Goal: Task Accomplishment & Management: Use online tool/utility

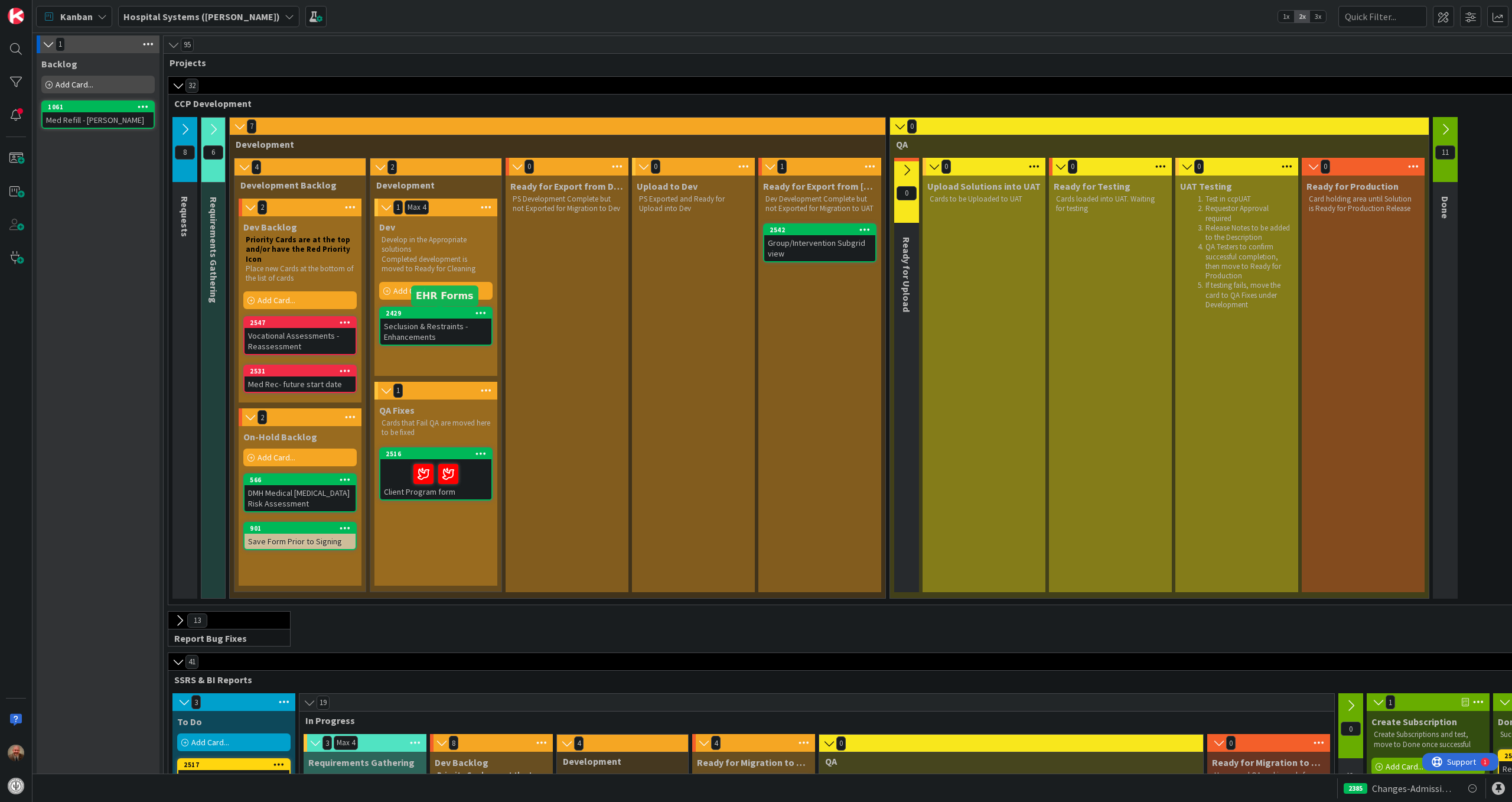
click at [440, 315] on div "2429" at bounding box center [438, 313] width 106 height 8
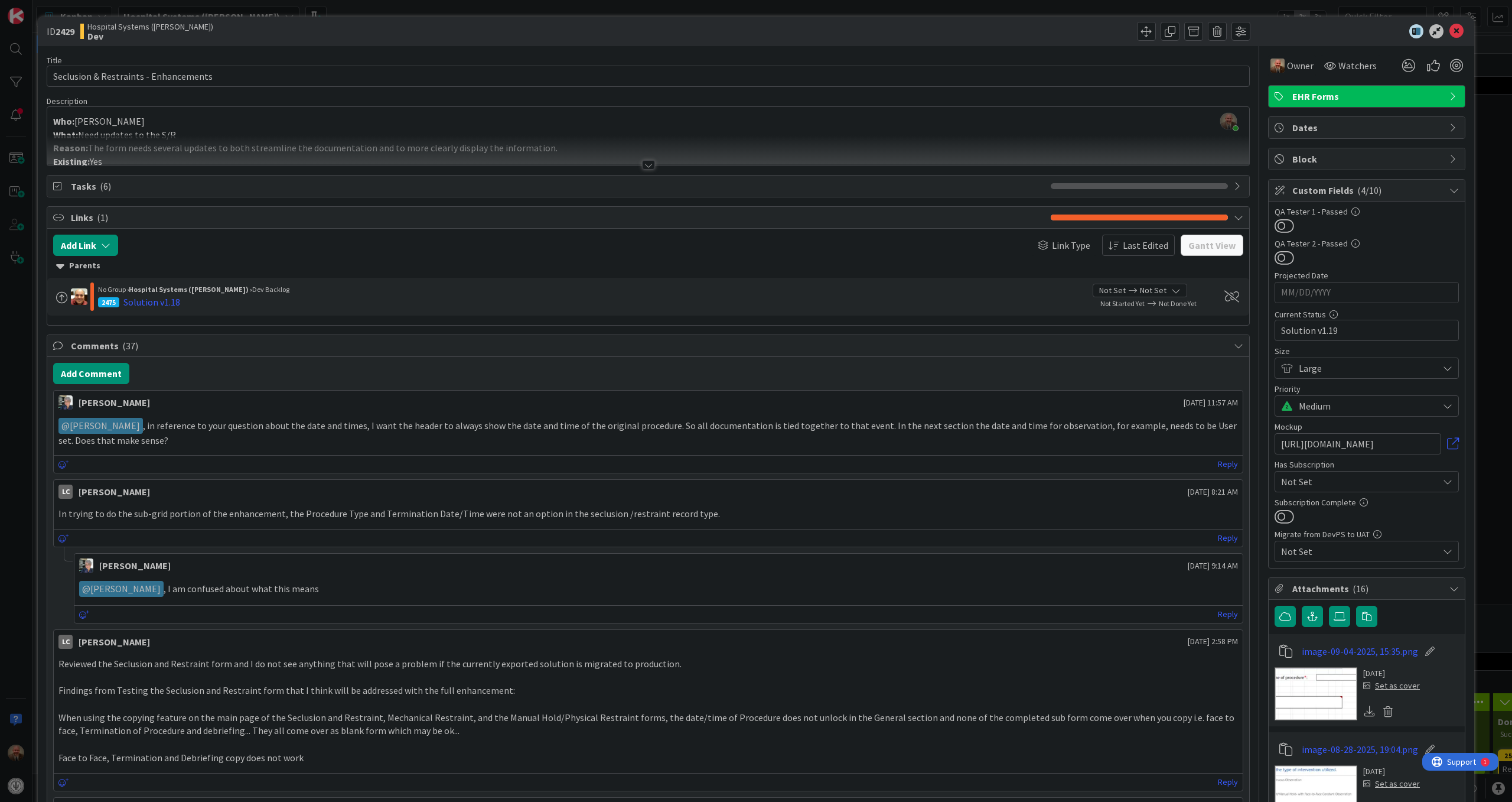
click at [65, 267] on div "Parents" at bounding box center [648, 266] width 1185 height 13
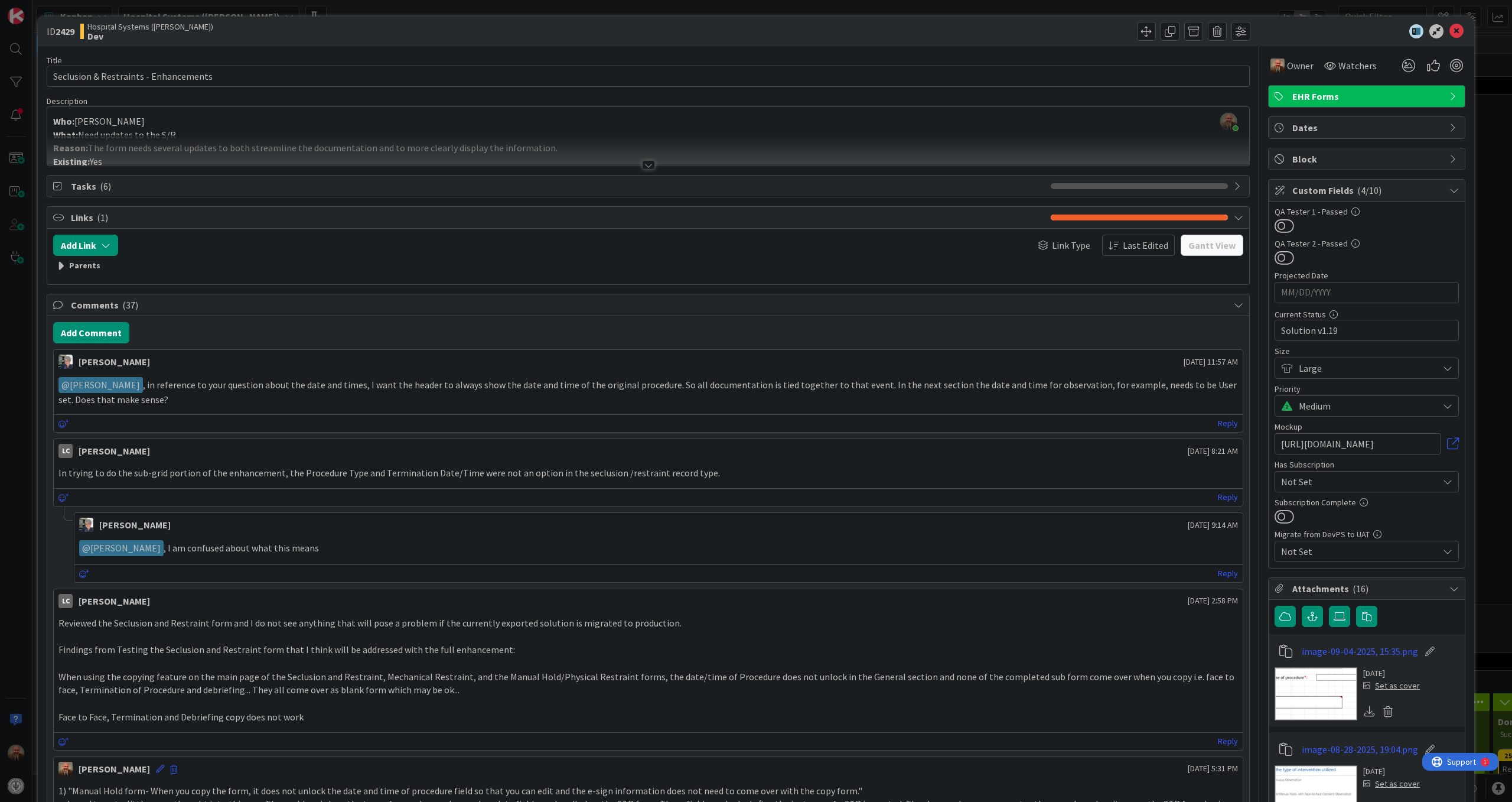
click at [643, 166] on div at bounding box center [648, 165] width 13 height 10
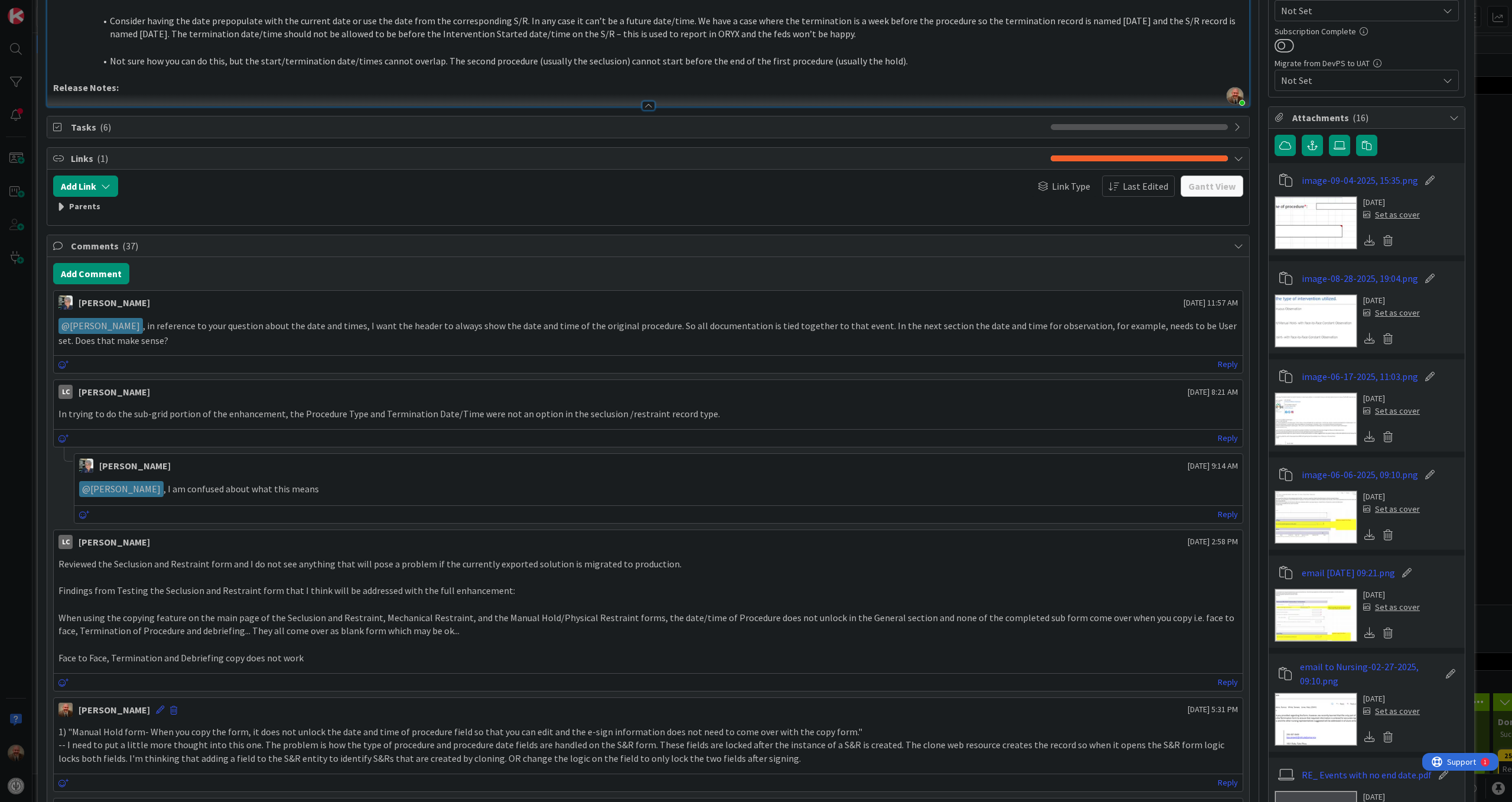
scroll to position [472, 0]
click at [644, 132] on span "Tasks ( 6 )" at bounding box center [558, 126] width 974 height 14
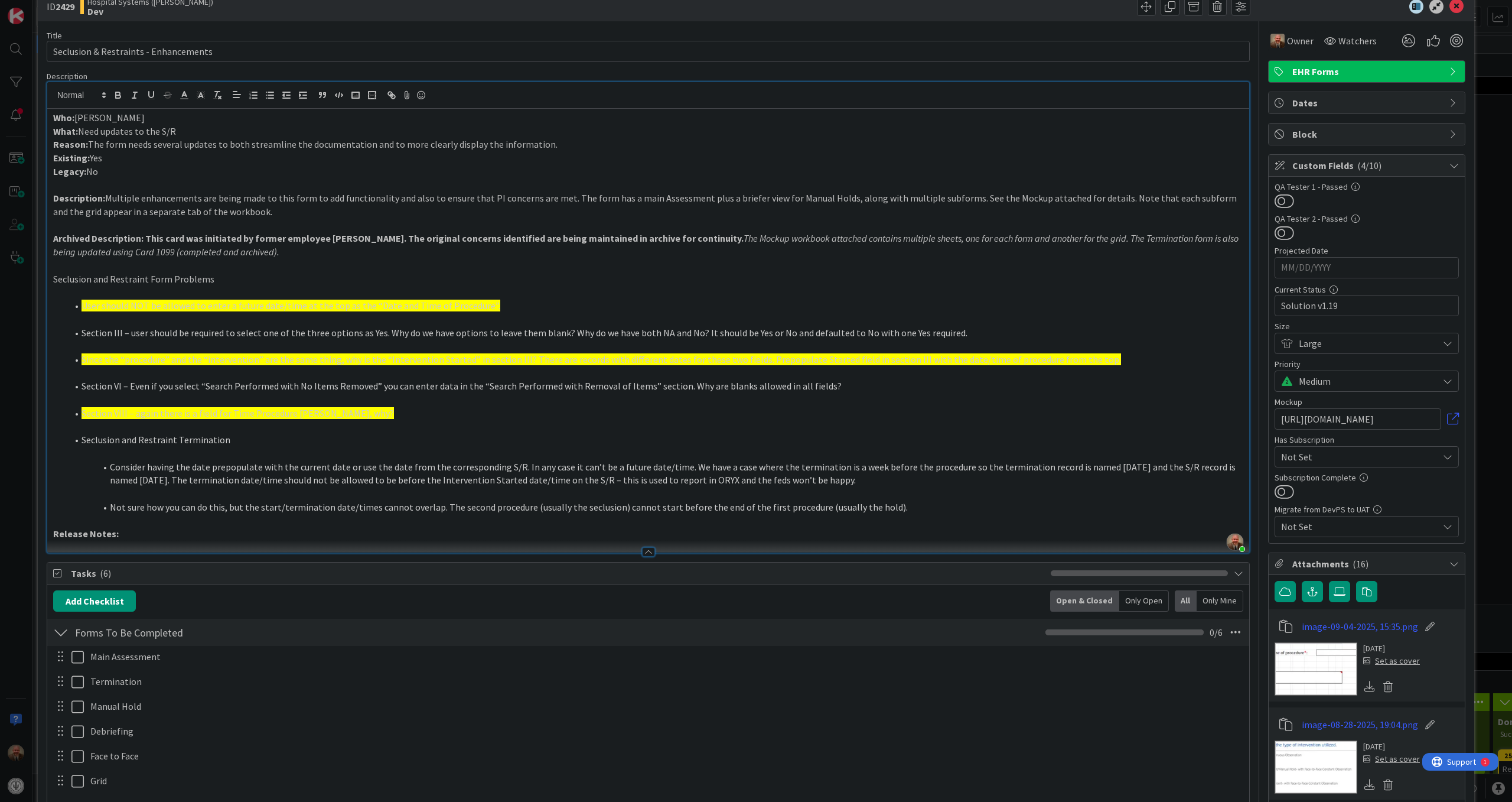
scroll to position [0, 0]
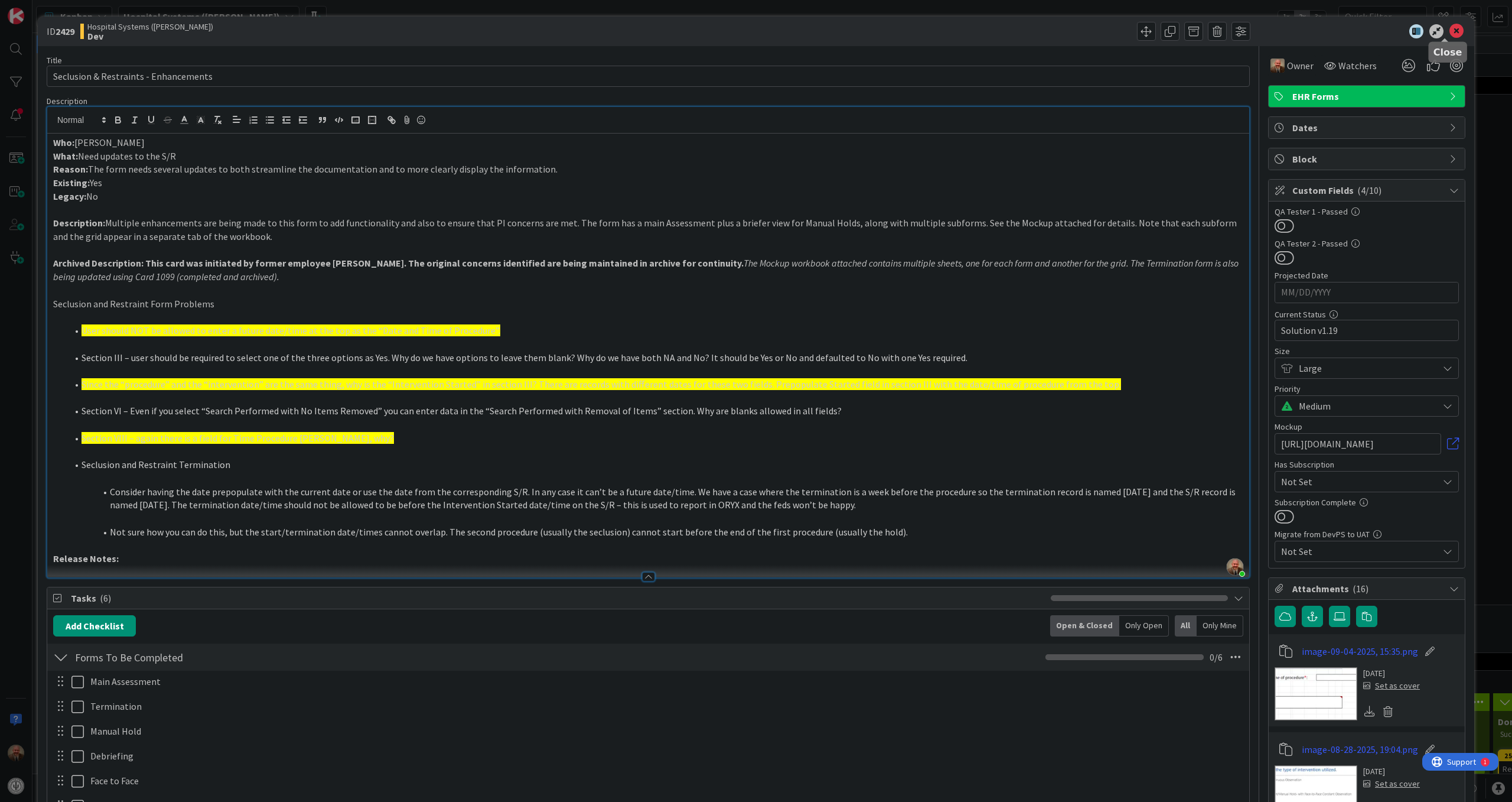
click at [1449, 29] on icon at bounding box center [1456, 31] width 14 height 14
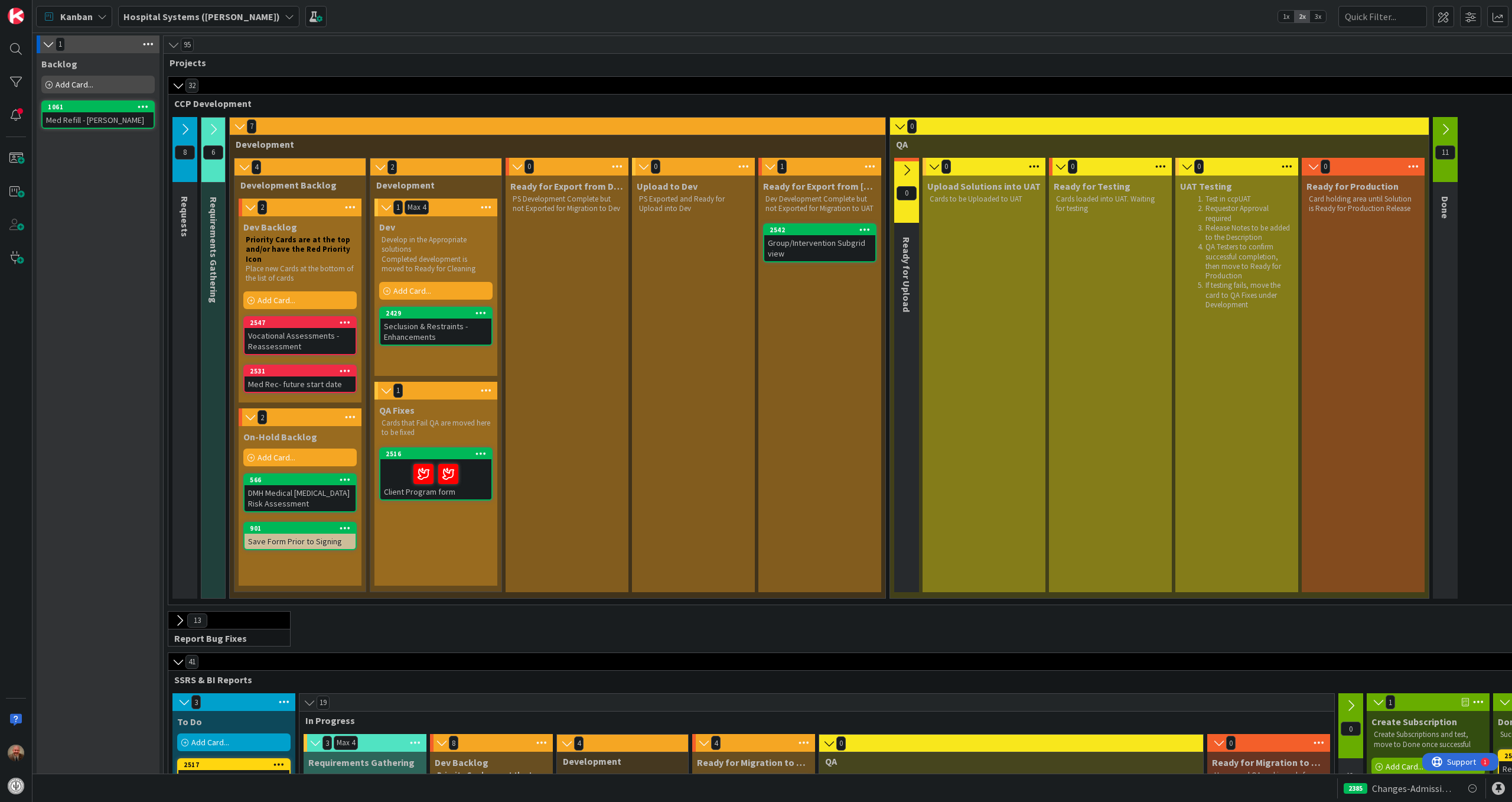
click at [486, 313] on icon at bounding box center [481, 312] width 11 height 8
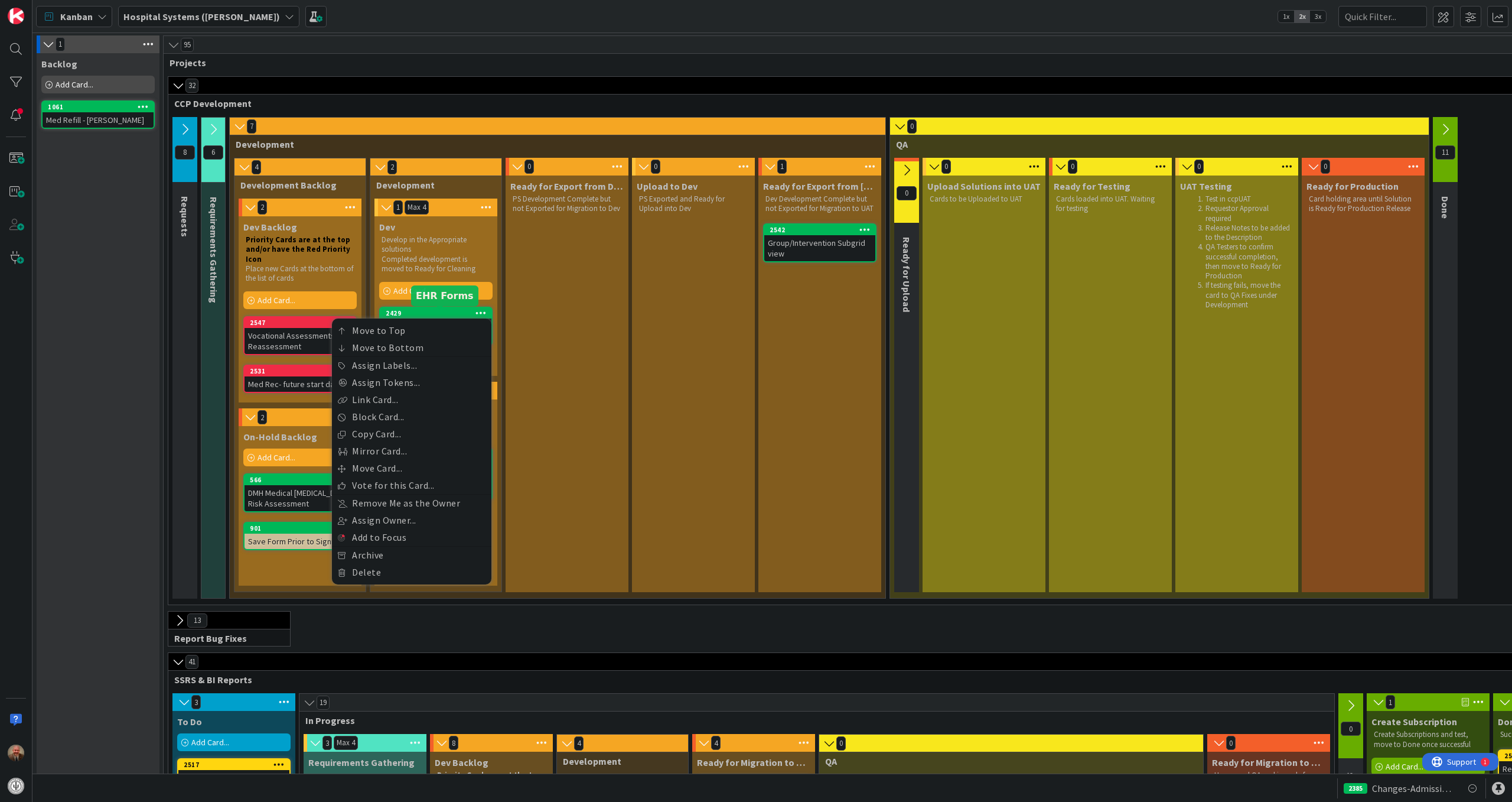
click at [456, 311] on div "2429" at bounding box center [438, 313] width 106 height 8
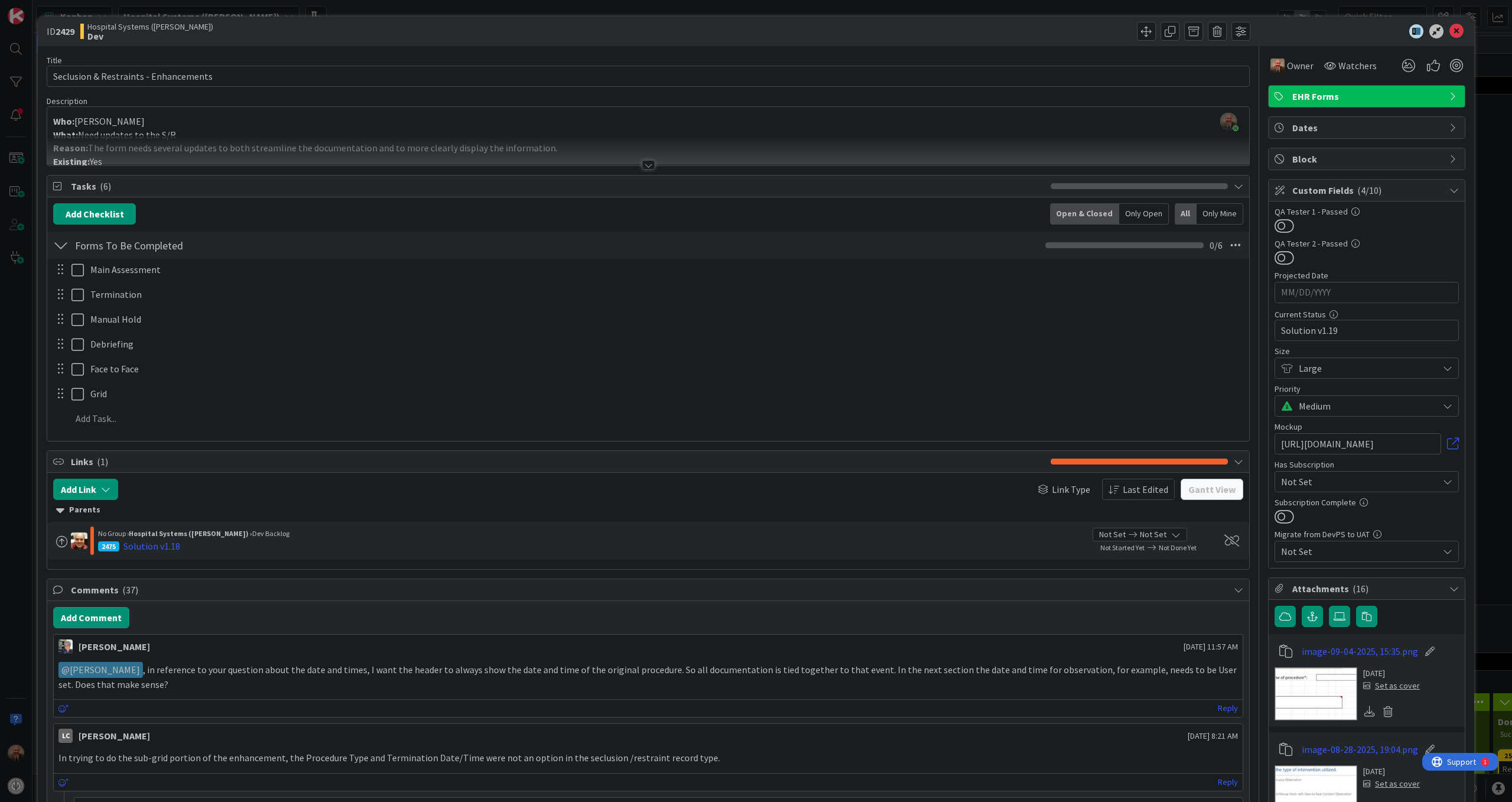
click at [1438, 31] on div at bounding box center [1360, 31] width 209 height 14
click at [1449, 29] on icon at bounding box center [1456, 31] width 14 height 14
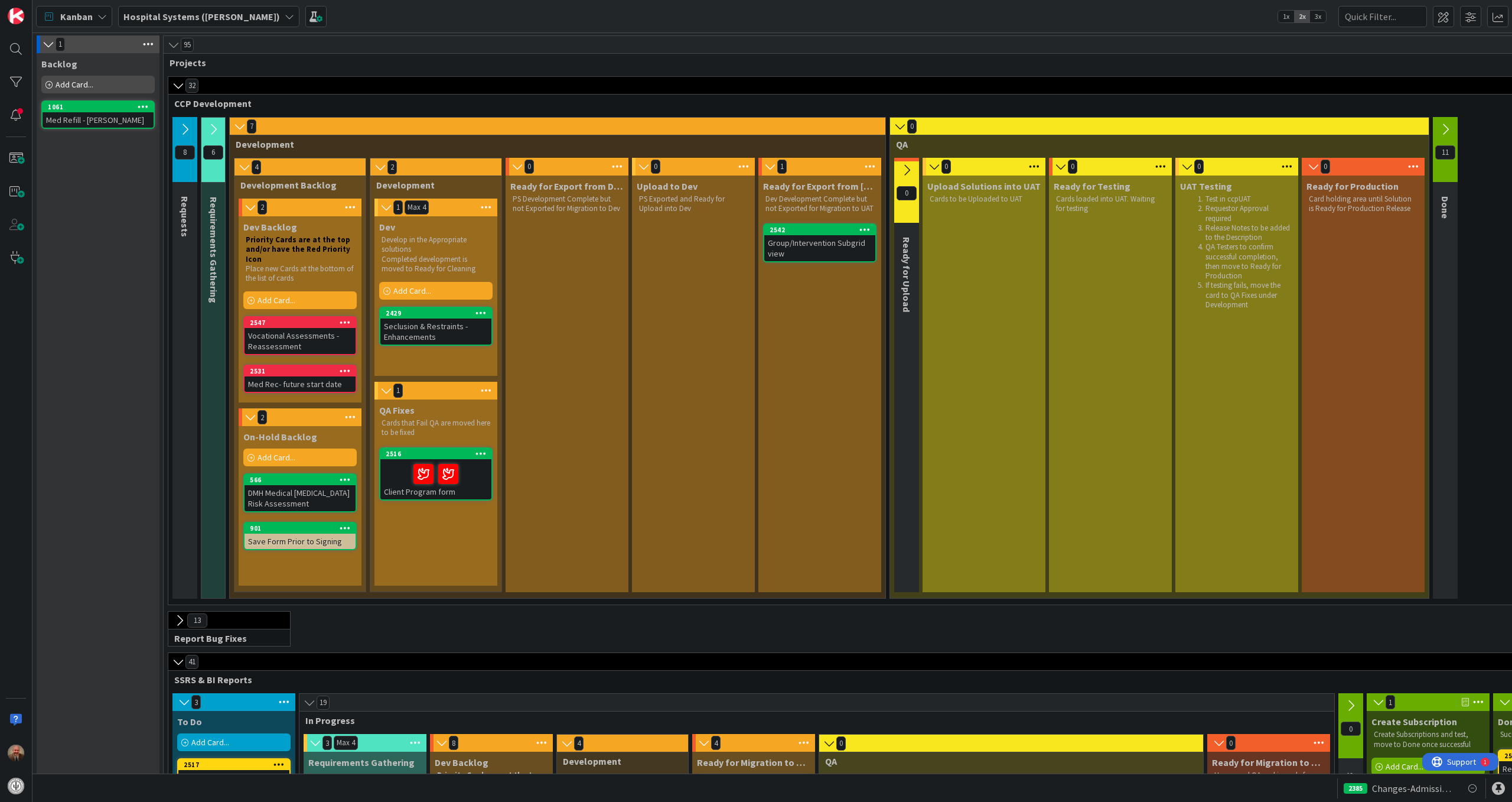
click at [429, 327] on div "Seclusion & Restraints - Enhancements" at bounding box center [436, 332] width 111 height 26
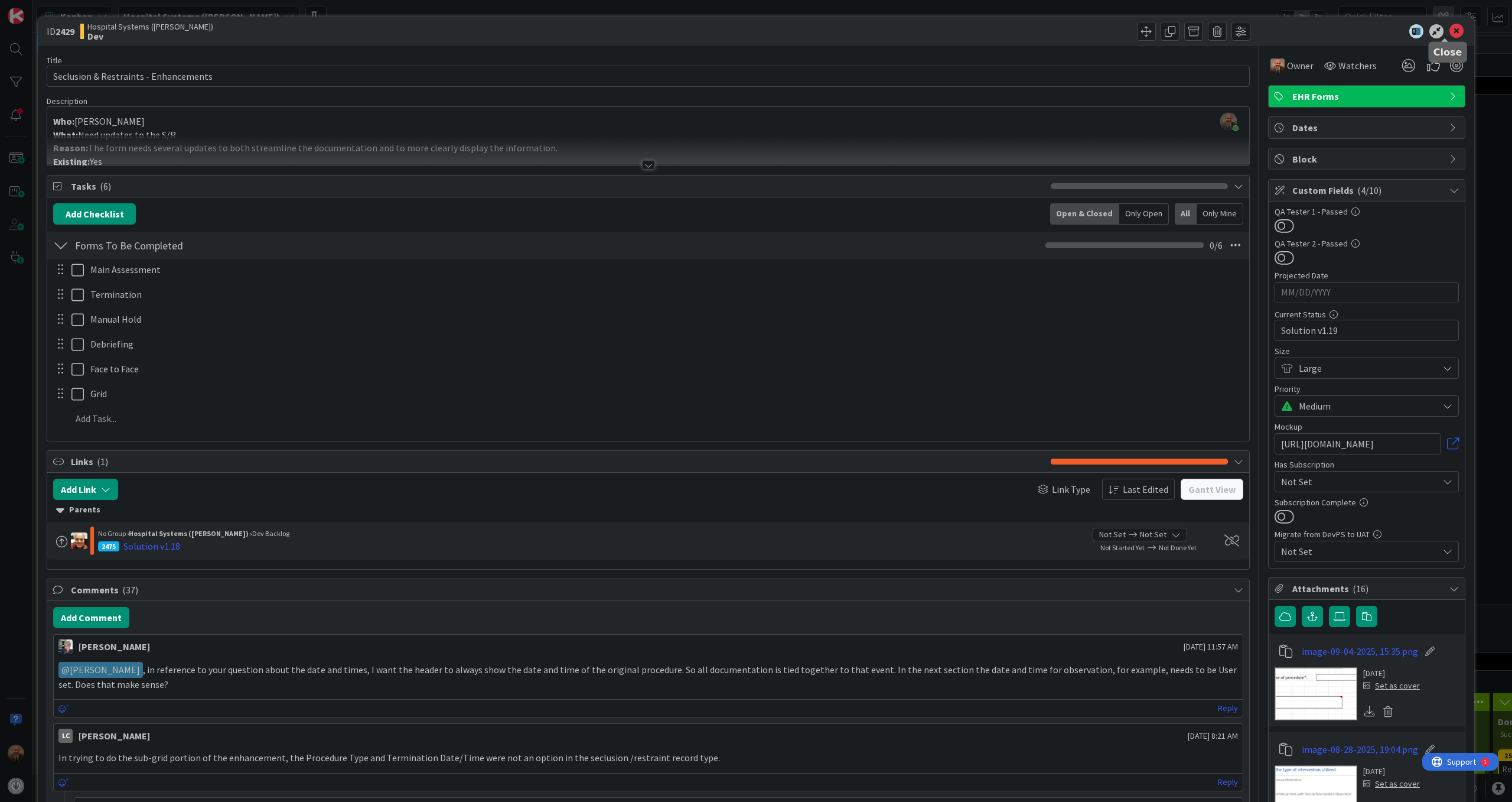
click at [1449, 27] on icon at bounding box center [1456, 31] width 14 height 14
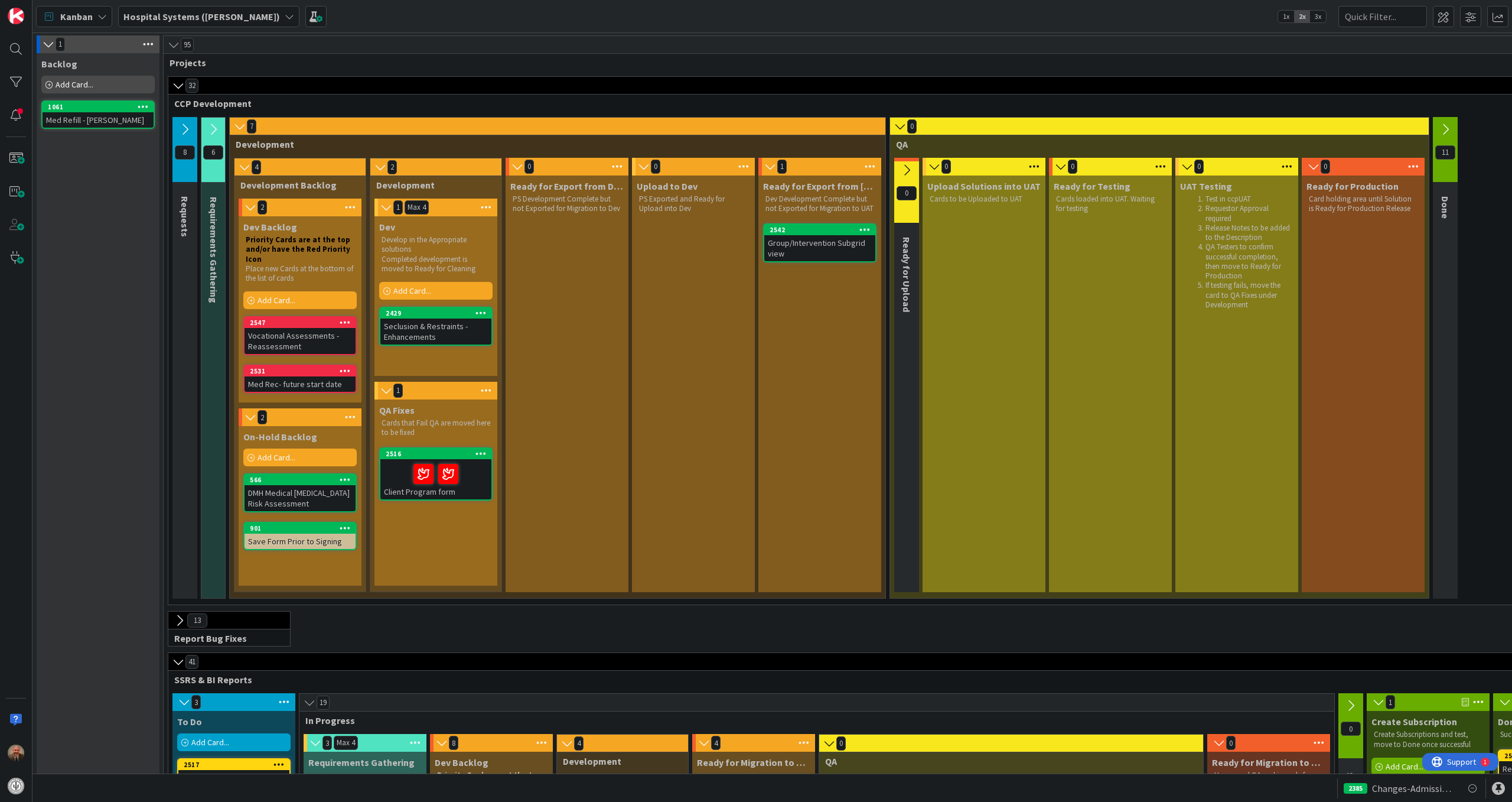
click at [478, 308] on icon at bounding box center [481, 312] width 11 height 8
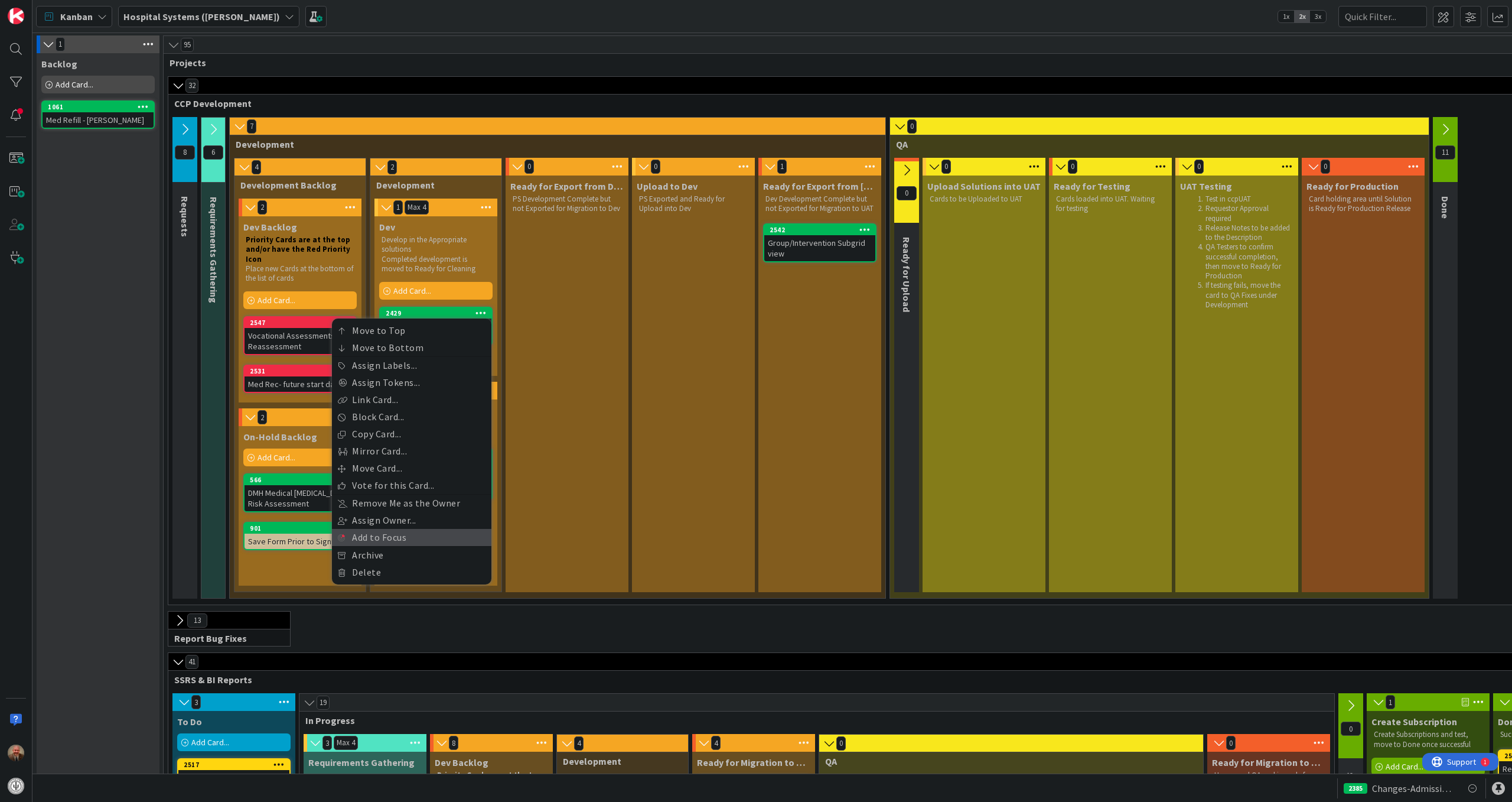
click at [442, 538] on link "Add to Focus" at bounding box center [411, 537] width 160 height 17
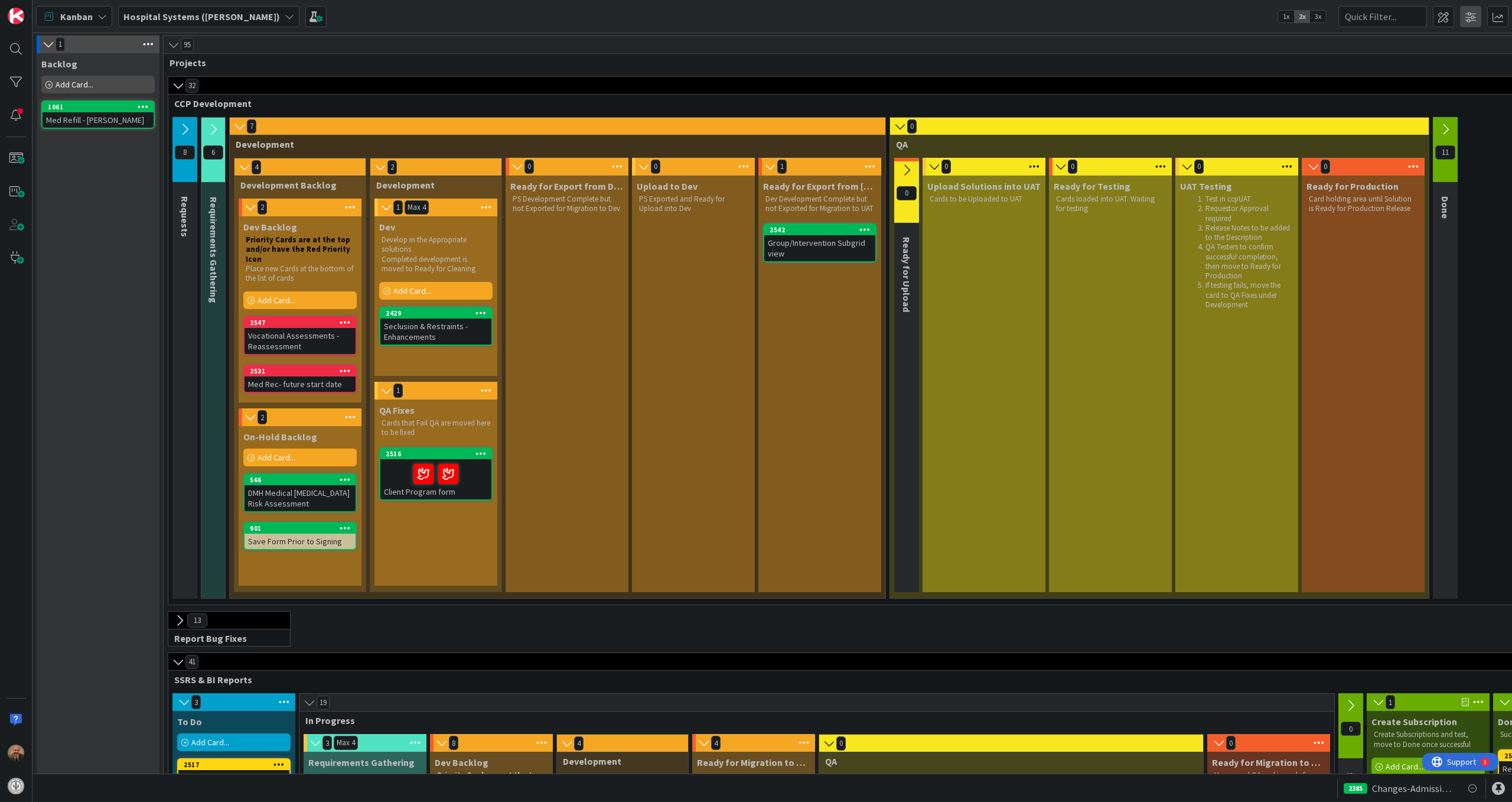
drag, startPoint x: 433, startPoint y: 334, endPoint x: 1468, endPoint y: 22, distance: 1081.0
click at [1468, 22] on span at bounding box center [1470, 16] width 21 height 21
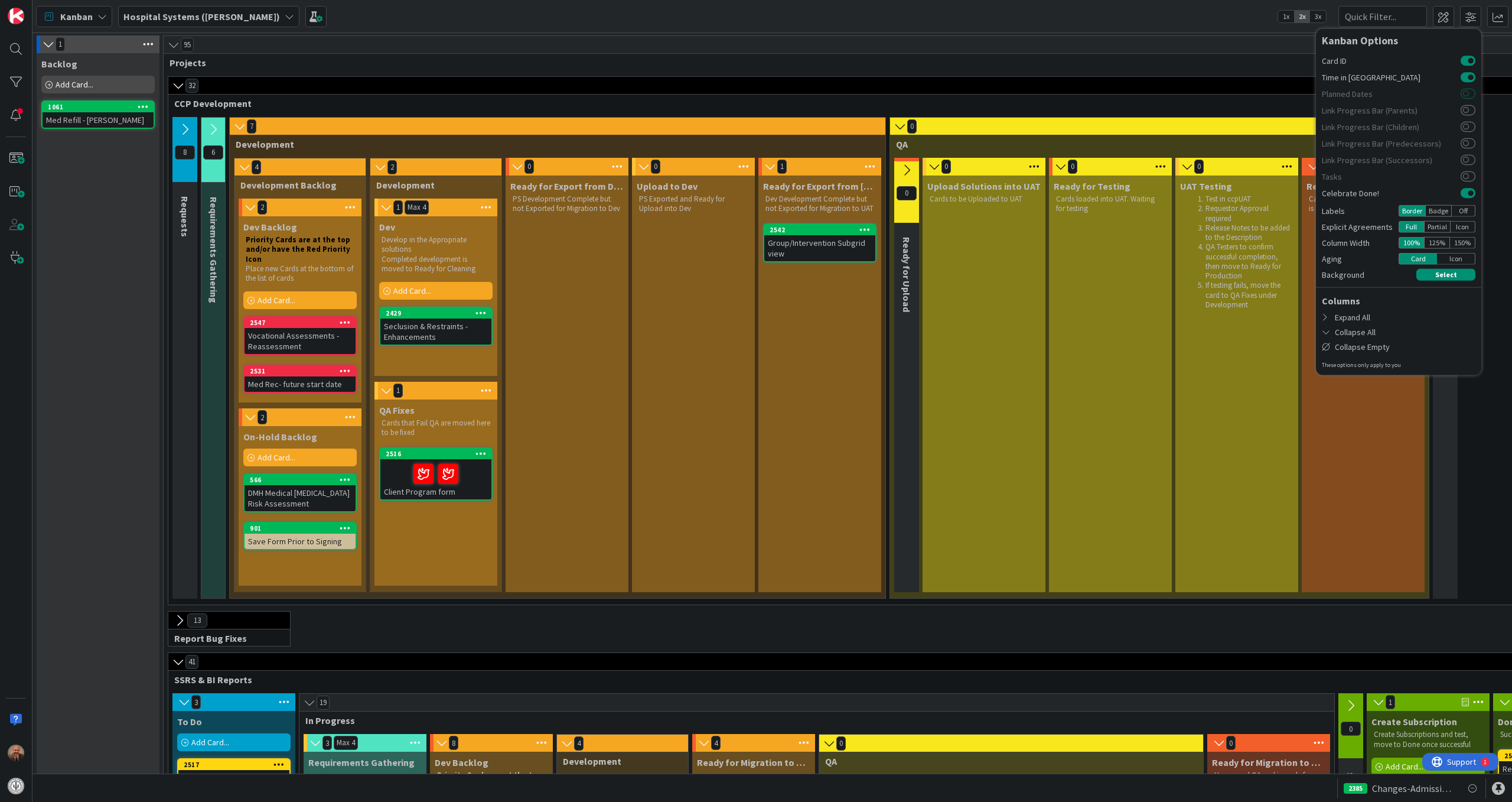
click at [1470, 93] on button at bounding box center [1468, 94] width 15 height 10
drag, startPoint x: 1468, startPoint y: 113, endPoint x: 1467, endPoint y: 107, distance: 6.1
click at [1467, 107] on button at bounding box center [1468, 110] width 15 height 10
click at [1475, 126] on button at bounding box center [1468, 126] width 15 height 10
click at [1468, 145] on button at bounding box center [1468, 143] width 15 height 10
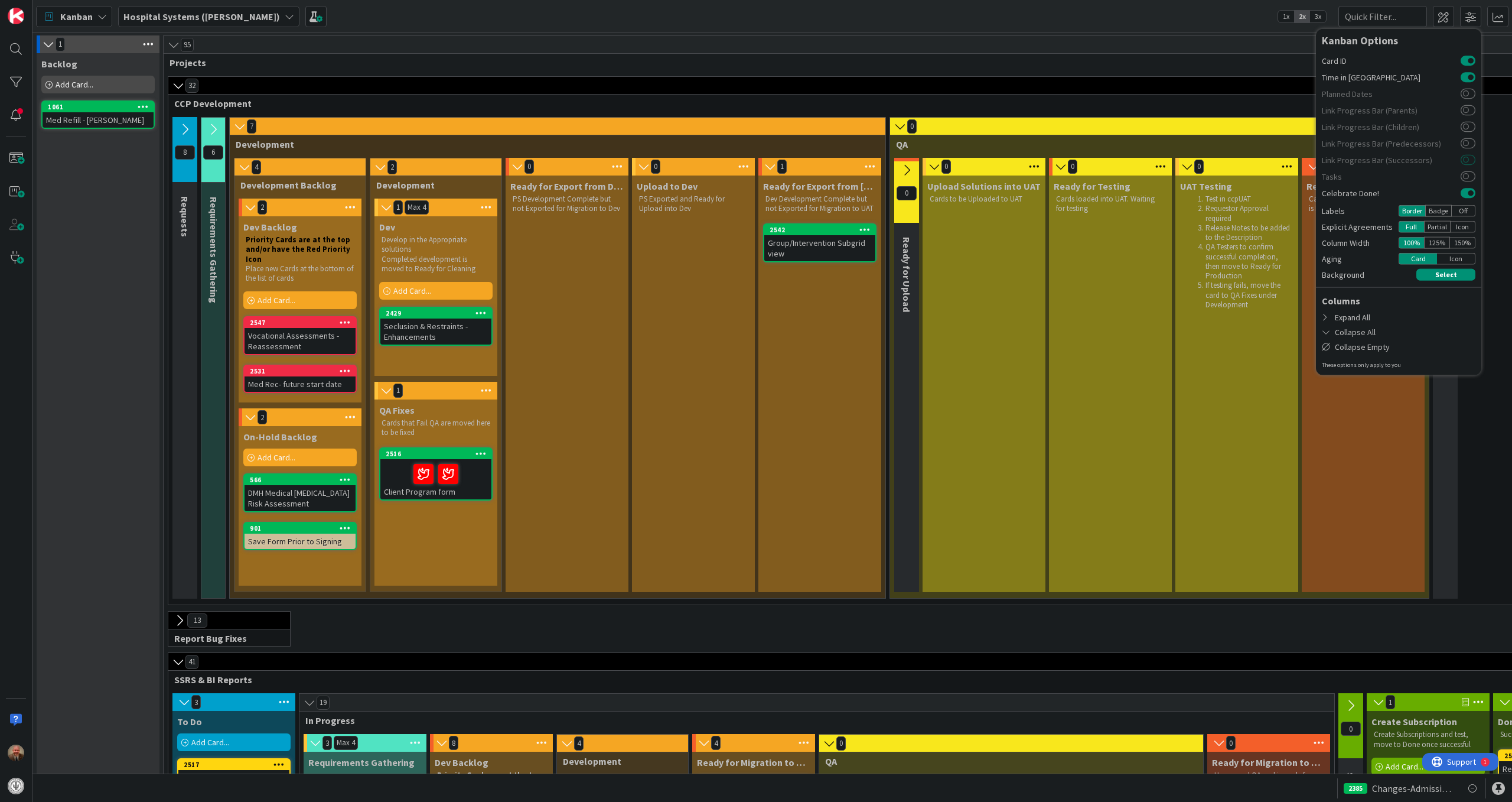
click at [1470, 160] on button at bounding box center [1468, 160] width 15 height 10
click at [1470, 181] on button at bounding box center [1468, 176] width 15 height 10
click at [1472, 20] on span at bounding box center [1470, 16] width 21 height 21
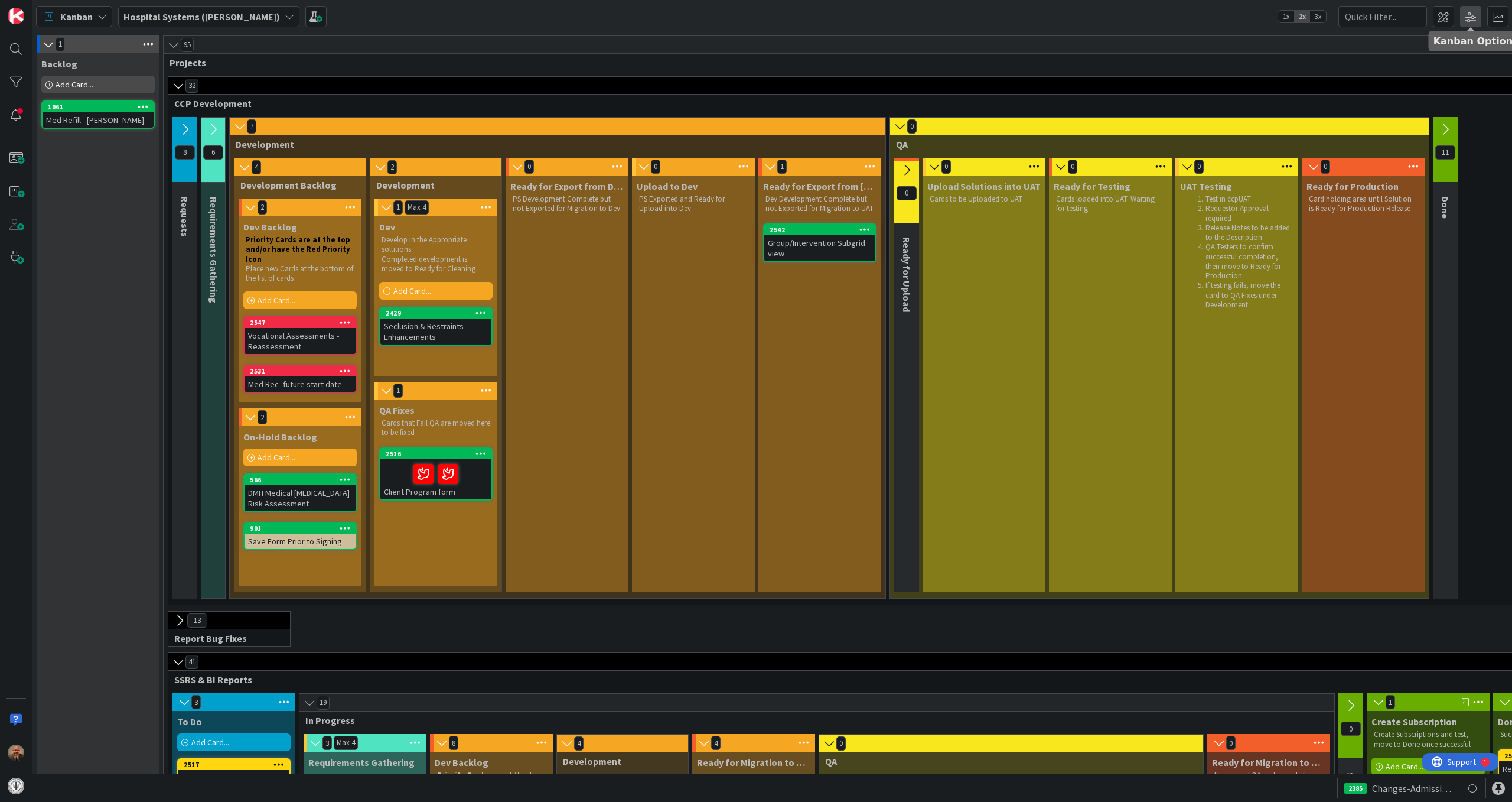
click at [1470, 13] on span at bounding box center [1470, 16] width 21 height 21
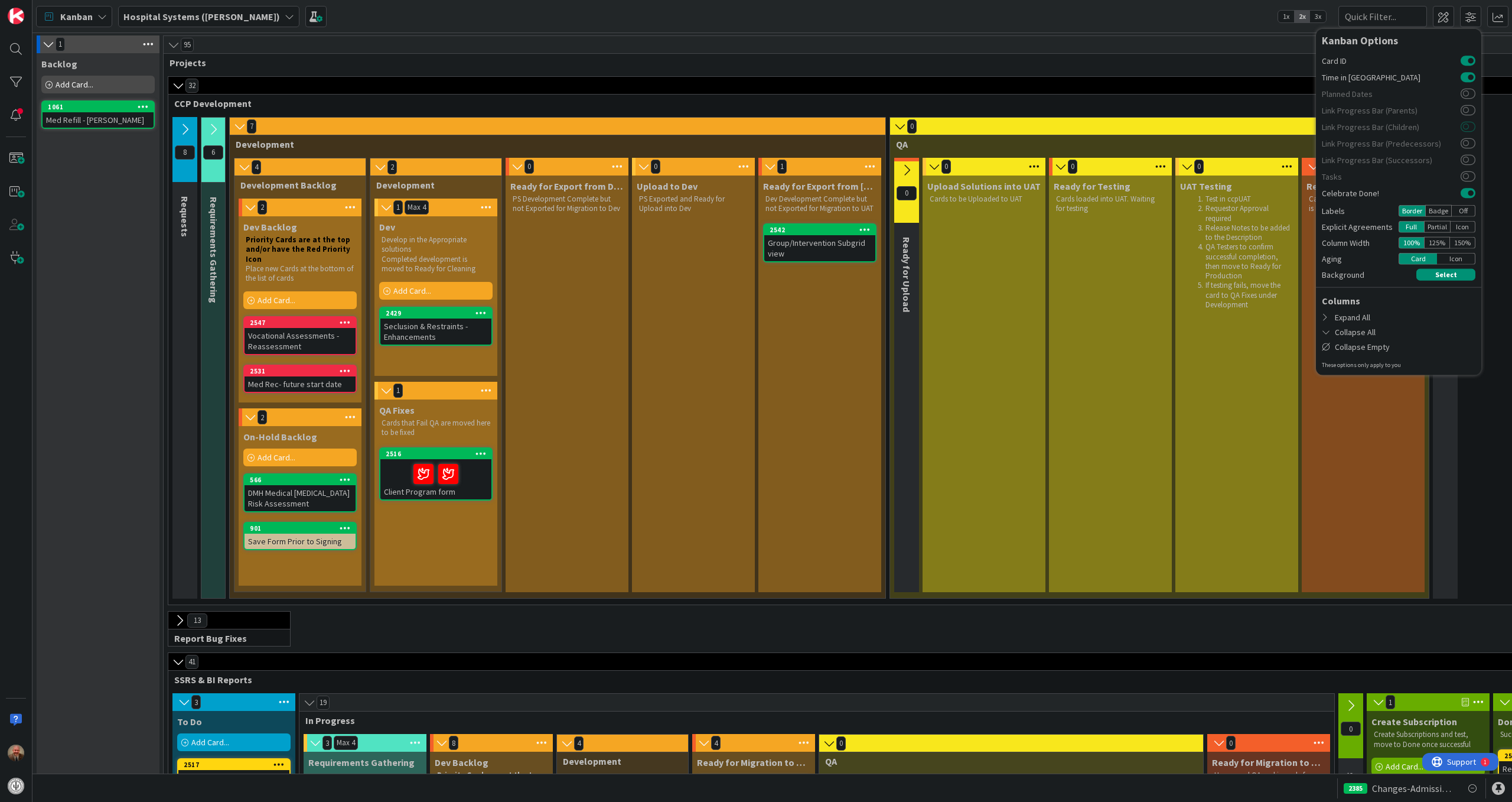
click at [1468, 126] on button at bounding box center [1468, 126] width 15 height 10
click at [1468, 117] on div "Link Progress Bar (Parents)" at bounding box center [1399, 110] width 154 height 16
click at [1468, 107] on button at bounding box center [1468, 110] width 15 height 10
click at [1464, 94] on button at bounding box center [1468, 94] width 15 height 10
click at [1325, 318] on icon at bounding box center [1327, 317] width 10 height 8
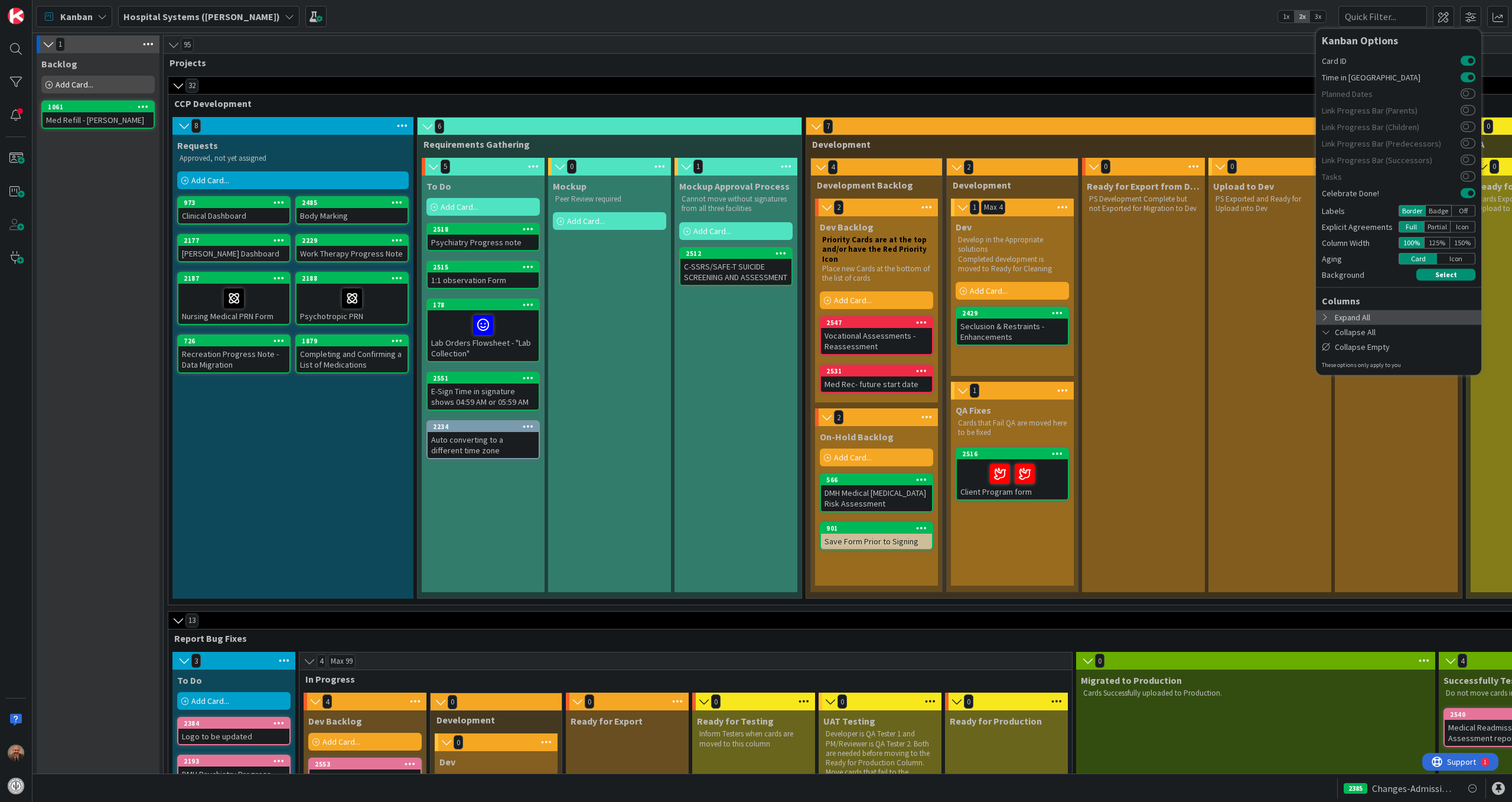
click at [1325, 318] on icon at bounding box center [1327, 317] width 10 height 8
click at [1329, 328] on icon at bounding box center [1327, 332] width 10 height 8
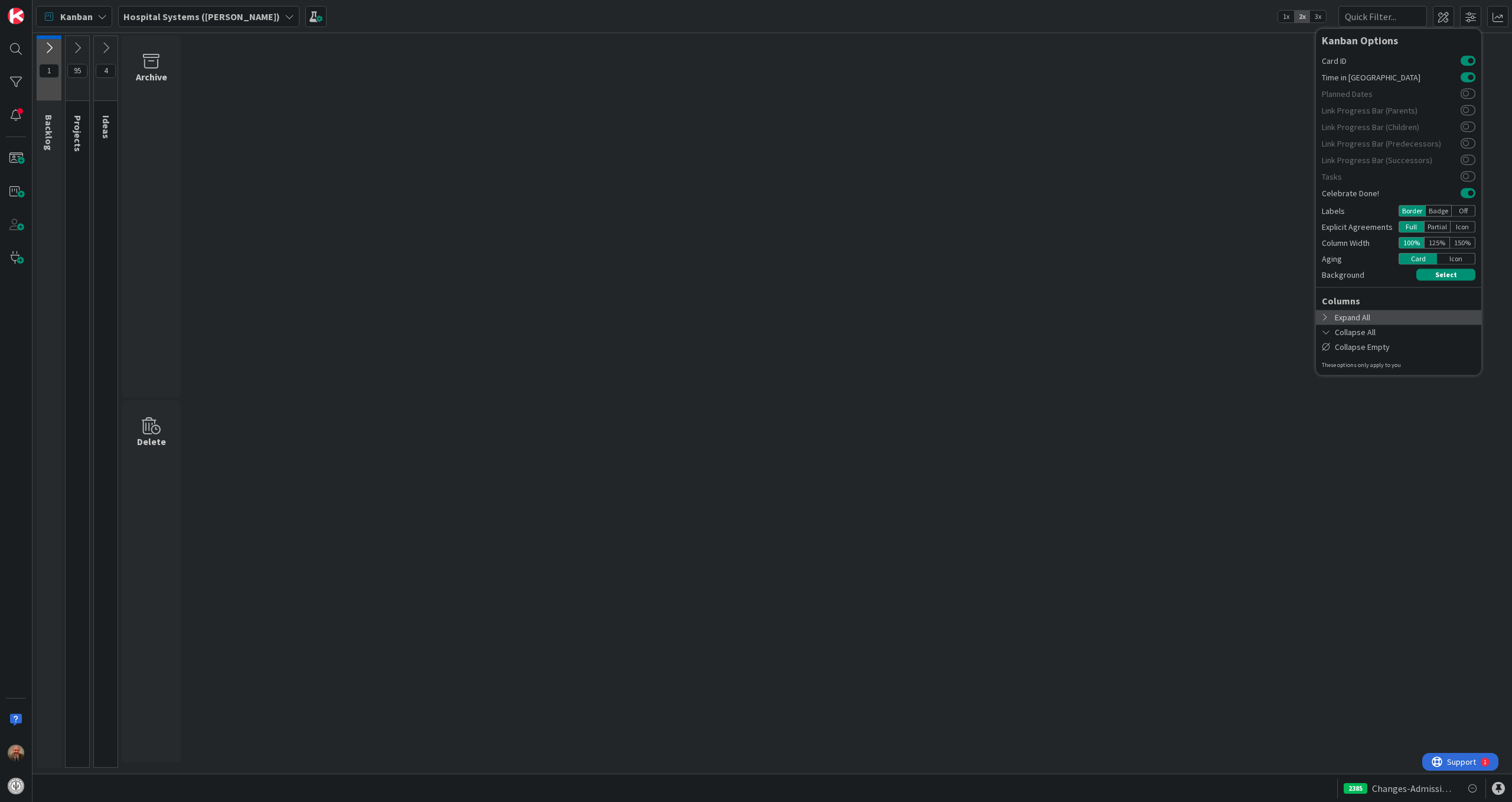
click at [1330, 317] on icon at bounding box center [1327, 317] width 10 height 8
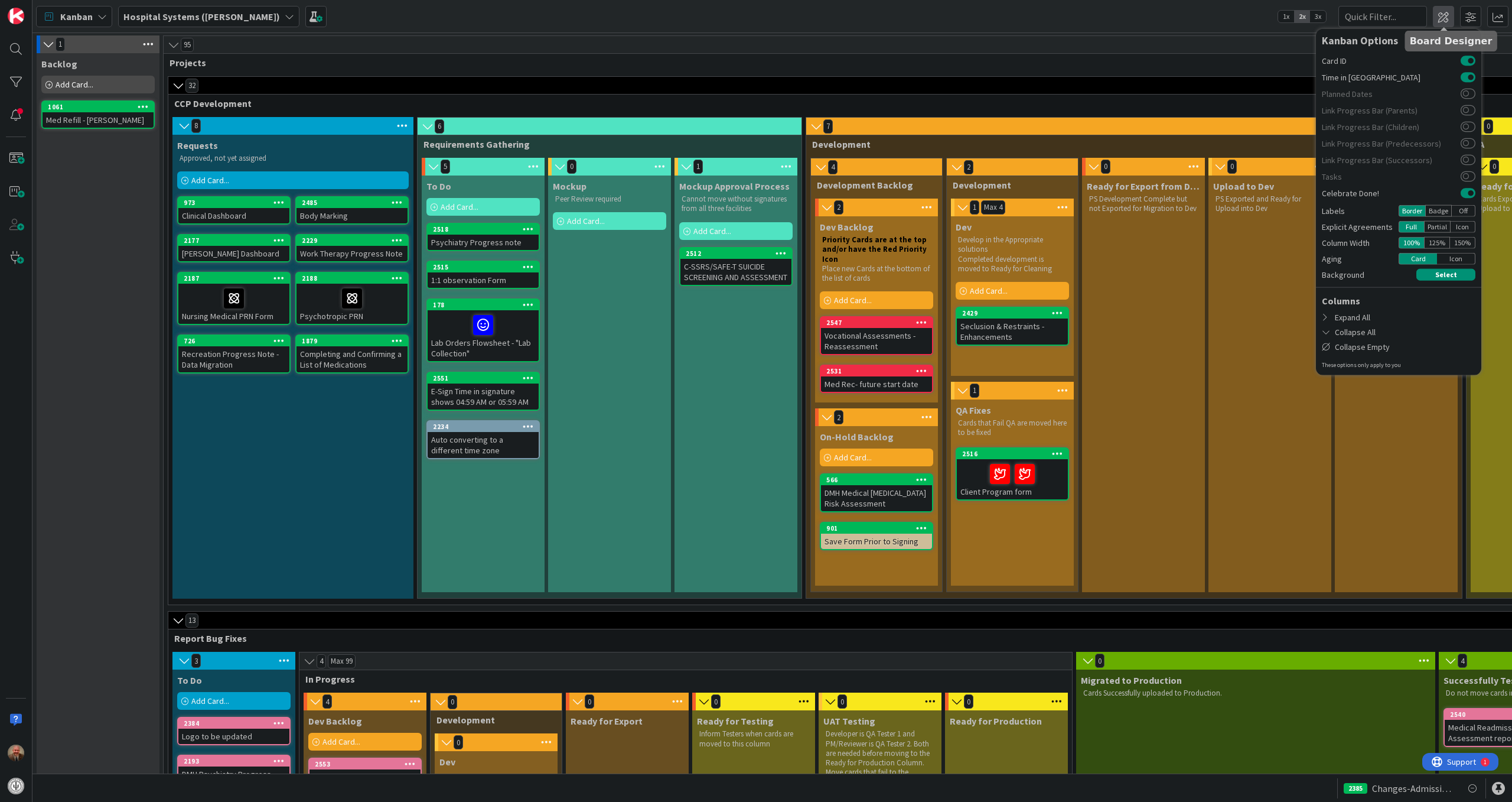
click at [1446, 18] on span at bounding box center [1444, 16] width 21 height 21
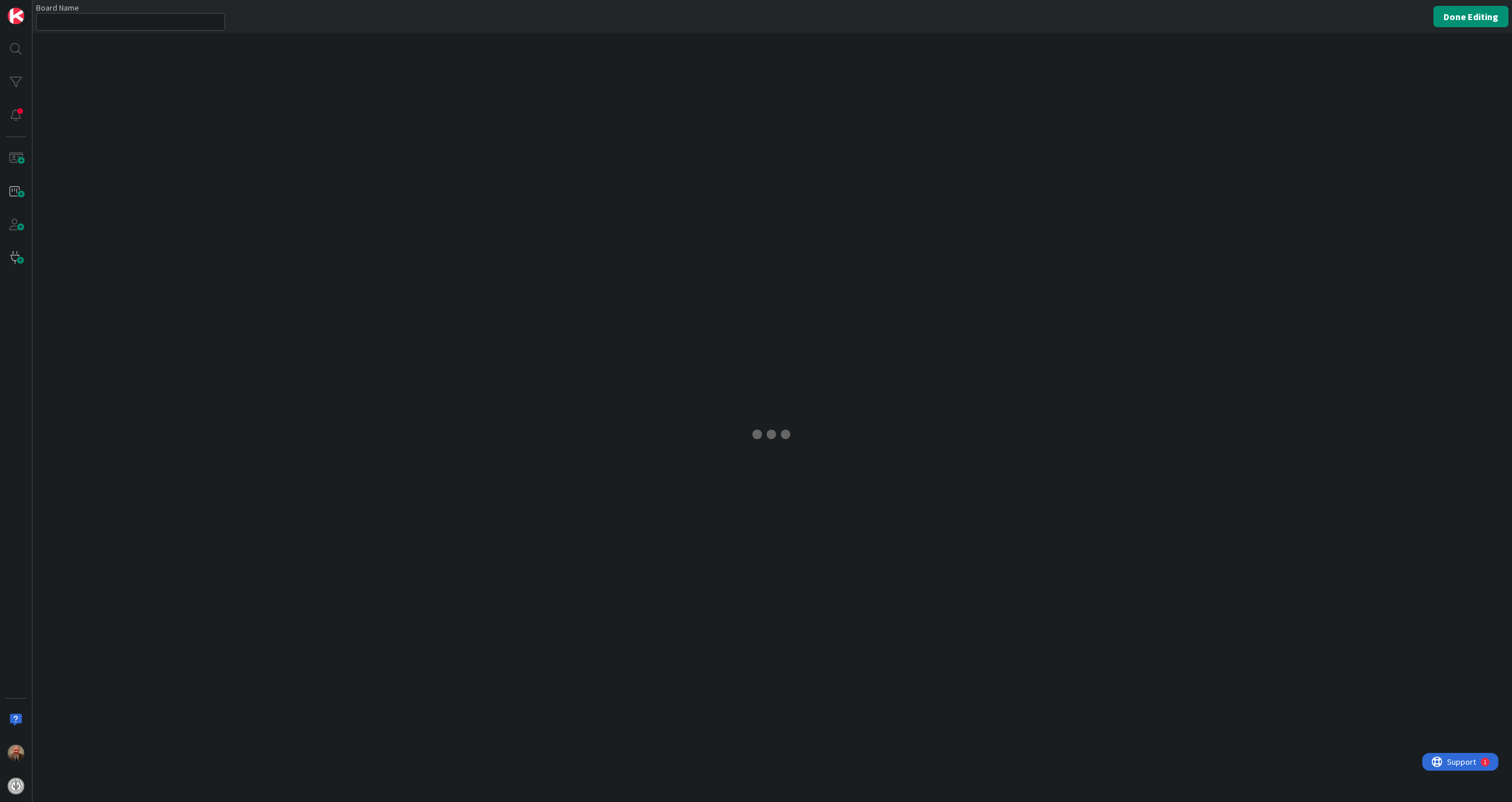
type input "Hospital Systems ([PERSON_NAME])"
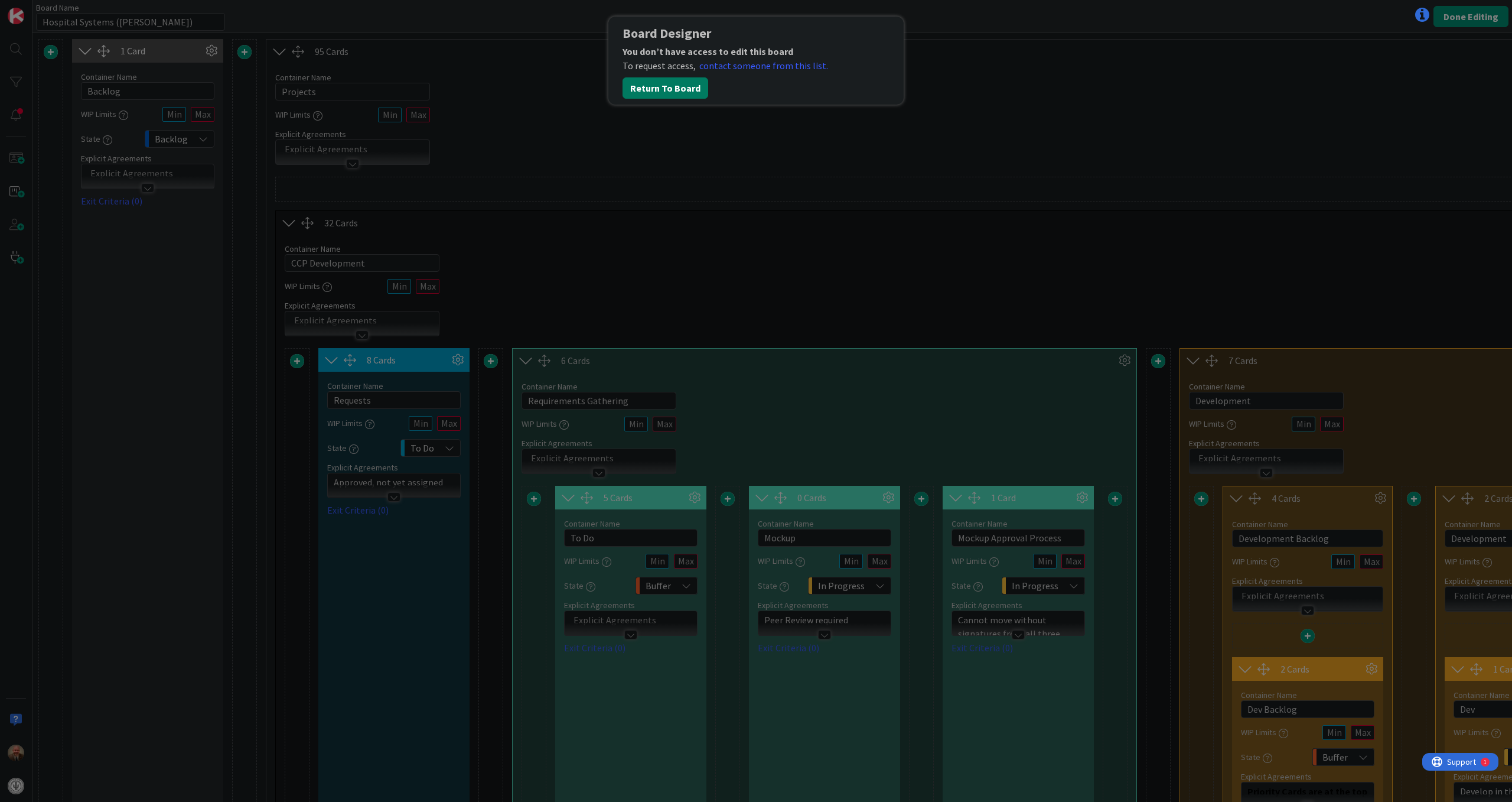
click at [683, 81] on button "Return To Board" at bounding box center [665, 88] width 86 height 21
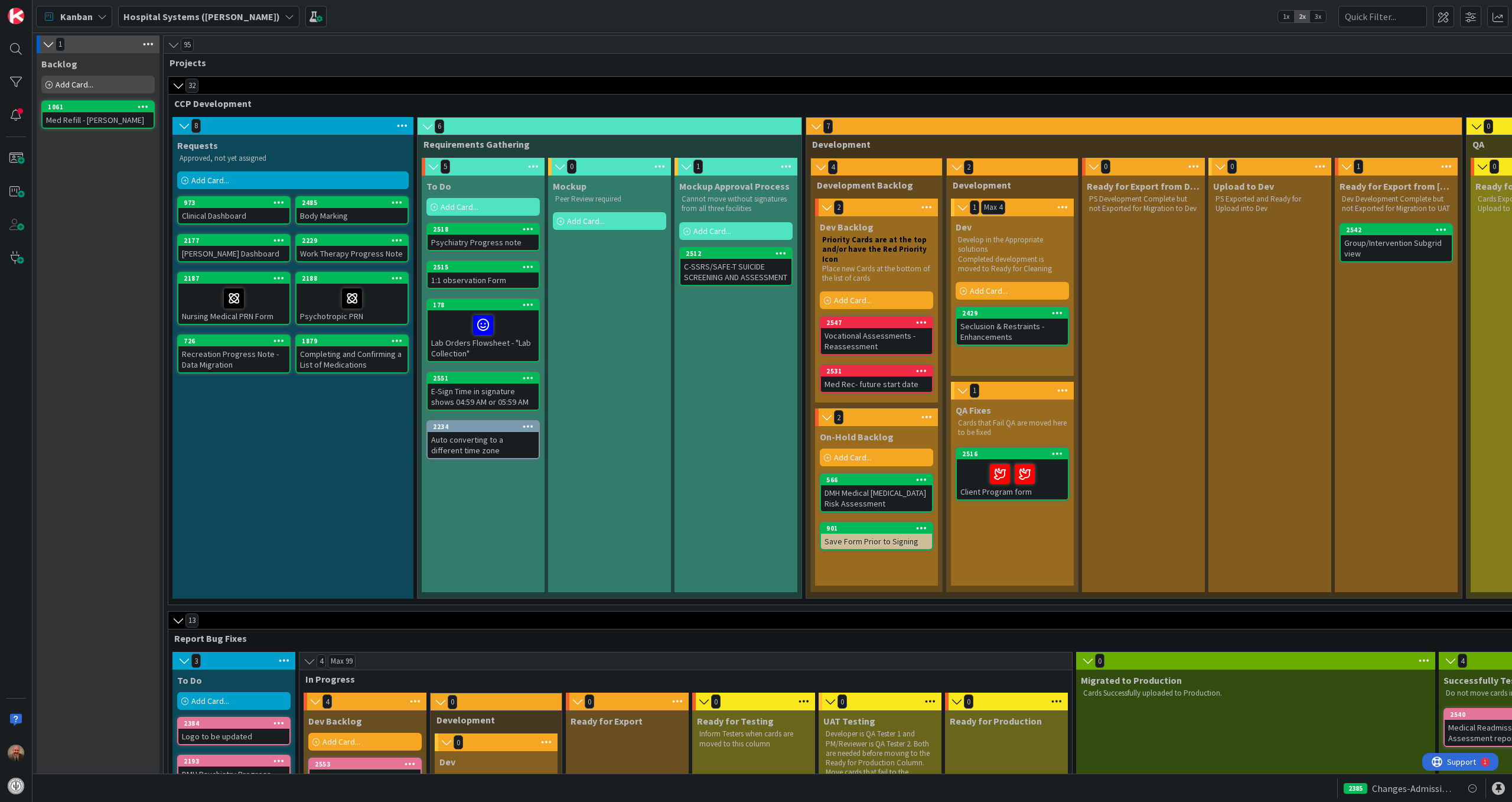
click at [969, 393] on icon at bounding box center [963, 390] width 13 height 12
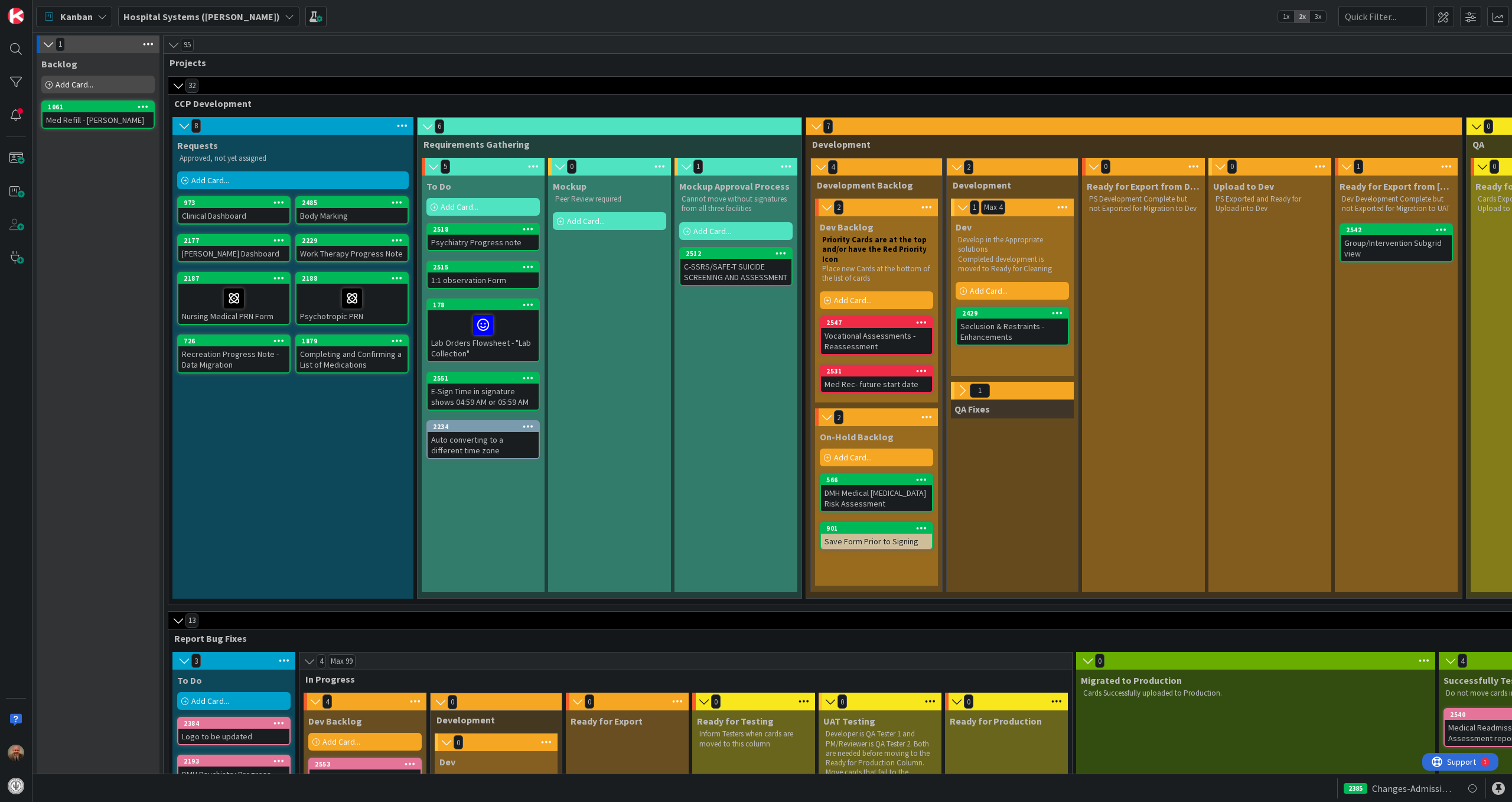
click at [961, 208] on icon at bounding box center [963, 207] width 13 height 12
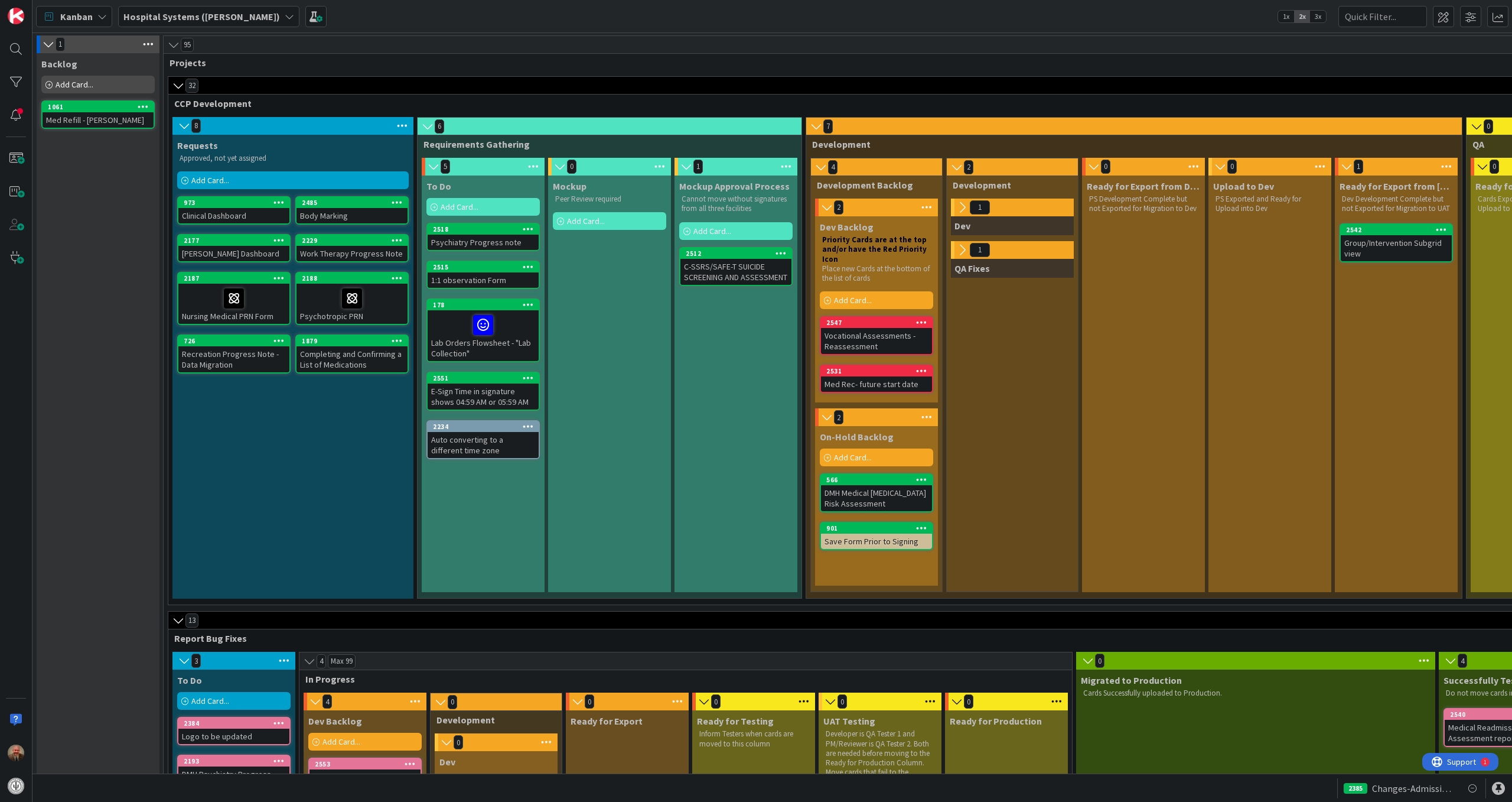
click at [961, 208] on icon at bounding box center [962, 208] width 13 height 13
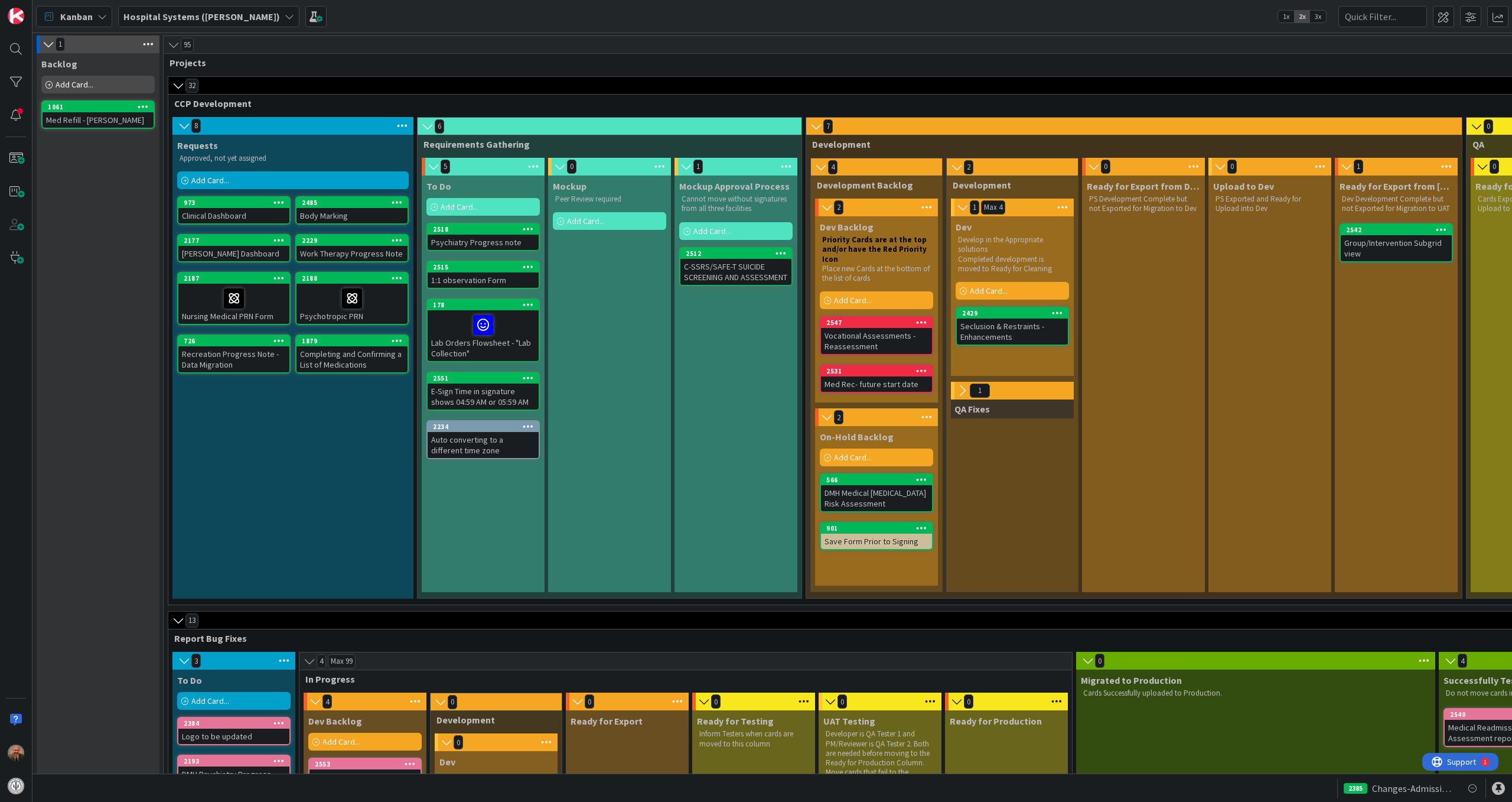
drag, startPoint x: 997, startPoint y: 315, endPoint x: 974, endPoint y: 328, distance: 26.4
click at [974, 328] on div "Seclusion & Restraints - Enhancements" at bounding box center [1013, 332] width 111 height 26
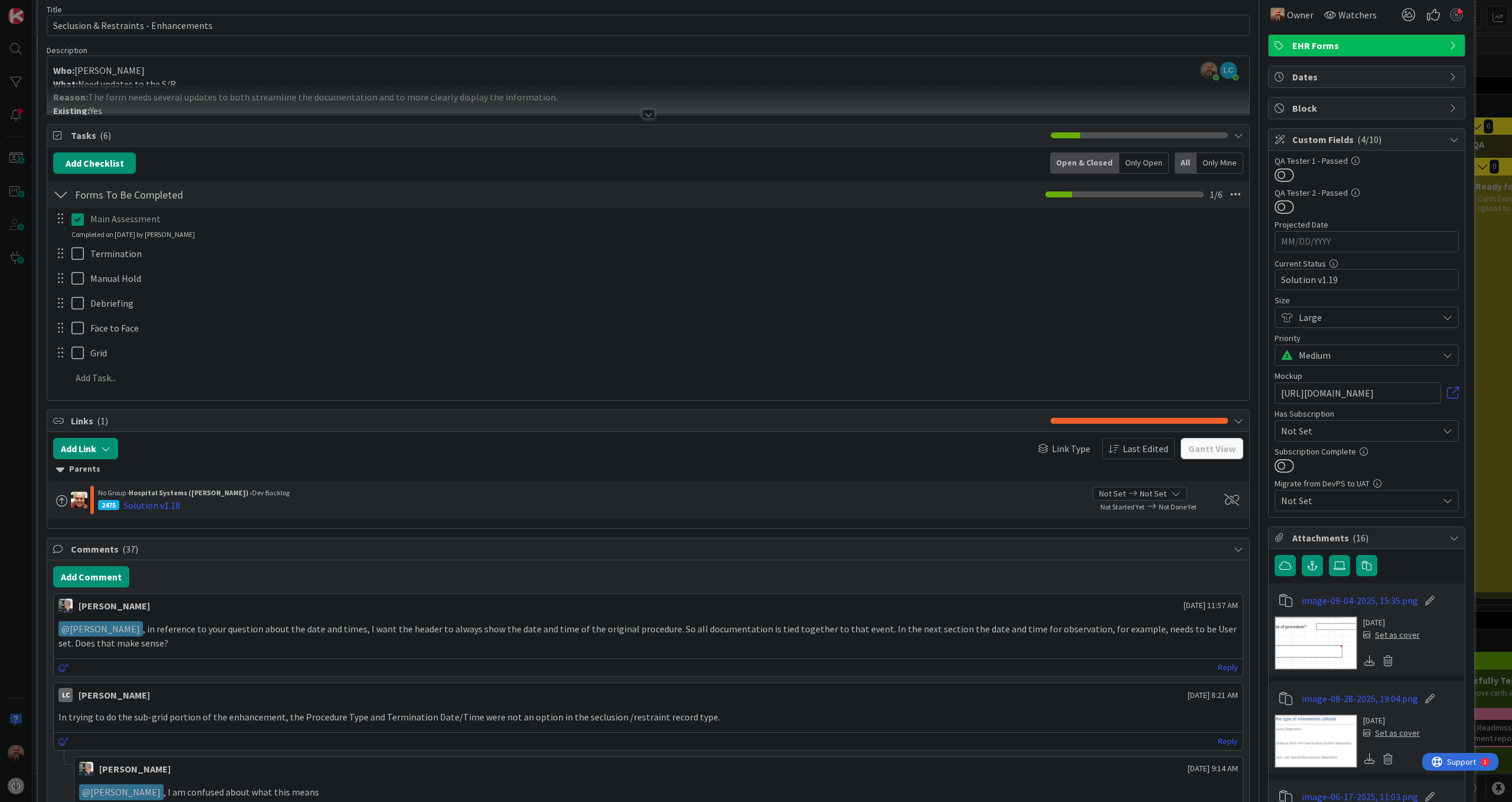
scroll to position [52, 0]
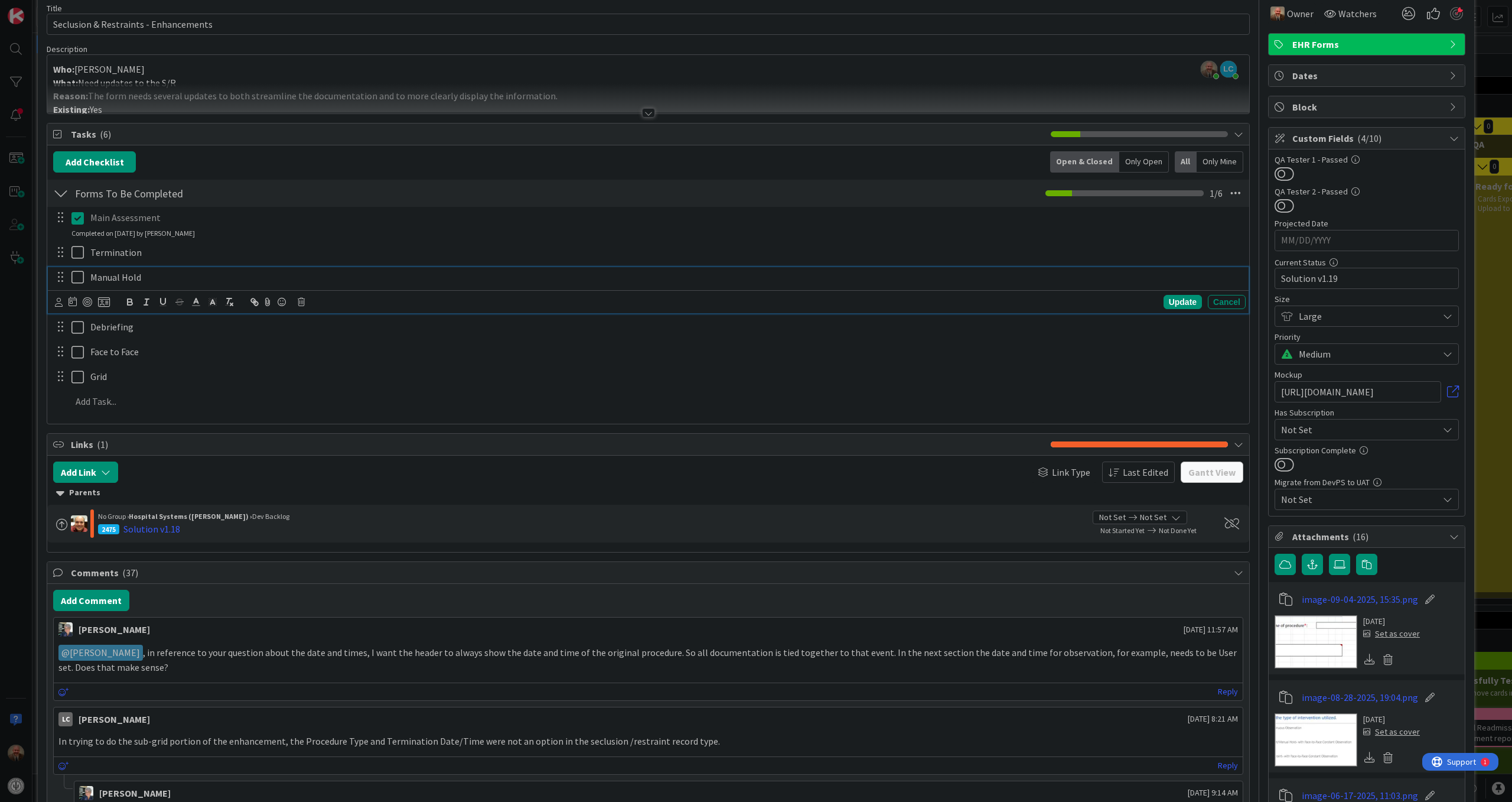
click at [77, 279] on icon at bounding box center [77, 276] width 12 height 14
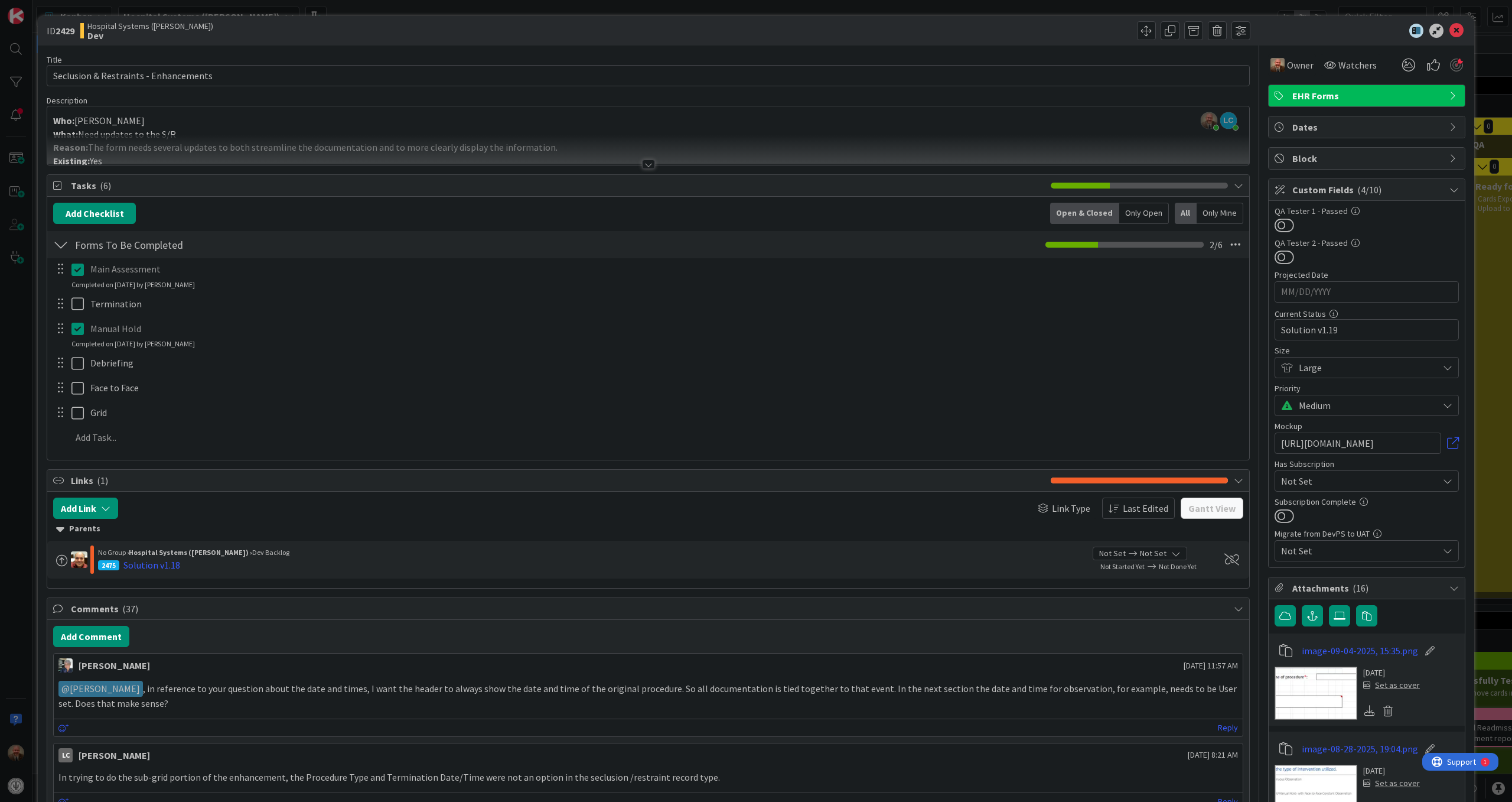
scroll to position [0, 0]
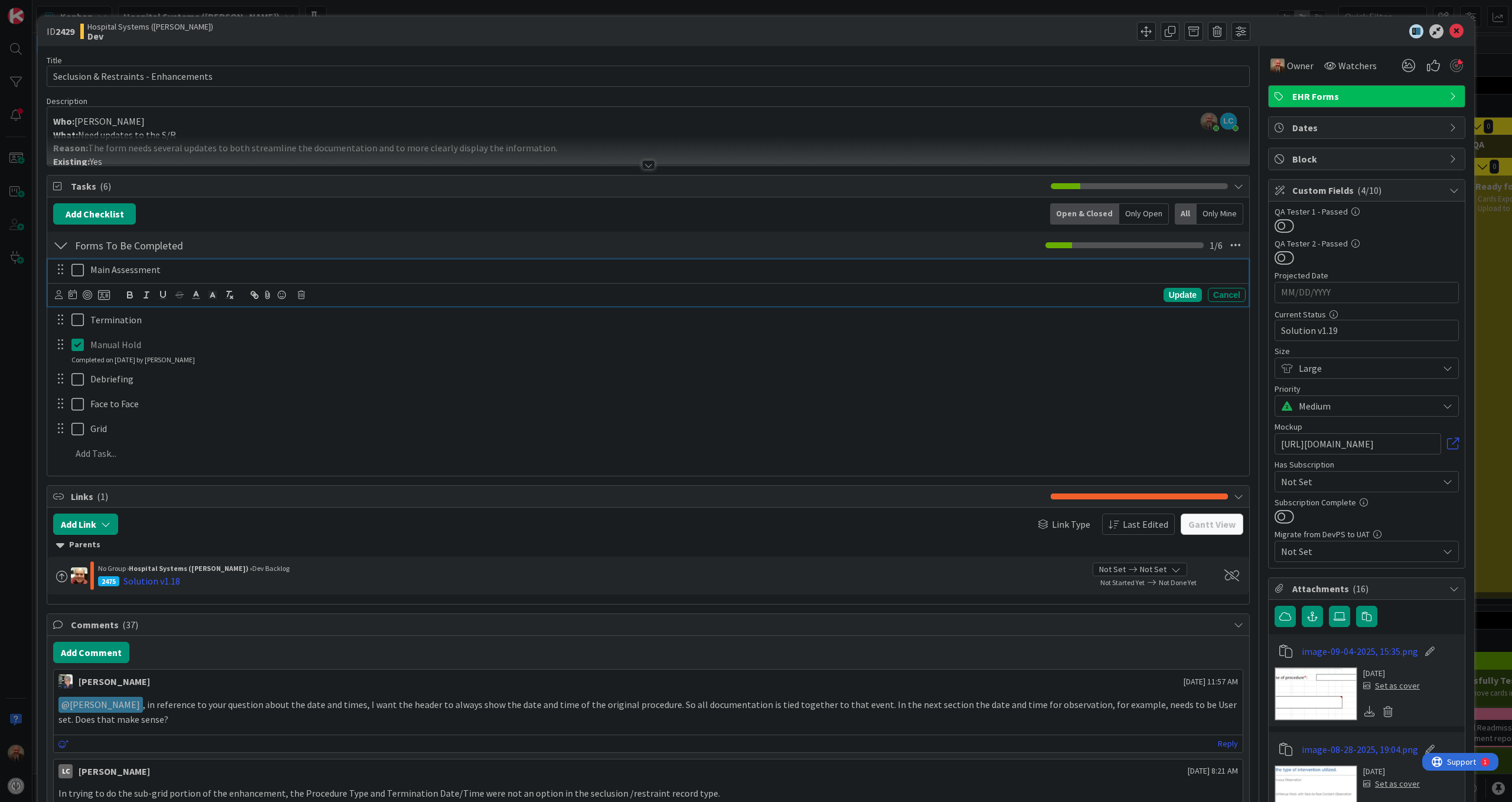
click at [76, 271] on icon at bounding box center [77, 270] width 12 height 14
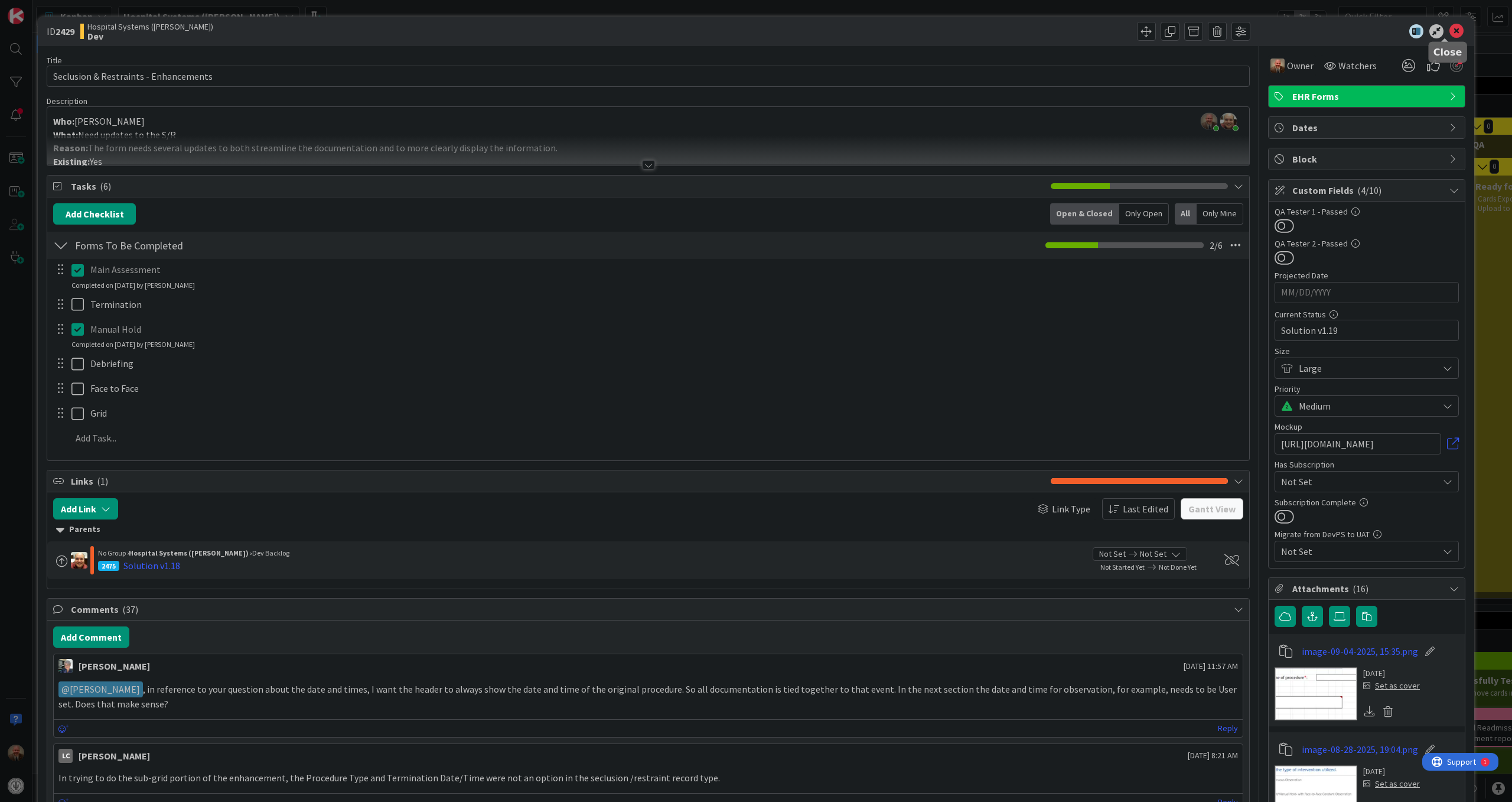
click at [1449, 31] on icon at bounding box center [1456, 31] width 14 height 14
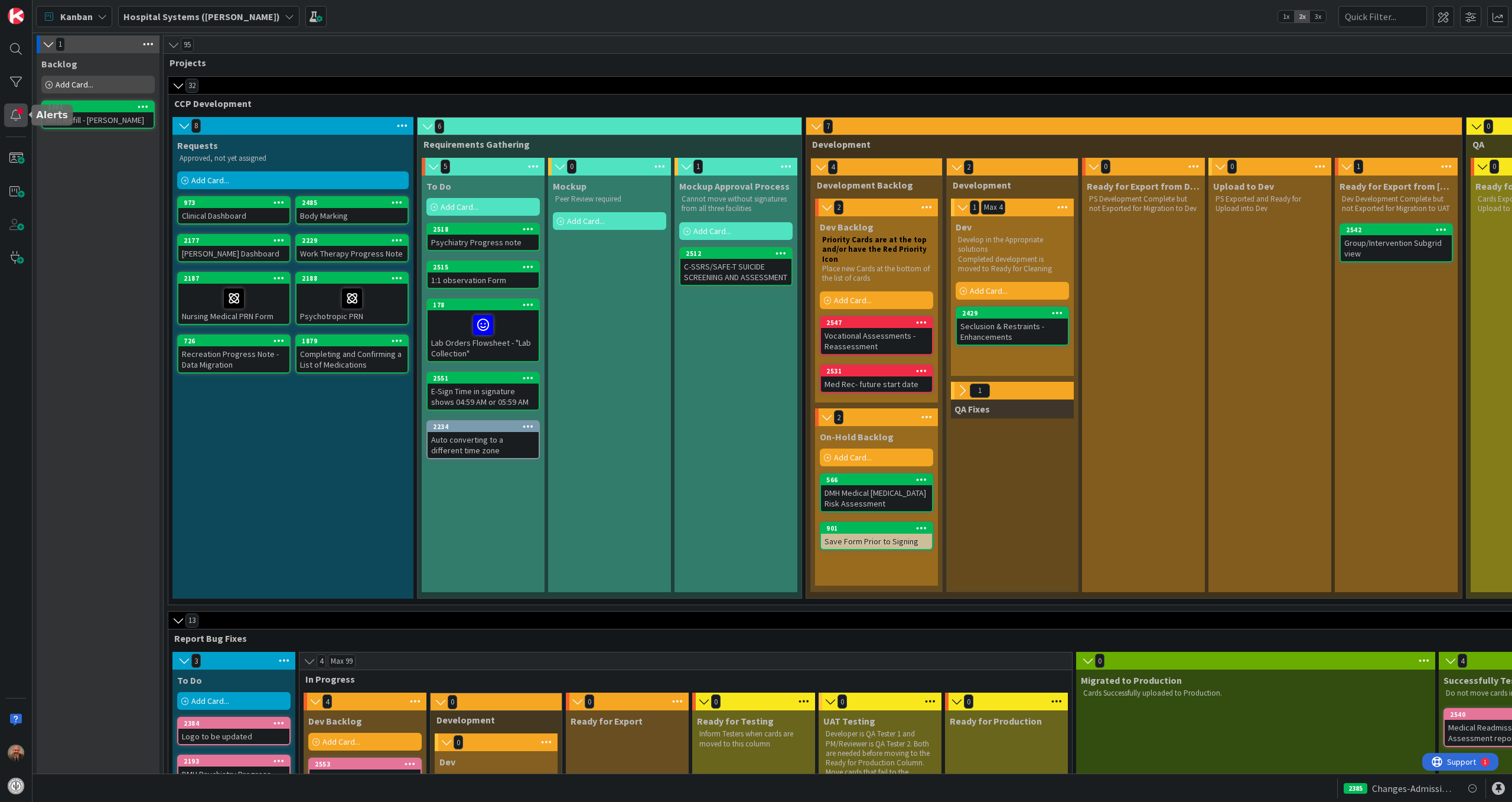
click at [16, 111] on div at bounding box center [15, 115] width 24 height 24
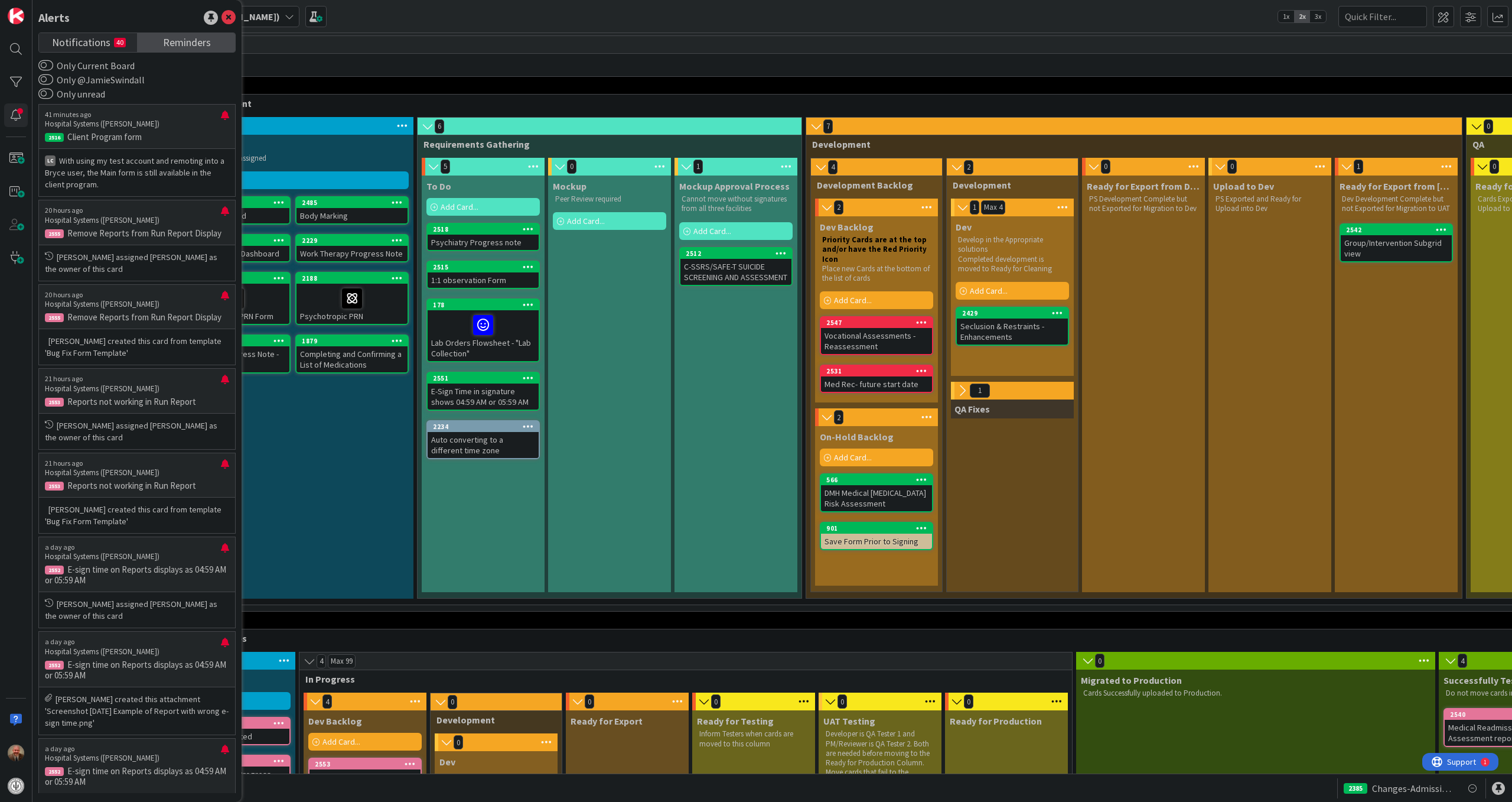
click at [160, 44] on link "Reminders" at bounding box center [186, 42] width 98 height 19
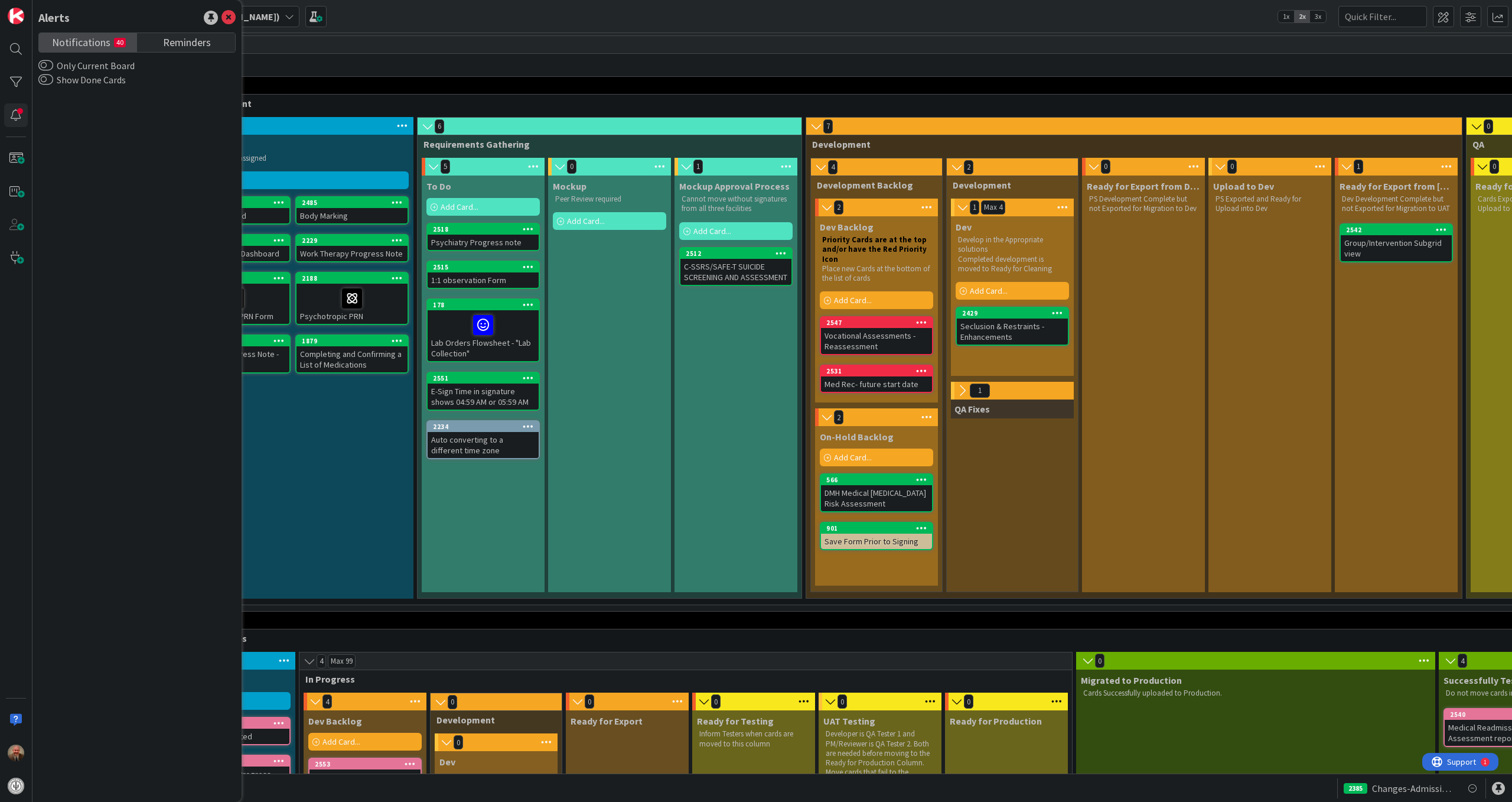
click at [74, 48] on span "Notifications" at bounding box center [81, 42] width 59 height 16
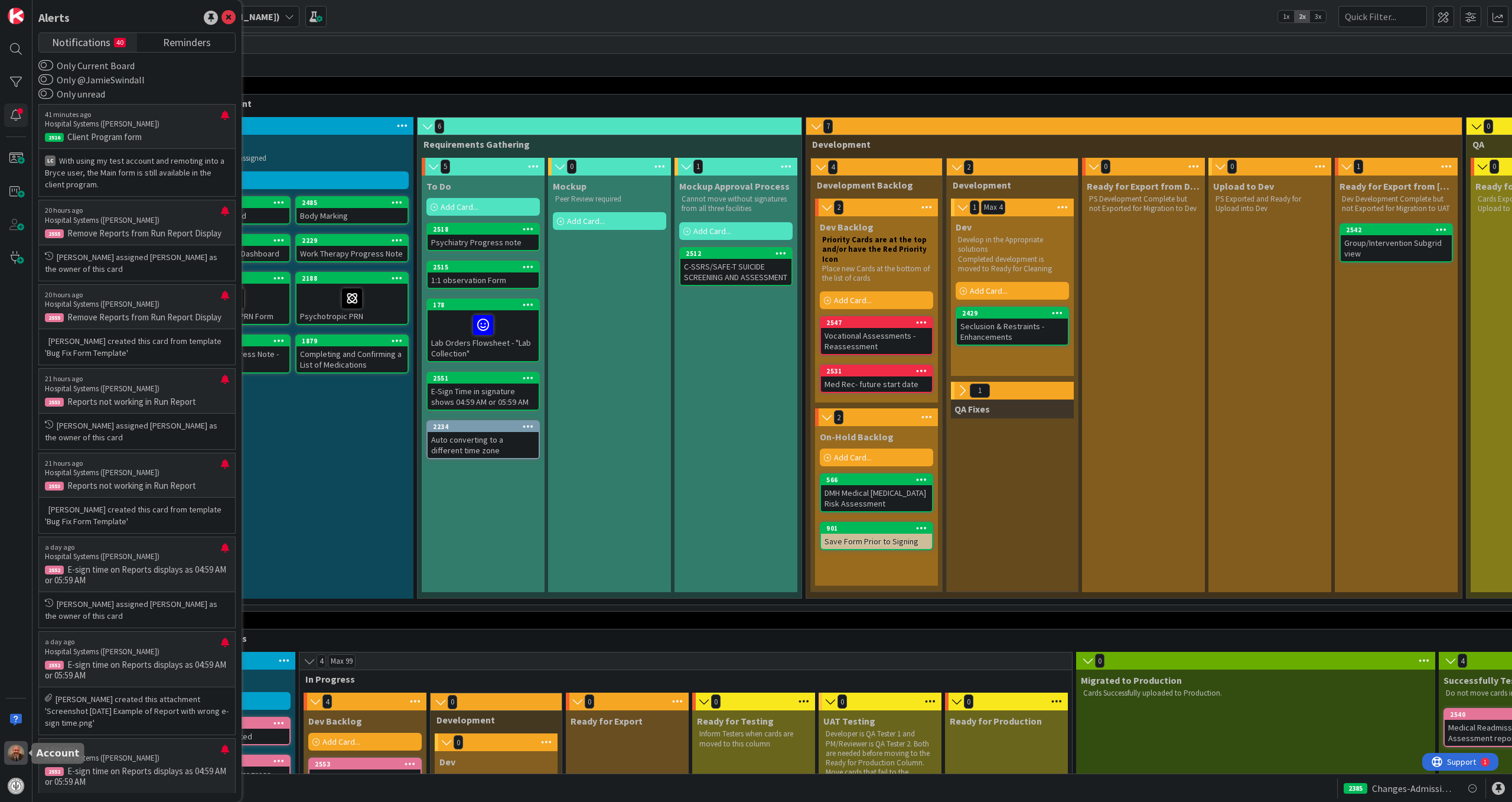
click at [15, 751] on img at bounding box center [15, 753] width 16 height 16
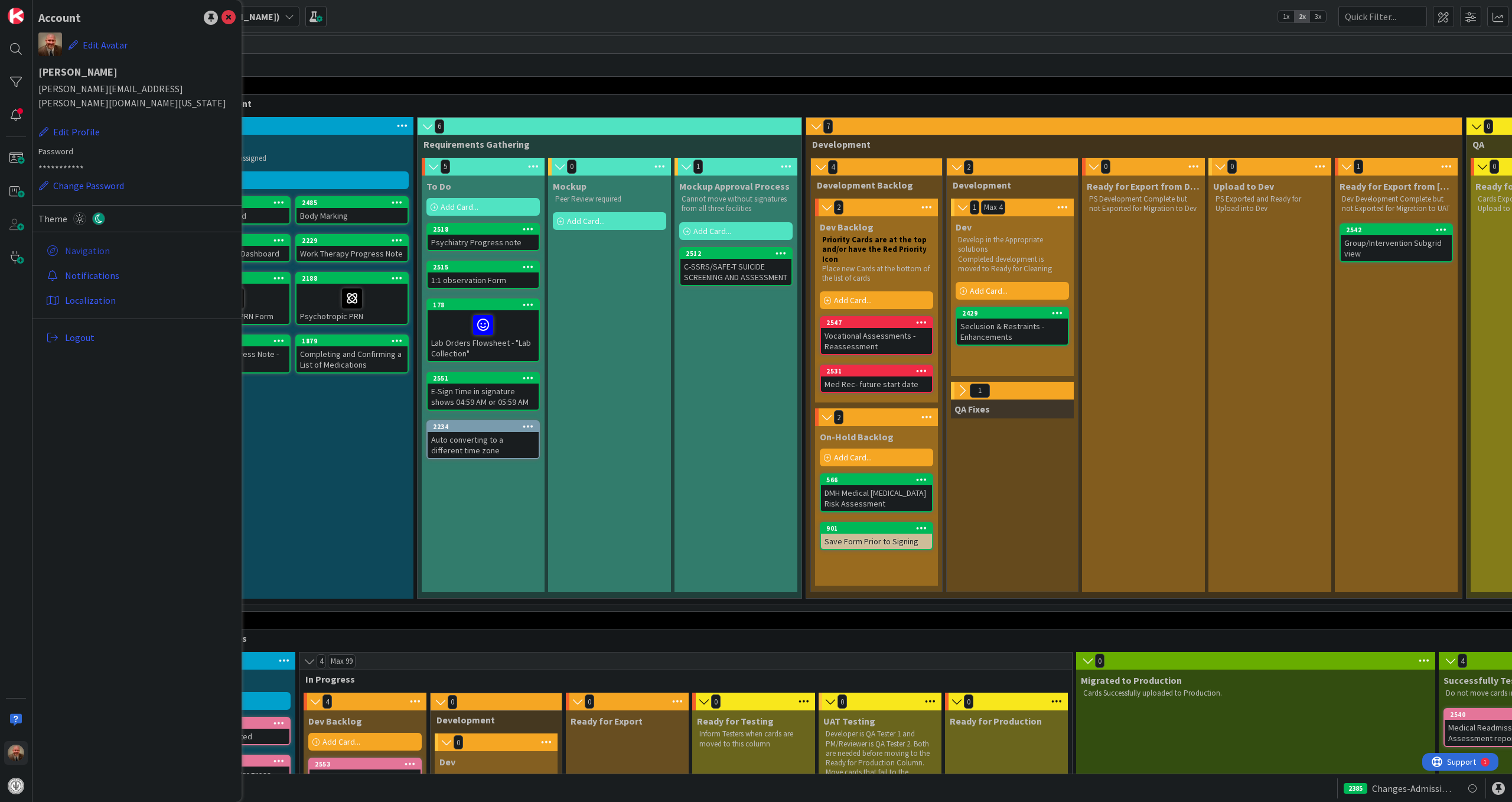
click at [90, 240] on link "Navigation" at bounding box center [138, 250] width 195 height 21
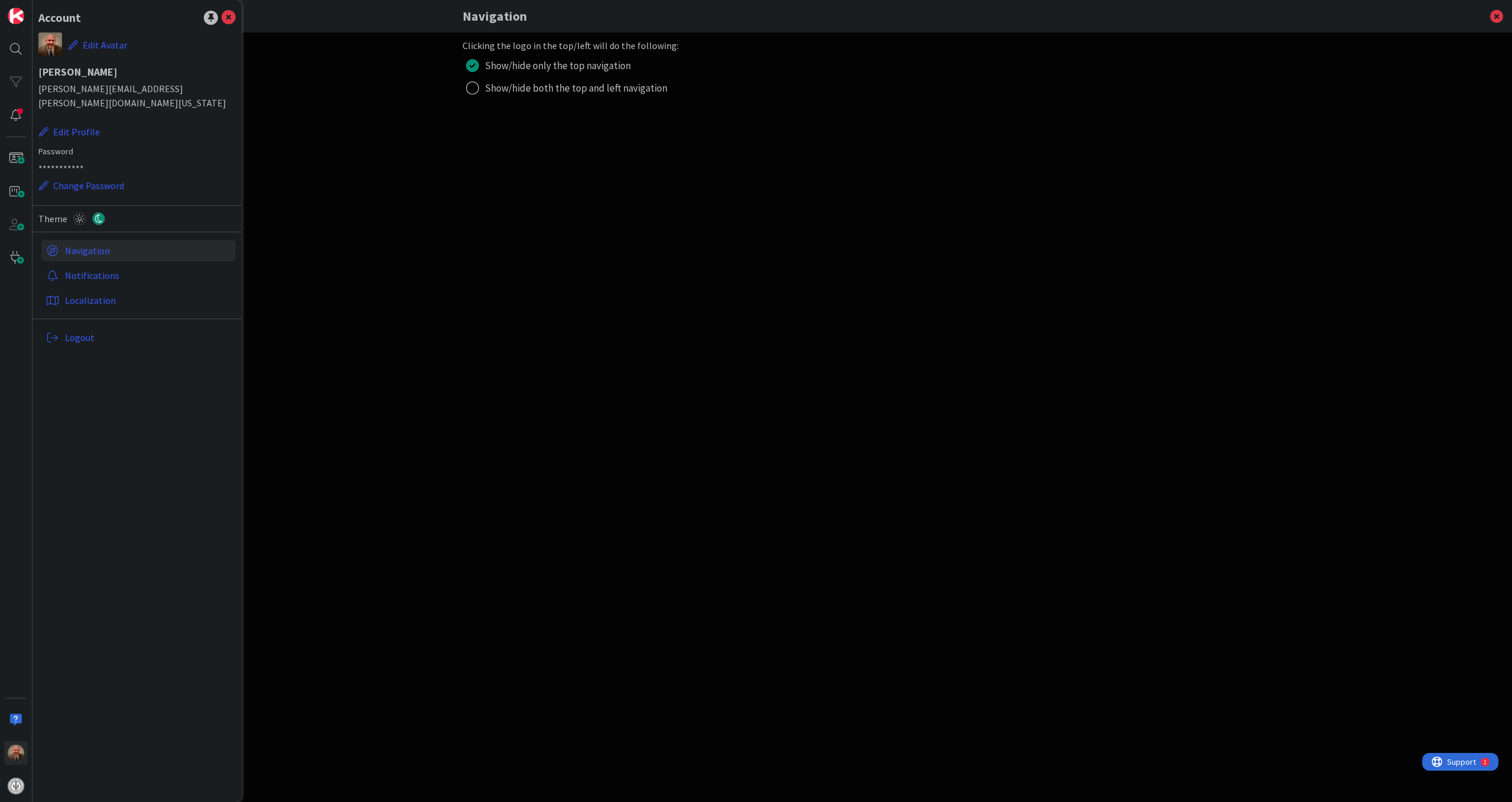
click at [473, 90] on div "radio" at bounding box center [472, 88] width 13 height 13
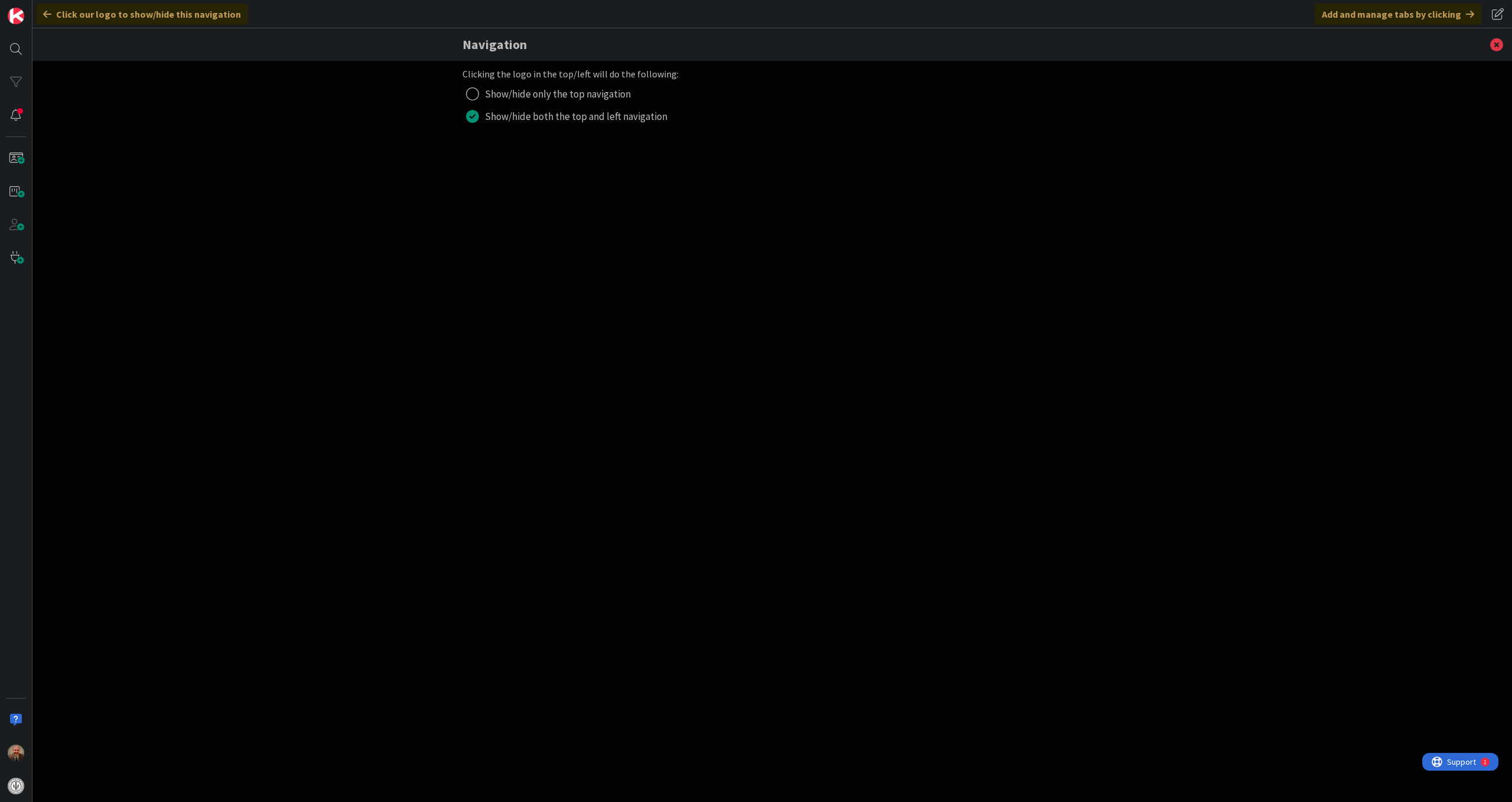
click at [473, 90] on div "radio" at bounding box center [472, 94] width 13 height 13
click at [22, 22] on img at bounding box center [15, 15] width 16 height 16
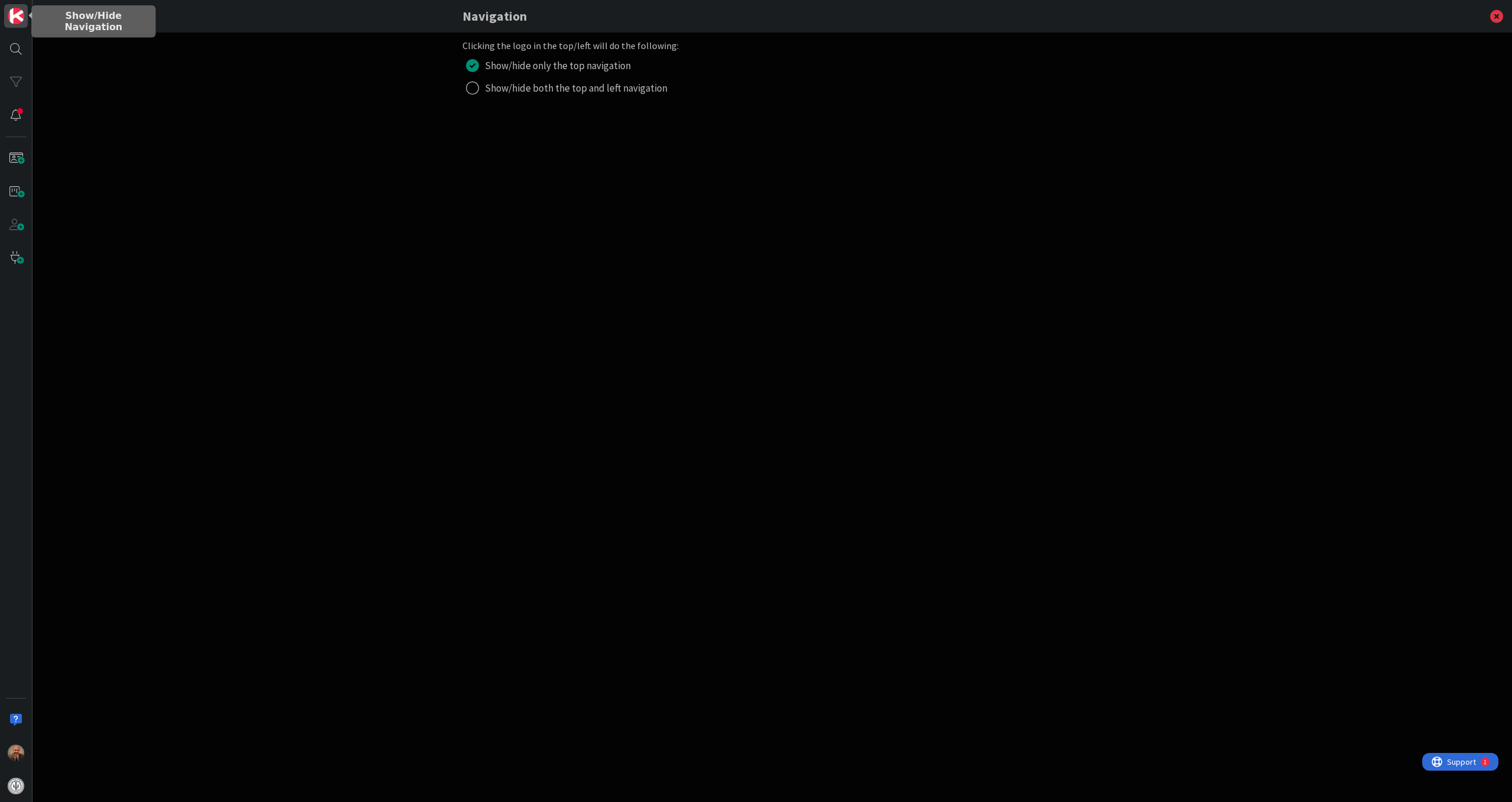
click at [21, 22] on img at bounding box center [15, 15] width 16 height 16
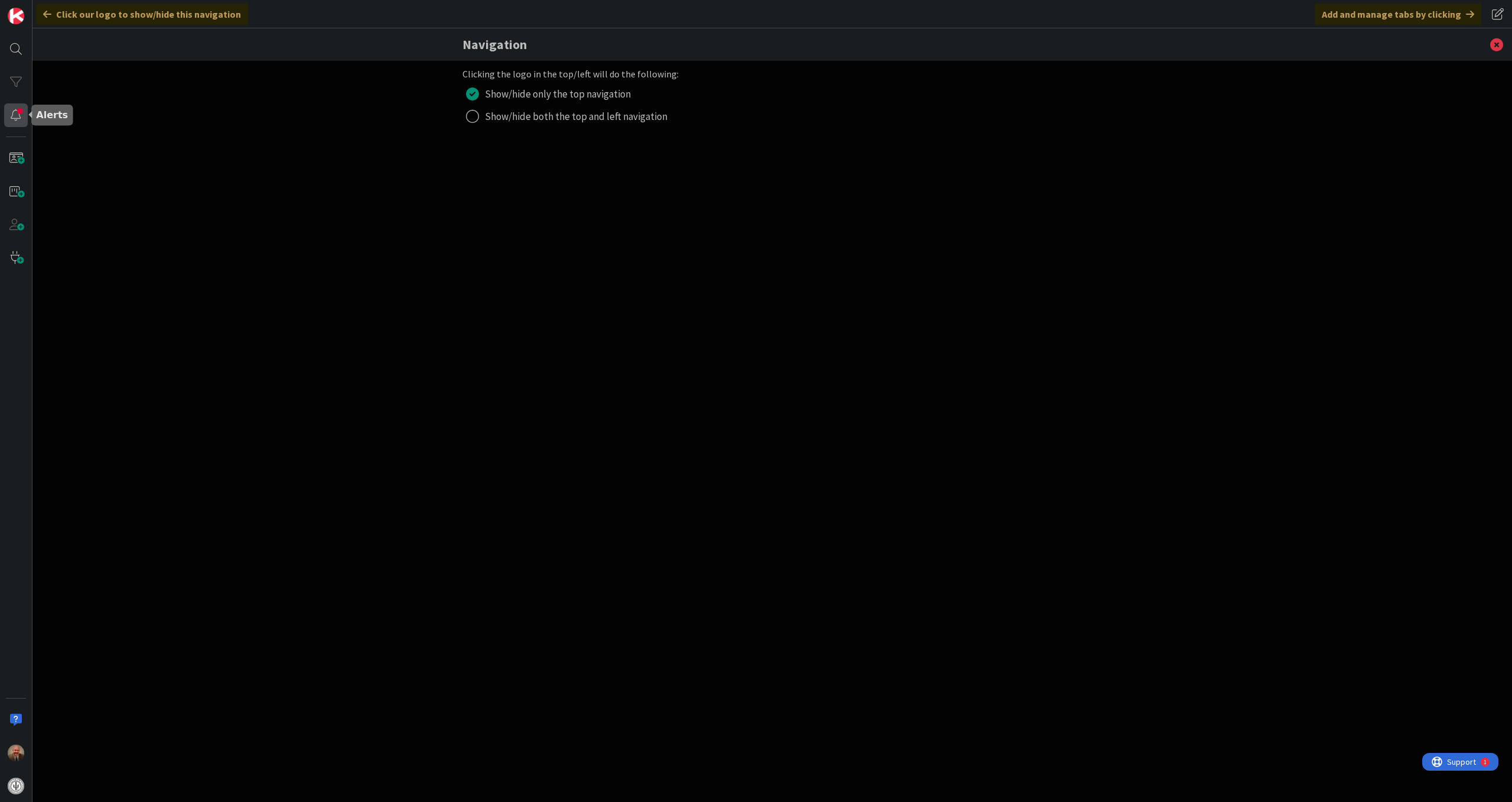
click at [14, 123] on div at bounding box center [15, 115] width 24 height 24
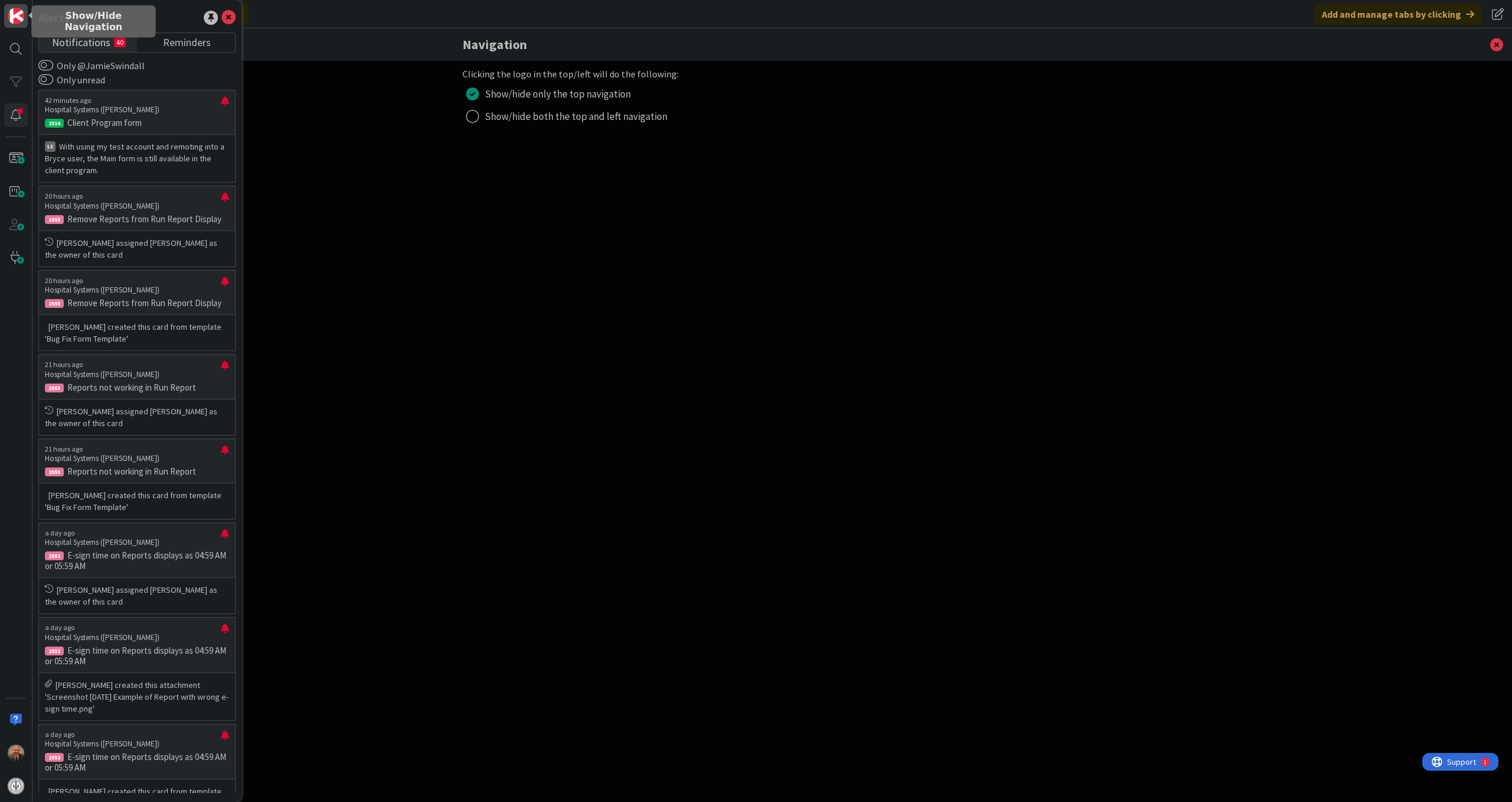
click at [13, 15] on img at bounding box center [15, 15] width 16 height 16
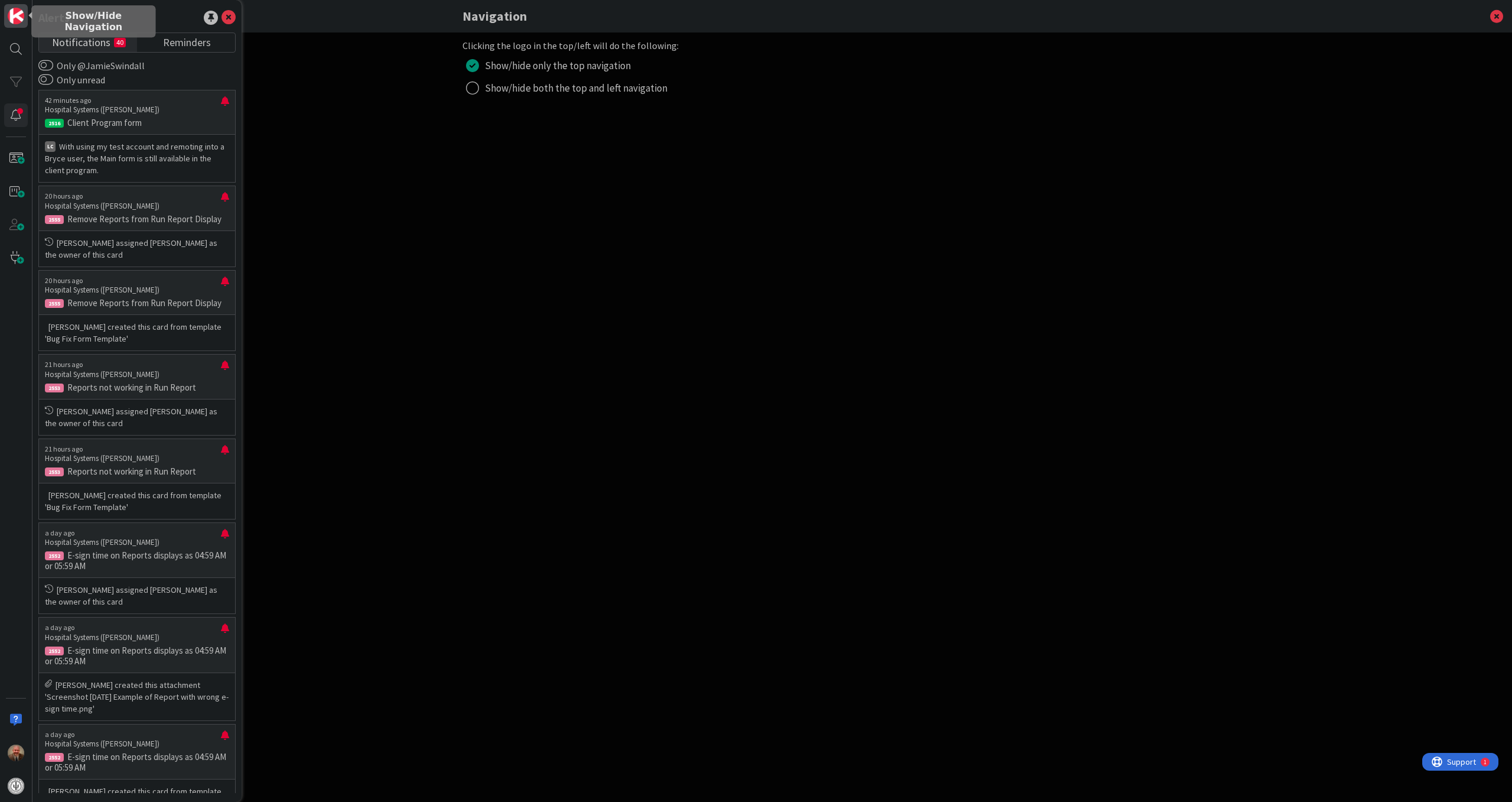
click at [13, 15] on img at bounding box center [15, 15] width 16 height 16
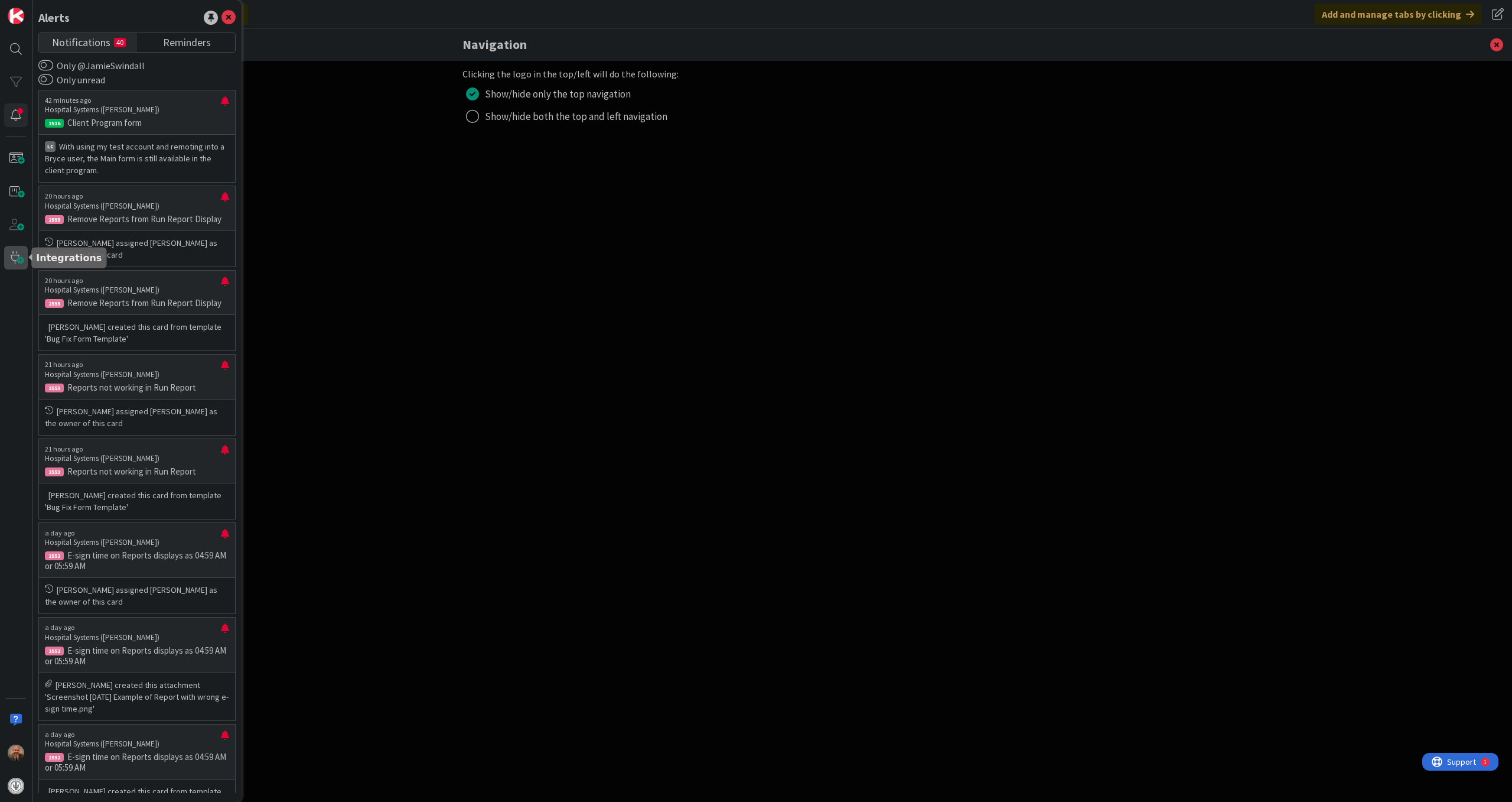
click at [20, 255] on span at bounding box center [15, 258] width 24 height 24
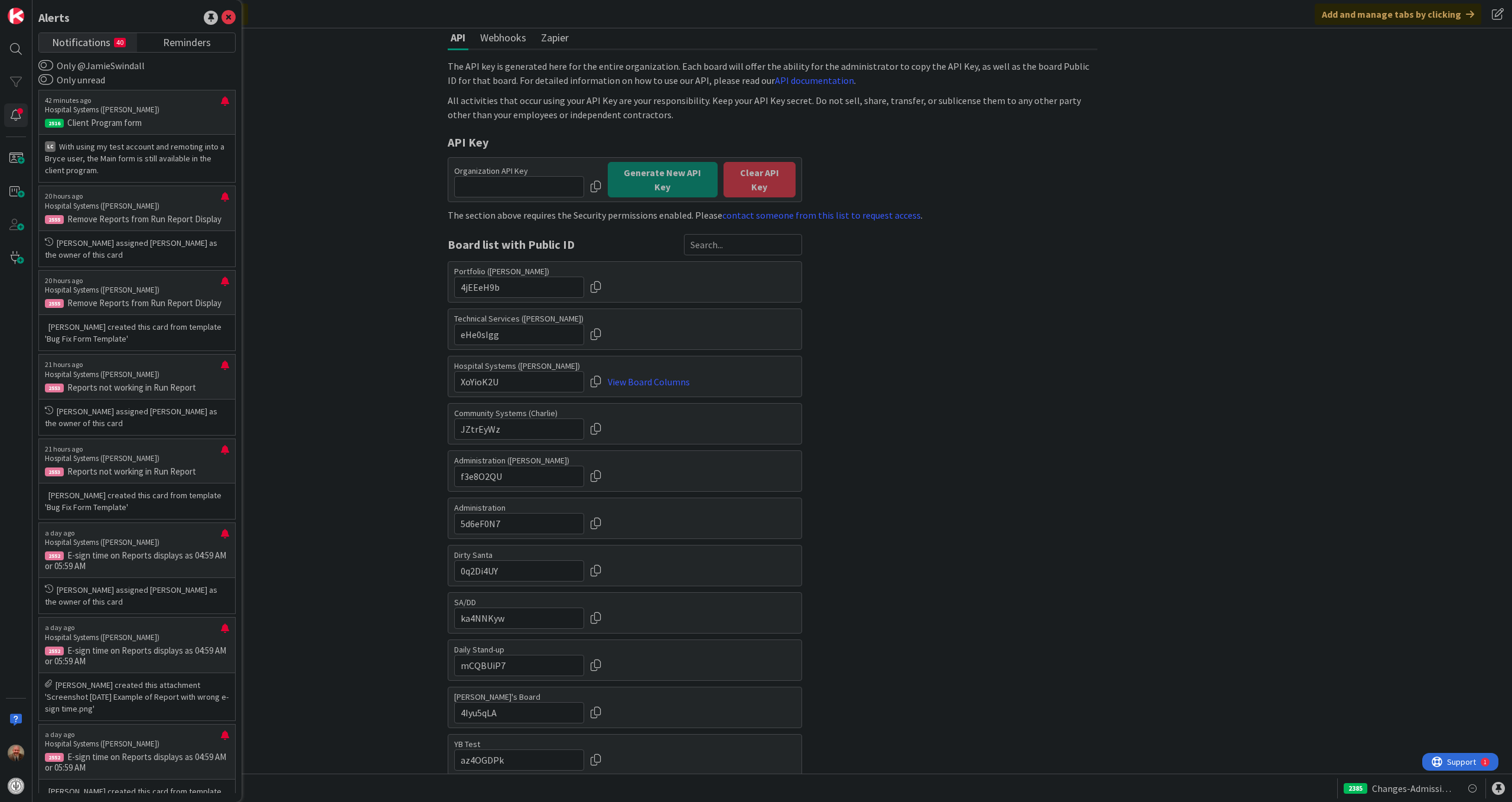
scroll to position [39, 0]
click at [12, 787] on img at bounding box center [15, 786] width 16 height 16
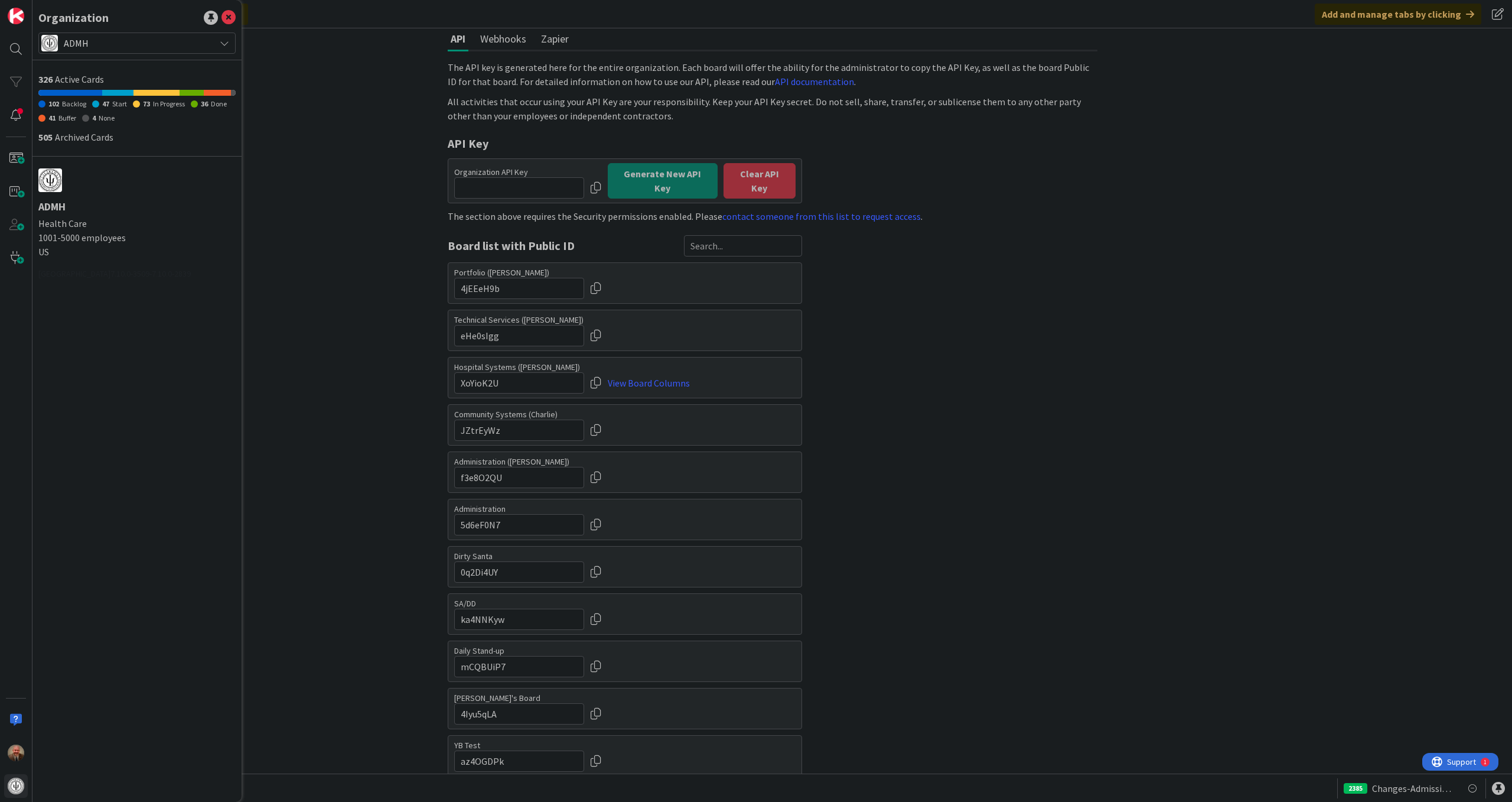
click at [222, 41] on icon at bounding box center [225, 43] width 10 height 10
click at [284, 113] on div "Integrations API Webhooks Zapier The API key is generated here for the entire o…" at bounding box center [772, 401] width 1479 height 745
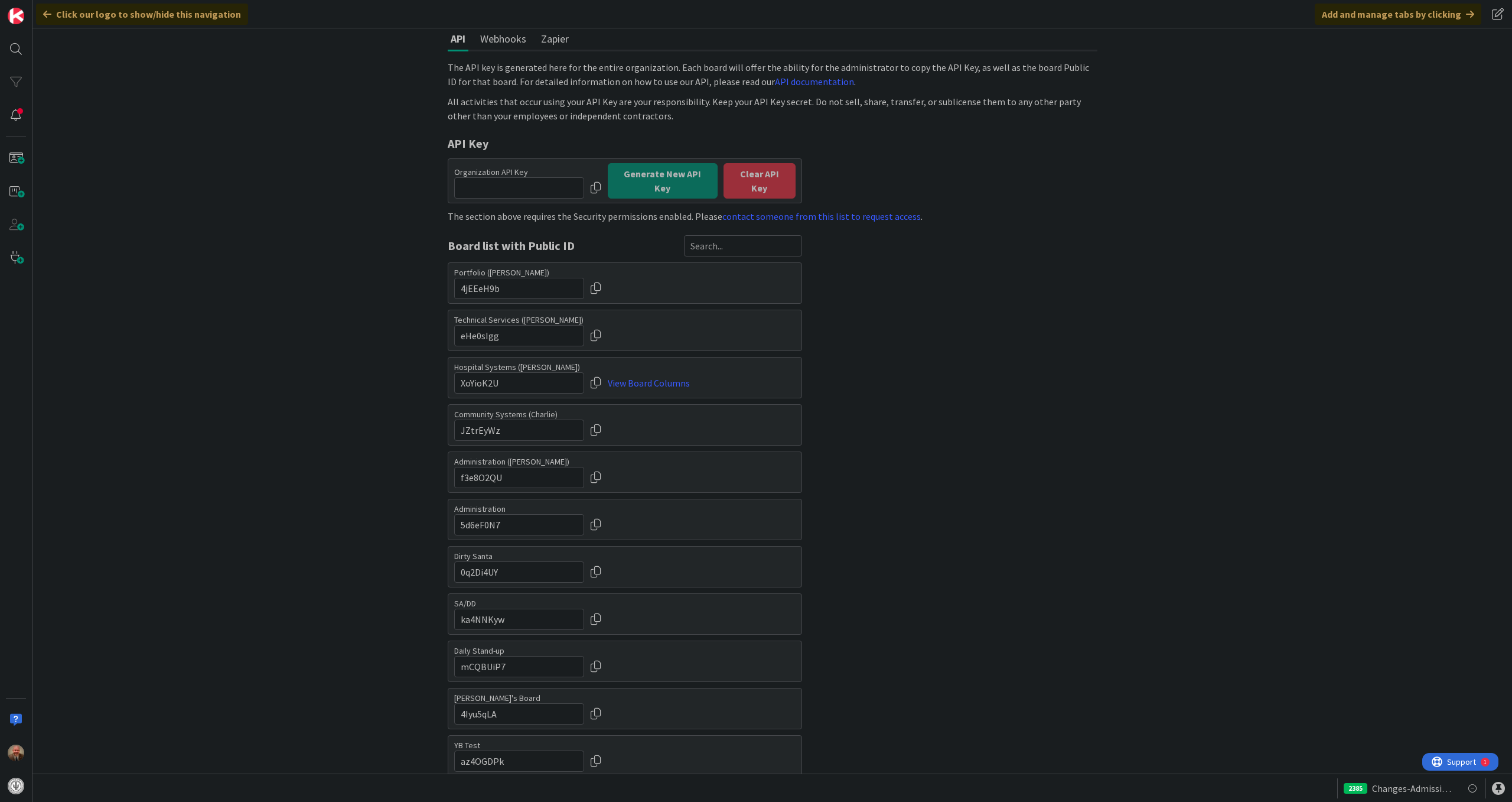
click at [544, 36] on button "Zapier" at bounding box center [555, 38] width 33 height 22
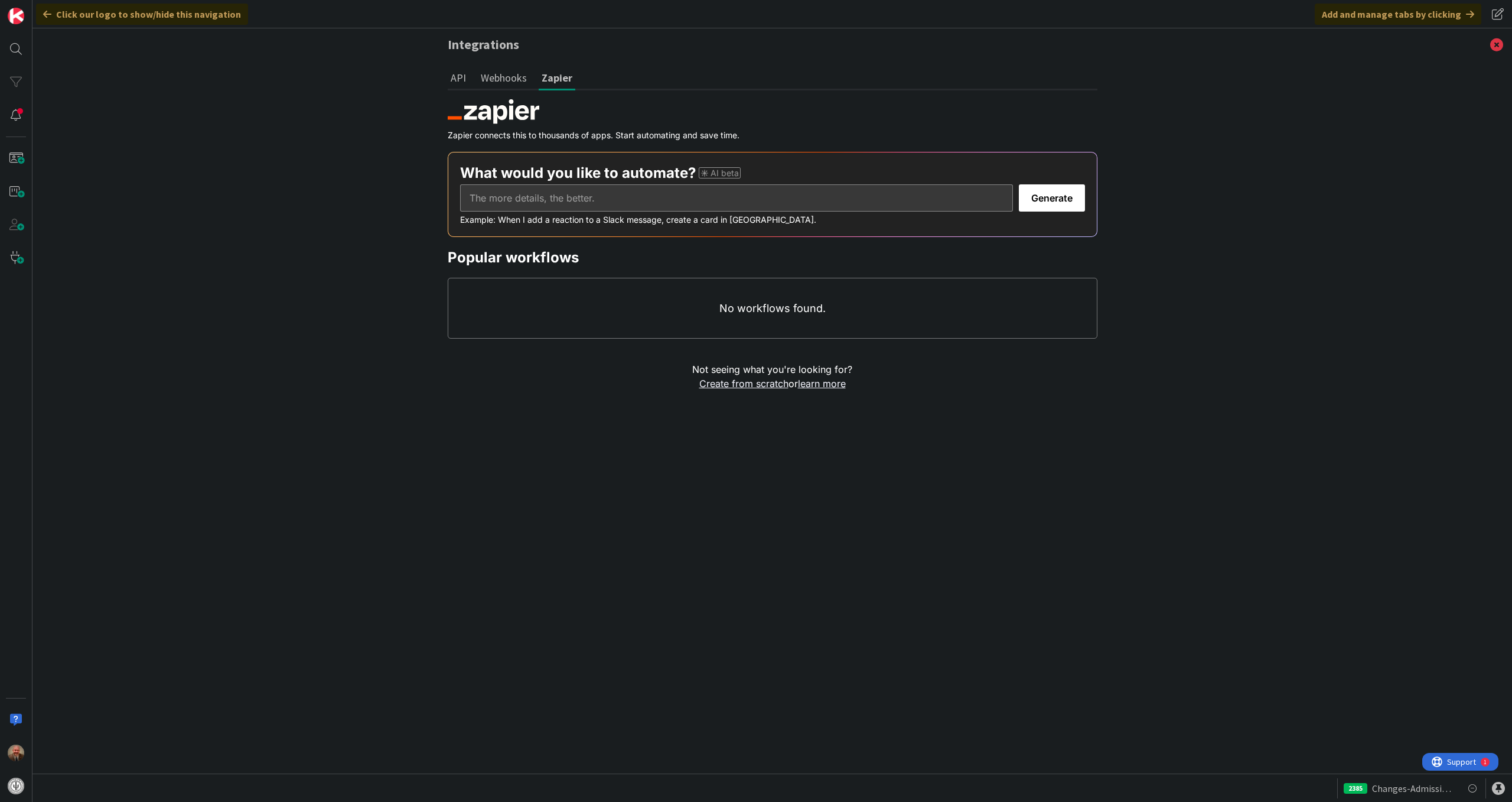
scroll to position [0, 0]
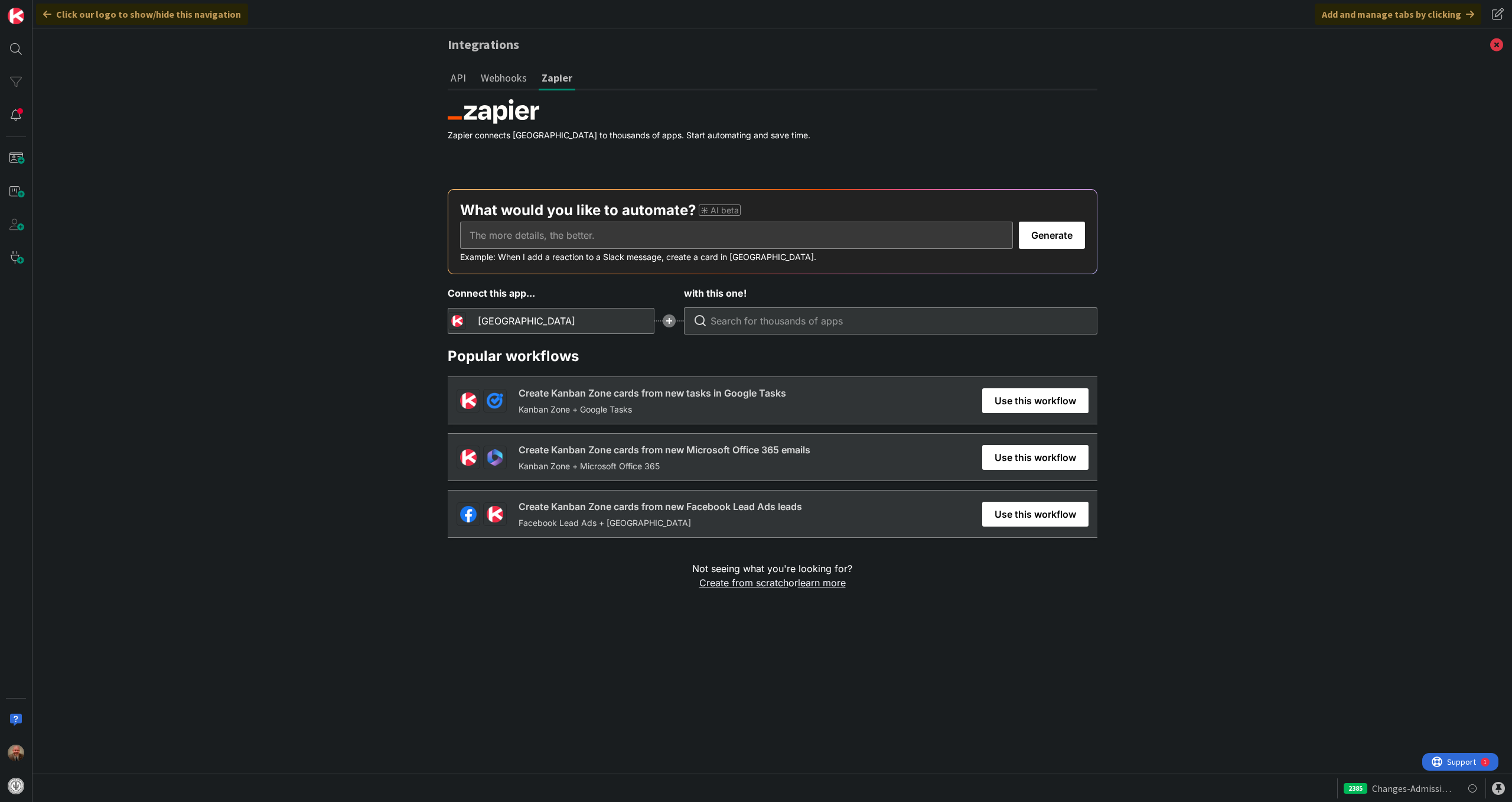
click at [502, 73] on button "Webhooks" at bounding box center [504, 77] width 52 height 22
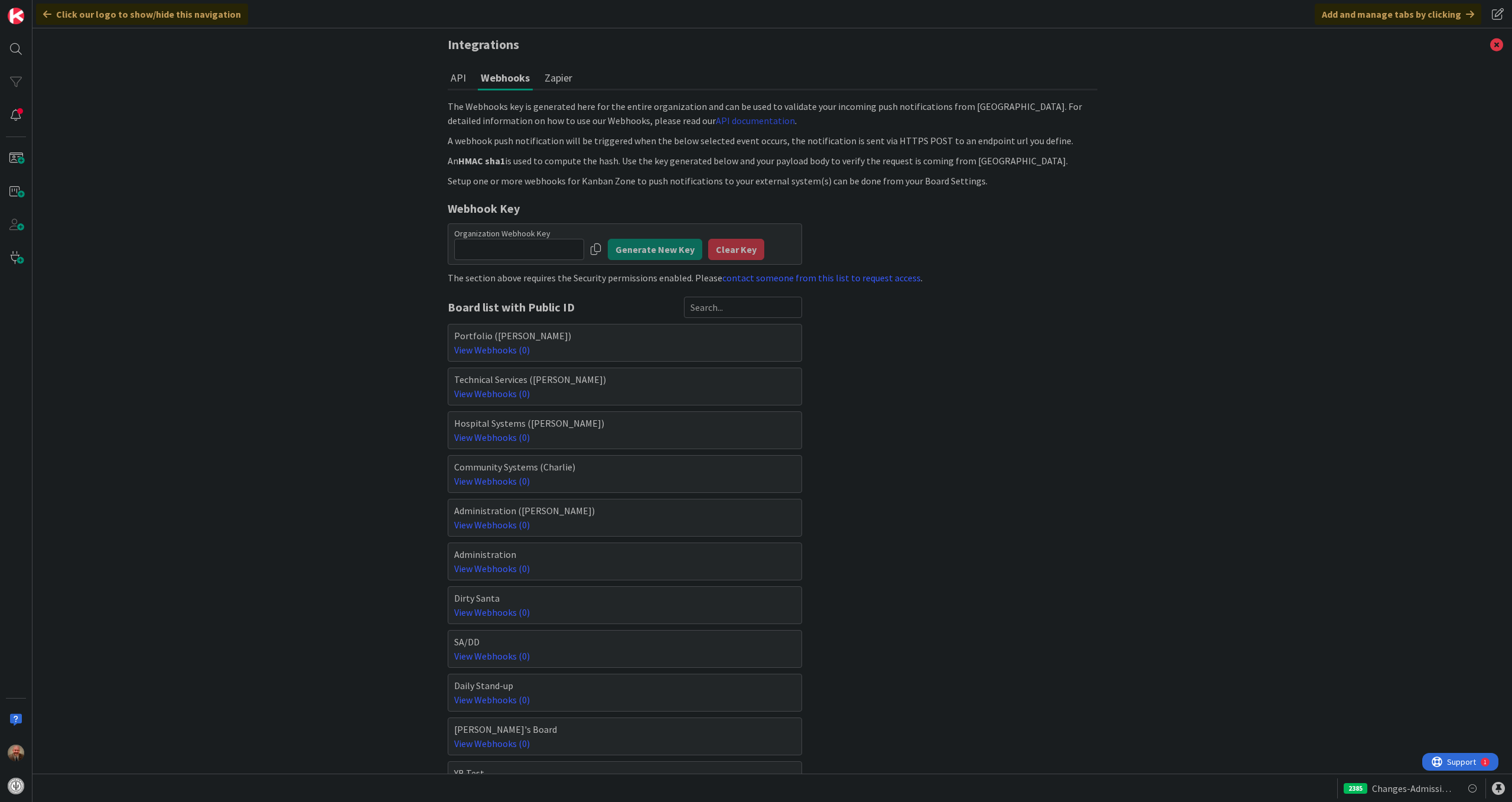
click at [716, 118] on link "API documentation" at bounding box center [755, 121] width 79 height 12
click at [1488, 44] on icon at bounding box center [1497, 45] width 31 height 33
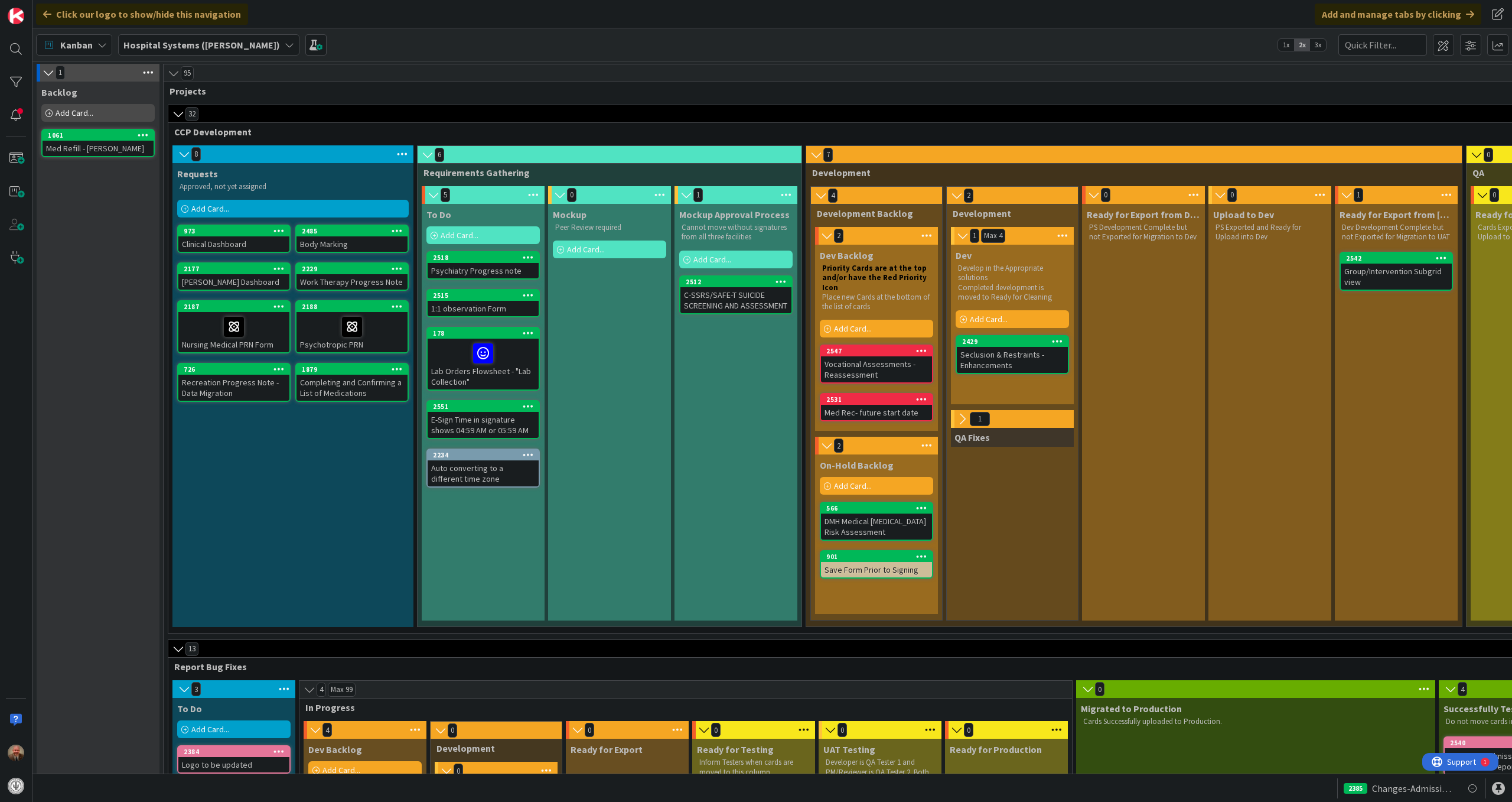
click at [284, 44] on icon at bounding box center [289, 45] width 10 height 10
click at [102, 47] on icon at bounding box center [103, 45] width 10 height 10
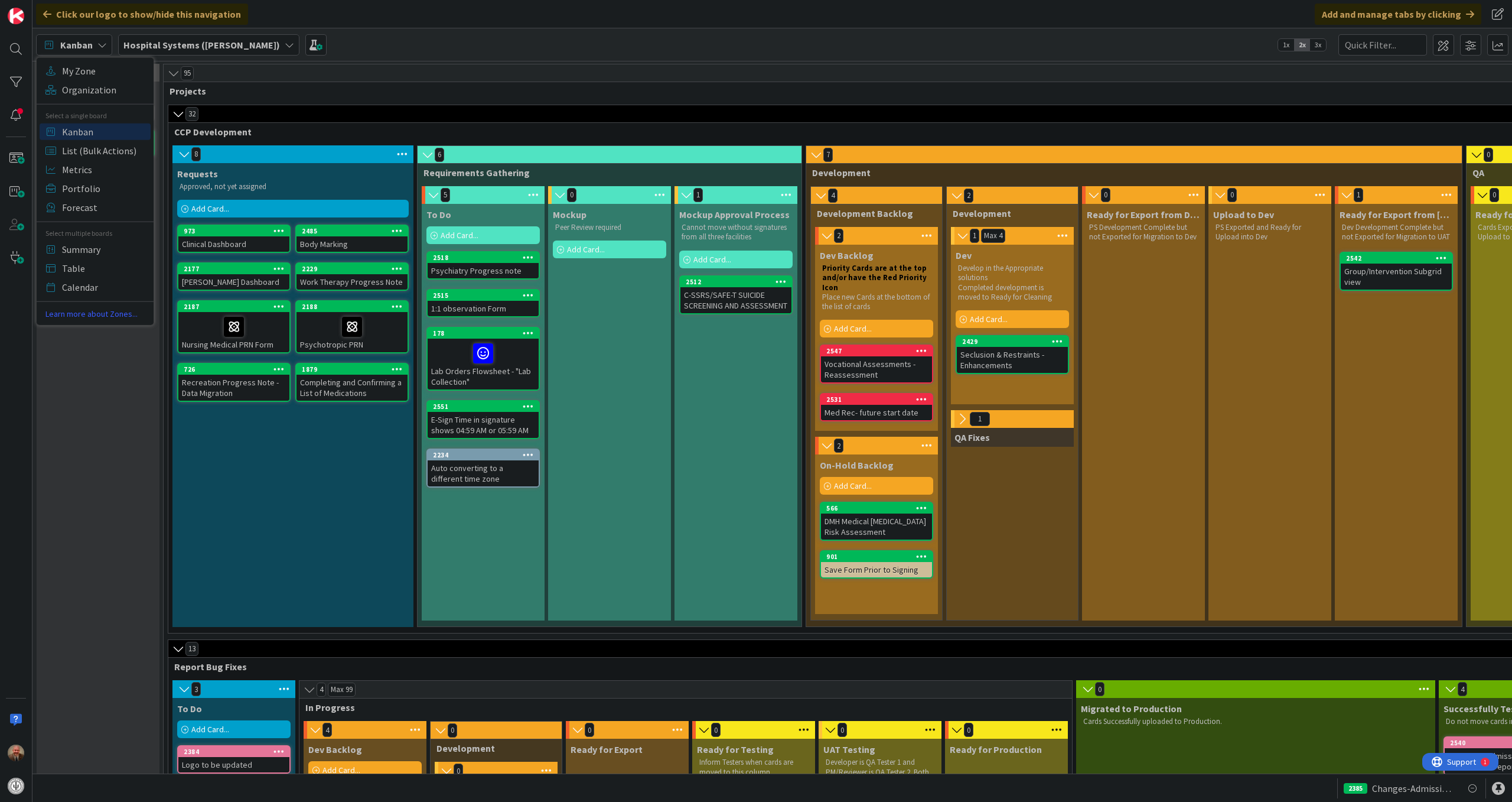
click at [102, 48] on icon at bounding box center [103, 45] width 10 height 10
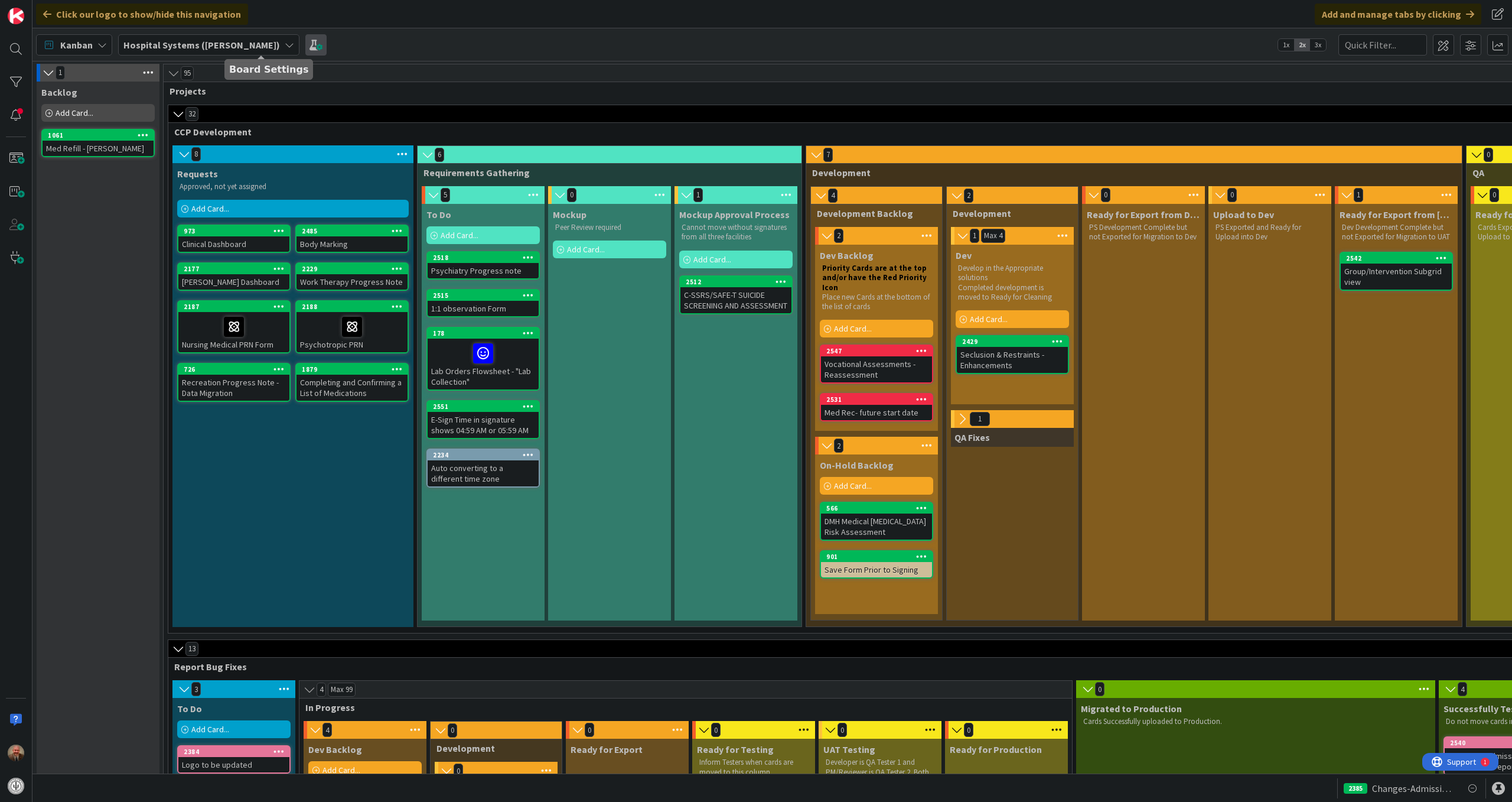
click at [305, 45] on span at bounding box center [316, 45] width 21 height 21
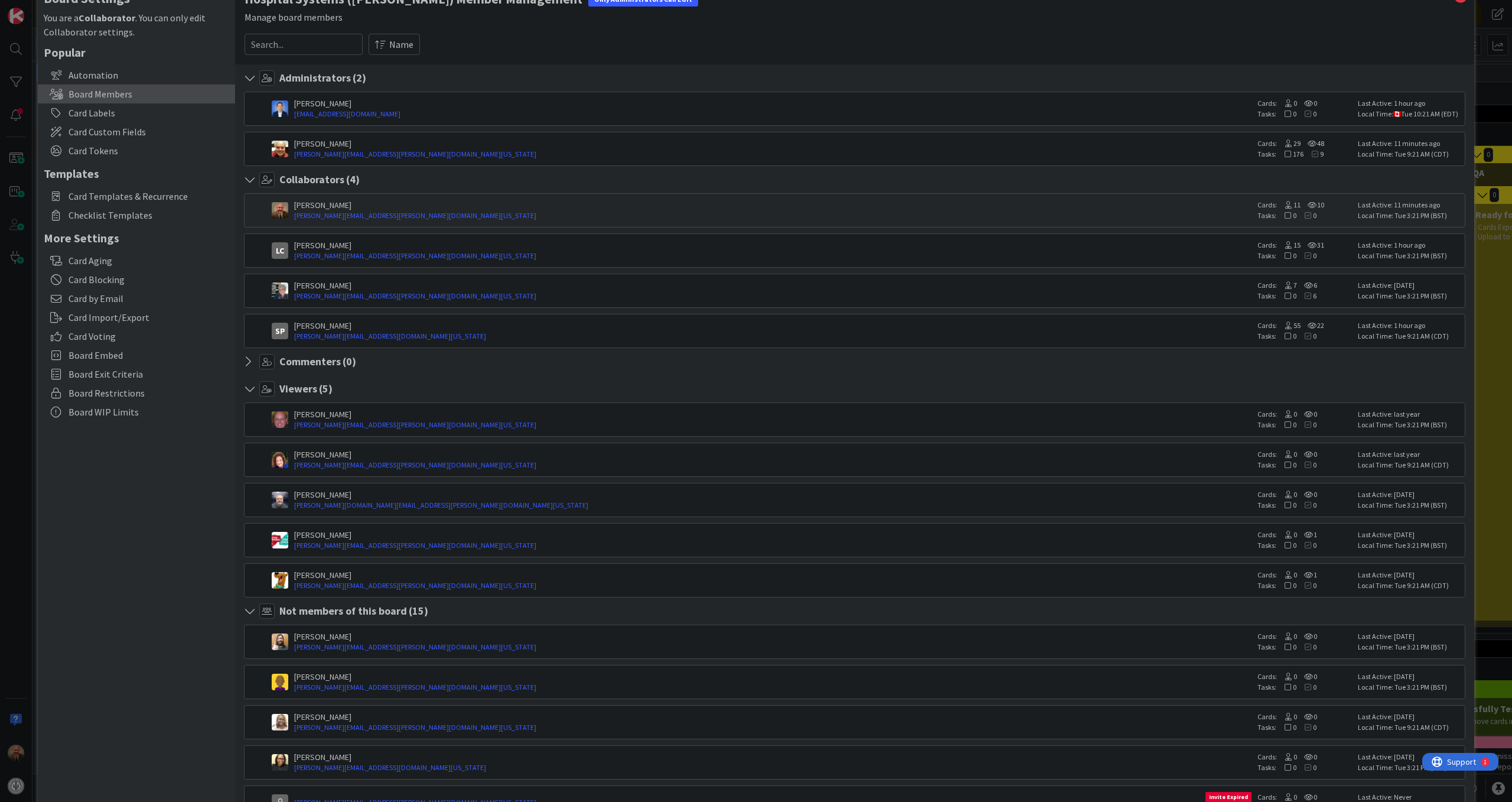
scroll to position [33, 0]
click at [331, 215] on link "[PERSON_NAME][EMAIL_ADDRESS][PERSON_NAME][DOMAIN_NAME][US_STATE]" at bounding box center [772, 216] width 957 height 11
click at [278, 214] on img at bounding box center [280, 211] width 16 height 16
click at [1236, 213] on link "[PERSON_NAME][EMAIL_ADDRESS][PERSON_NAME][DOMAIN_NAME][US_STATE]" at bounding box center [772, 216] width 957 height 11
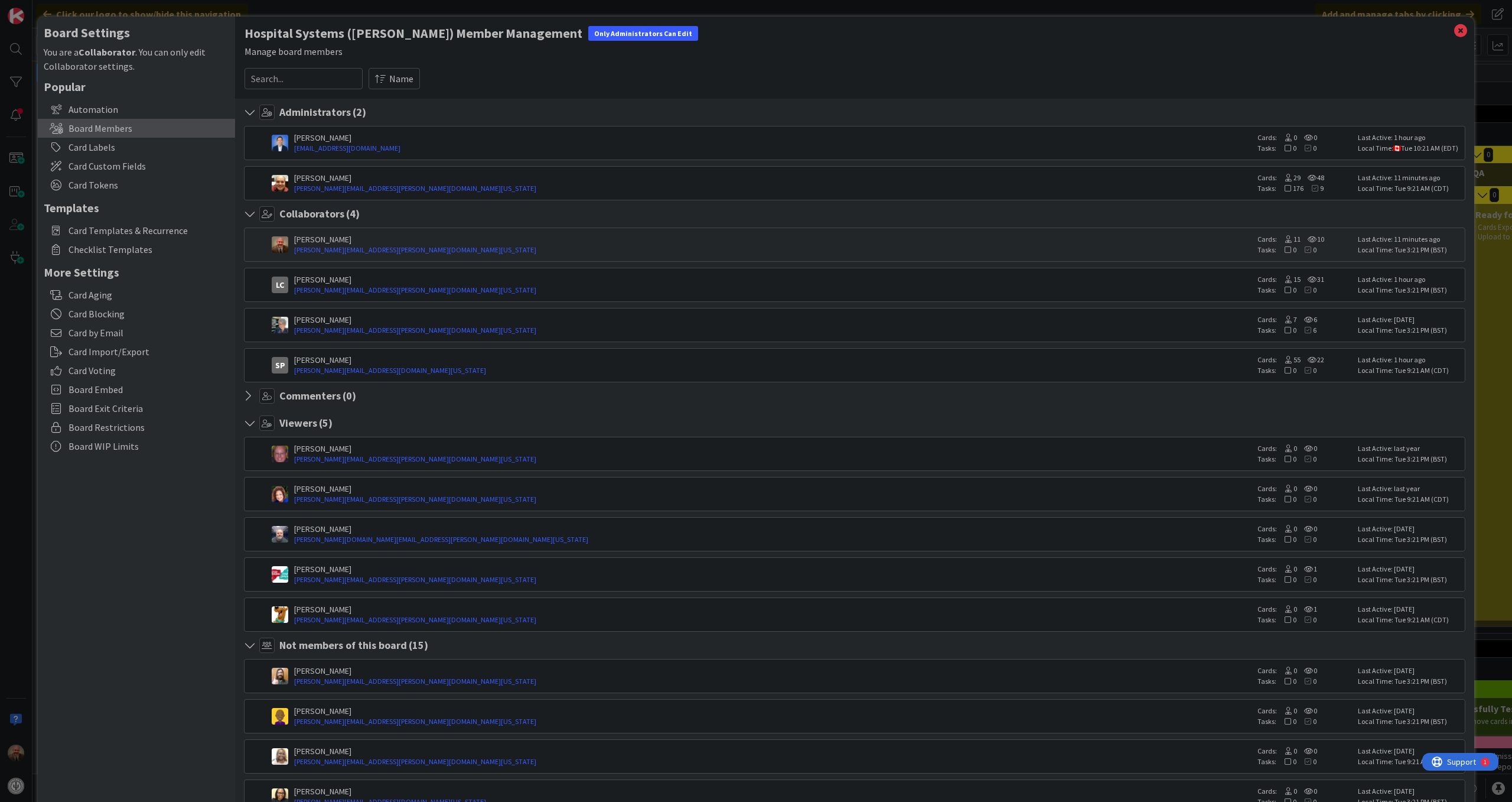
click at [266, 215] on icon at bounding box center [266, 214] width 15 height 15
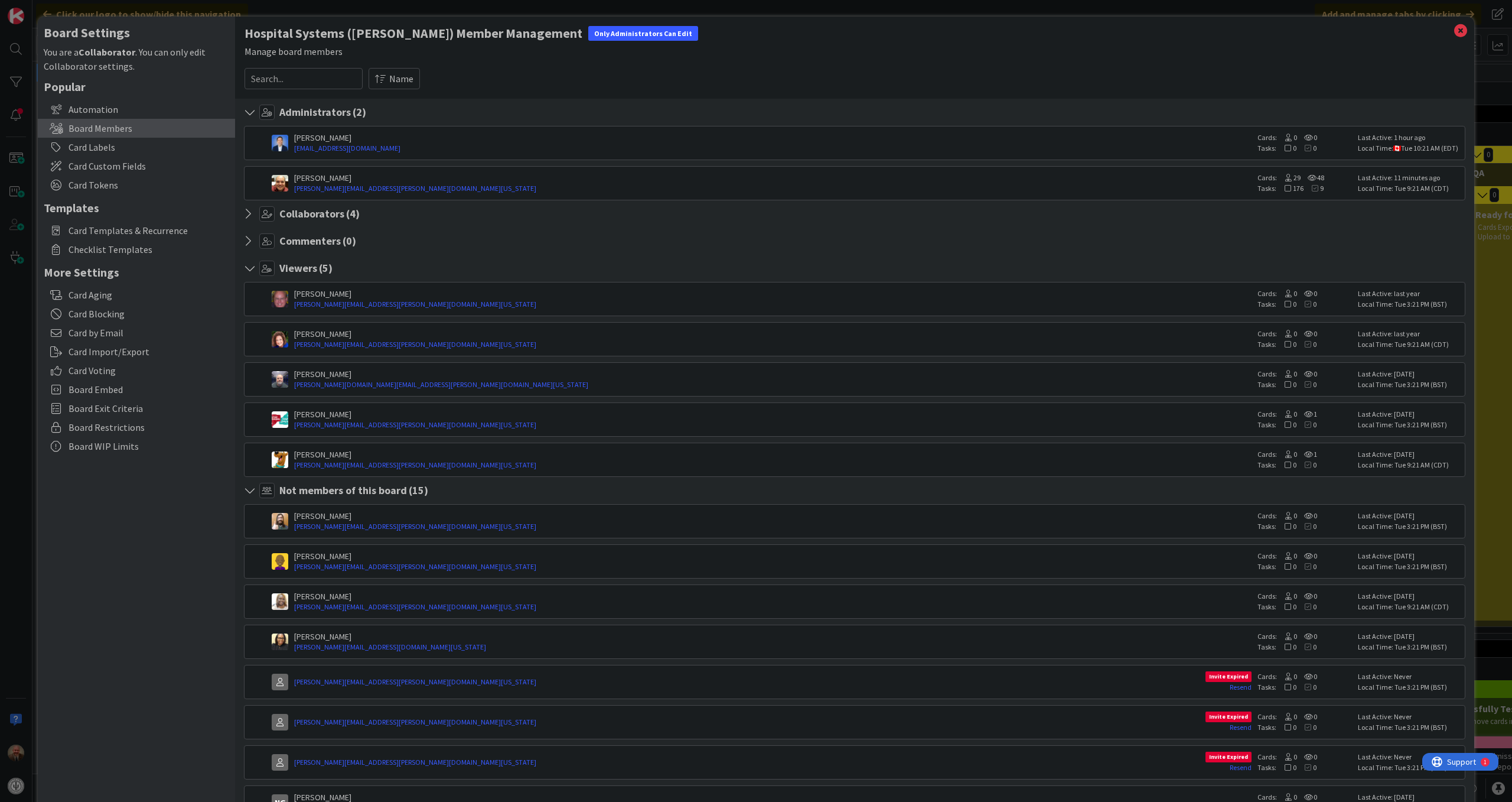
click at [266, 215] on icon at bounding box center [266, 214] width 15 height 15
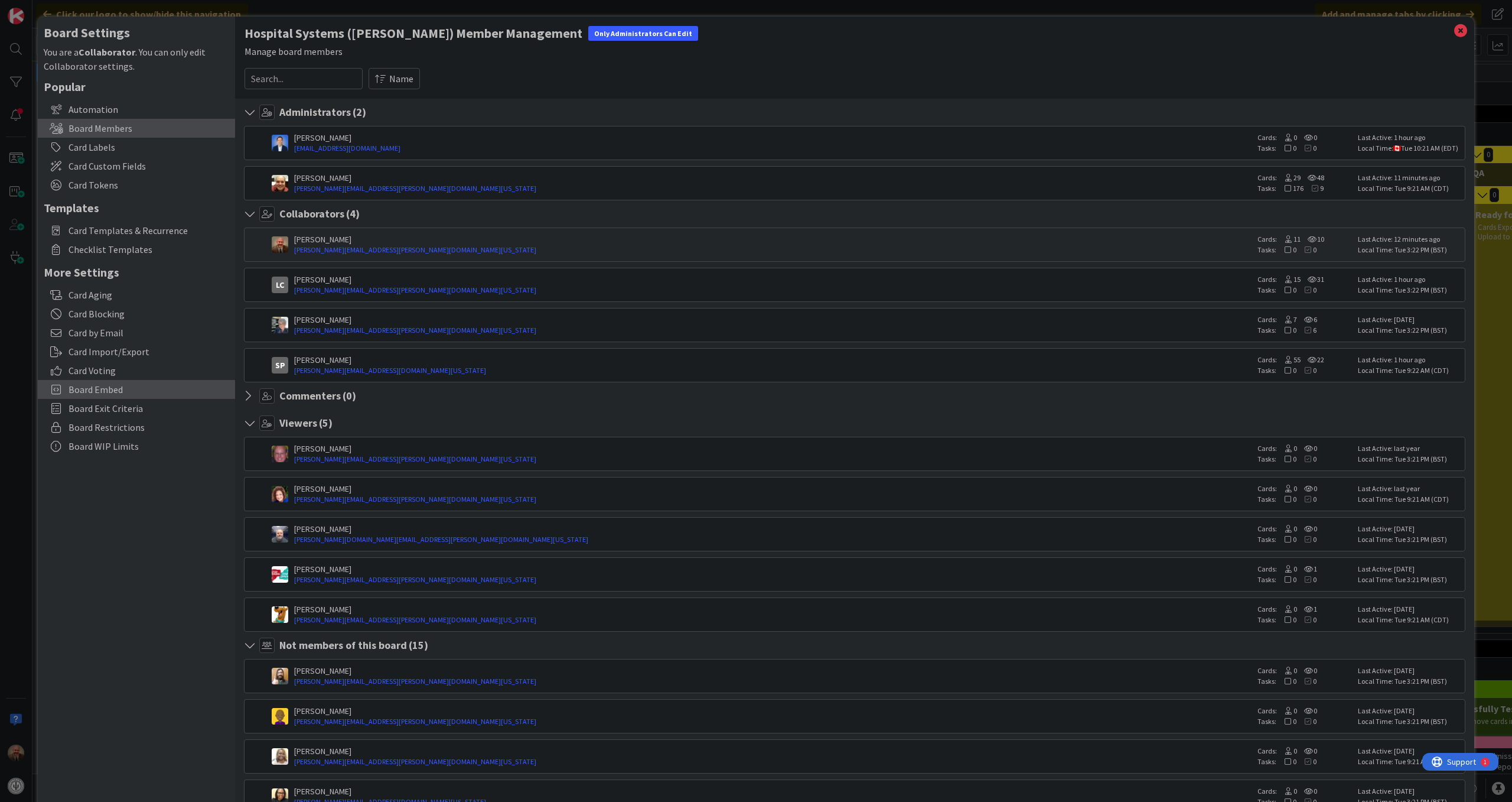
click at [160, 389] on span "Board Embed" at bounding box center [148, 389] width 160 height 14
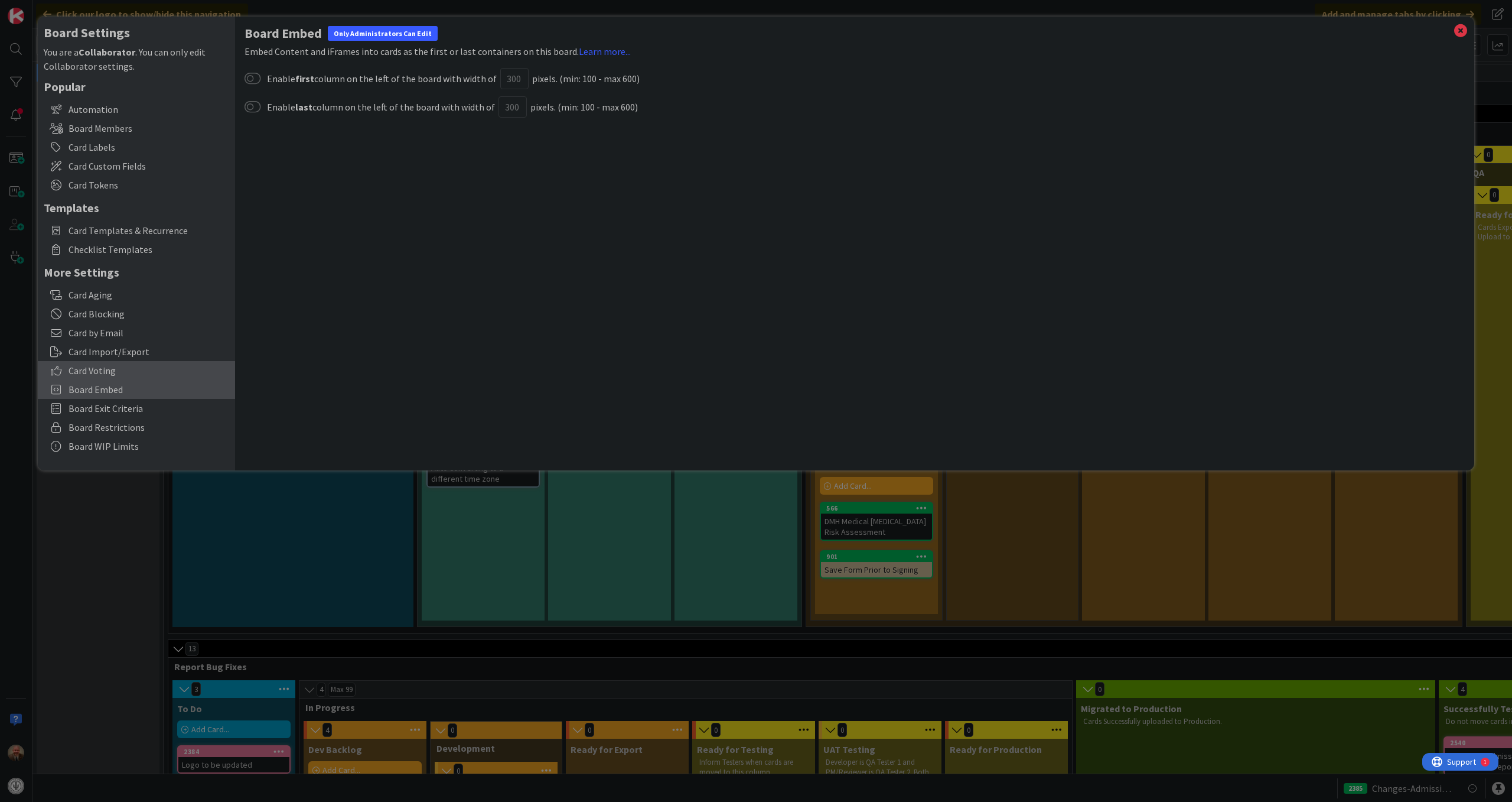
click at [117, 367] on span "Card Voting" at bounding box center [148, 370] width 160 height 14
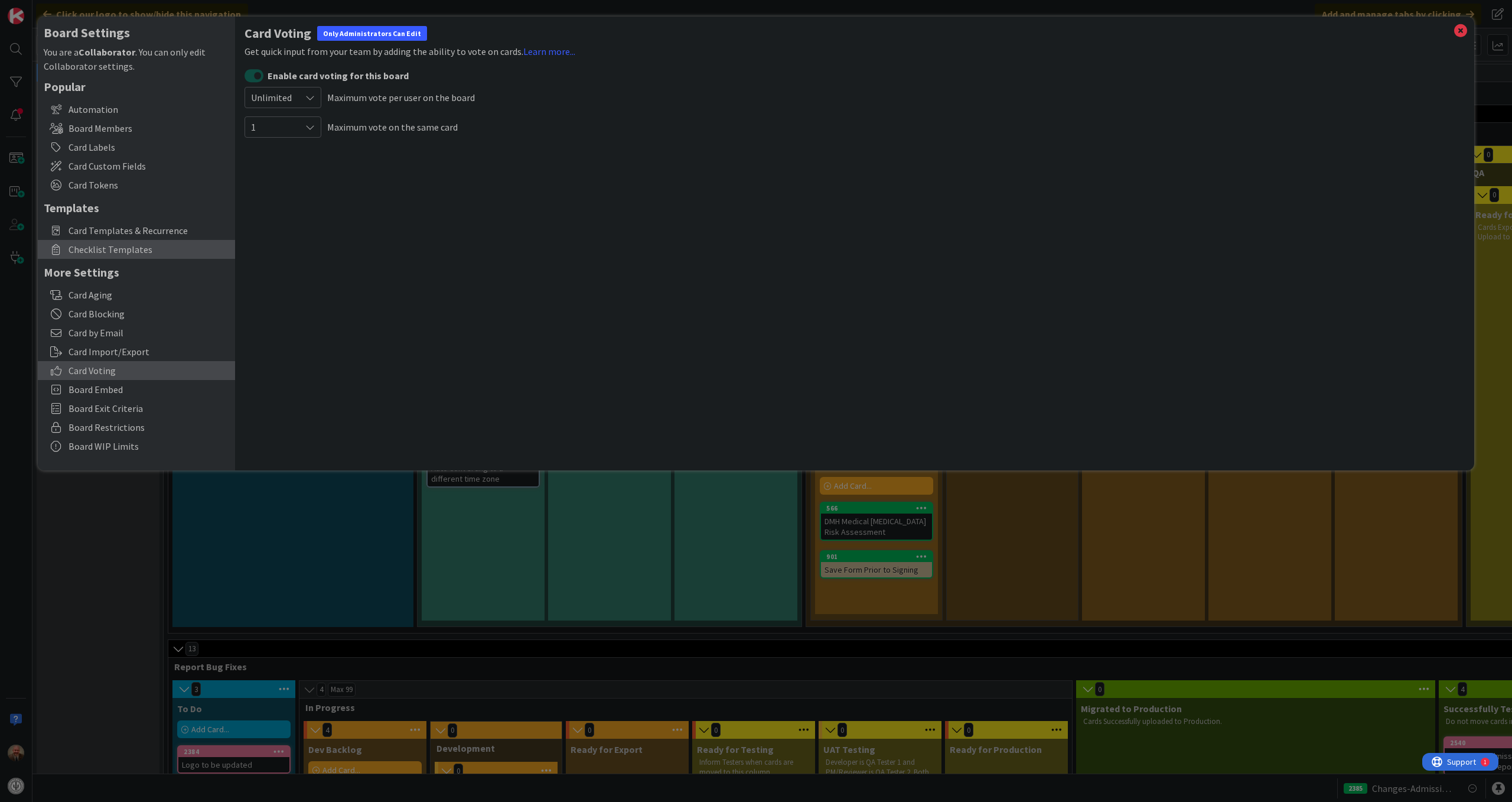
click at [125, 252] on span "Checklist Templates" at bounding box center [148, 249] width 160 height 14
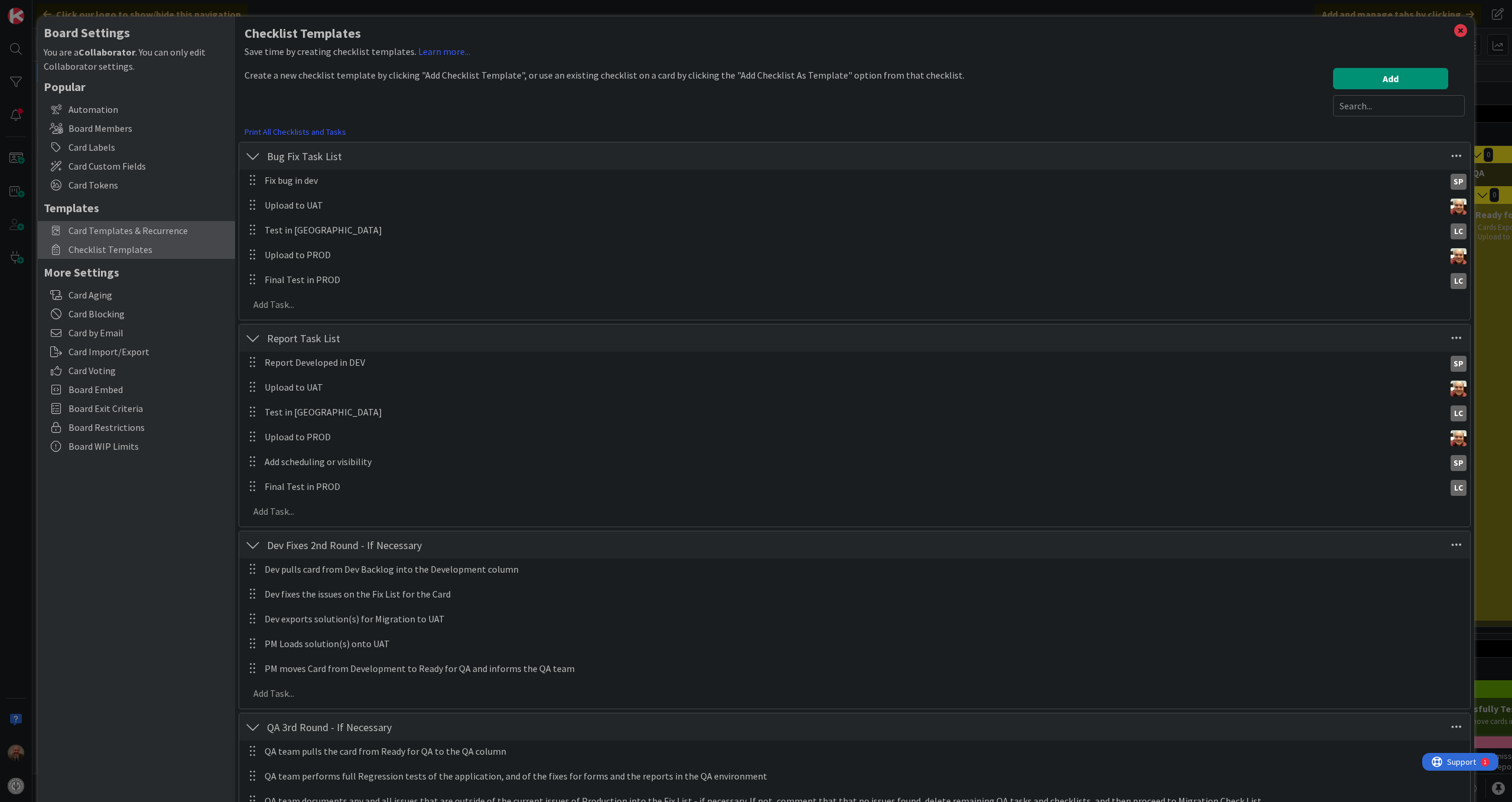
click at [152, 234] on span "Card Templates & Recurrence" at bounding box center [148, 230] width 160 height 14
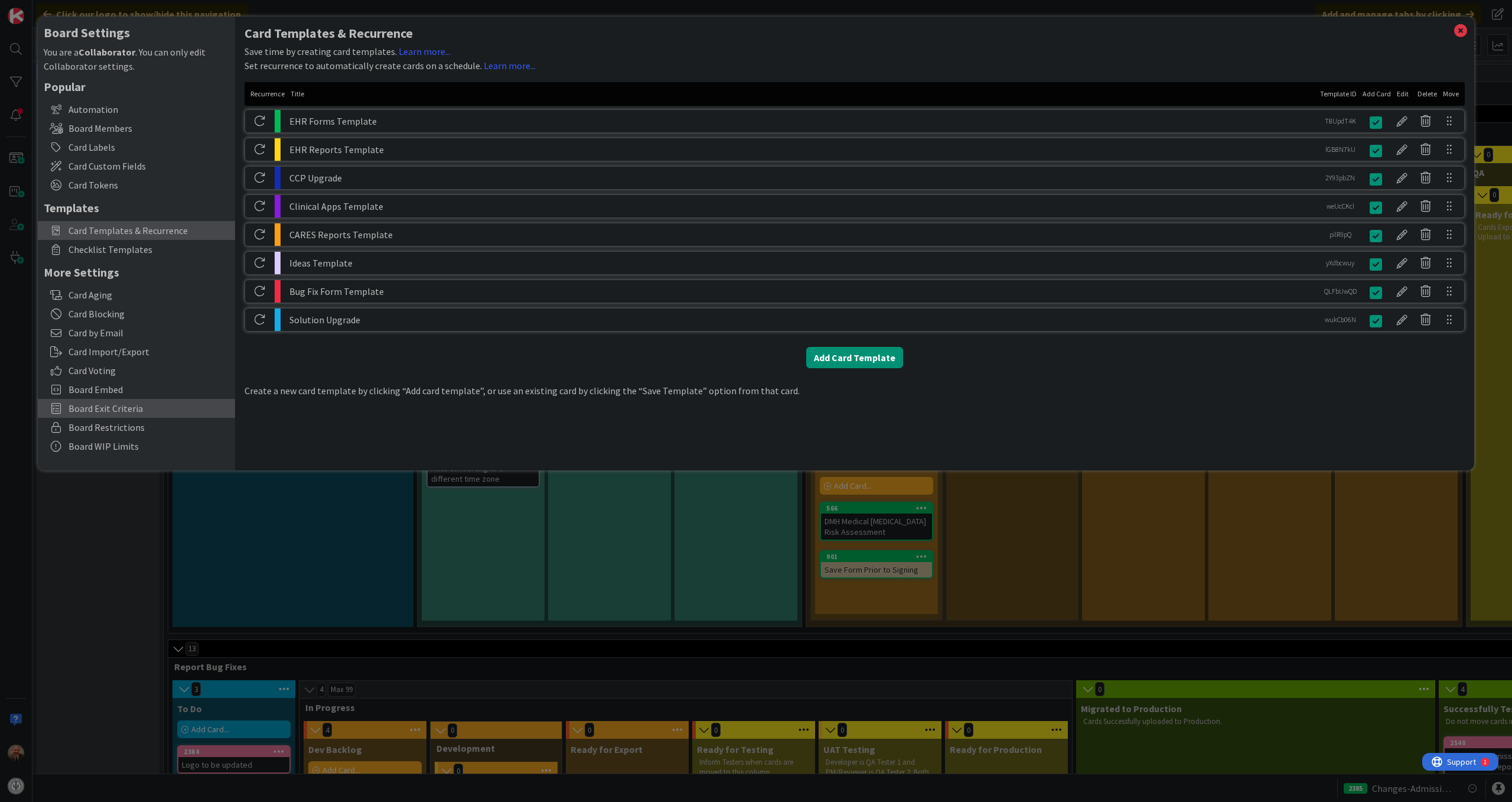
click at [124, 408] on span "Board Exit Criteria" at bounding box center [148, 408] width 160 height 14
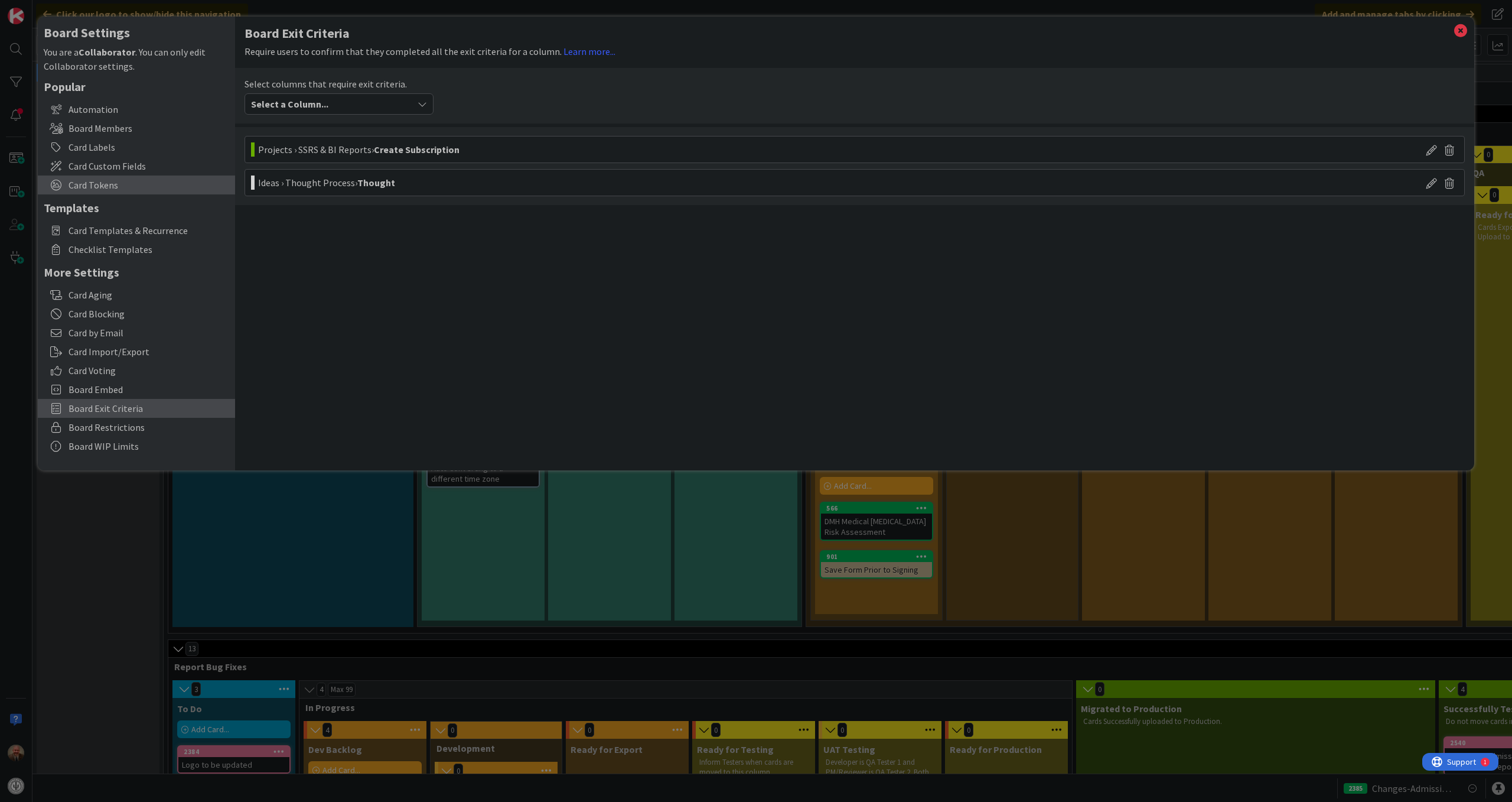
click at [117, 190] on span "Card Tokens" at bounding box center [148, 184] width 160 height 14
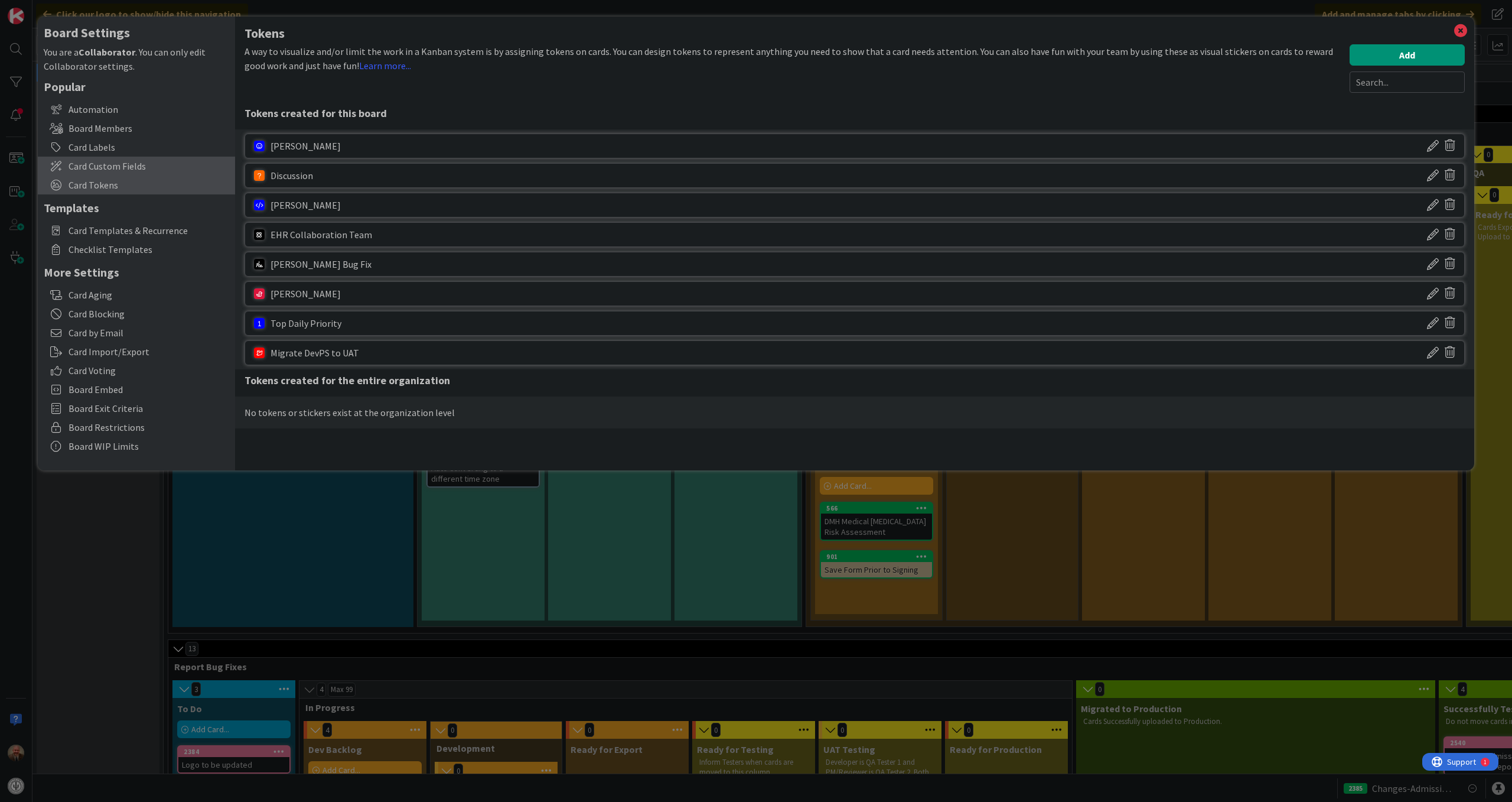
click at [137, 171] on span "Card Custom Fields" at bounding box center [148, 165] width 160 height 14
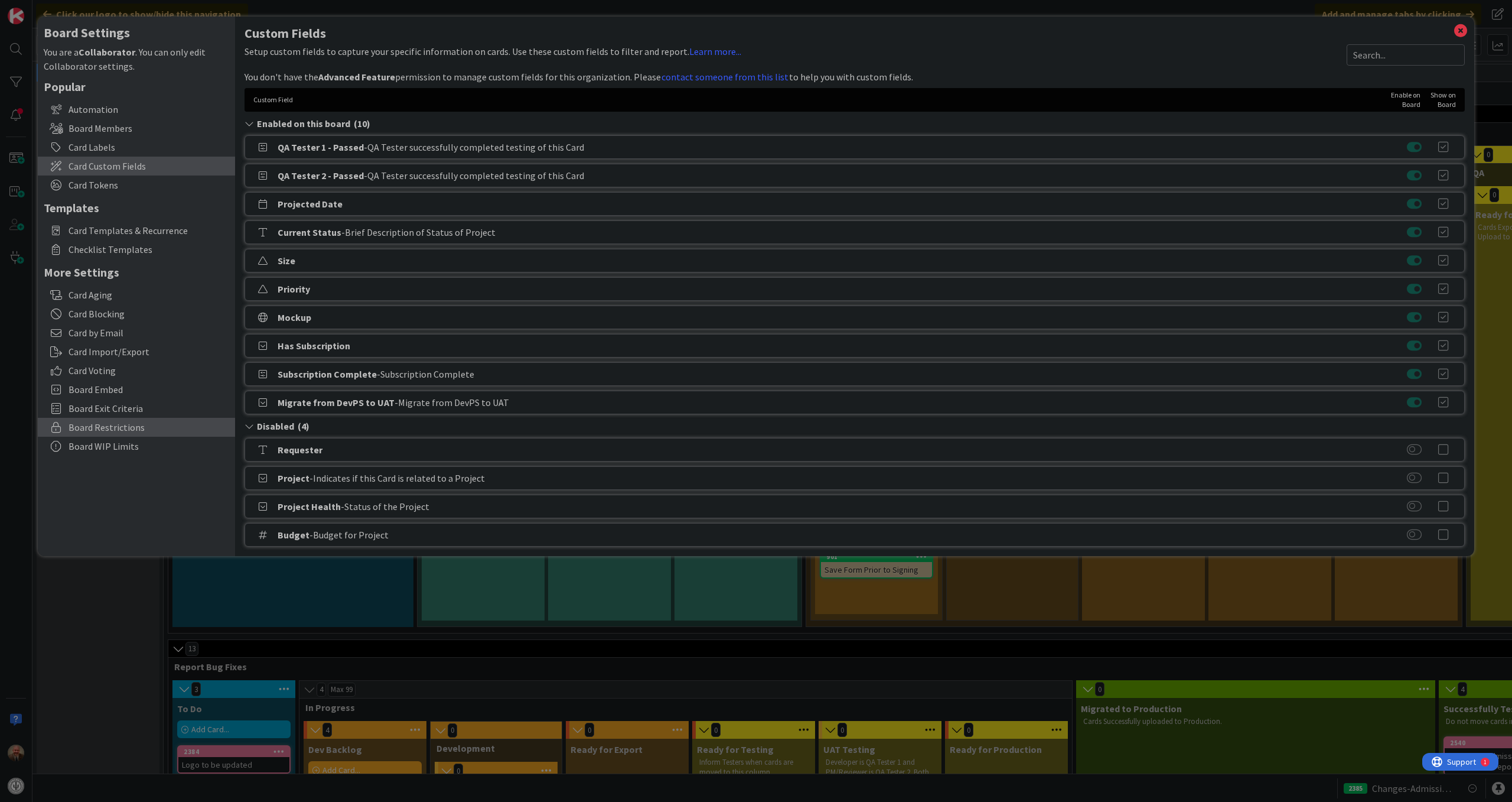
click at [124, 428] on span "Board Restrictions" at bounding box center [148, 426] width 160 height 14
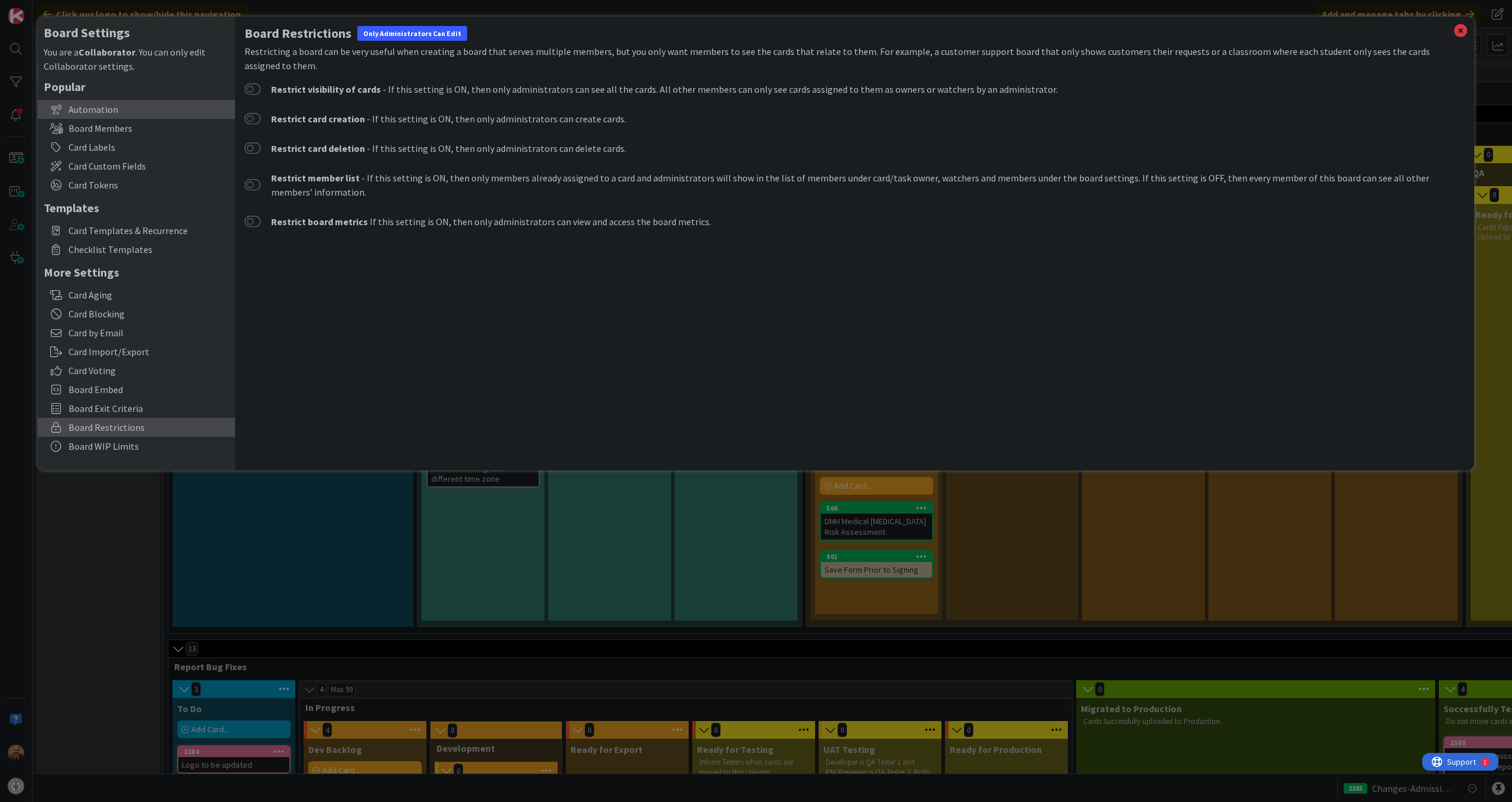
click at [108, 110] on div "Automation" at bounding box center [136, 109] width 197 height 19
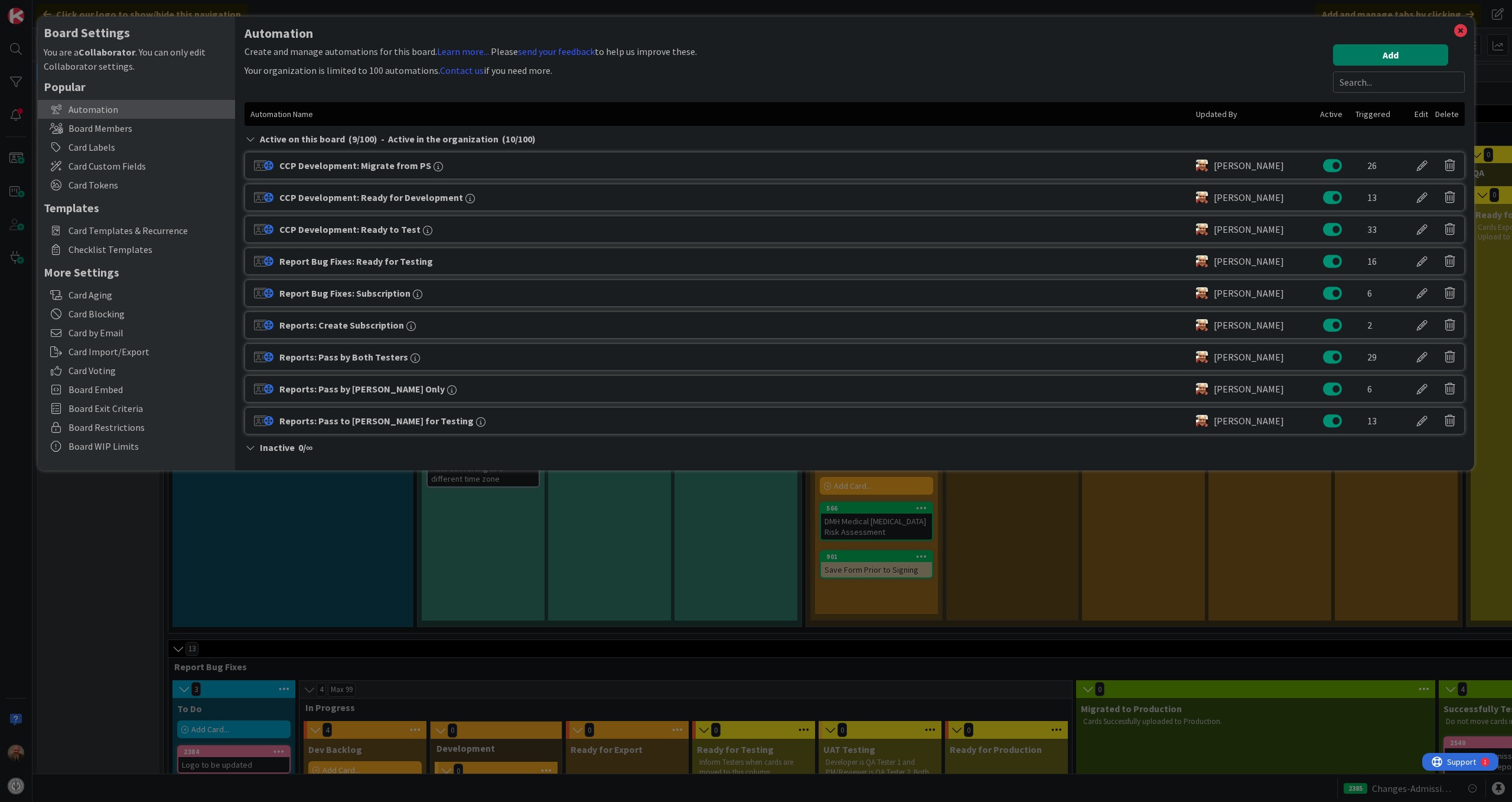
click at [1396, 57] on button "Add" at bounding box center [1390, 55] width 115 height 21
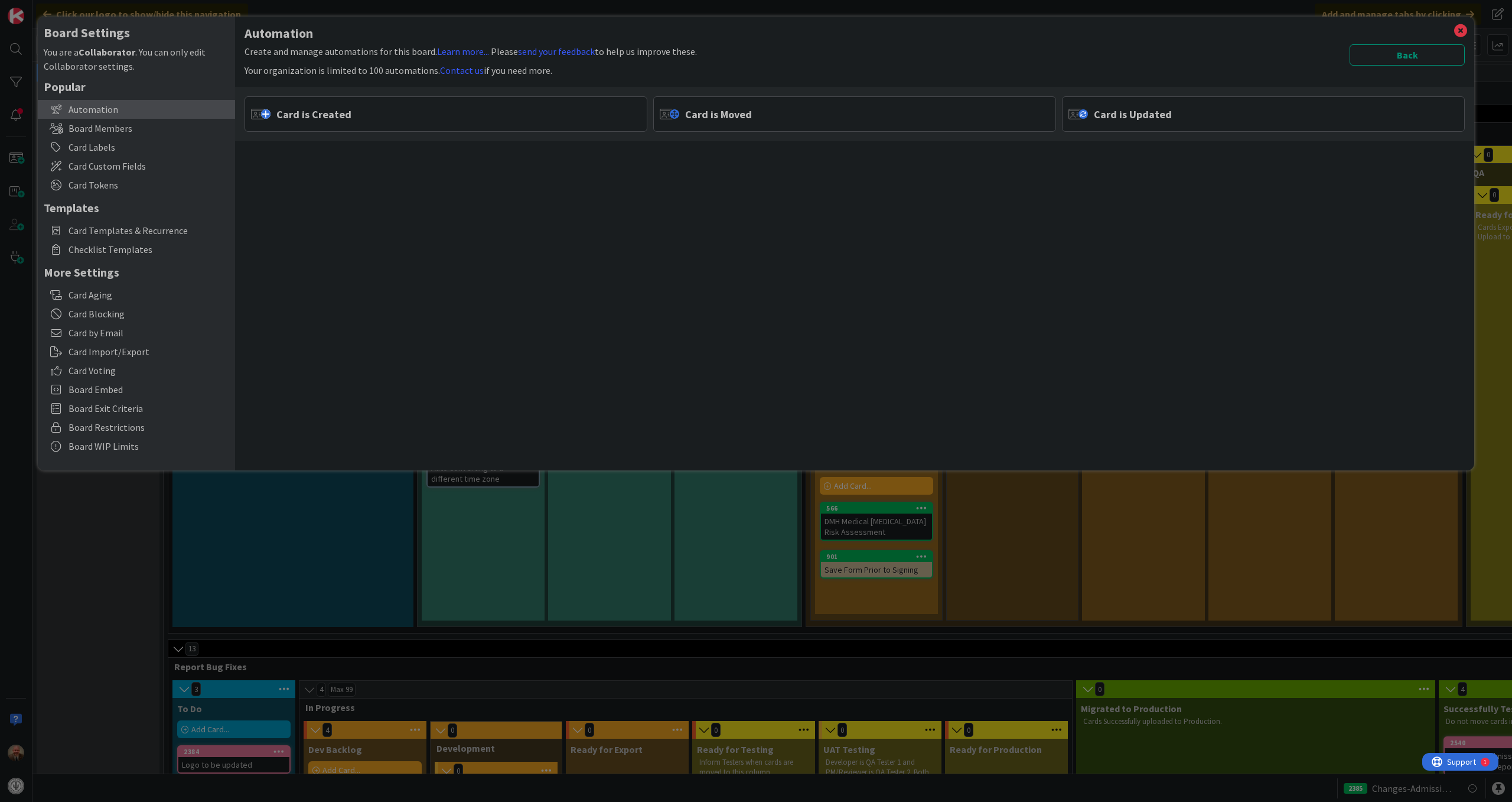
click at [517, 115] on div "Card is Created" at bounding box center [446, 114] width 402 height 36
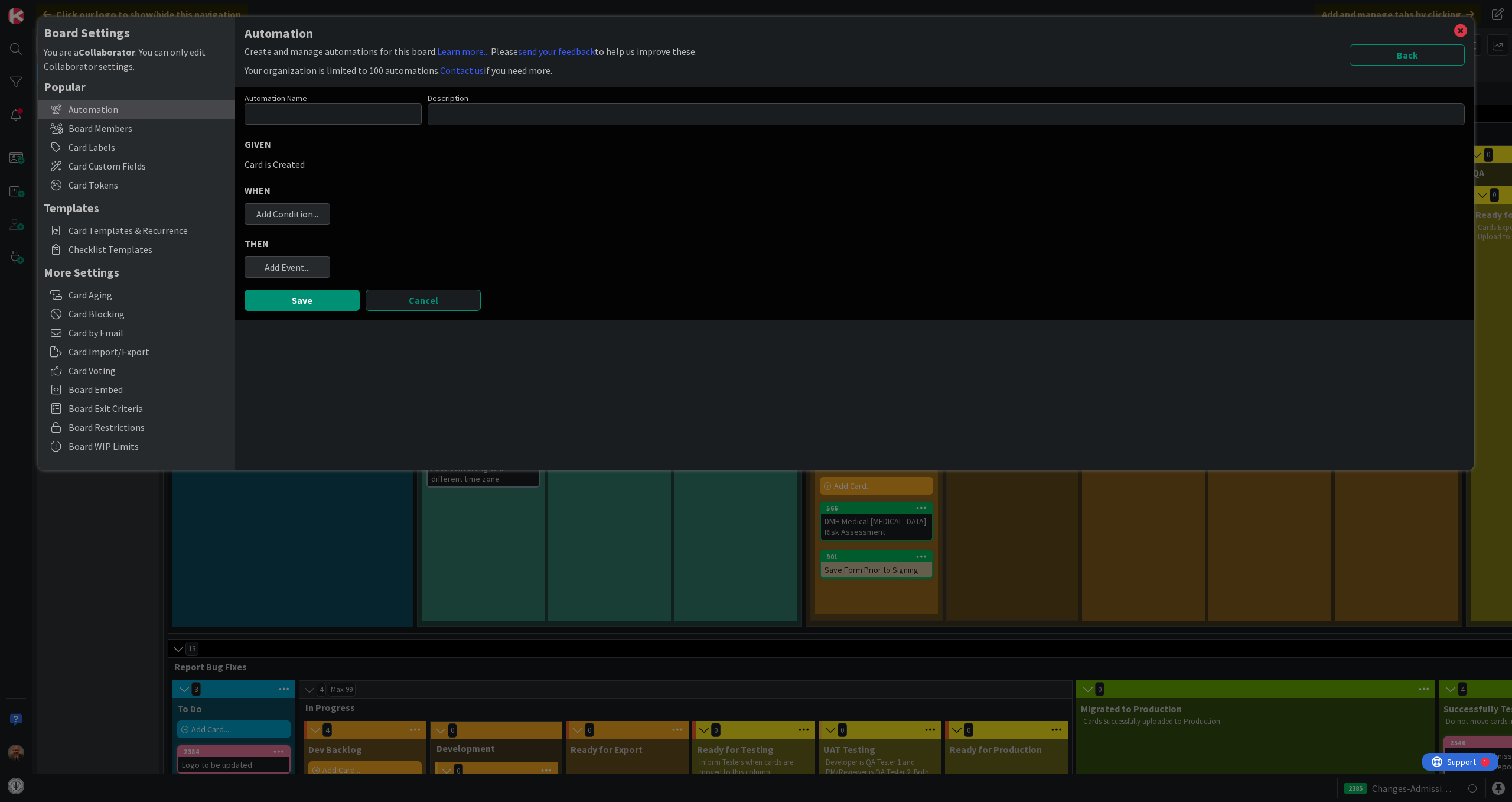
click at [286, 270] on div "Add Event..." at bounding box center [287, 267] width 86 height 21
click at [307, 209] on div "Add Condition..." at bounding box center [287, 214] width 86 height 21
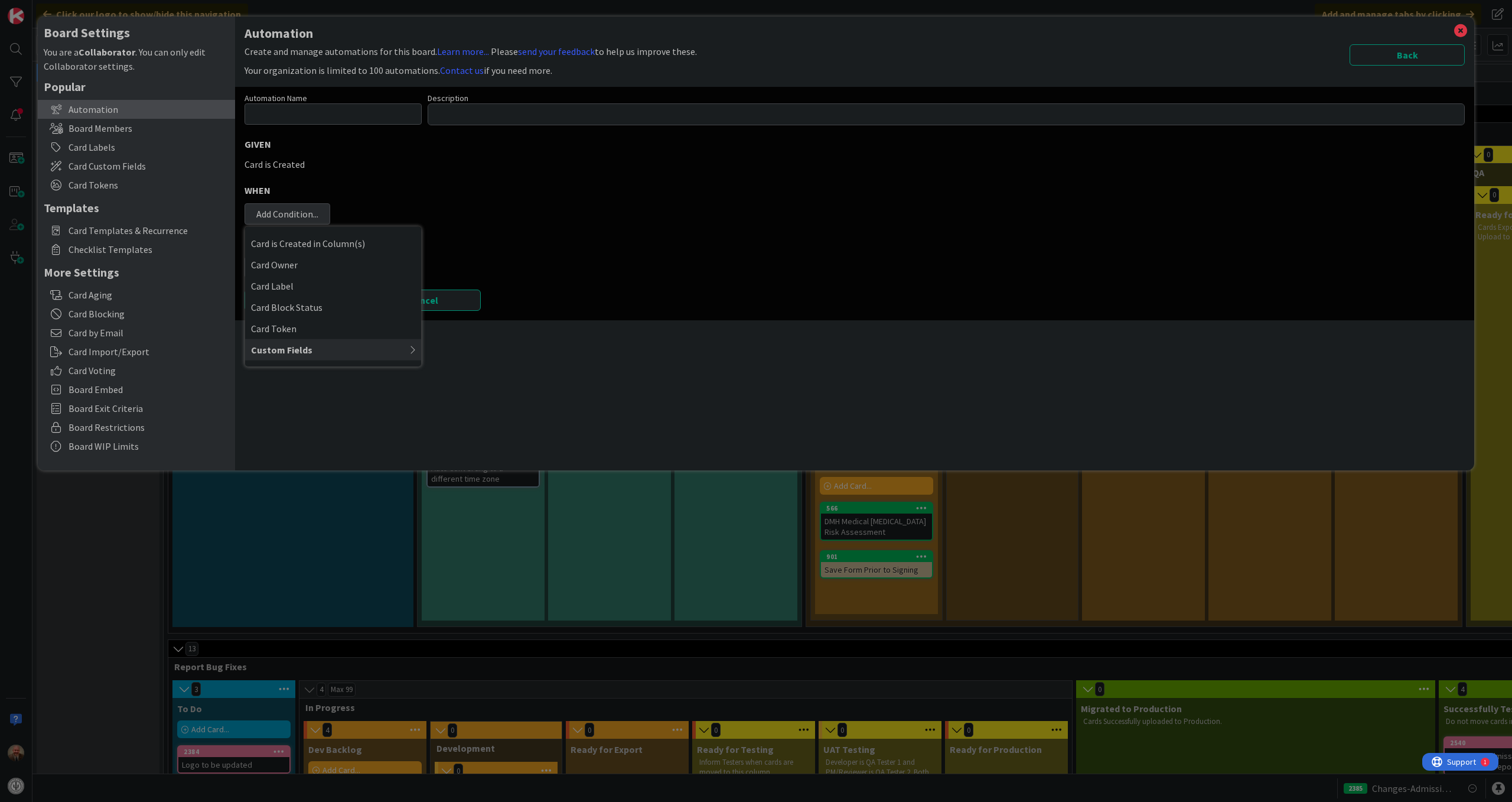
click at [308, 344] on div "Custom Fields" at bounding box center [333, 349] width 176 height 21
click at [1419, 50] on button "Back" at bounding box center [1407, 55] width 115 height 21
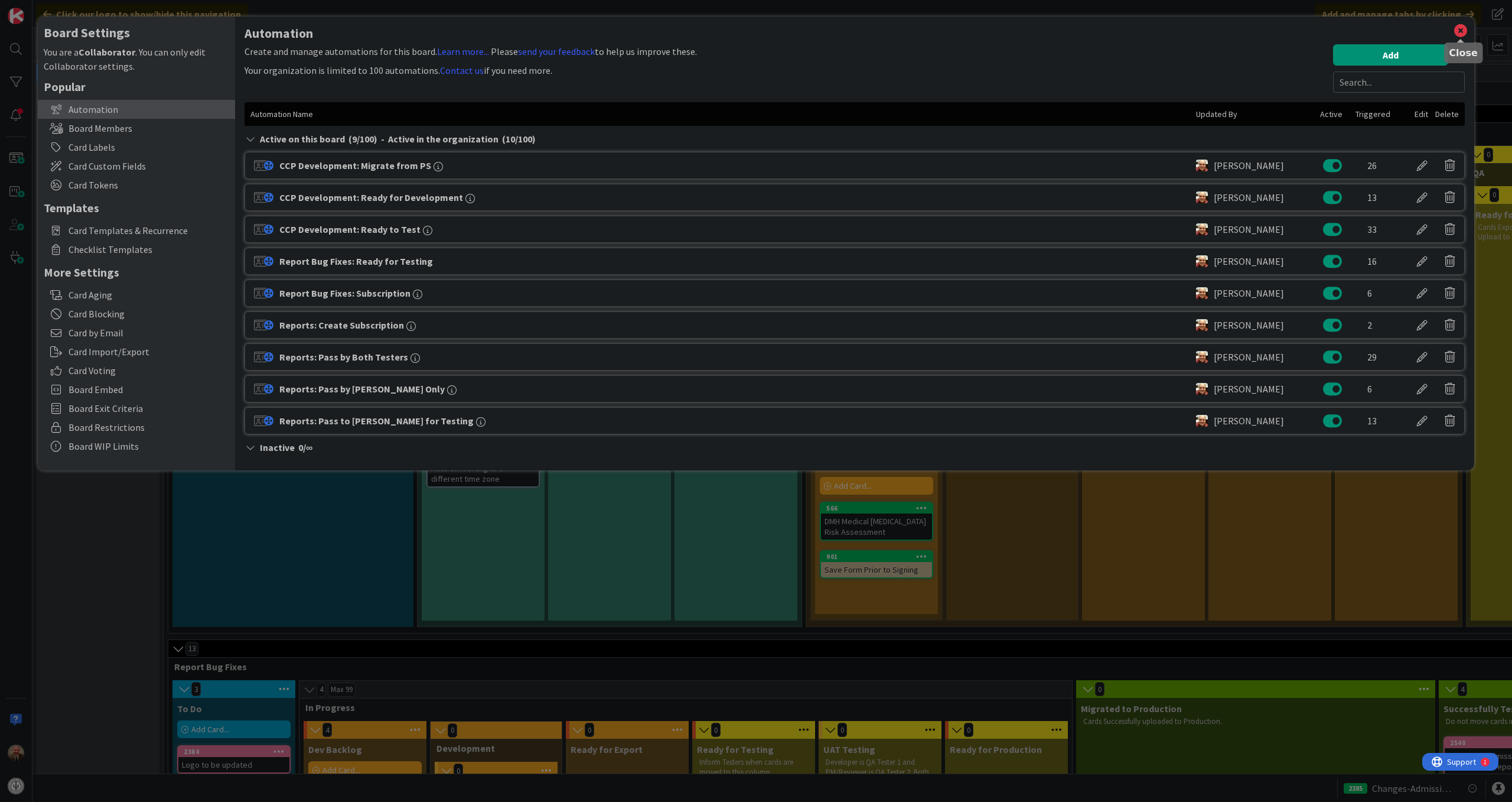
click at [1459, 24] on icon at bounding box center [1461, 31] width 15 height 16
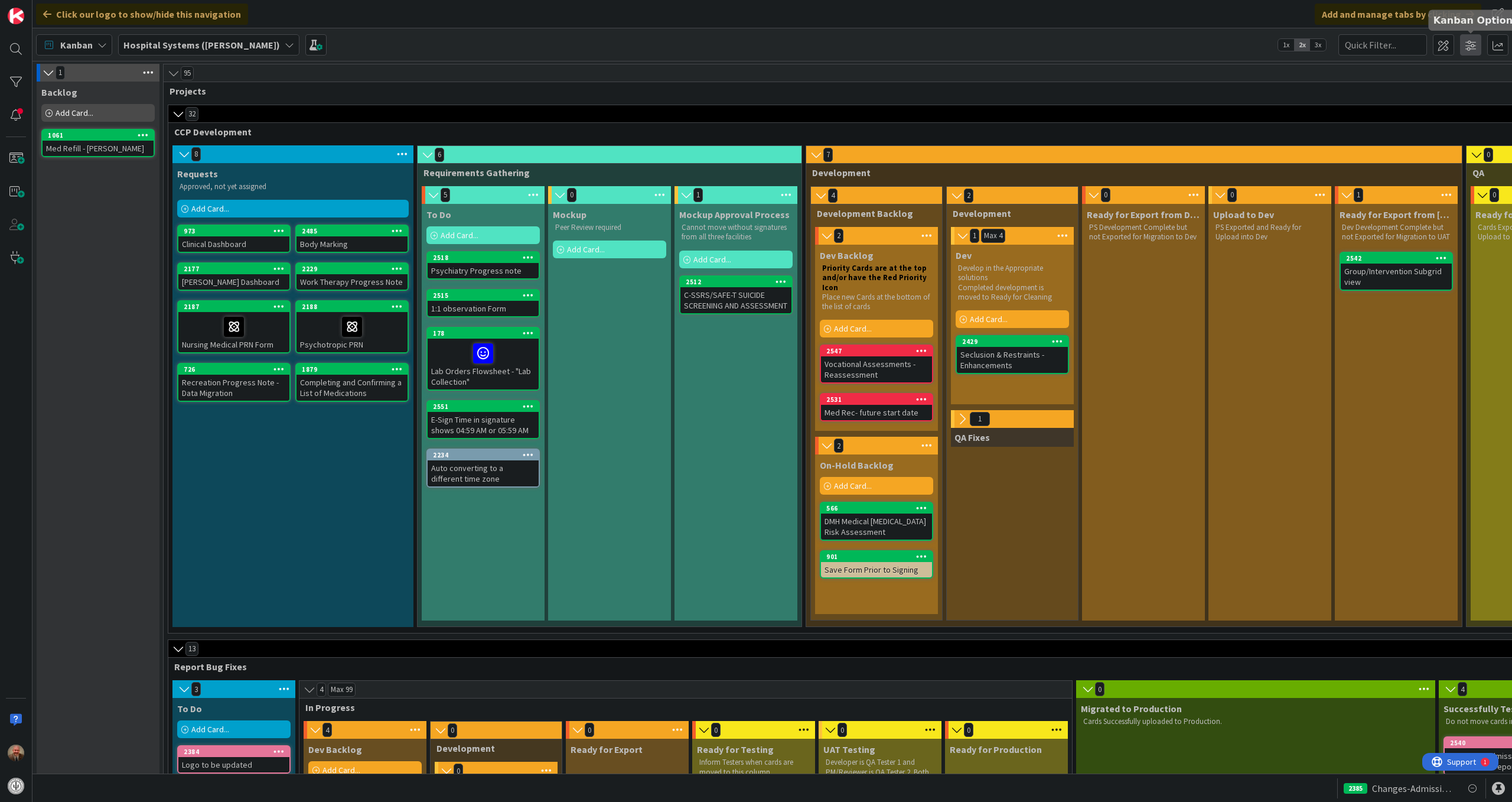
click at [1468, 44] on span at bounding box center [1470, 45] width 21 height 21
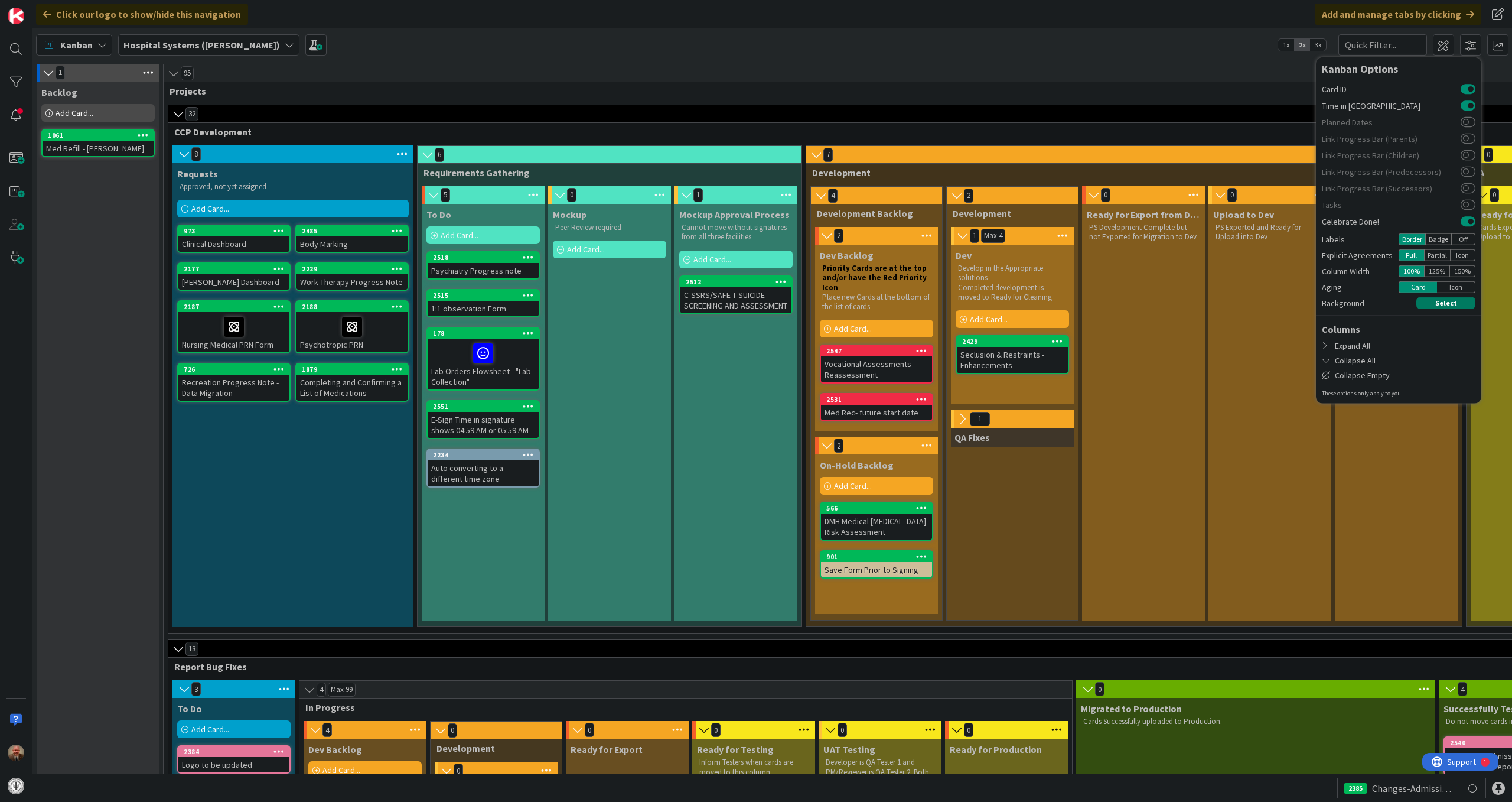
click at [1440, 304] on button "Select" at bounding box center [1446, 303] width 59 height 12
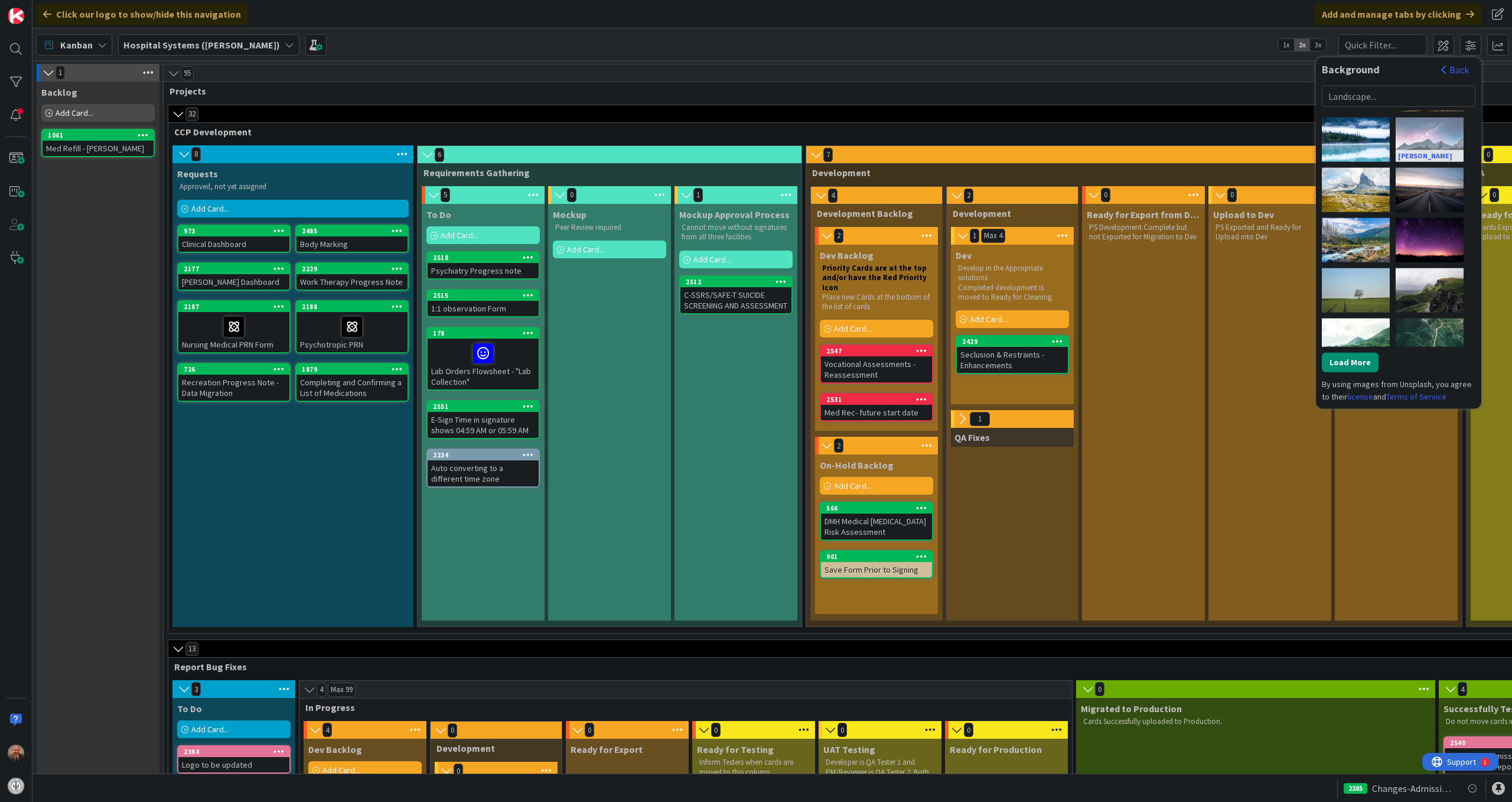
scroll to position [510, 0]
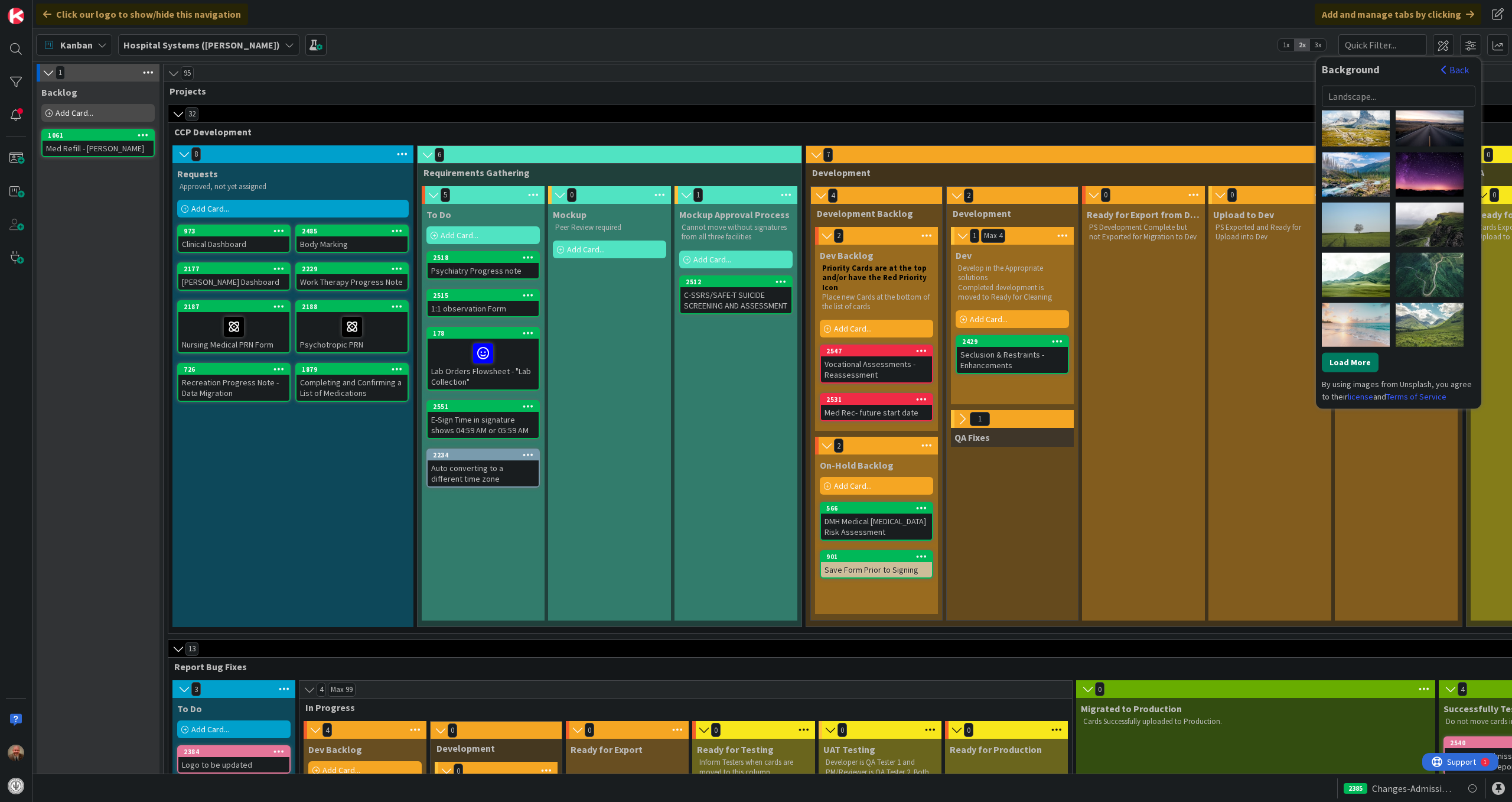
click at [1340, 358] on button "Load More" at bounding box center [1351, 362] width 57 height 20
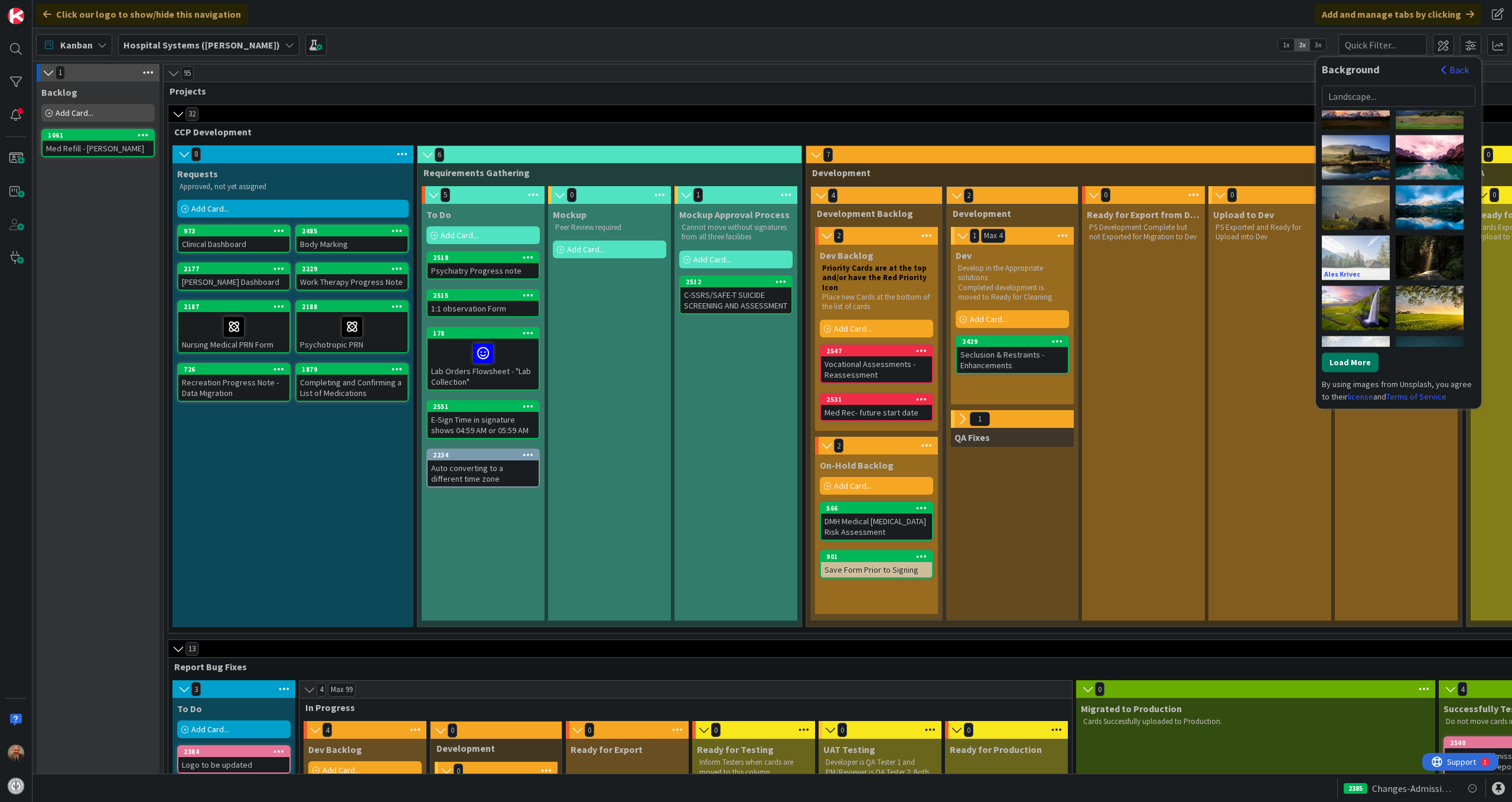
scroll to position [930, 0]
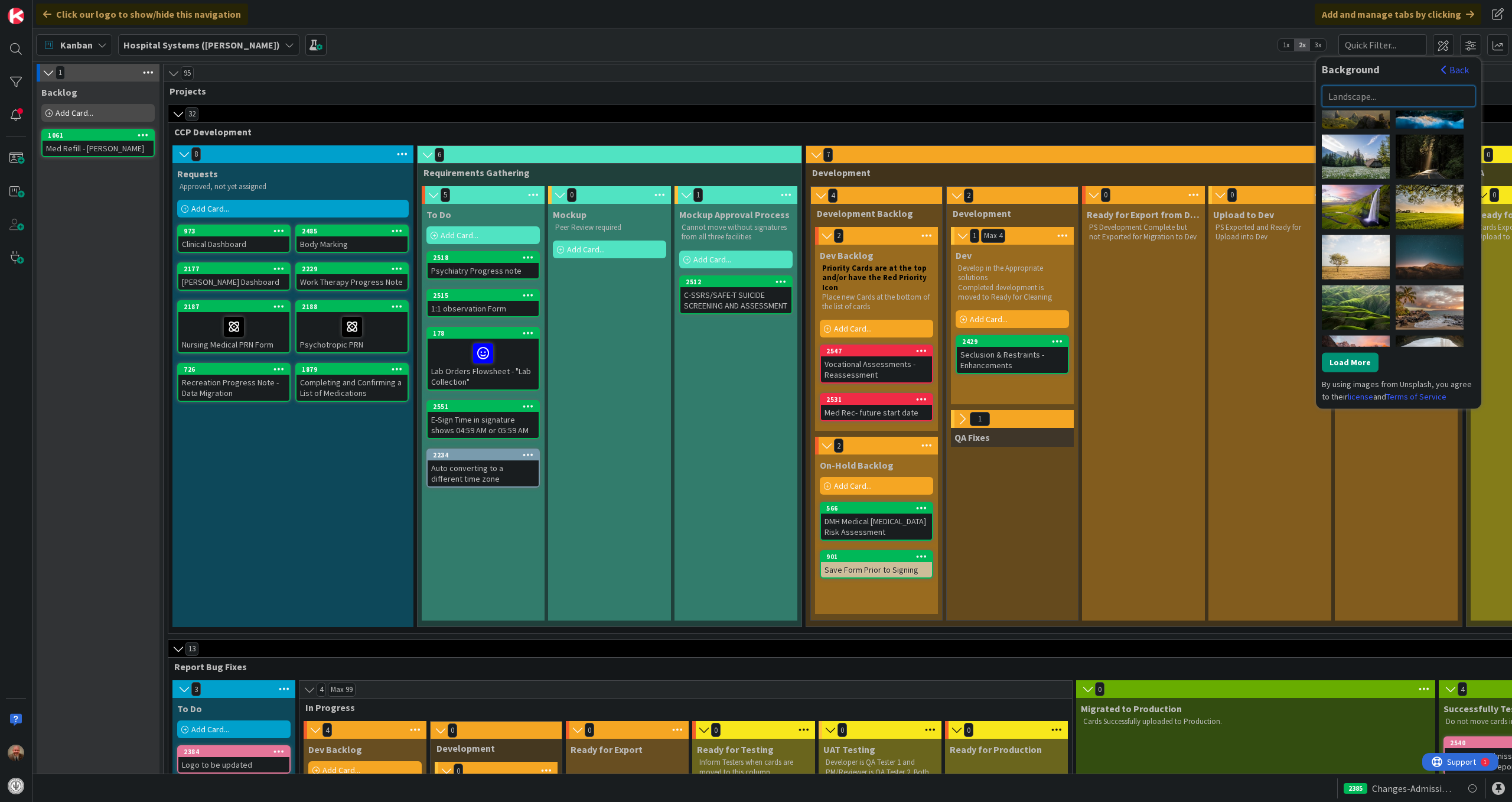
click at [1410, 95] on input "text" at bounding box center [1399, 95] width 154 height 21
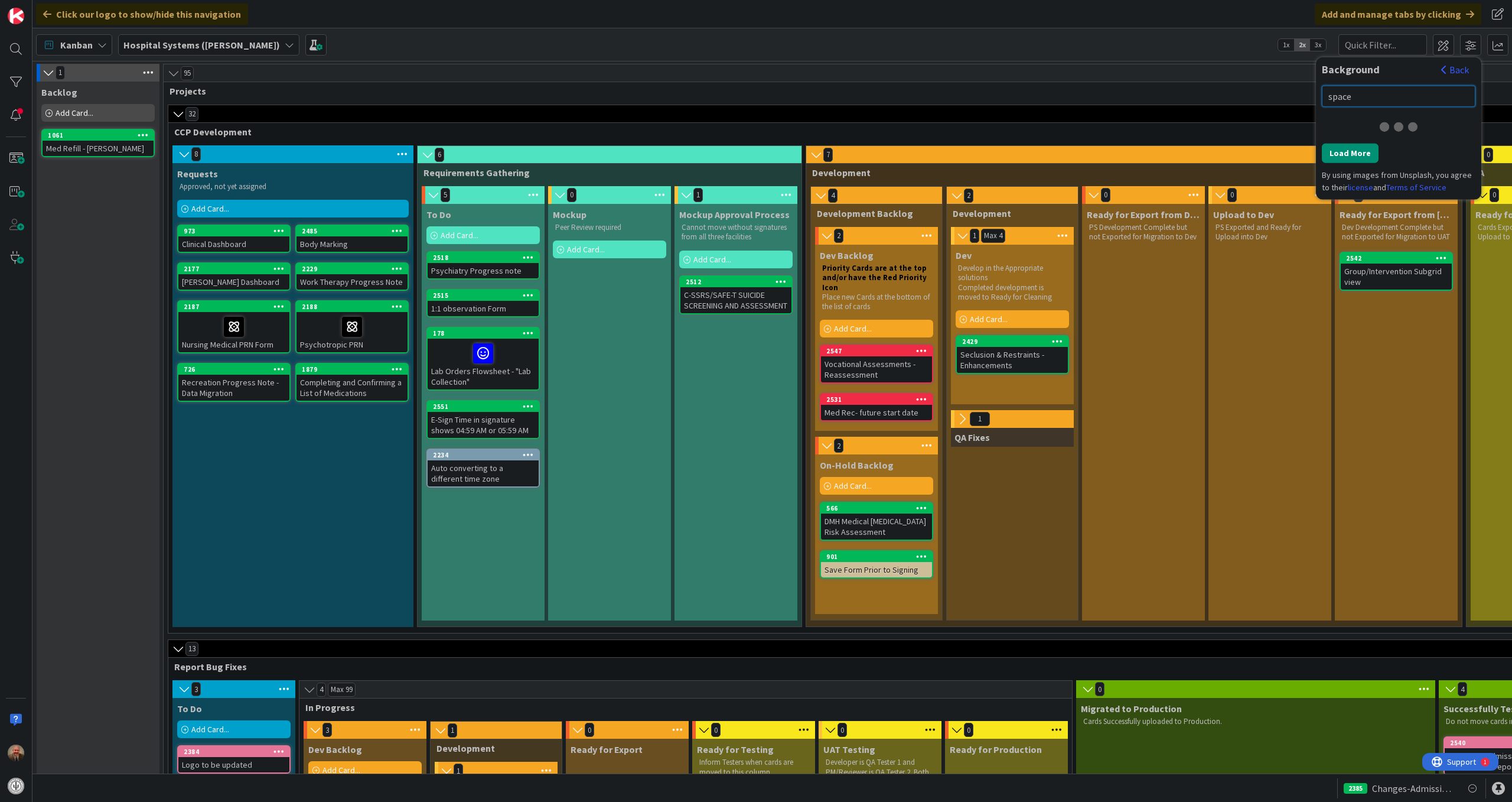
scroll to position [0, 0]
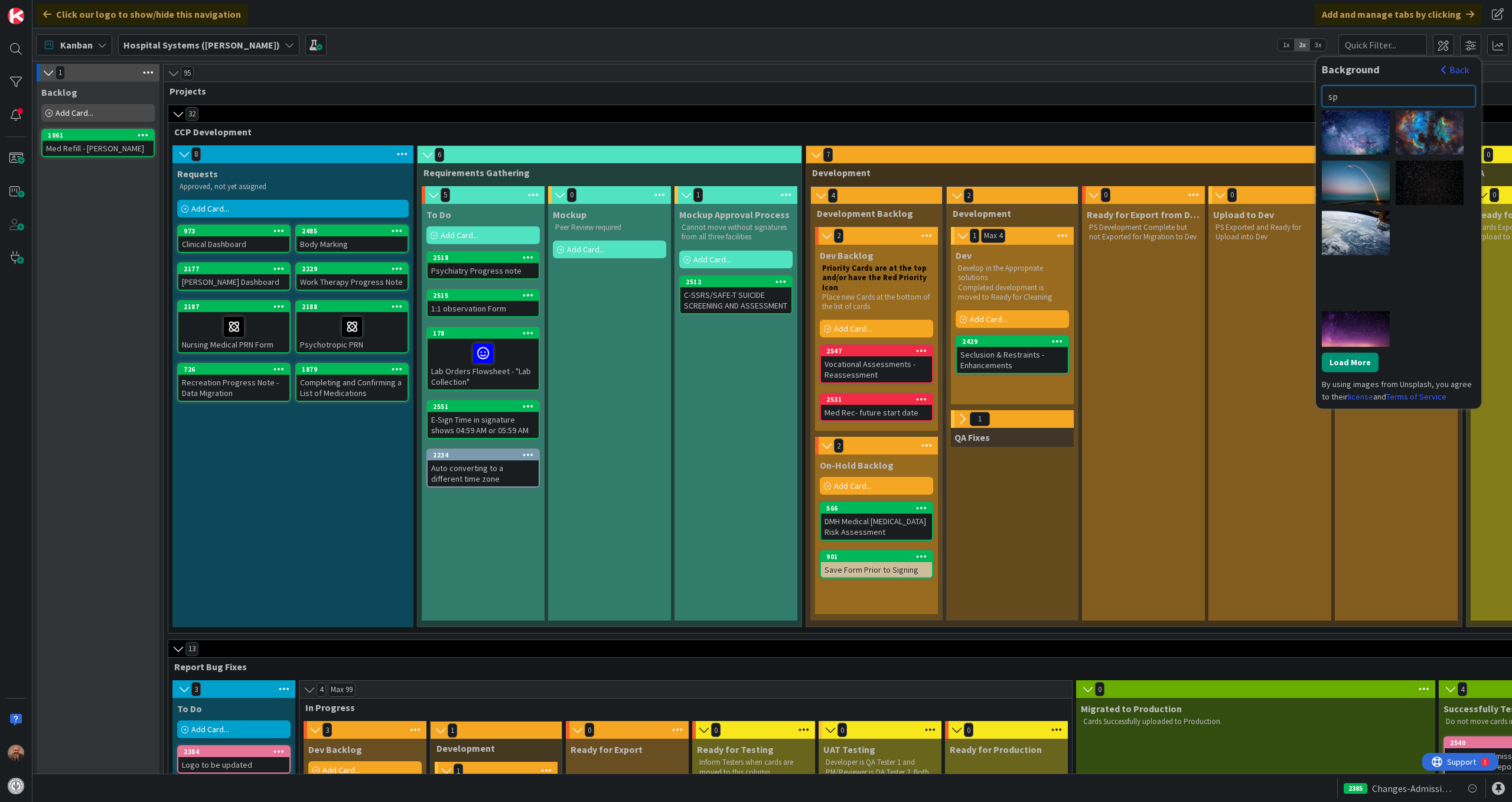
type input "s"
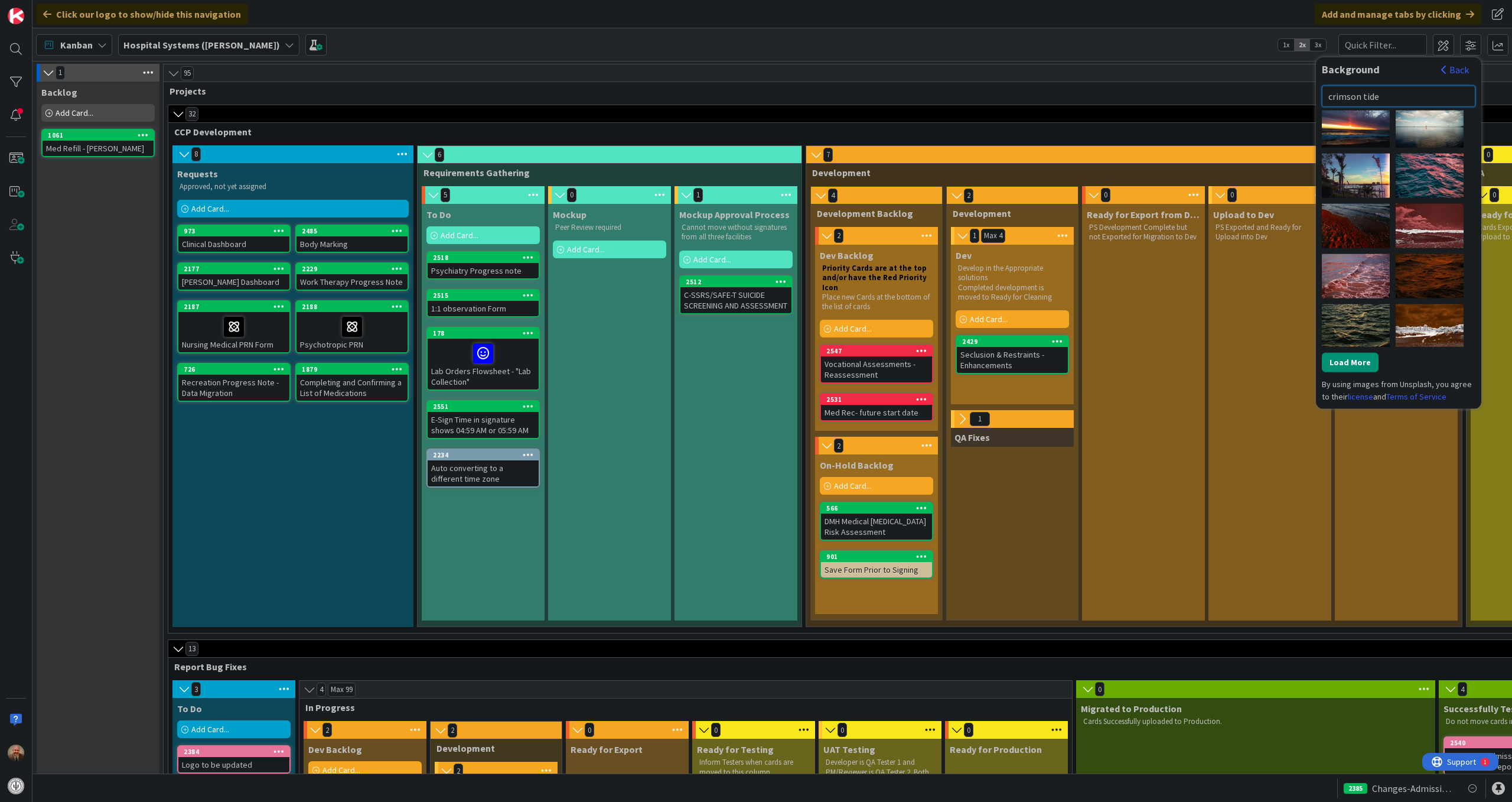
scroll to position [510, 0]
drag, startPoint x: 1392, startPoint y: 94, endPoint x: 1273, endPoint y: 88, distance: 119.2
click at [1273, 88] on div "Click our logo to show/hide this navigation Add and manage tabs by clicking Kan…" at bounding box center [772, 401] width 1479 height 802
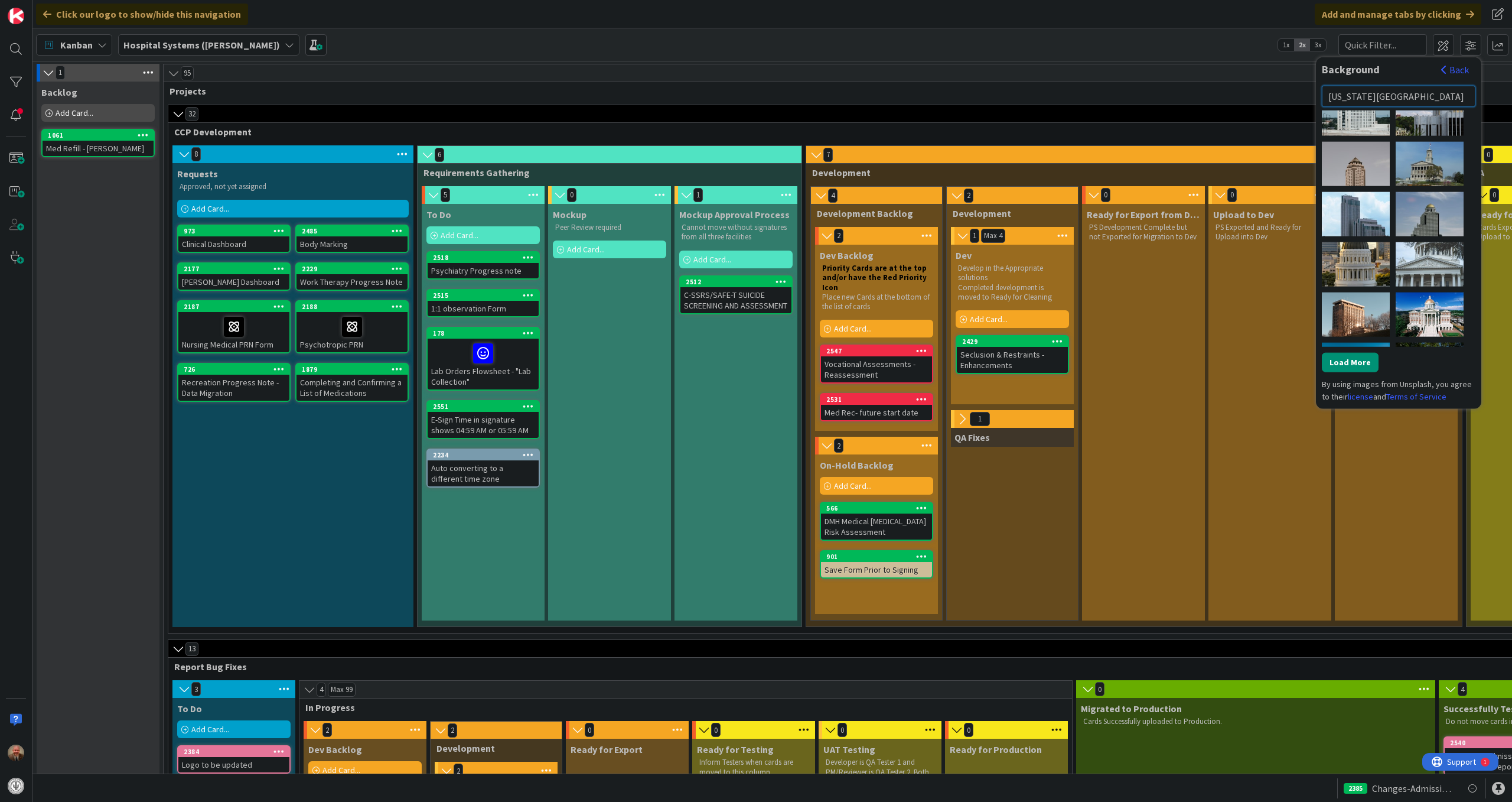
scroll to position [0, 0]
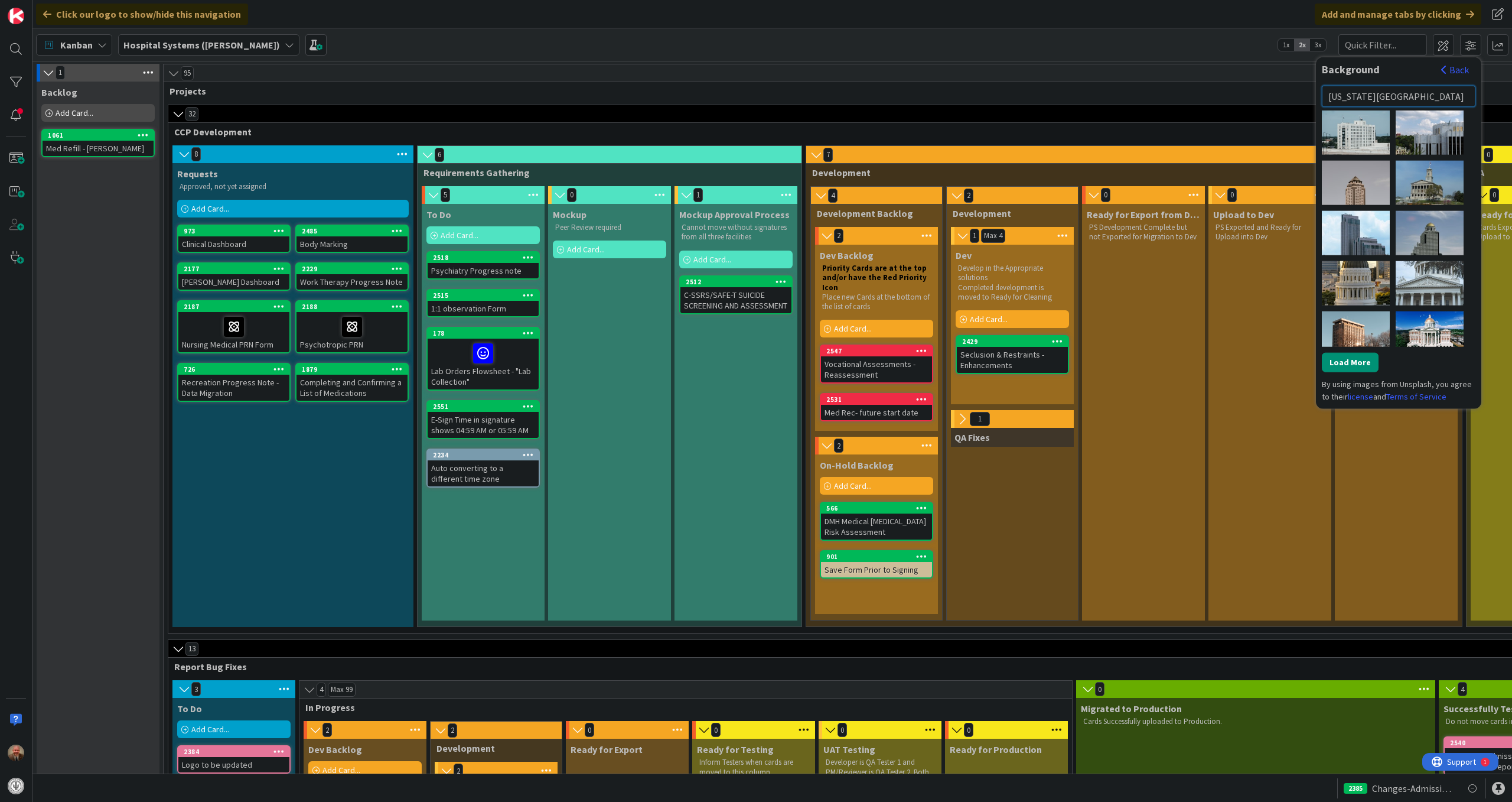
click at [1448, 92] on input "[US_STATE][GEOGRAPHIC_DATA]" at bounding box center [1399, 95] width 154 height 21
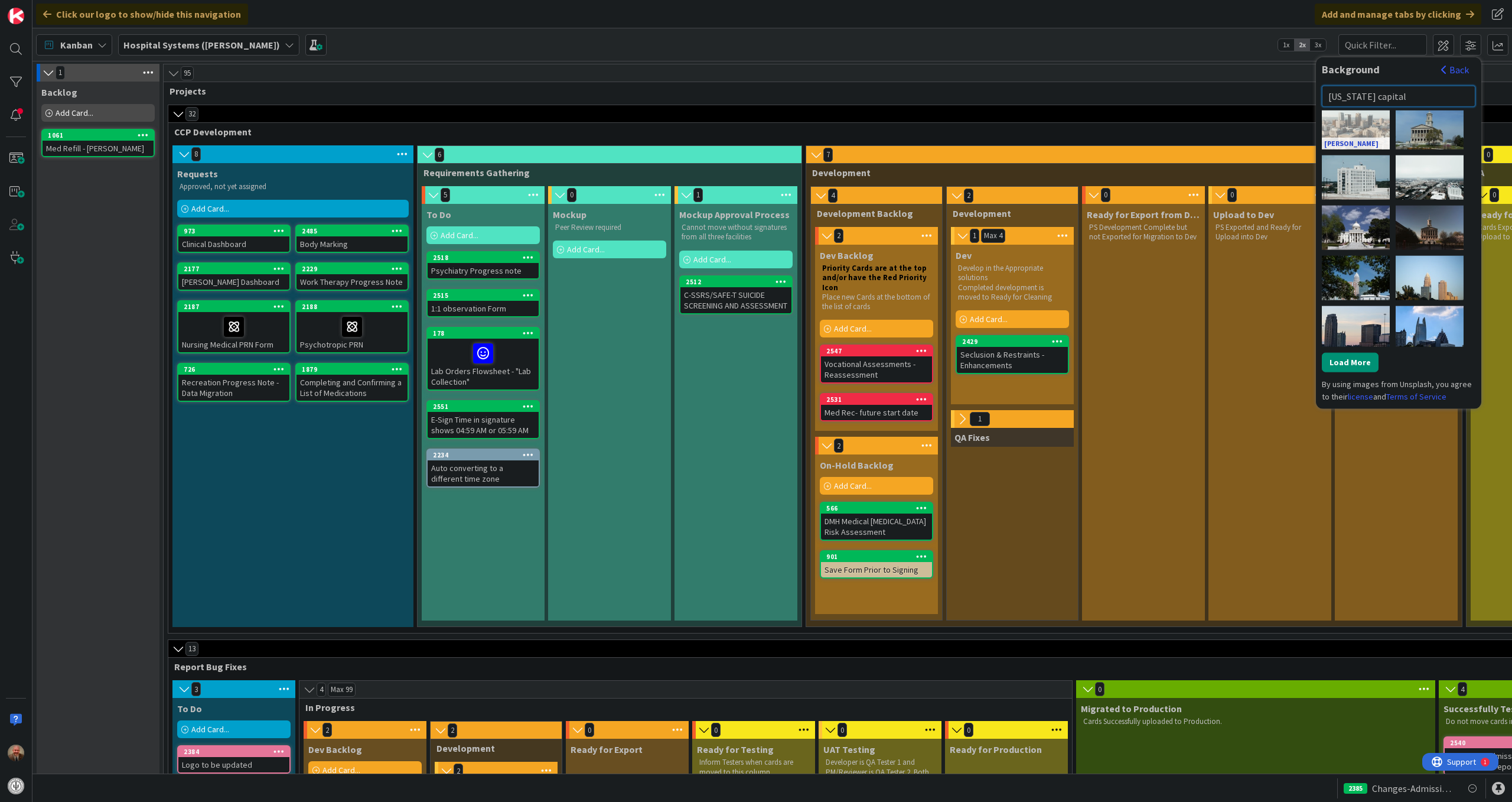
scroll to position [156, 0]
click at [1343, 216] on div "[PERSON_NAME] America" at bounding box center [1356, 227] width 68 height 44
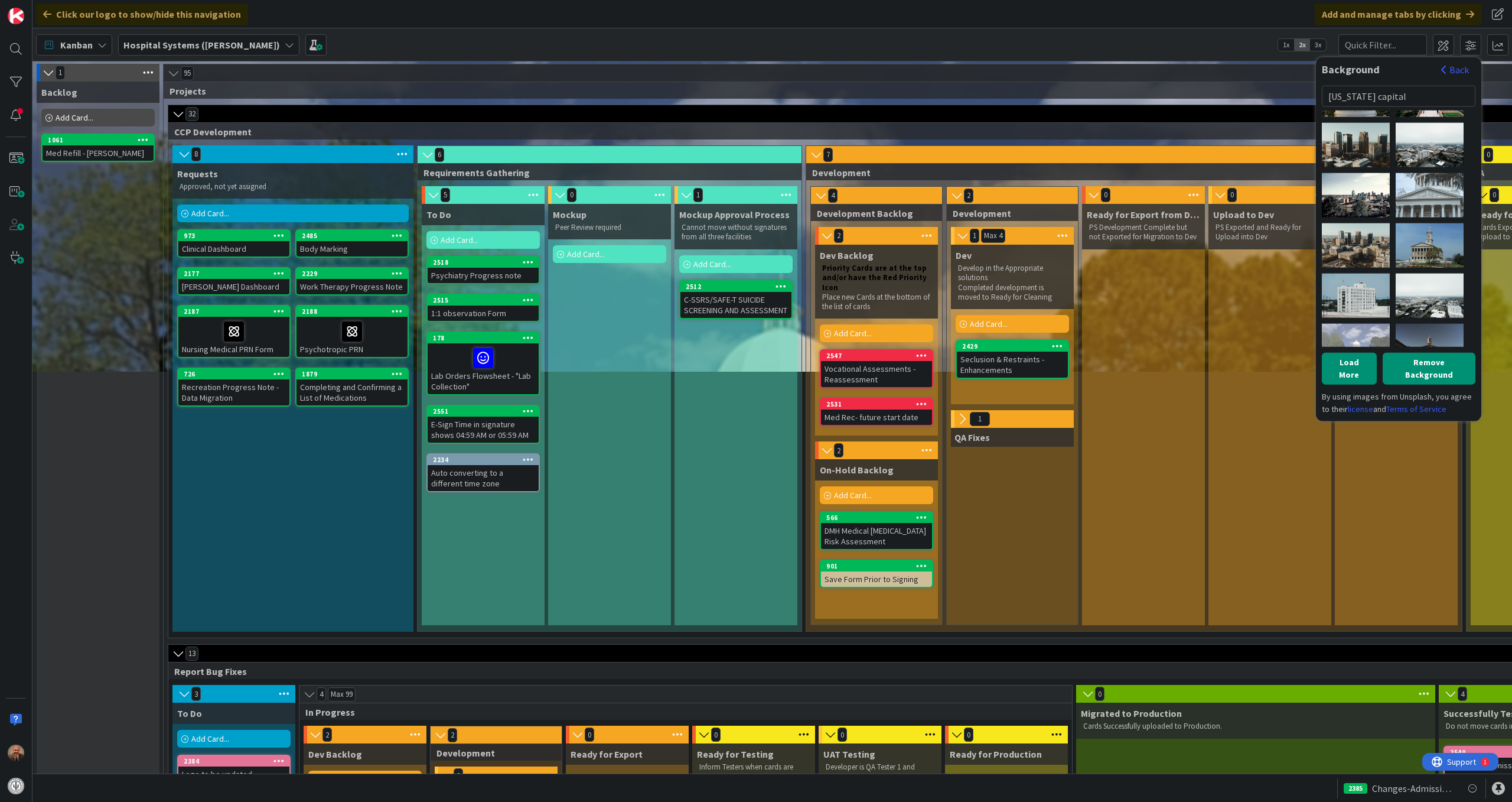
scroll to position [0, 0]
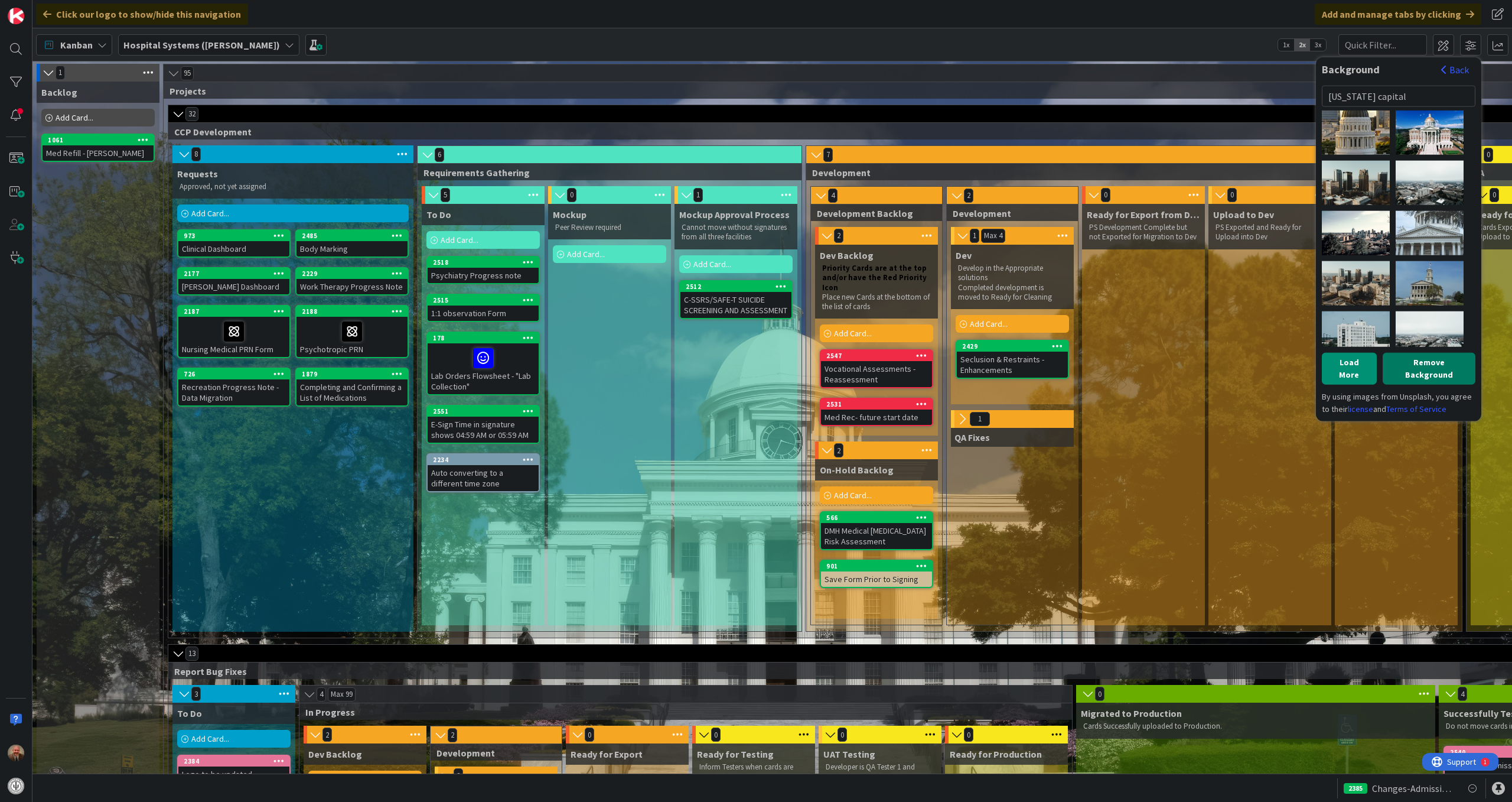
click at [1406, 355] on button "Remove Background" at bounding box center [1429, 368] width 93 height 32
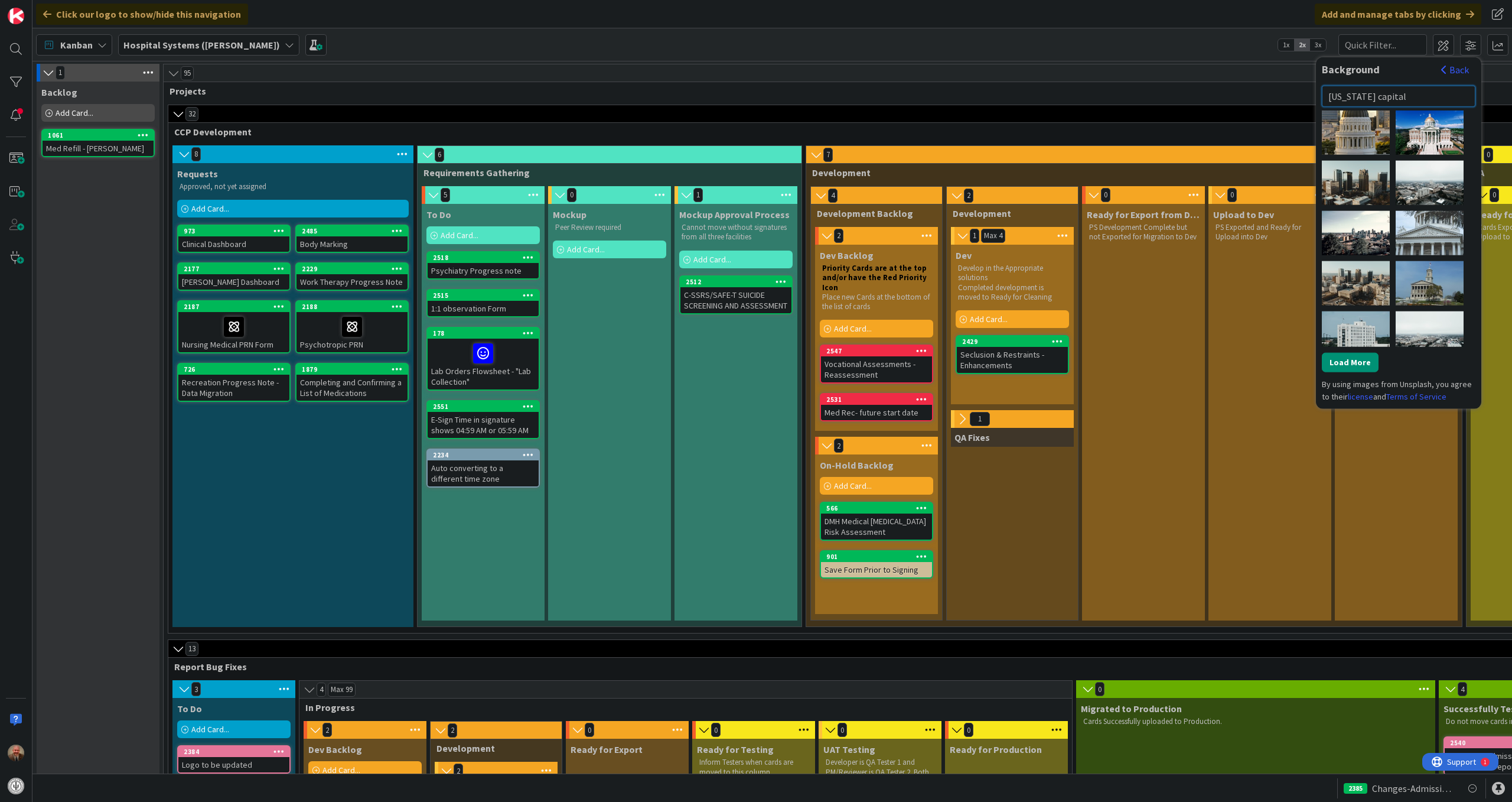
drag, startPoint x: 1402, startPoint y: 98, endPoint x: 1329, endPoint y: 100, distance: 73.0
click at [1329, 100] on input "[US_STATE] capital" at bounding box center [1399, 95] width 154 height 21
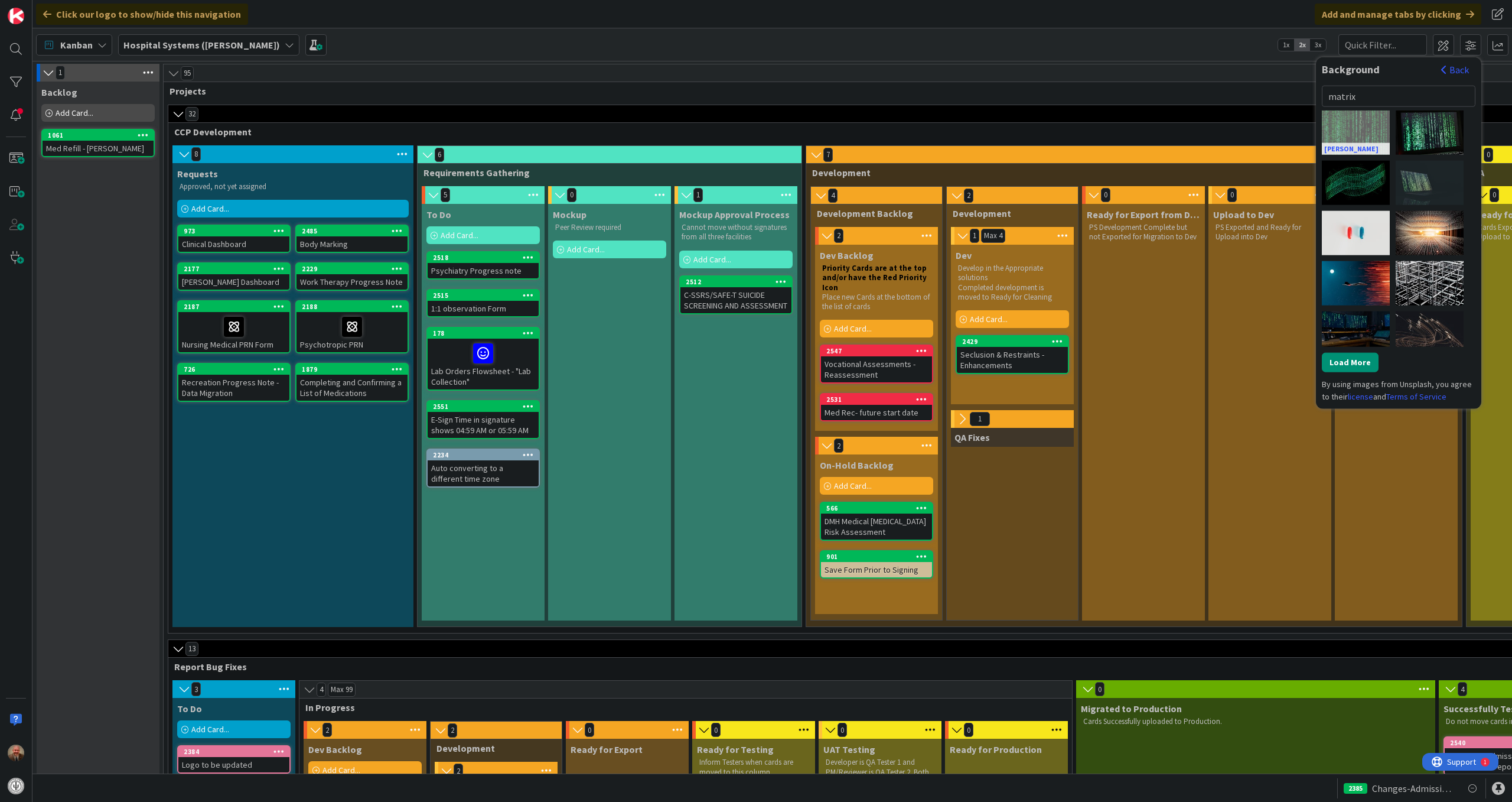
click at [1363, 124] on div "[PERSON_NAME]" at bounding box center [1356, 132] width 68 height 44
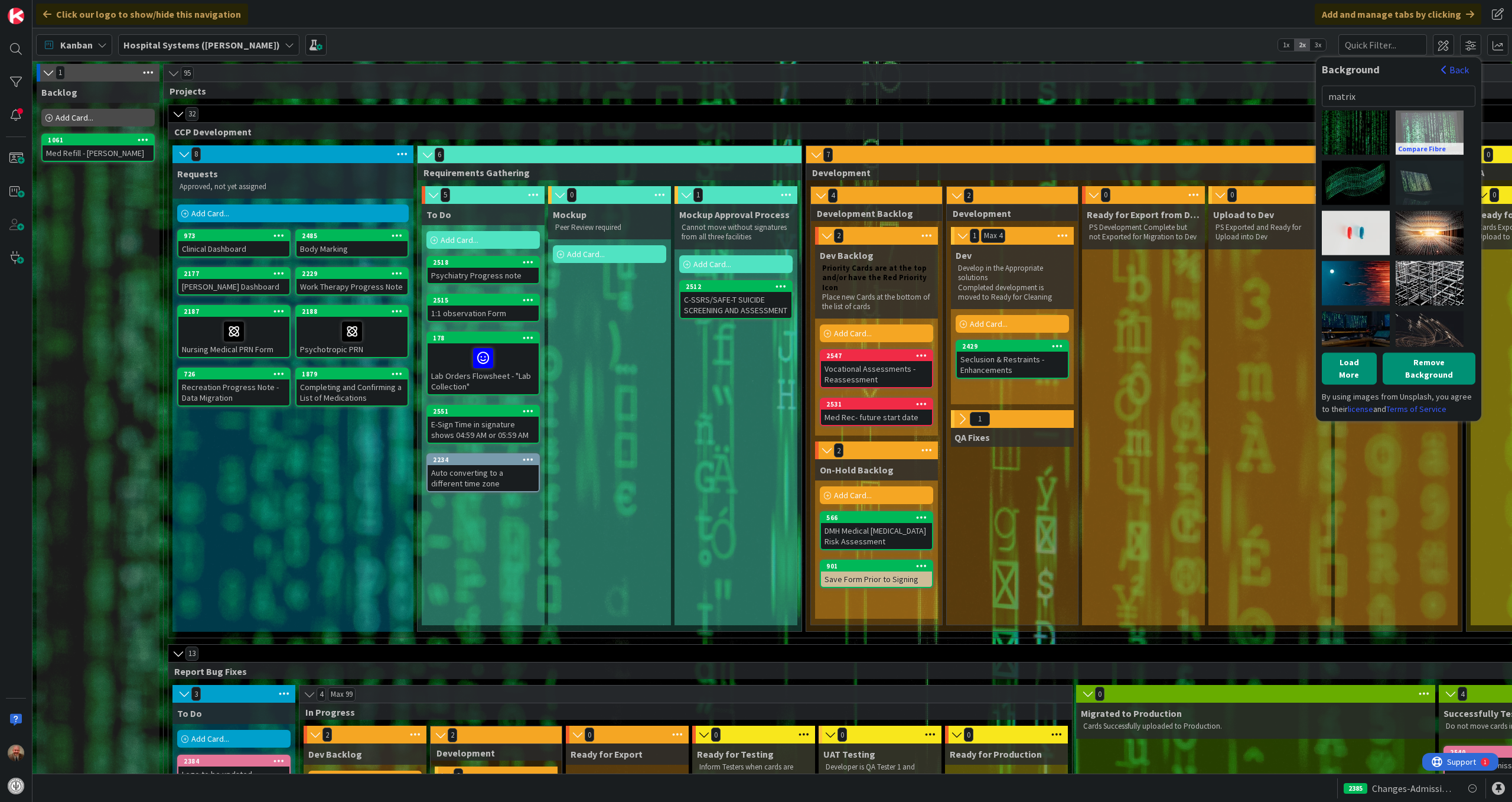
click at [1421, 124] on div "Compare Fibre" at bounding box center [1429, 132] width 68 height 44
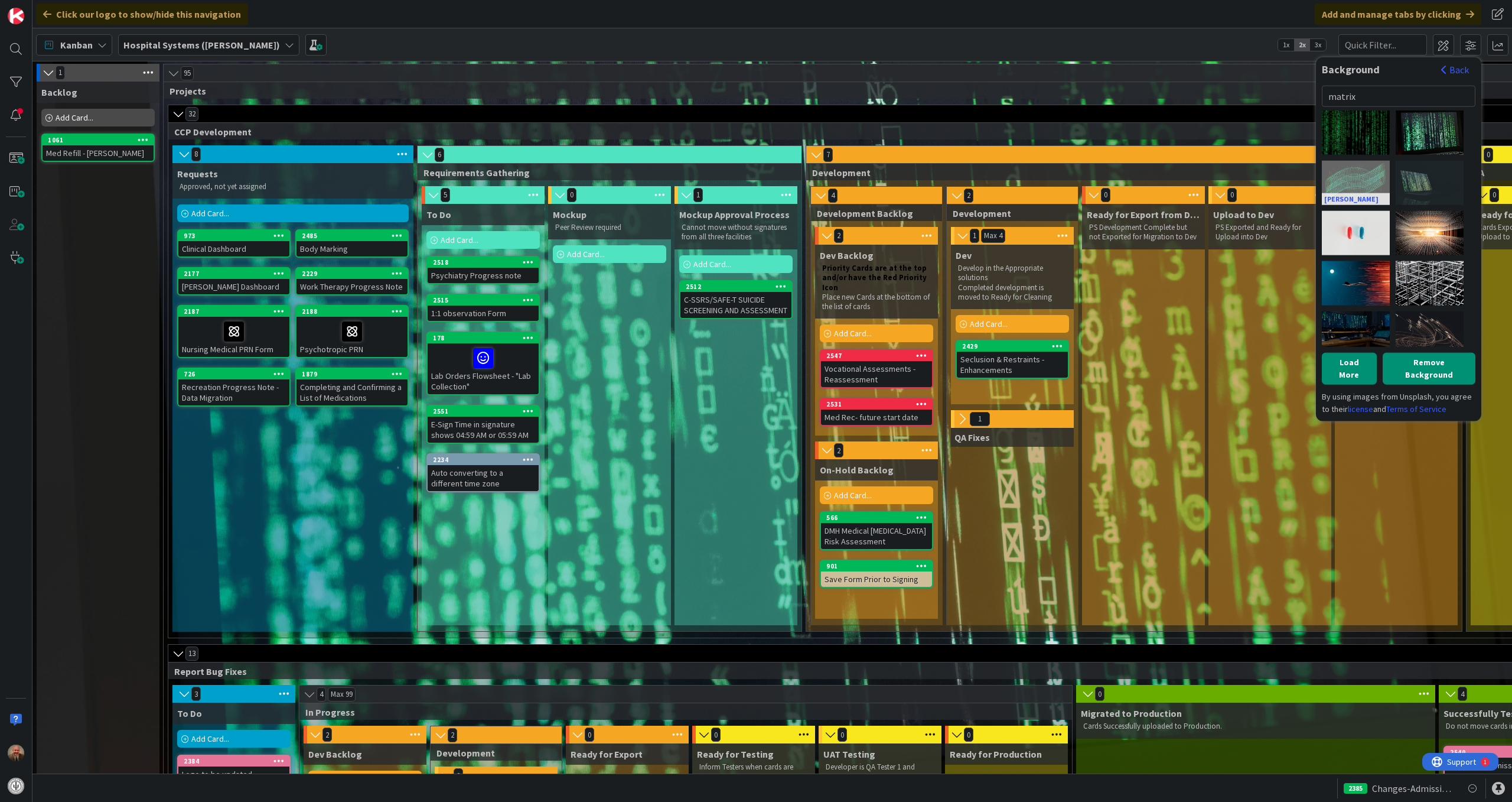
click at [1371, 171] on div "[PERSON_NAME]" at bounding box center [1356, 182] width 68 height 44
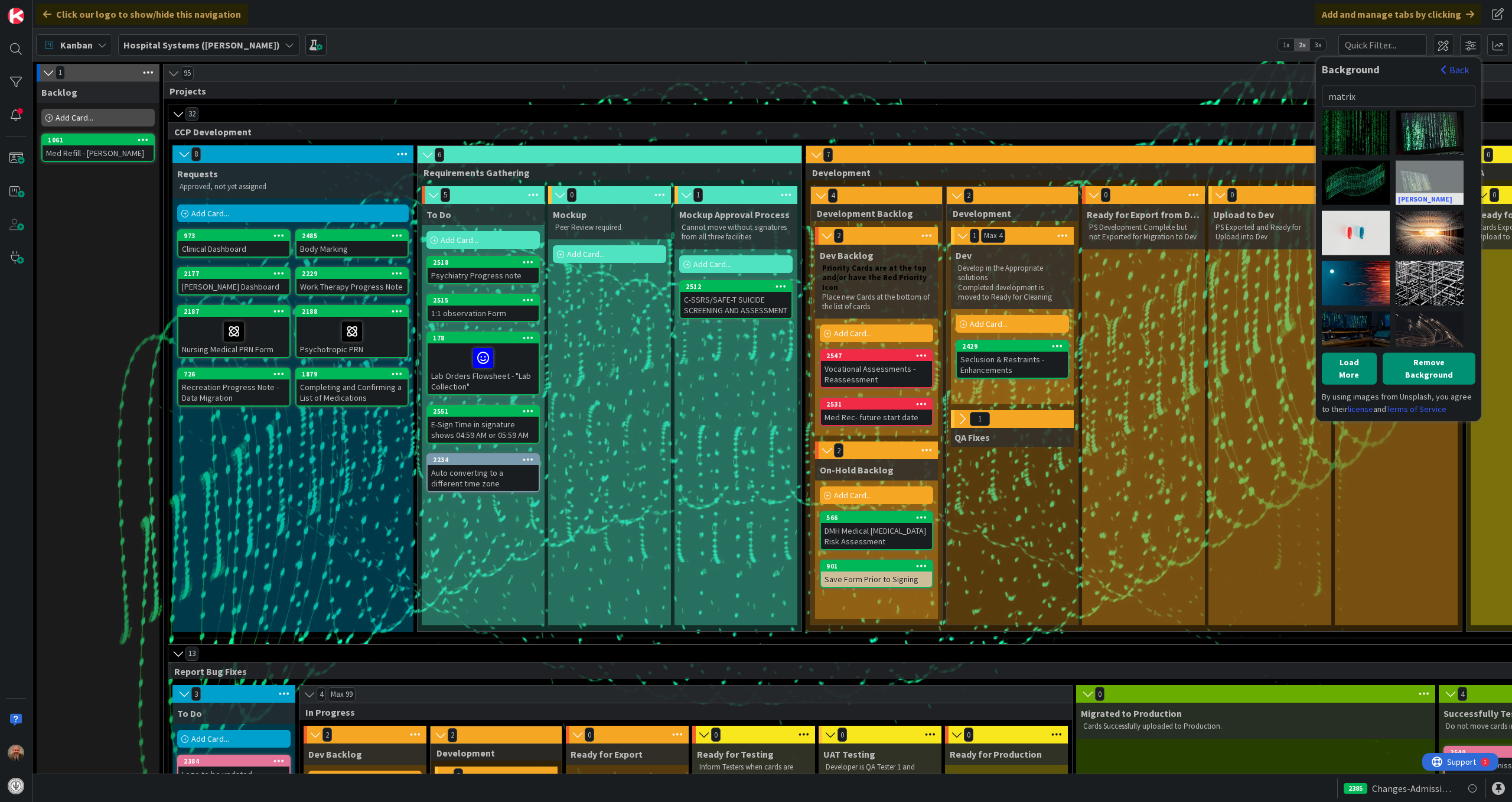
click at [1423, 173] on div "[PERSON_NAME]" at bounding box center [1429, 182] width 68 height 44
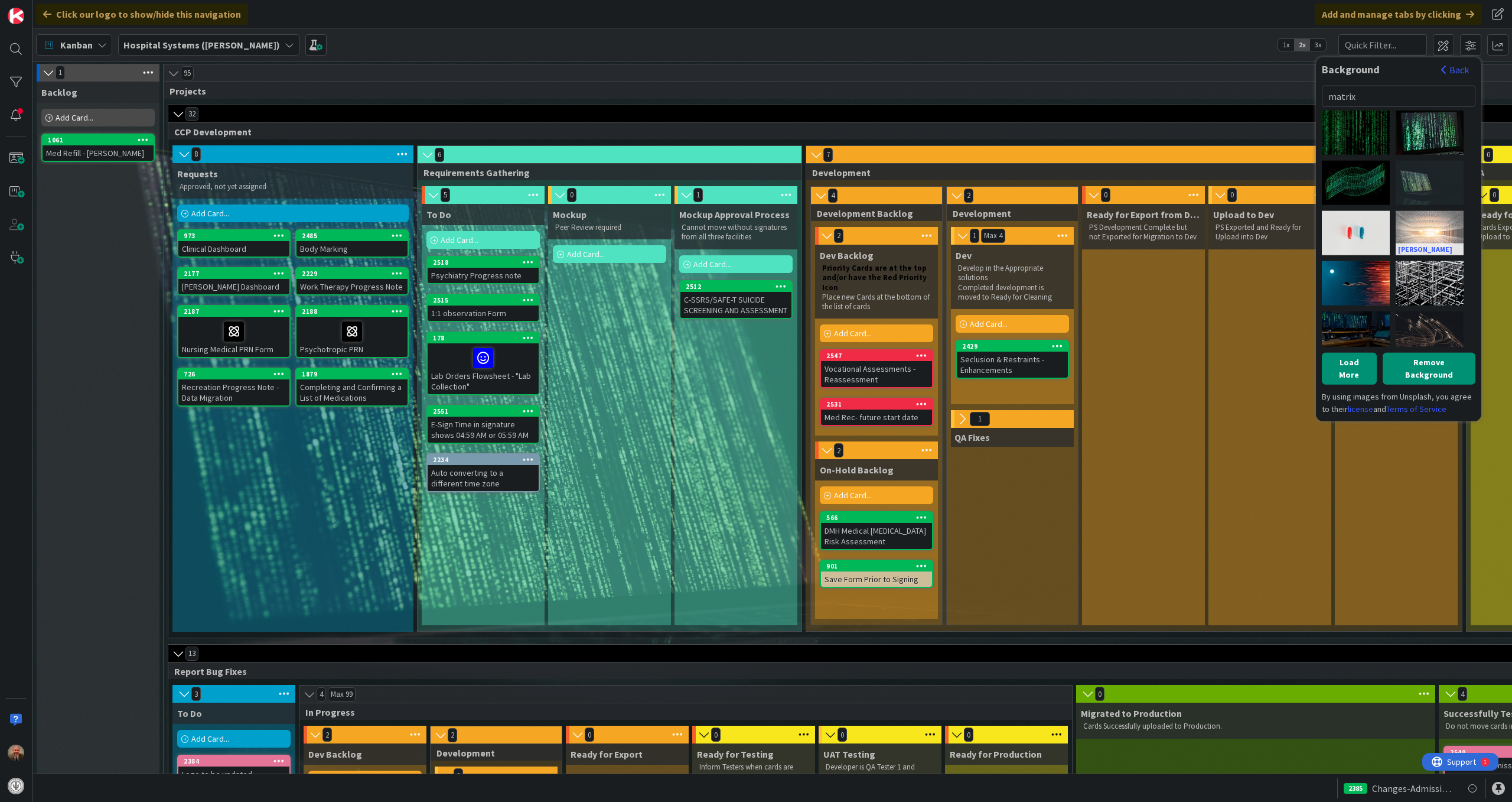
click at [1423, 229] on div "[PERSON_NAME]" at bounding box center [1429, 232] width 68 height 44
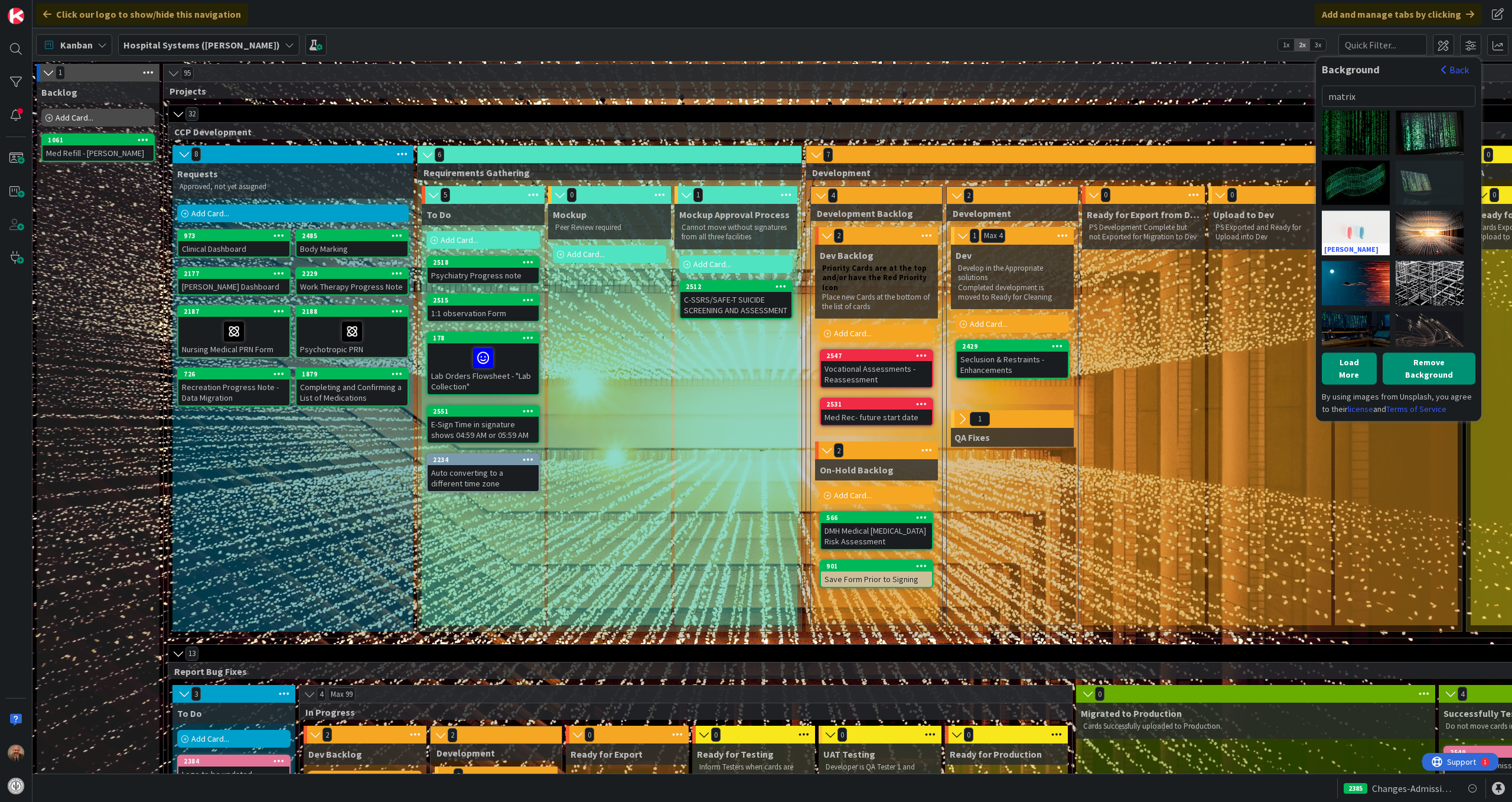
click at [1376, 220] on div "[PERSON_NAME]" at bounding box center [1356, 232] width 68 height 44
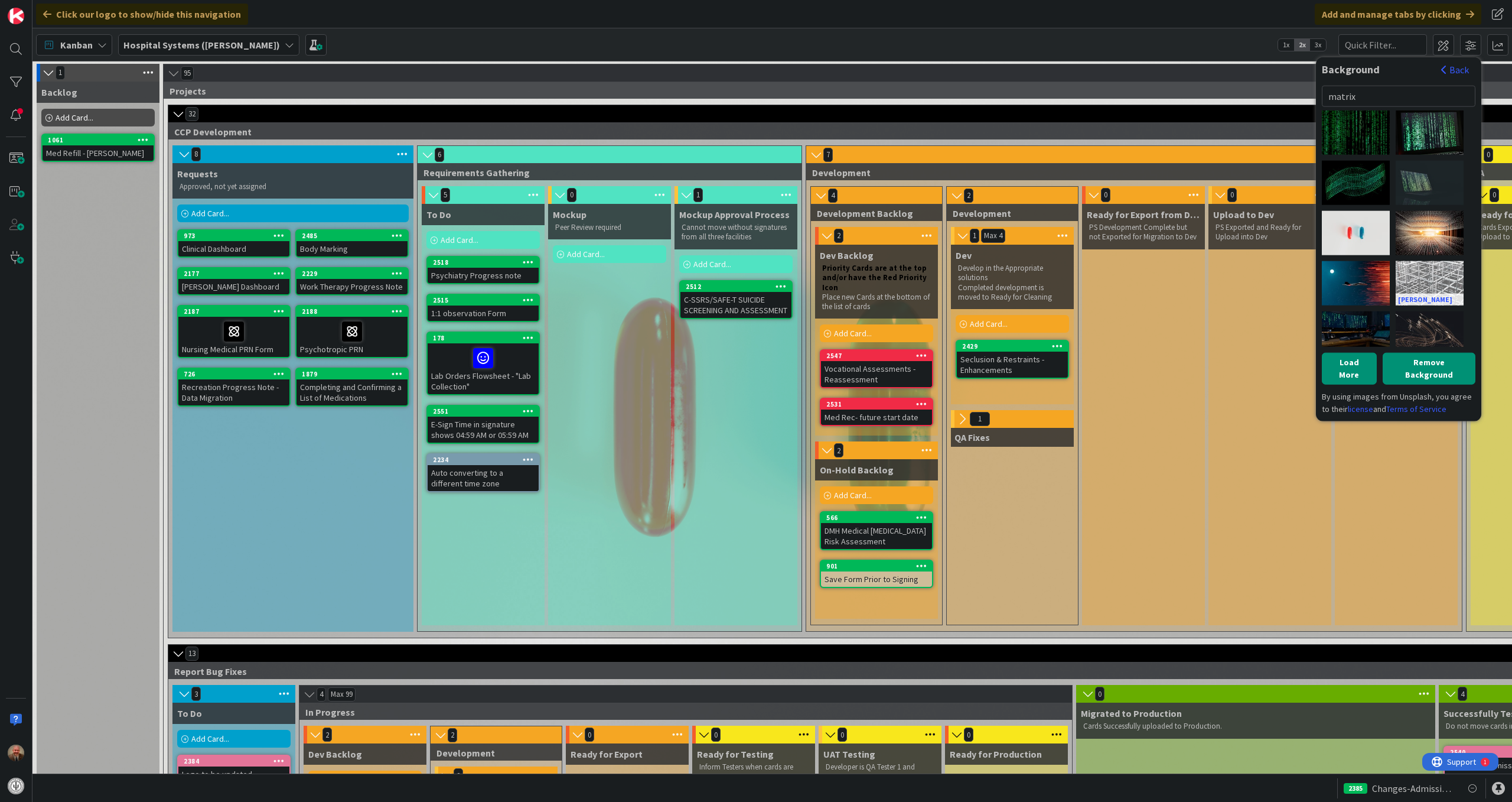
click at [1420, 271] on div "[PERSON_NAME]" at bounding box center [1429, 283] width 68 height 44
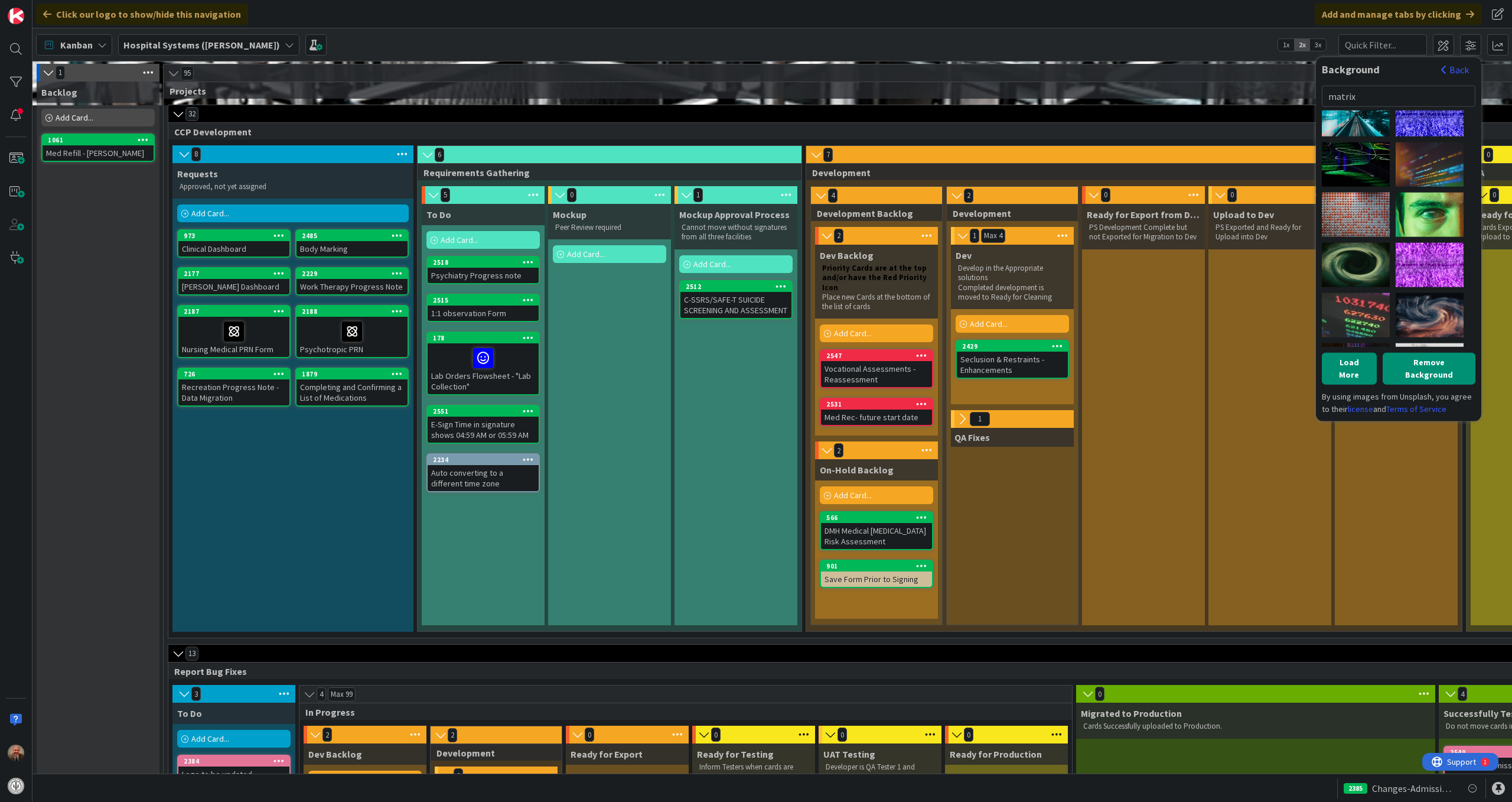
scroll to position [471, 0]
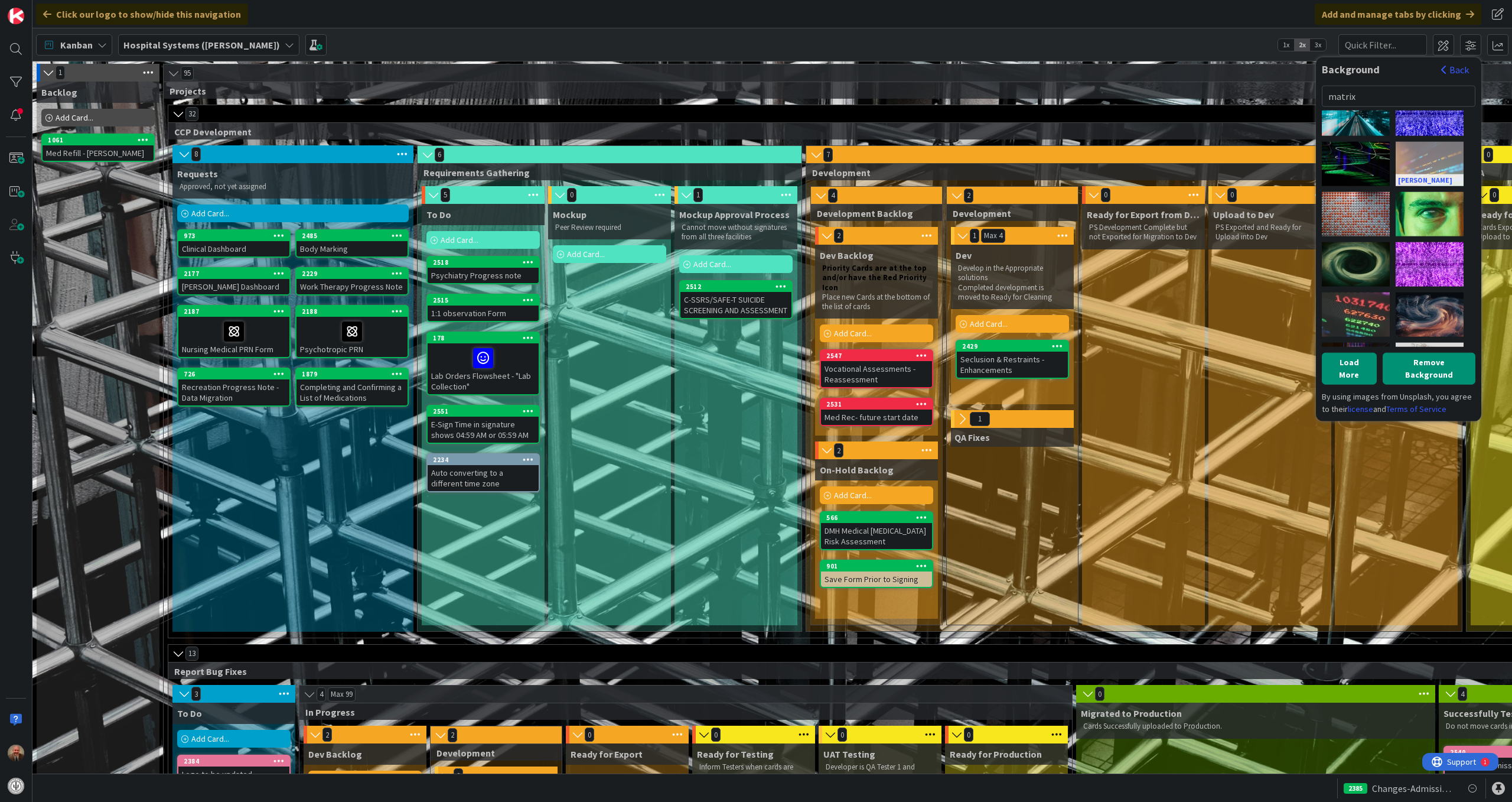
click at [1428, 158] on div "[PERSON_NAME]" at bounding box center [1429, 163] width 68 height 44
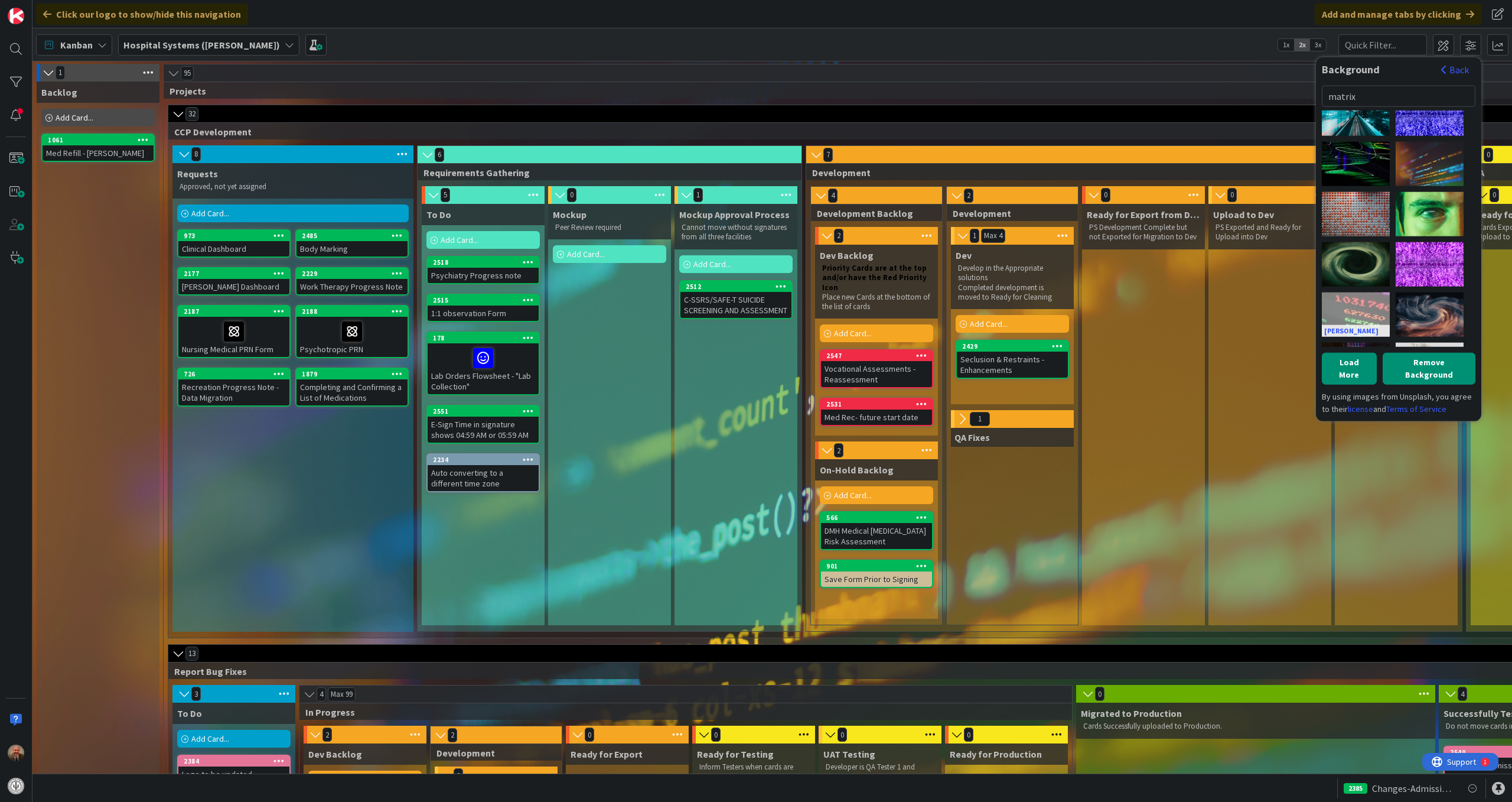
click at [1350, 304] on div "[PERSON_NAME]" at bounding box center [1356, 314] width 68 height 44
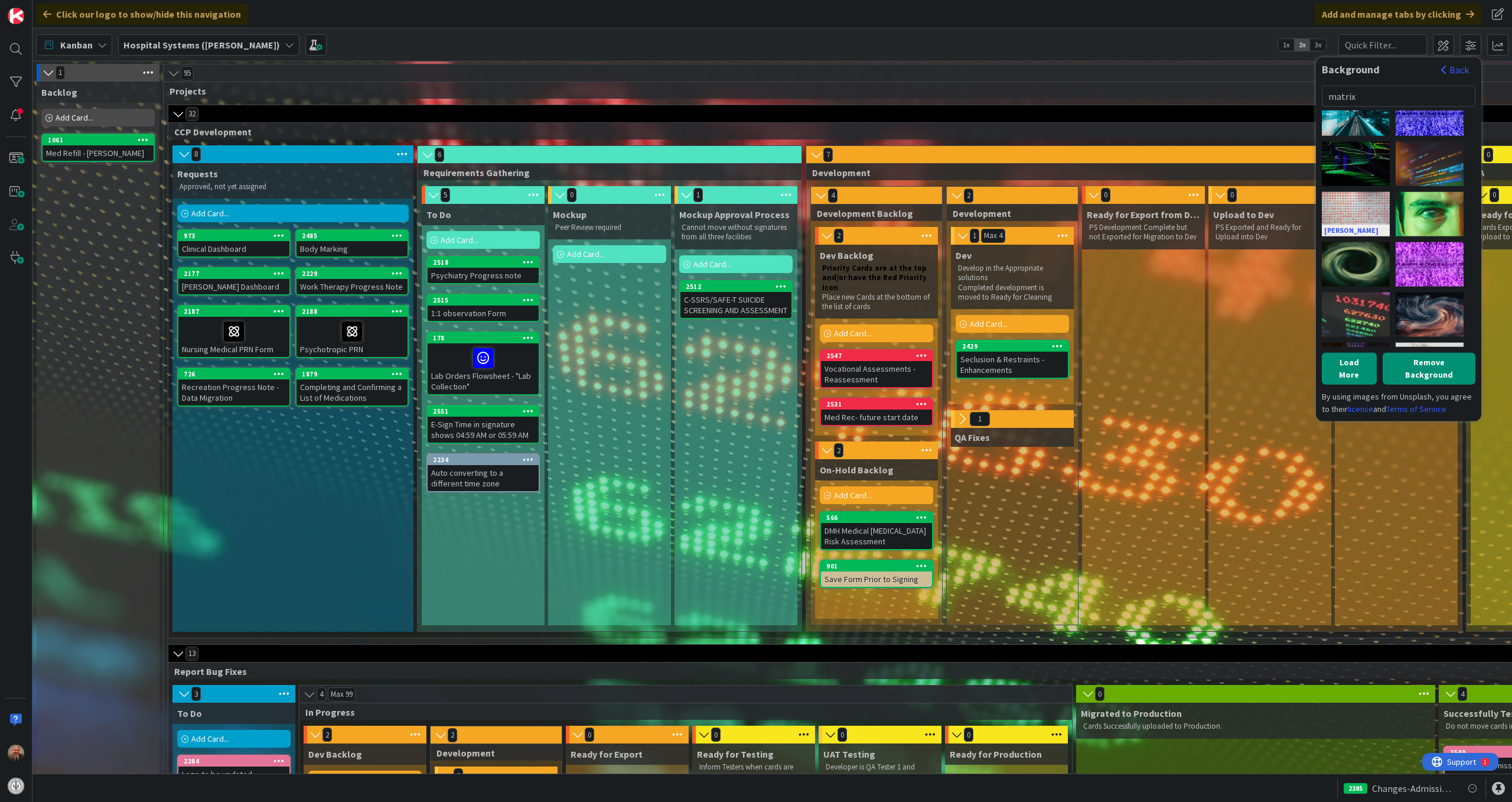
click at [1374, 205] on div "[PERSON_NAME]" at bounding box center [1356, 214] width 68 height 44
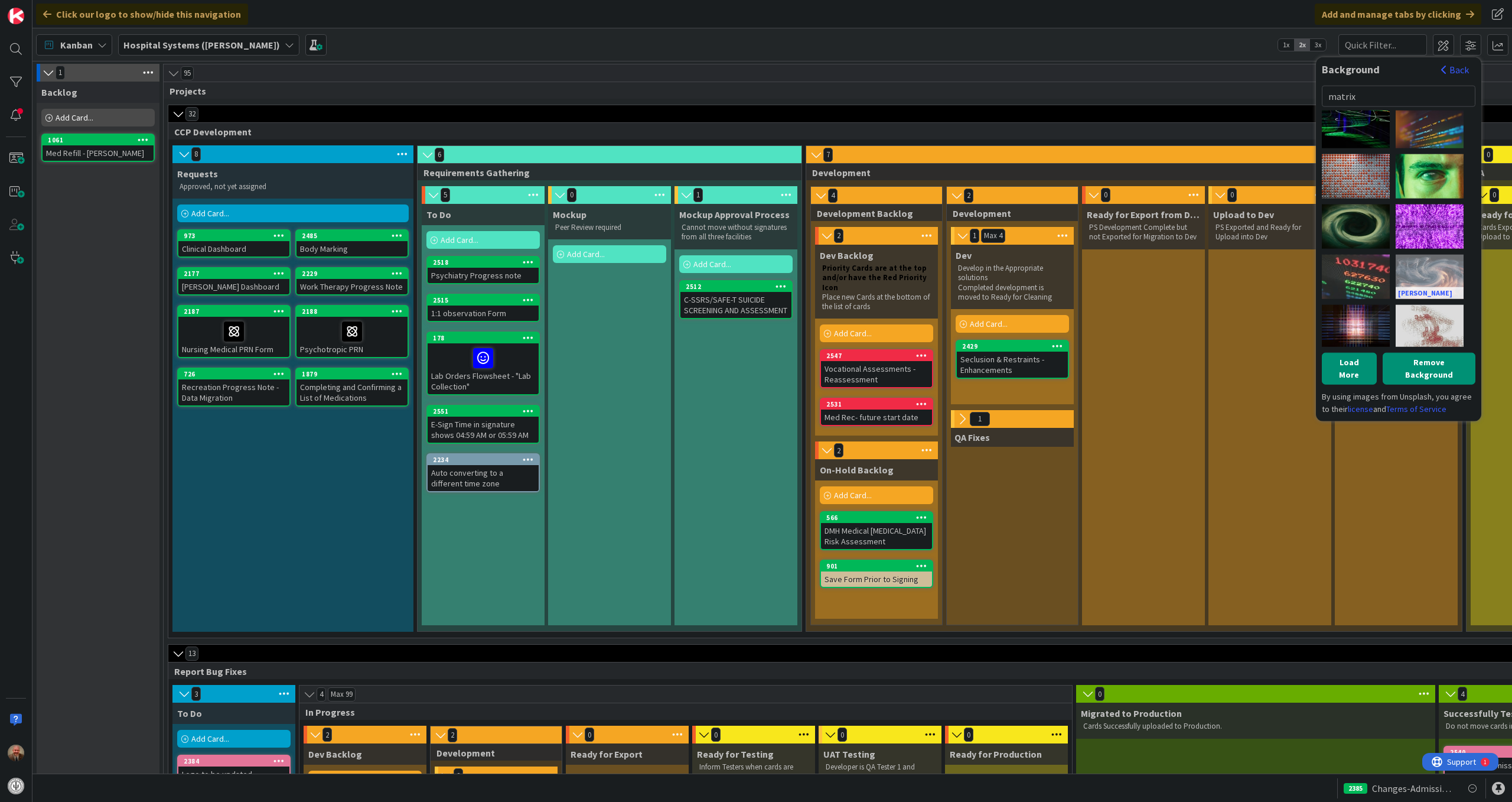
scroll to position [510, 0]
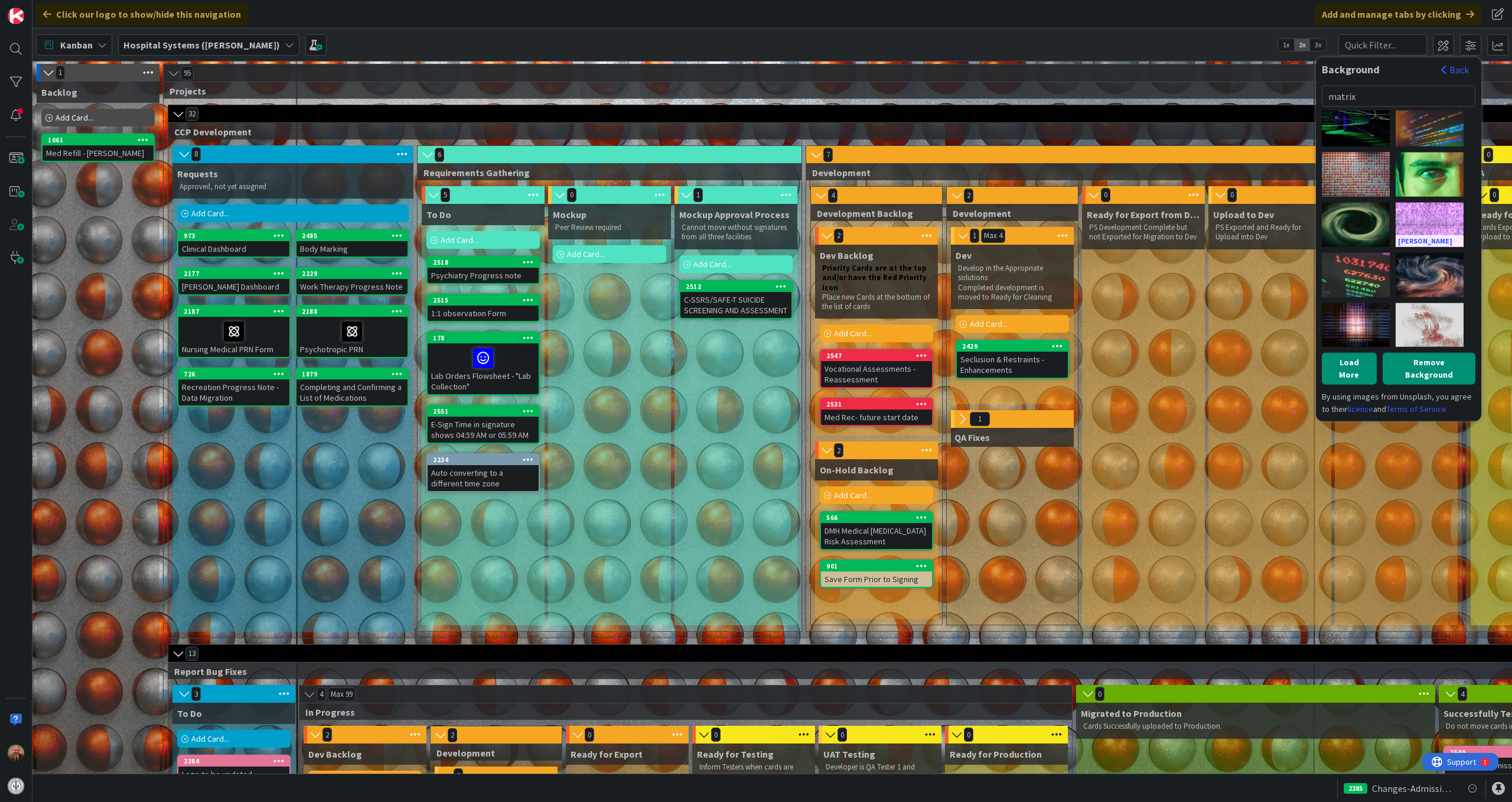
click at [1447, 214] on div "[PERSON_NAME]" at bounding box center [1429, 224] width 68 height 44
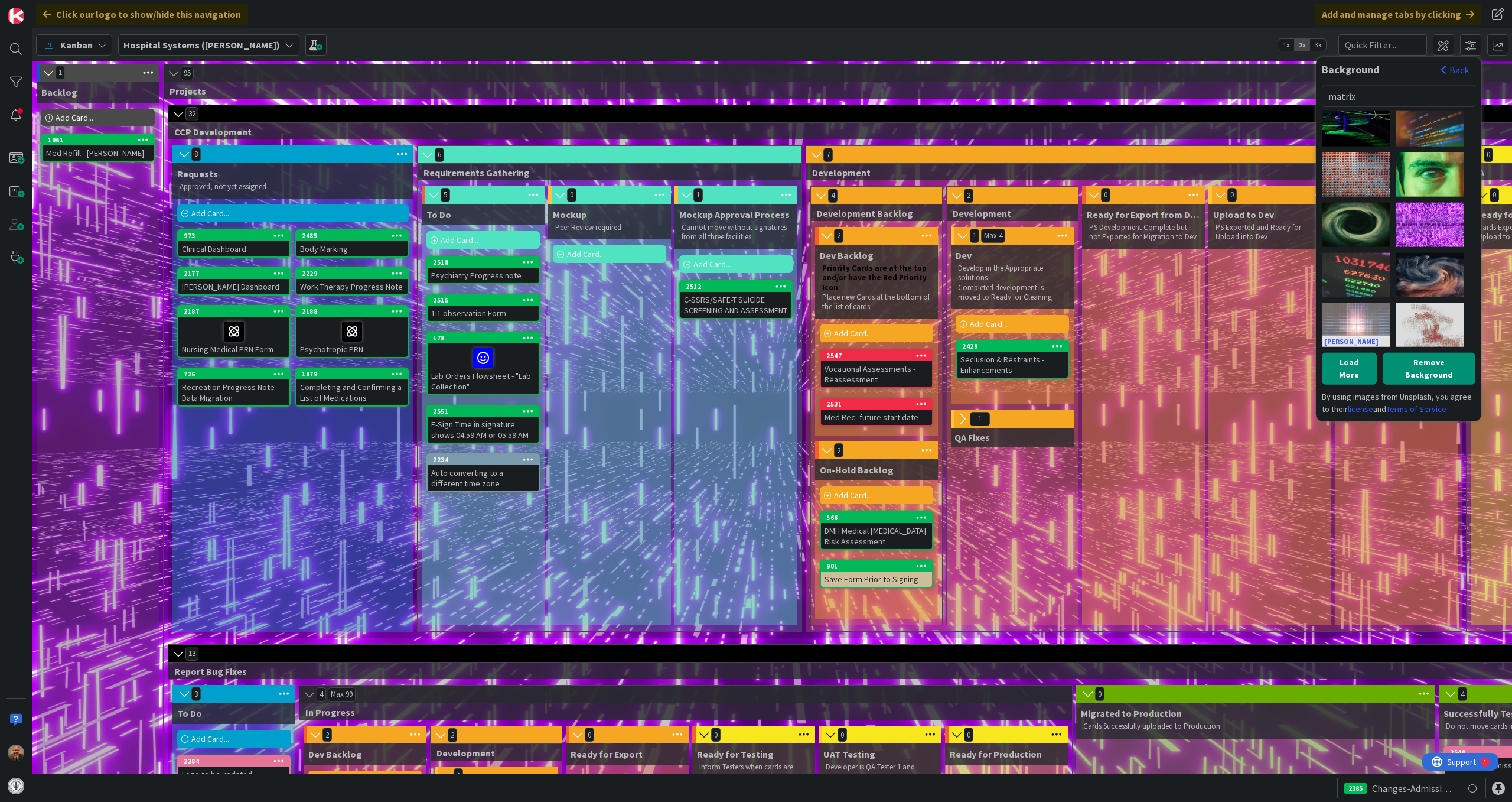
click at [1355, 319] on div "[PERSON_NAME]" at bounding box center [1356, 324] width 68 height 44
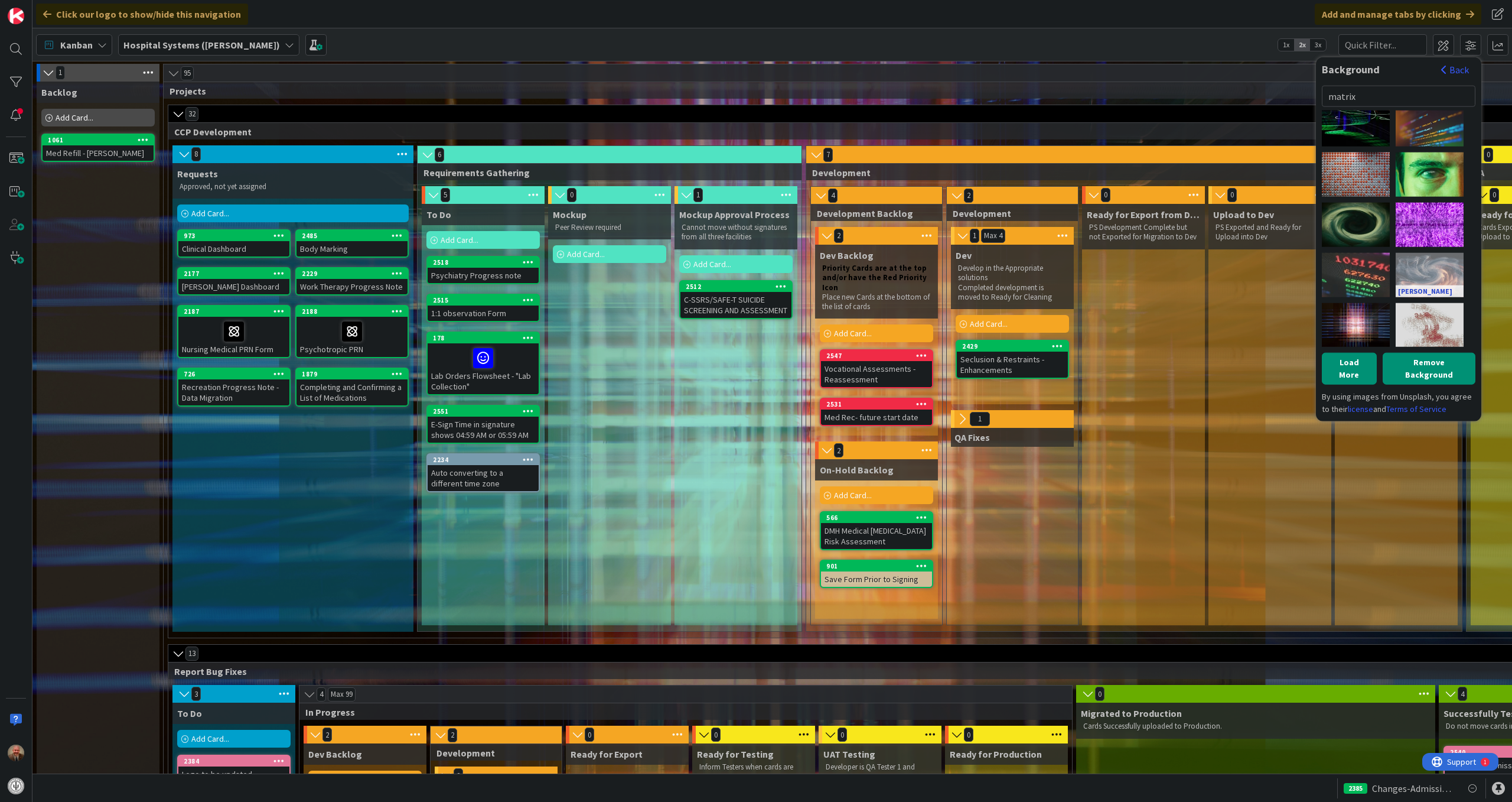
click at [1425, 284] on link "[PERSON_NAME]" at bounding box center [1429, 290] width 68 height 12
click at [1430, 260] on div "[PERSON_NAME]" at bounding box center [1429, 275] width 68 height 44
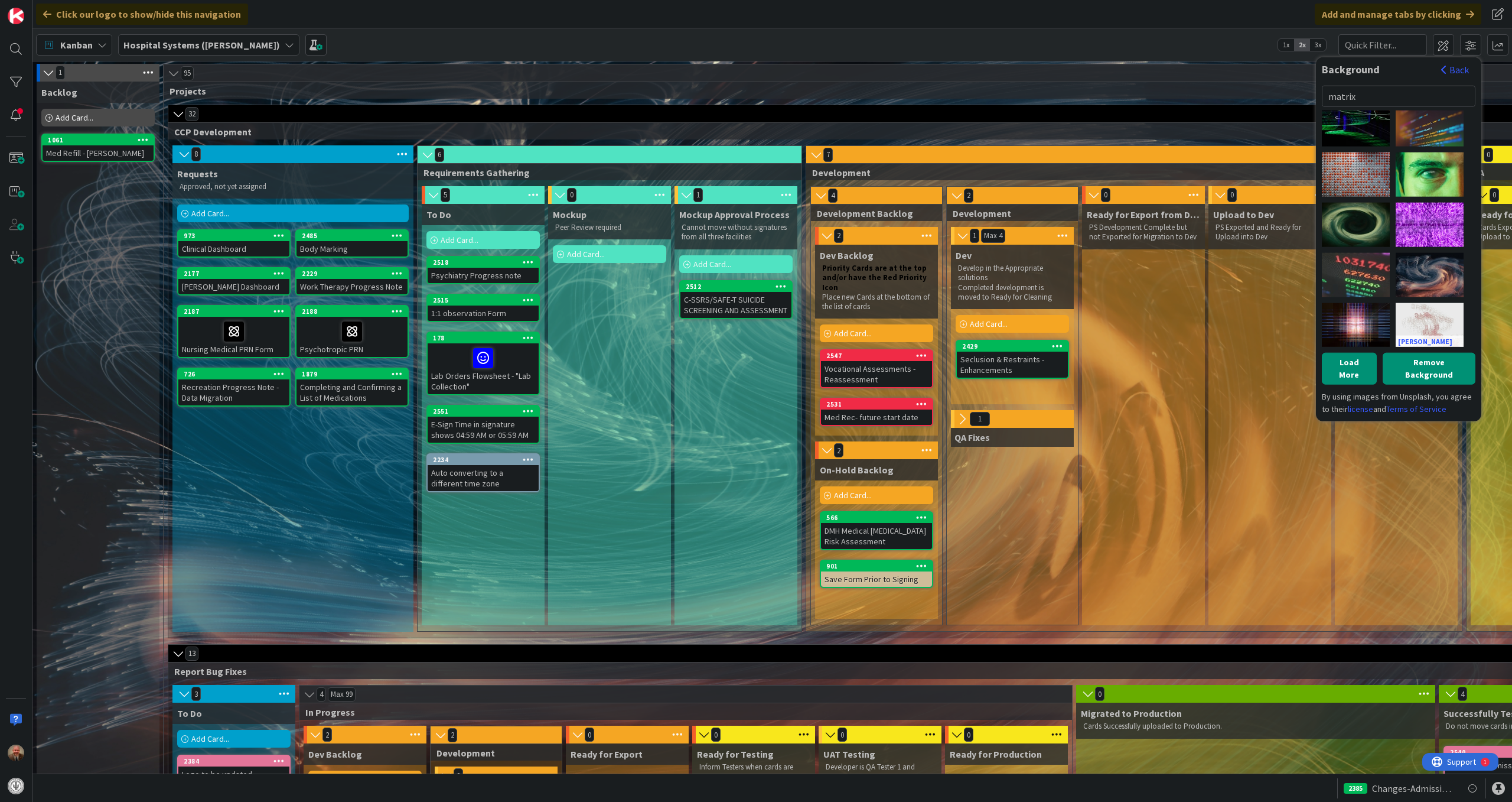
click at [1439, 315] on div "[PERSON_NAME]" at bounding box center [1429, 324] width 68 height 44
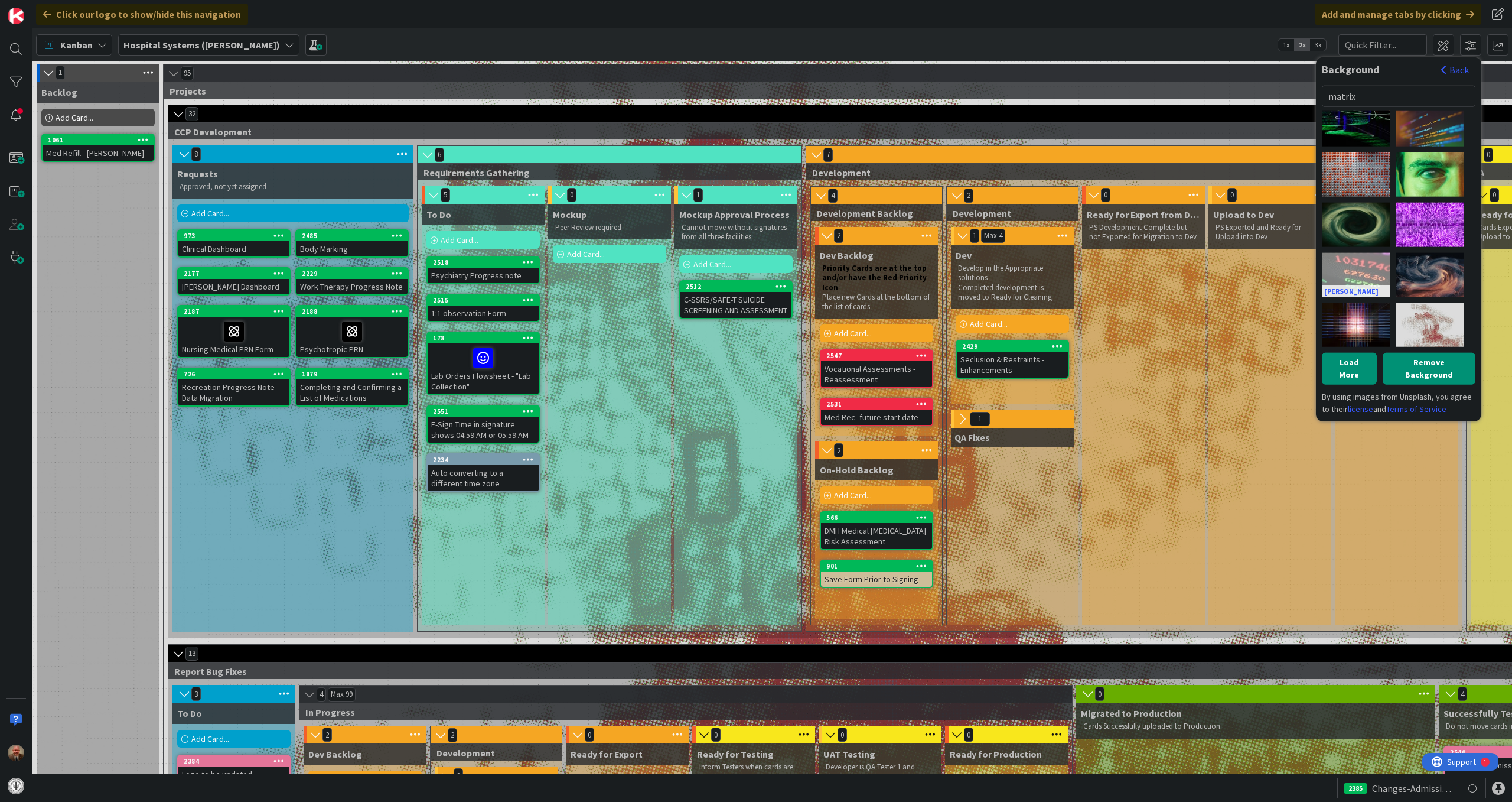
click at [1371, 266] on div "[PERSON_NAME]" at bounding box center [1356, 275] width 68 height 44
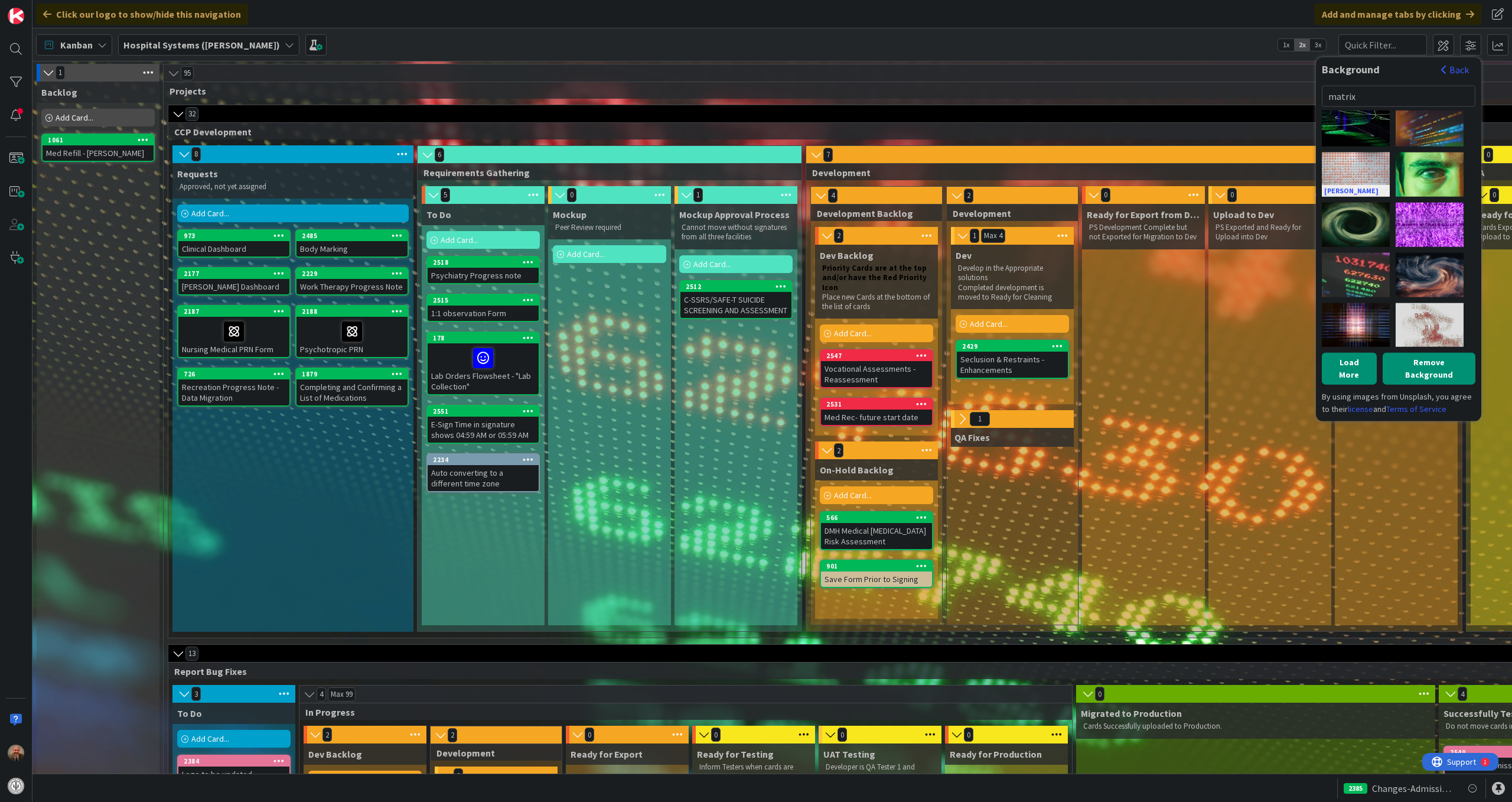
click at [1378, 171] on div "[PERSON_NAME]" at bounding box center [1356, 174] width 68 height 44
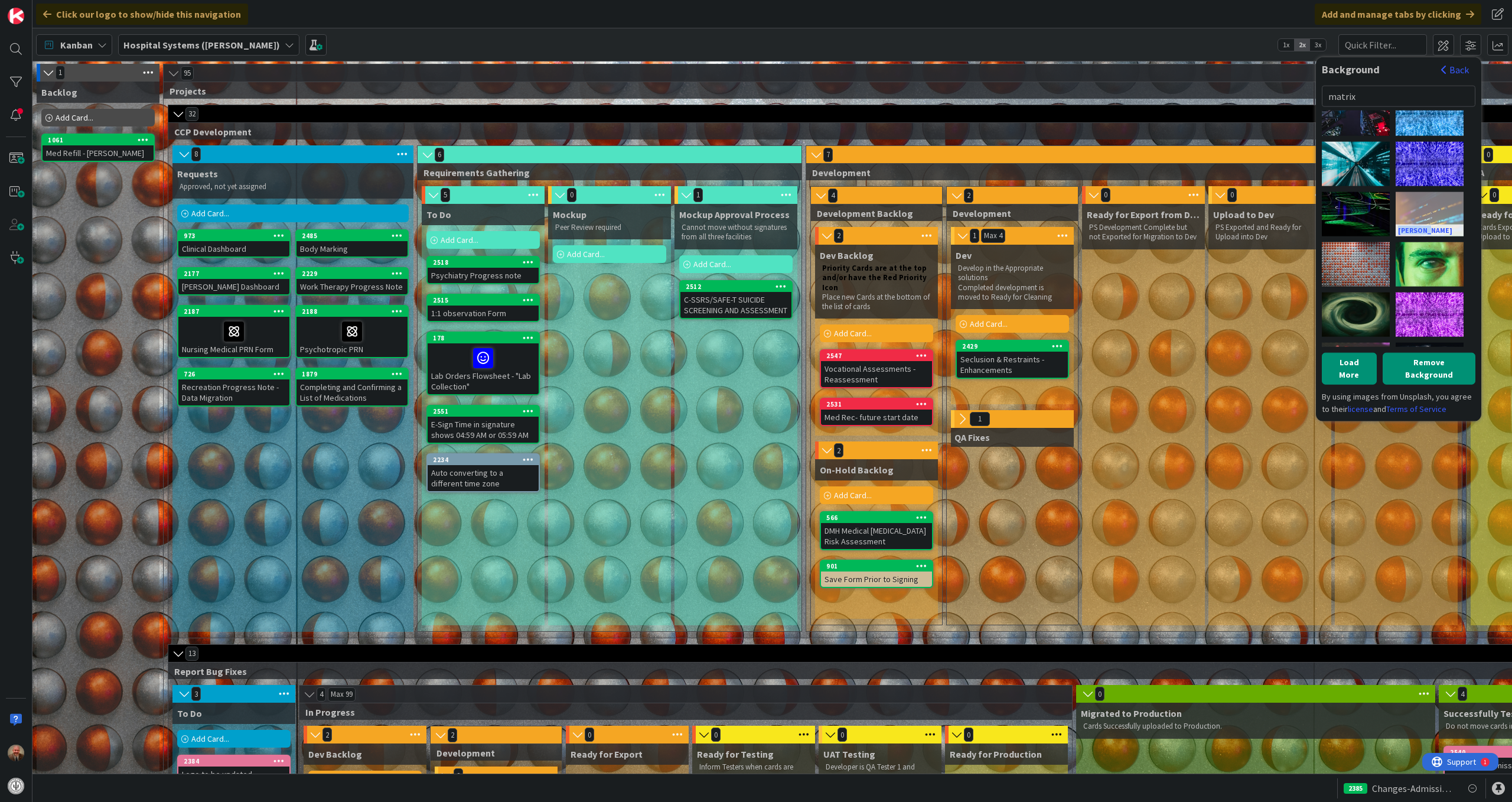
scroll to position [369, 0]
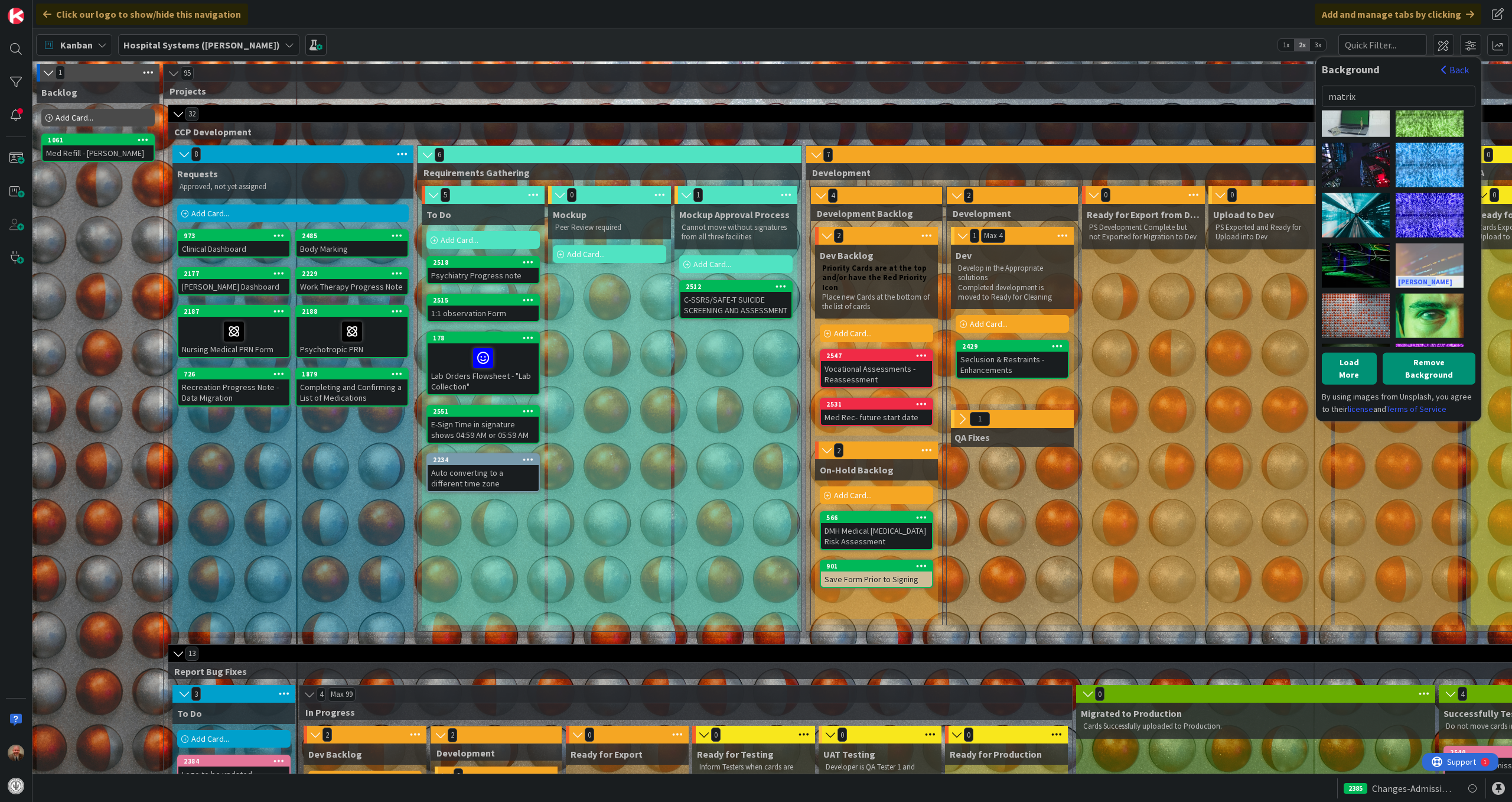
drag, startPoint x: 1428, startPoint y: 131, endPoint x: 1431, endPoint y: 246, distance: 115.0
click at [1431, 246] on div "[PERSON_NAME]" at bounding box center [1429, 265] width 68 height 44
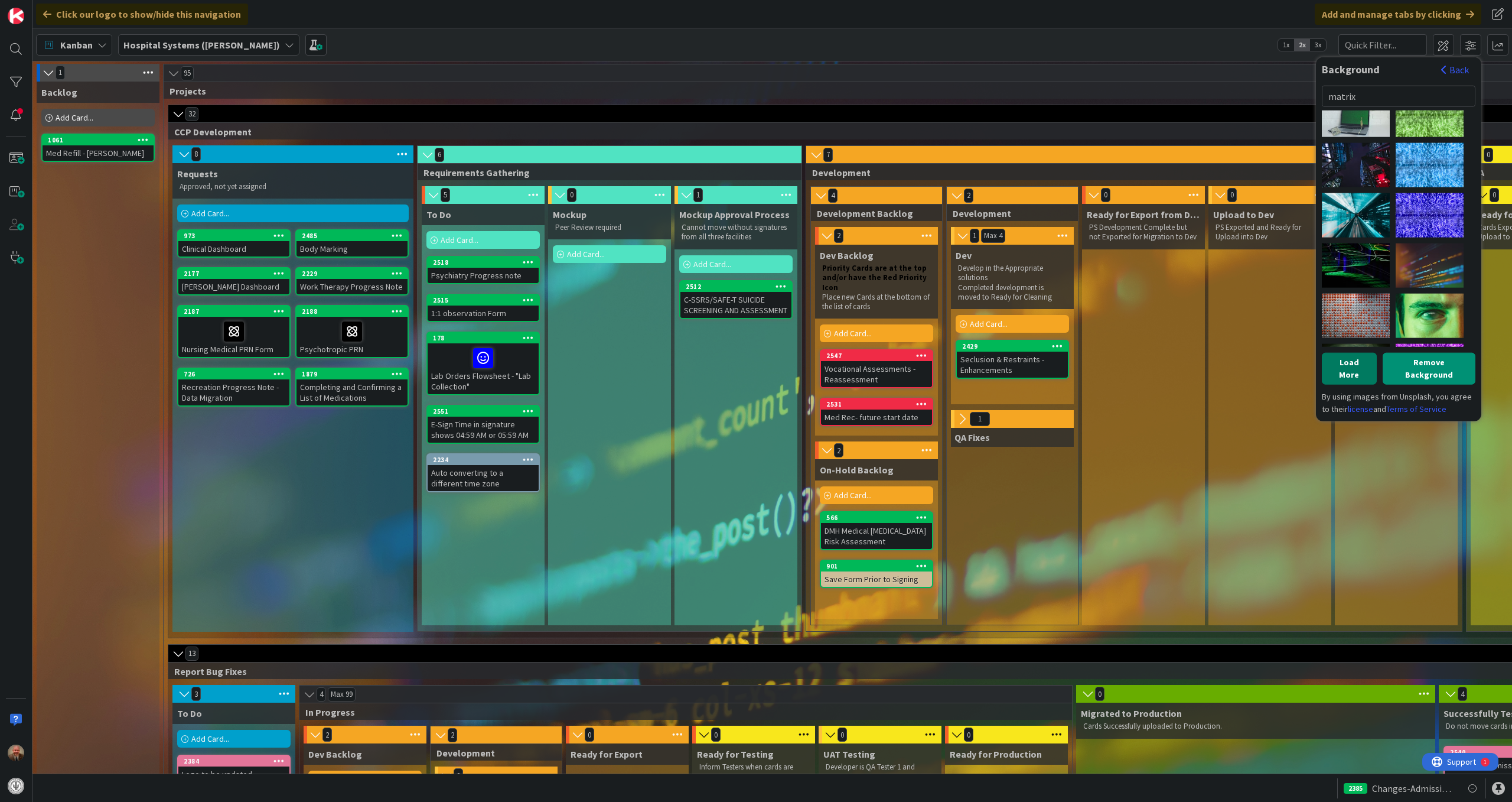
click at [1343, 362] on button "Load More" at bounding box center [1349, 368] width 55 height 32
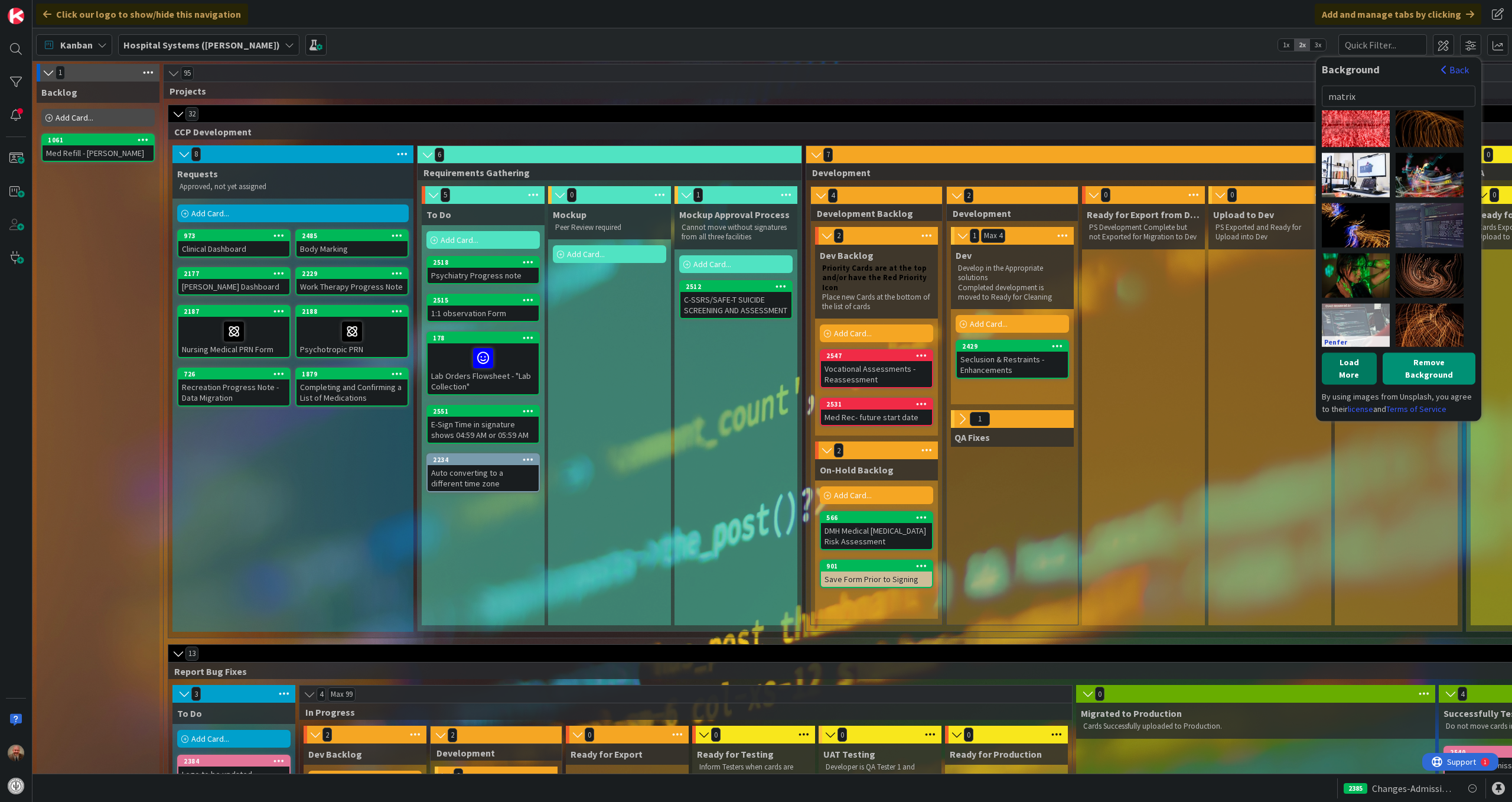
scroll to position [1213, 0]
click at [1432, 218] on div "[PERSON_NAME]" at bounding box center [1429, 225] width 68 height 44
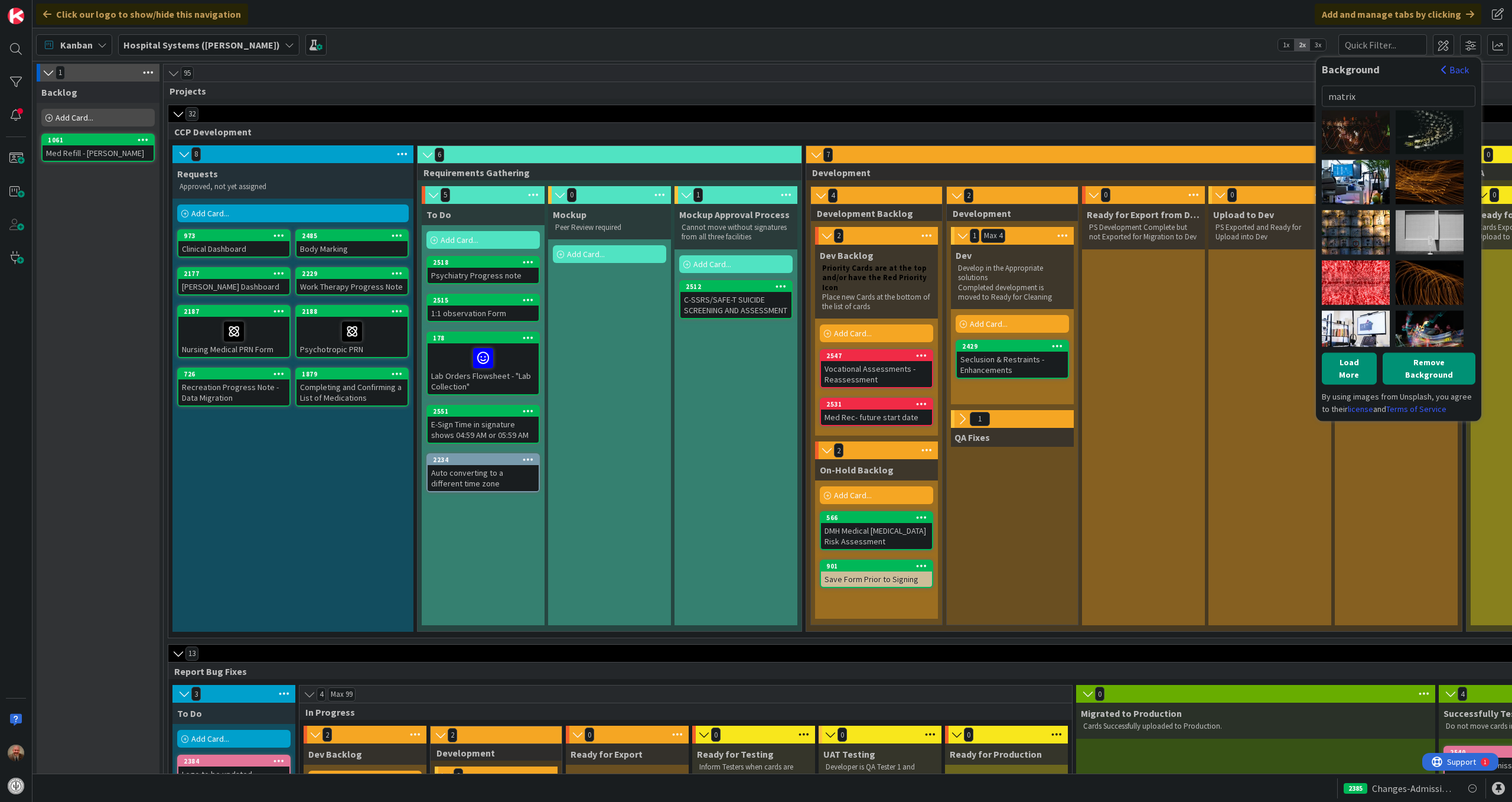
scroll to position [1055, 0]
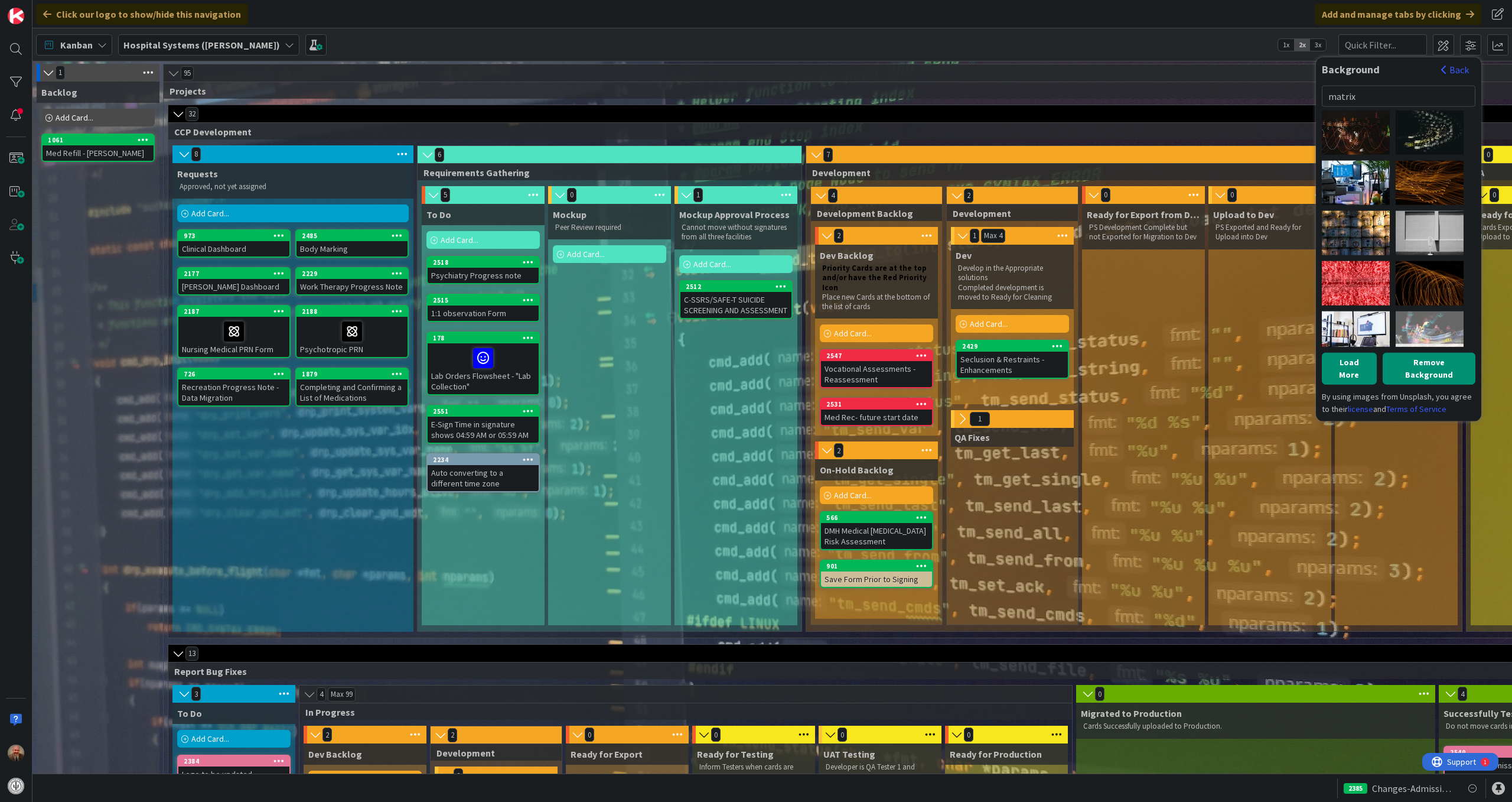
click at [1430, 321] on div "[PERSON_NAME]" at bounding box center [1429, 333] width 68 height 44
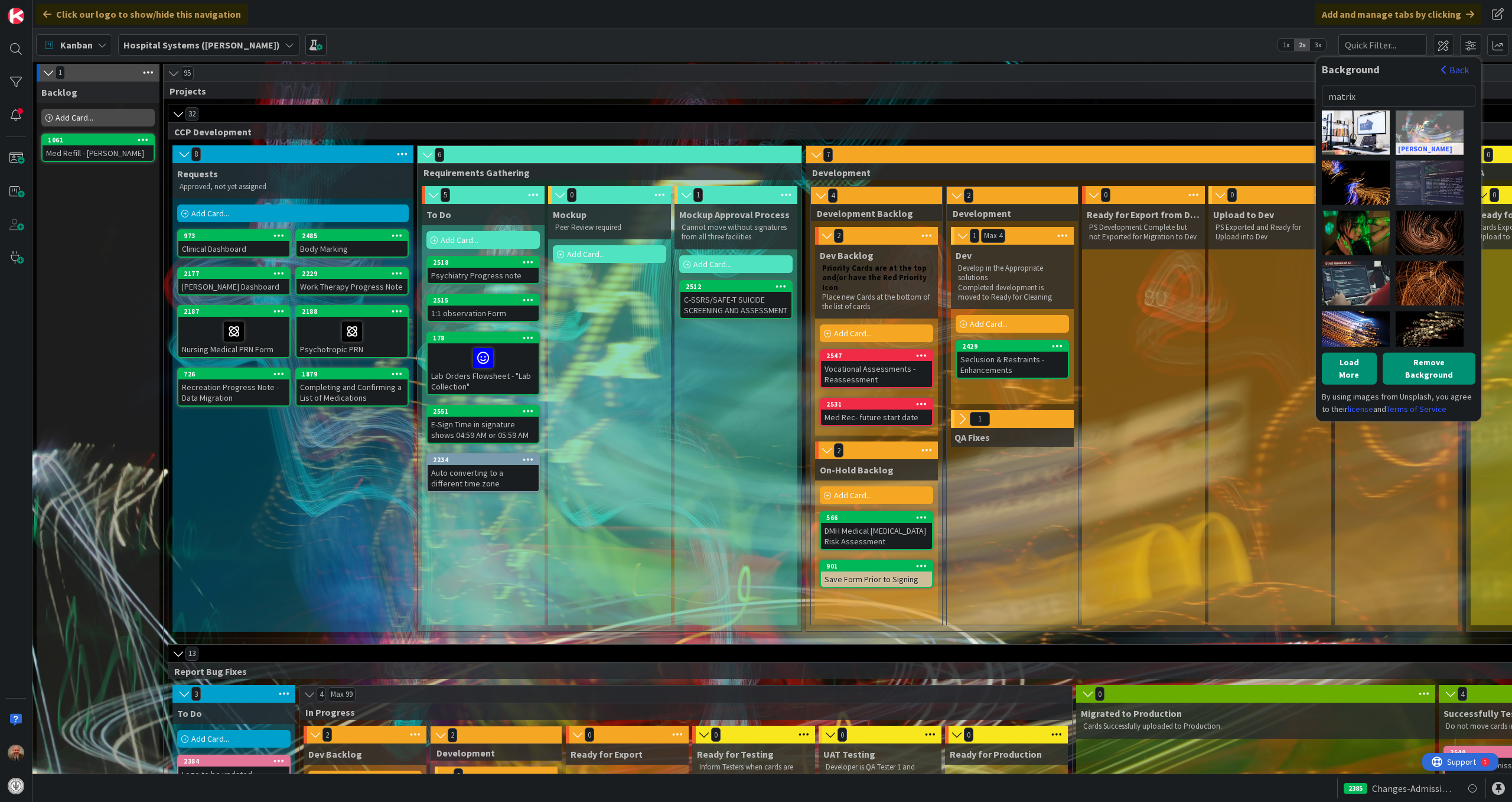
scroll to position [1265, 0]
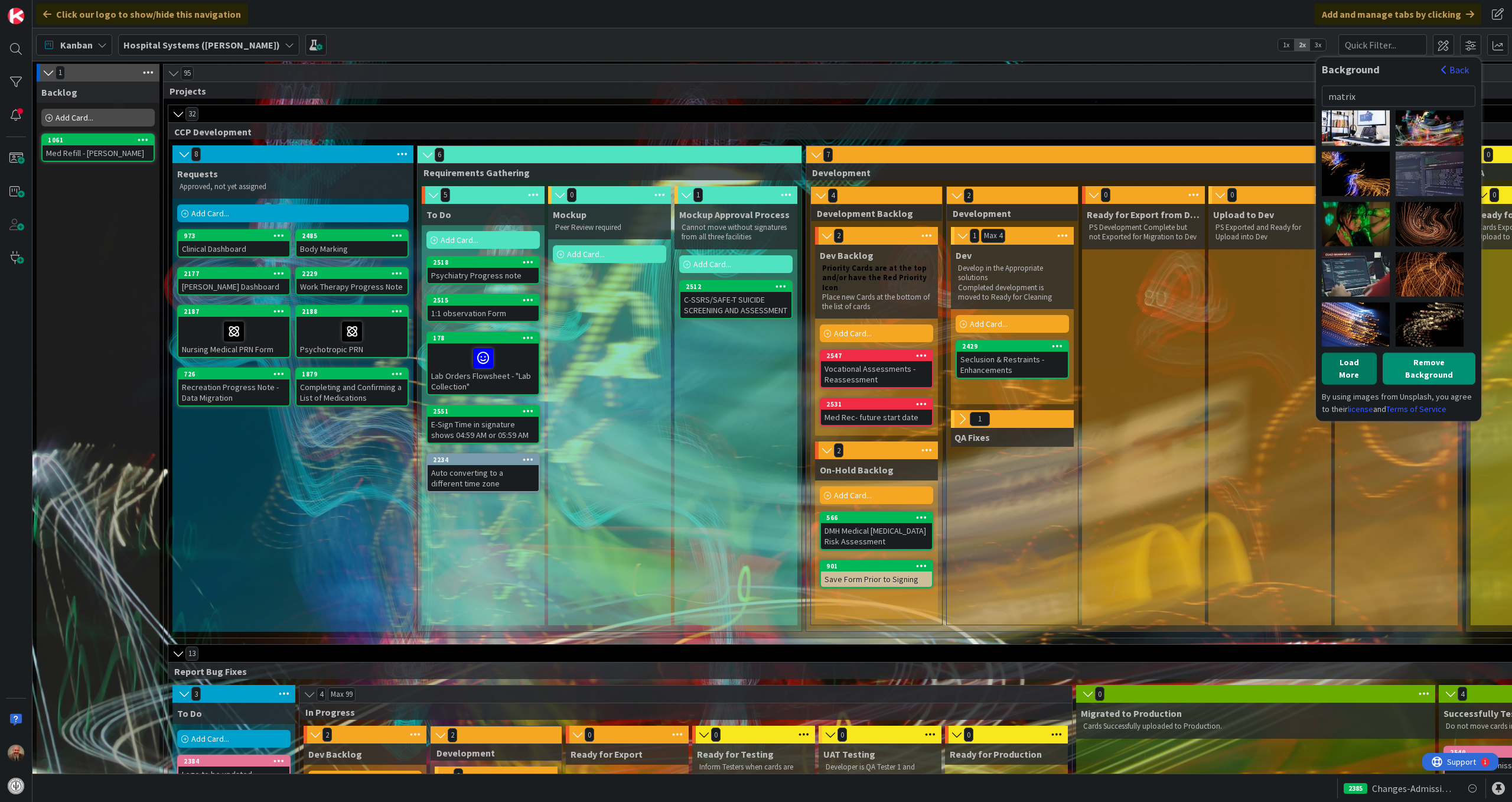
click at [1345, 355] on button "Load More" at bounding box center [1349, 368] width 55 height 32
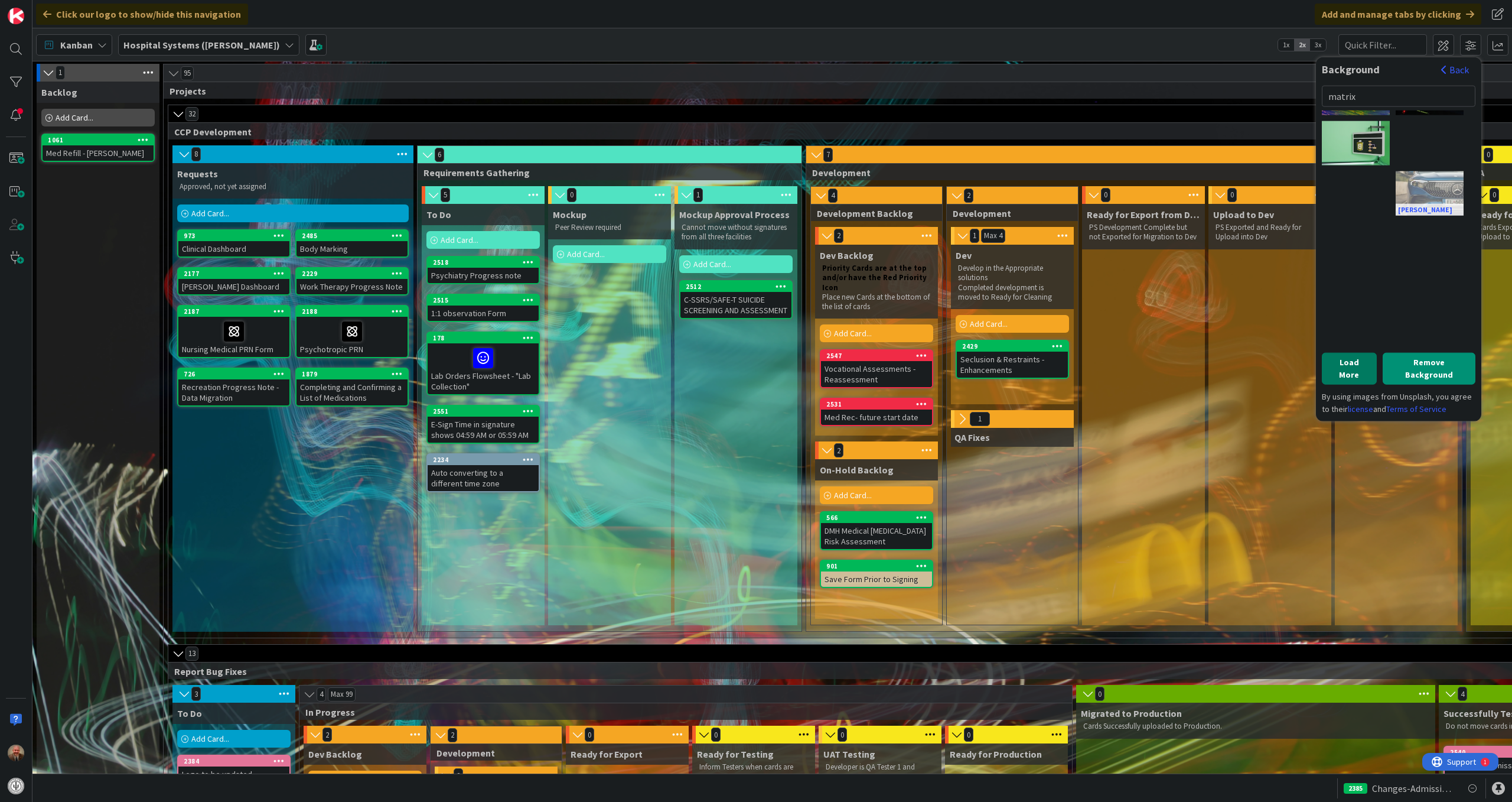
scroll to position [2000, 0]
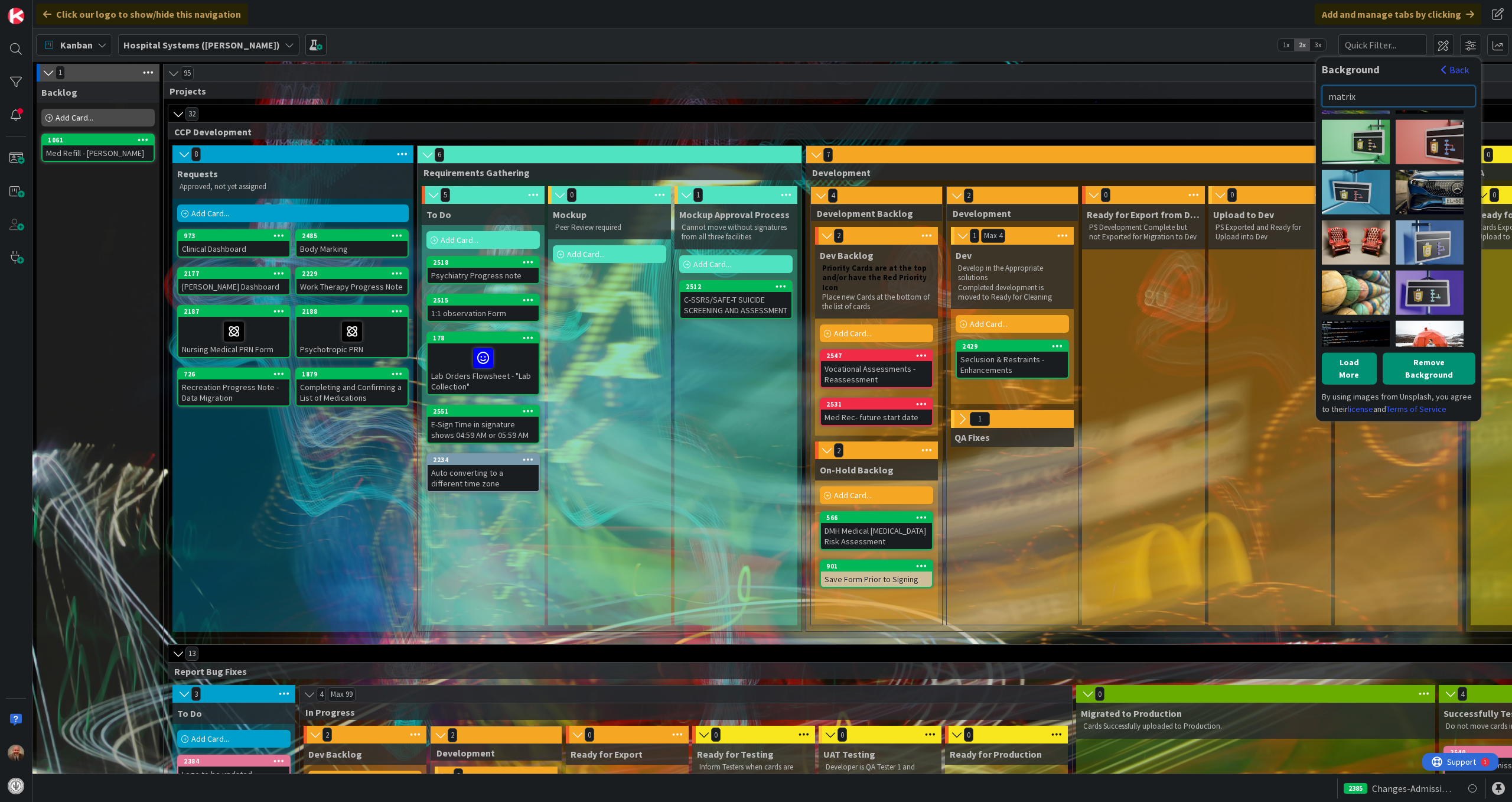
drag, startPoint x: 1376, startPoint y: 95, endPoint x: 1312, endPoint y: 98, distance: 64.1
click at [1312, 98] on div "Click our logo to show/hide this navigation Add and manage tabs by clicking Kan…" at bounding box center [772, 401] width 1479 height 802
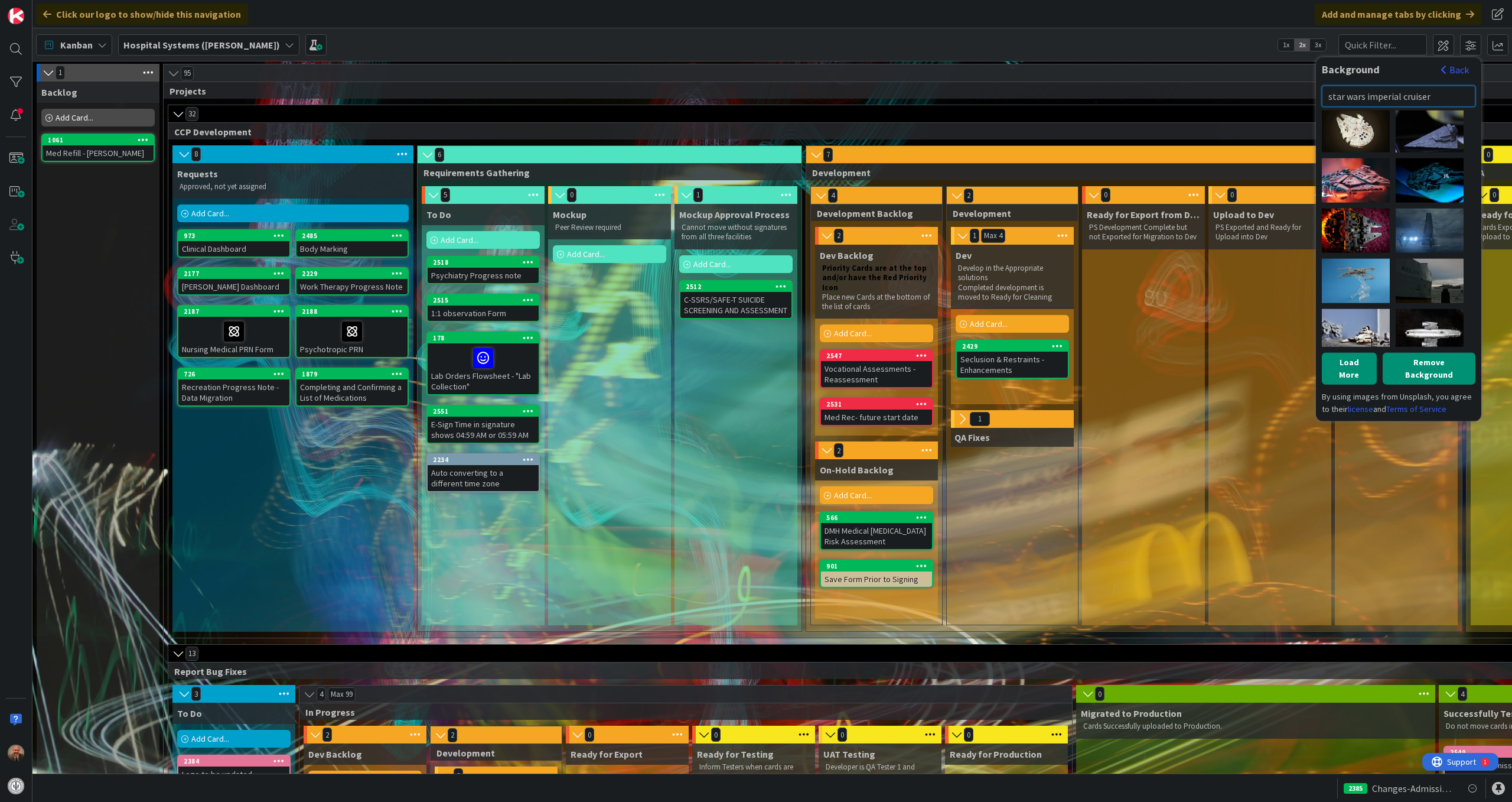
scroll to position [1, 0]
drag, startPoint x: 1433, startPoint y: 97, endPoint x: 1365, endPoint y: 98, distance: 68.0
click at [1365, 98] on input "star wars imperial cruiser" at bounding box center [1399, 95] width 154 height 21
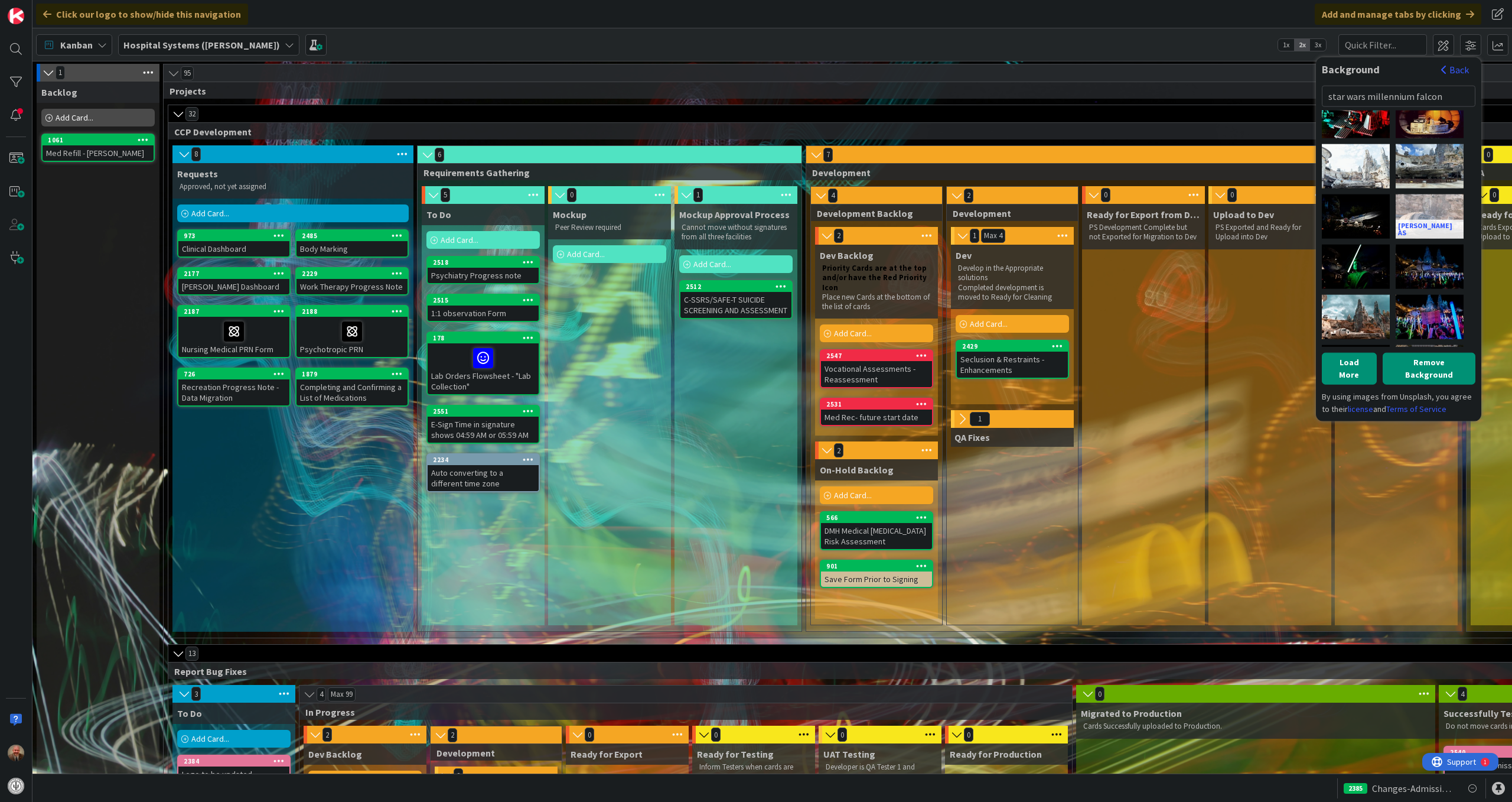
click at [1426, 201] on div "[PERSON_NAME] AS" at bounding box center [1429, 216] width 68 height 44
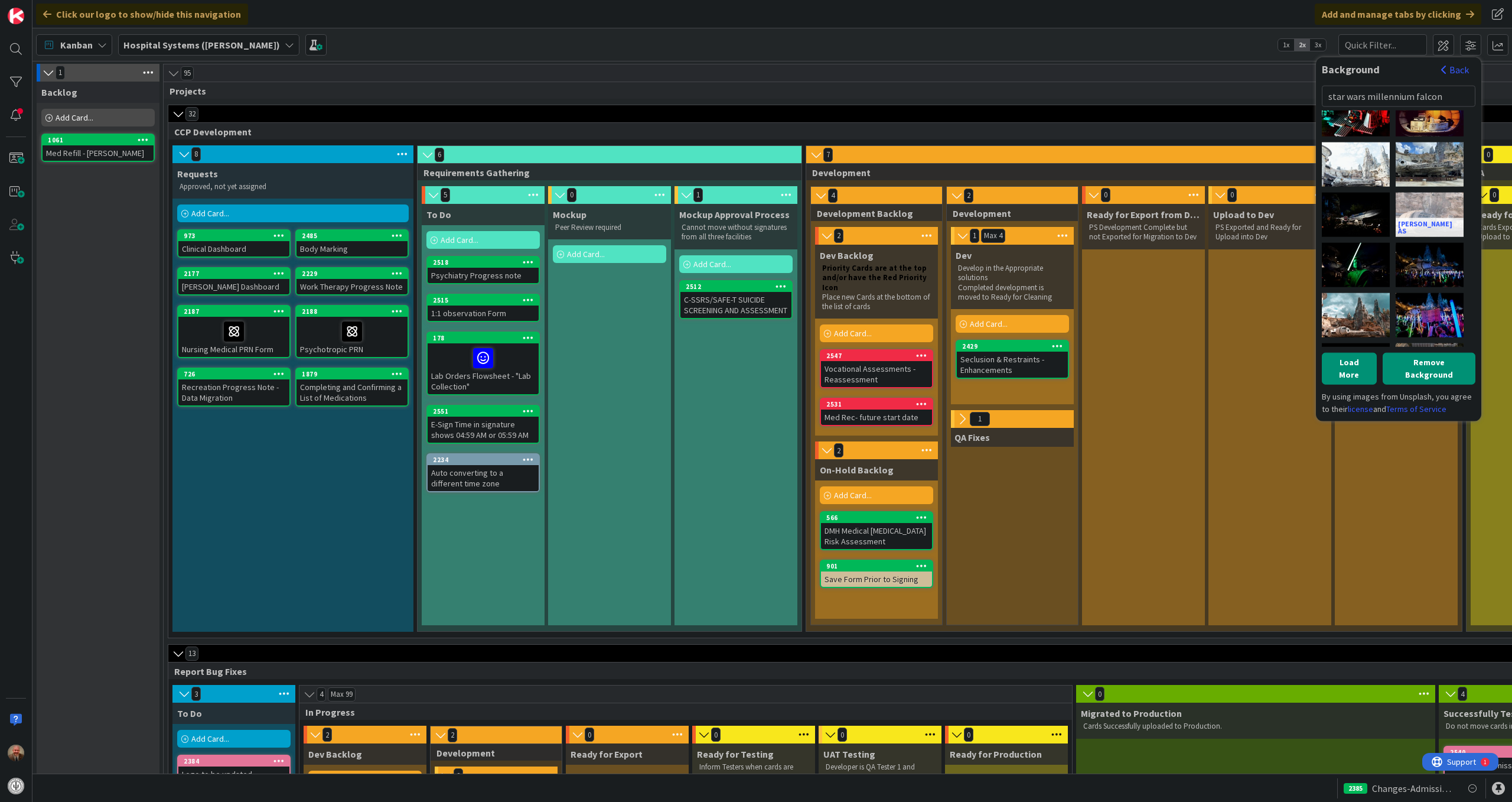
scroll to position [471, 0]
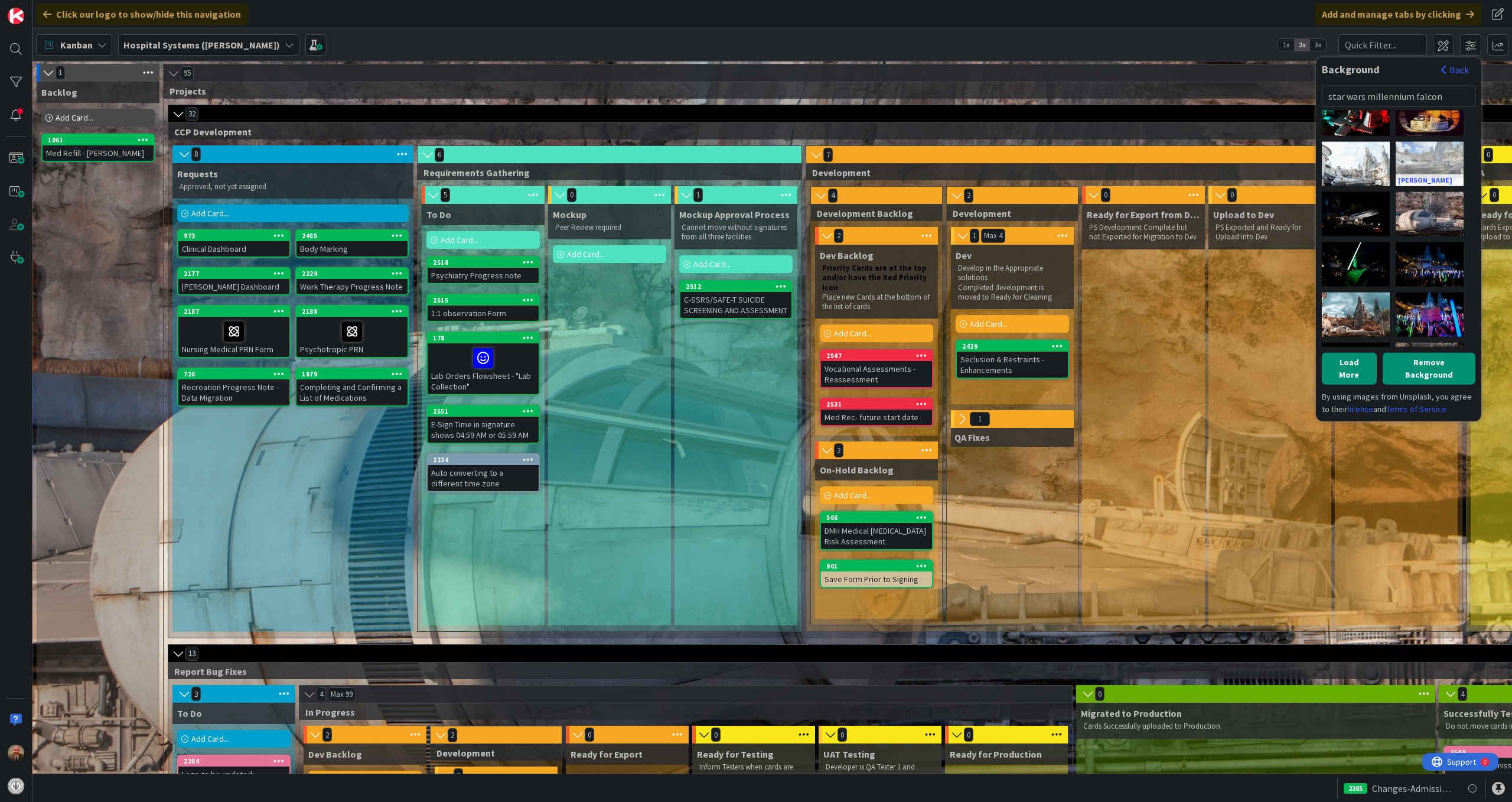
click at [1425, 148] on div "[PERSON_NAME]" at bounding box center [1429, 163] width 68 height 44
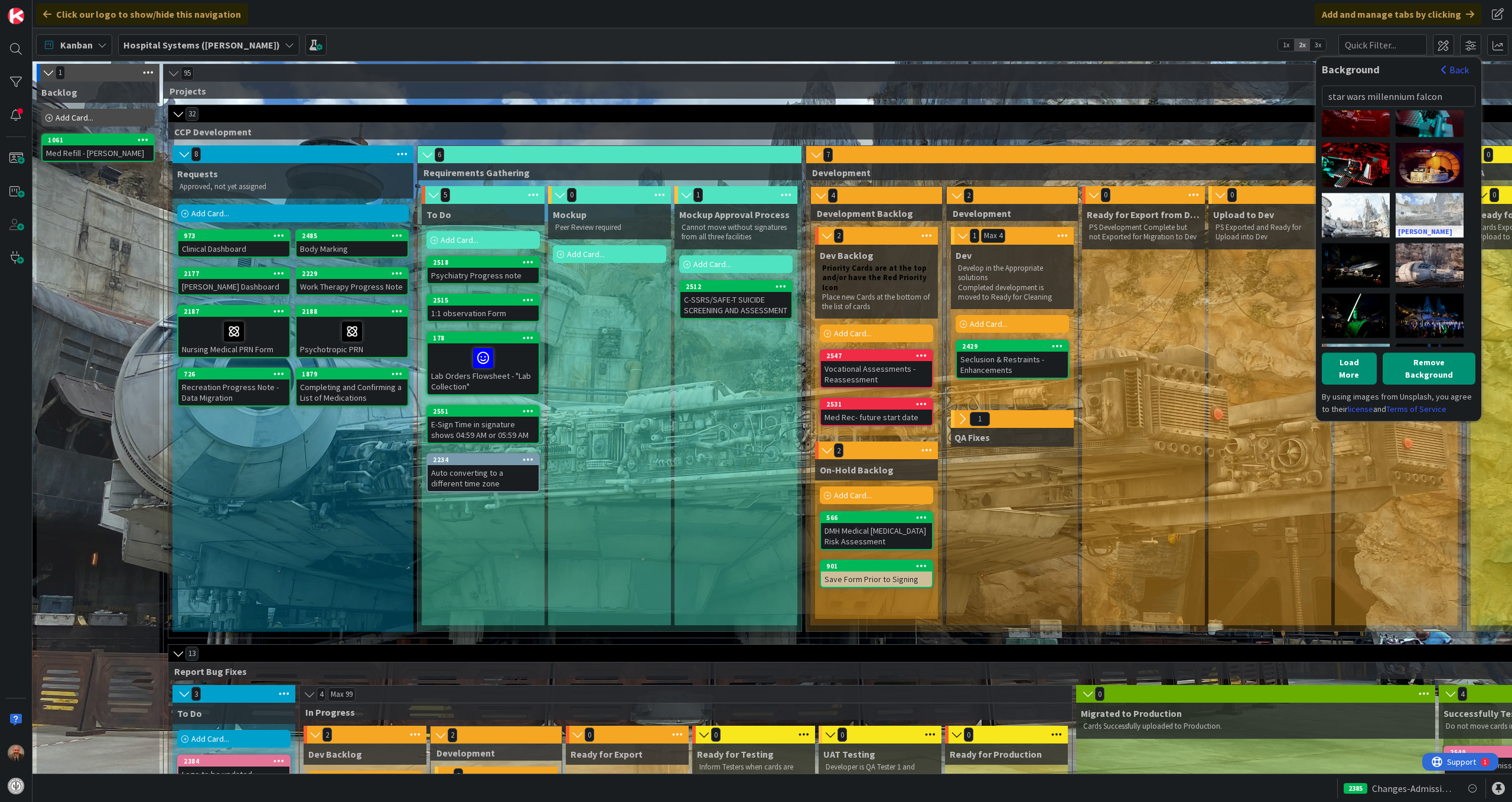
scroll to position [419, 0]
click at [1364, 204] on div "[PERSON_NAME]" at bounding box center [1356, 215] width 68 height 44
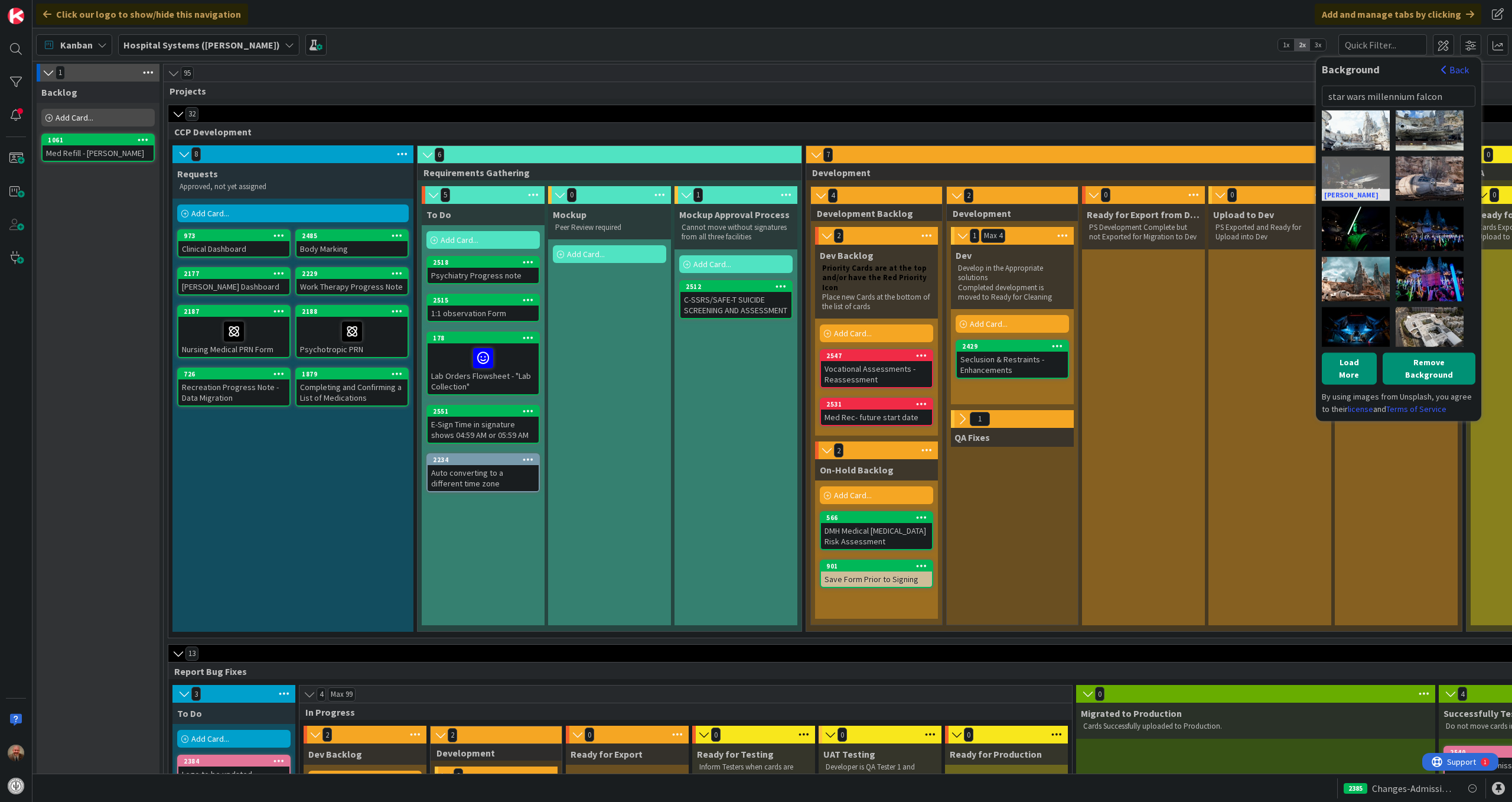
scroll to position [510, 0]
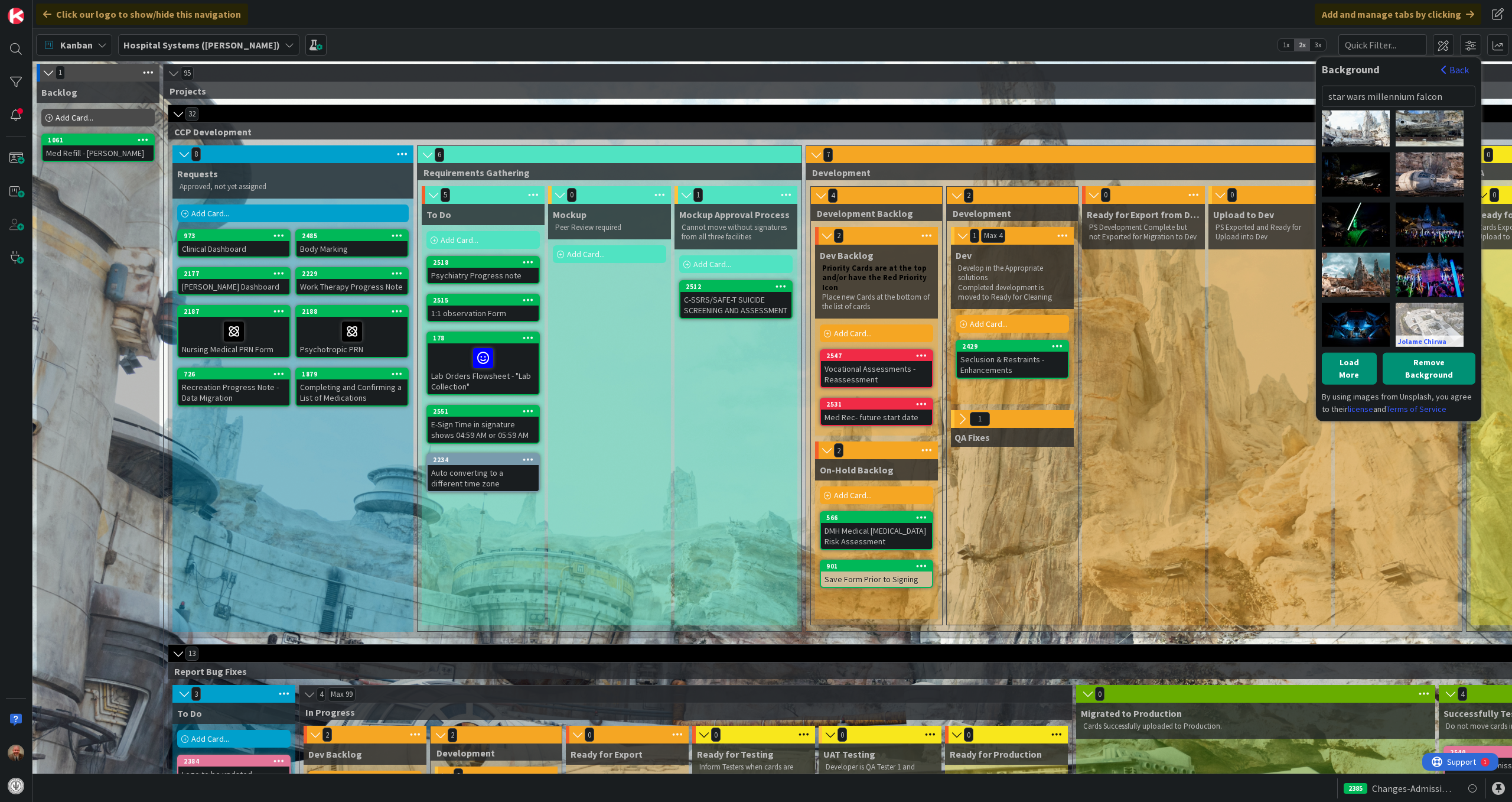
click at [1419, 311] on div "Jolame Chirwa" at bounding box center [1429, 324] width 68 height 44
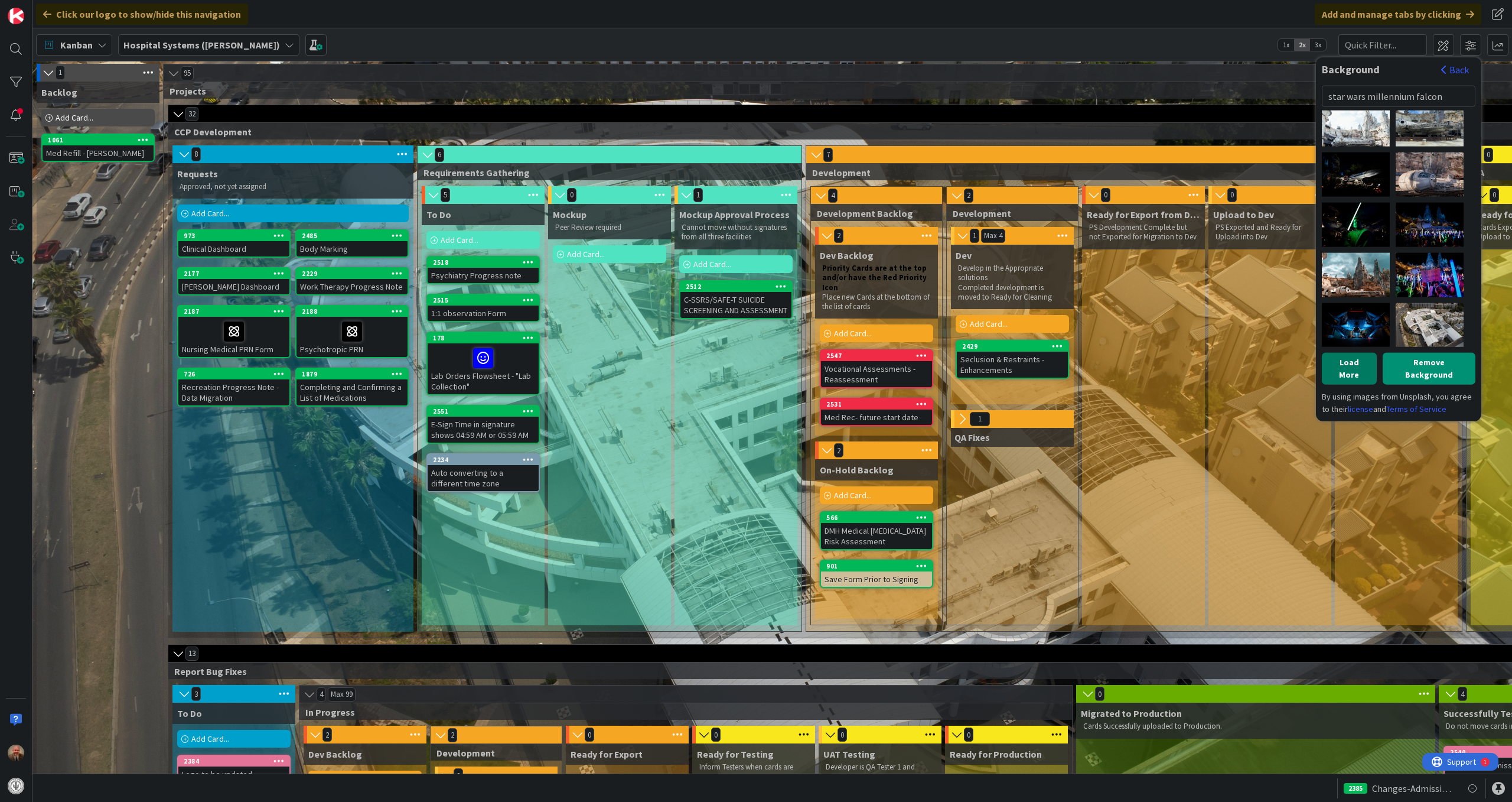
click at [1356, 359] on button "Load More" at bounding box center [1349, 368] width 55 height 32
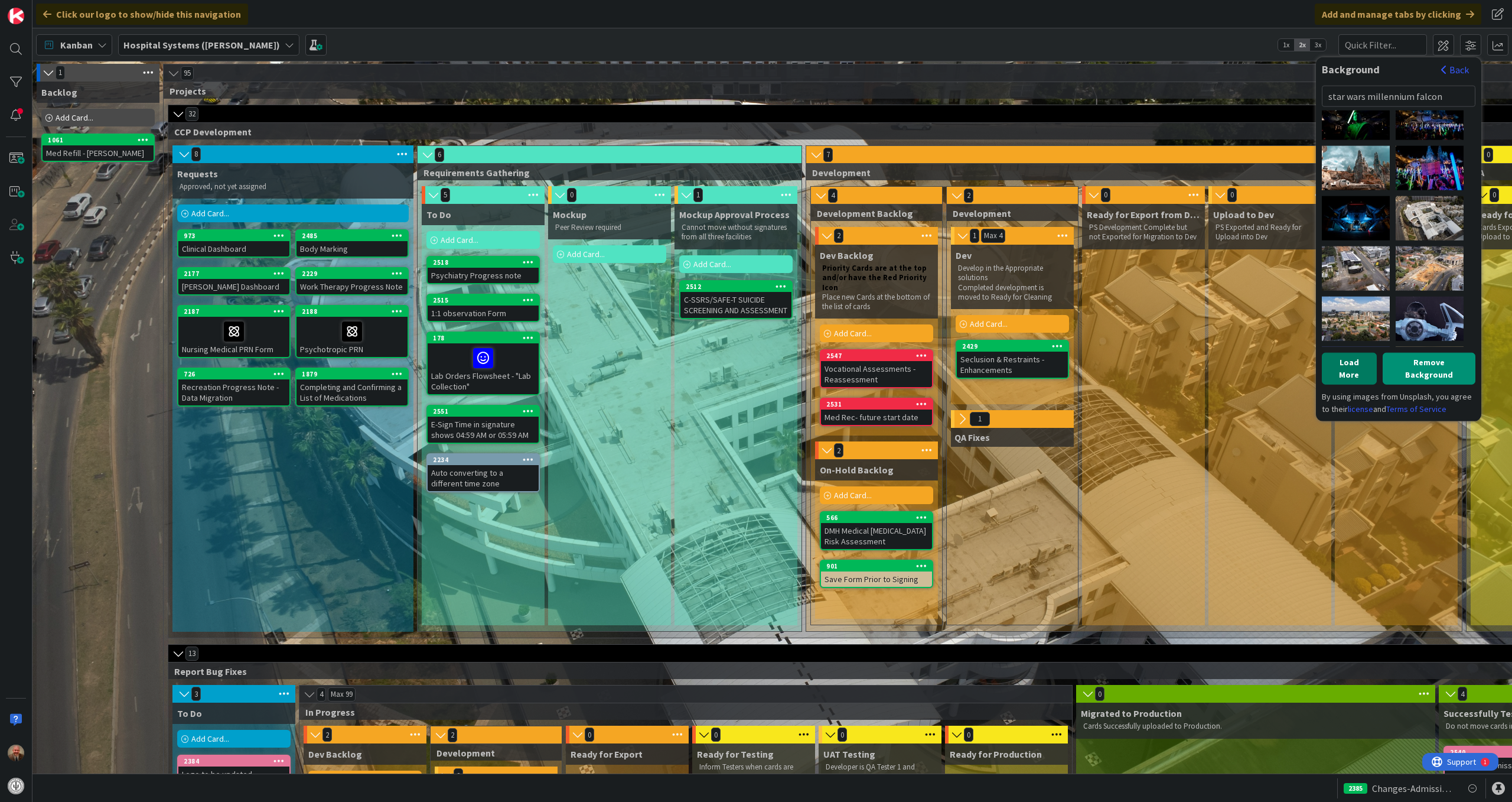
scroll to position [0, 0]
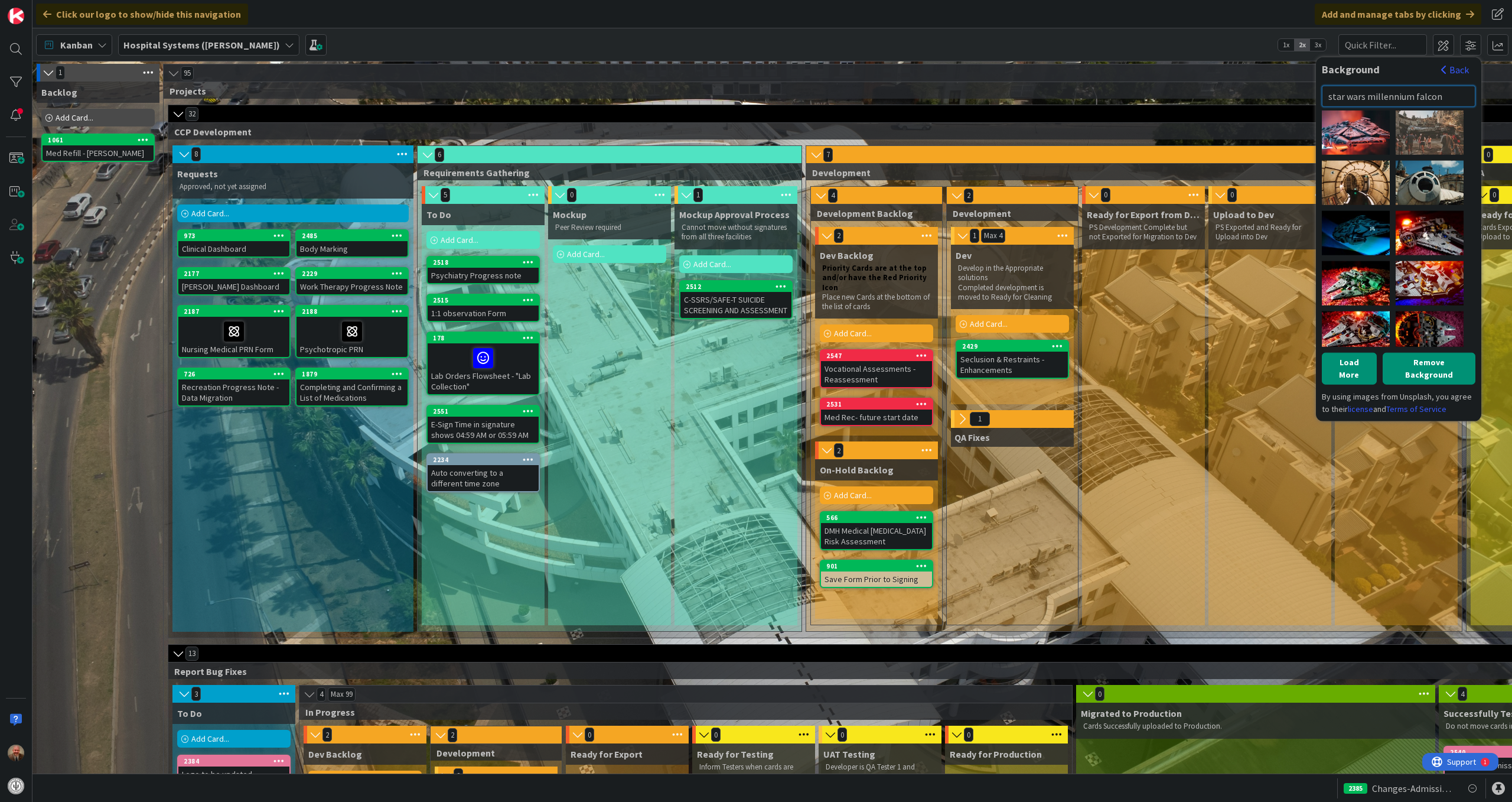
drag, startPoint x: 1444, startPoint y: 97, endPoint x: 1312, endPoint y: 102, distance: 132.1
click at [1312, 102] on div "Click our logo to show/hide this navigation Add and manage tabs by clicking Kan…" at bounding box center [772, 401] width 1479 height 802
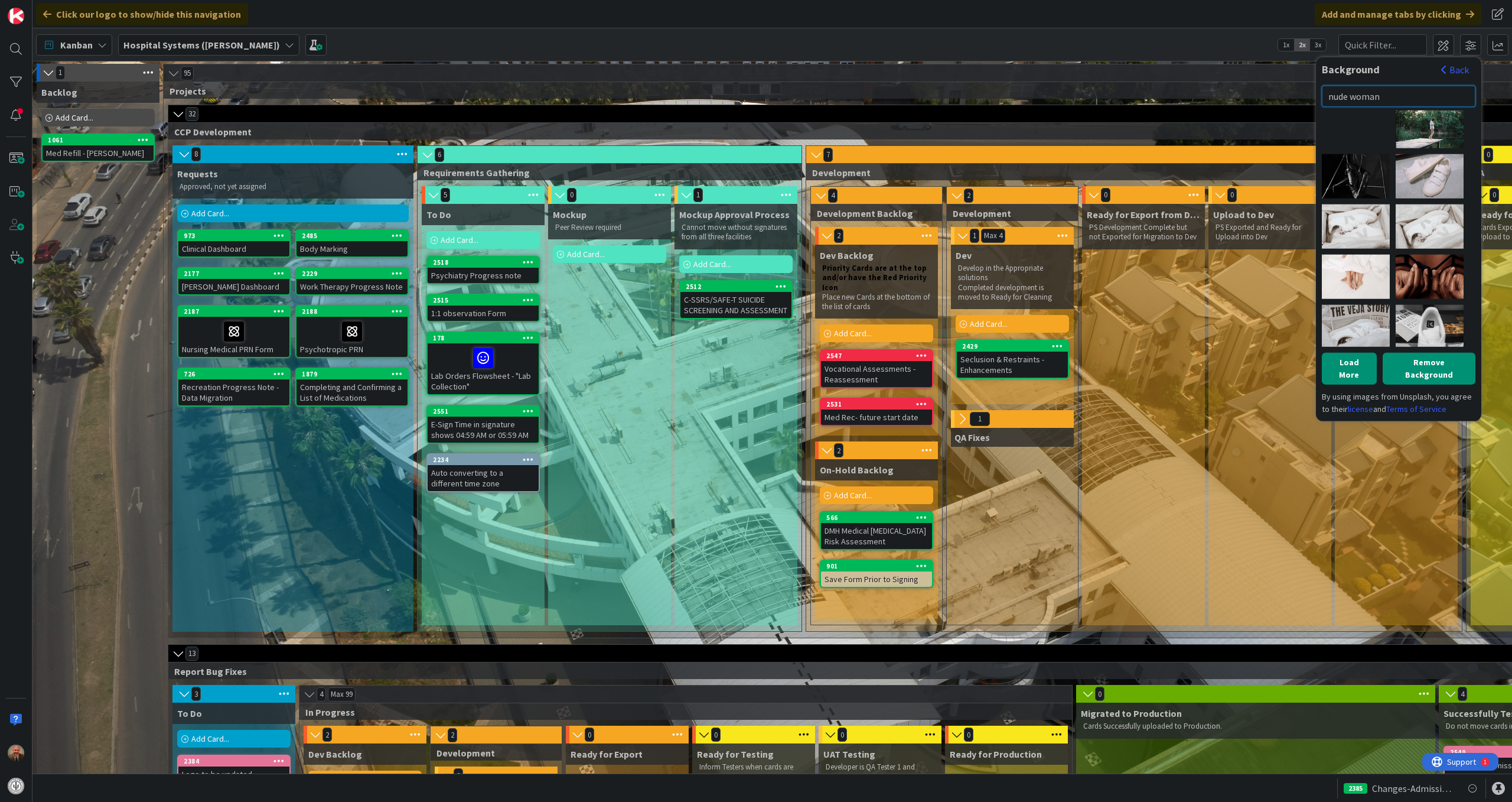
scroll to position [510, 0]
click at [1365, 360] on button "Load More" at bounding box center [1349, 368] width 55 height 32
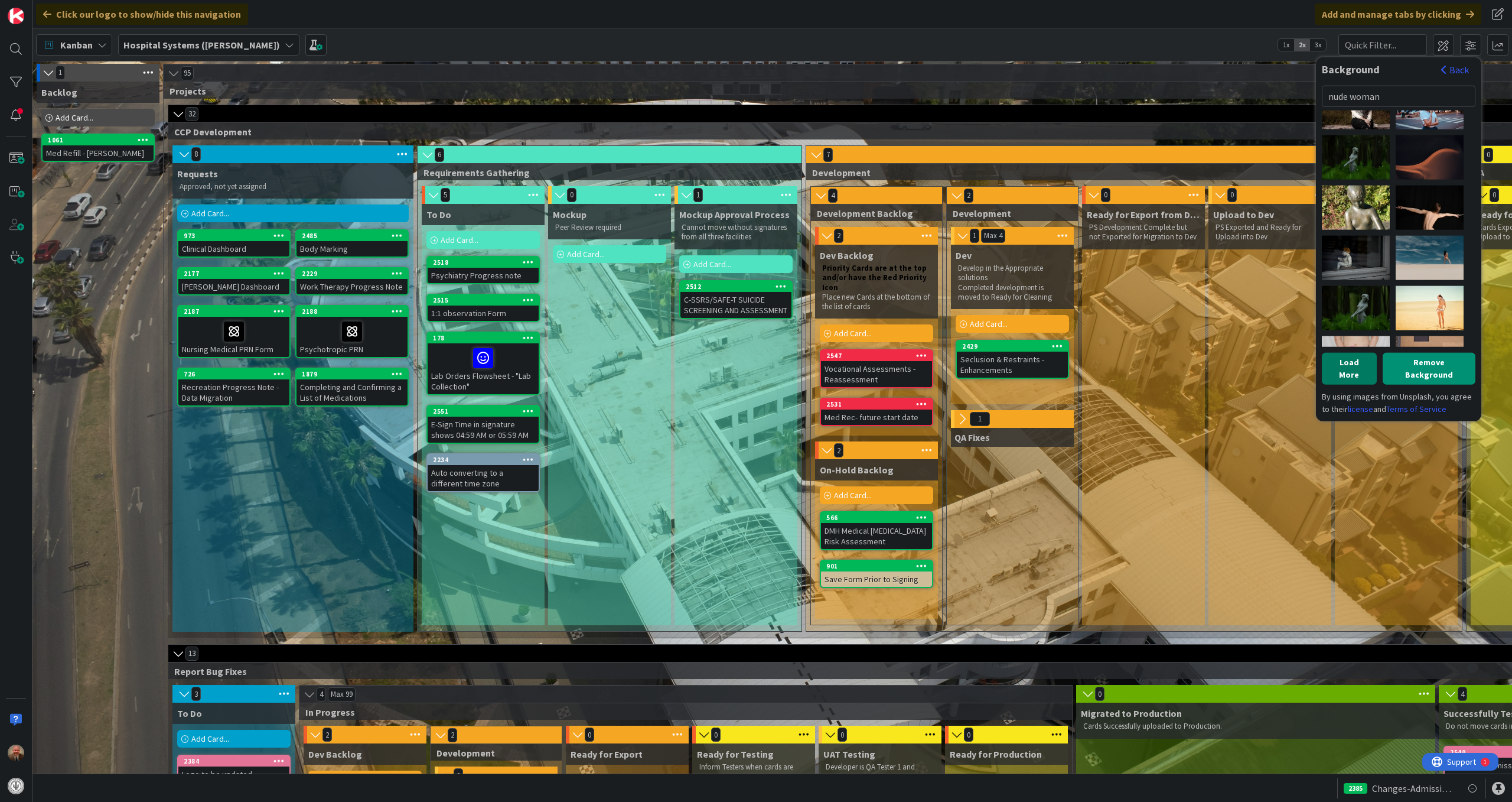
scroll to position [930, 0]
click at [1435, 296] on div "Summer Stock" at bounding box center [1429, 306] width 68 height 44
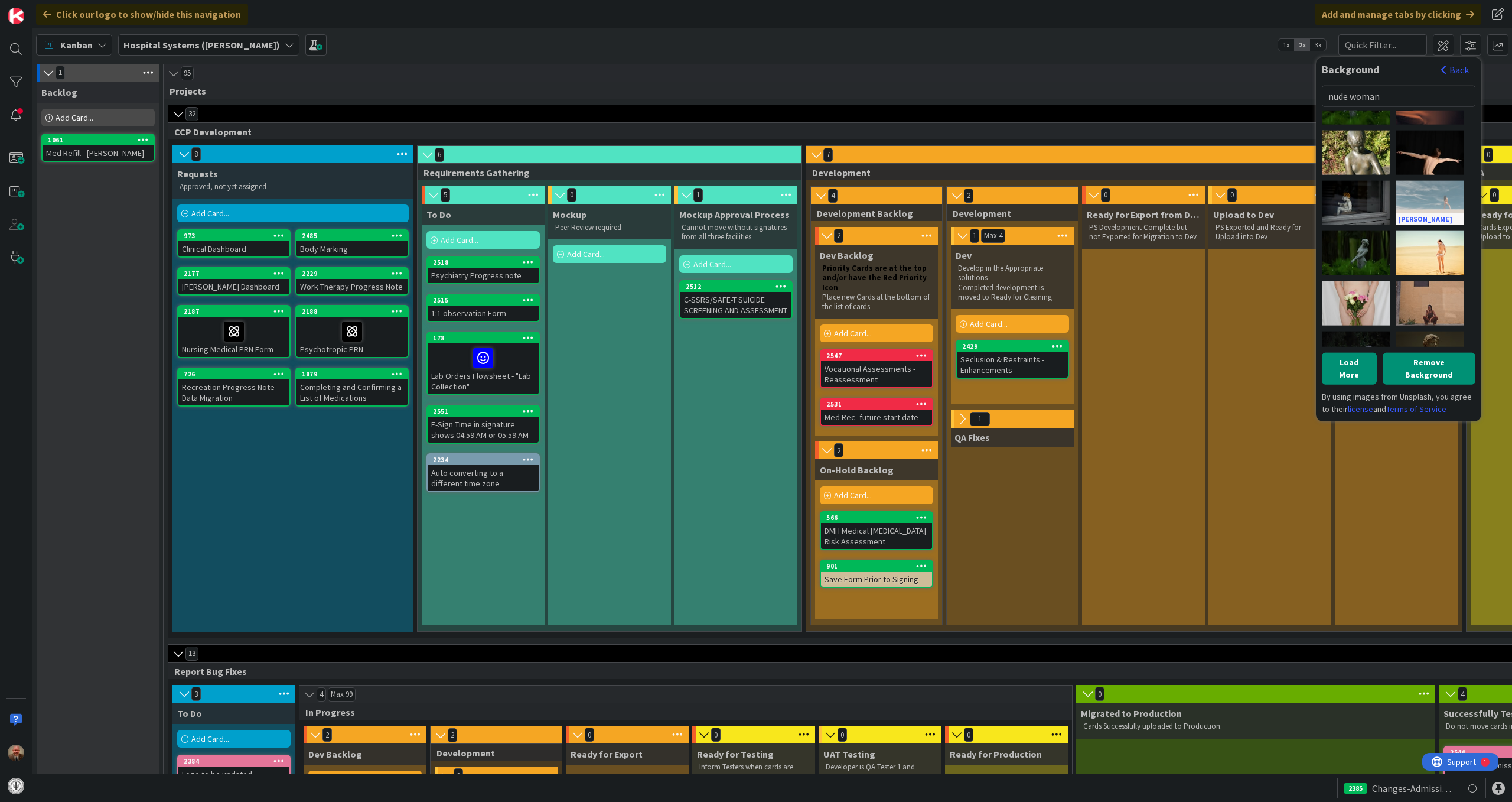
scroll to position [984, 0]
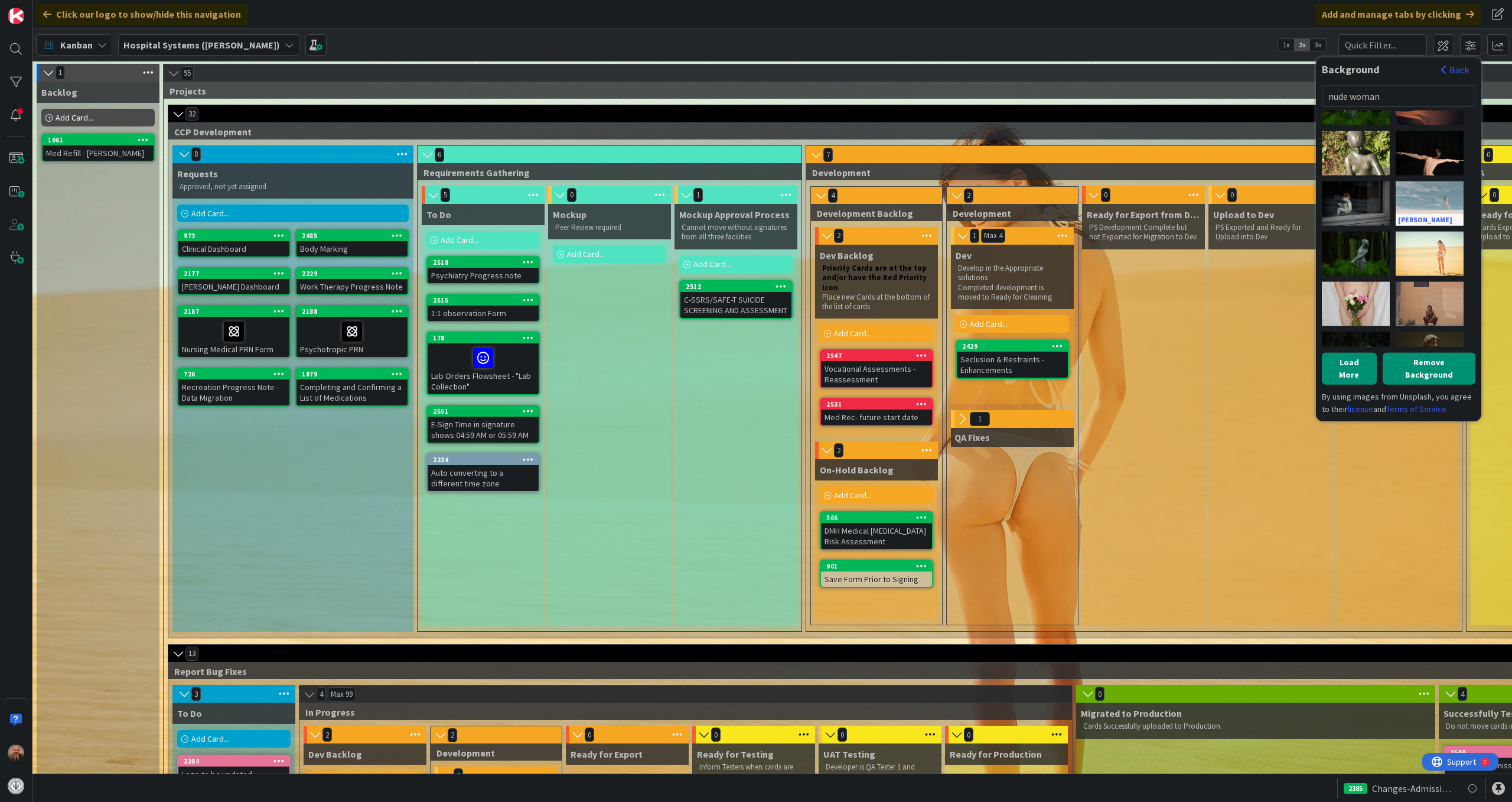
click at [1414, 190] on div "[PERSON_NAME]" at bounding box center [1429, 203] width 68 height 44
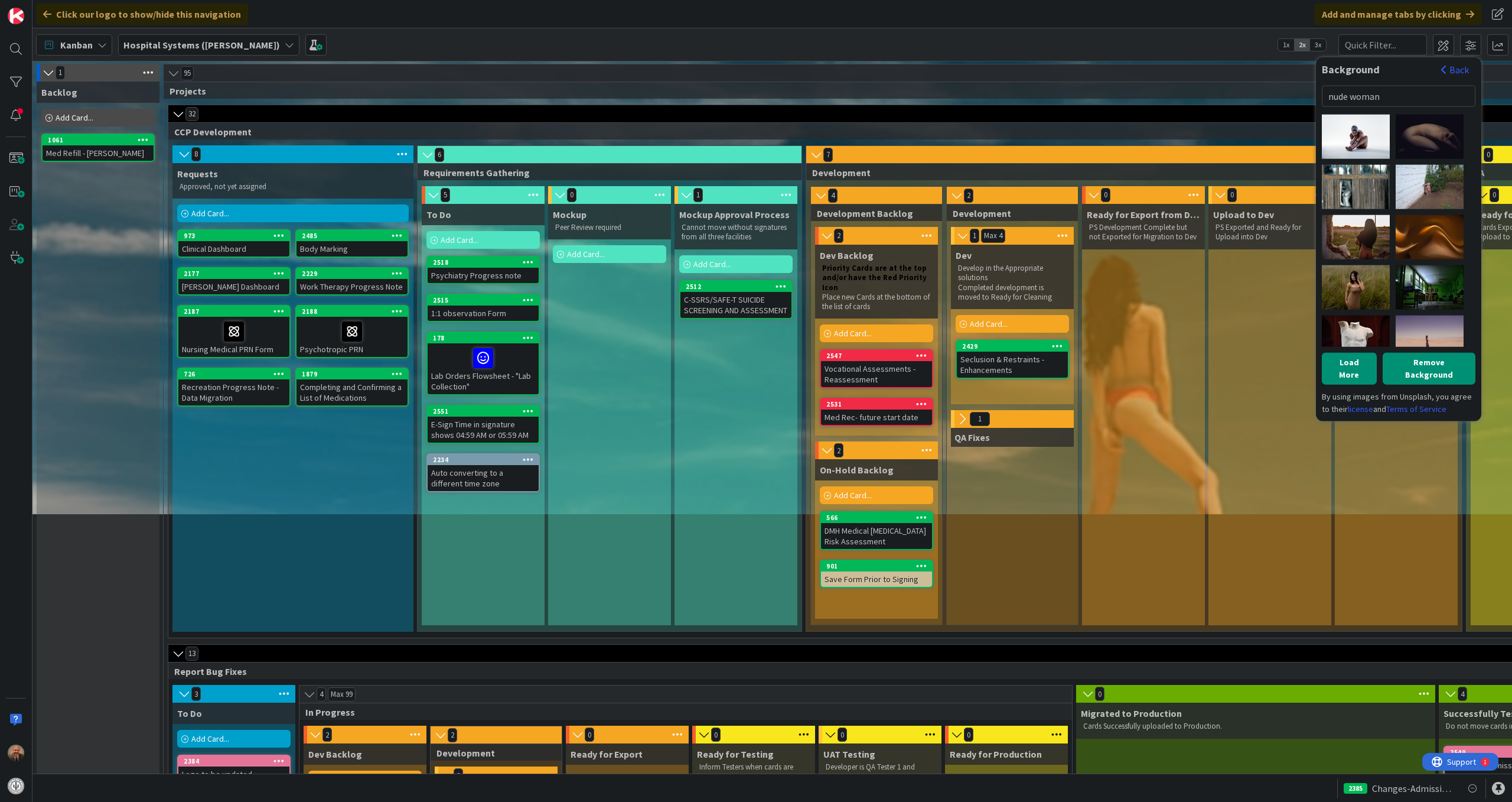
scroll to position [1265, 0]
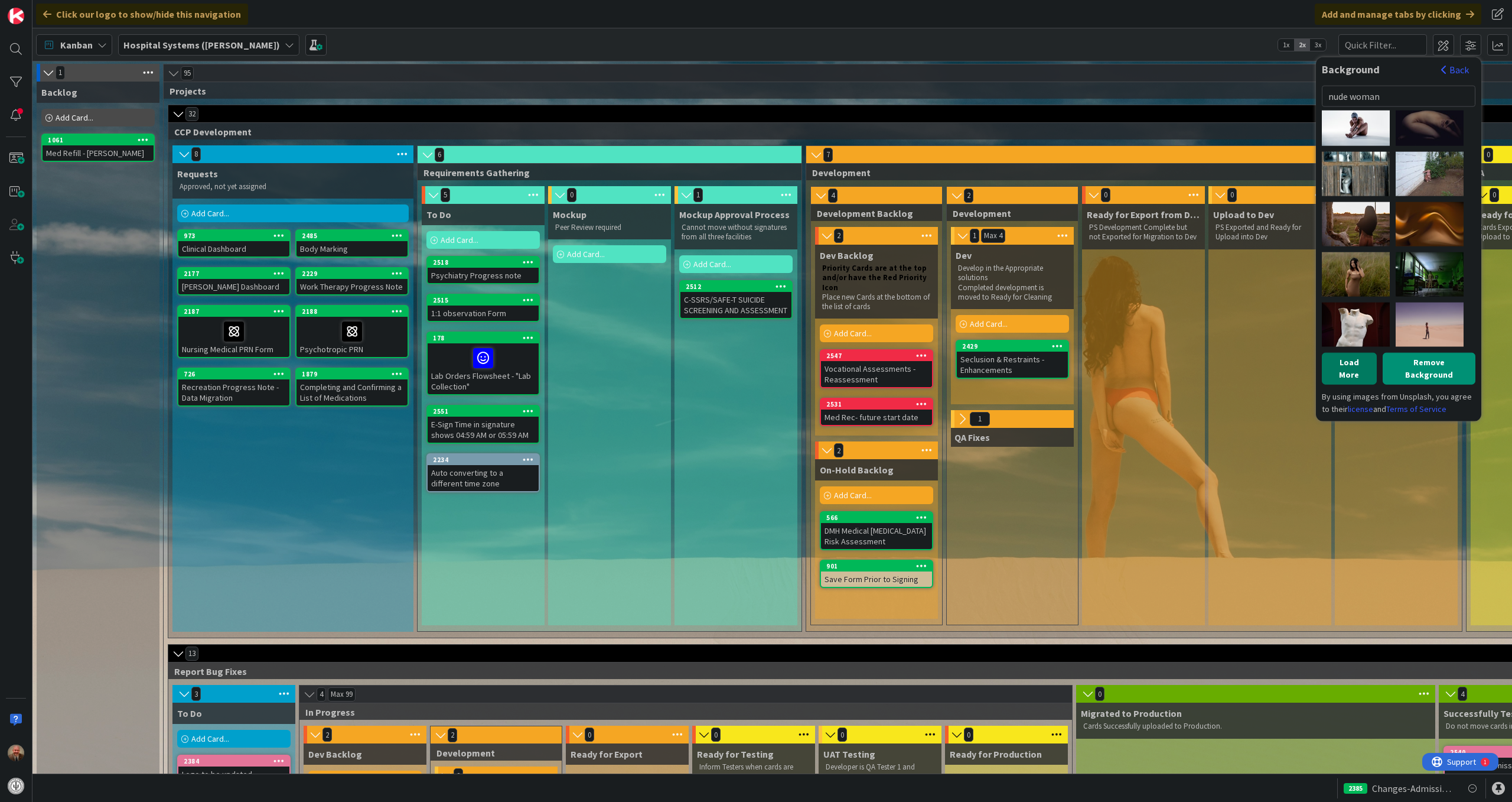
click at [1347, 367] on button "Load More" at bounding box center [1349, 368] width 55 height 32
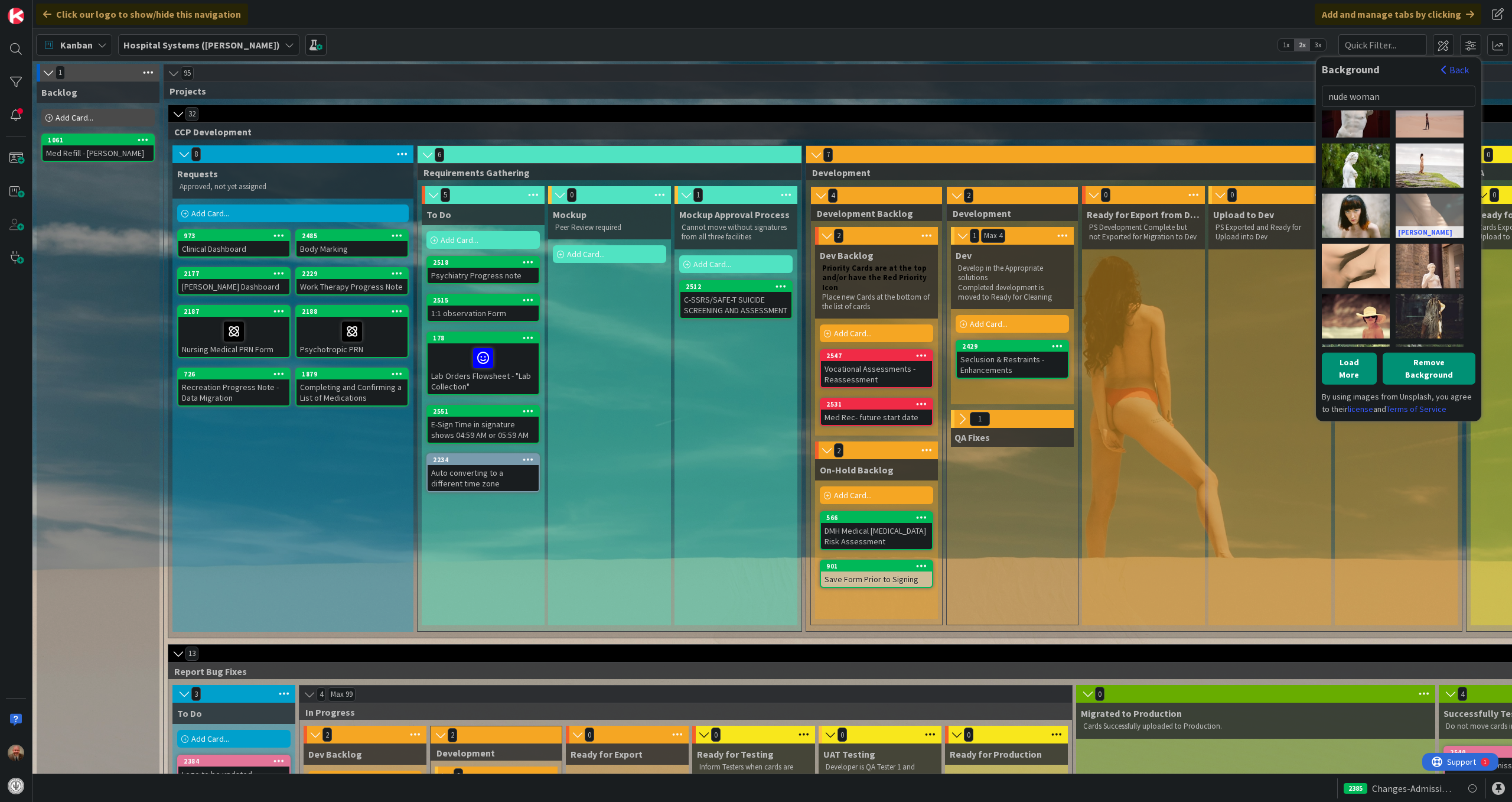
click at [1422, 209] on div "[PERSON_NAME]" at bounding box center [1429, 215] width 68 height 44
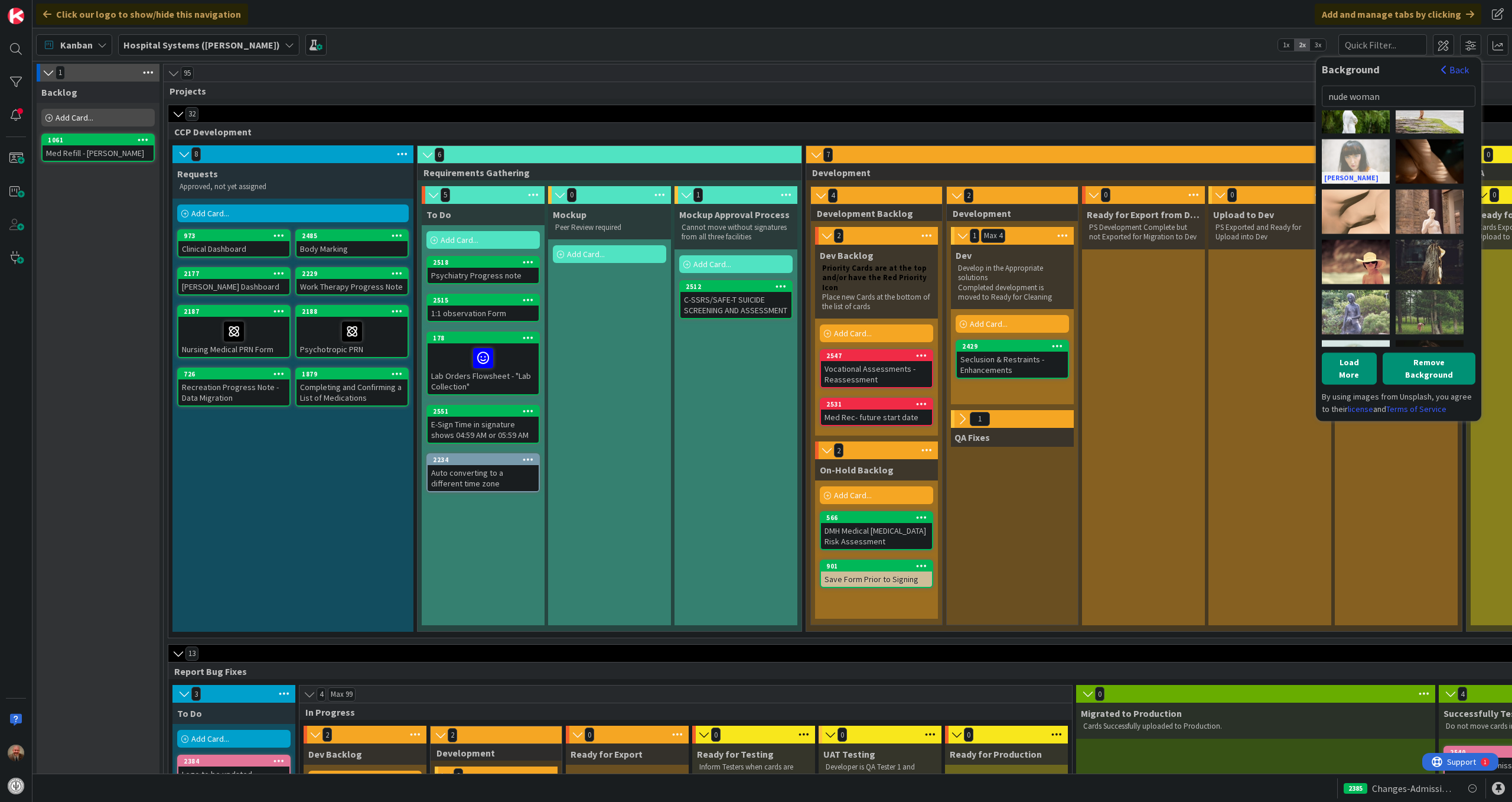
scroll to position [1527, 0]
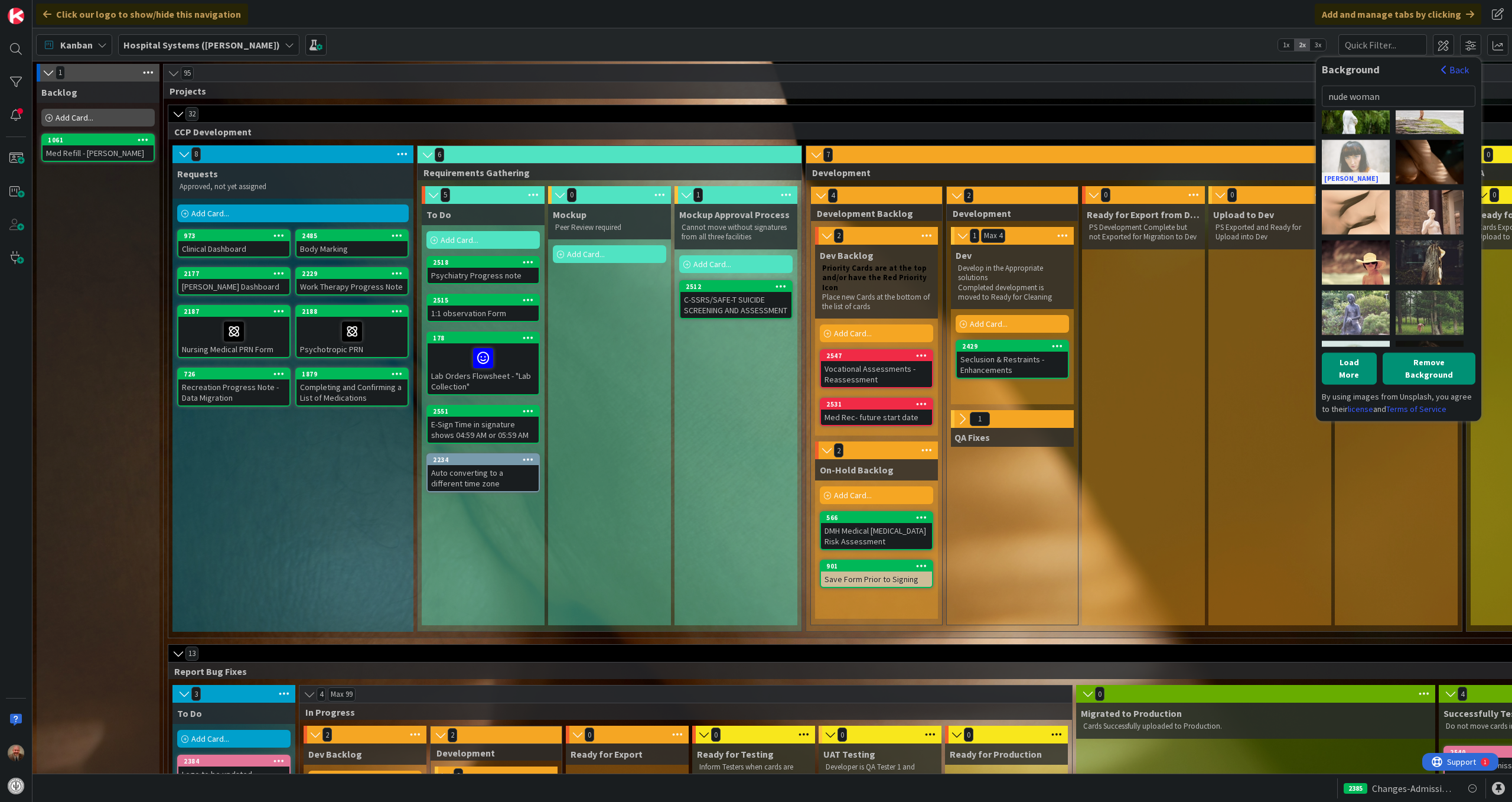
click at [1352, 154] on div "[PERSON_NAME]" at bounding box center [1356, 161] width 68 height 44
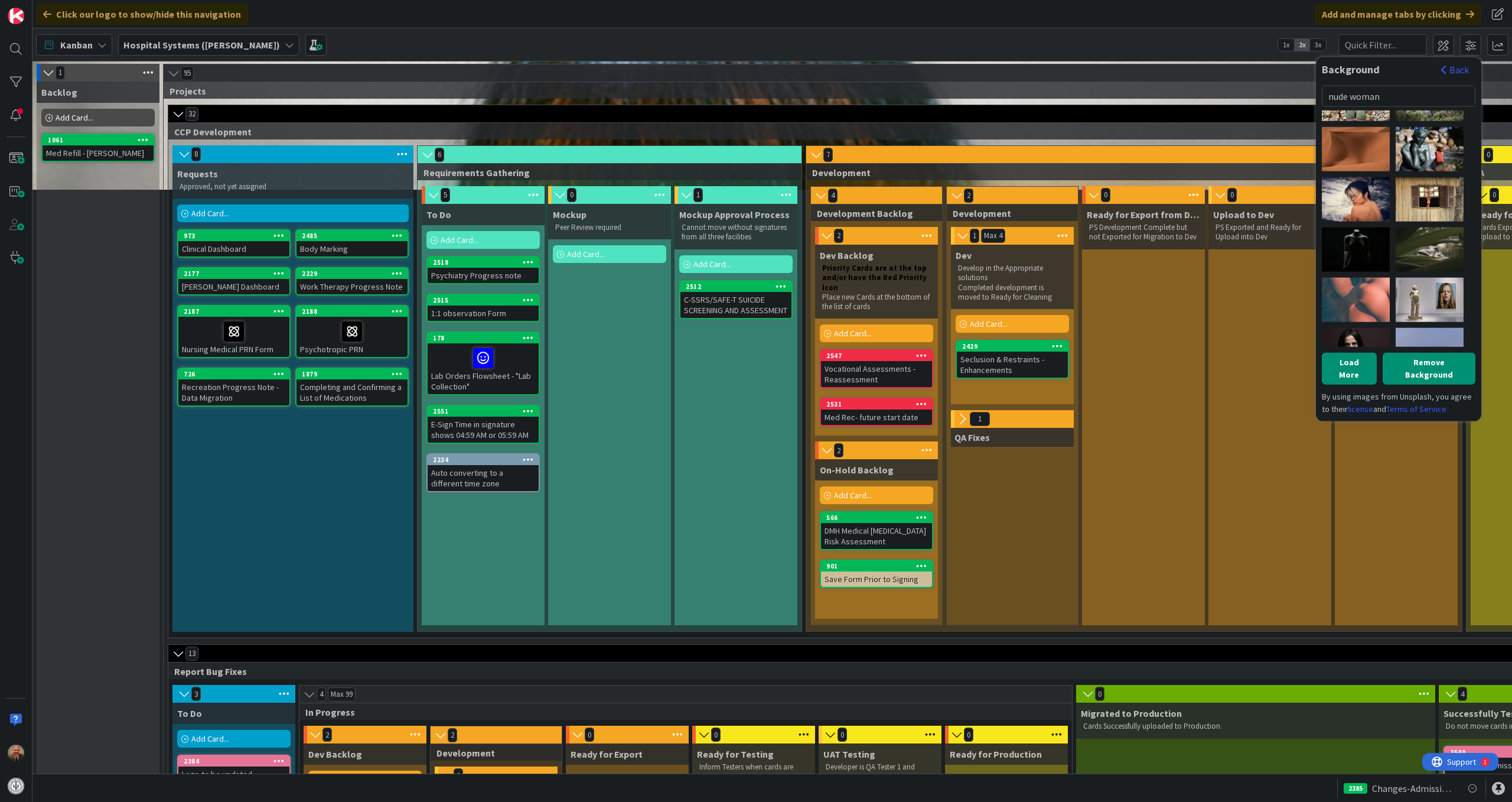
scroll to position [2017, 0]
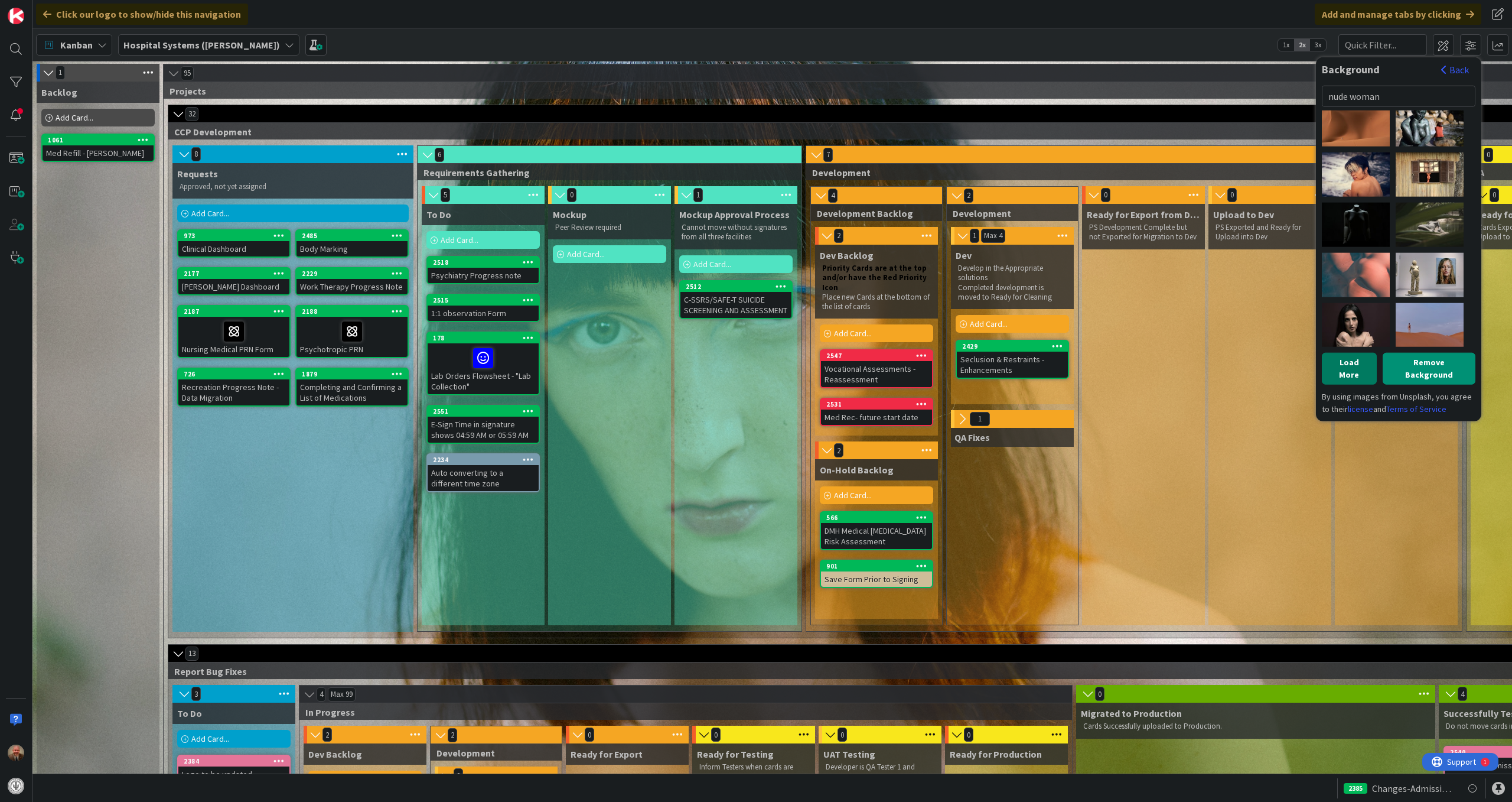
click at [1355, 359] on button "Load More" at bounding box center [1349, 368] width 55 height 32
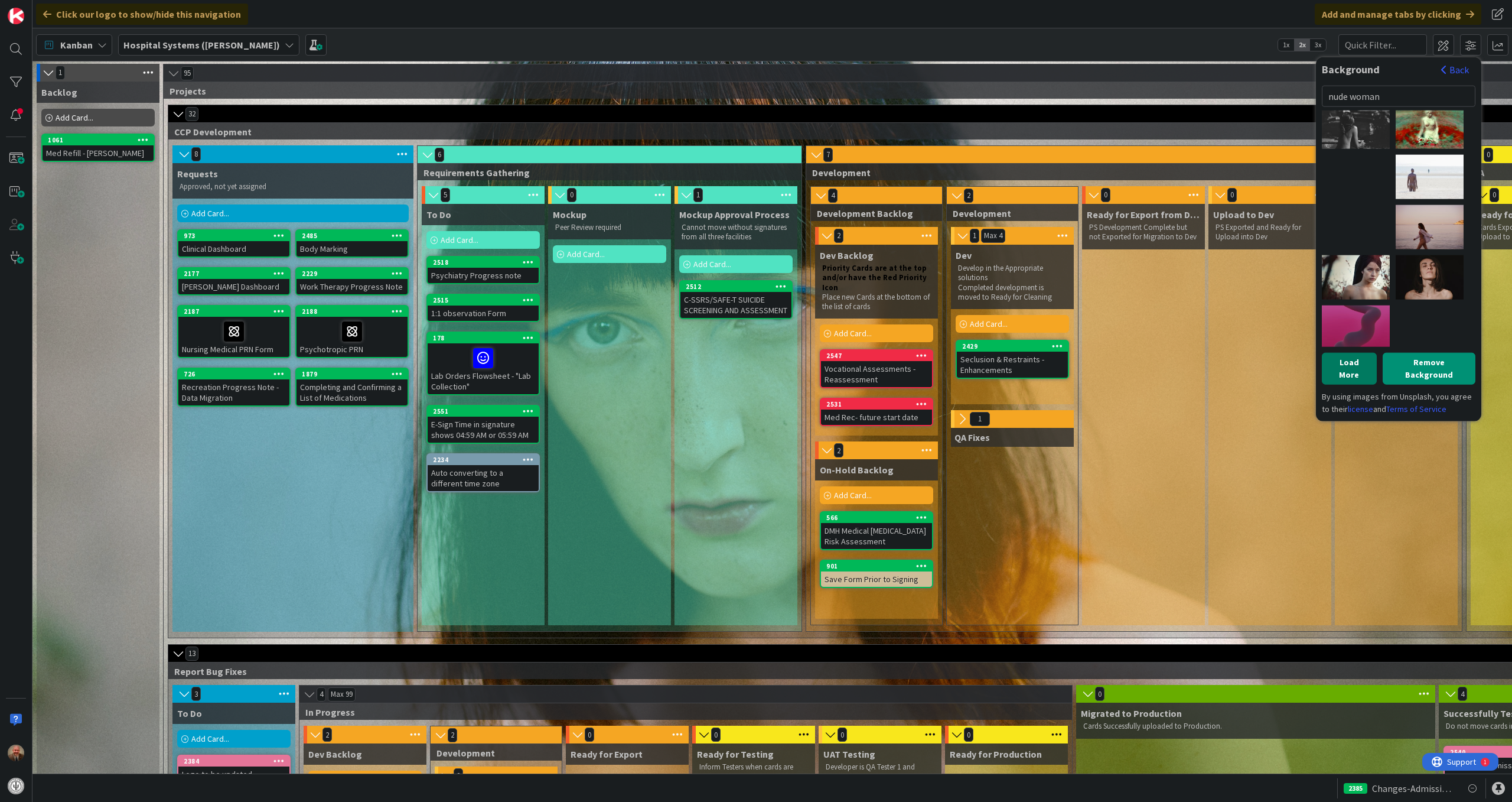
scroll to position [2771, 0]
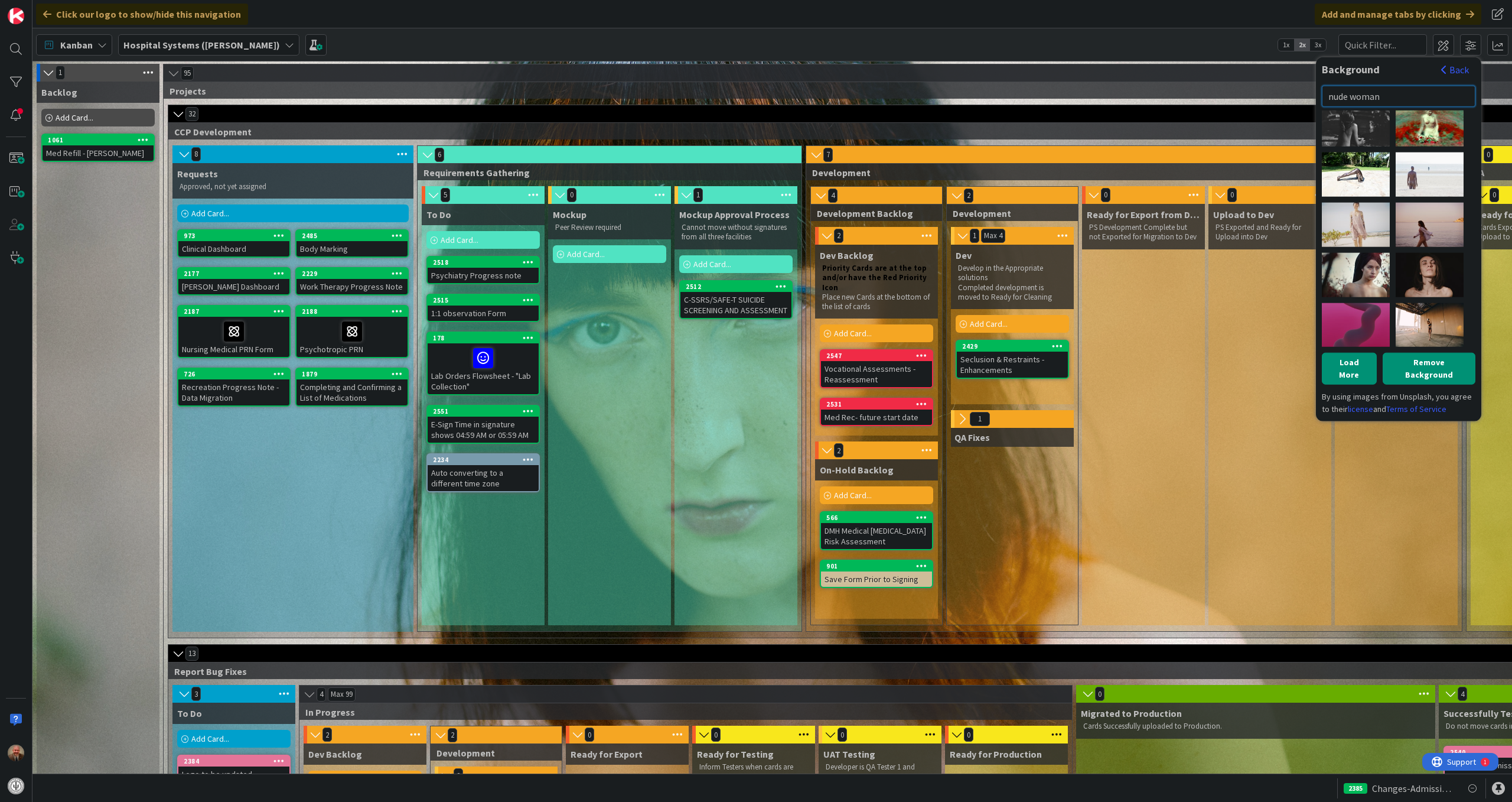
drag, startPoint x: 1385, startPoint y: 97, endPoint x: 1329, endPoint y: 100, distance: 56.1
click at [1329, 100] on input "nude woman" at bounding box center [1399, 95] width 154 height 21
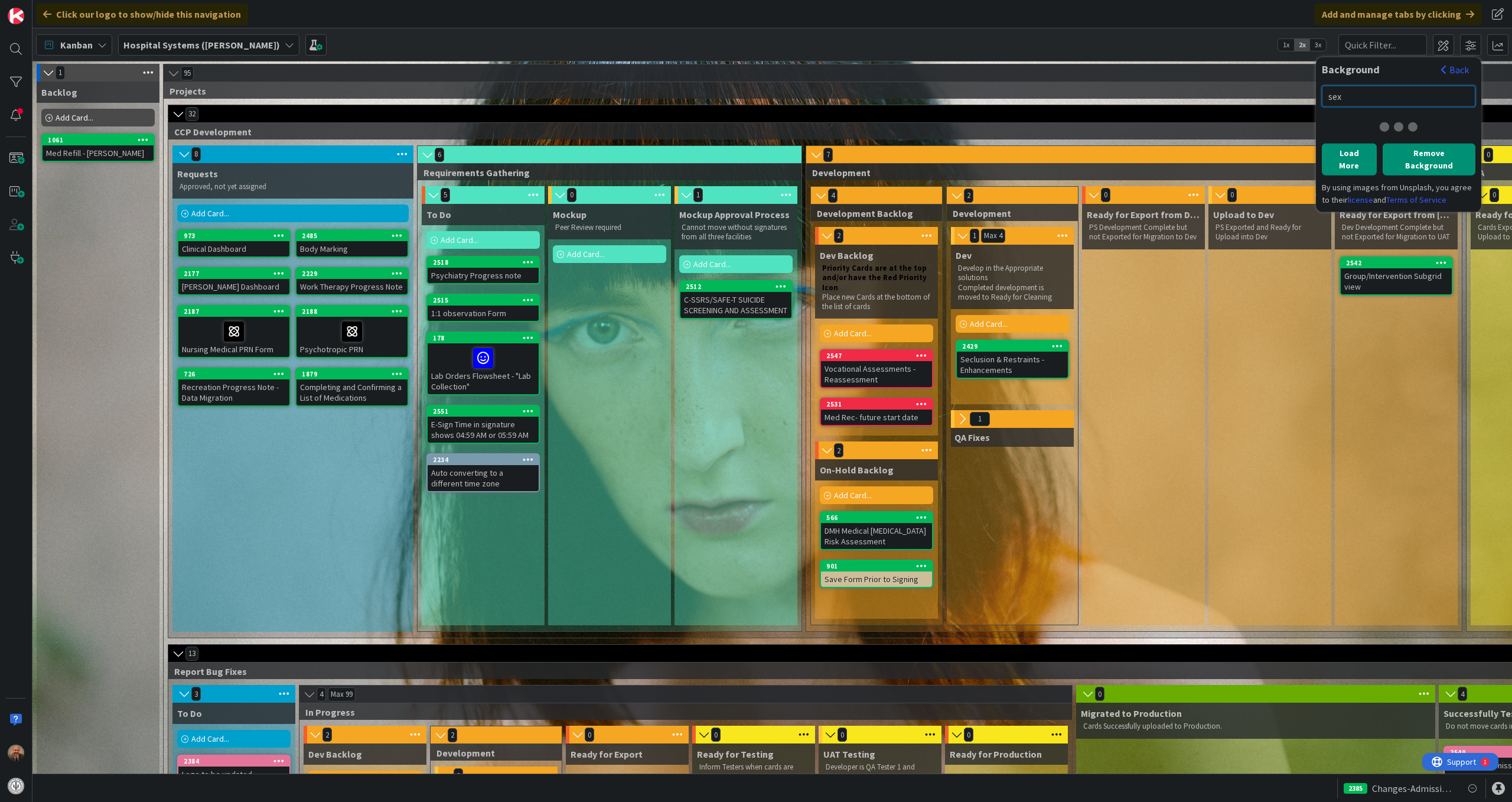
scroll to position [0, 0]
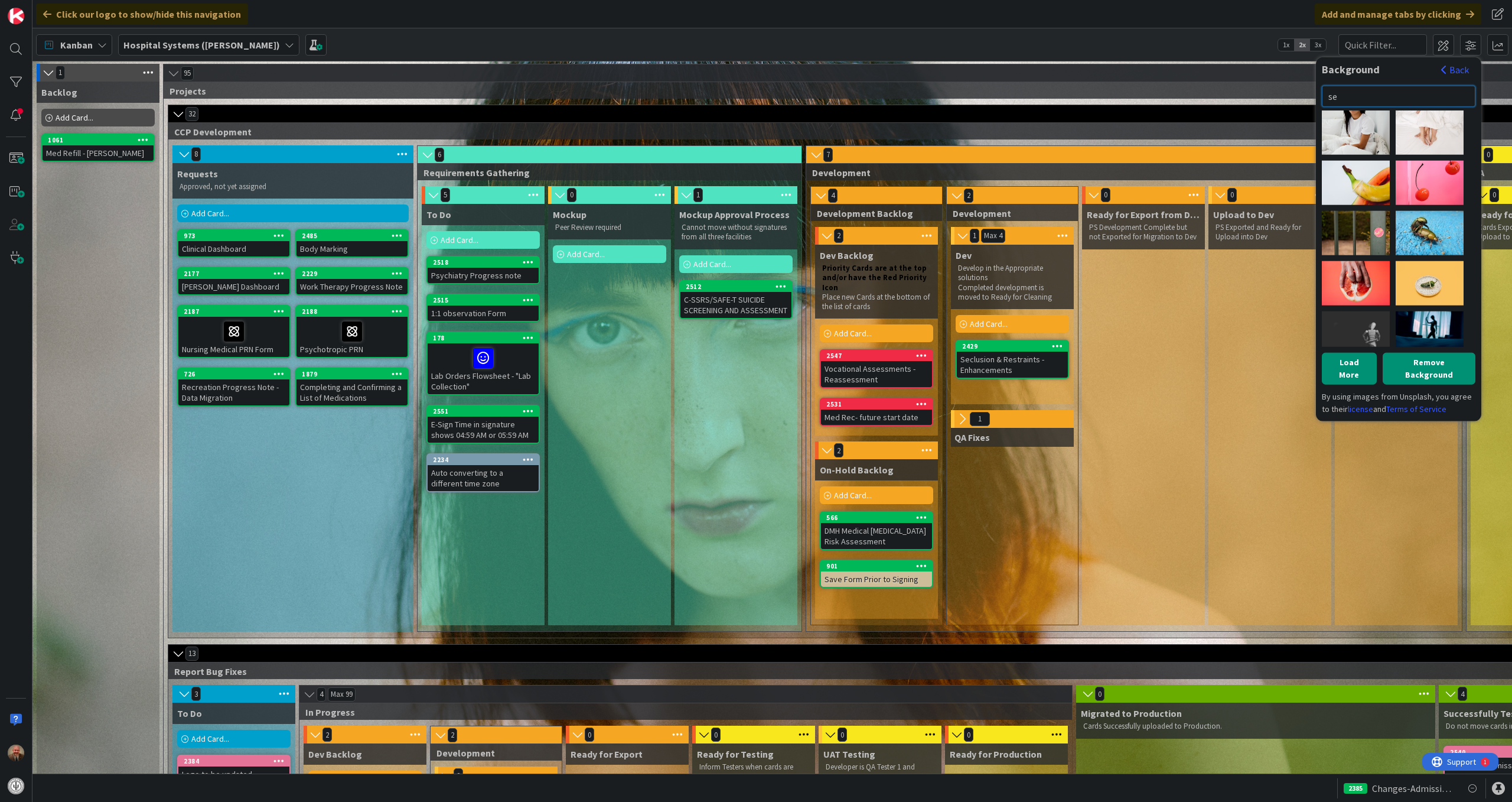
type input "s"
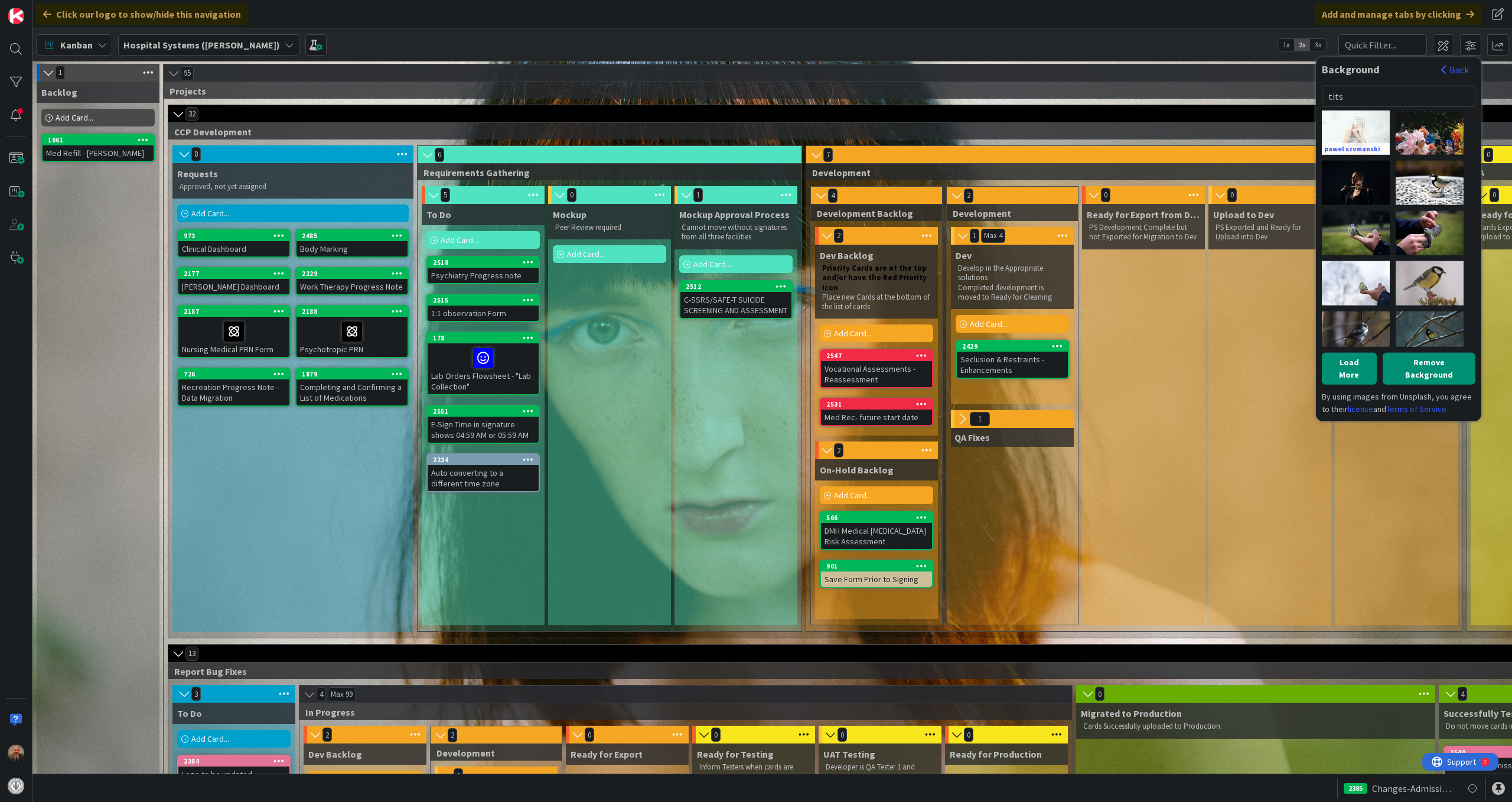
click at [1364, 130] on div "pawel szvmanski" at bounding box center [1356, 132] width 68 height 44
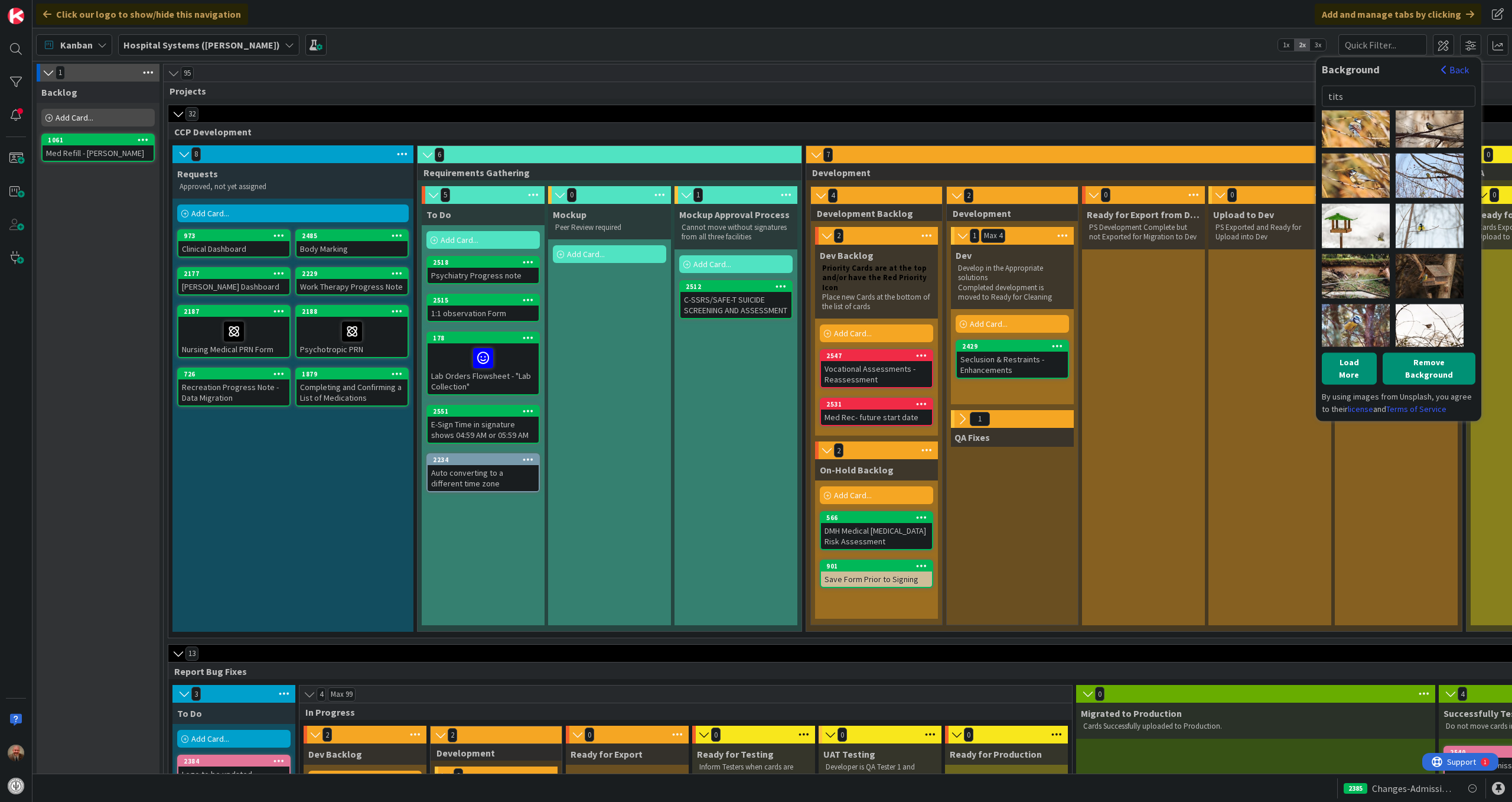
scroll to position [510, 0]
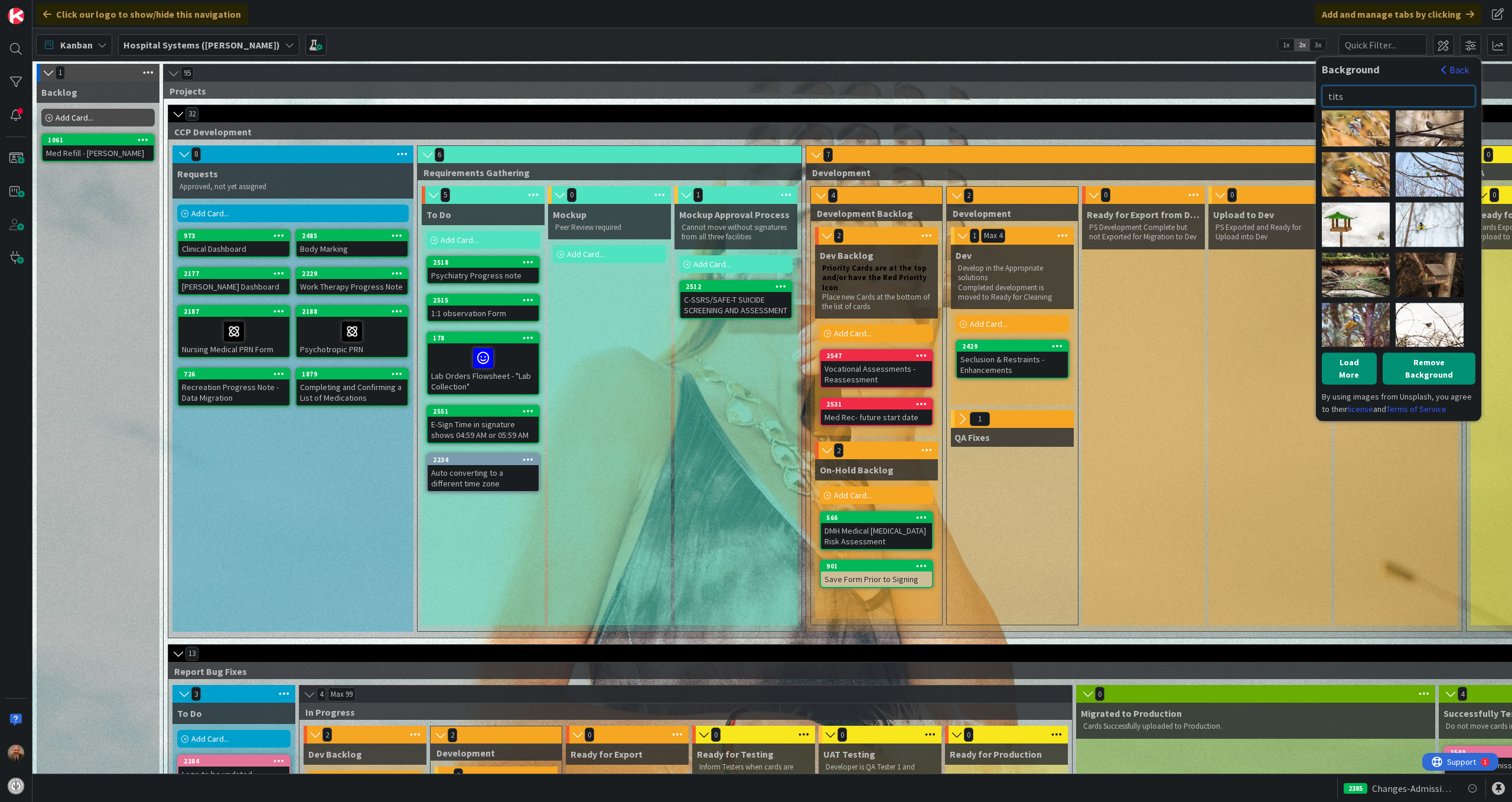
drag, startPoint x: 1361, startPoint y: 94, endPoint x: 1324, endPoint y: 97, distance: 37.1
click at [1324, 97] on input "tits" at bounding box center [1399, 95] width 154 height 21
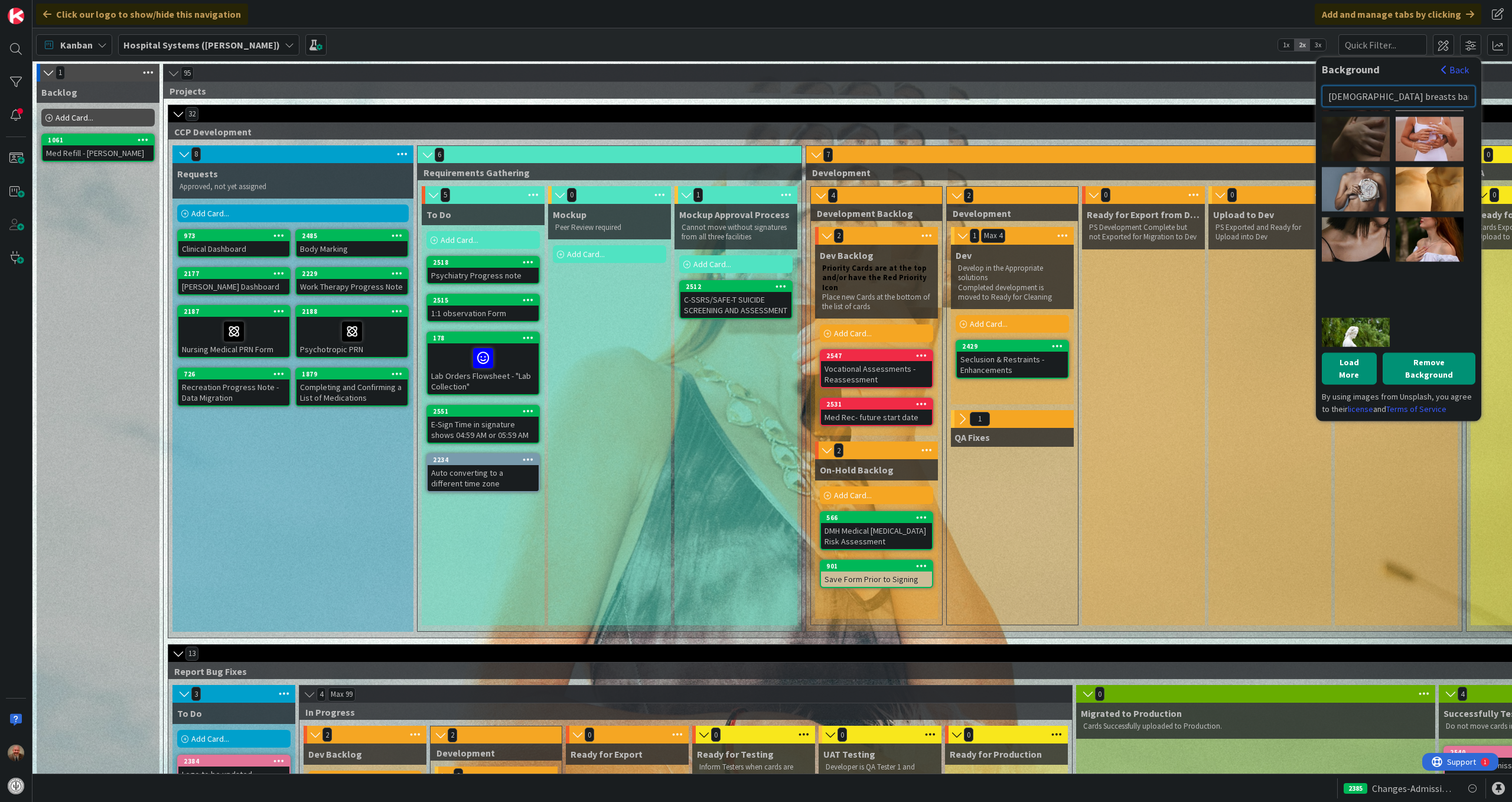
scroll to position [143, 0]
drag, startPoint x: 1416, startPoint y: 89, endPoint x: 1319, endPoint y: 100, distance: 97.6
click at [1319, 100] on div "Background Back [DEMOGRAPHIC_DATA] breasts [PERSON_NAME] [PERSON_NAME] [PERSON_…" at bounding box center [1398, 239] width 165 height 364
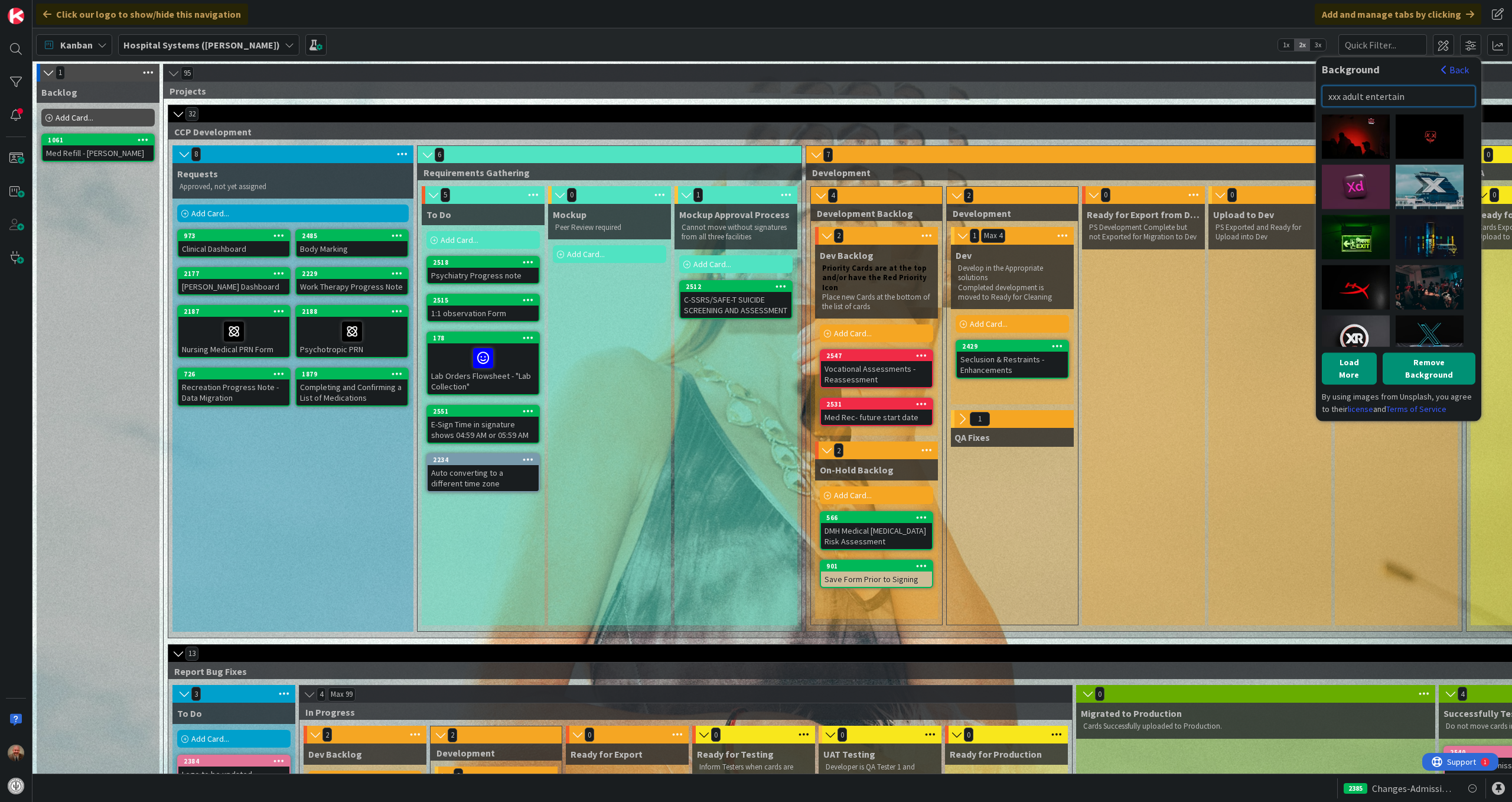
scroll to position [196, 0]
drag, startPoint x: 1423, startPoint y: 95, endPoint x: 1329, endPoint y: 95, distance: 94.0
click at [1329, 95] on input "xxx adult entertain" at bounding box center [1399, 95] width 154 height 21
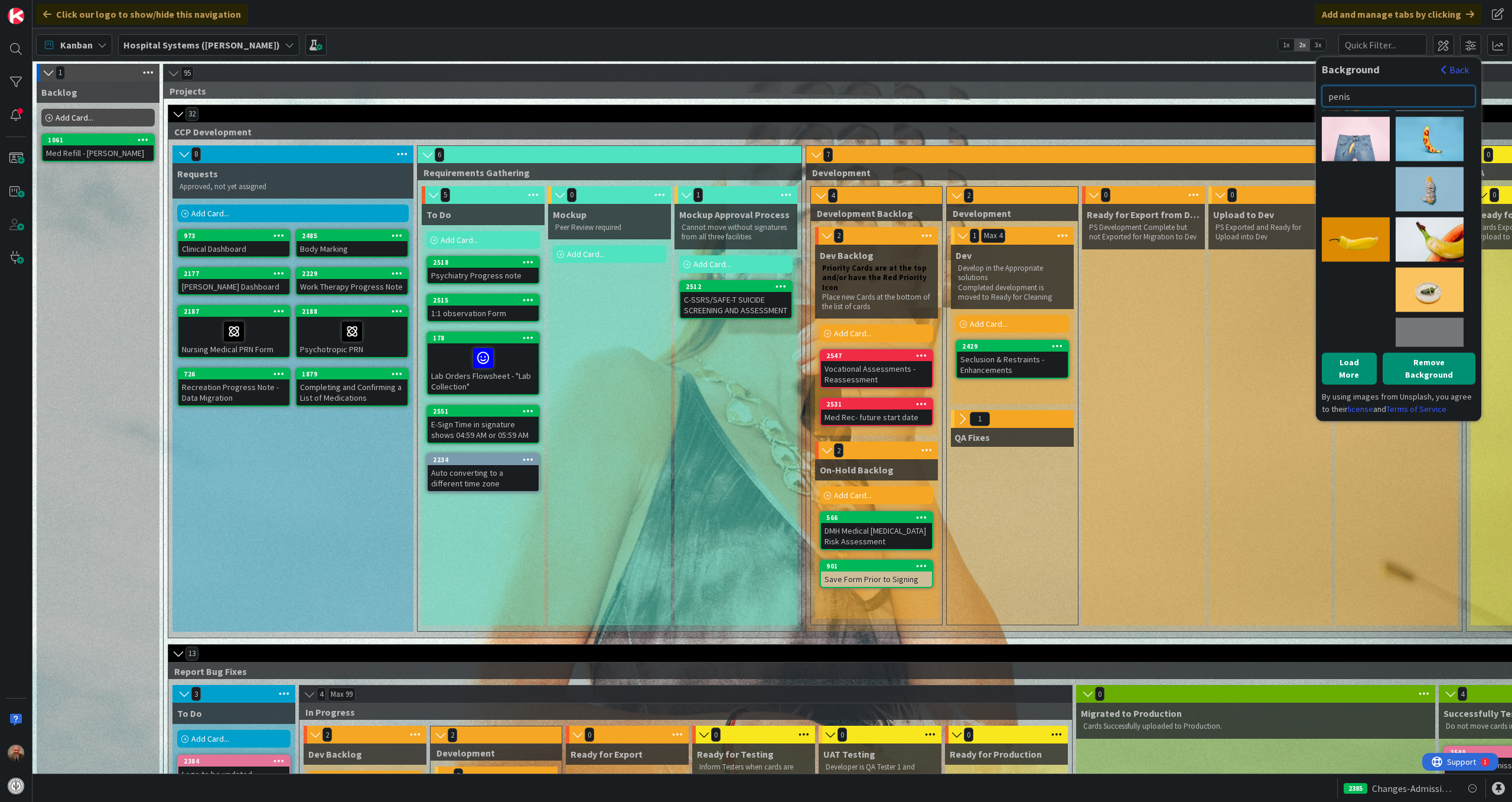
scroll to position [0, 0]
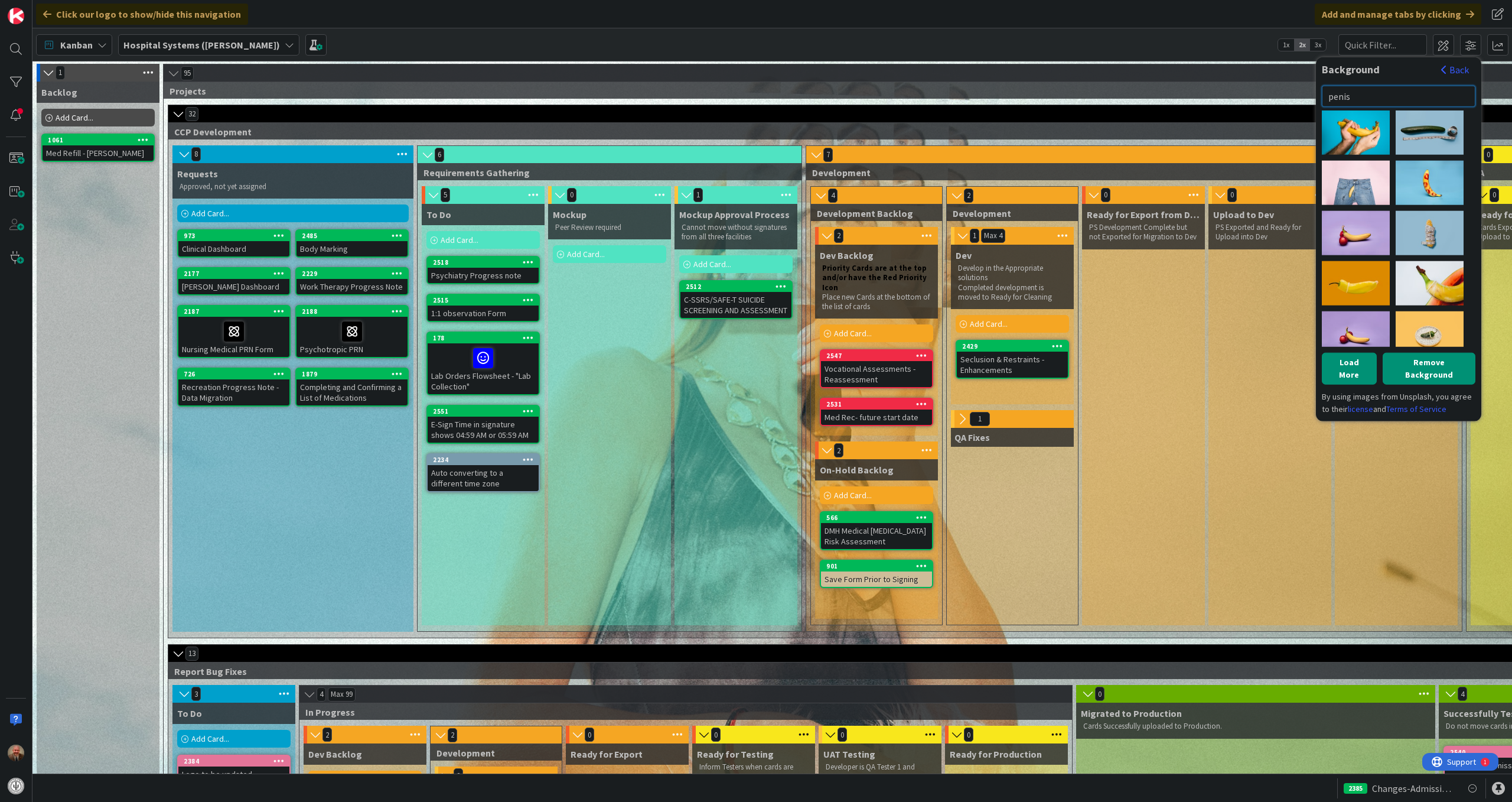
drag, startPoint x: 1368, startPoint y: 92, endPoint x: 1299, endPoint y: 100, distance: 69.5
click at [1299, 100] on div "Click our logo to show/hide this navigation Add and manage tabs by clicking Kan…" at bounding box center [772, 401] width 1479 height 802
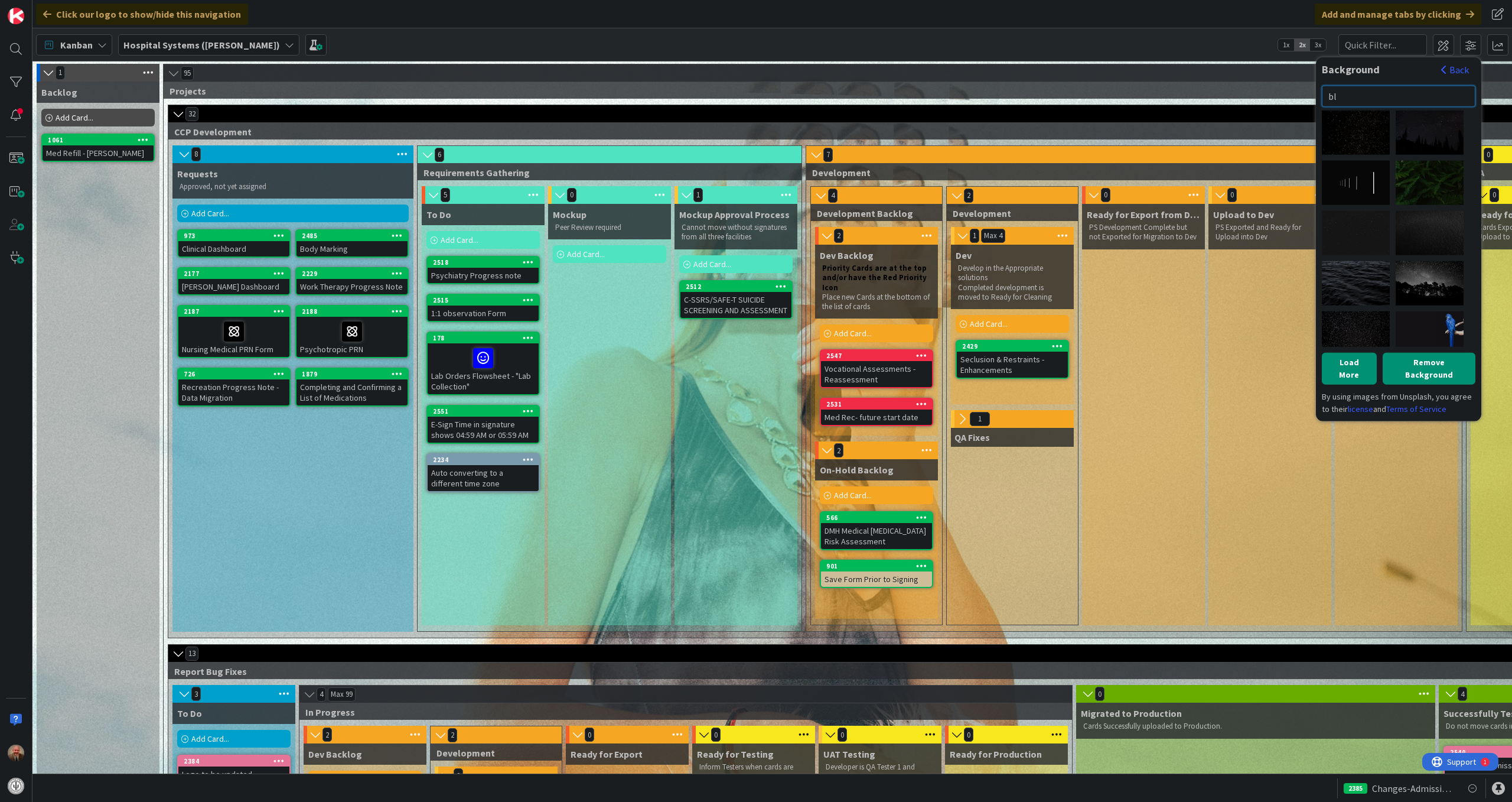
type input "b"
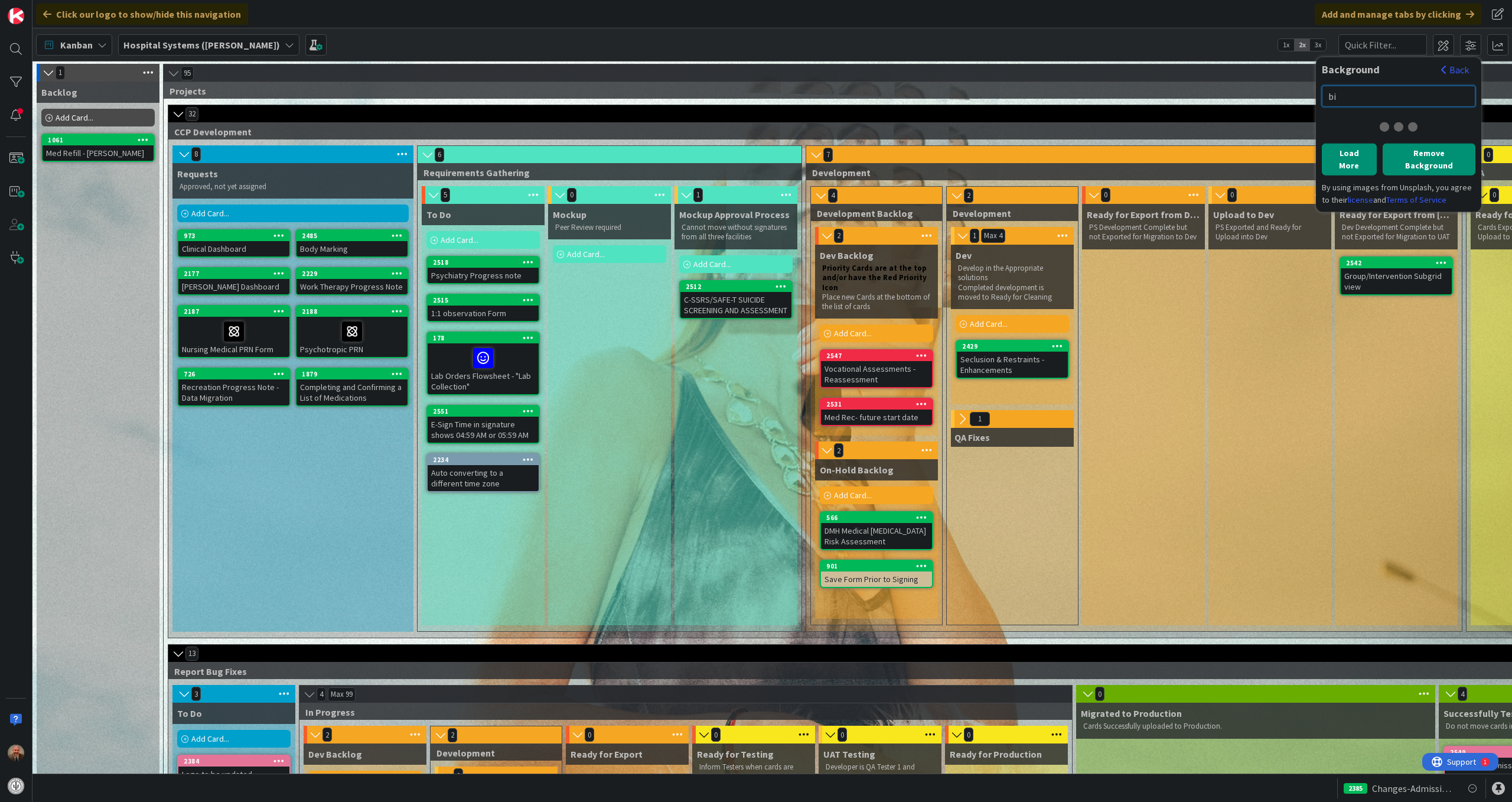
type input "b"
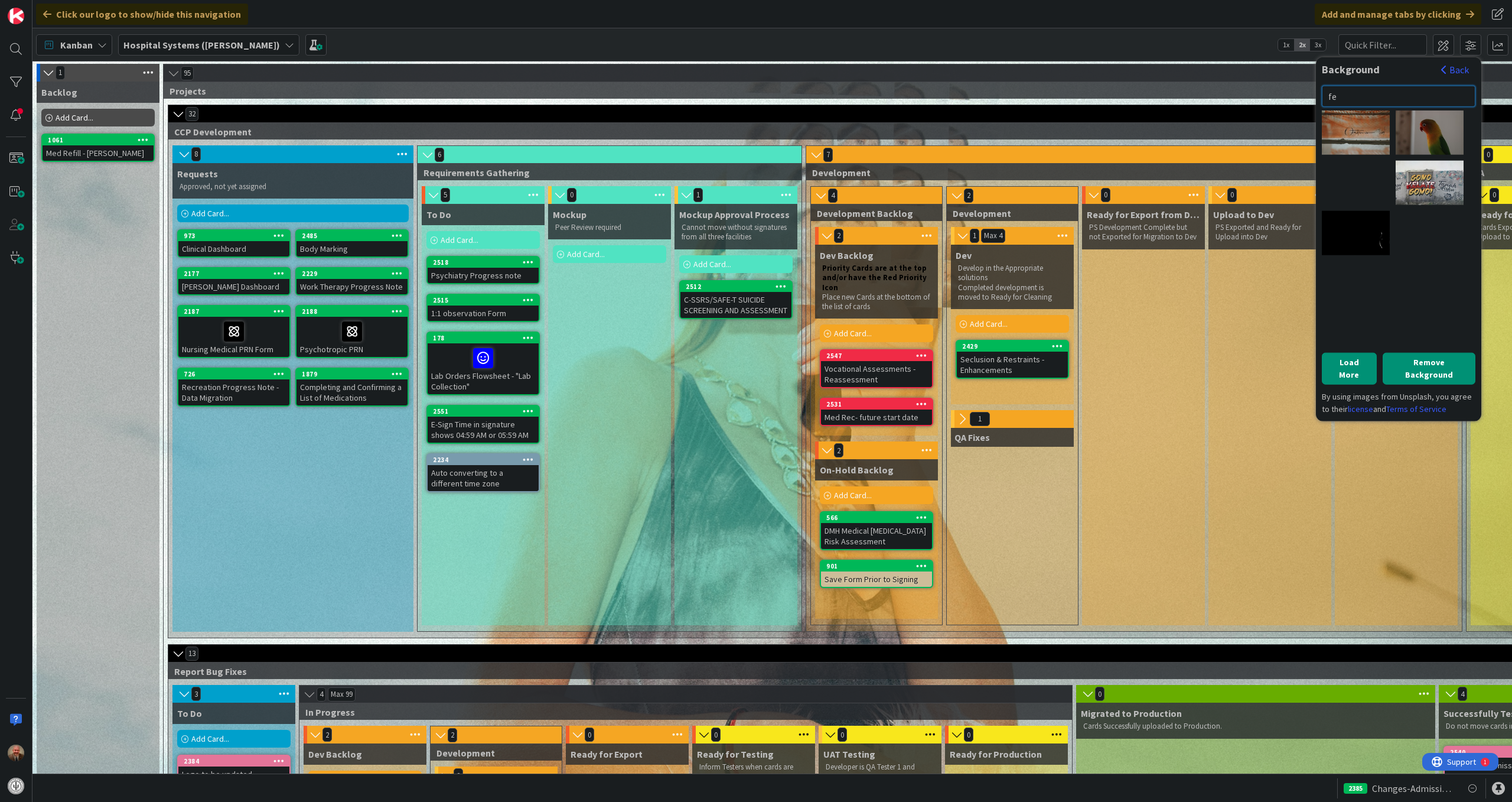
type input "f"
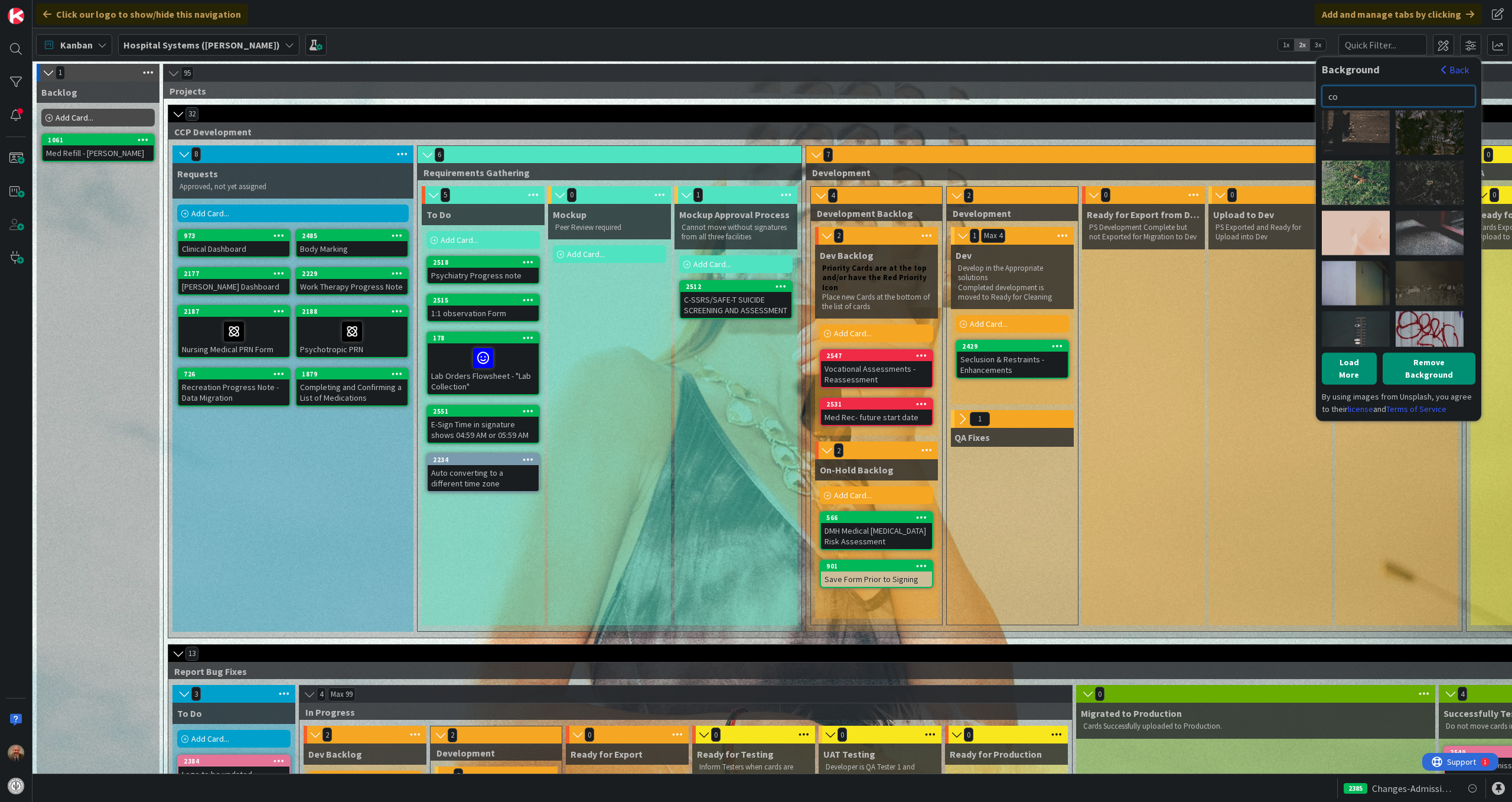
type input "c"
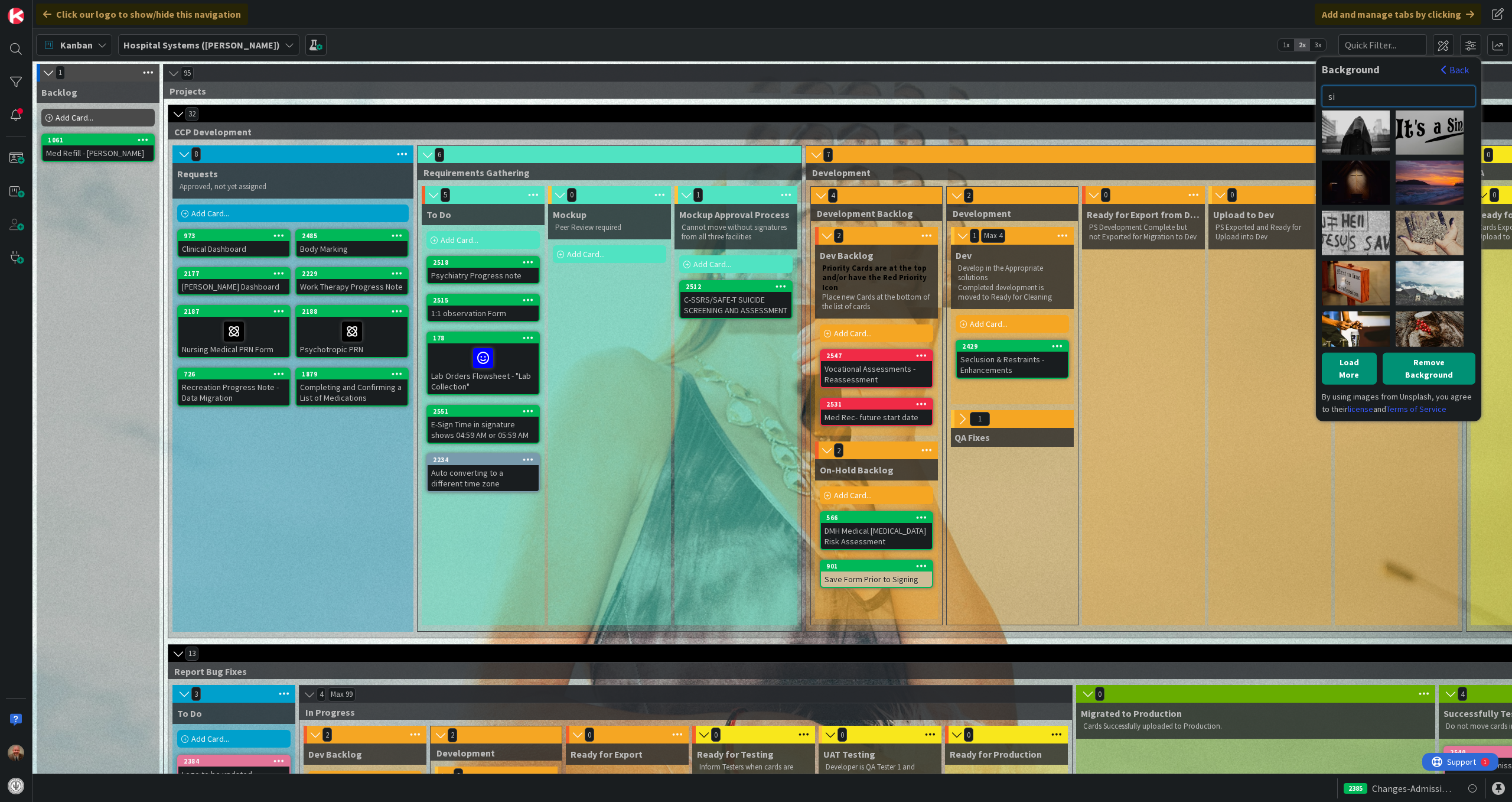
type input "s"
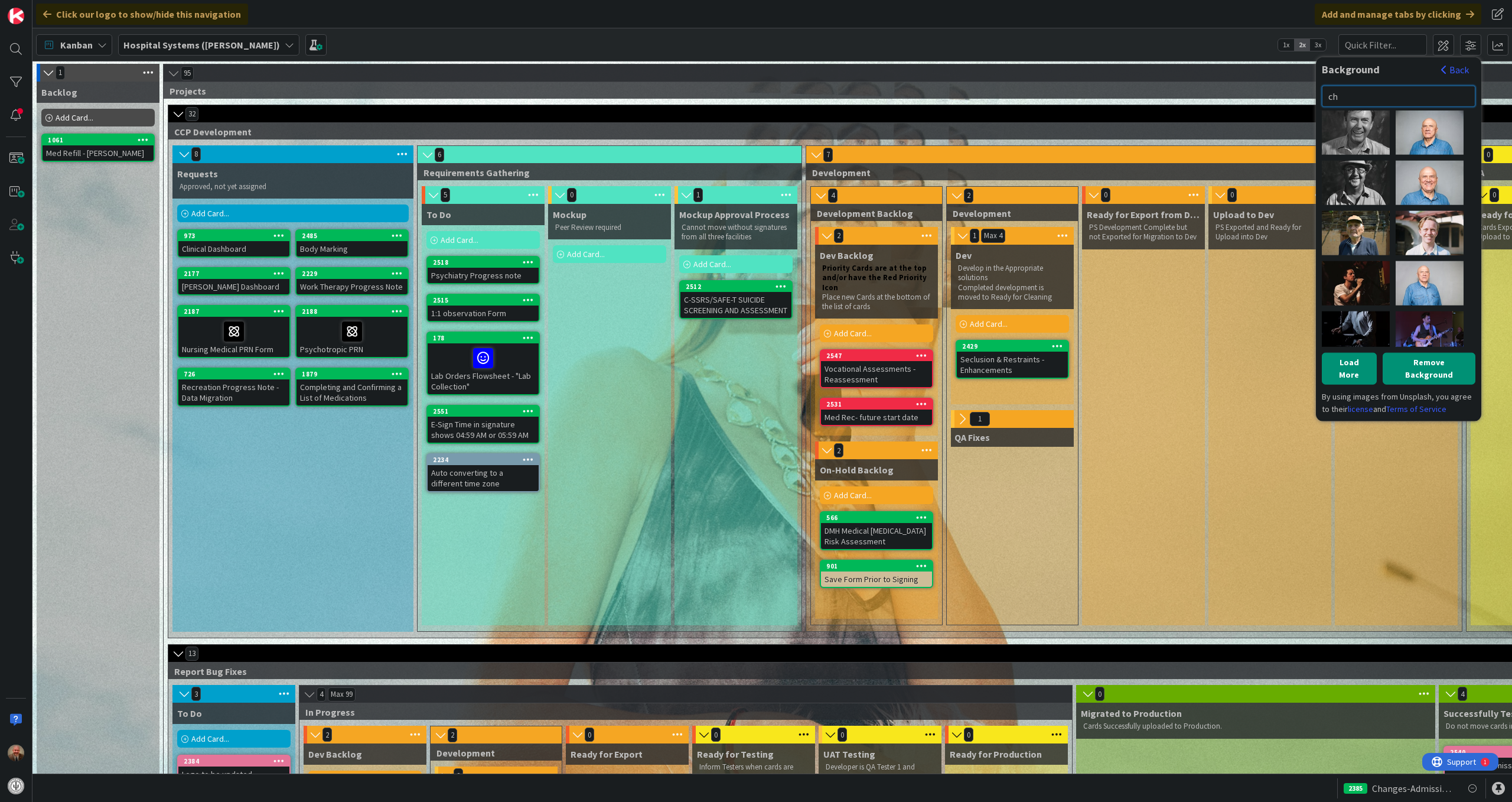
type input "c"
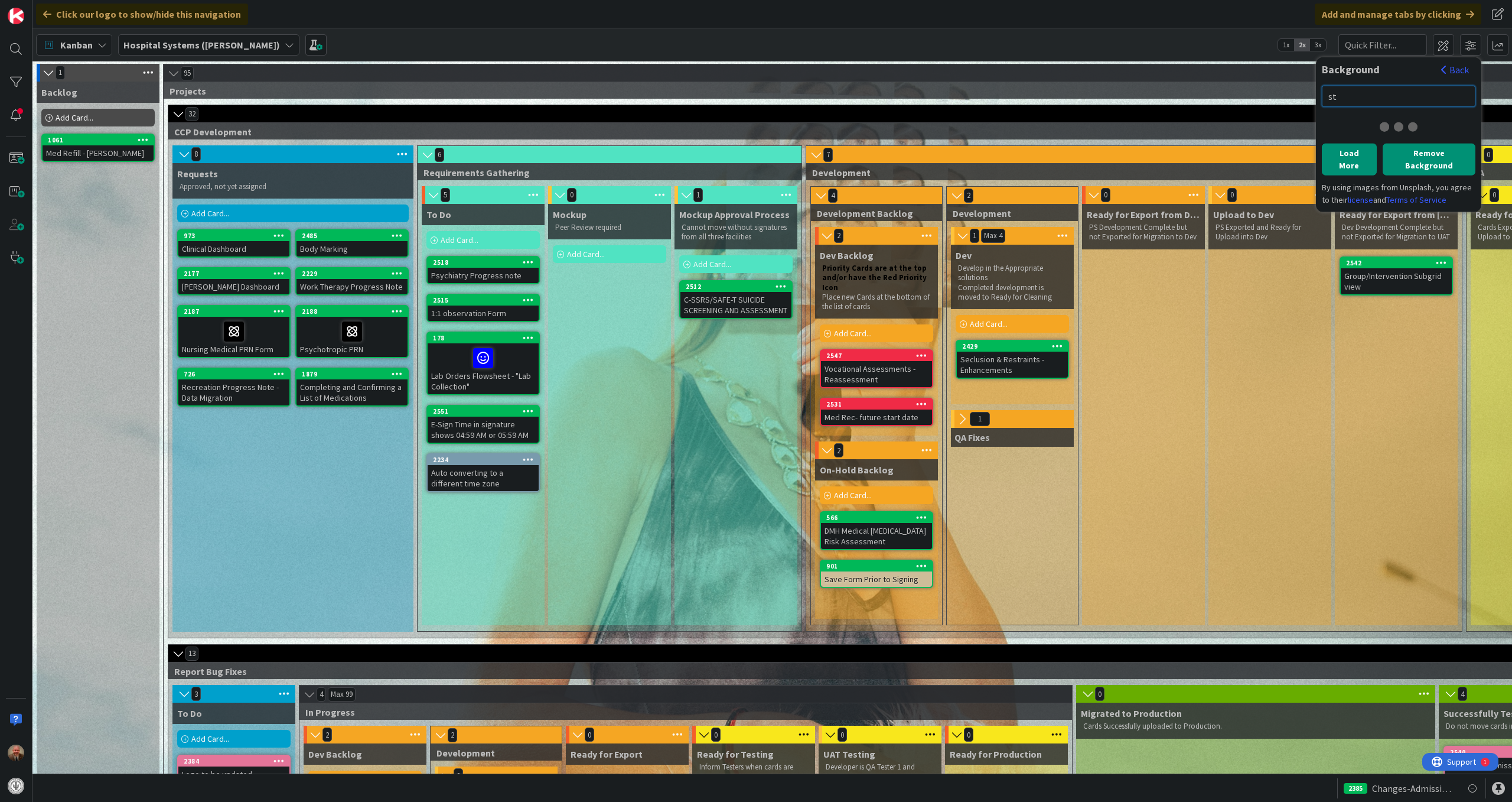
type input "s"
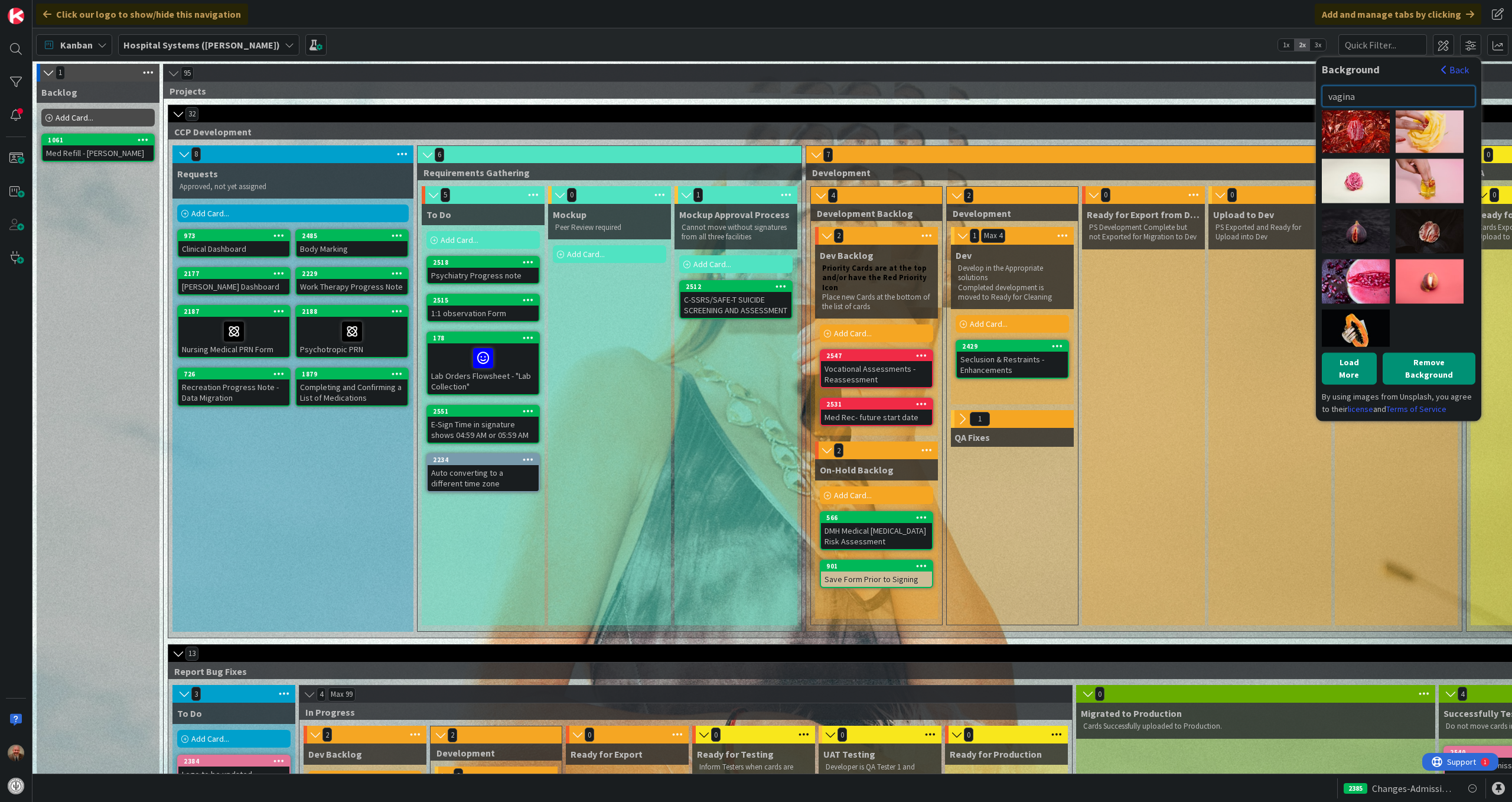
scroll to position [104, 0]
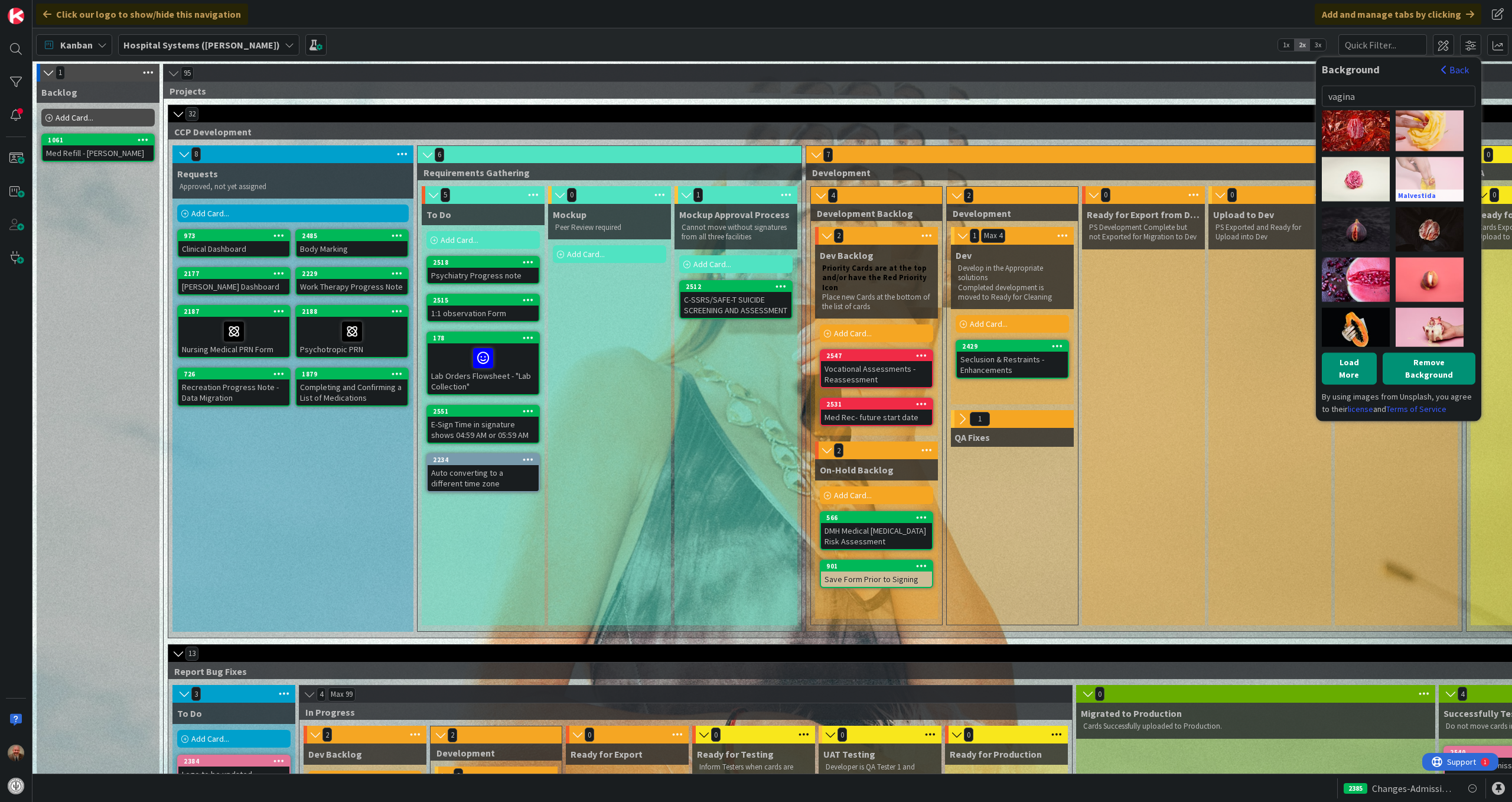
click at [1416, 165] on div "Malvestida" at bounding box center [1429, 178] width 68 height 44
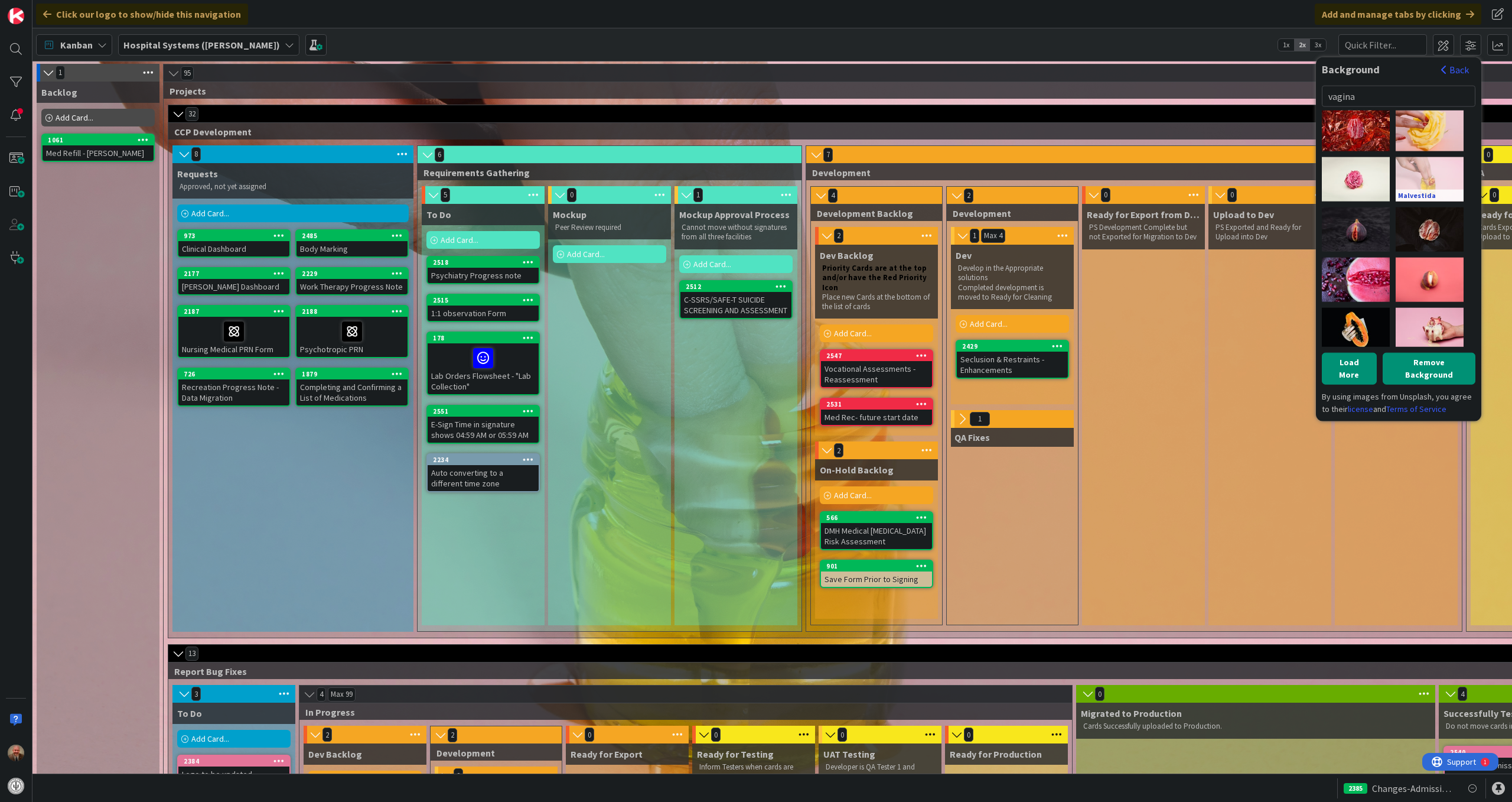
click at [1413, 195] on link "Malvestida" at bounding box center [1429, 195] width 68 height 12
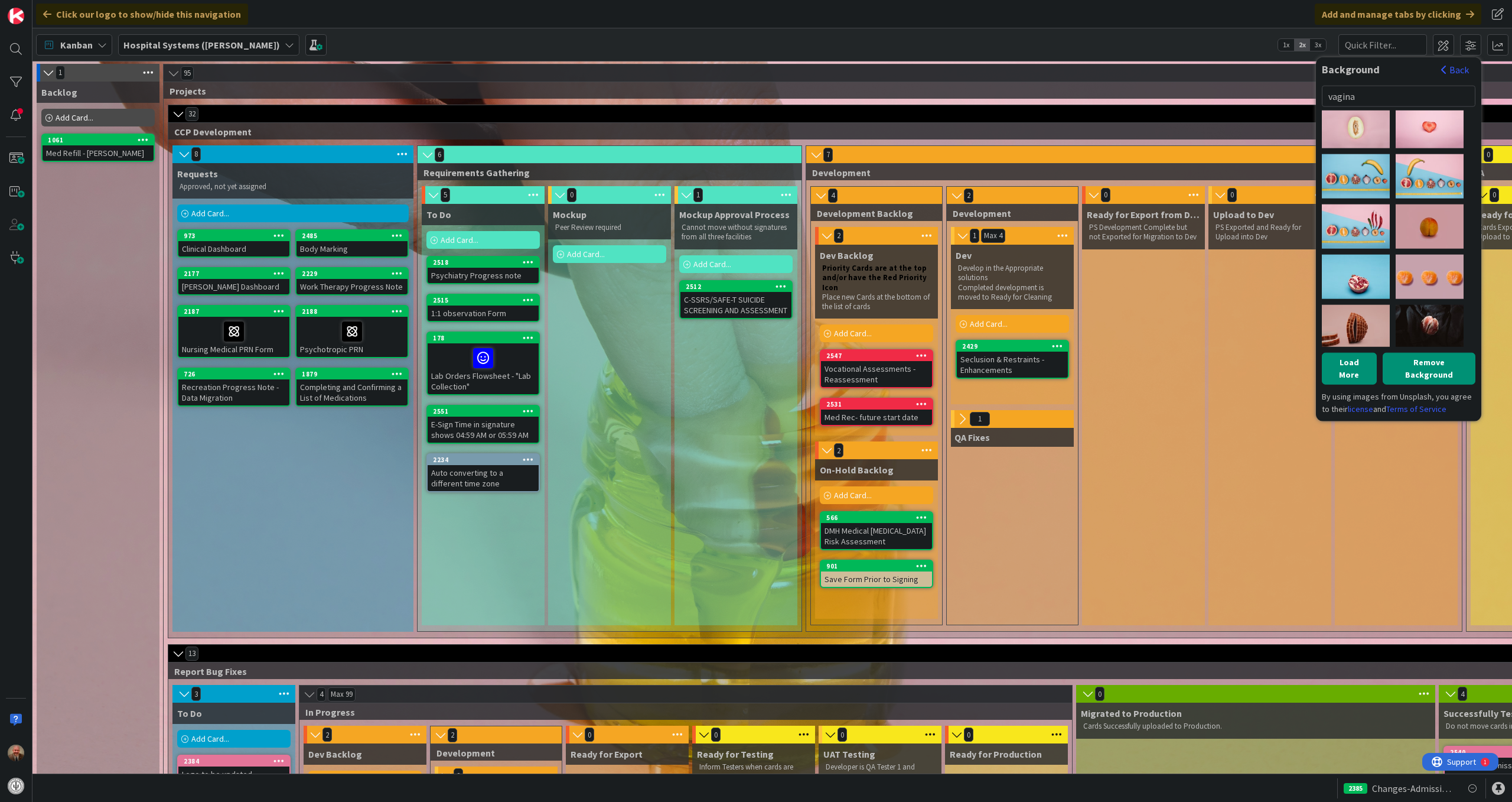
scroll to position [510, 0]
drag, startPoint x: 1382, startPoint y: 95, endPoint x: 1365, endPoint y: 94, distance: 17.0
click at [1365, 94] on input "vagina" at bounding box center [1399, 95] width 154 height 21
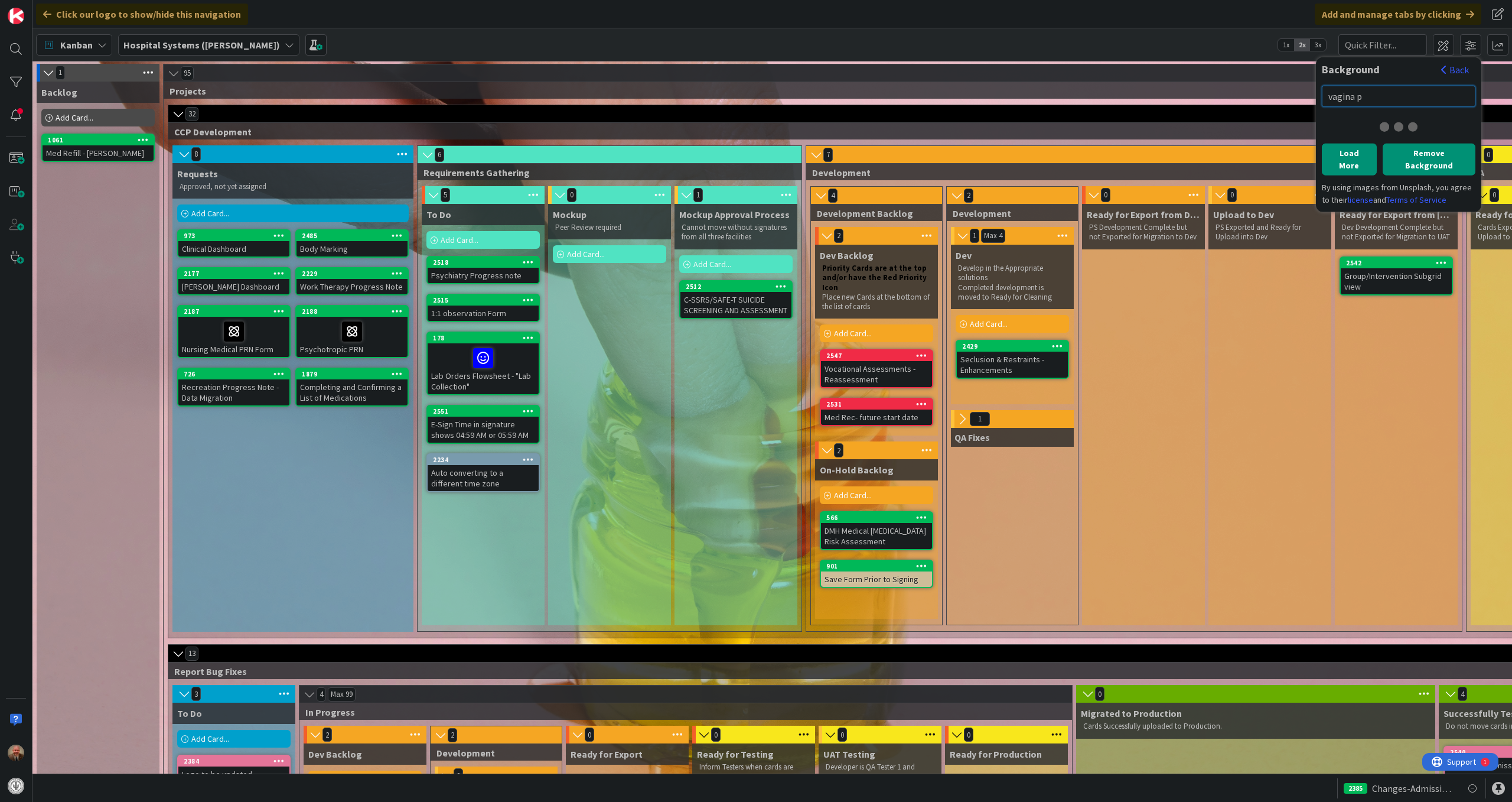
scroll to position [0, 0]
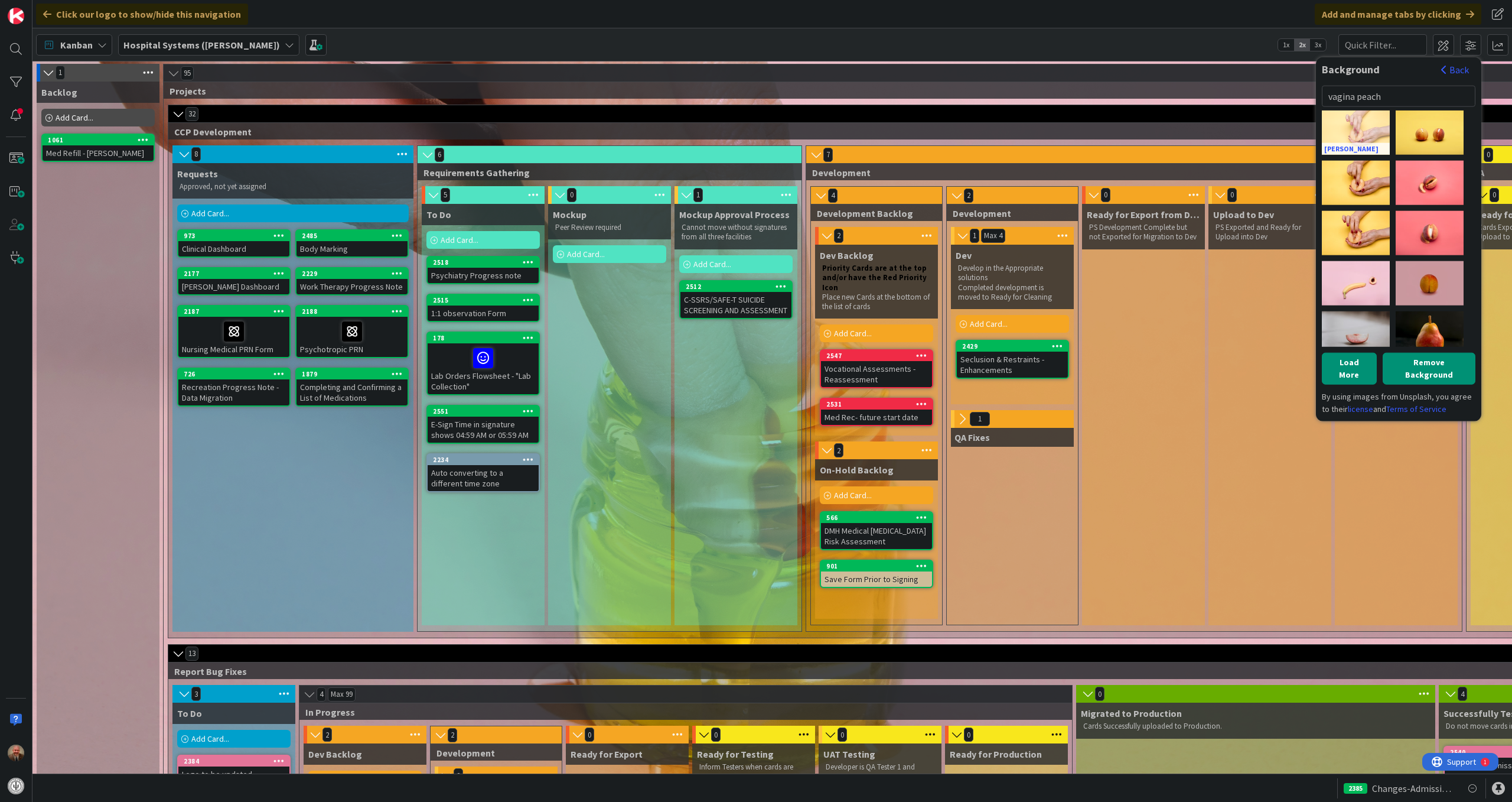
click at [1367, 126] on div "[PERSON_NAME]" at bounding box center [1356, 132] width 68 height 44
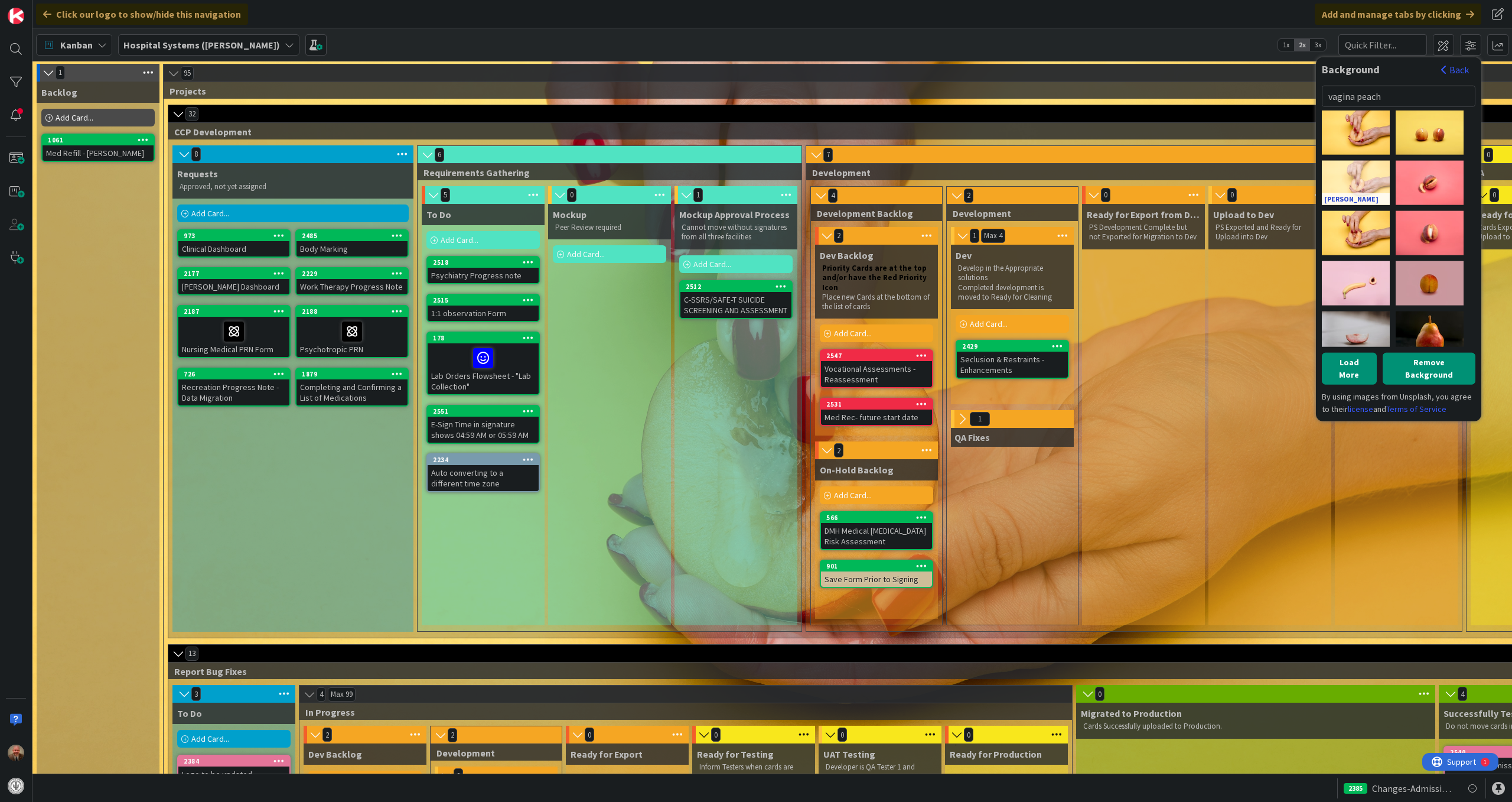
click at [1334, 195] on link "[PERSON_NAME]" at bounding box center [1356, 198] width 68 height 12
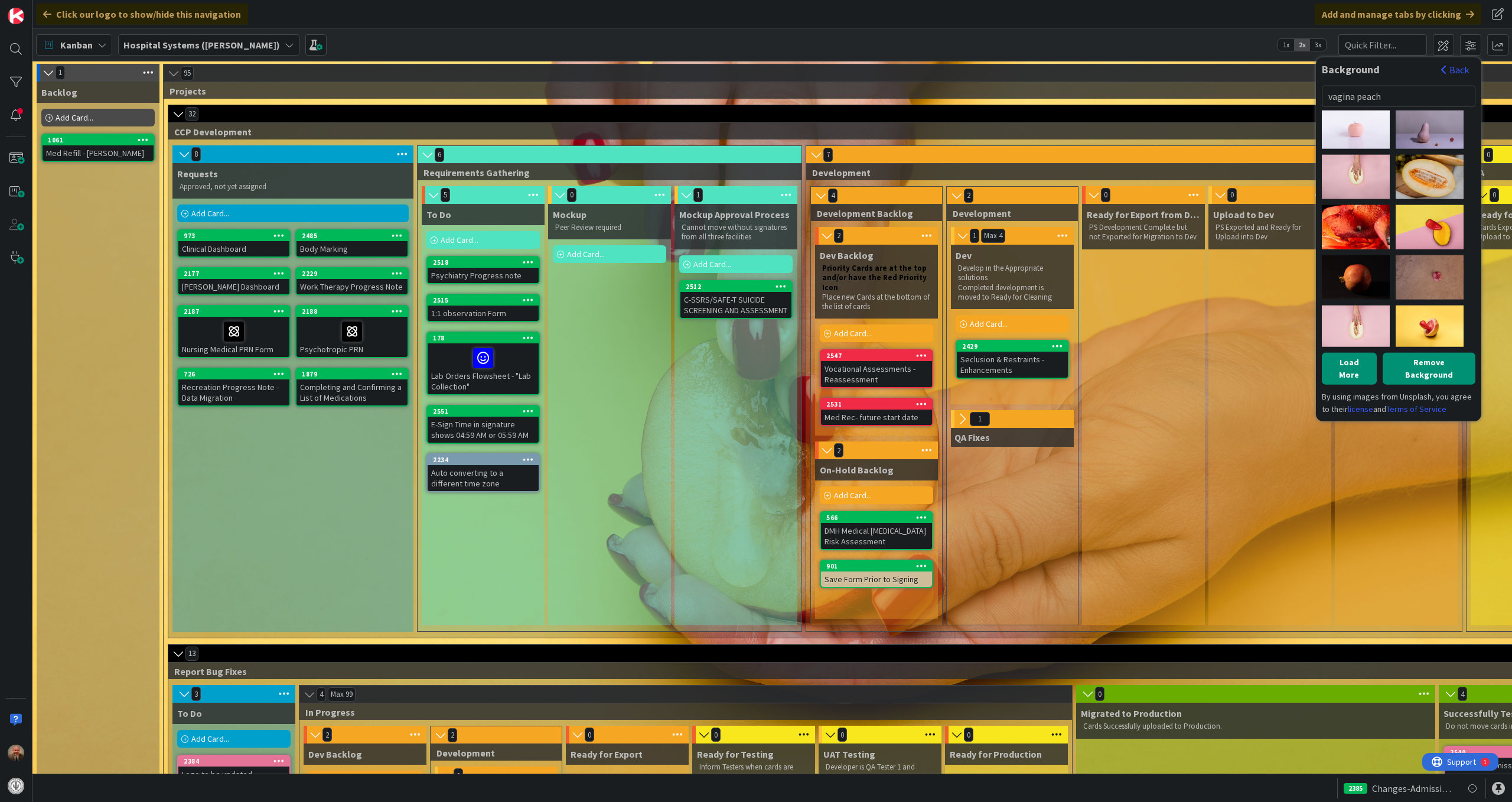
scroll to position [510, 0]
drag, startPoint x: 1391, startPoint y: 94, endPoint x: 1330, endPoint y: 95, distance: 61.0
click at [1330, 95] on input "vagina peach" at bounding box center [1399, 95] width 154 height 21
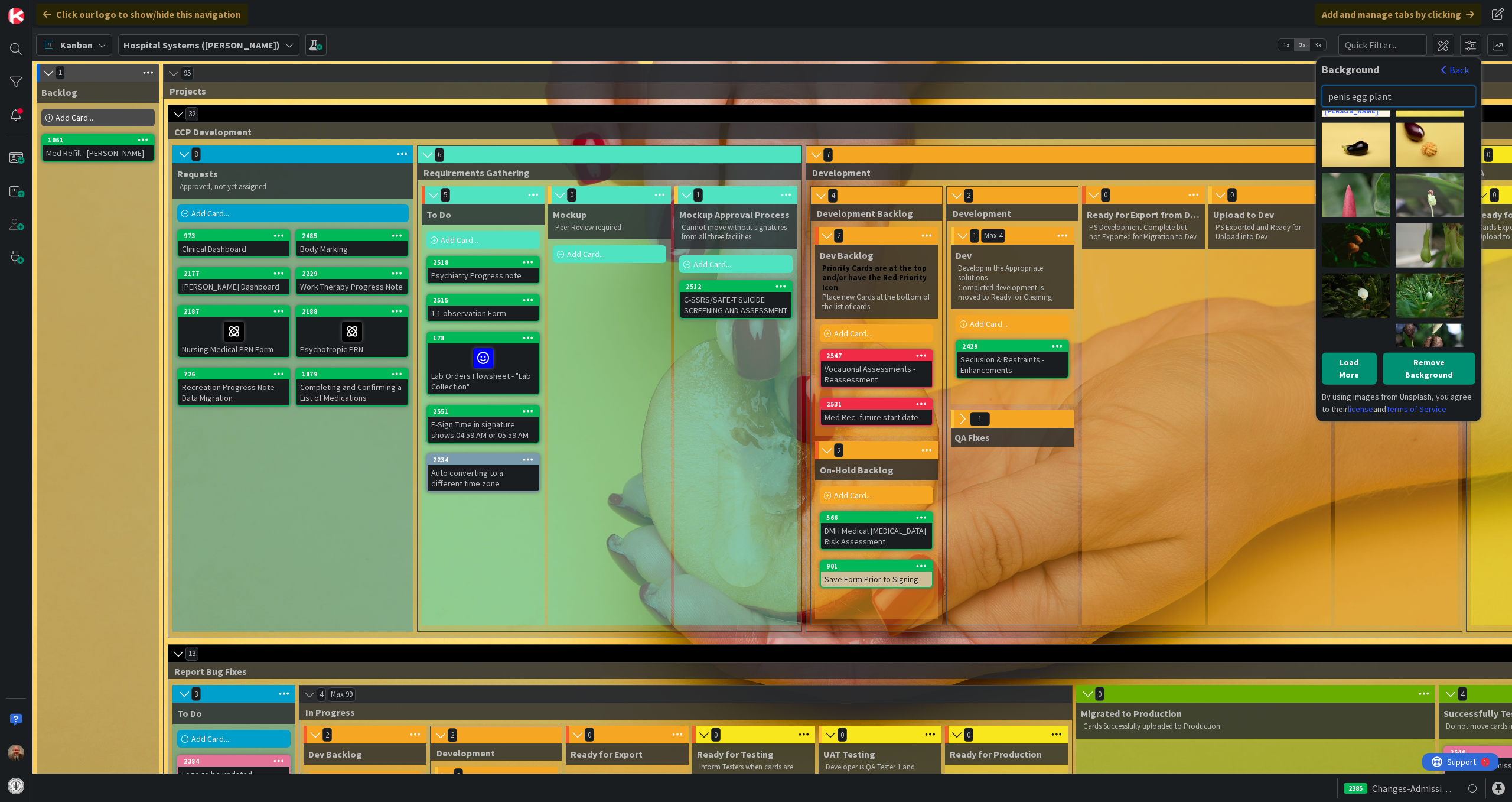
scroll to position [0, 0]
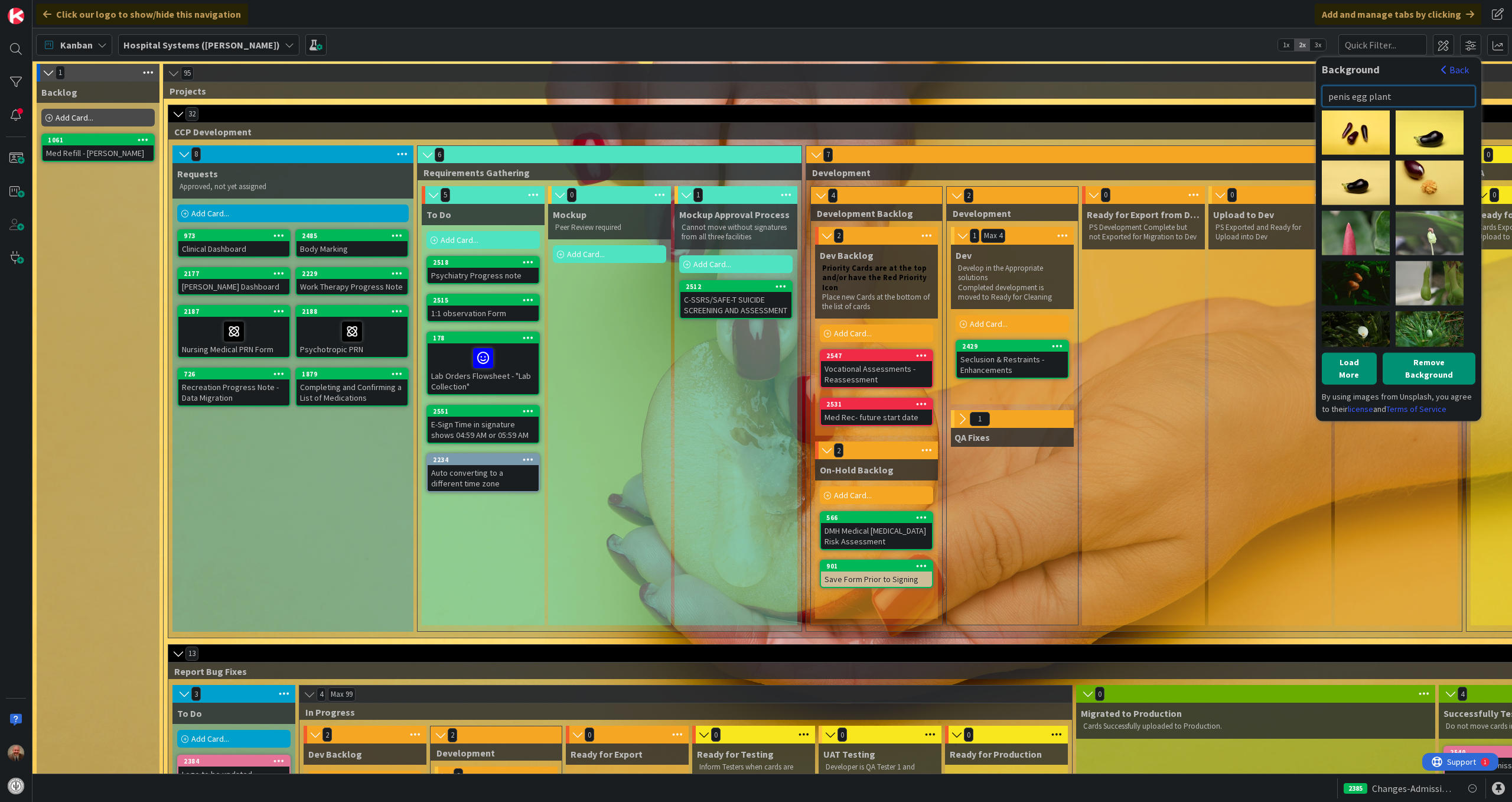
click at [1326, 95] on input "penis egg plant" at bounding box center [1399, 95] width 154 height 21
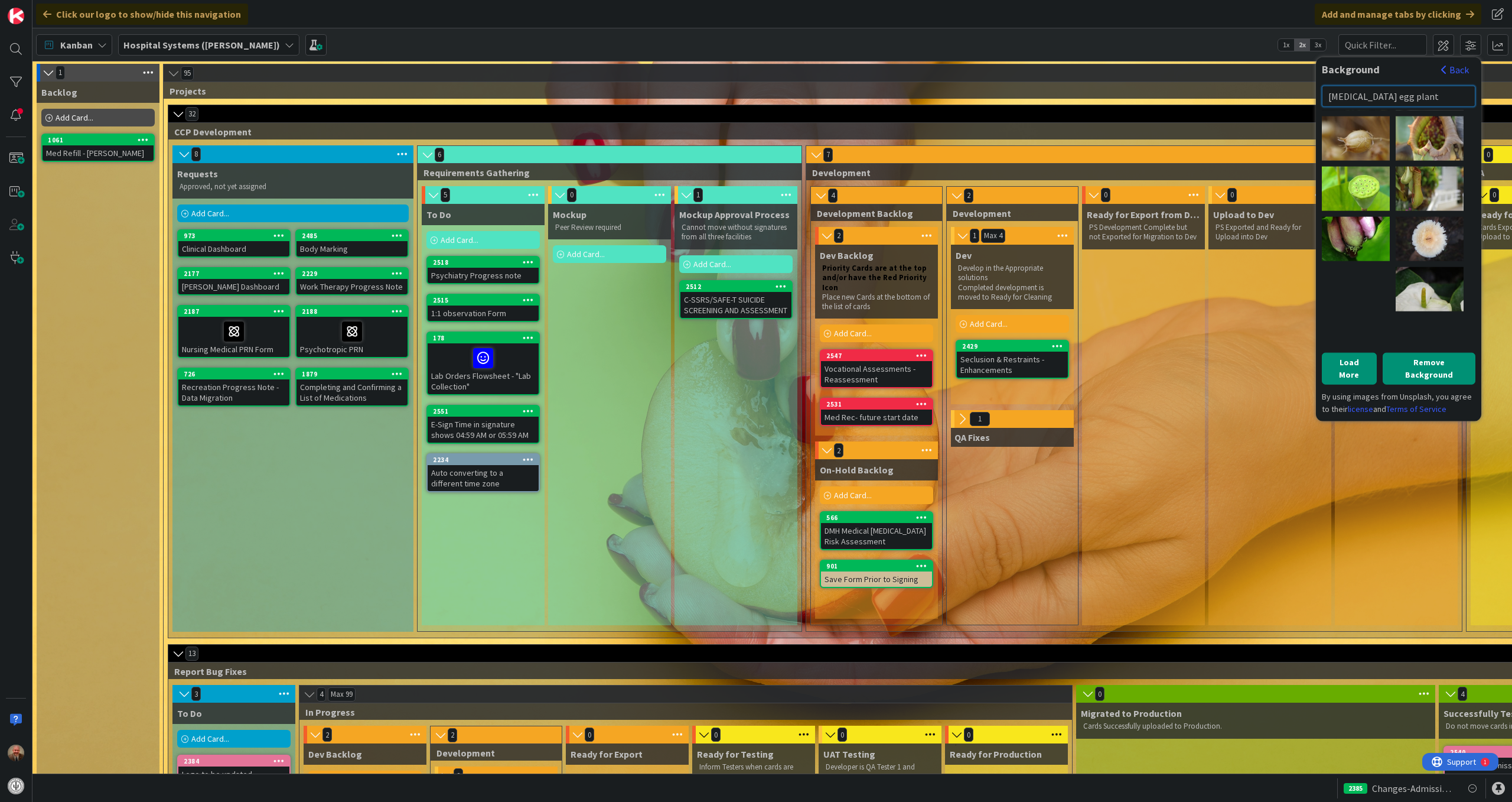
scroll to position [510, 0]
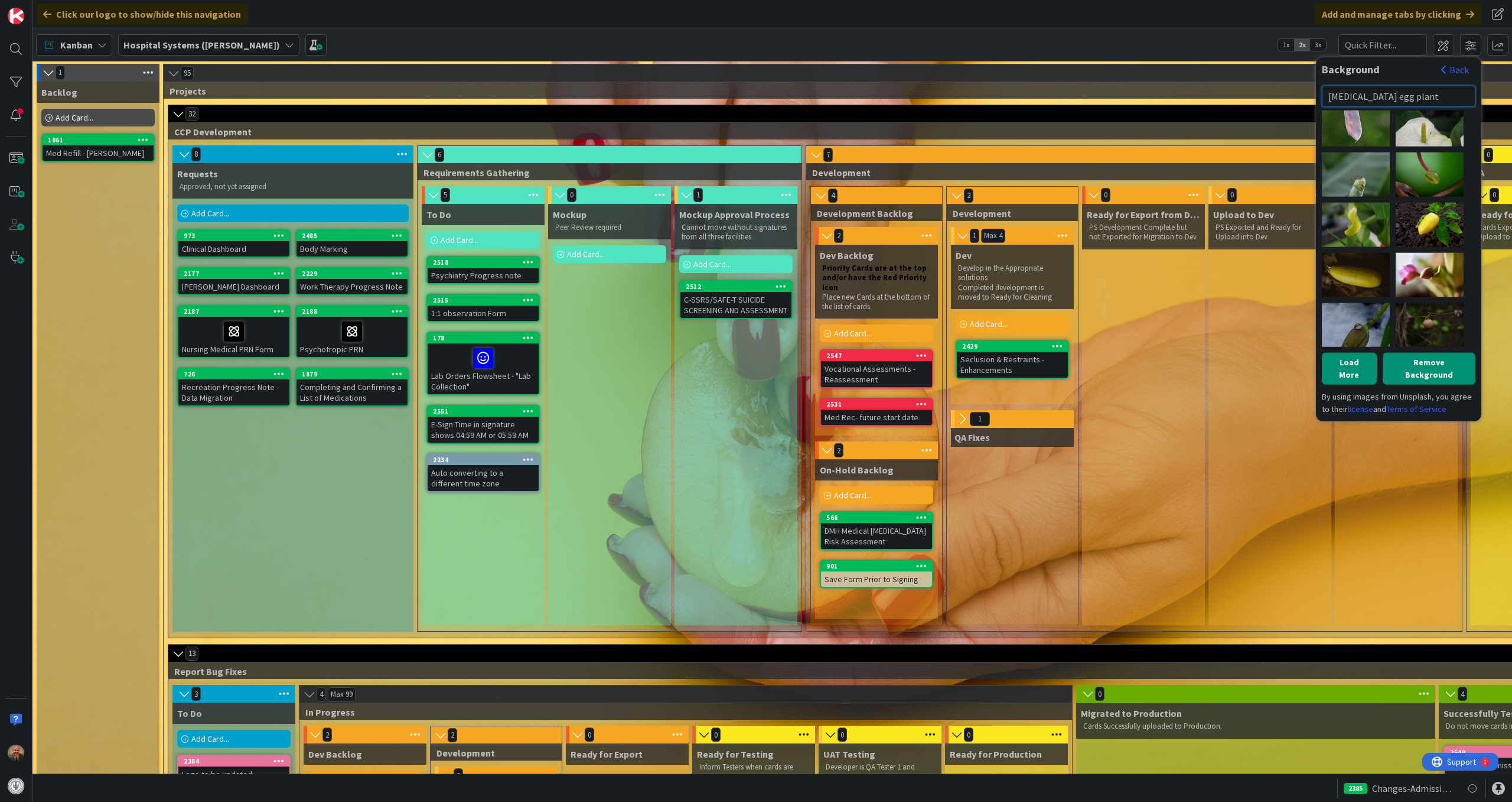
click at [1397, 95] on input "[MEDICAL_DATA] egg plant" at bounding box center [1399, 95] width 154 height 21
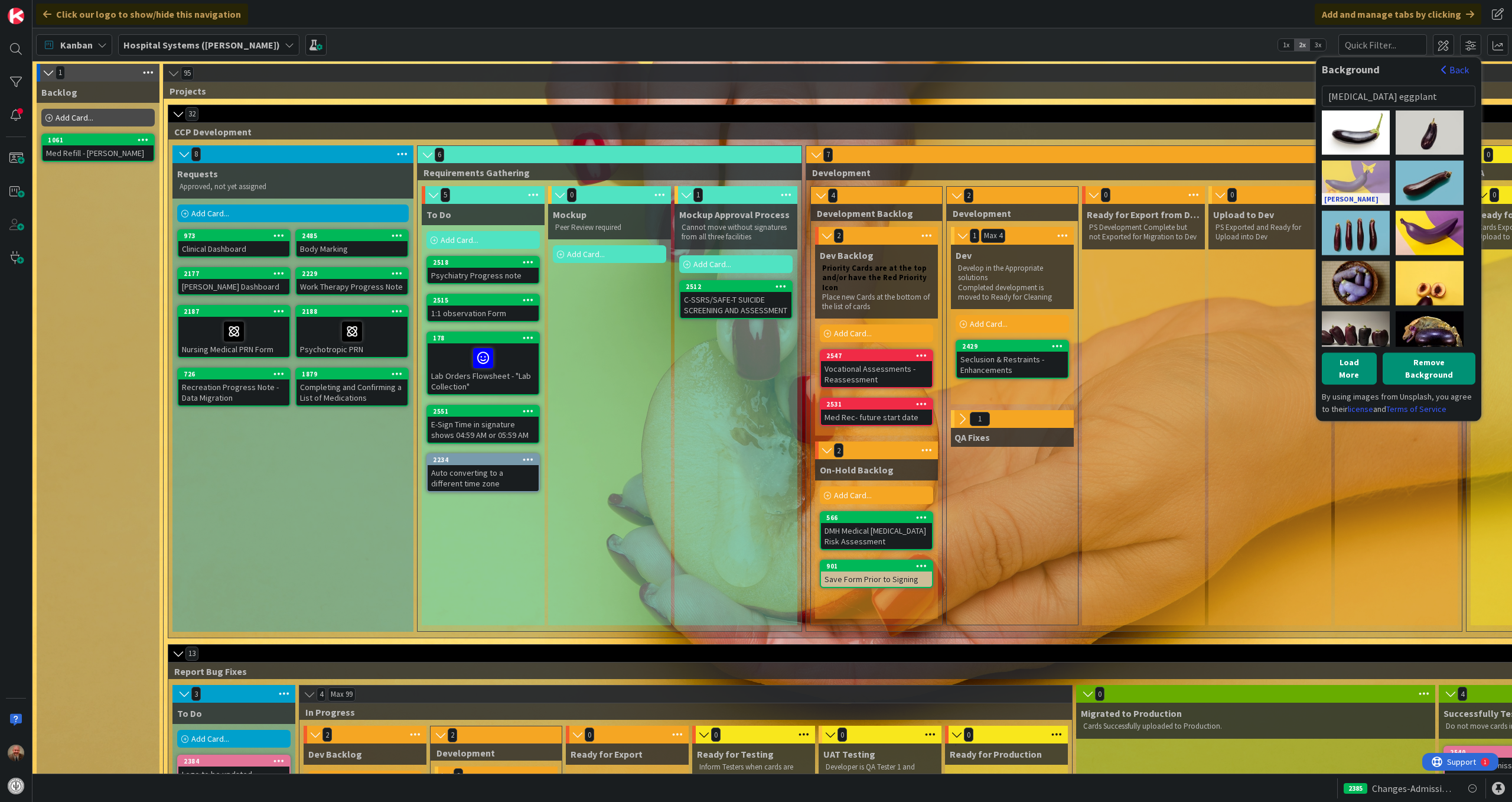
click at [1359, 196] on link "[PERSON_NAME]" at bounding box center [1356, 198] width 68 height 12
click at [1369, 267] on div "[PERSON_NAME]" at bounding box center [1356, 283] width 68 height 44
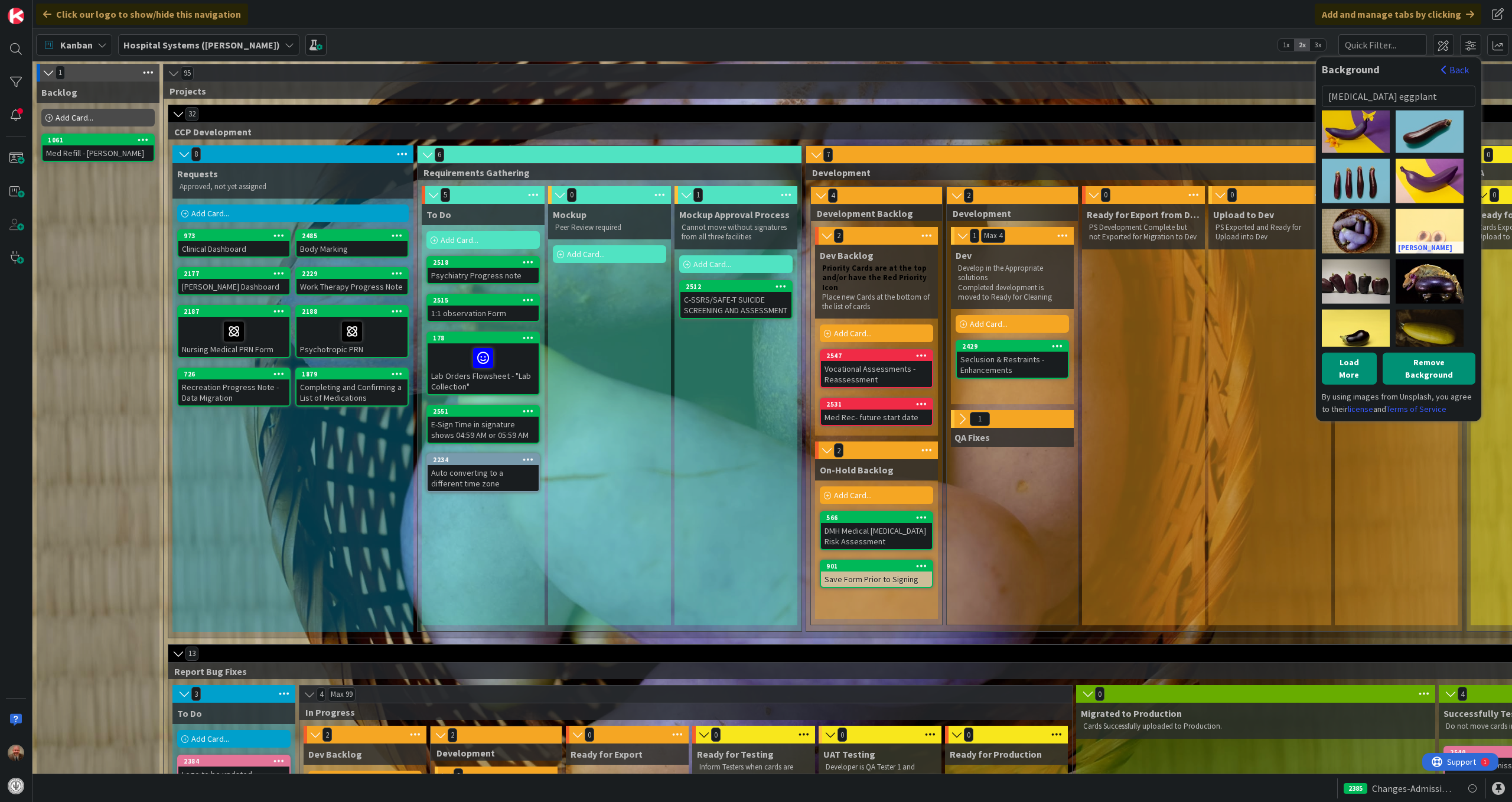
scroll to position [53, 0]
click at [1430, 220] on div "[PERSON_NAME]" at bounding box center [1429, 230] width 68 height 44
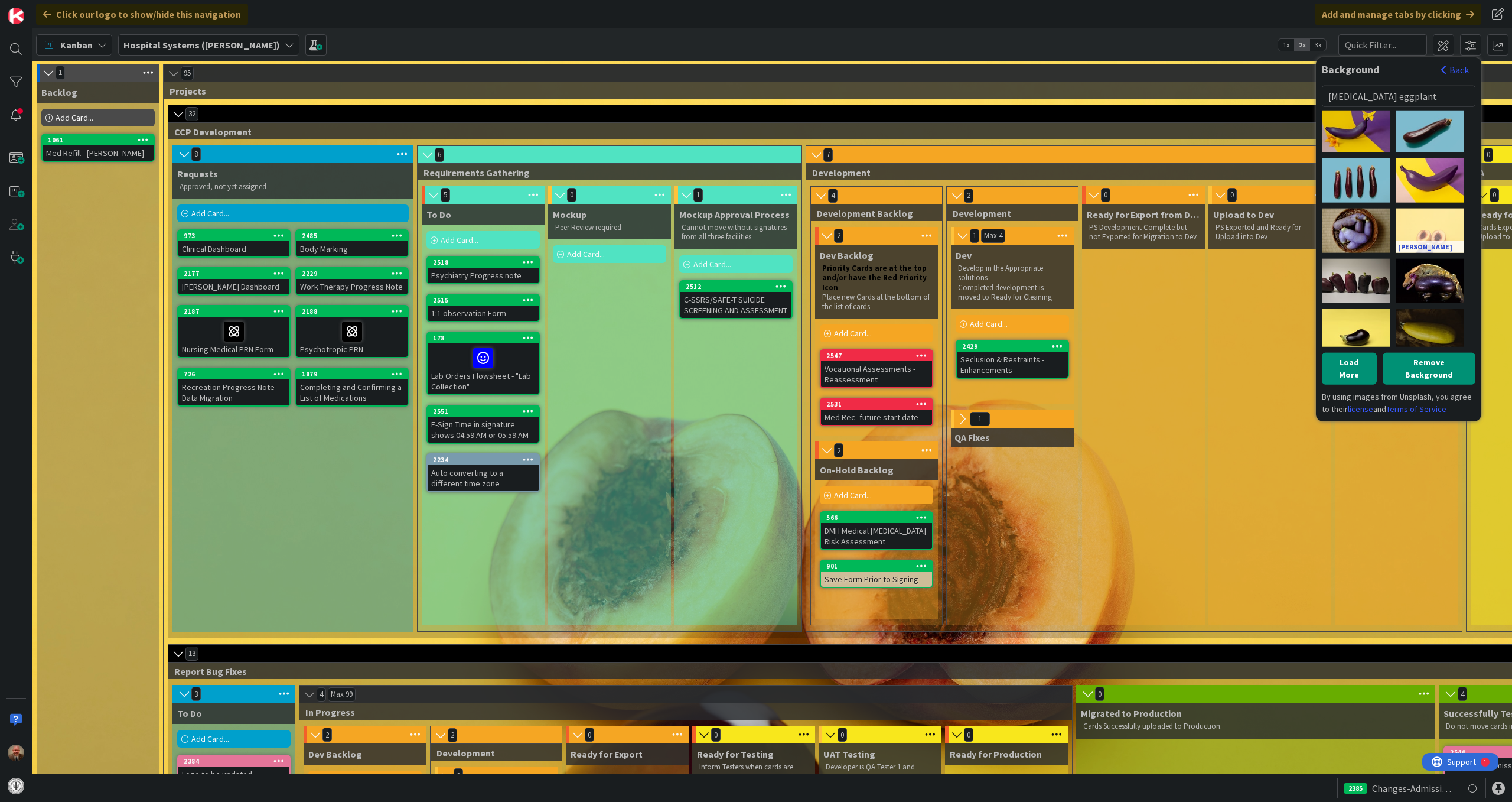
click at [1420, 244] on link "[PERSON_NAME]" at bounding box center [1429, 246] width 68 height 12
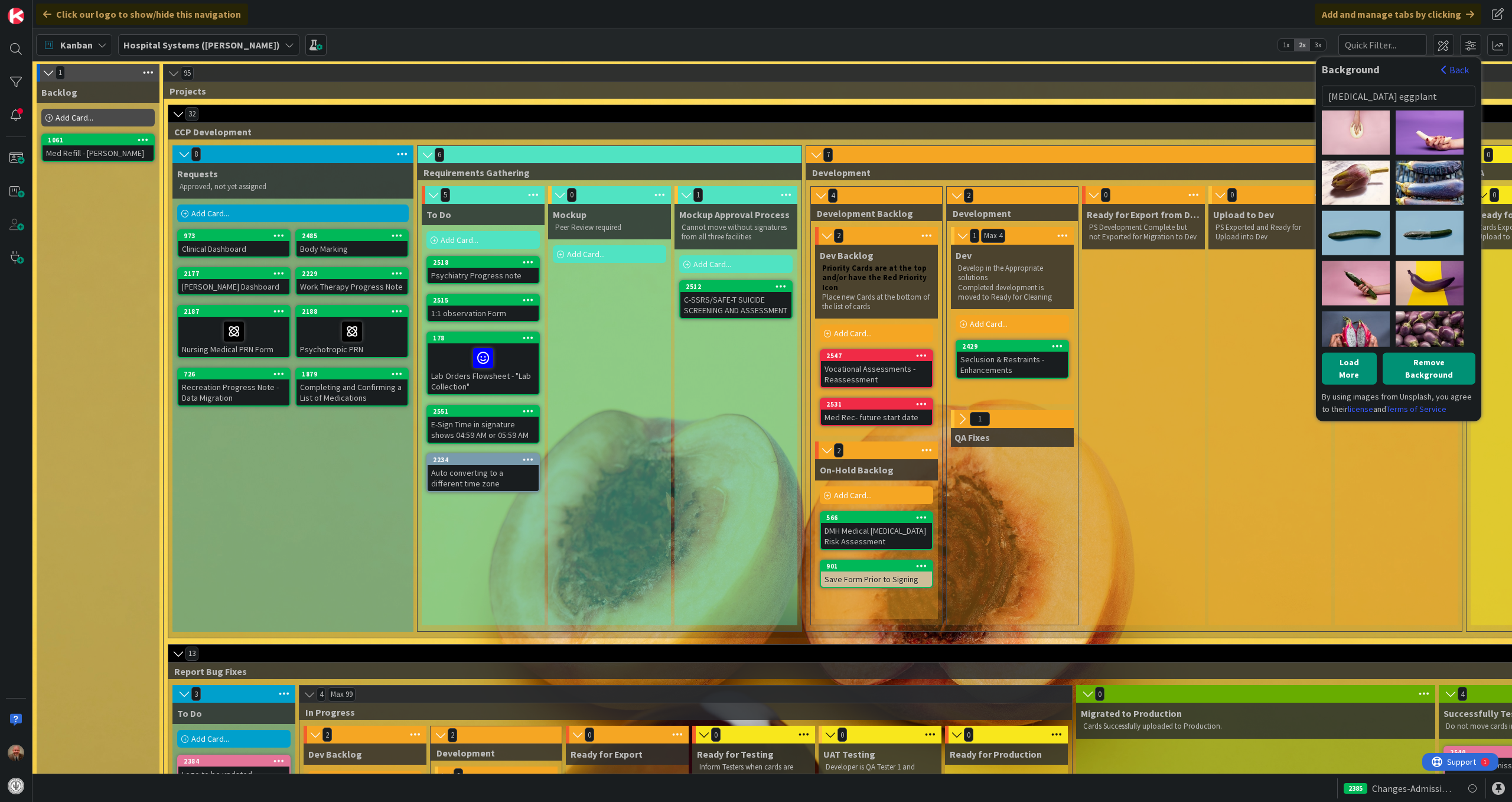
scroll to position [510, 0]
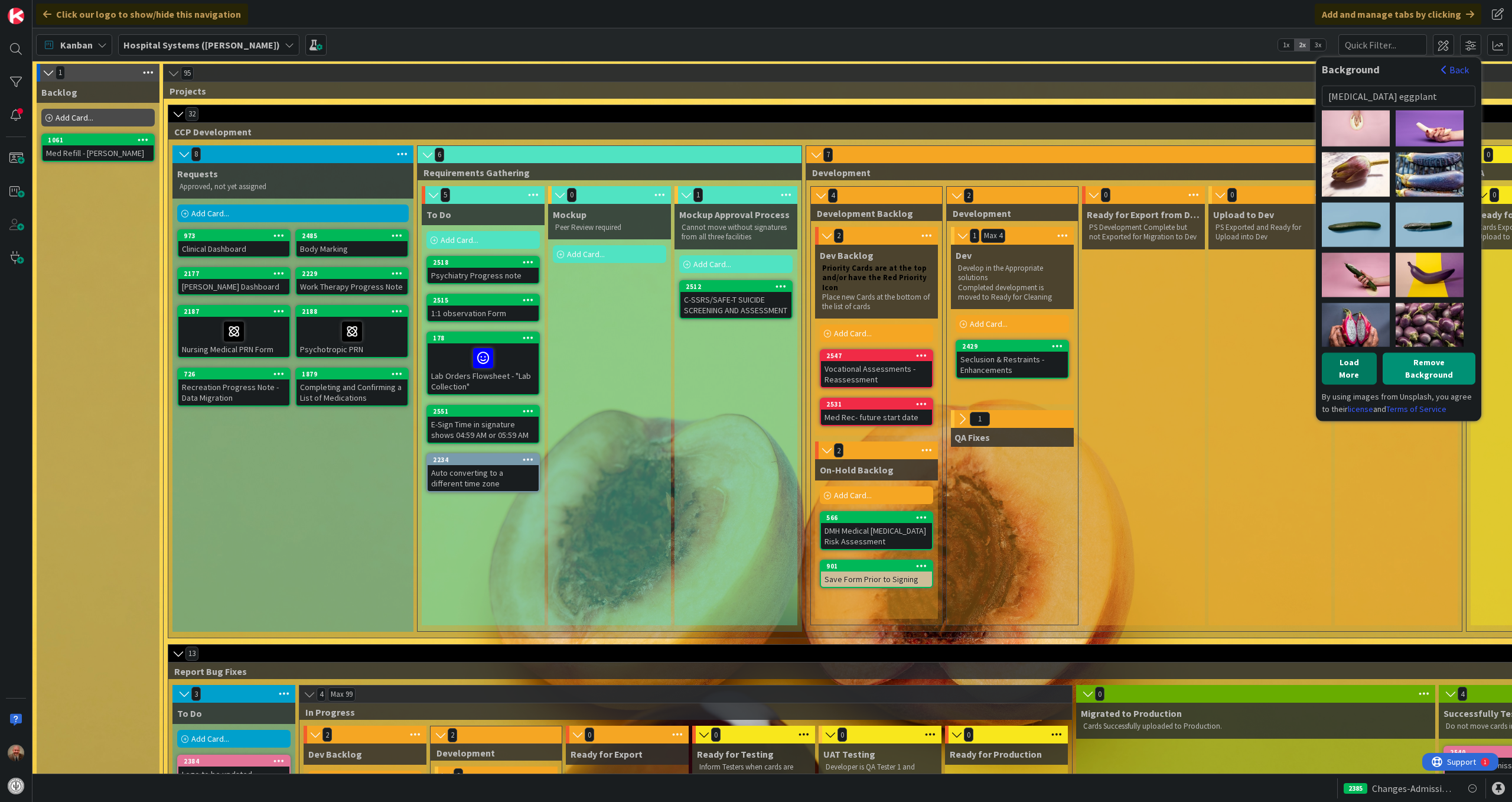
click at [1352, 355] on button "Load More" at bounding box center [1349, 368] width 55 height 32
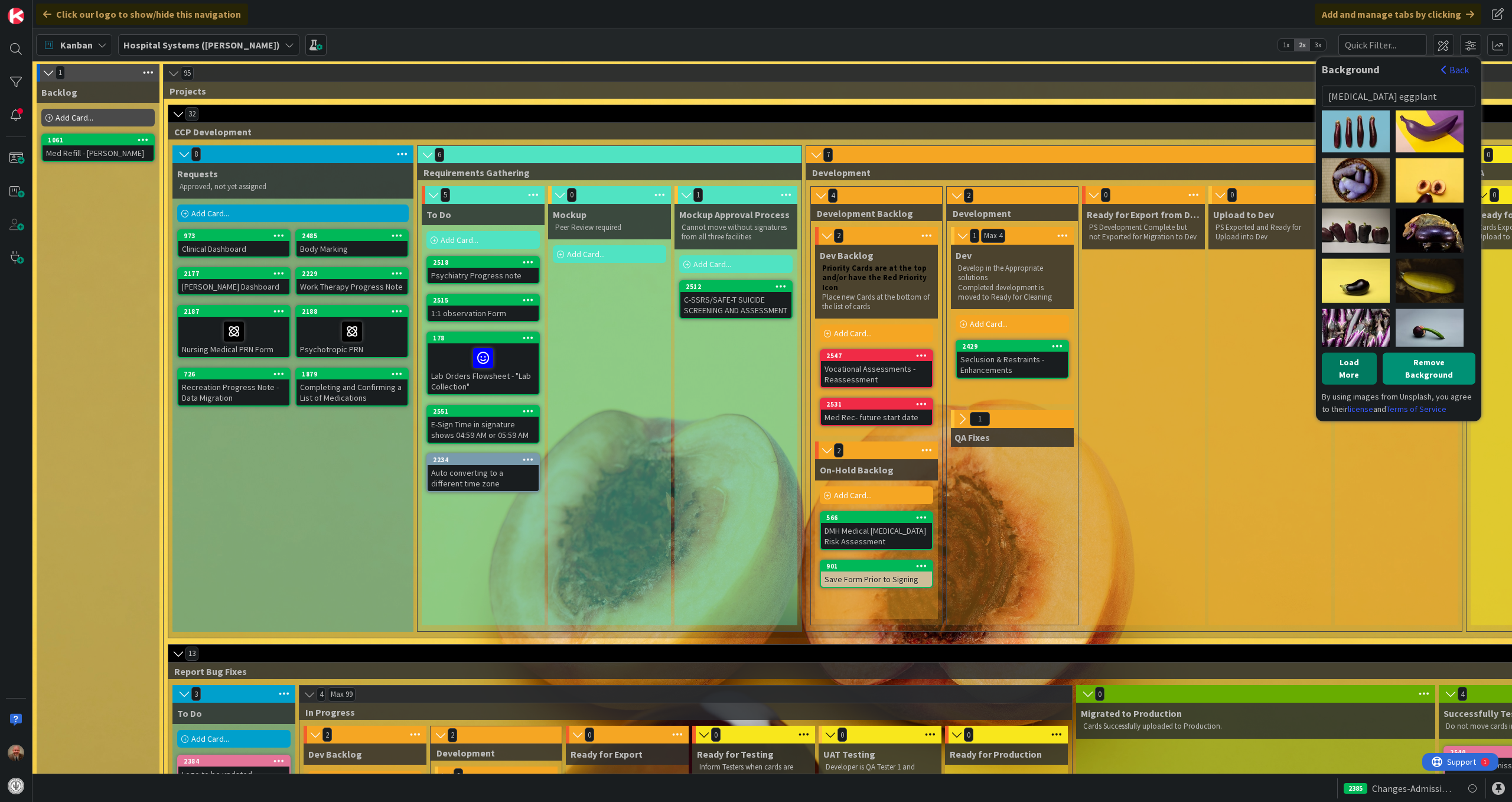
scroll to position [0, 0]
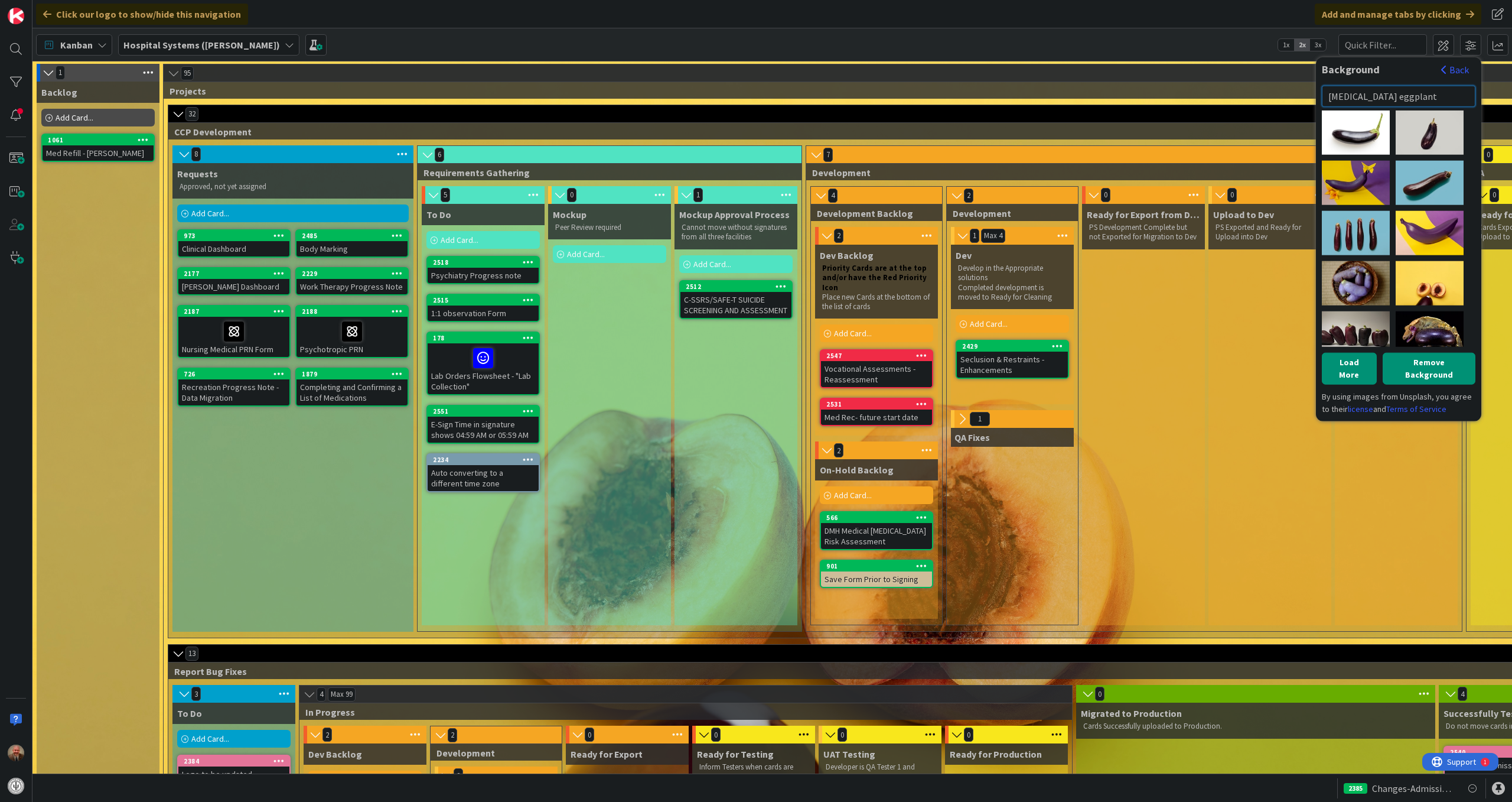
drag, startPoint x: 1439, startPoint y: 90, endPoint x: 1290, endPoint y: 82, distance: 149.2
click at [1290, 82] on div "Click our logo to show/hide this navigation Add and manage tabs by clicking Kan…" at bounding box center [772, 401] width 1479 height 802
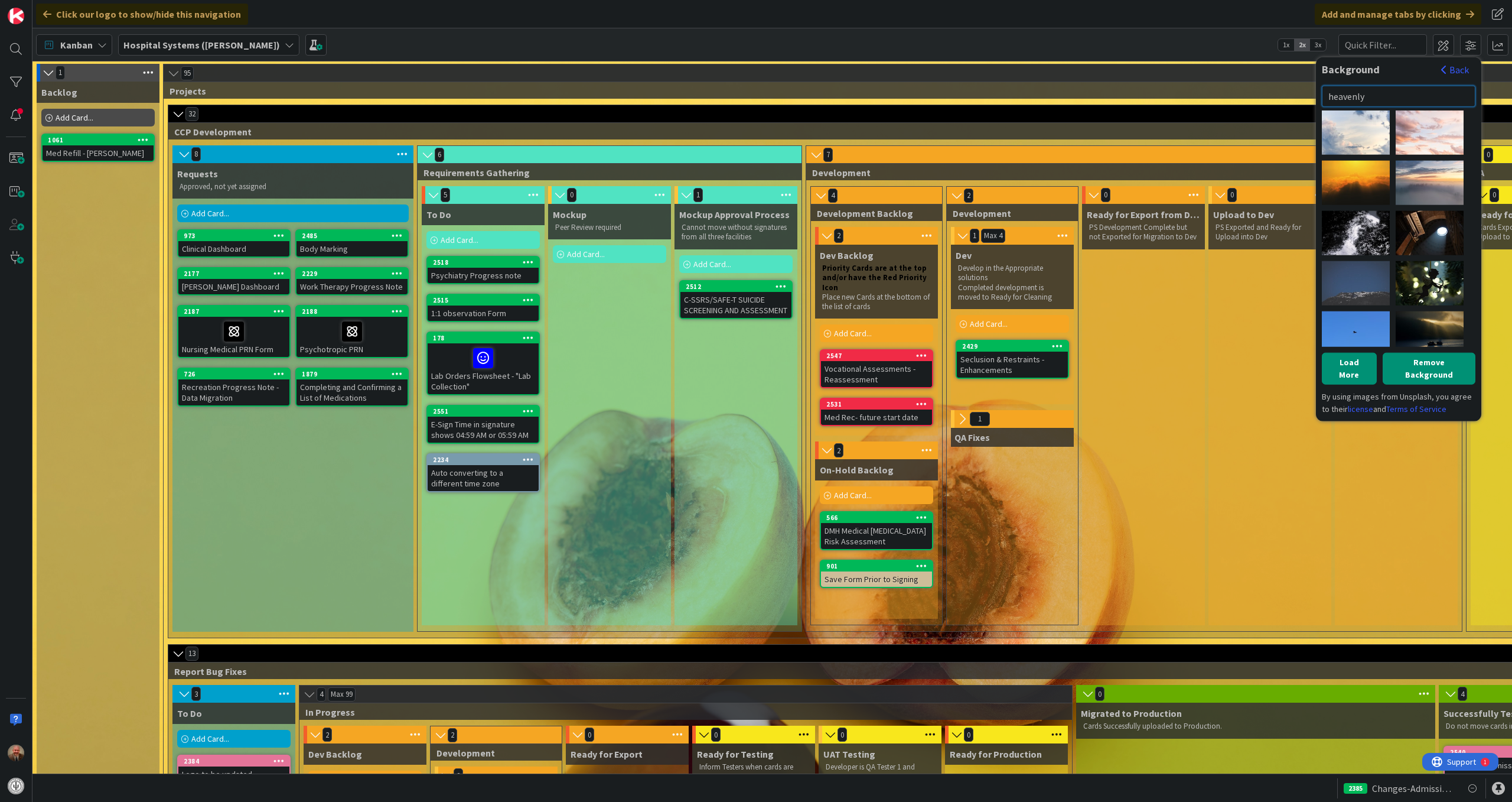
drag, startPoint x: 1387, startPoint y: 95, endPoint x: 1288, endPoint y: 97, distance: 99.0
click at [1288, 97] on div "Click our logo to show/hide this navigation Add and manage tabs by clicking Kan…" at bounding box center [772, 401] width 1479 height 802
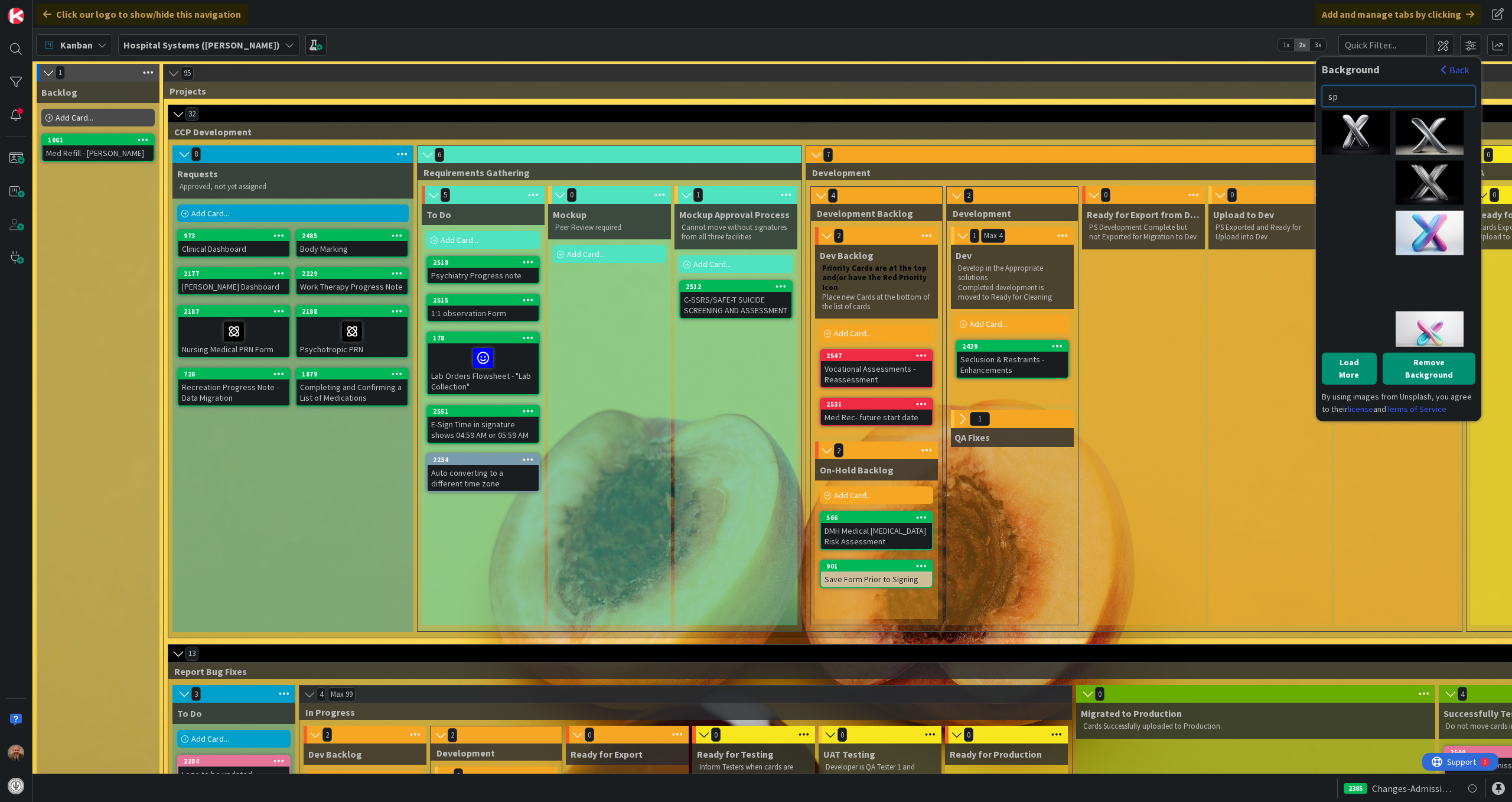
type input "s"
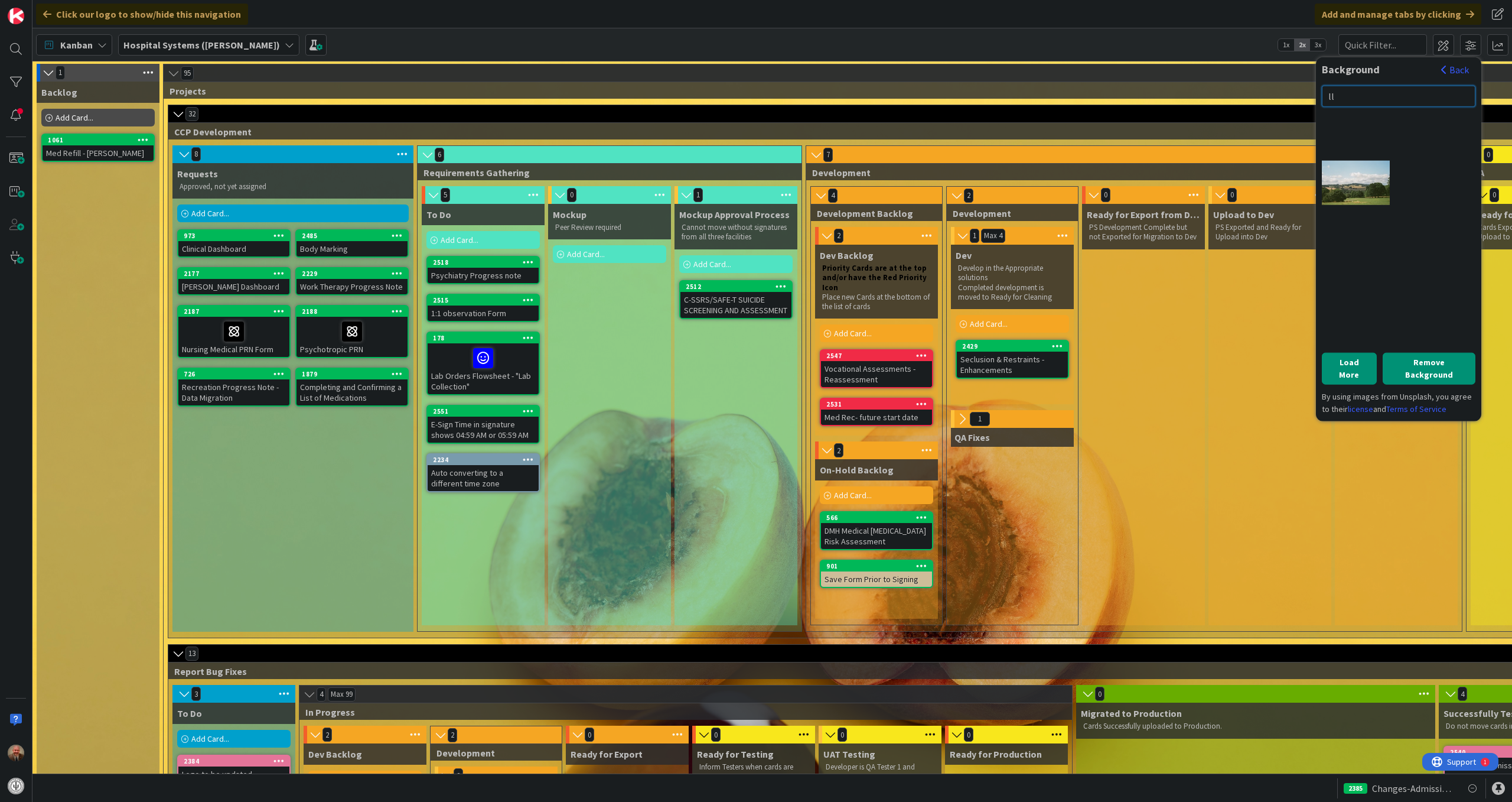
type input "l"
type input "d"
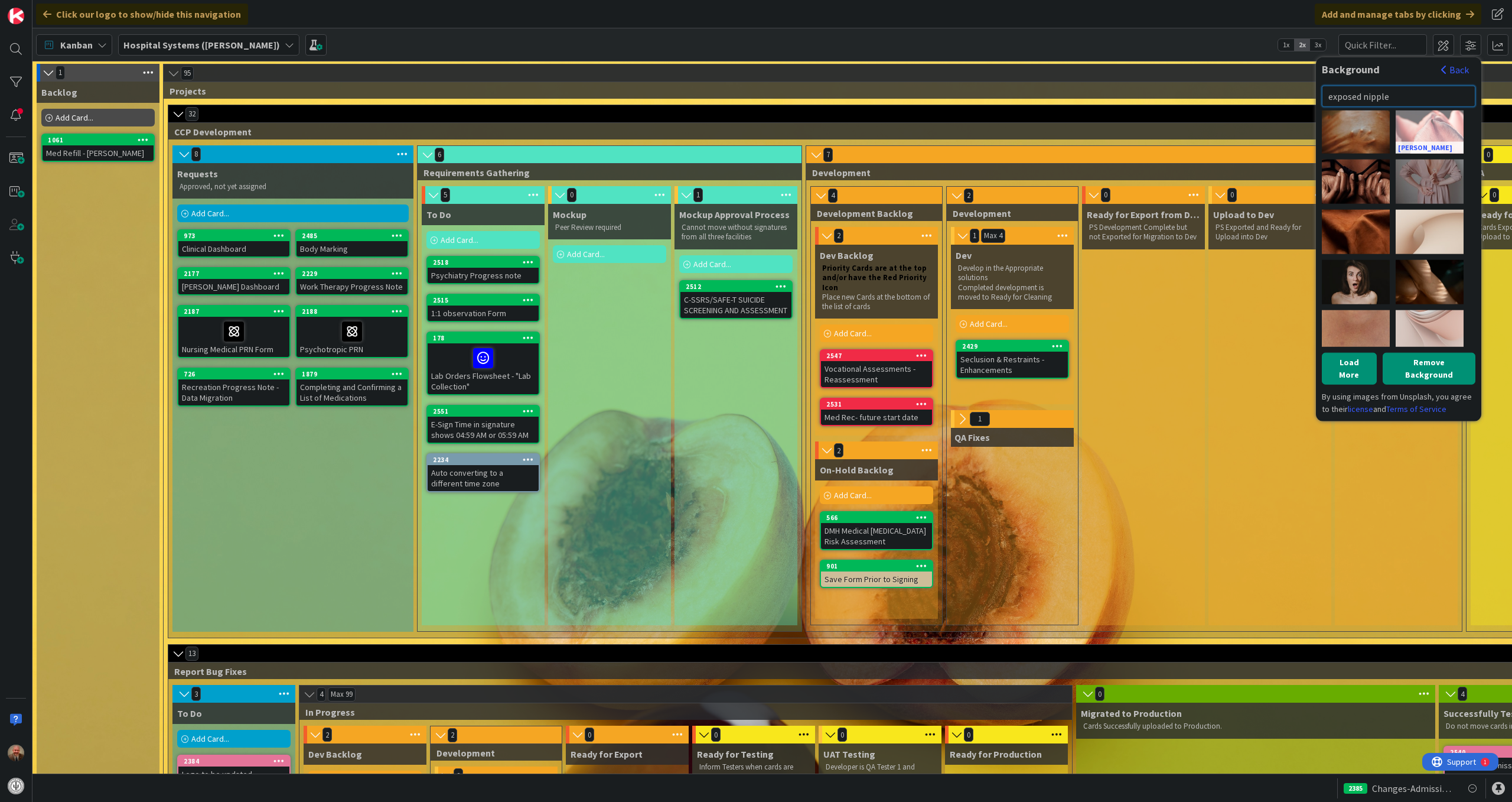
scroll to position [510, 0]
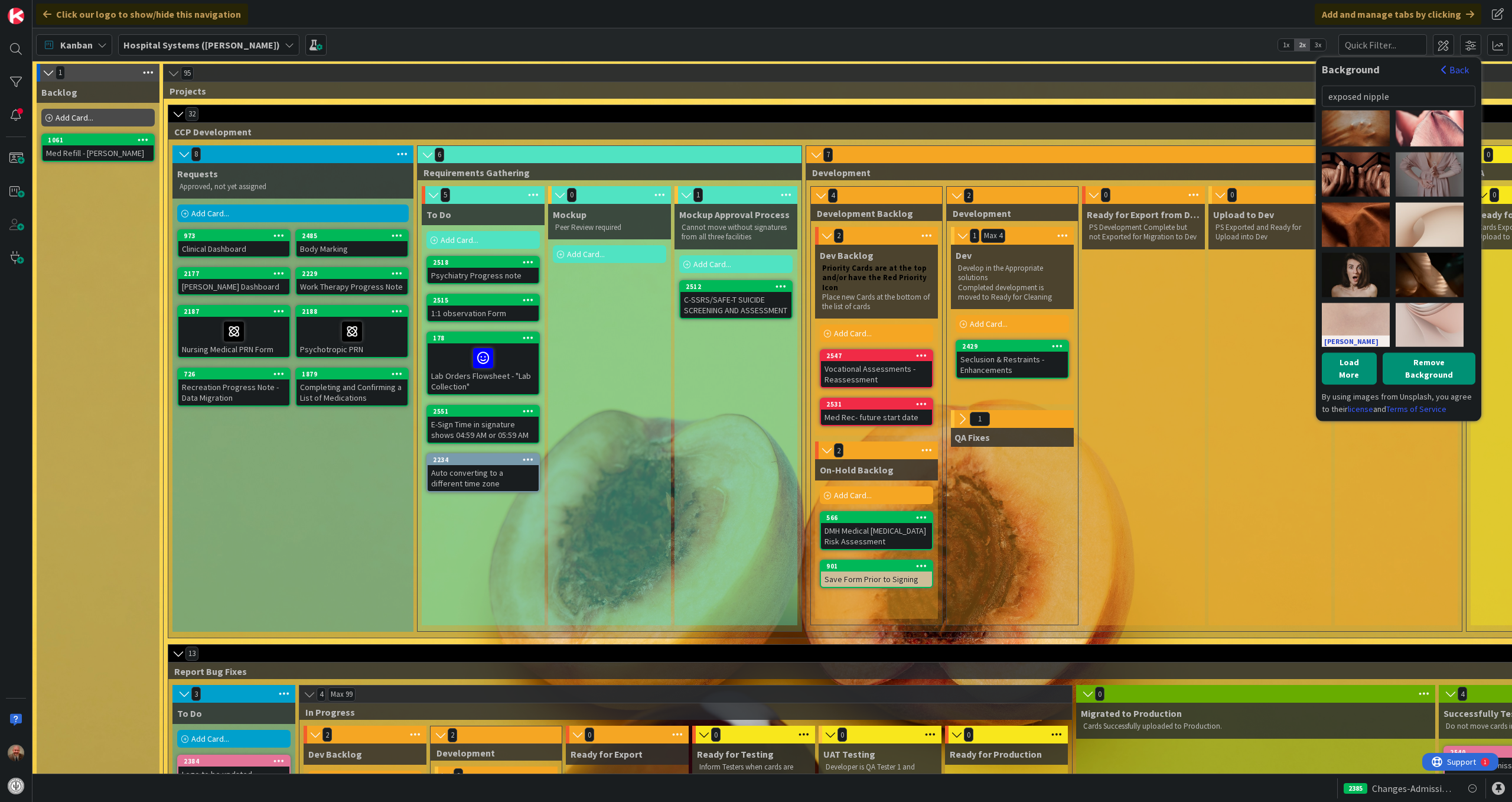
click at [1352, 341] on link "[PERSON_NAME]" at bounding box center [1356, 341] width 68 height 12
click at [1352, 360] on button "Load More" at bounding box center [1349, 368] width 55 height 32
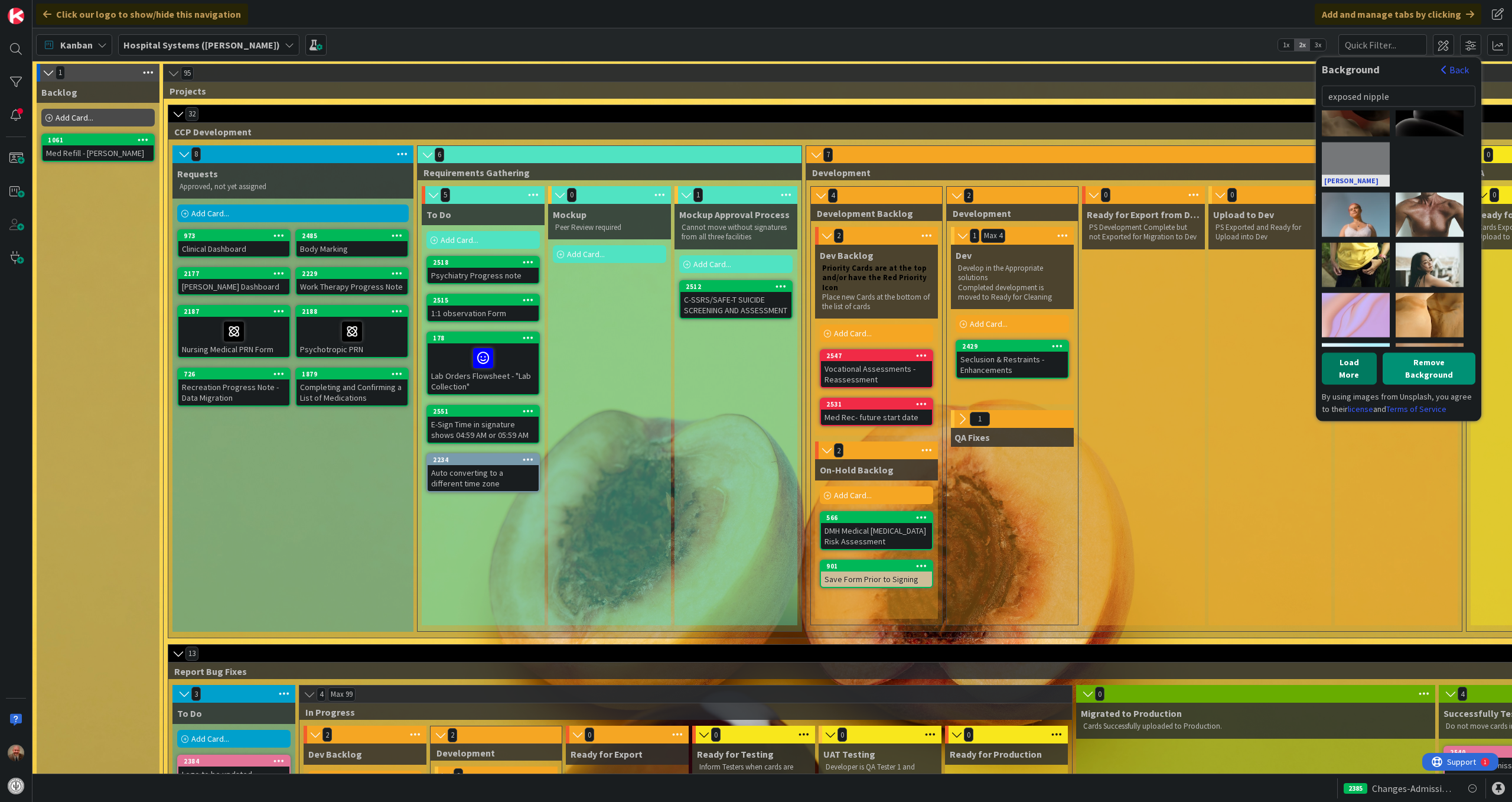
scroll to position [773, 0]
click at [1346, 175] on link "[PERSON_NAME]" at bounding box center [1356, 178] width 68 height 12
click at [1349, 157] on div "[PERSON_NAME]" at bounding box center [1356, 163] width 68 height 44
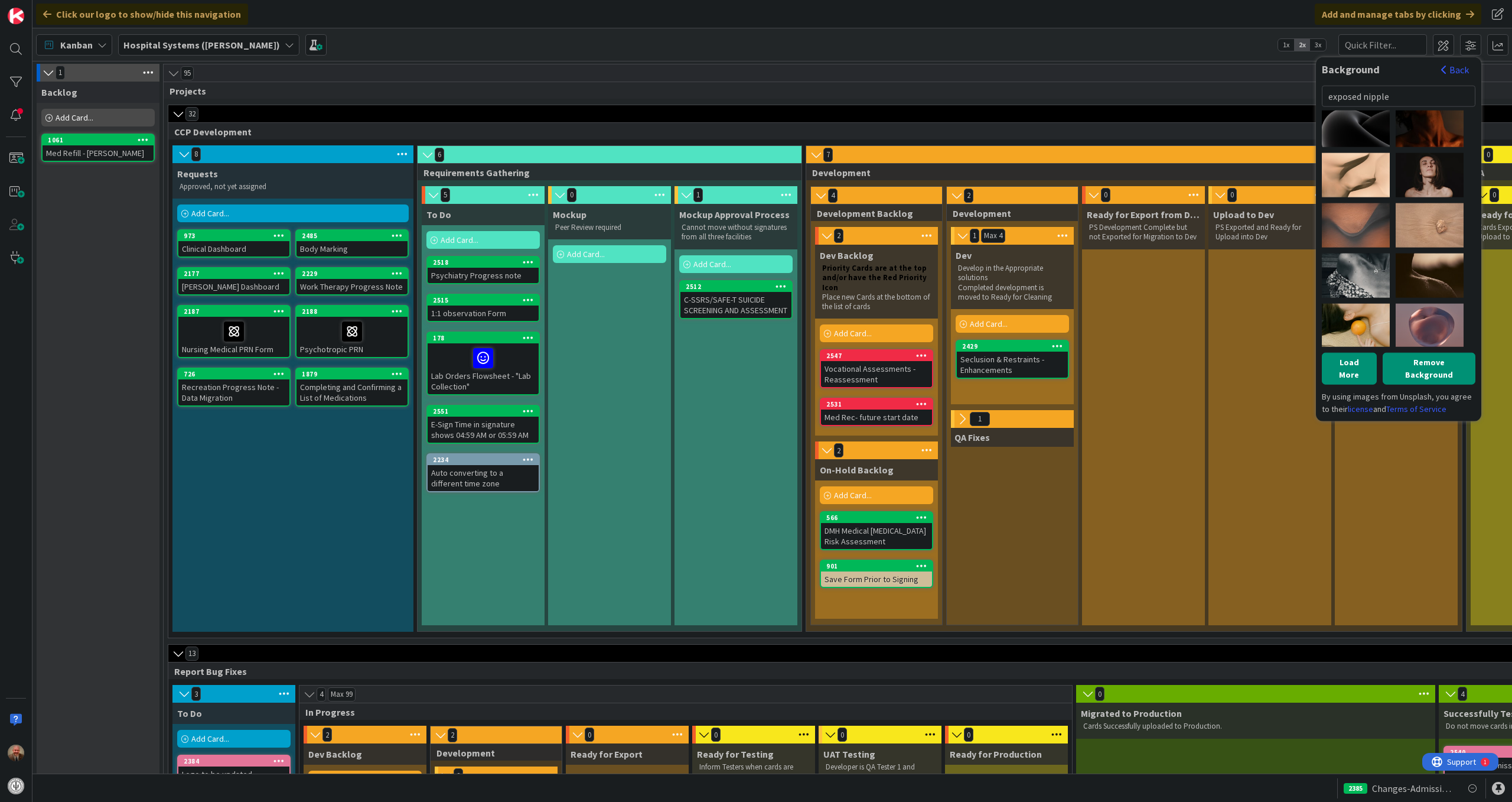
scroll to position [1265, 0]
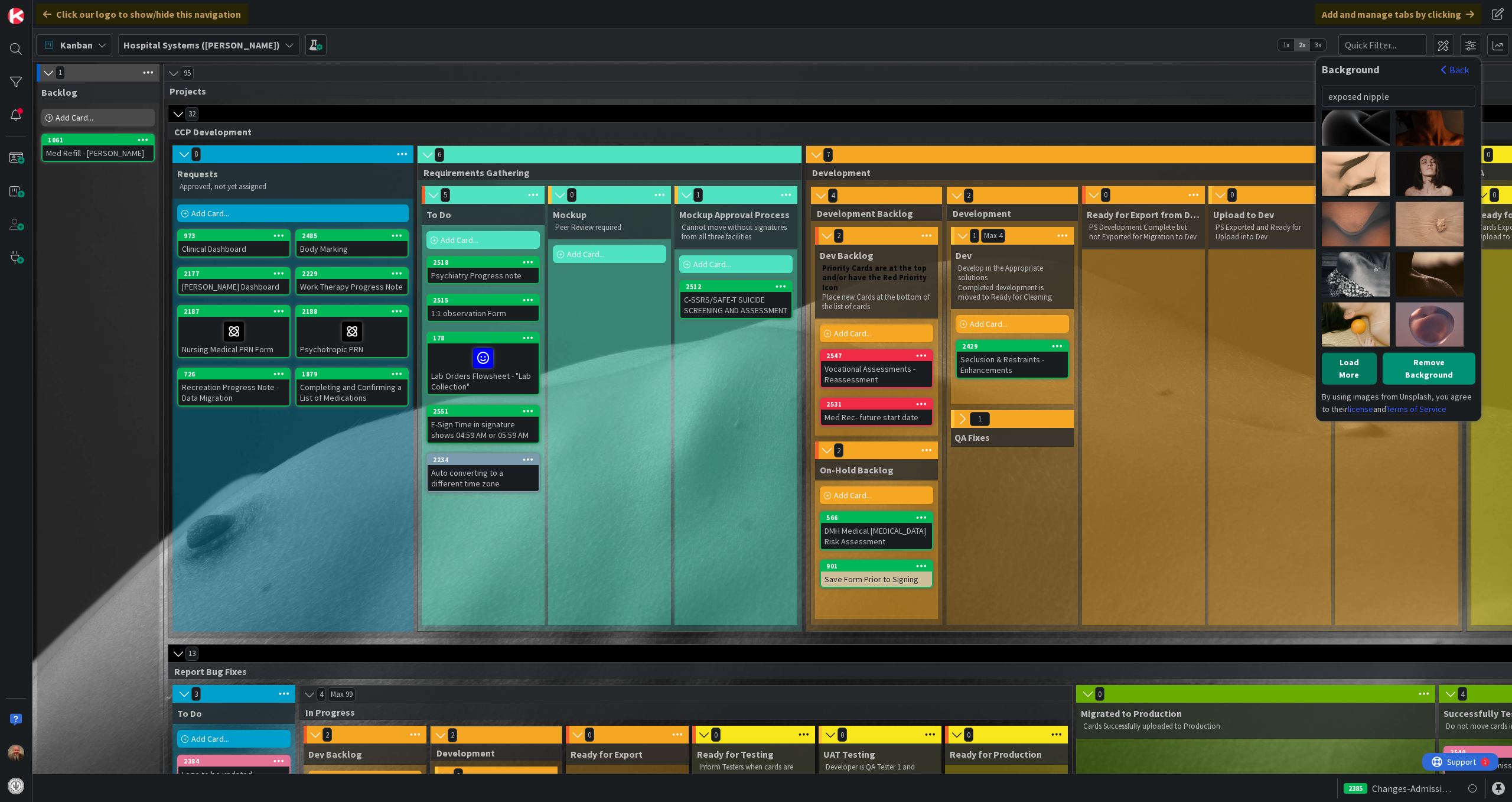
click at [1355, 360] on button "Load More" at bounding box center [1349, 368] width 55 height 32
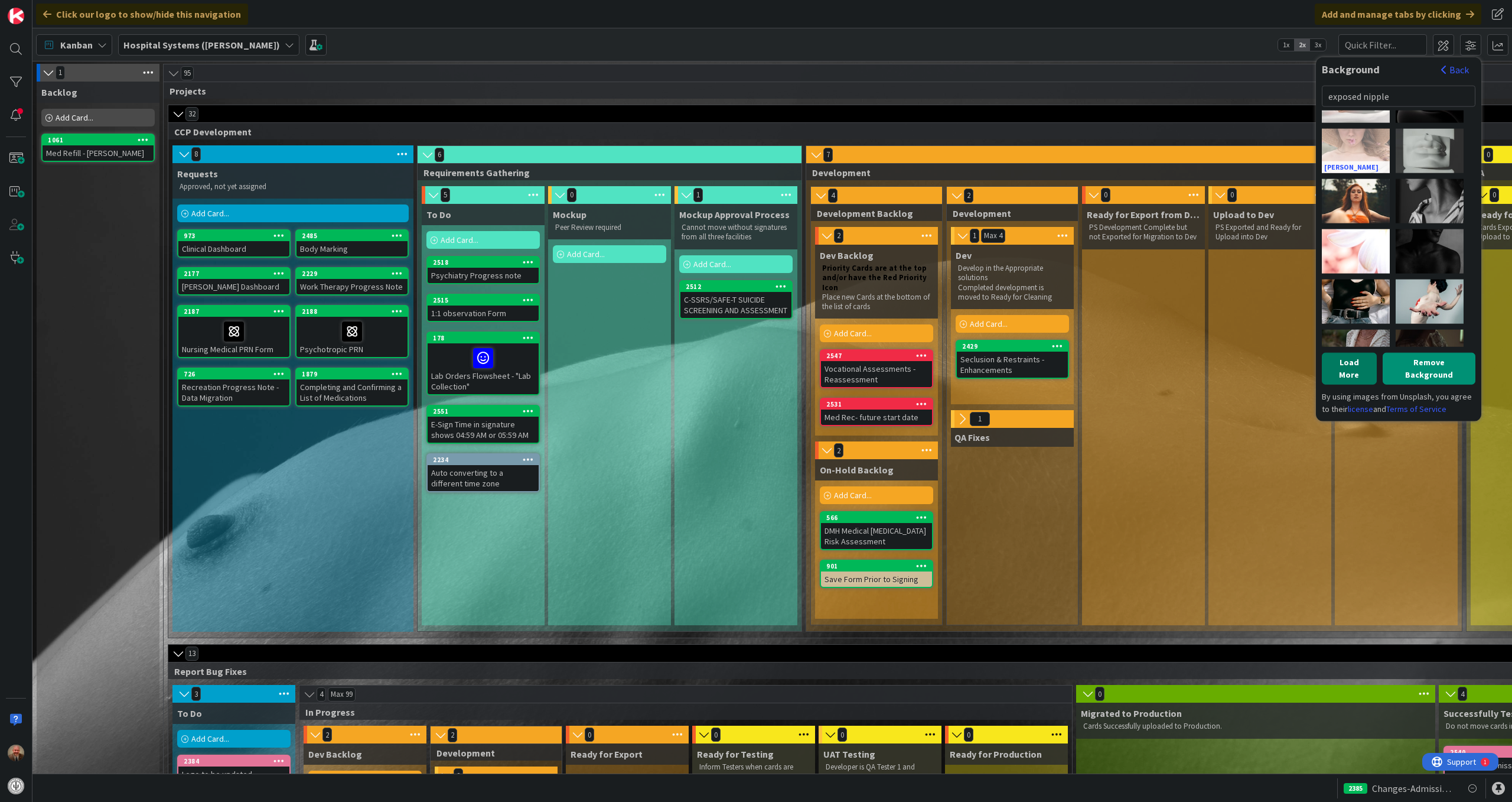
scroll to position [1841, 0]
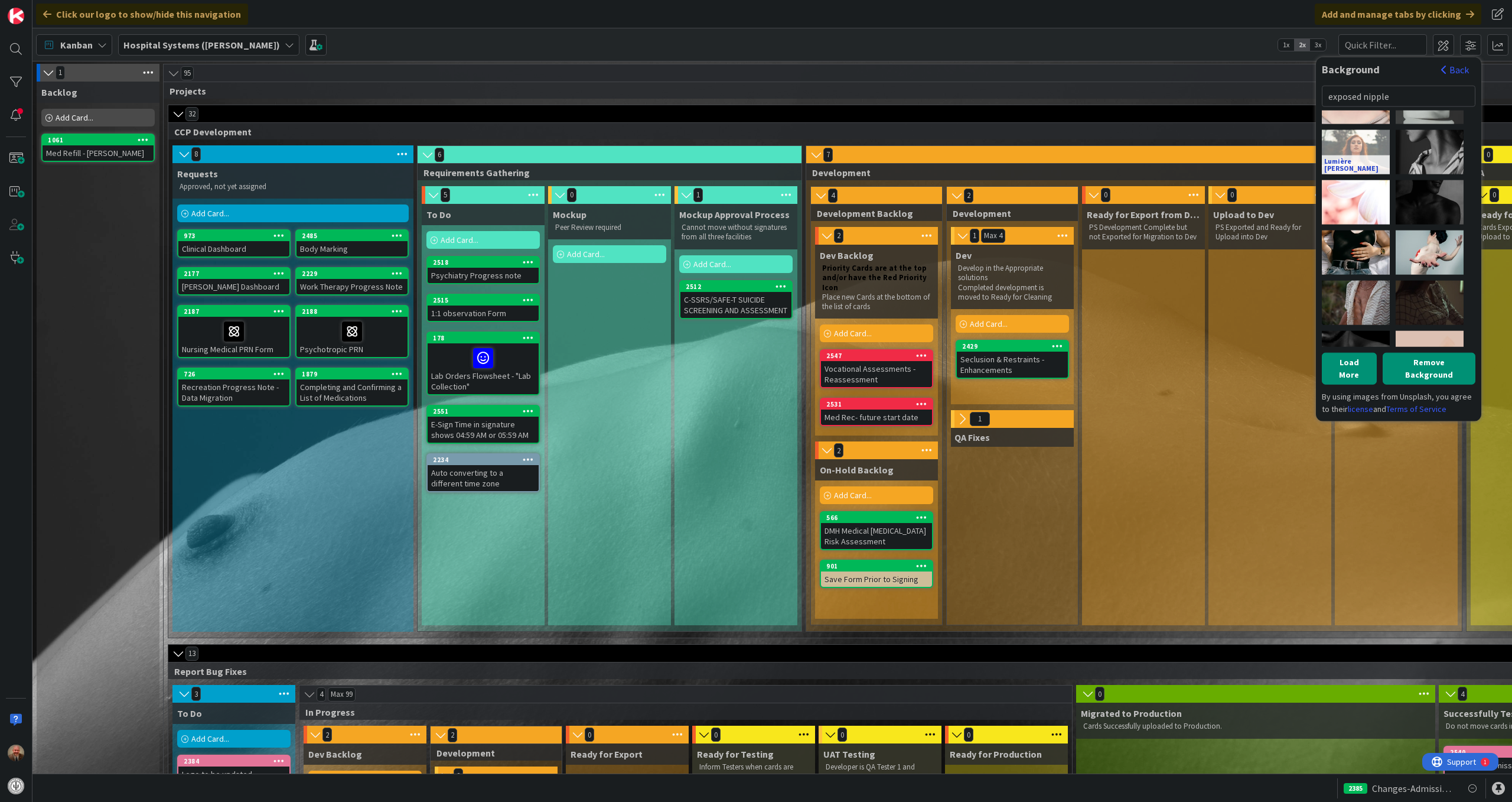
click at [1355, 165] on link "Lumière [PERSON_NAME]" at bounding box center [1356, 164] width 68 height 19
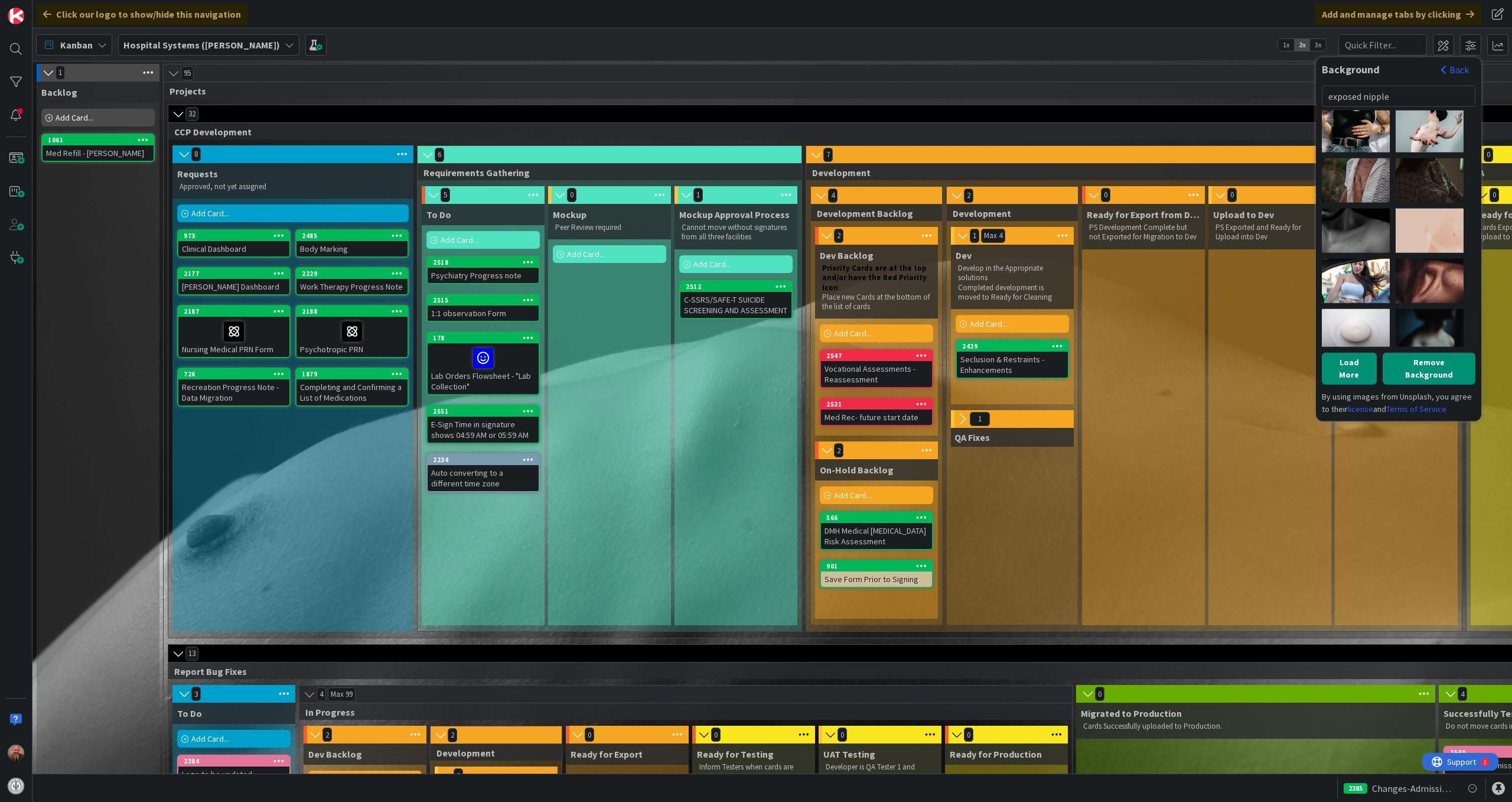
scroll to position [2017, 0]
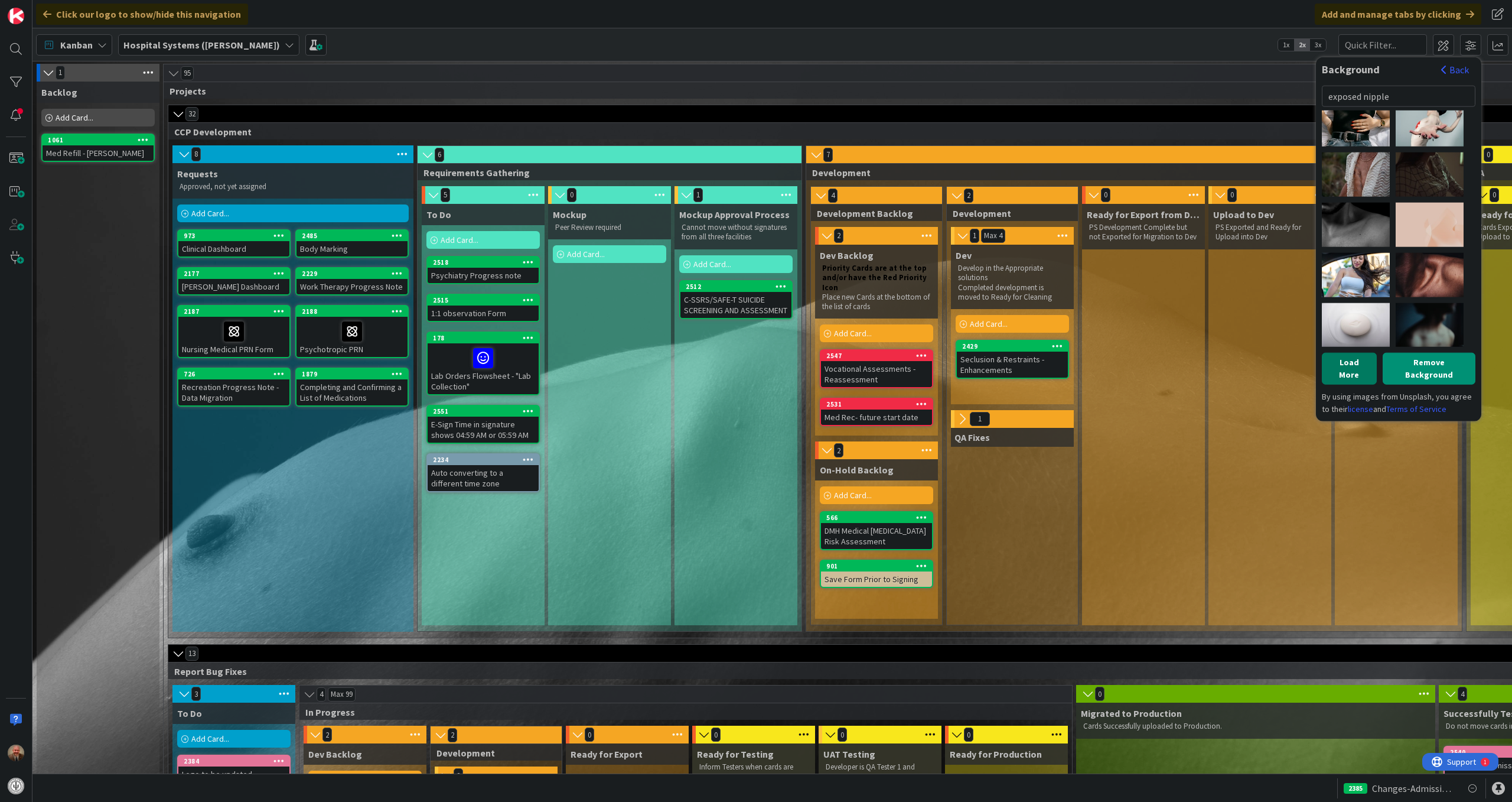
click at [1350, 363] on button "Load More" at bounding box center [1349, 368] width 55 height 32
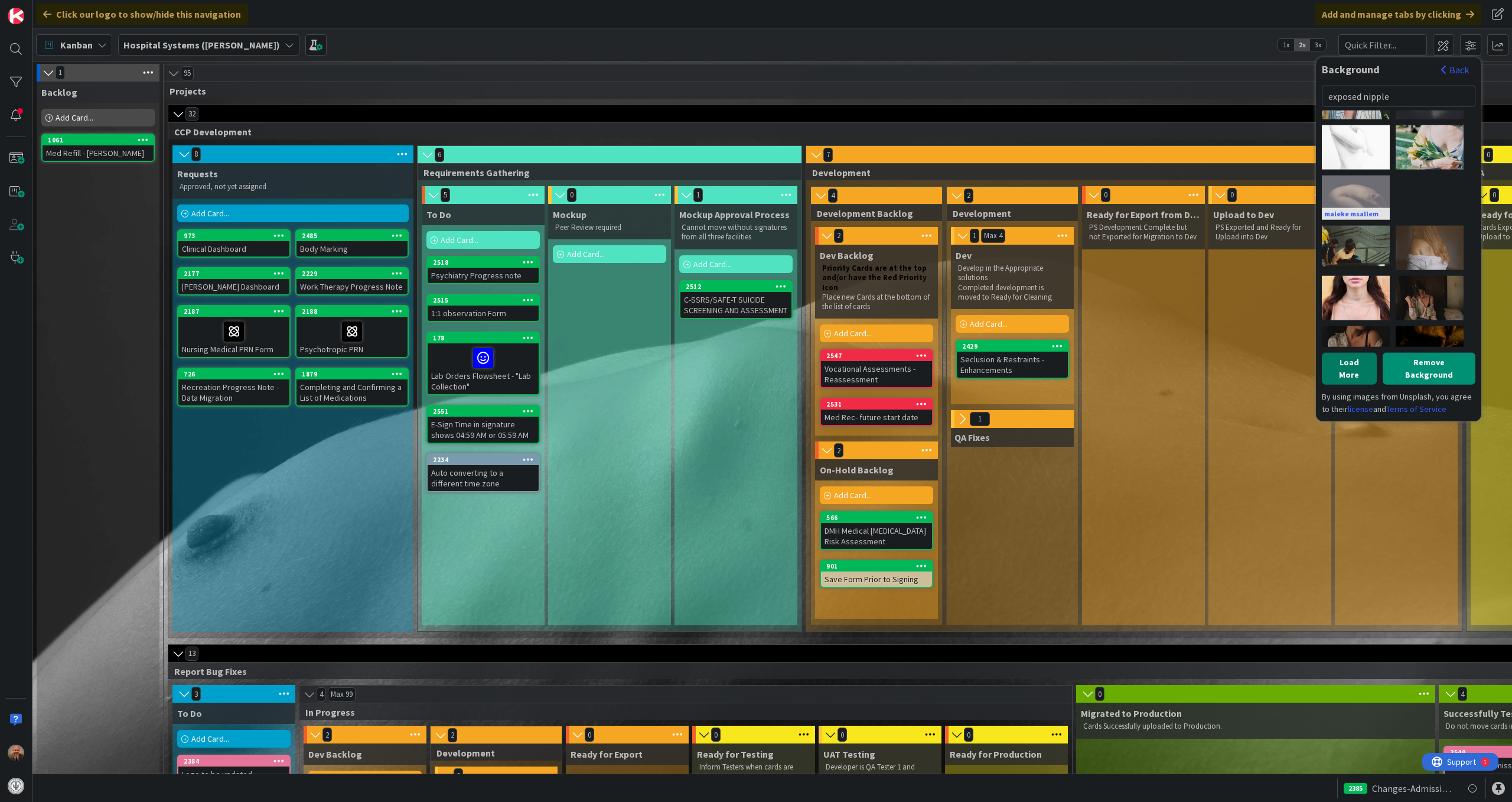
scroll to position [2648, 0]
click at [1355, 184] on div "maleke msallem" at bounding box center [1356, 196] width 68 height 44
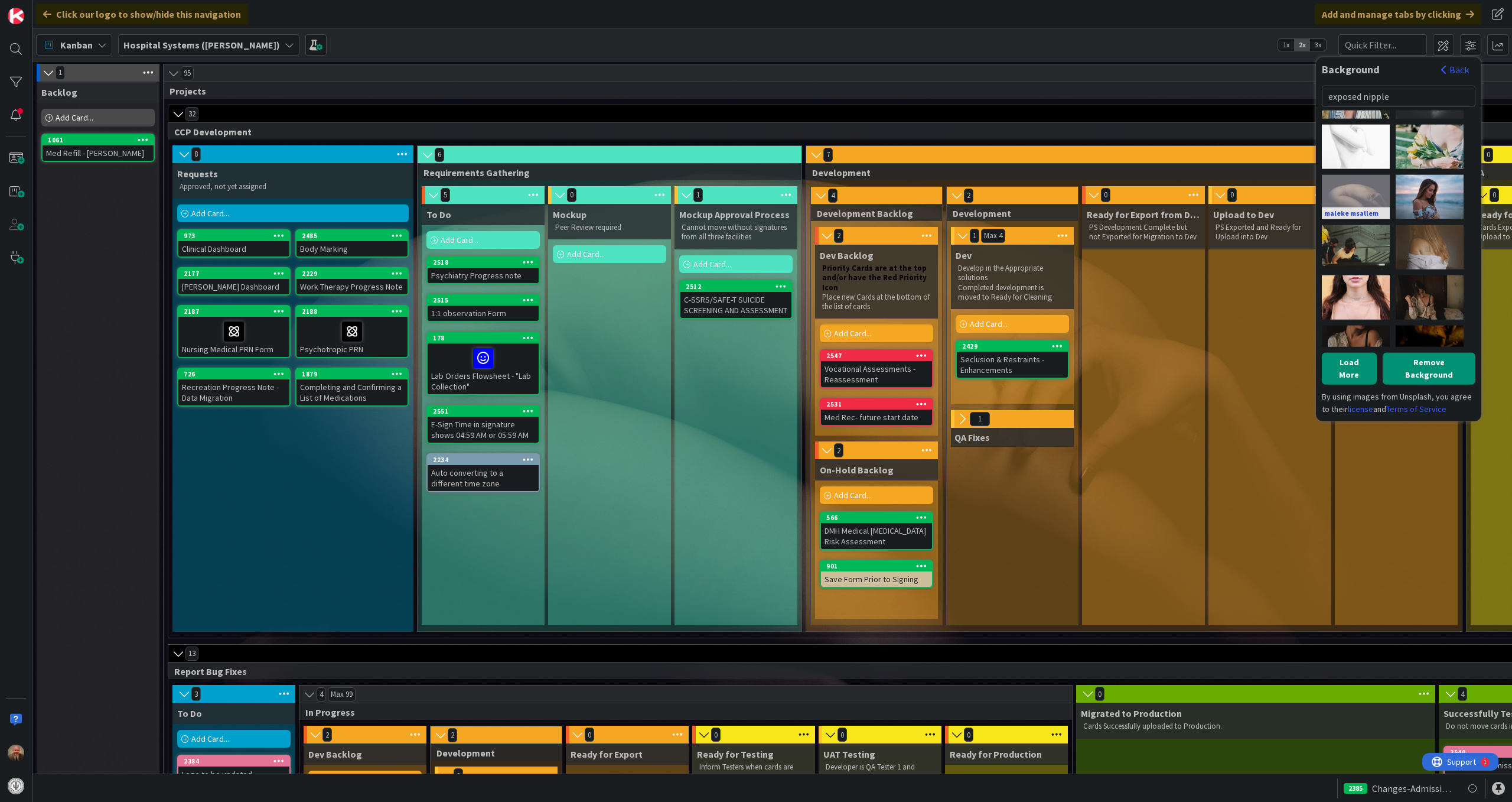
click at [1345, 209] on link "maleke msallem" at bounding box center [1356, 213] width 68 height 12
click at [1357, 283] on div "Studio [PERSON_NAME]" at bounding box center [1356, 297] width 68 height 44
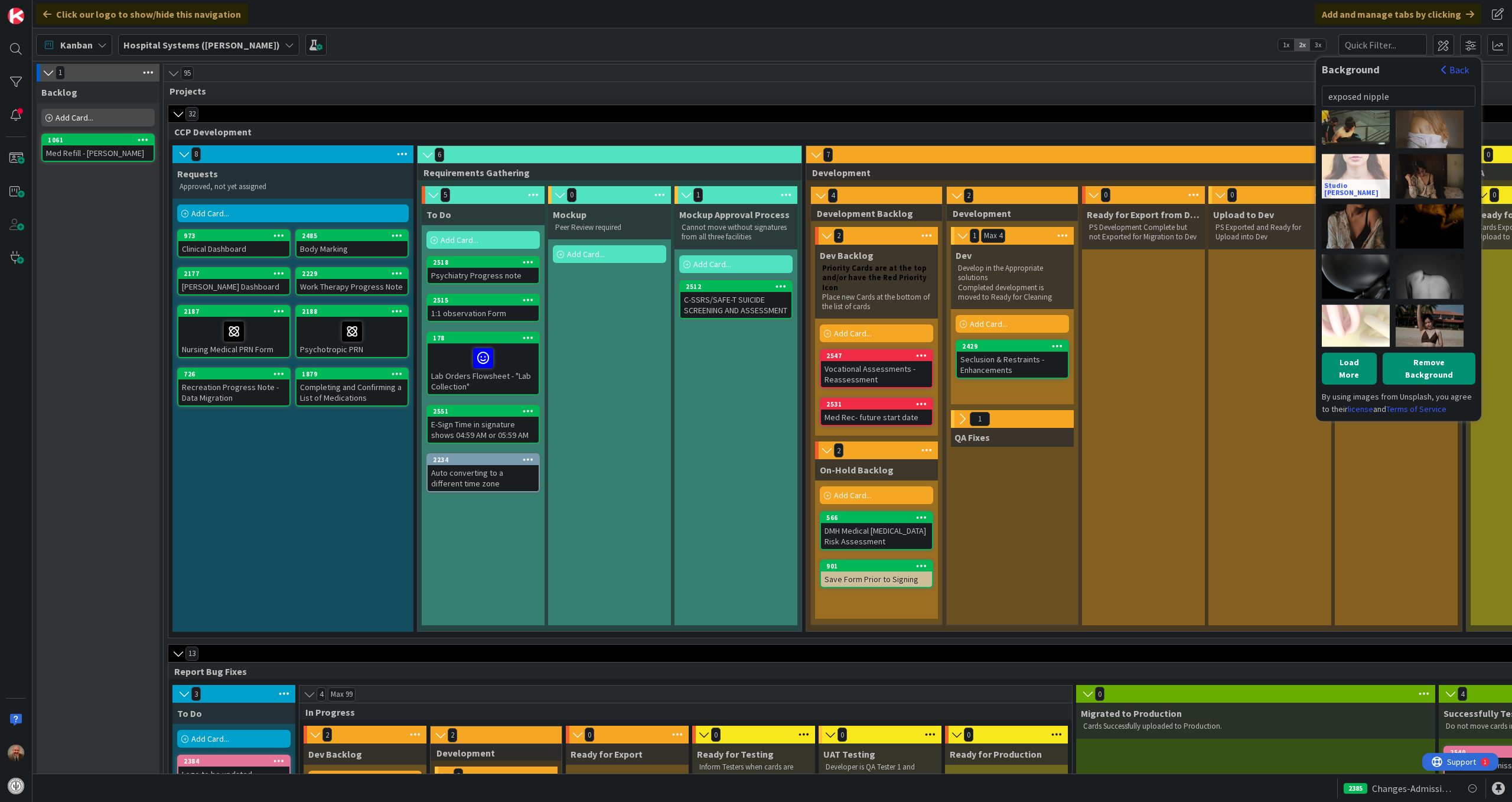
scroll to position [2771, 0]
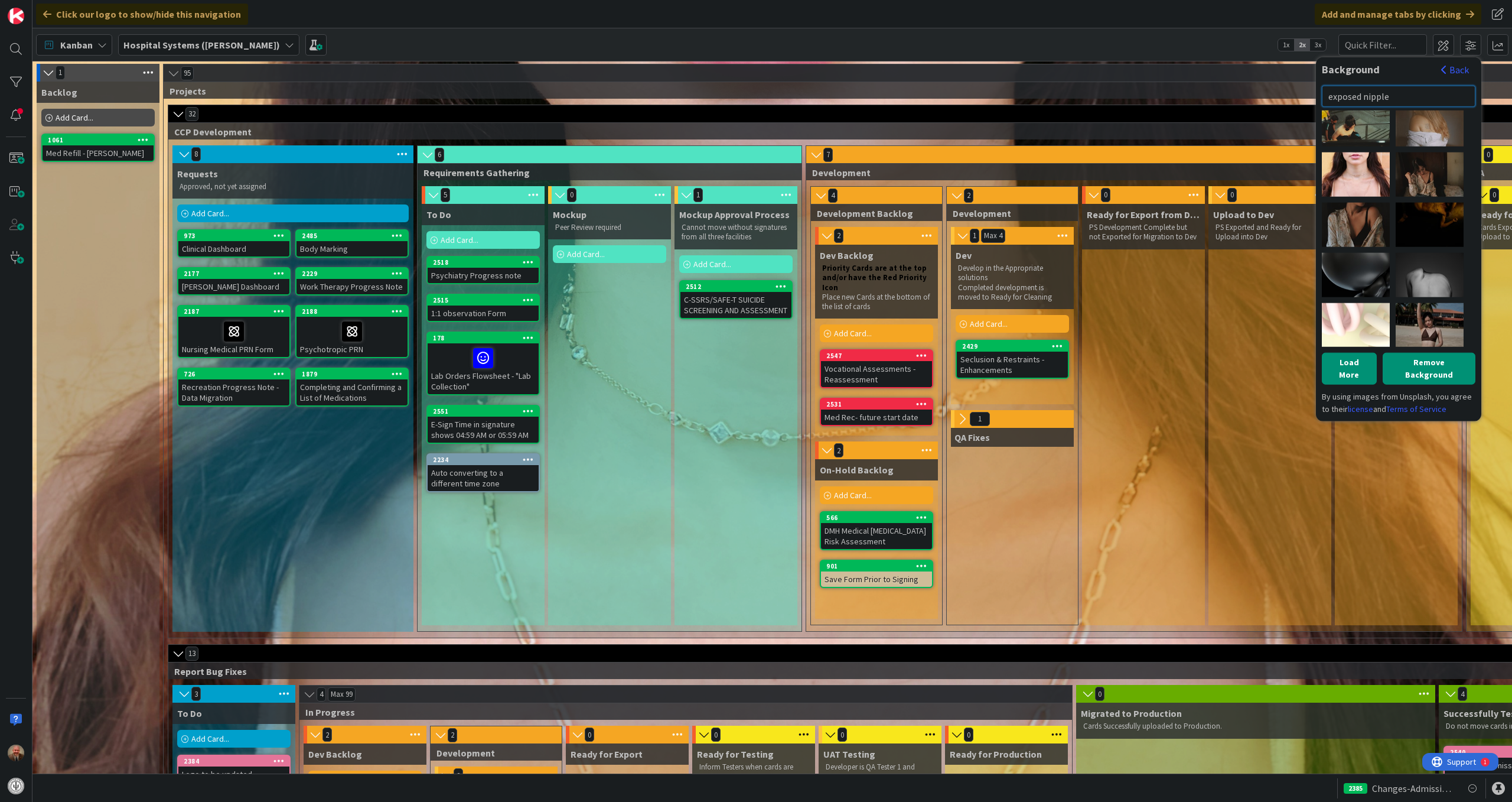
drag, startPoint x: 1406, startPoint y: 97, endPoint x: 1325, endPoint y: 93, distance: 81.1
click at [1325, 93] on input "exposed nipple" at bounding box center [1399, 95] width 154 height 21
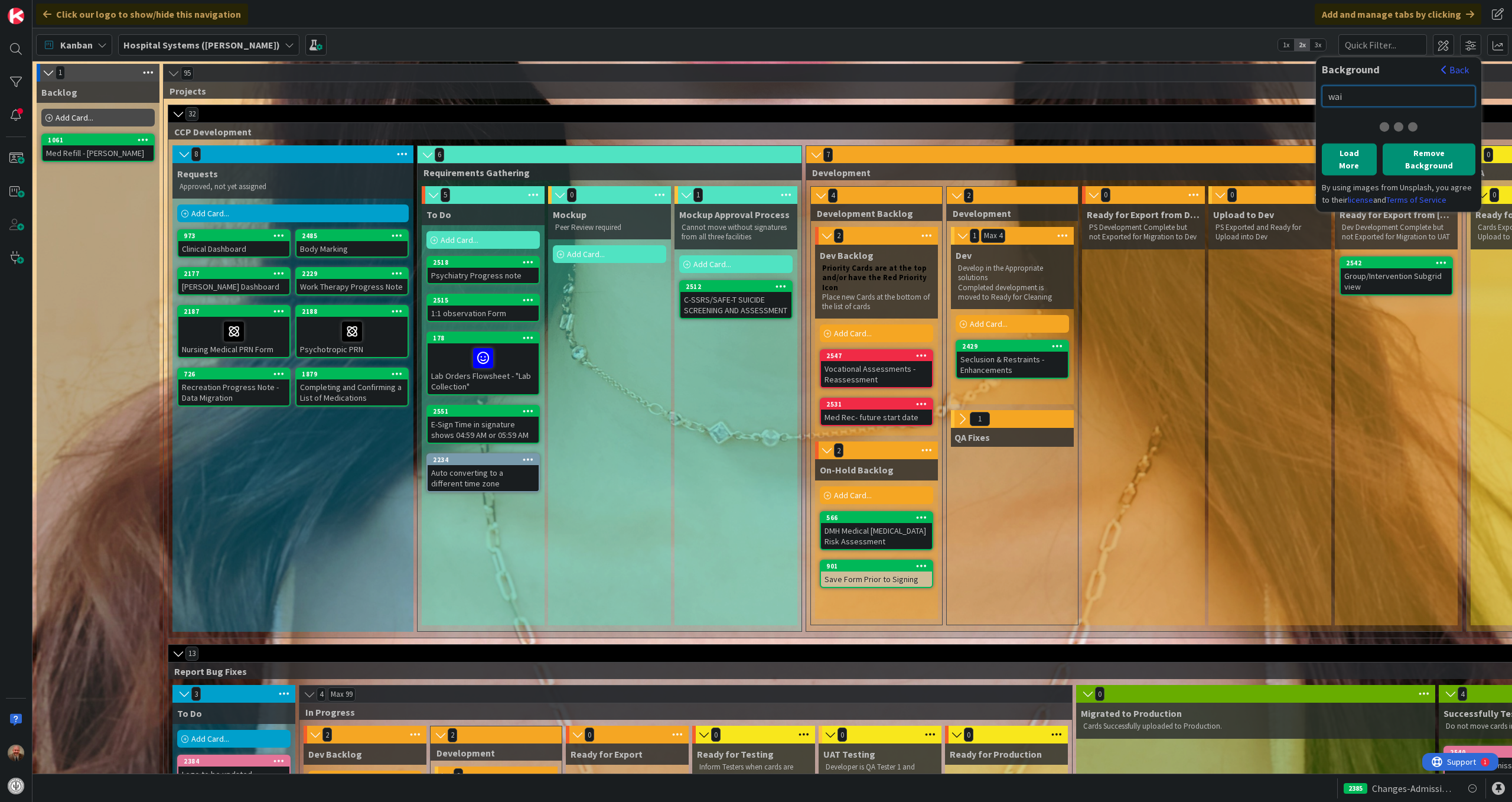
scroll to position [0, 0]
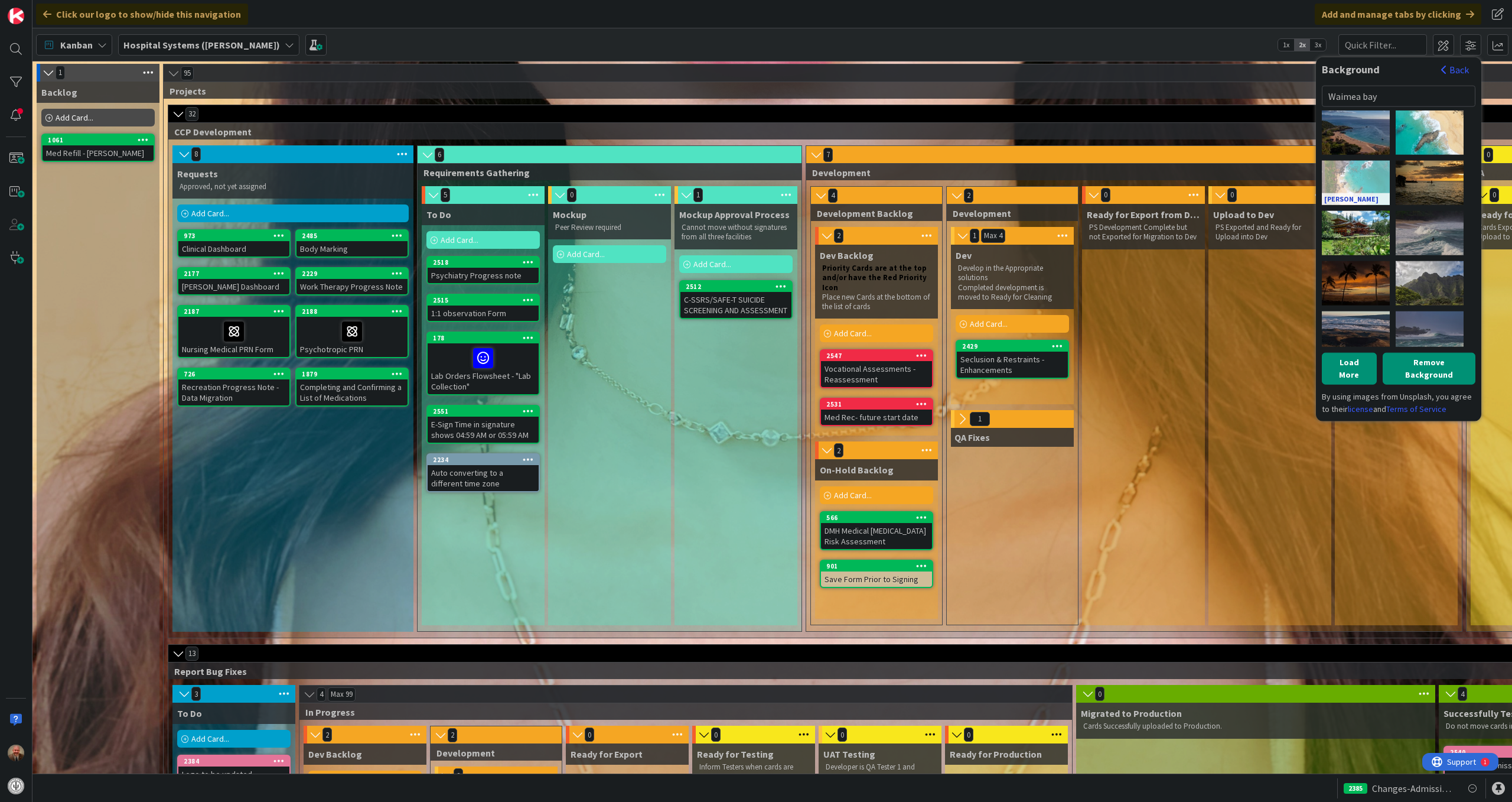
click at [1350, 196] on link "[PERSON_NAME]" at bounding box center [1356, 198] width 68 height 12
click at [1352, 119] on div "[PERSON_NAME]" at bounding box center [1356, 132] width 68 height 44
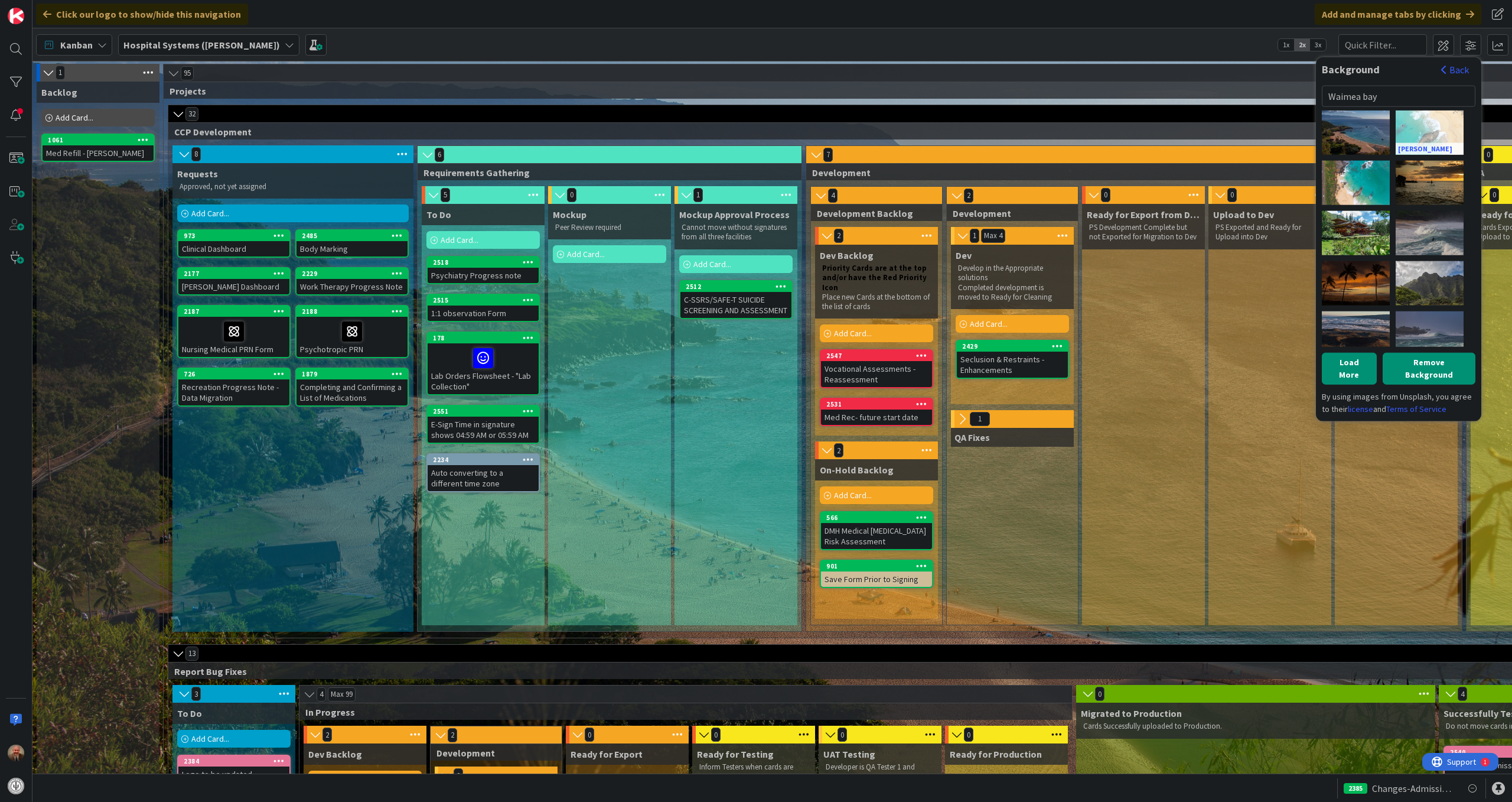
click at [1410, 117] on div "[PERSON_NAME]" at bounding box center [1429, 132] width 68 height 44
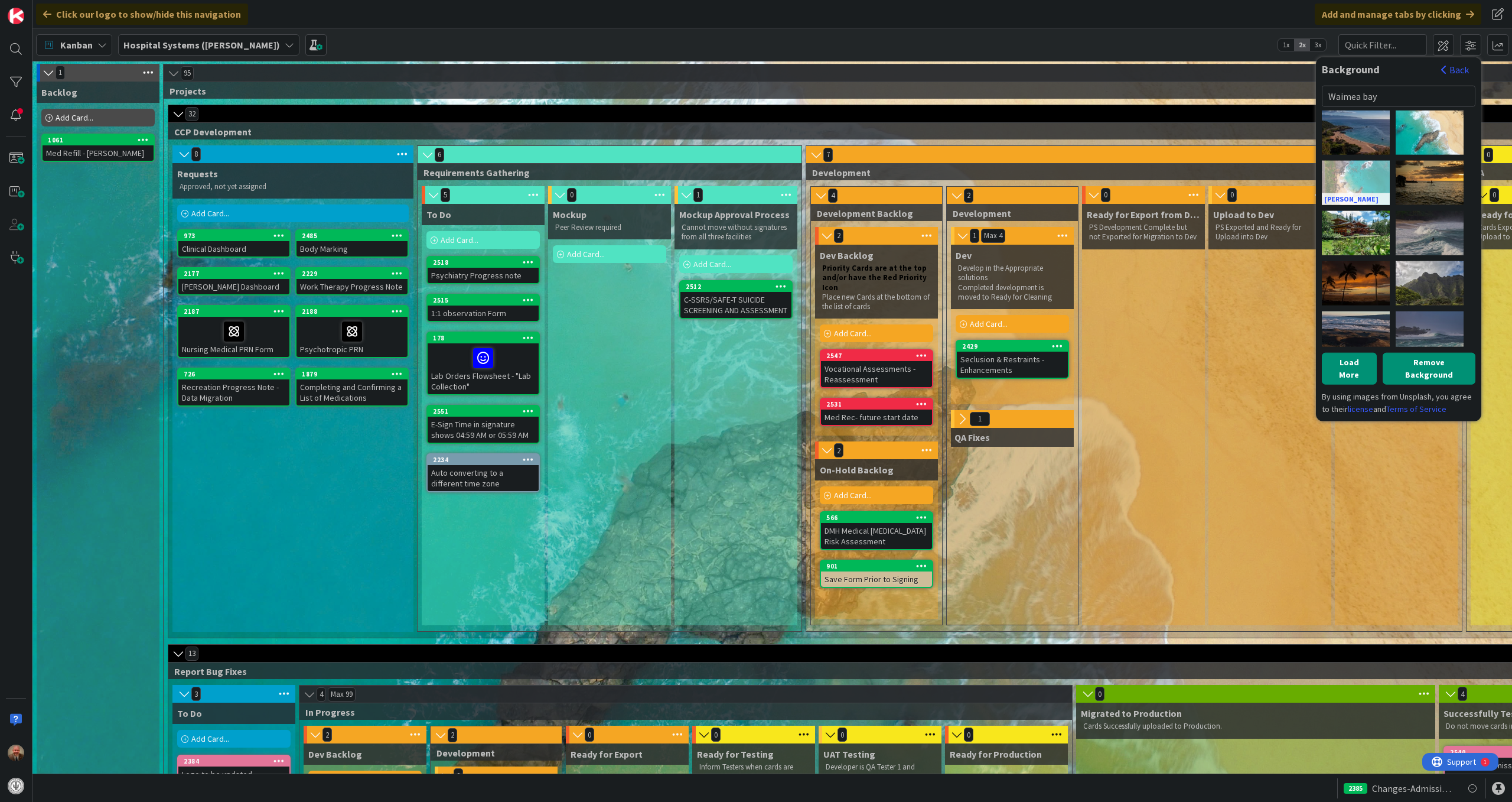
click at [1354, 165] on div "[PERSON_NAME]" at bounding box center [1356, 182] width 68 height 44
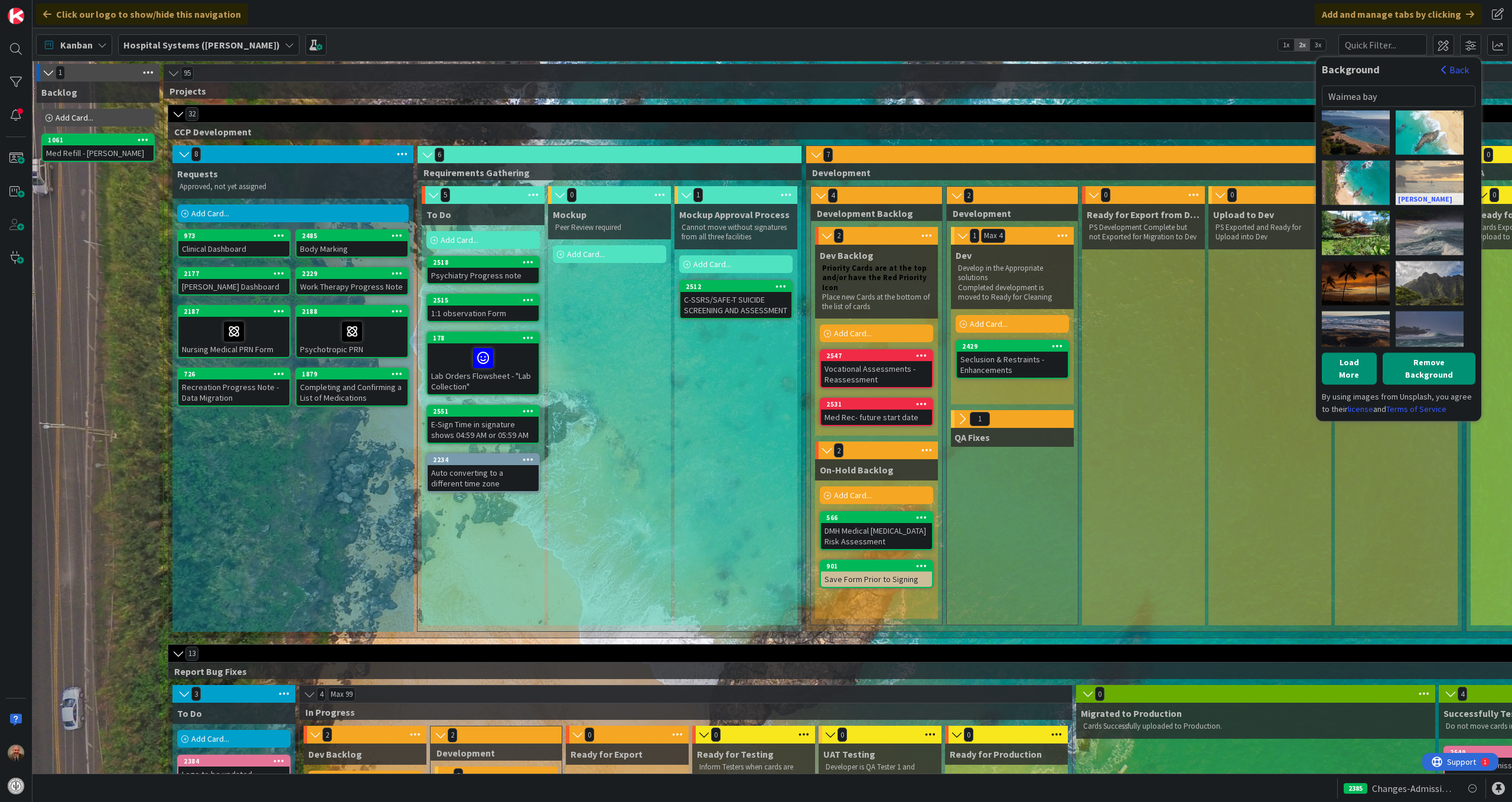
click at [1418, 171] on div "[PERSON_NAME]" at bounding box center [1429, 182] width 68 height 44
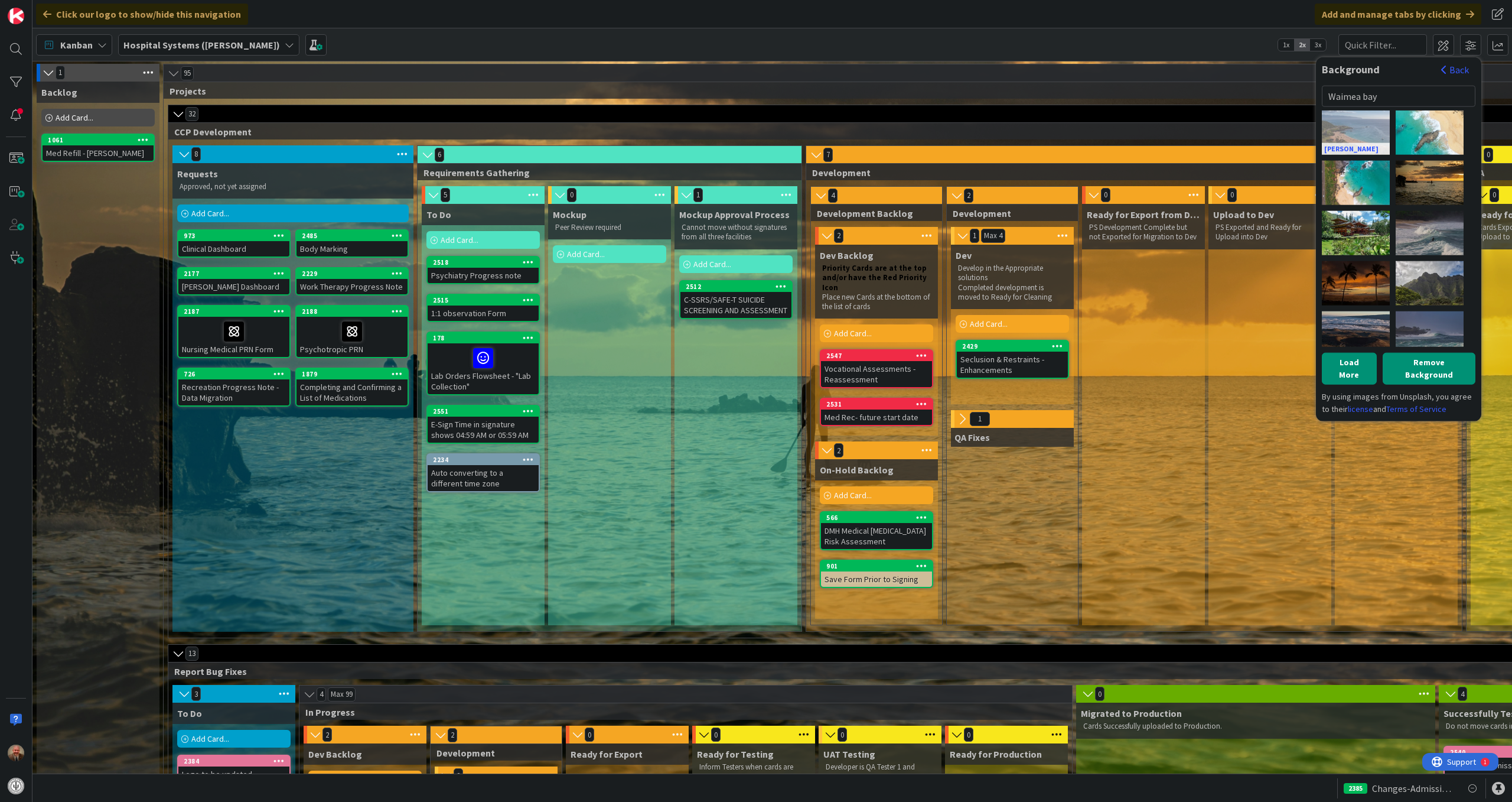
click at [1360, 121] on div "[PERSON_NAME]" at bounding box center [1356, 132] width 68 height 44
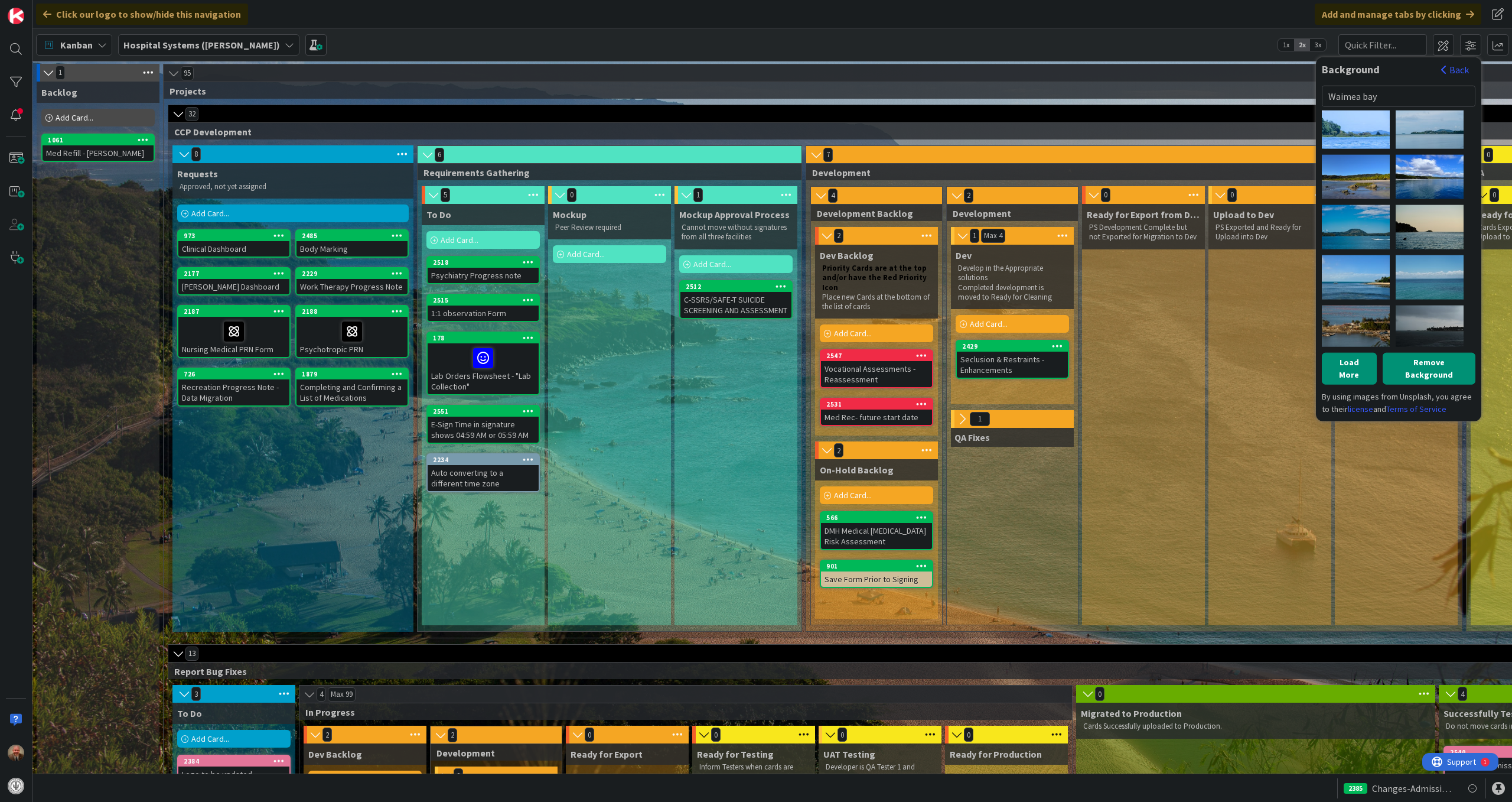
scroll to position [510, 0]
drag, startPoint x: 1376, startPoint y: 95, endPoint x: 1362, endPoint y: 95, distance: 14.0
click at [1362, 95] on input "Waimea bay" at bounding box center [1399, 95] width 154 height 21
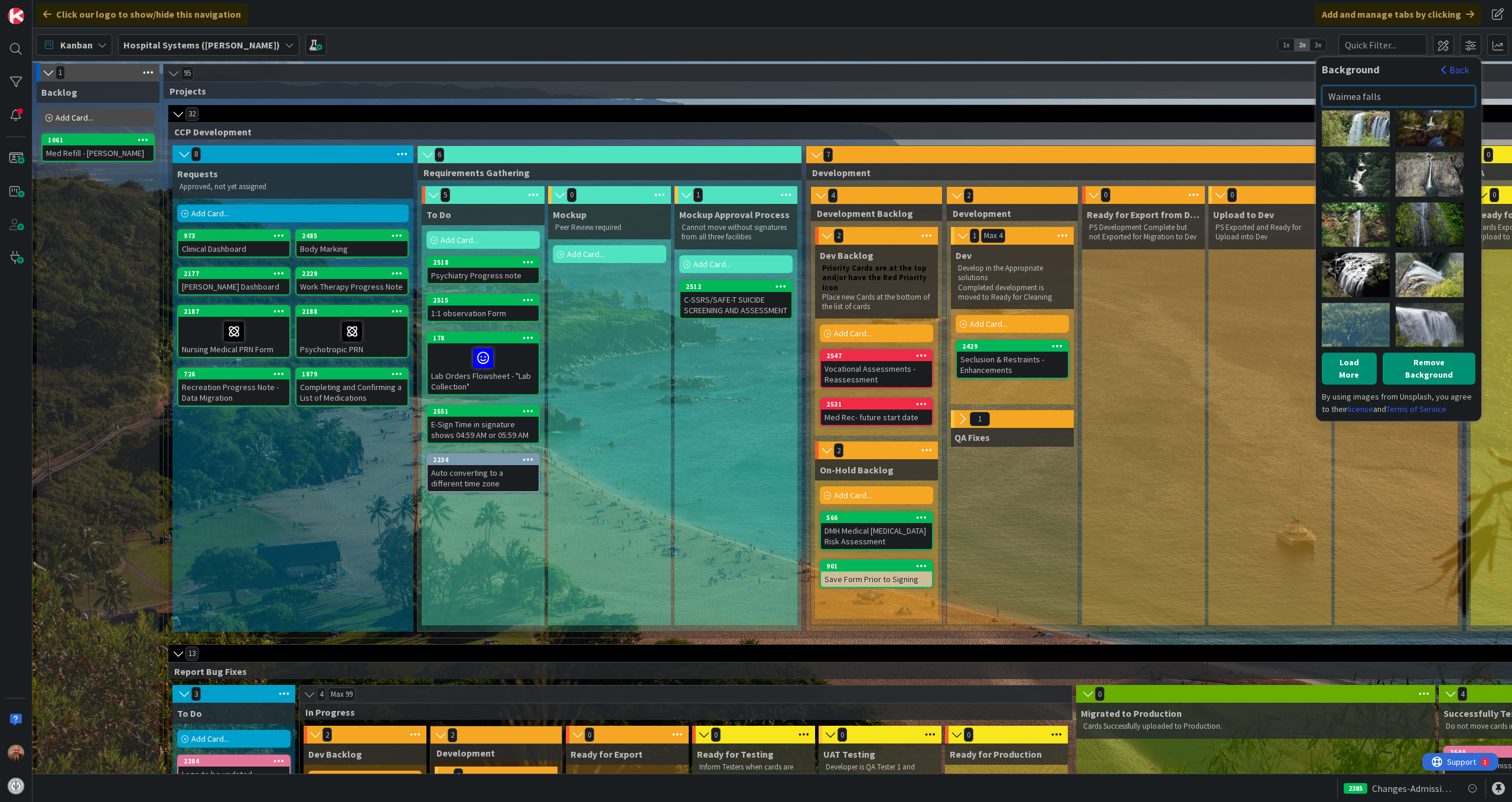
click at [1406, 91] on input "Waimea falls" at bounding box center [1399, 95] width 154 height 21
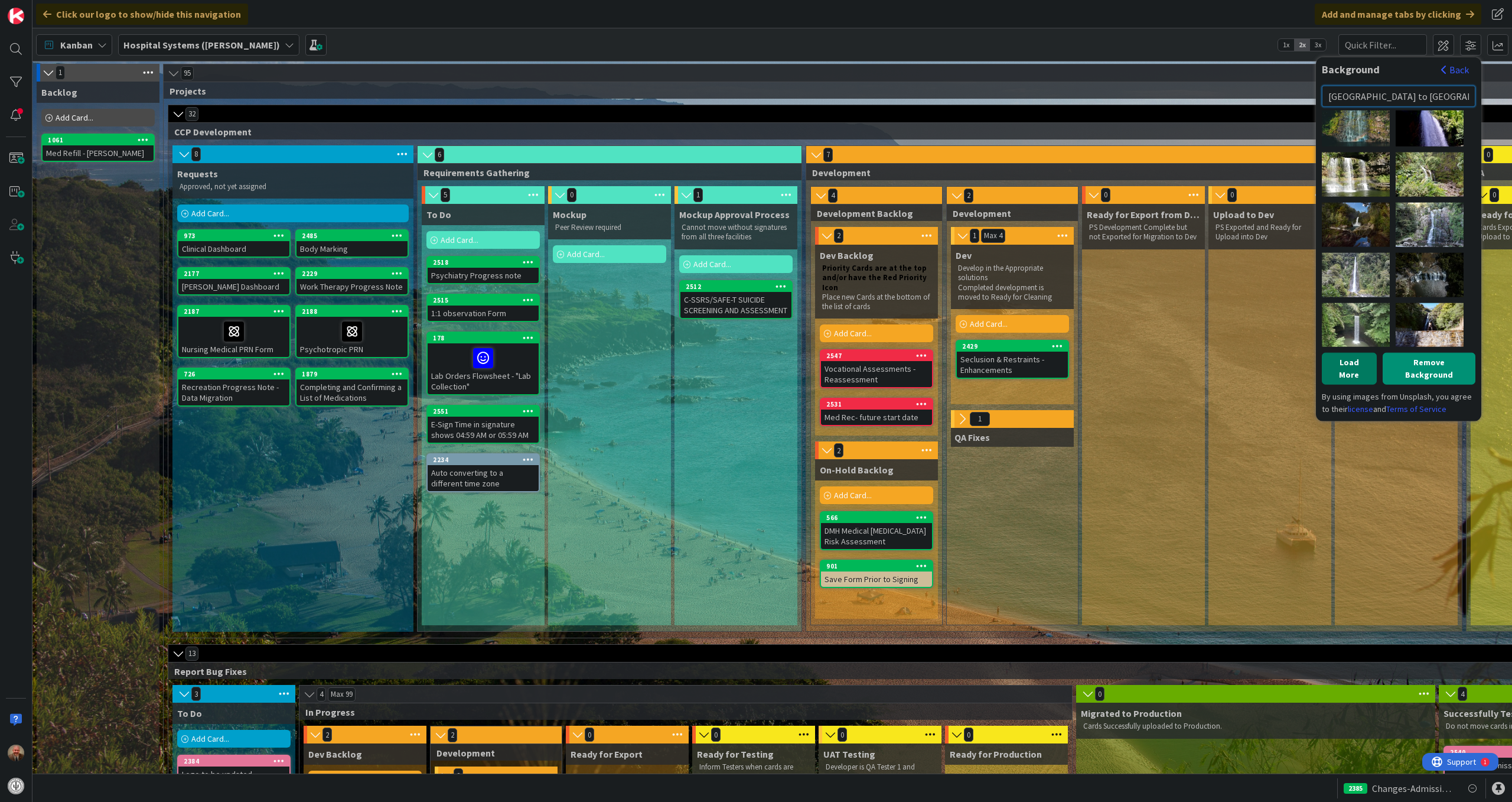
type input "[GEOGRAPHIC_DATA] to [GEOGRAPHIC_DATA]"
click at [1345, 353] on button "Load More" at bounding box center [1349, 368] width 55 height 32
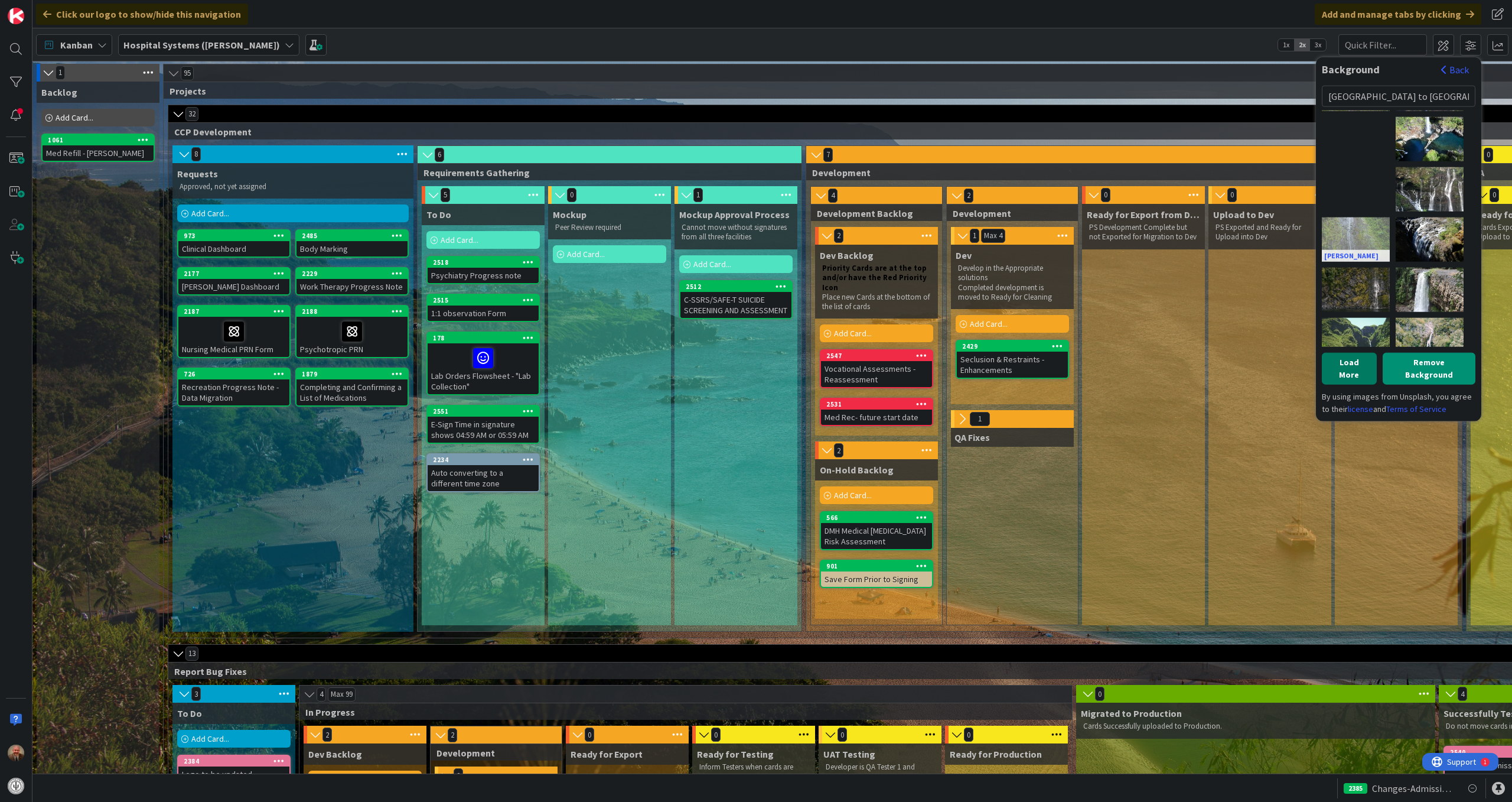
scroll to position [1265, 0]
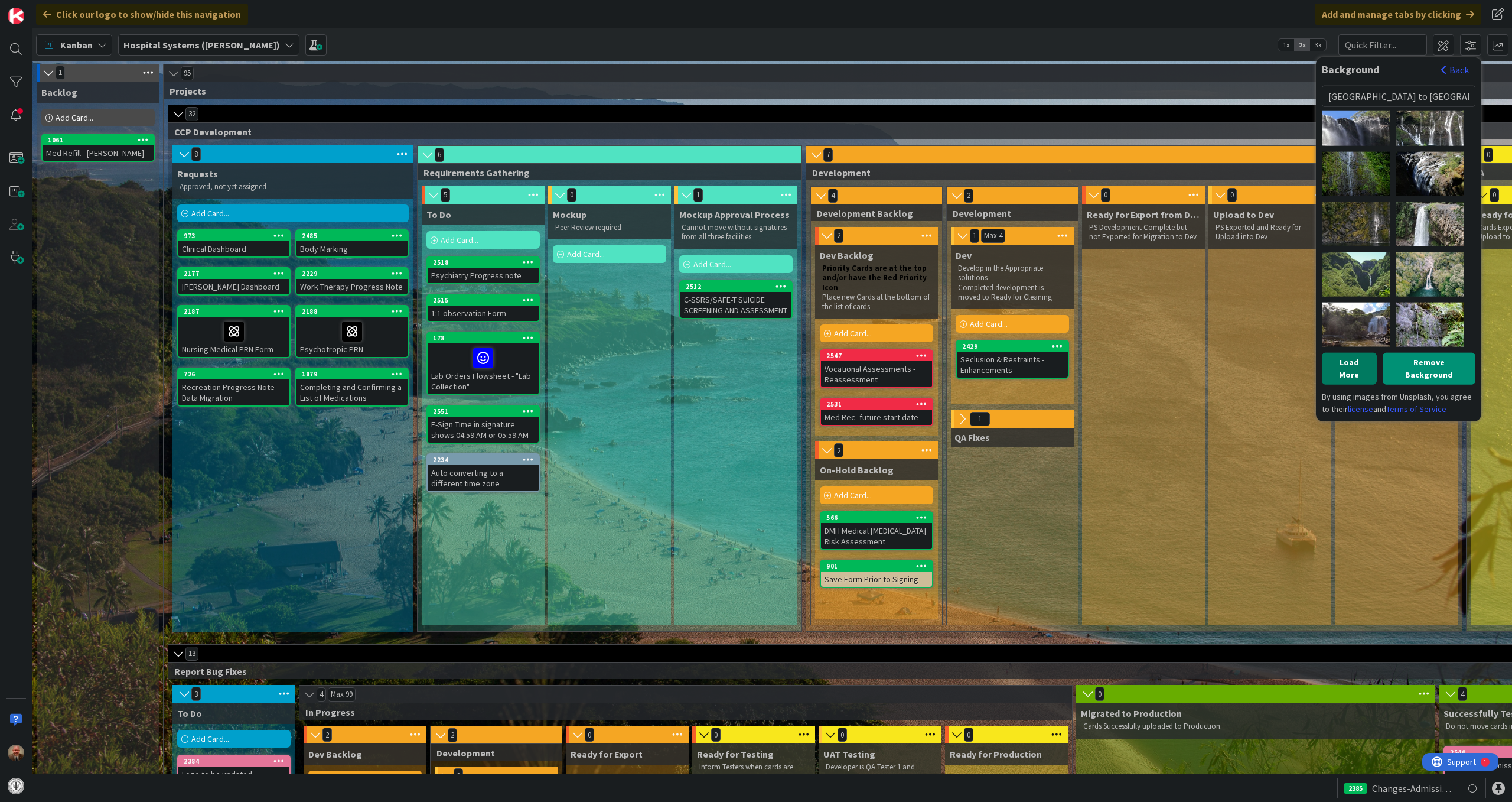
click at [1352, 364] on button "Load More" at bounding box center [1349, 368] width 55 height 32
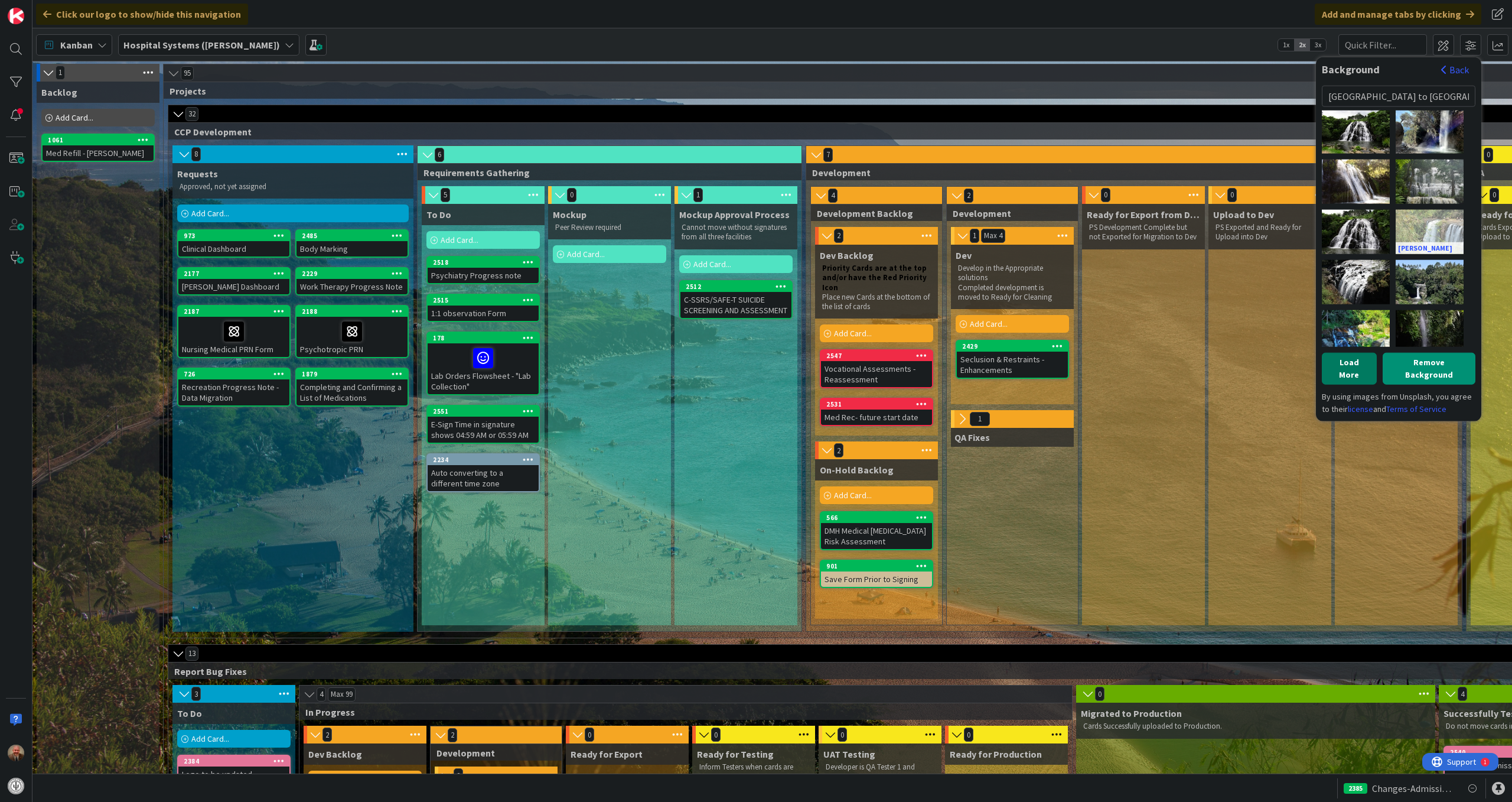
scroll to position [2017, 0]
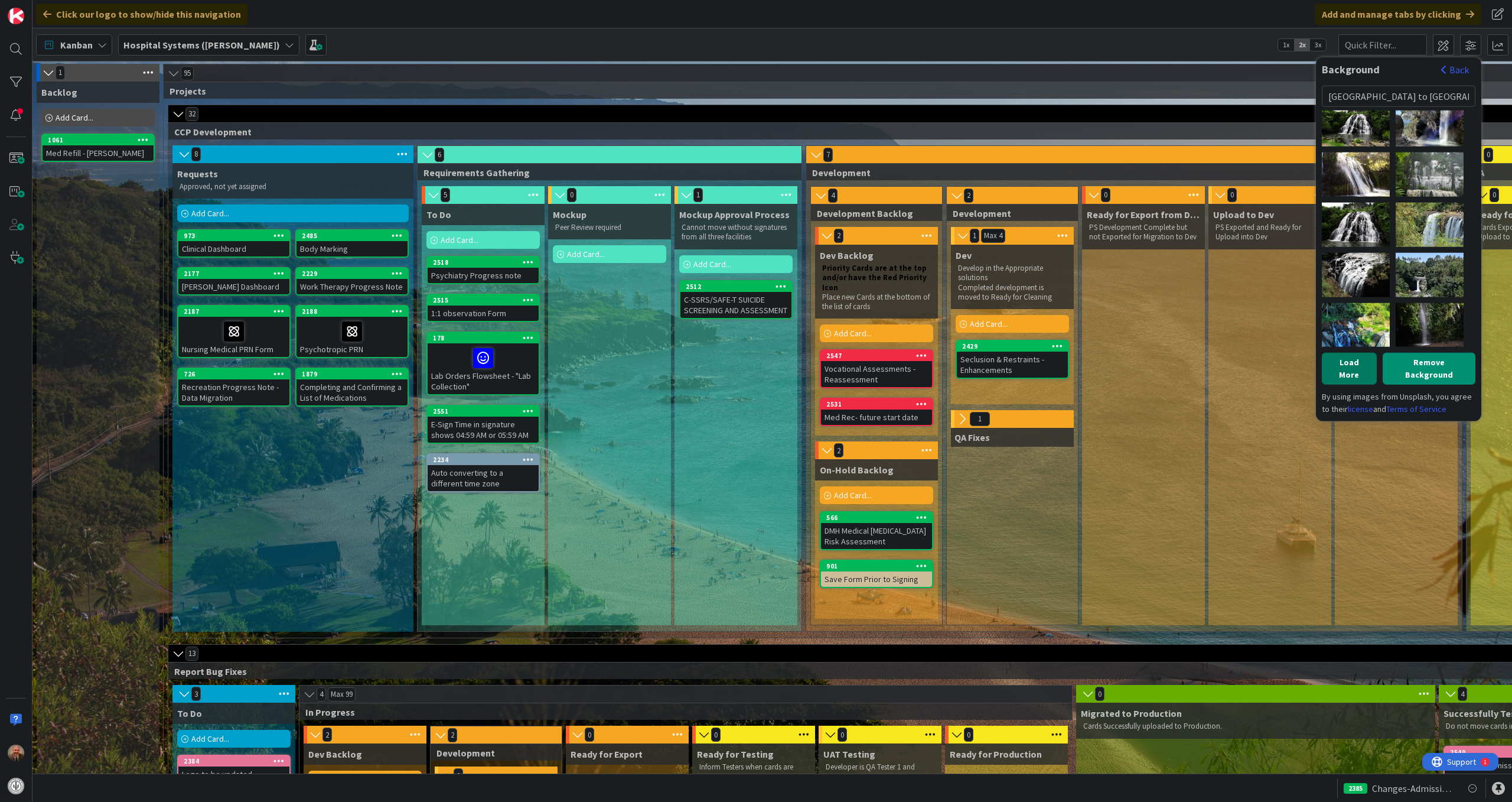
click at [1347, 357] on button "Load More" at bounding box center [1349, 368] width 55 height 32
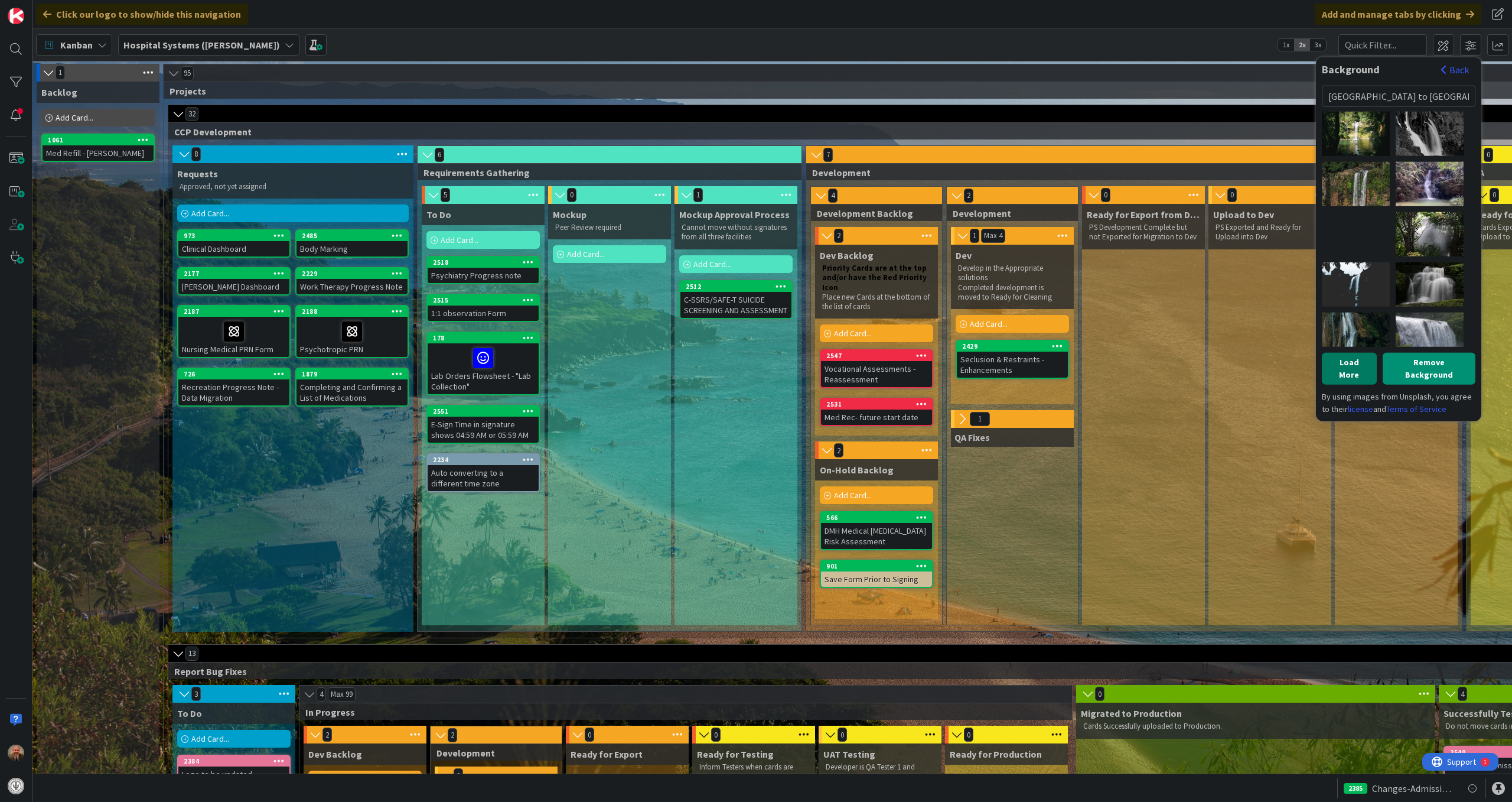
scroll to position [2771, 0]
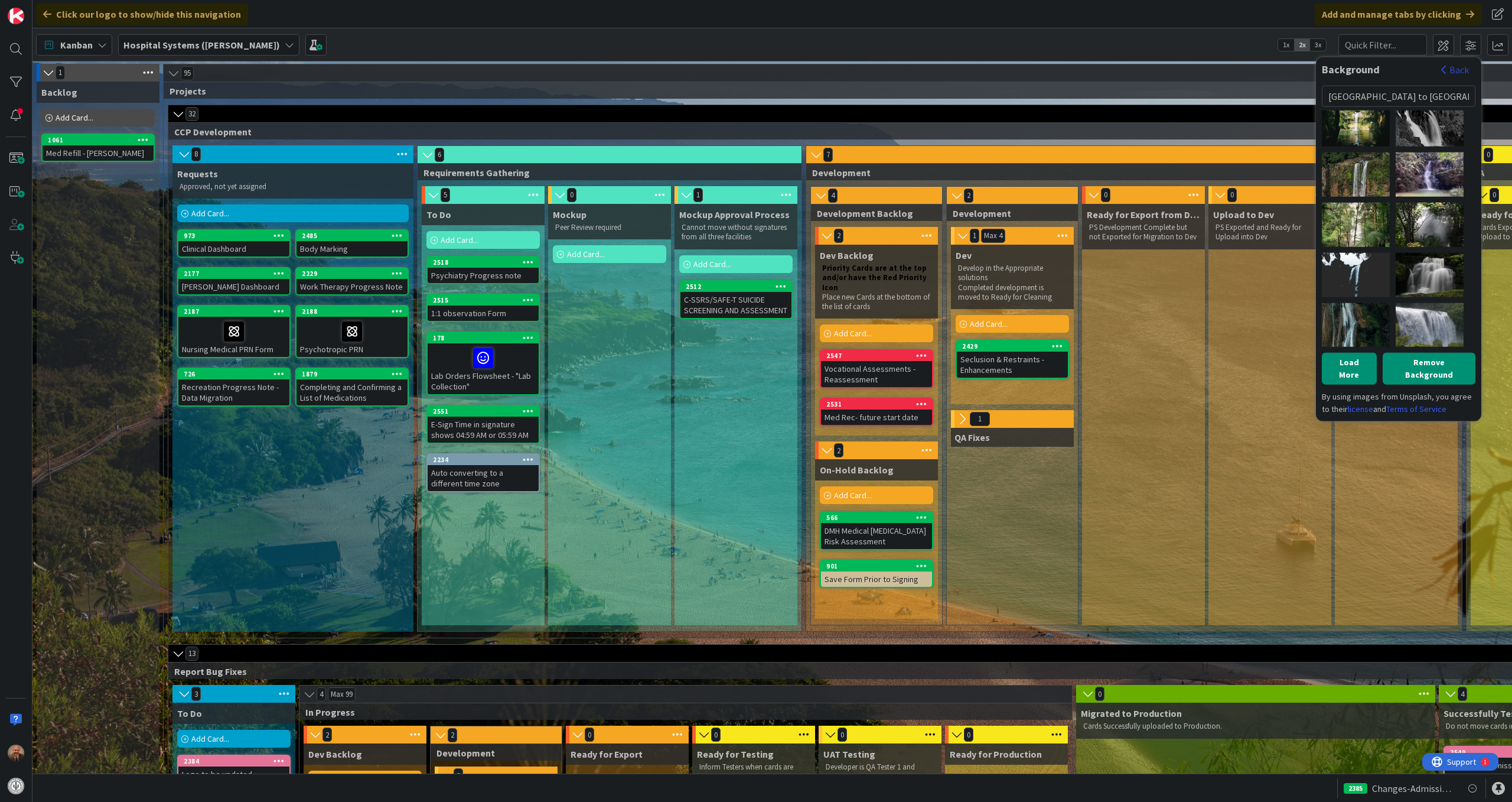
click at [1448, 68] on button "Back" at bounding box center [1455, 69] width 29 height 13
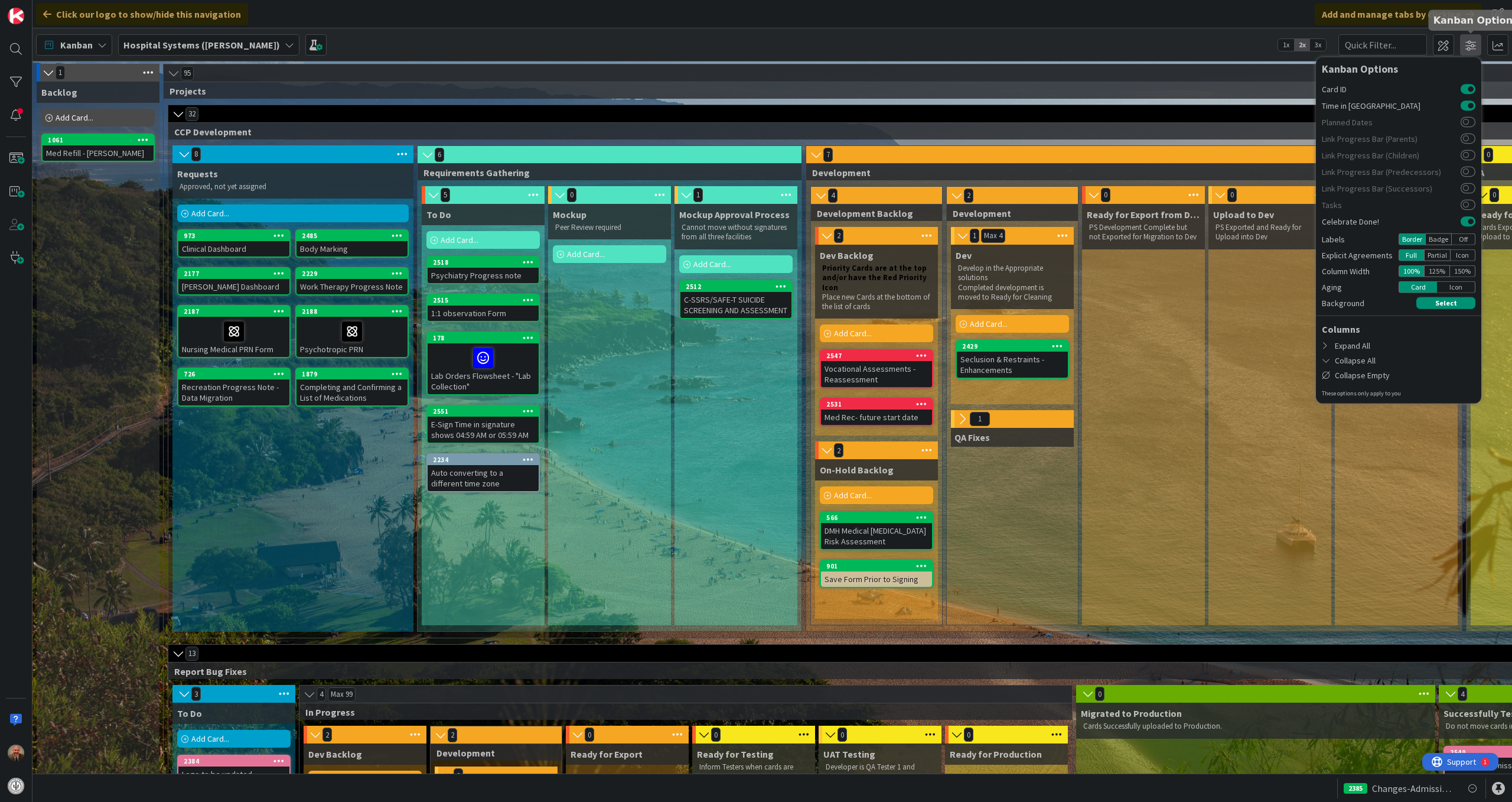
click at [1468, 45] on span at bounding box center [1470, 45] width 21 height 21
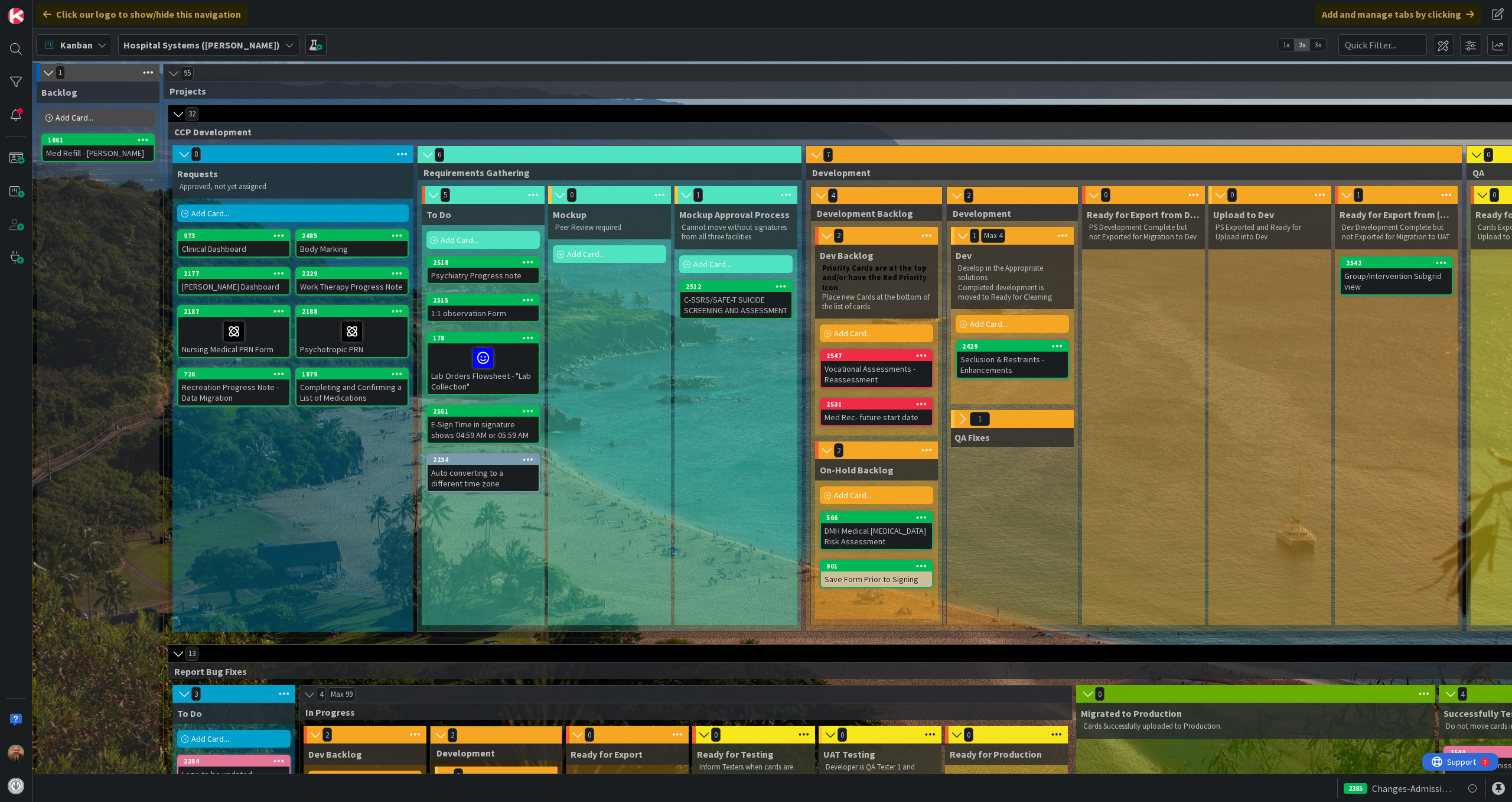
click at [1318, 45] on span "3x" at bounding box center [1318, 45] width 16 height 12
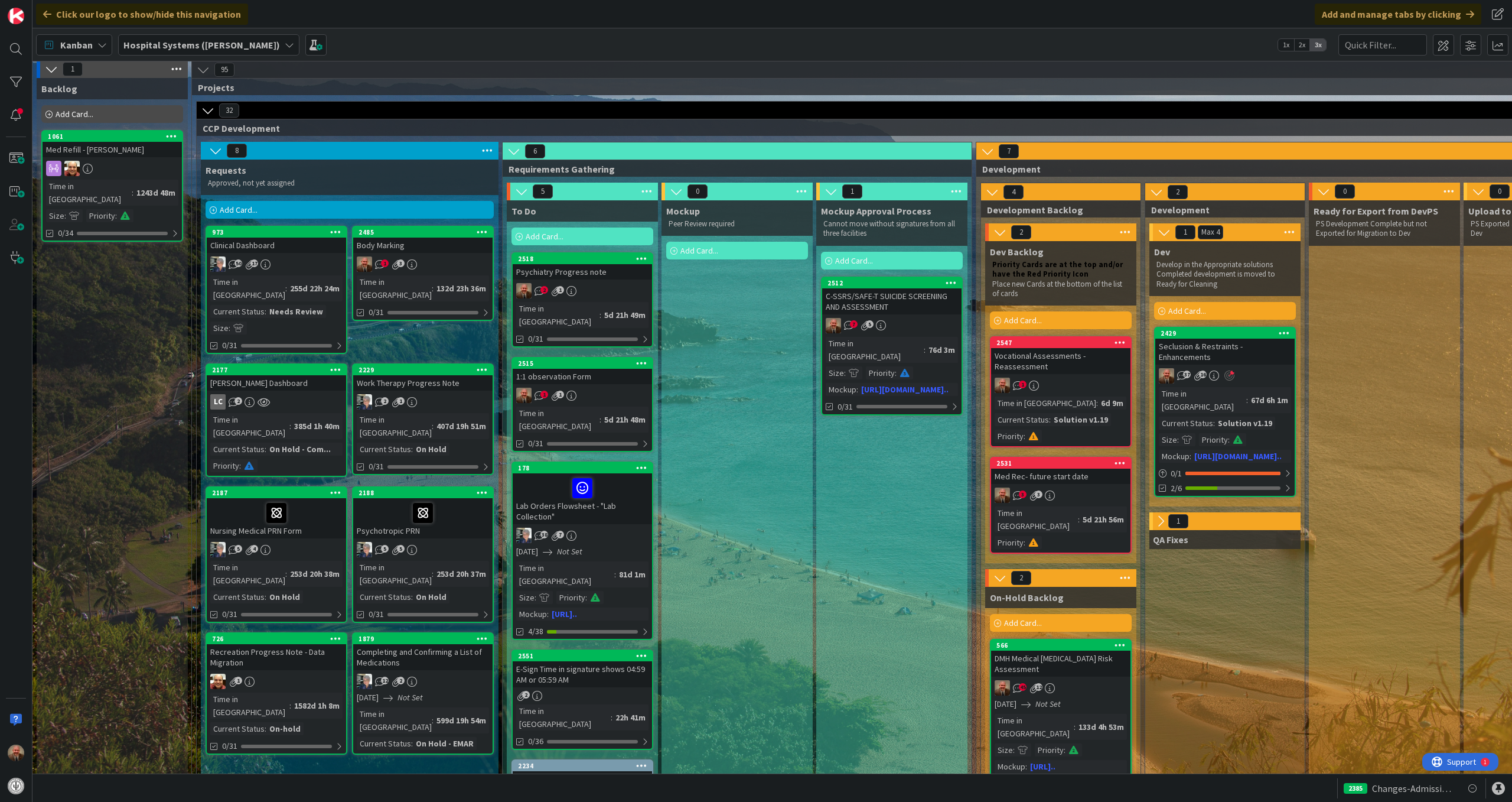
scroll to position [2, 0]
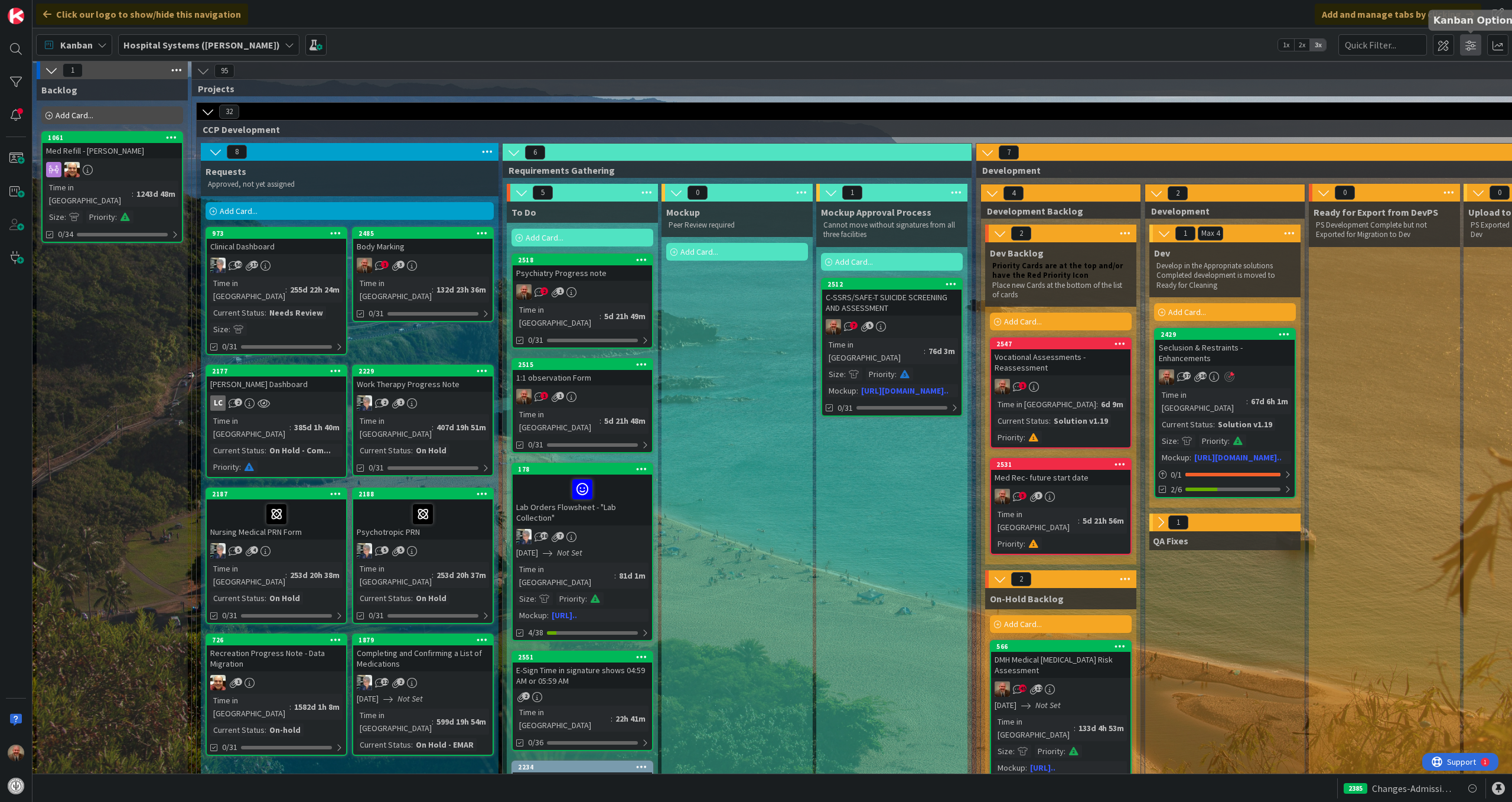
click at [1475, 47] on span at bounding box center [1470, 45] width 21 height 21
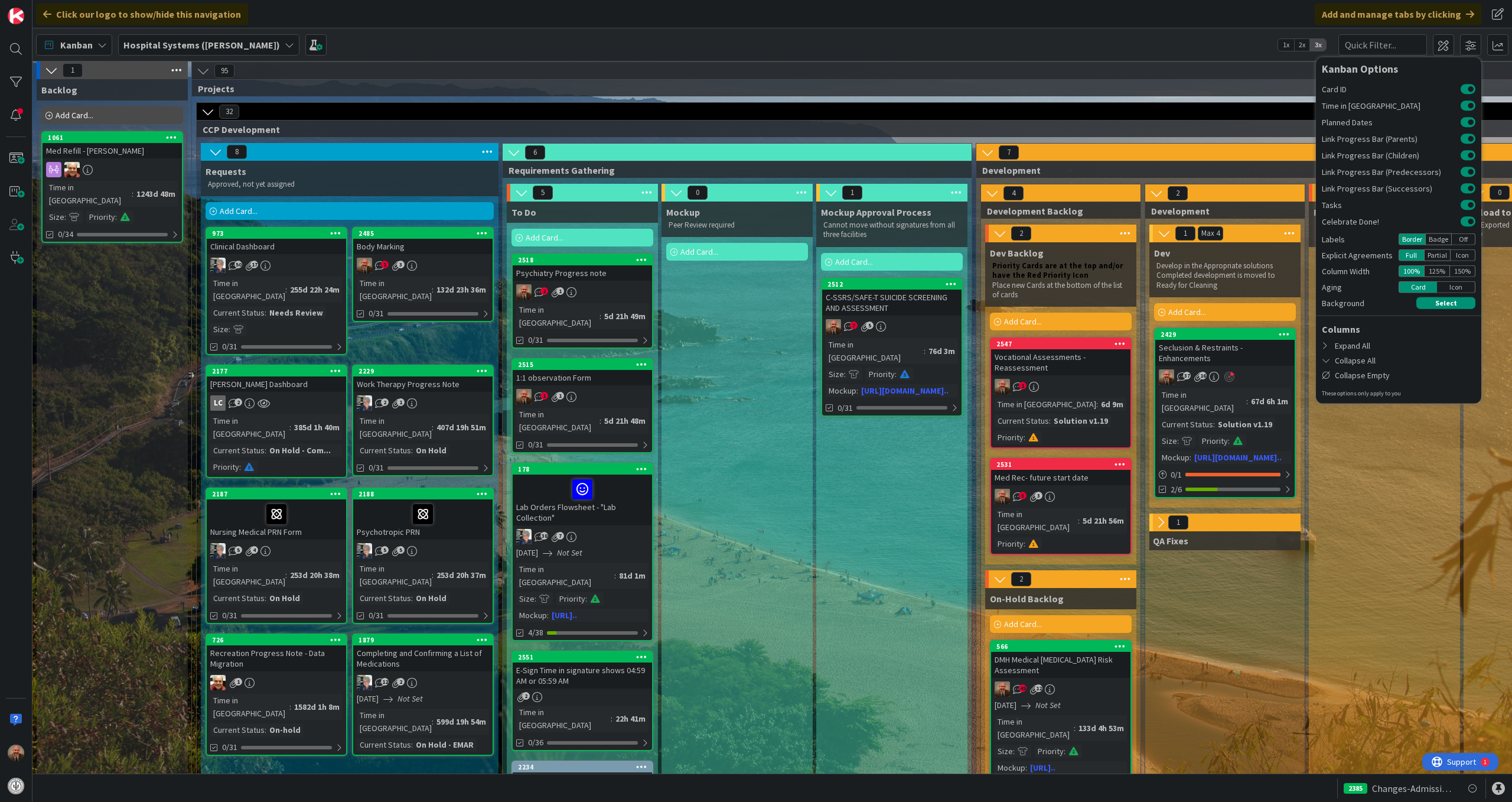
click at [1262, 33] on div "Kanban My Zone Organization Select a single board Kanban List (Bulk Actions) Me…" at bounding box center [772, 45] width 1479 height 33
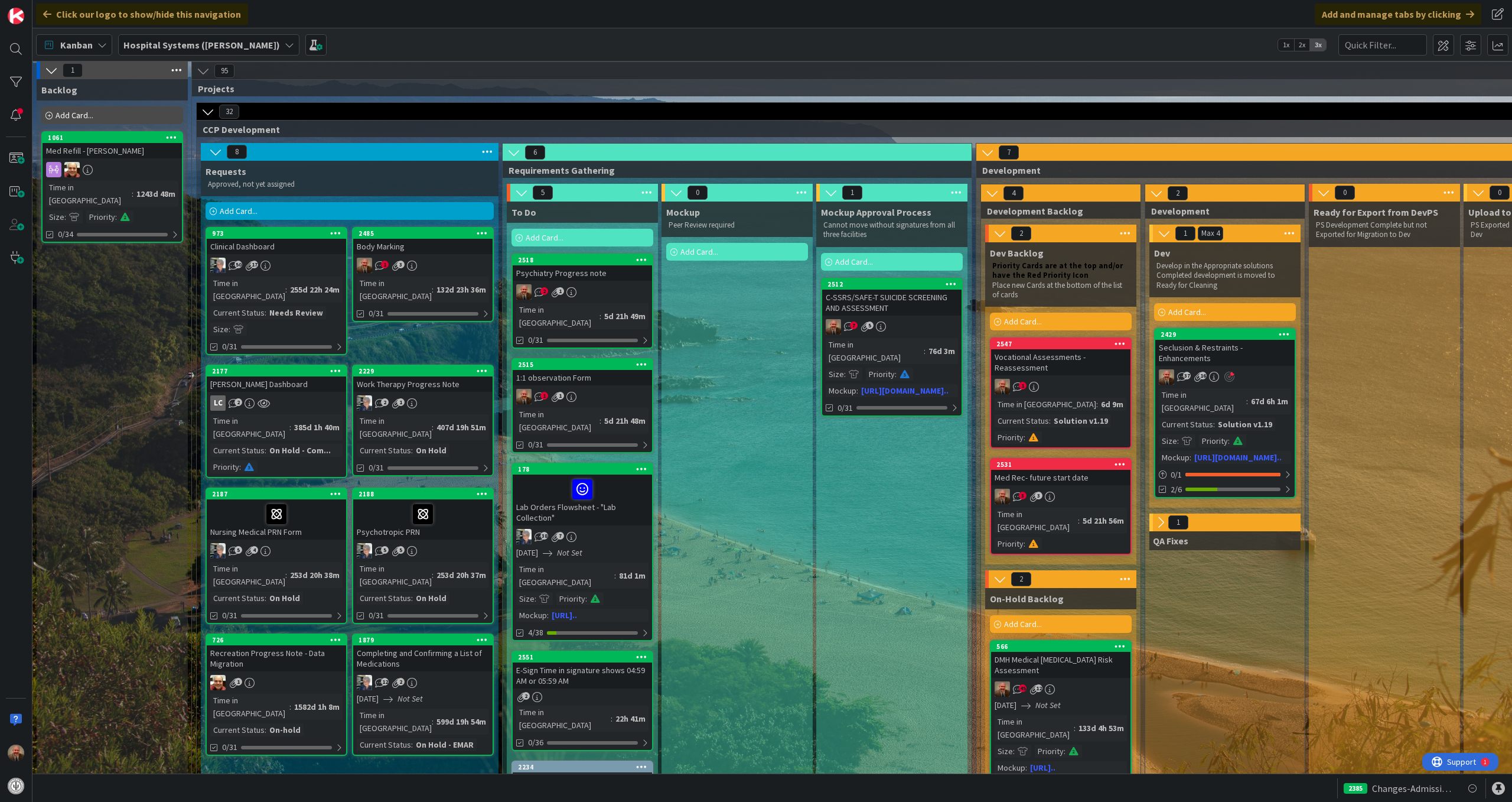
click at [1281, 42] on span "1x" at bounding box center [1286, 45] width 16 height 12
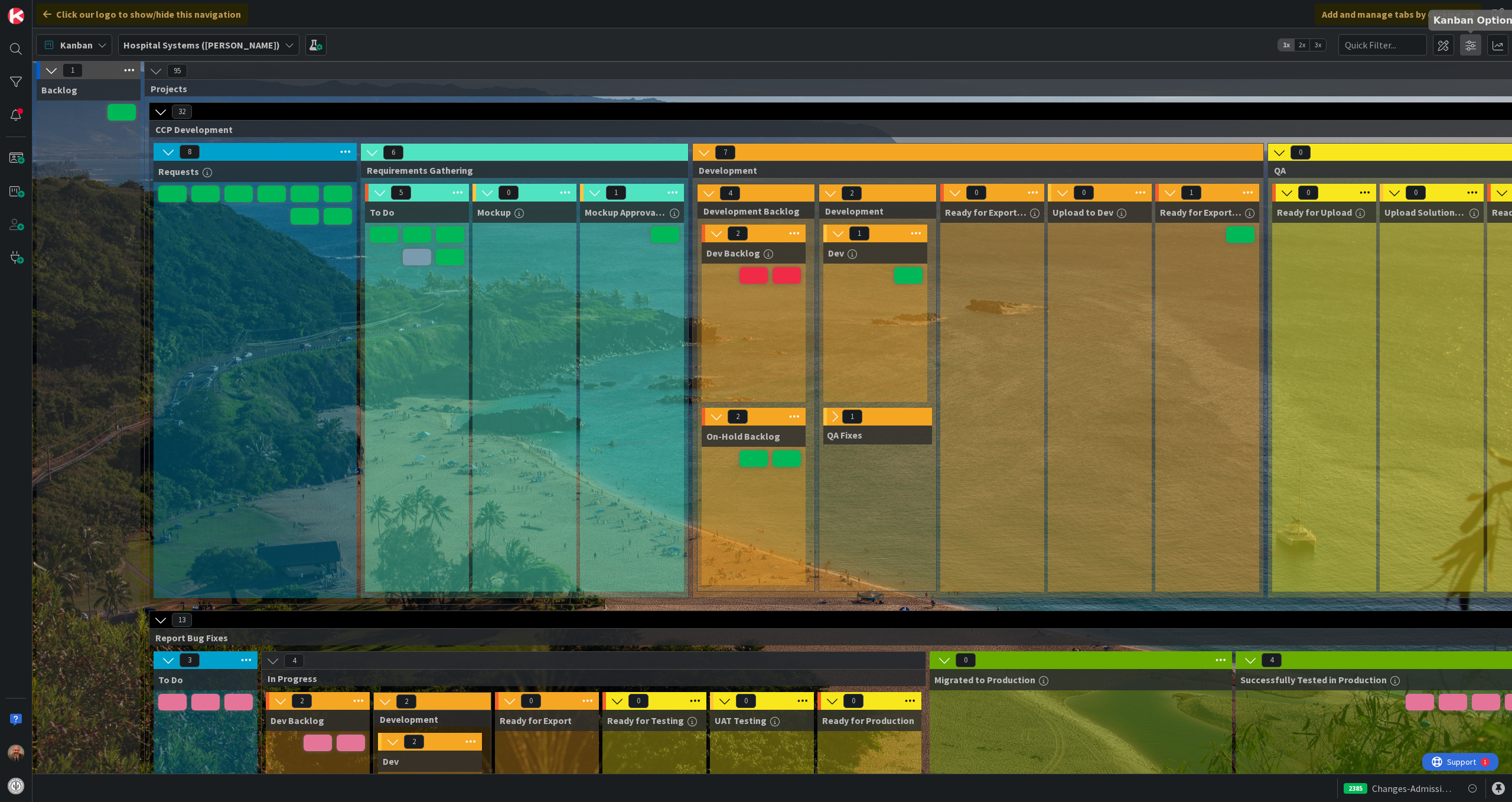
click at [1470, 51] on span at bounding box center [1470, 45] width 21 height 21
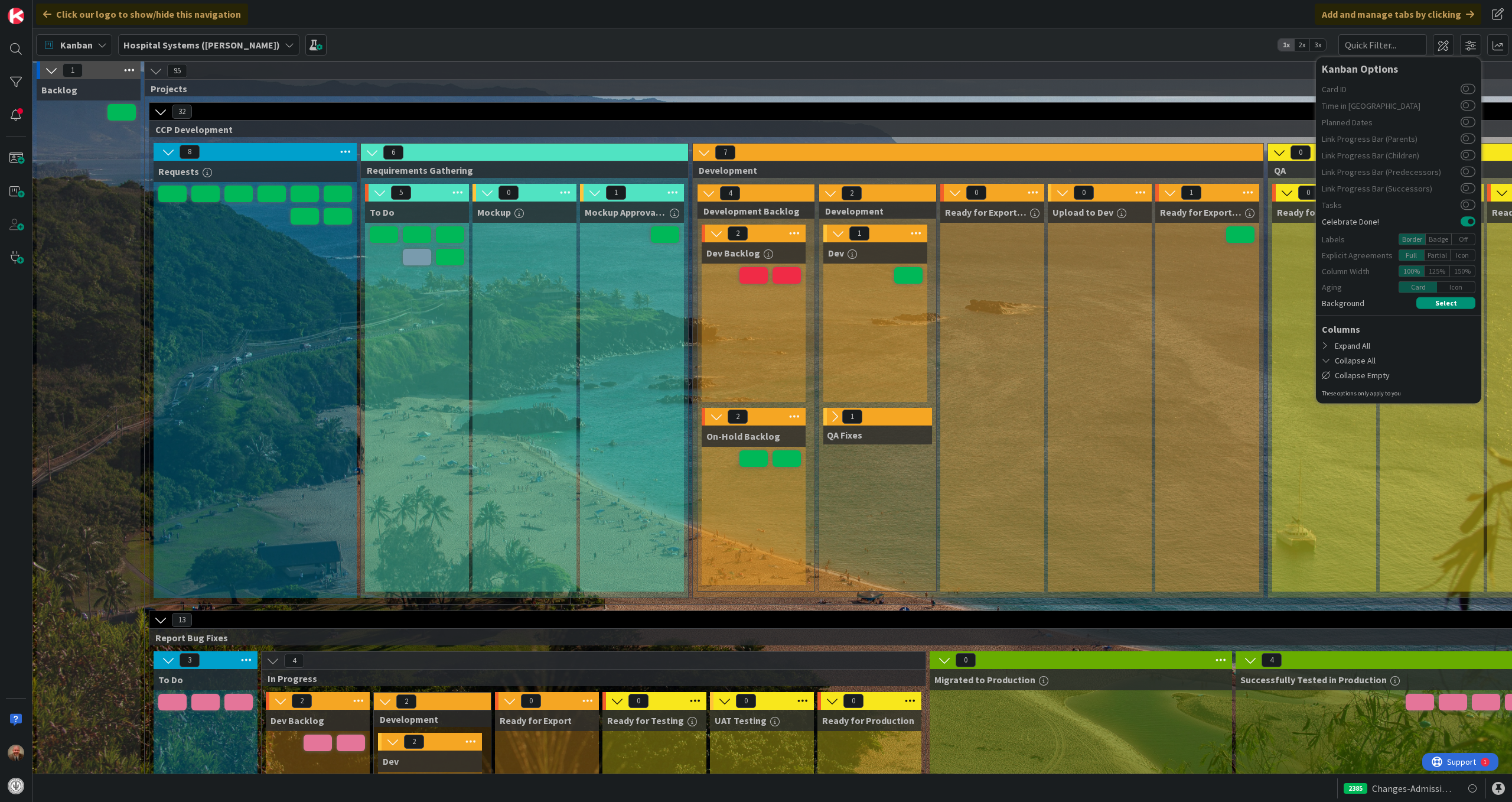
click at [1305, 48] on span "2x" at bounding box center [1303, 45] width 16 height 12
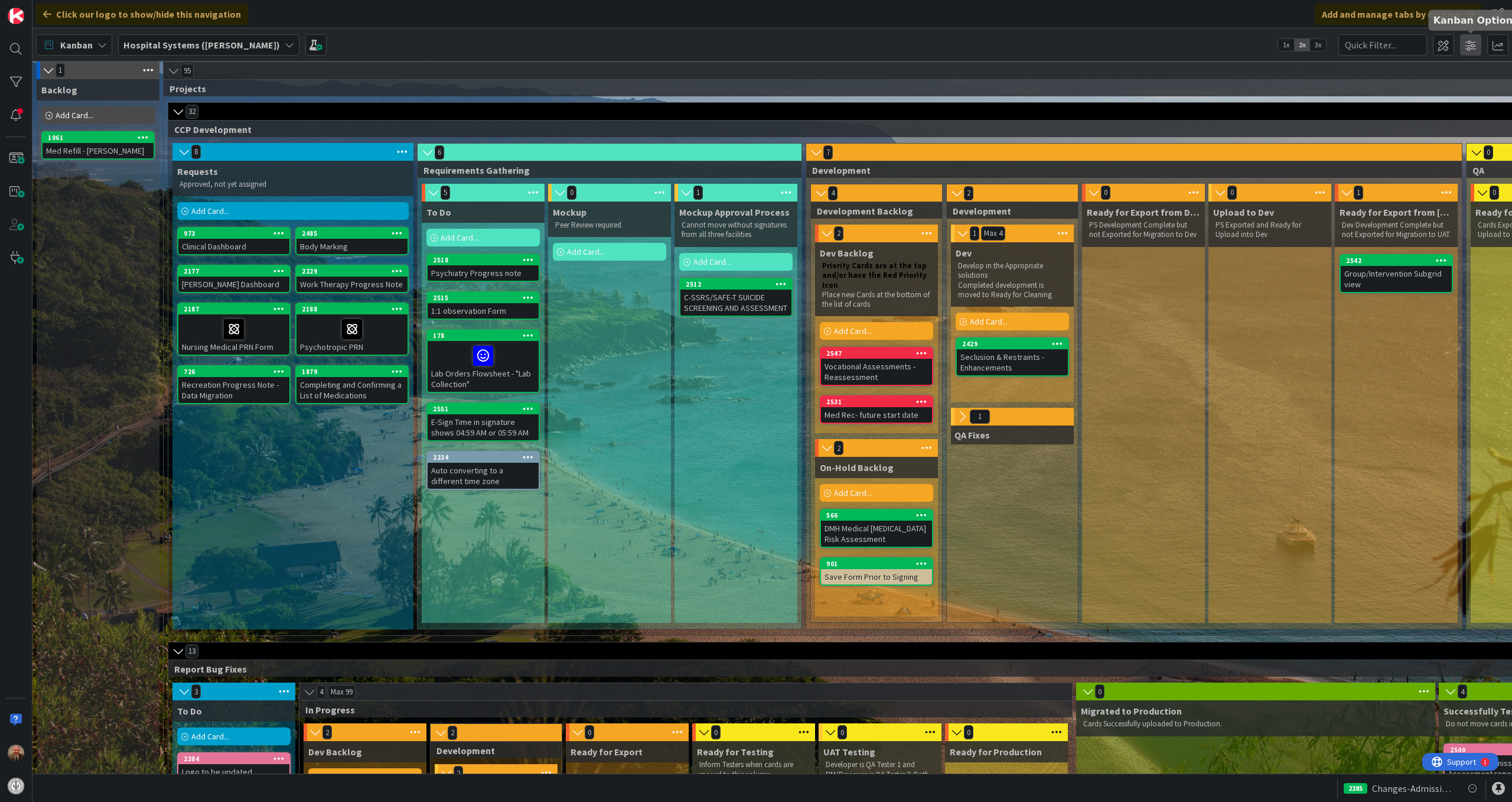
click at [1468, 44] on span at bounding box center [1470, 45] width 21 height 21
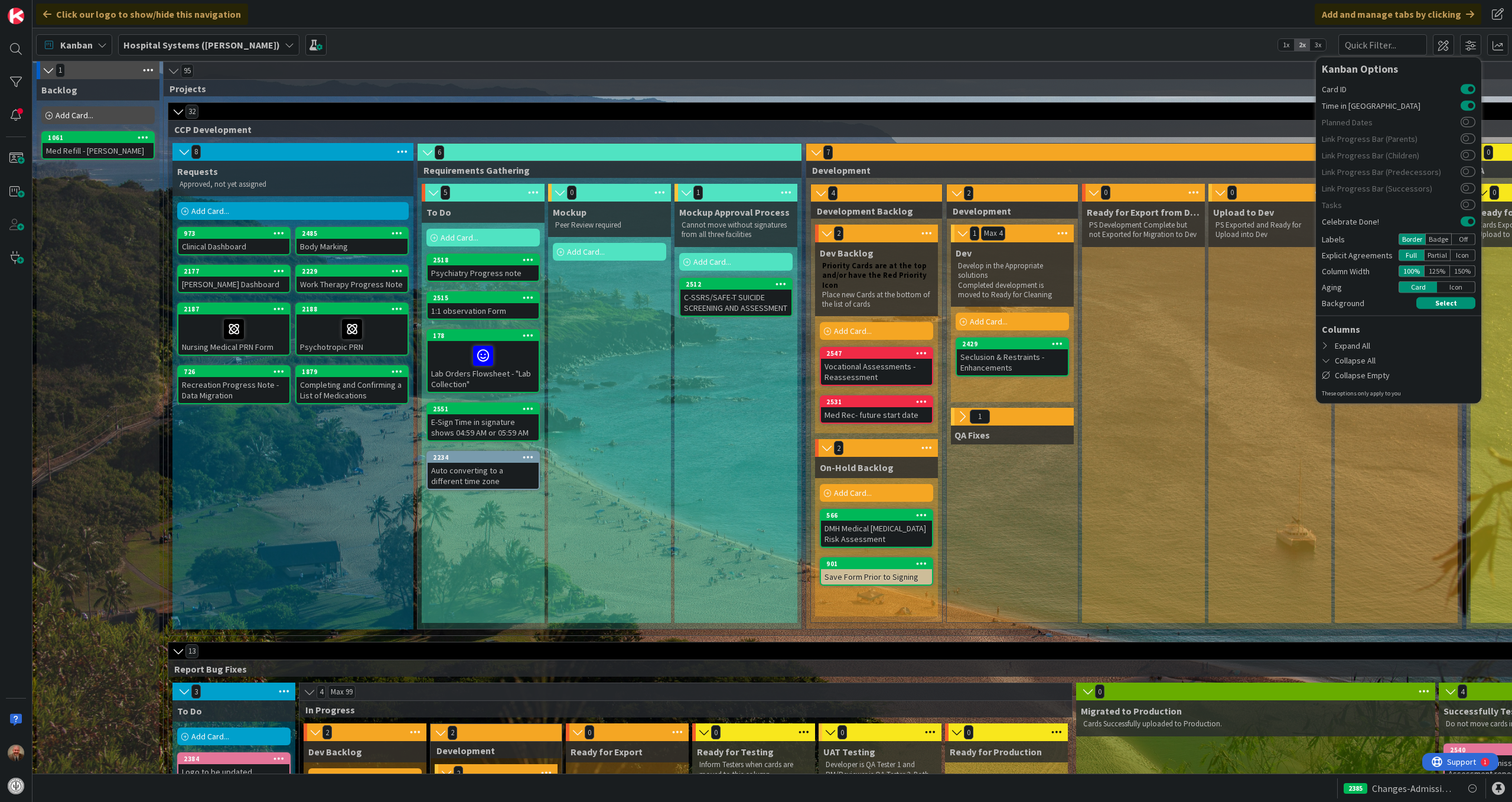
click at [1320, 46] on span "3x" at bounding box center [1318, 45] width 16 height 12
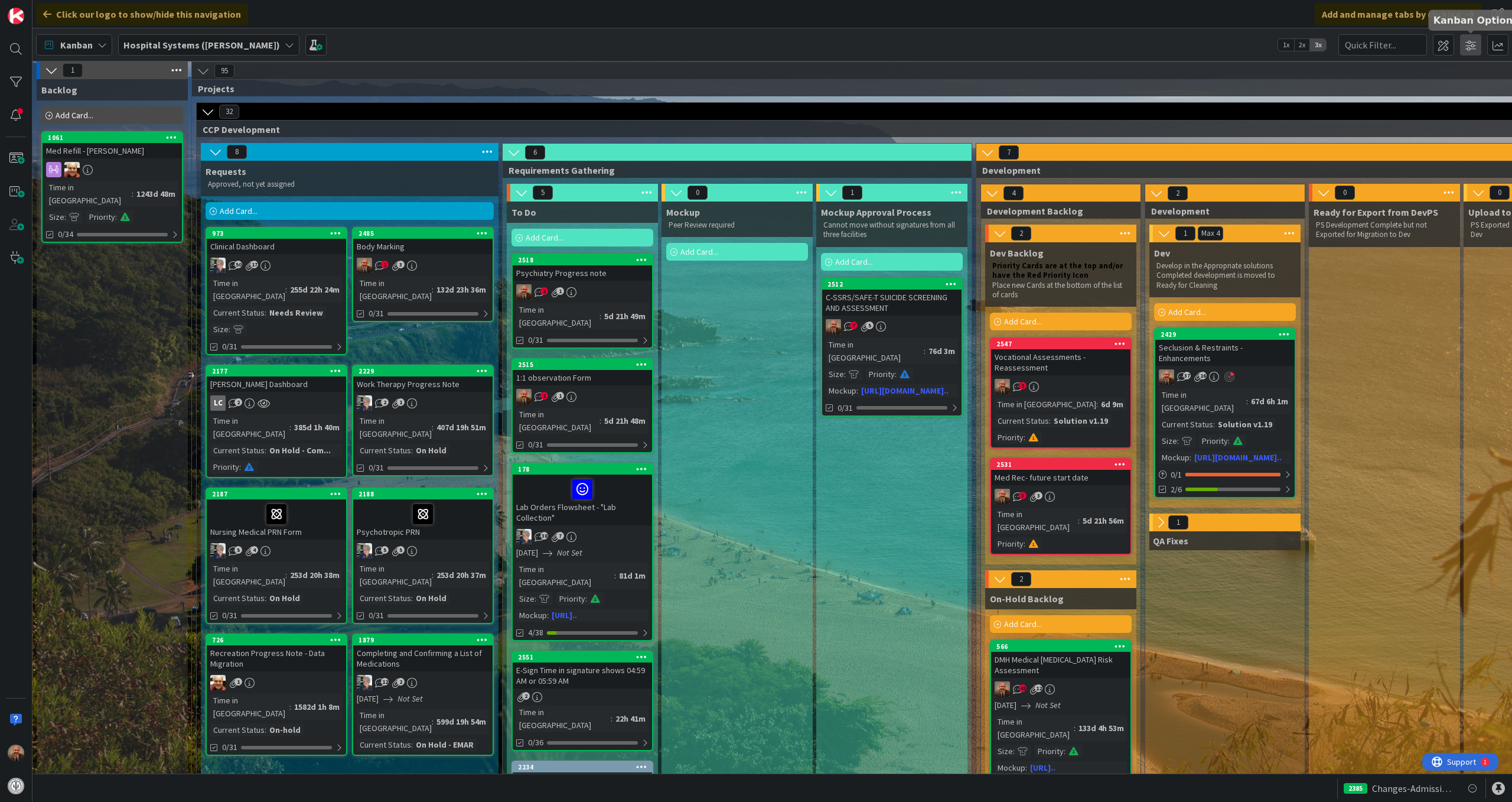
click at [1470, 44] on span at bounding box center [1470, 45] width 21 height 21
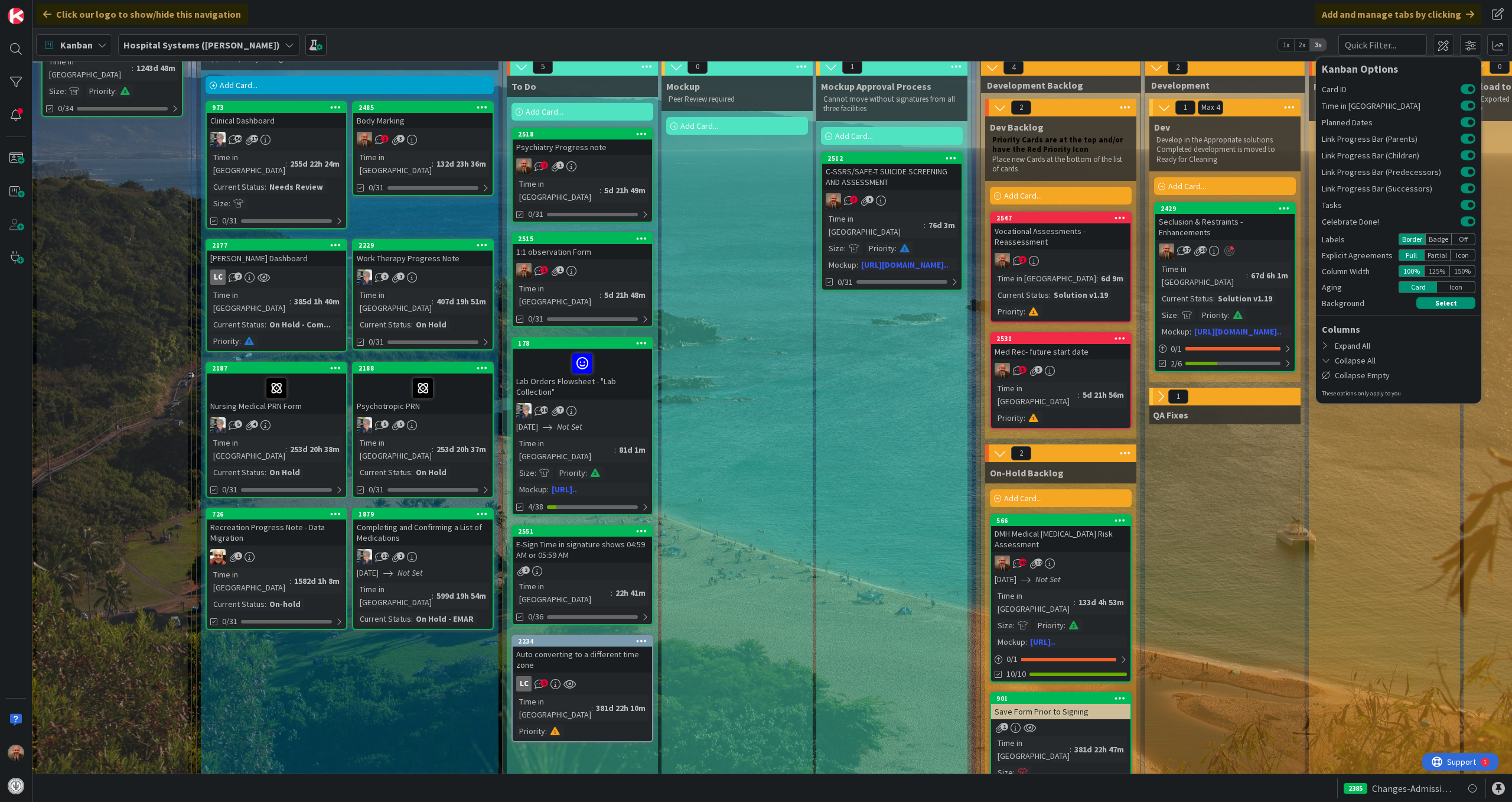
scroll to position [104, 0]
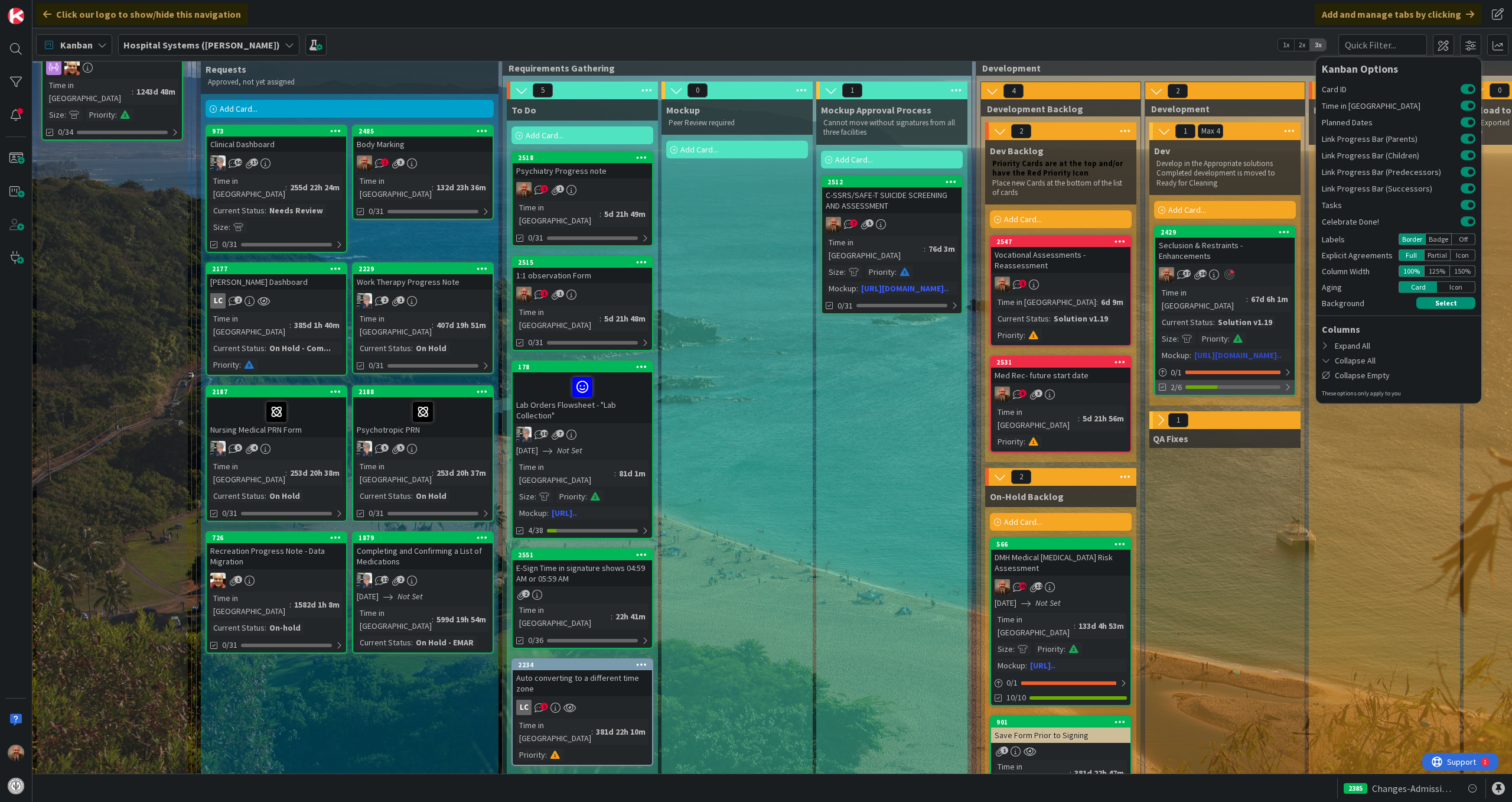
click at [1170, 380] on div "2/6" at bounding box center [1224, 387] width 139 height 15
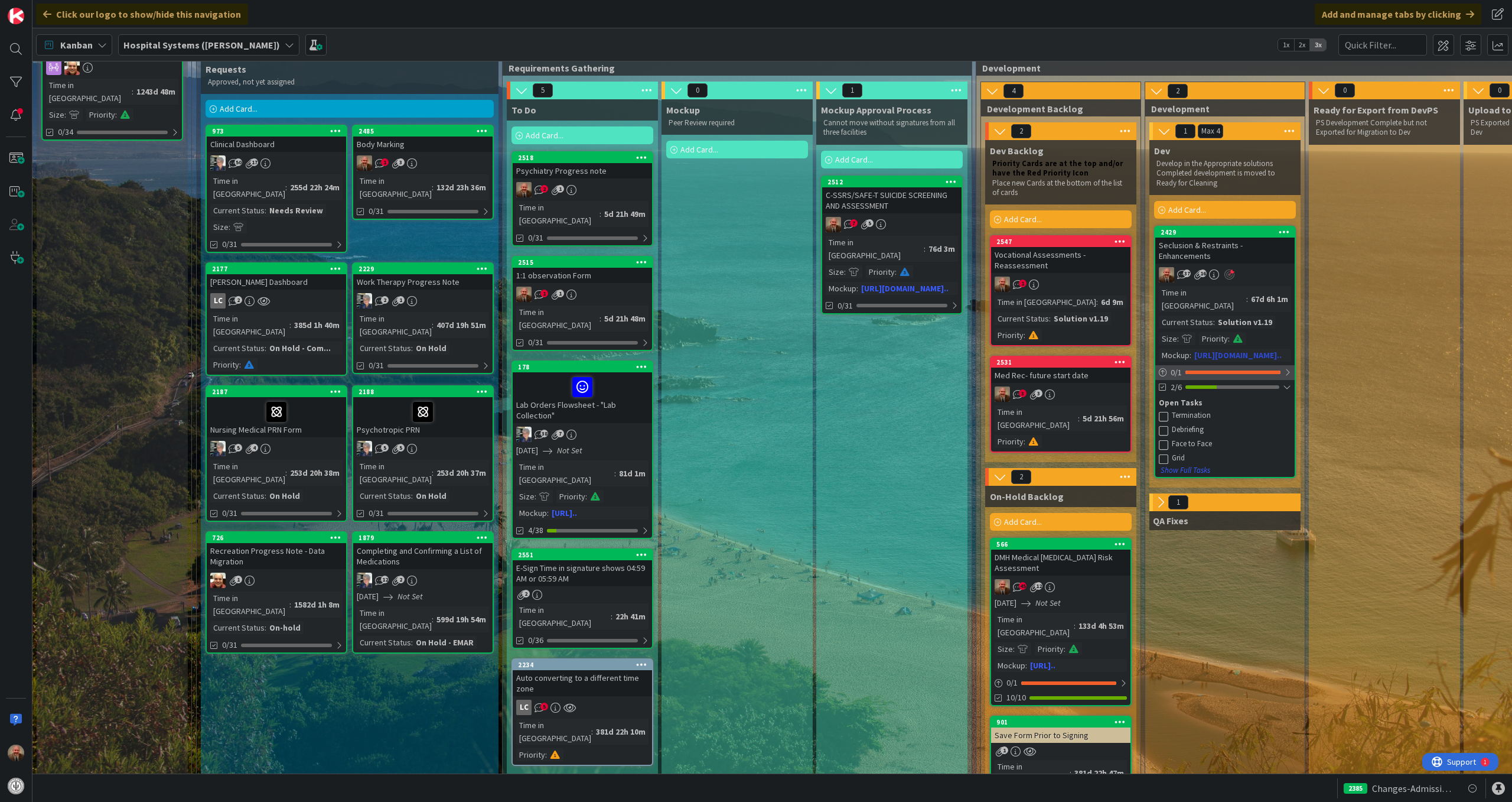
click at [1175, 367] on span "0 / 1" at bounding box center [1176, 372] width 11 height 12
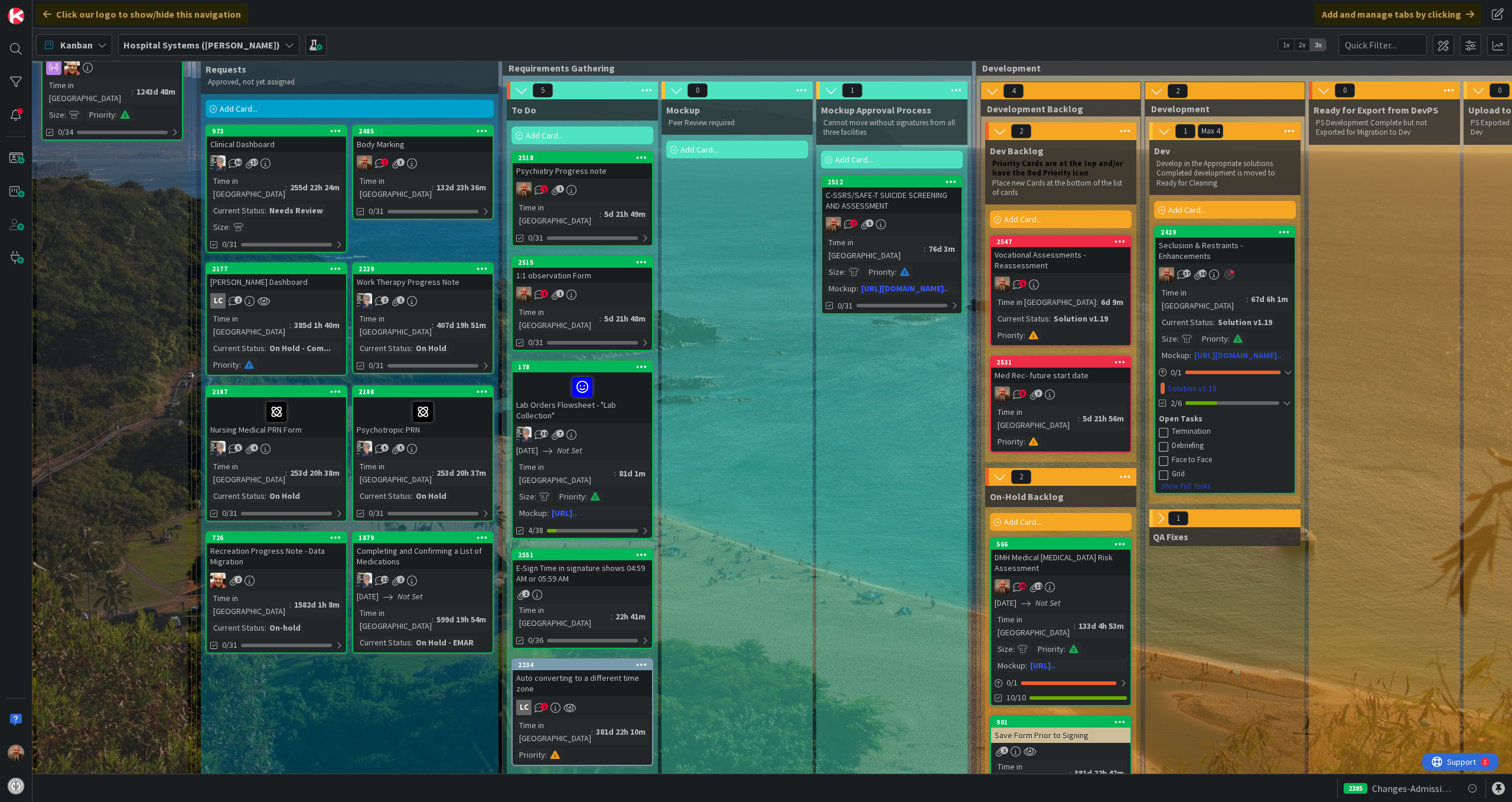
click at [1201, 480] on button "Show Full Tasks" at bounding box center [1185, 487] width 51 height 13
click at [1189, 480] on button "Hide Full Tasks" at bounding box center [1184, 487] width 47 height 13
click at [1189, 480] on button "Show Full Tasks" at bounding box center [1185, 487] width 51 height 13
click at [1165, 399] on icon at bounding box center [1163, 403] width 8 height 8
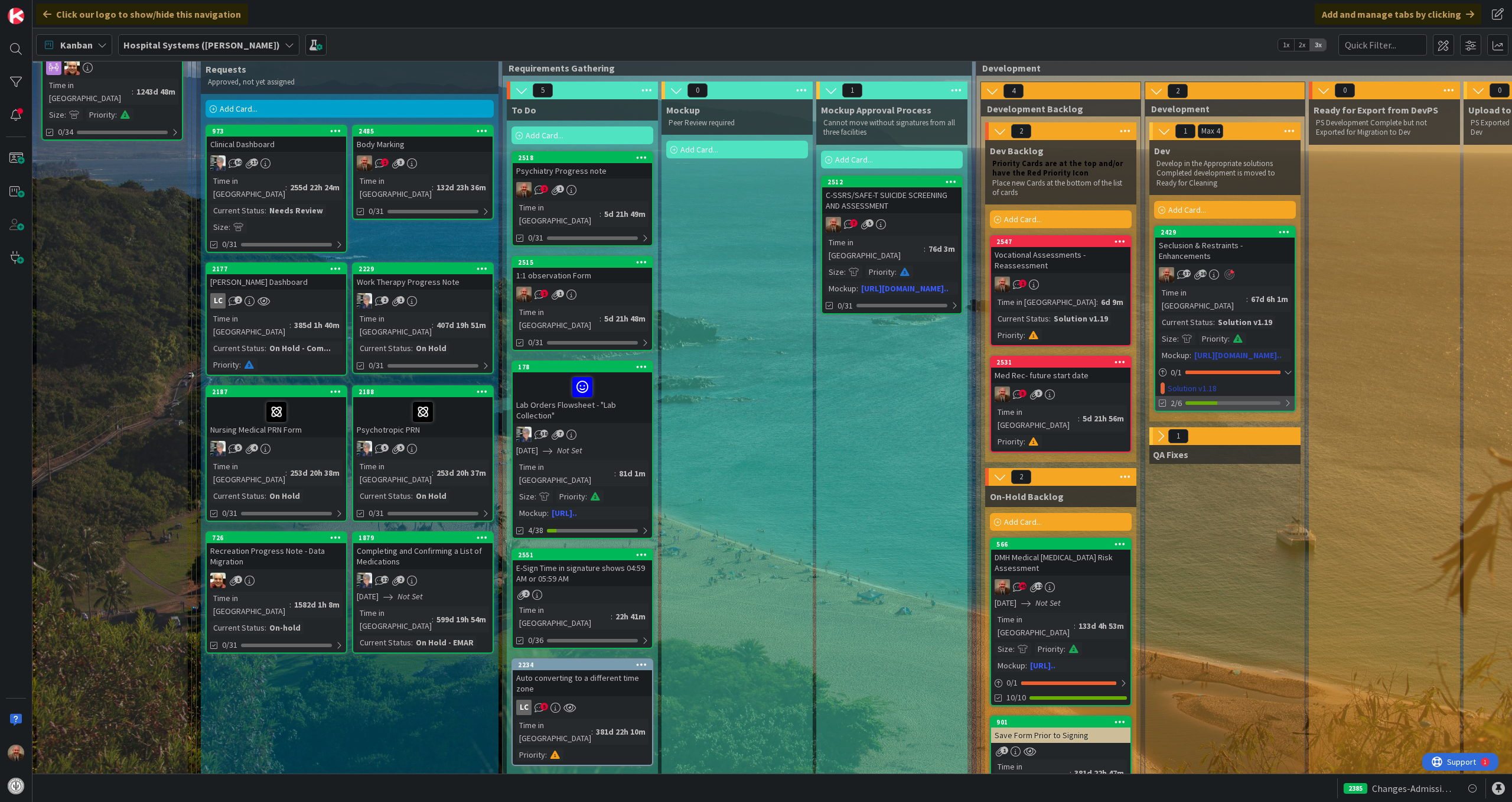
click at [1165, 399] on icon at bounding box center [1163, 403] width 8 height 8
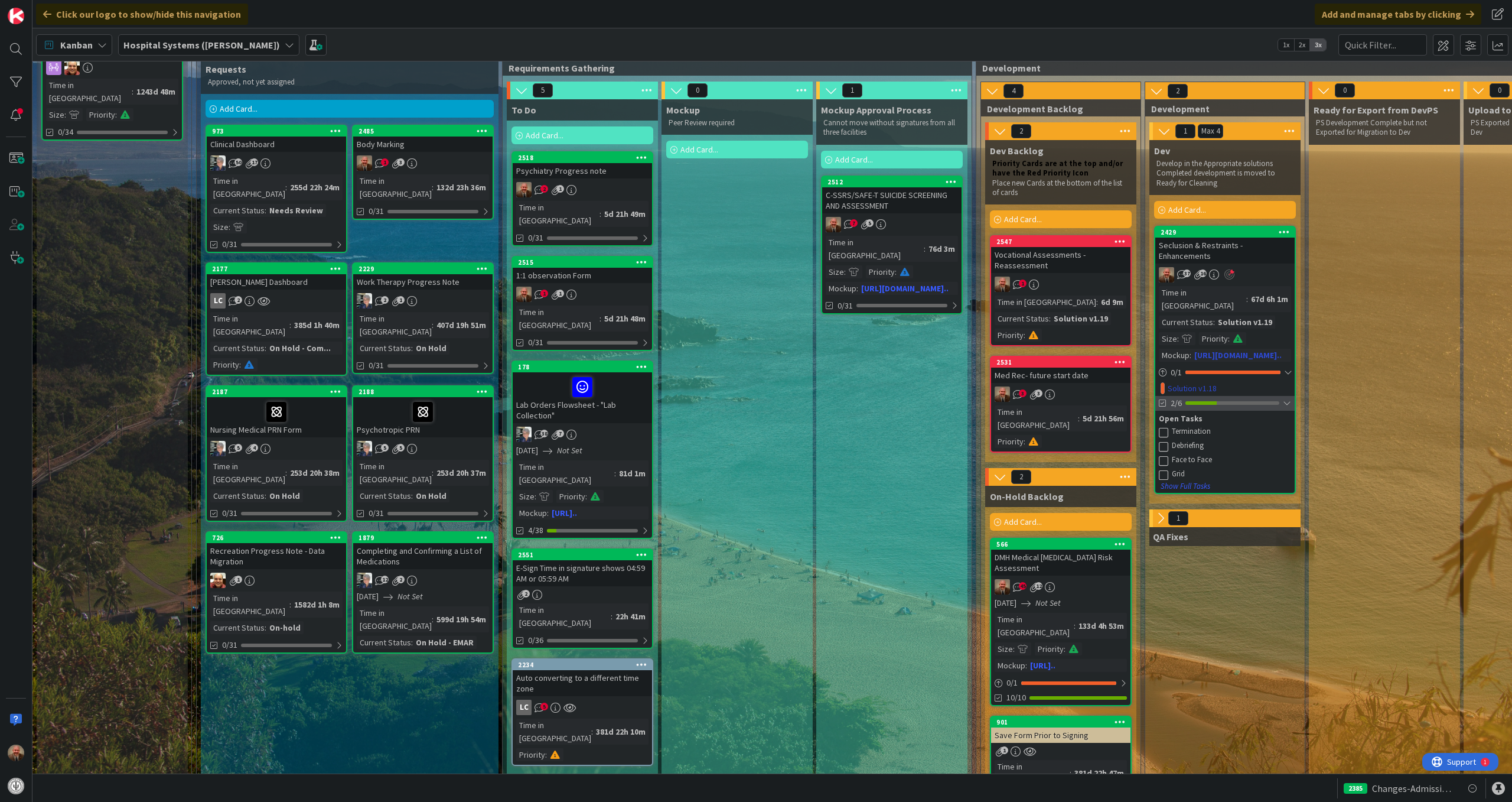
click at [1182, 397] on span "2/6" at bounding box center [1176, 403] width 11 height 12
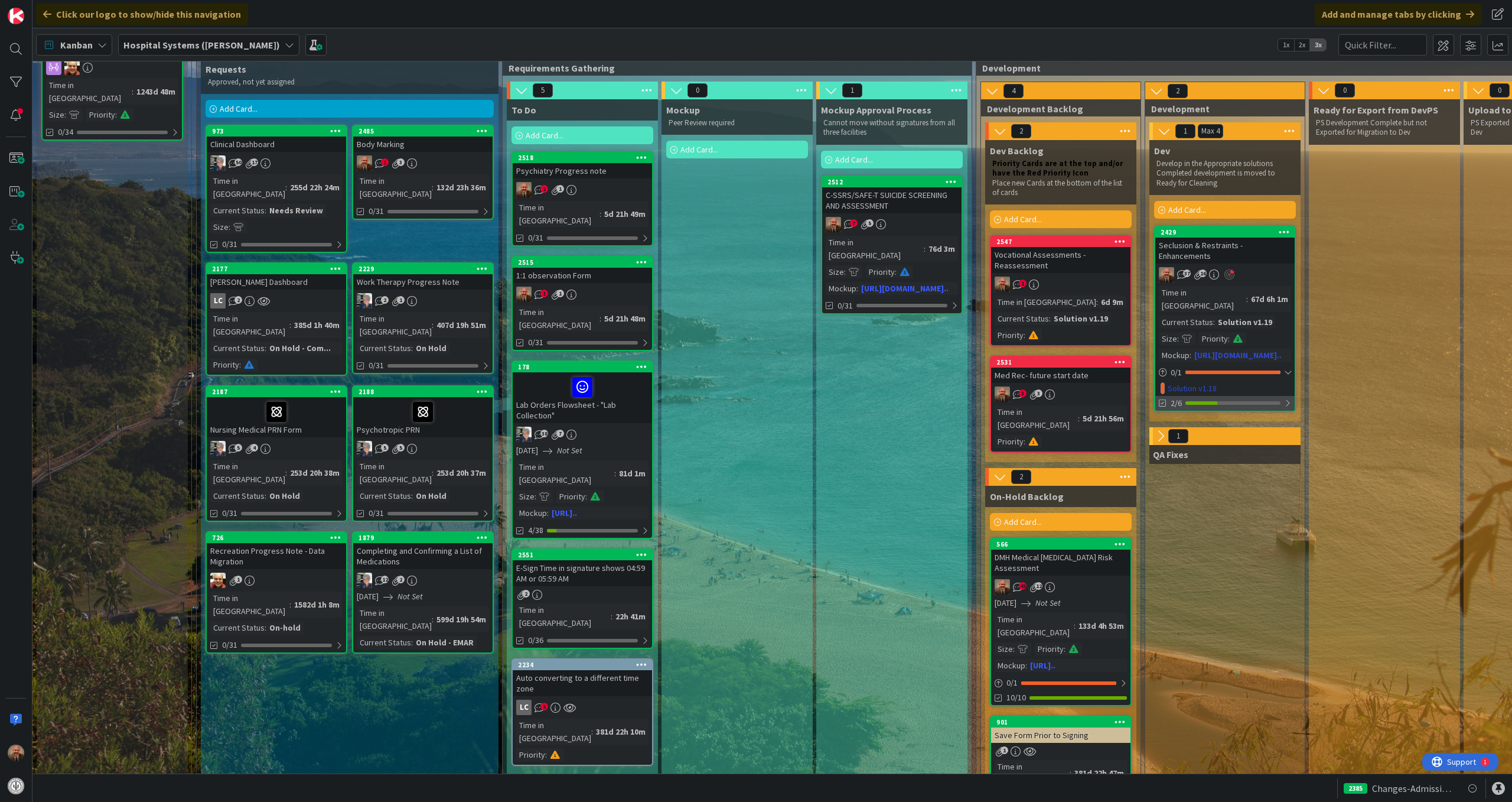
click at [1182, 397] on span "2/6" at bounding box center [1176, 403] width 11 height 12
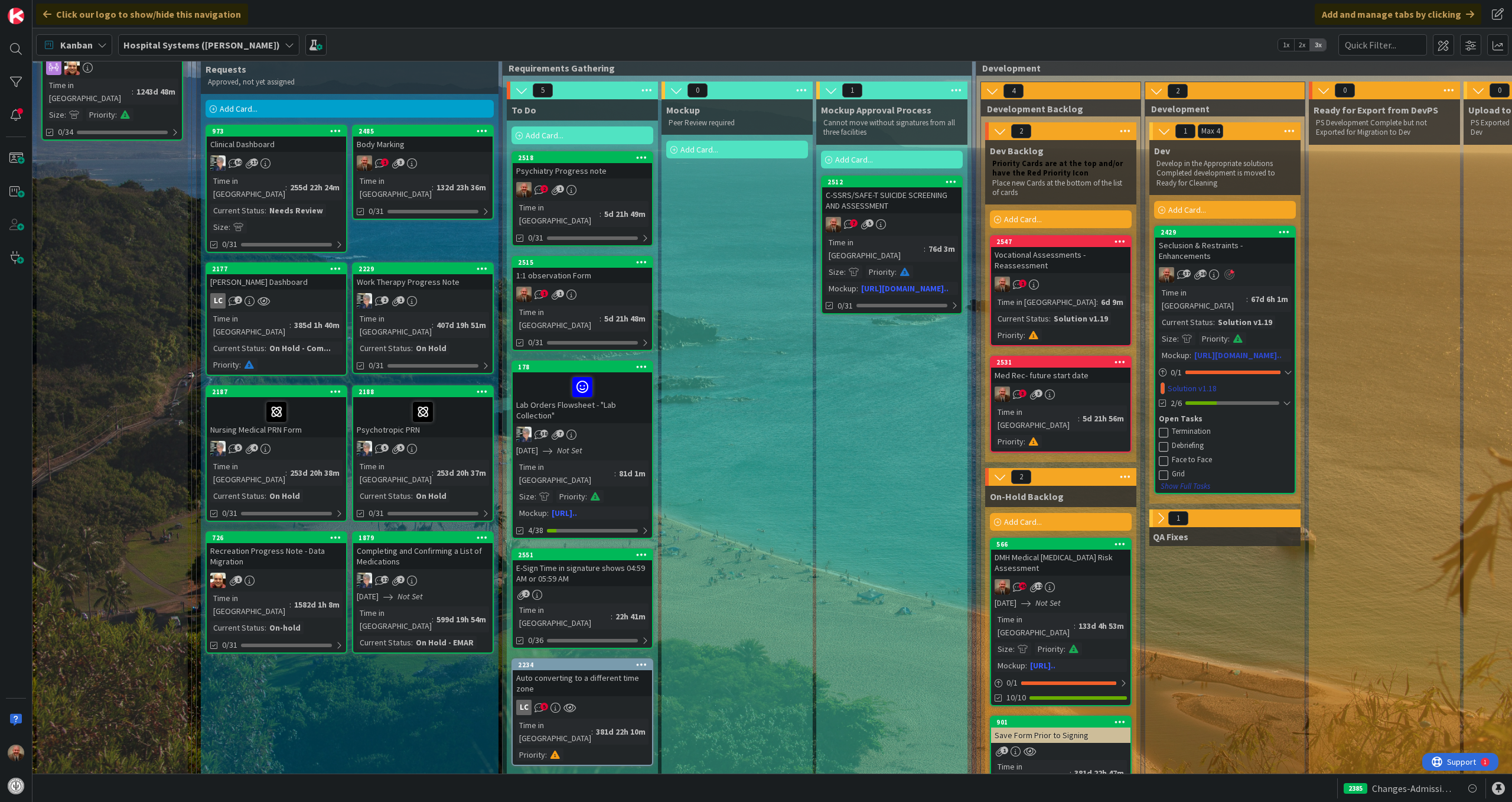
click at [1199, 480] on button "Show Full Tasks" at bounding box center [1185, 487] width 51 height 13
click at [1224, 474] on link "2429 Seclusion & Restraints - Enhancements 37 16 Time in [GEOGRAPHIC_DATA] : 67…" at bounding box center [1225, 359] width 142 height 268
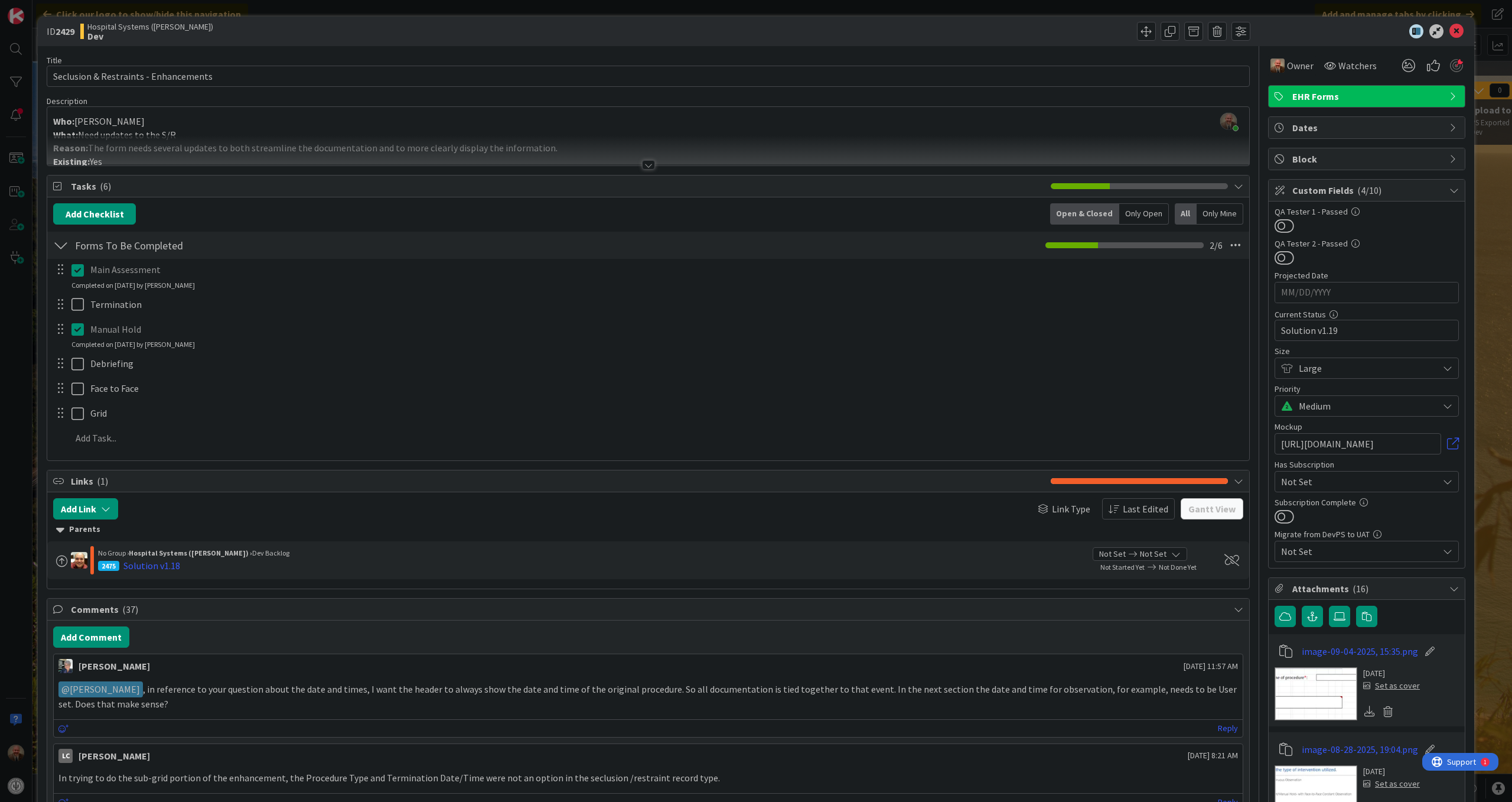
click at [76, 331] on icon at bounding box center [77, 328] width 12 height 14
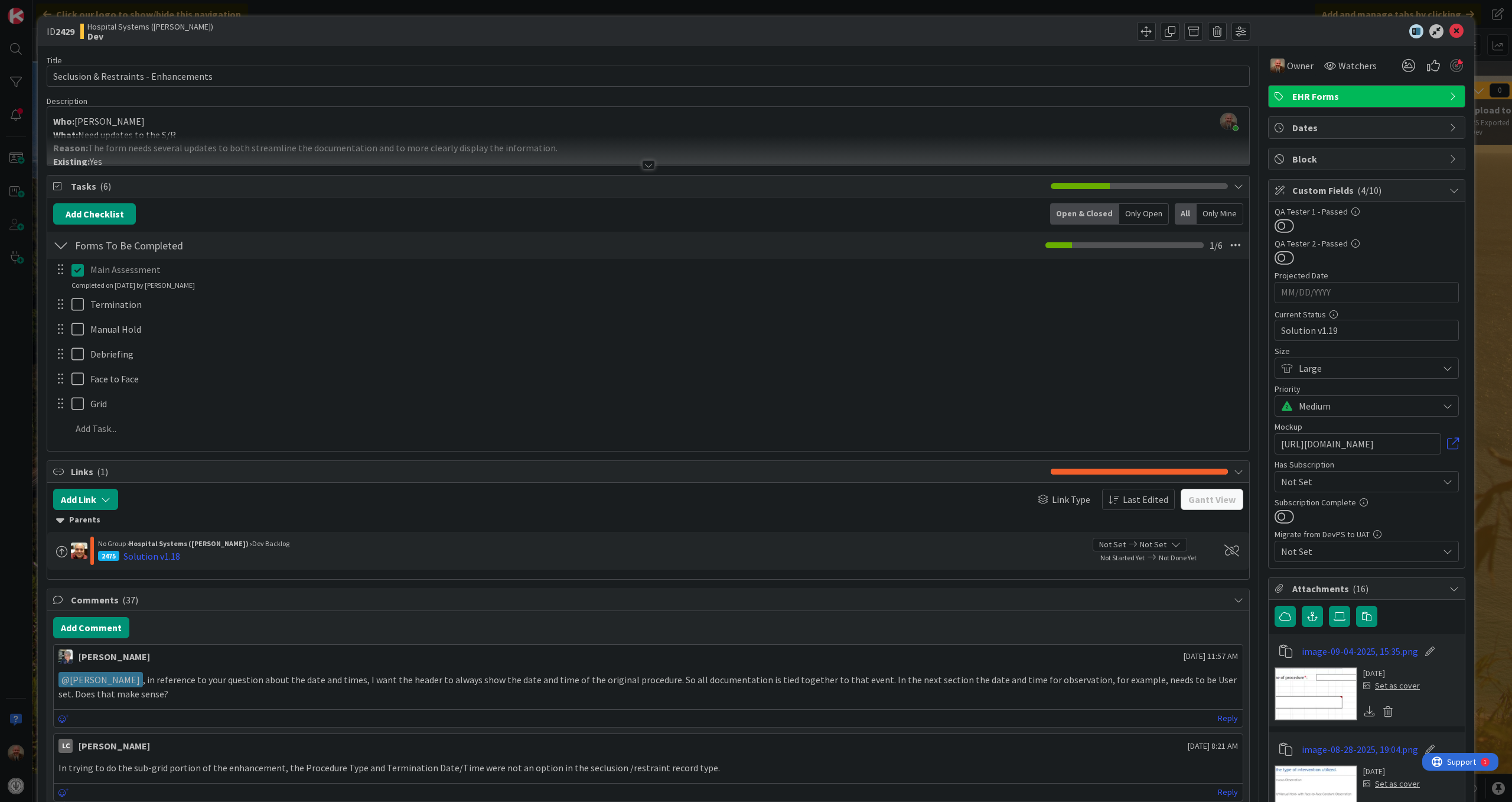
click at [77, 272] on icon at bounding box center [77, 270] width 12 height 14
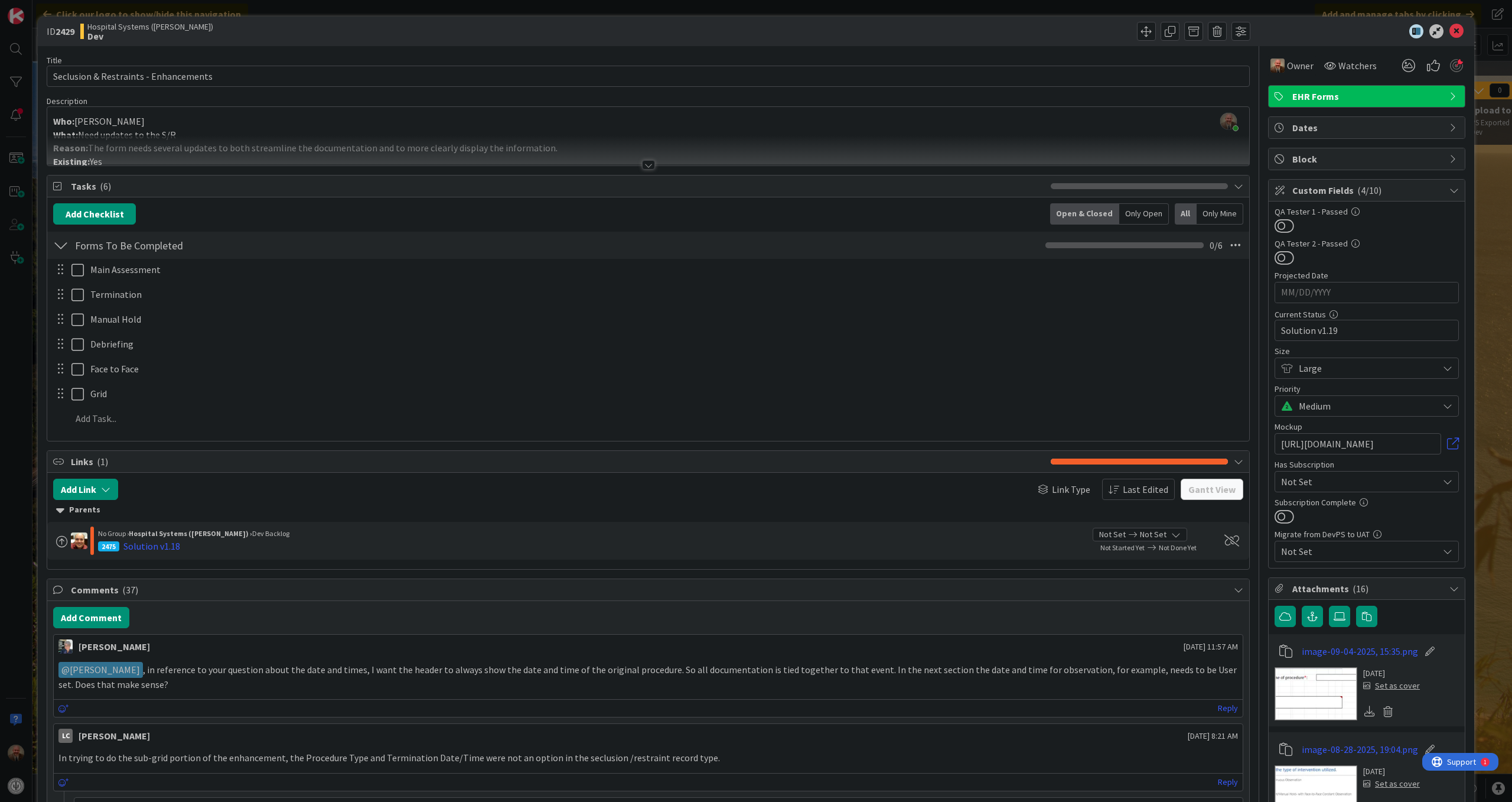
click at [1215, 297] on div "Main Assessment Update Cancel Termination Update Cancel Manual Hold Update Canc…" at bounding box center [648, 346] width 1190 height 175
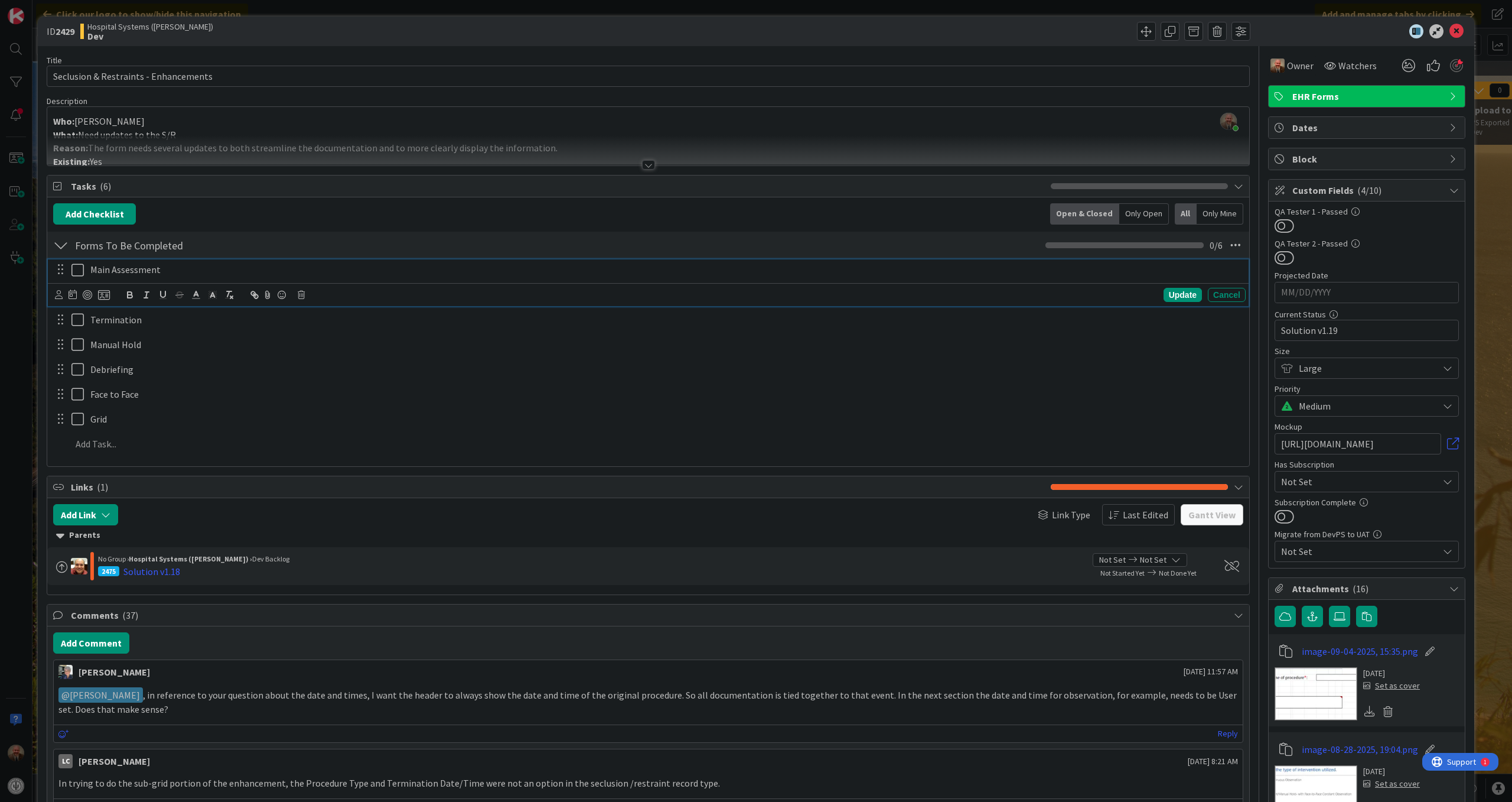
click at [77, 273] on icon at bounding box center [77, 270] width 12 height 14
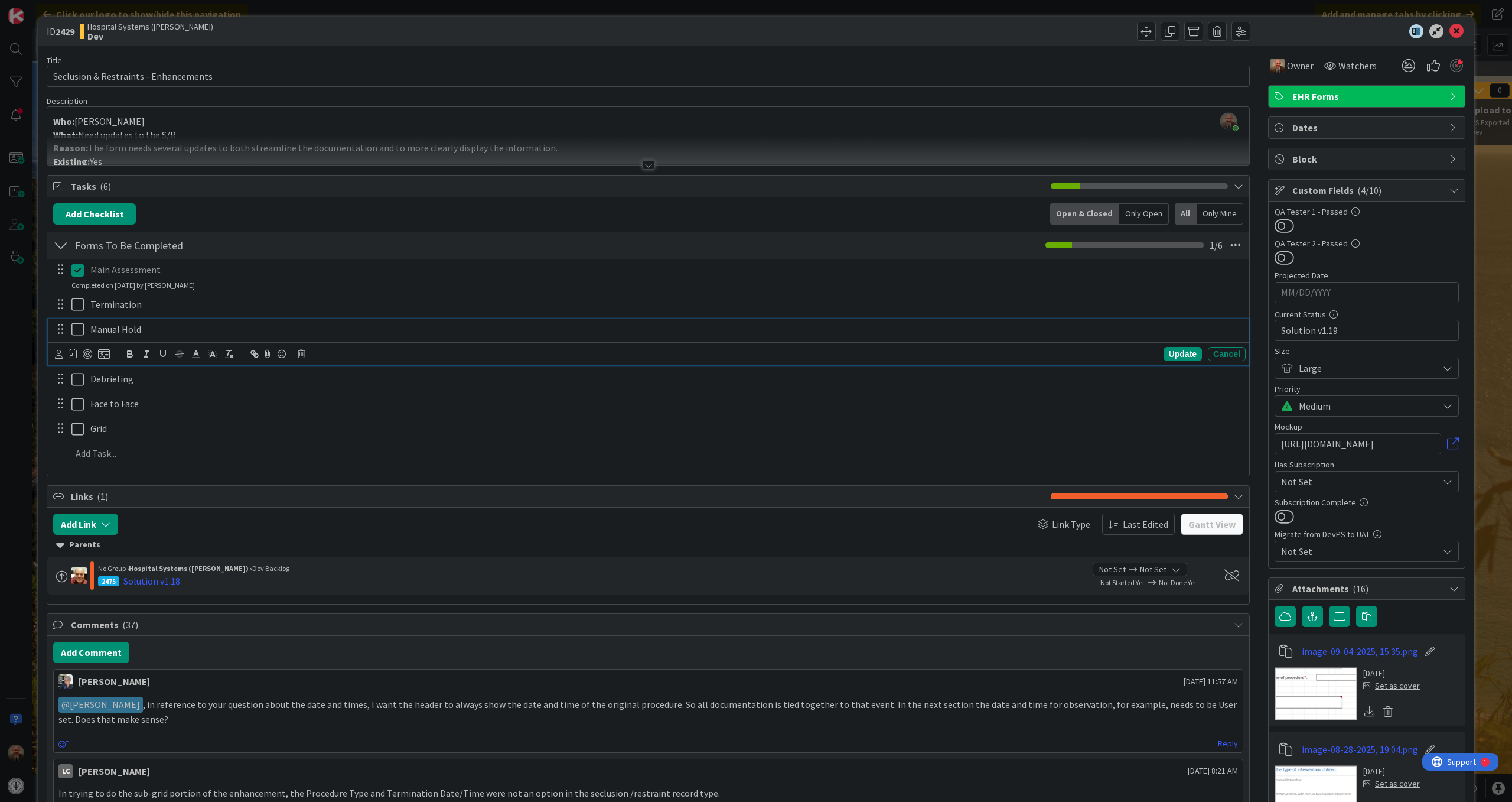
click at [76, 329] on icon at bounding box center [77, 328] width 12 height 14
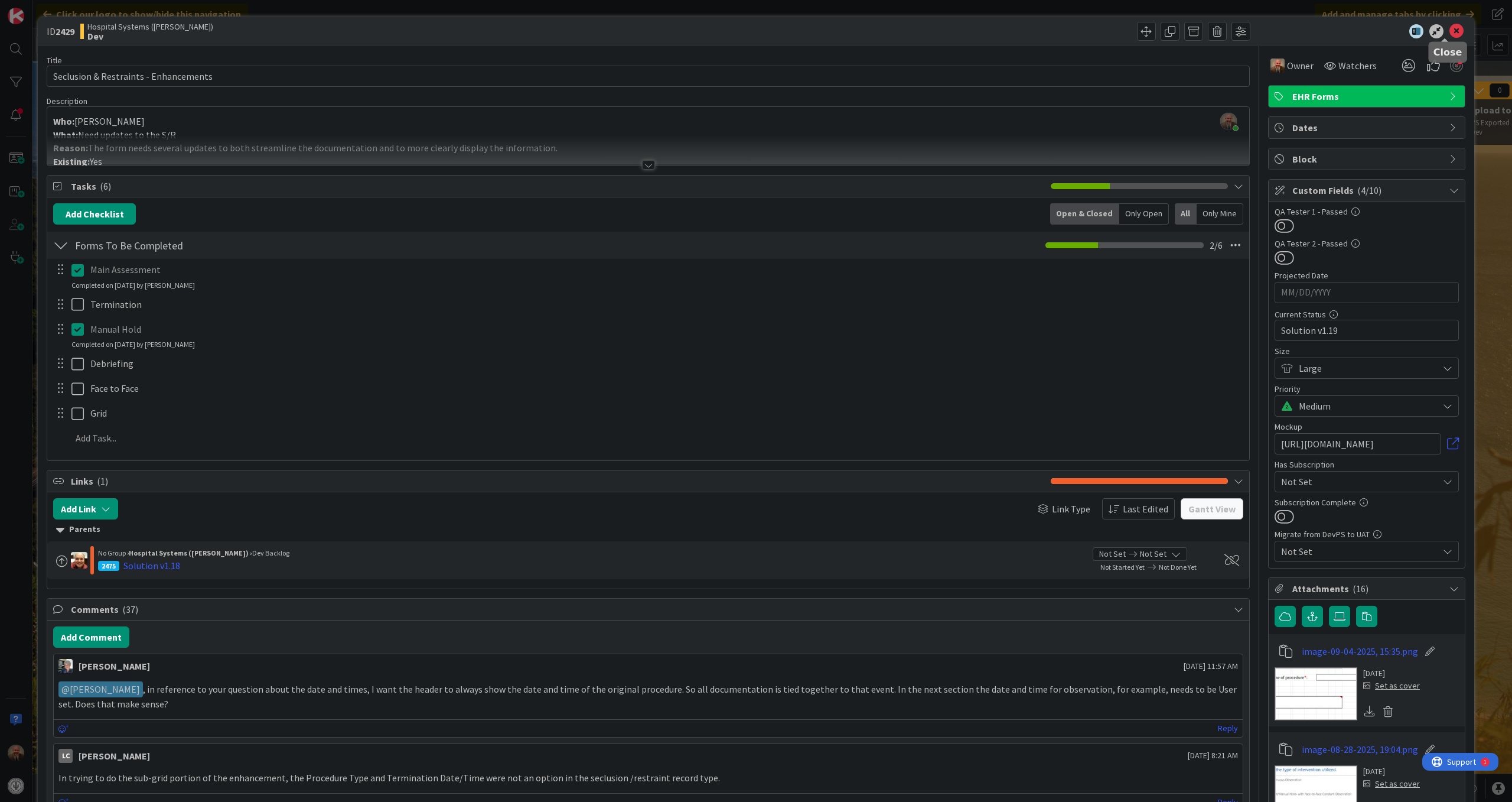
click at [1449, 36] on icon at bounding box center [1456, 31] width 14 height 14
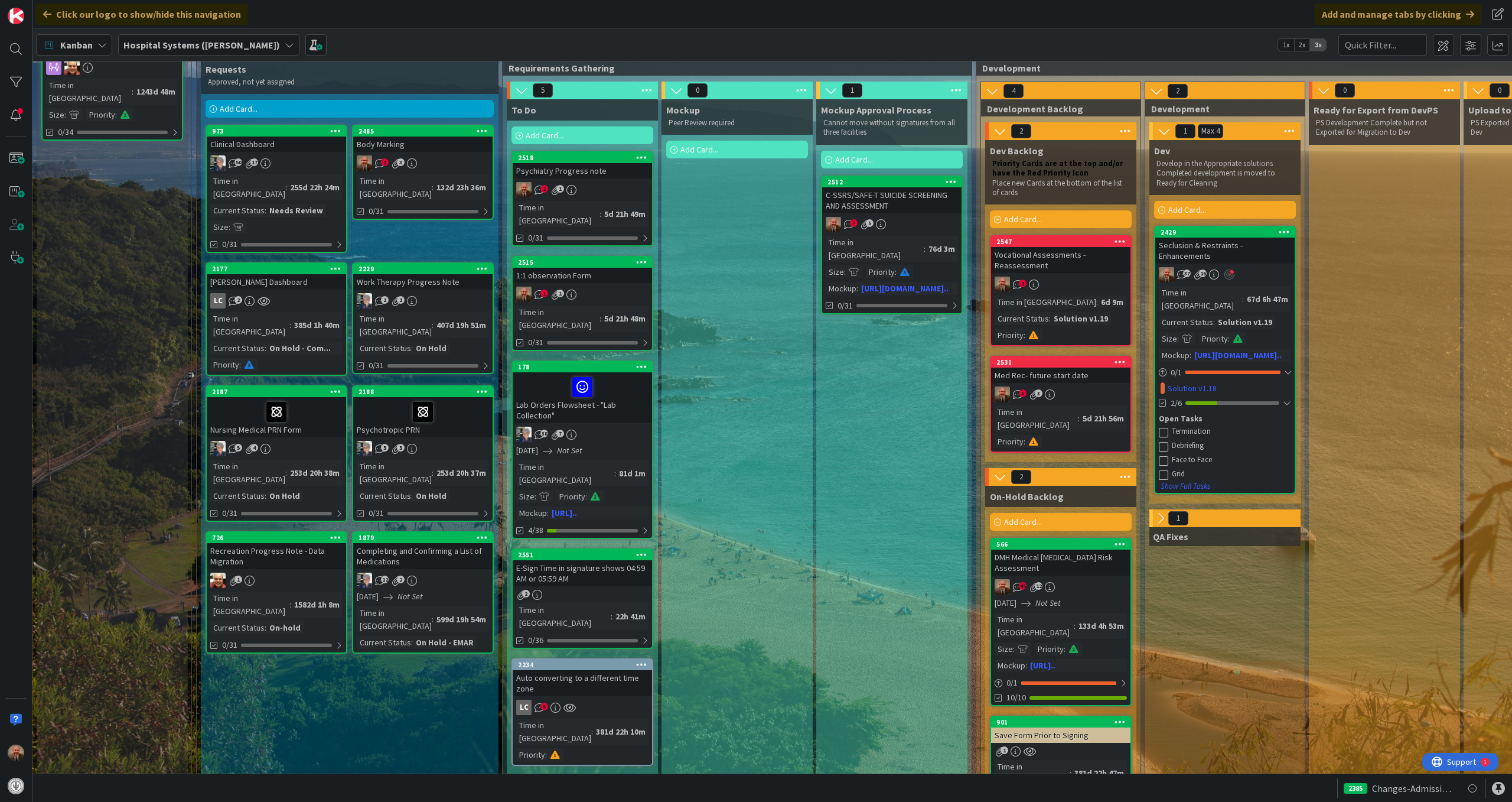
click at [1303, 44] on span "2x" at bounding box center [1303, 45] width 16 height 12
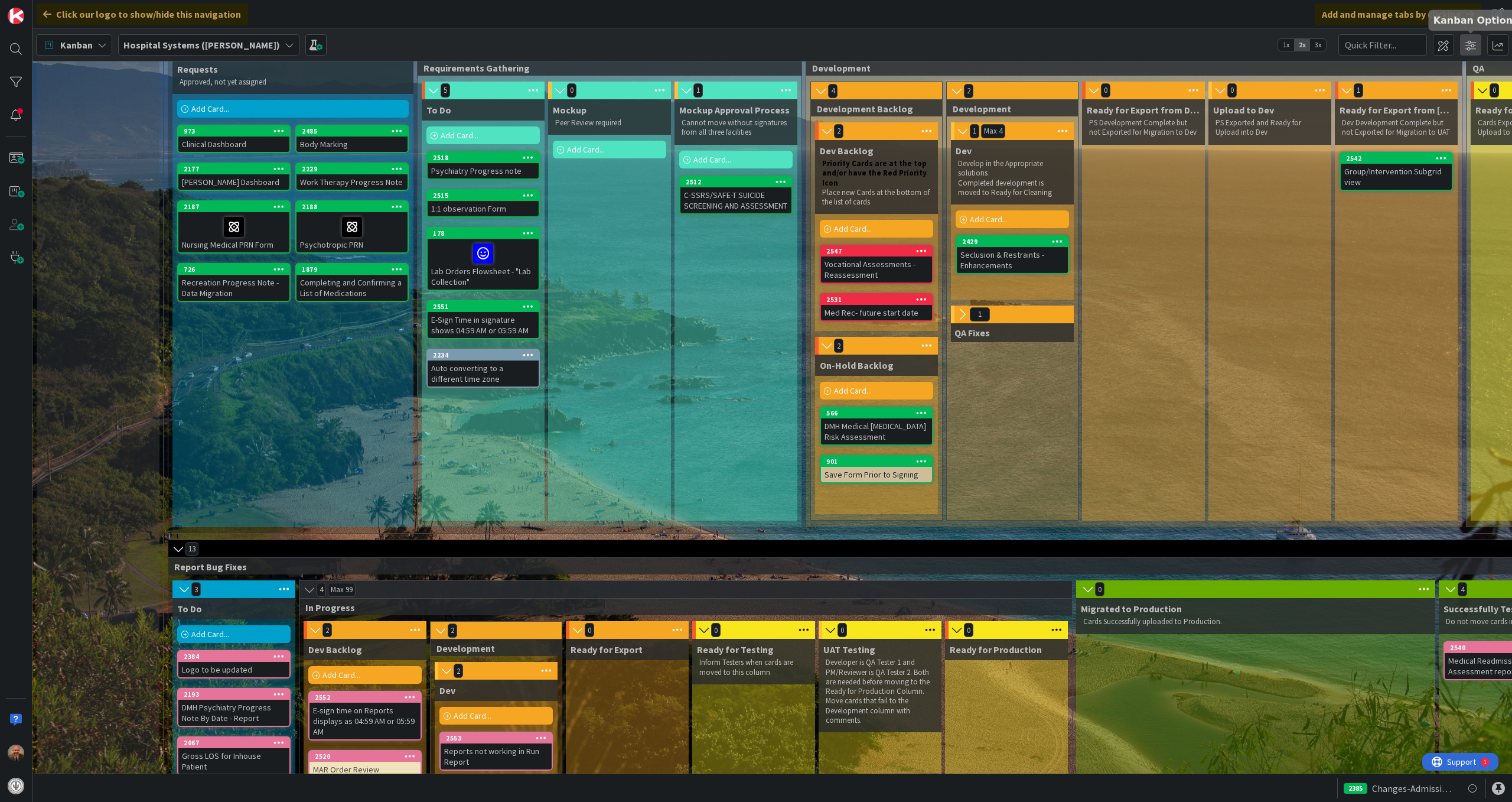
click at [1470, 42] on span at bounding box center [1470, 45] width 21 height 21
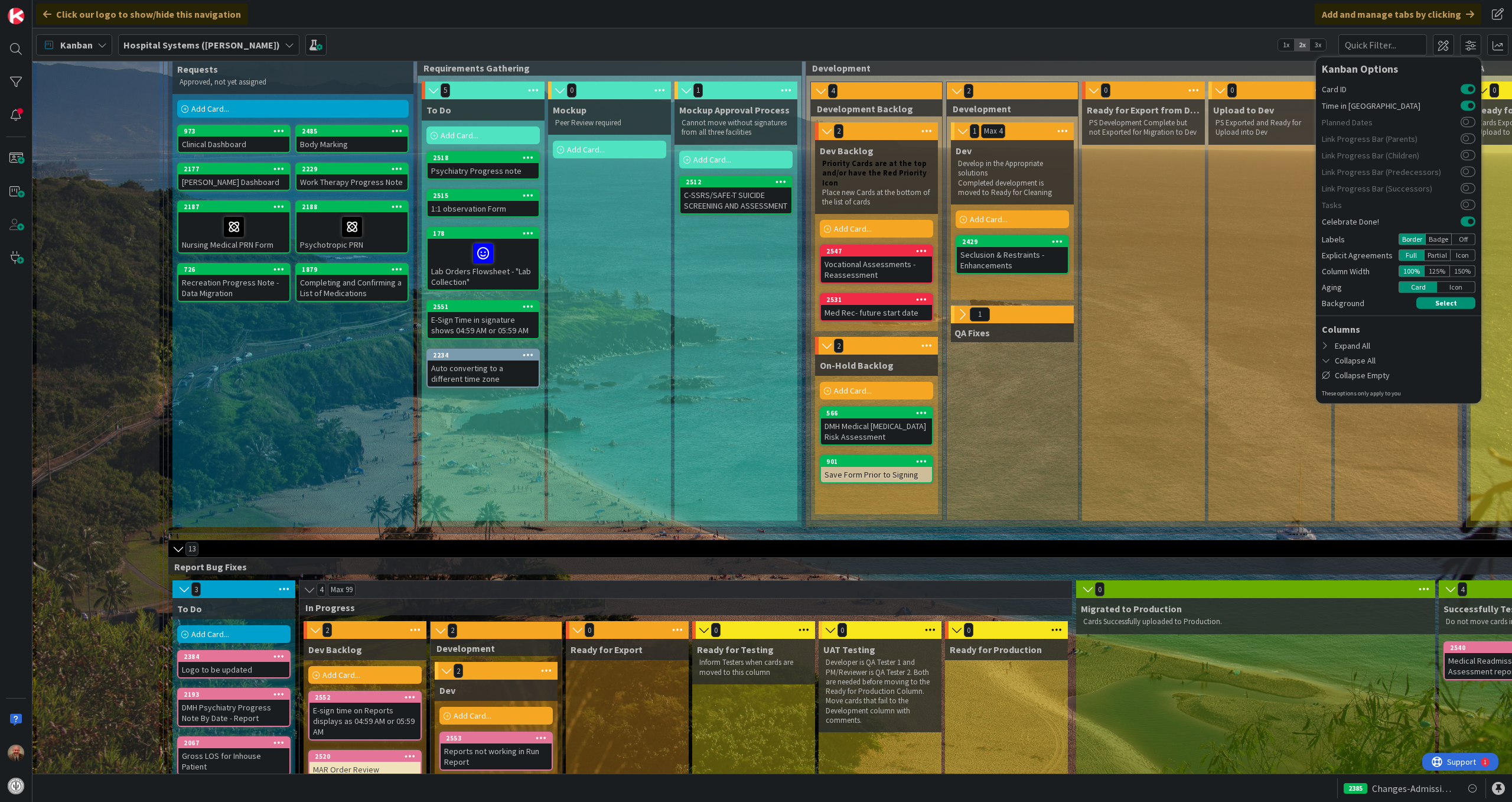
click at [1320, 42] on span "3x" at bounding box center [1318, 45] width 16 height 12
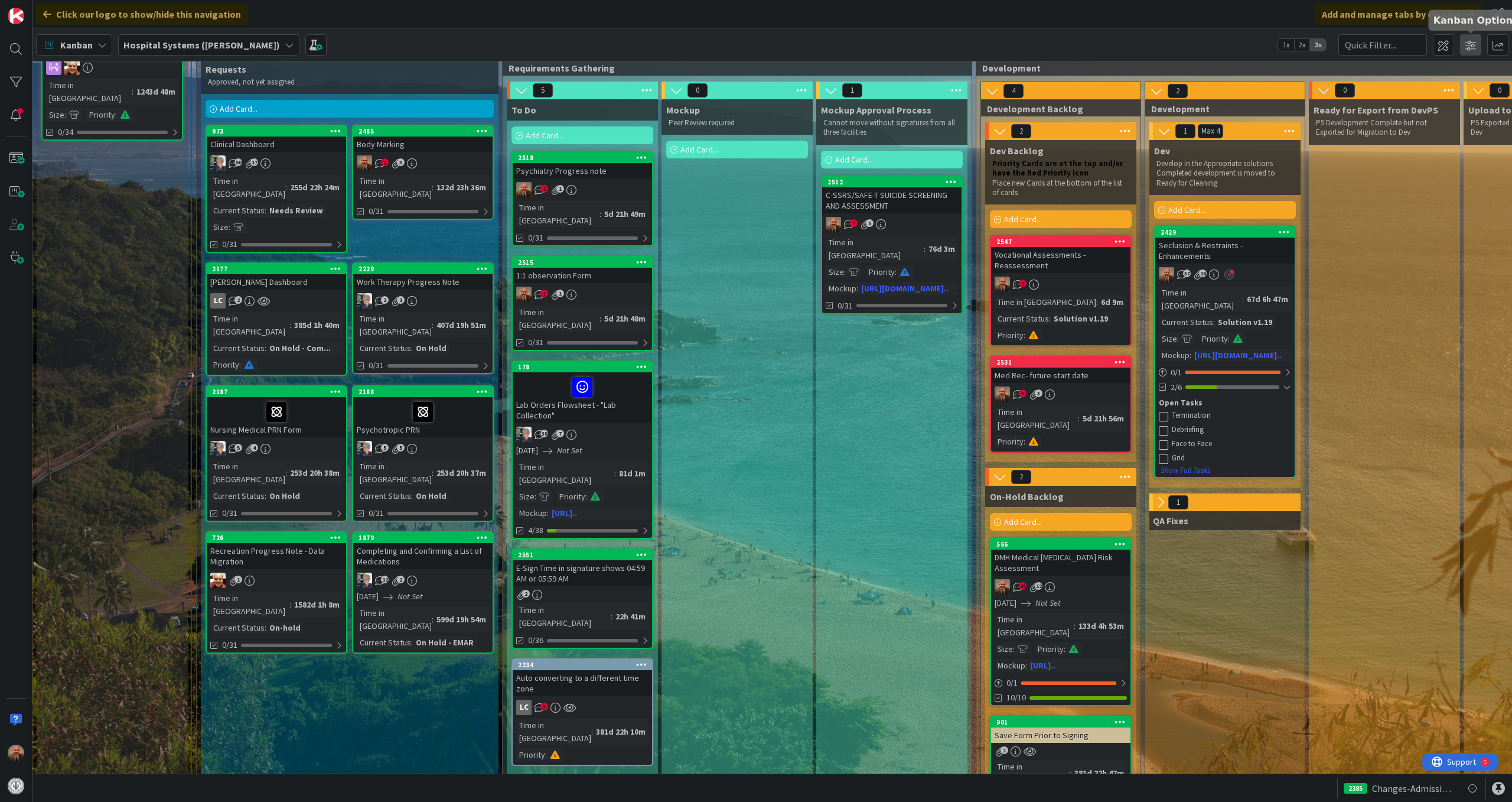
click at [1466, 44] on span at bounding box center [1470, 45] width 21 height 21
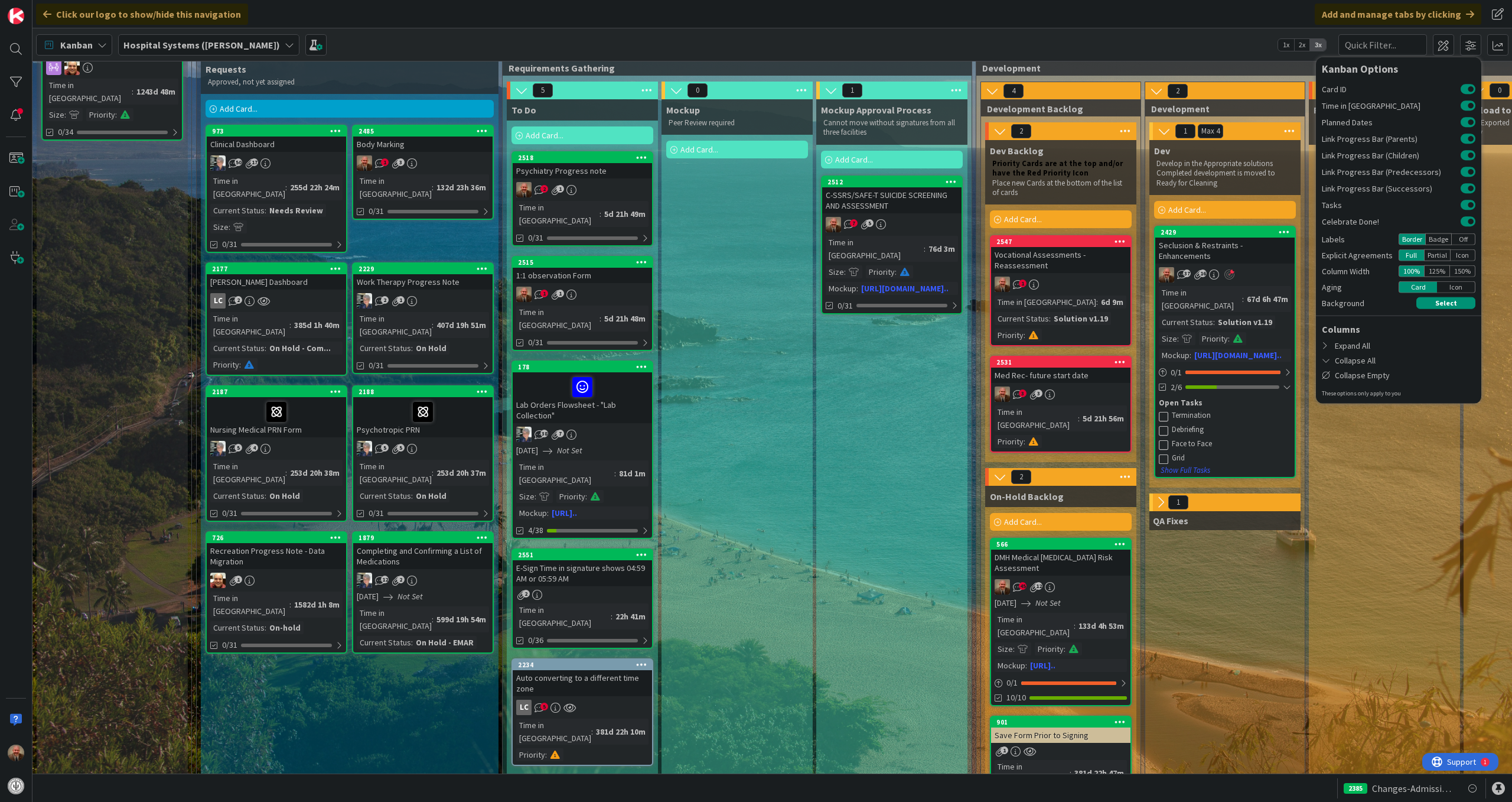
click at [1302, 46] on span "2x" at bounding box center [1303, 45] width 16 height 12
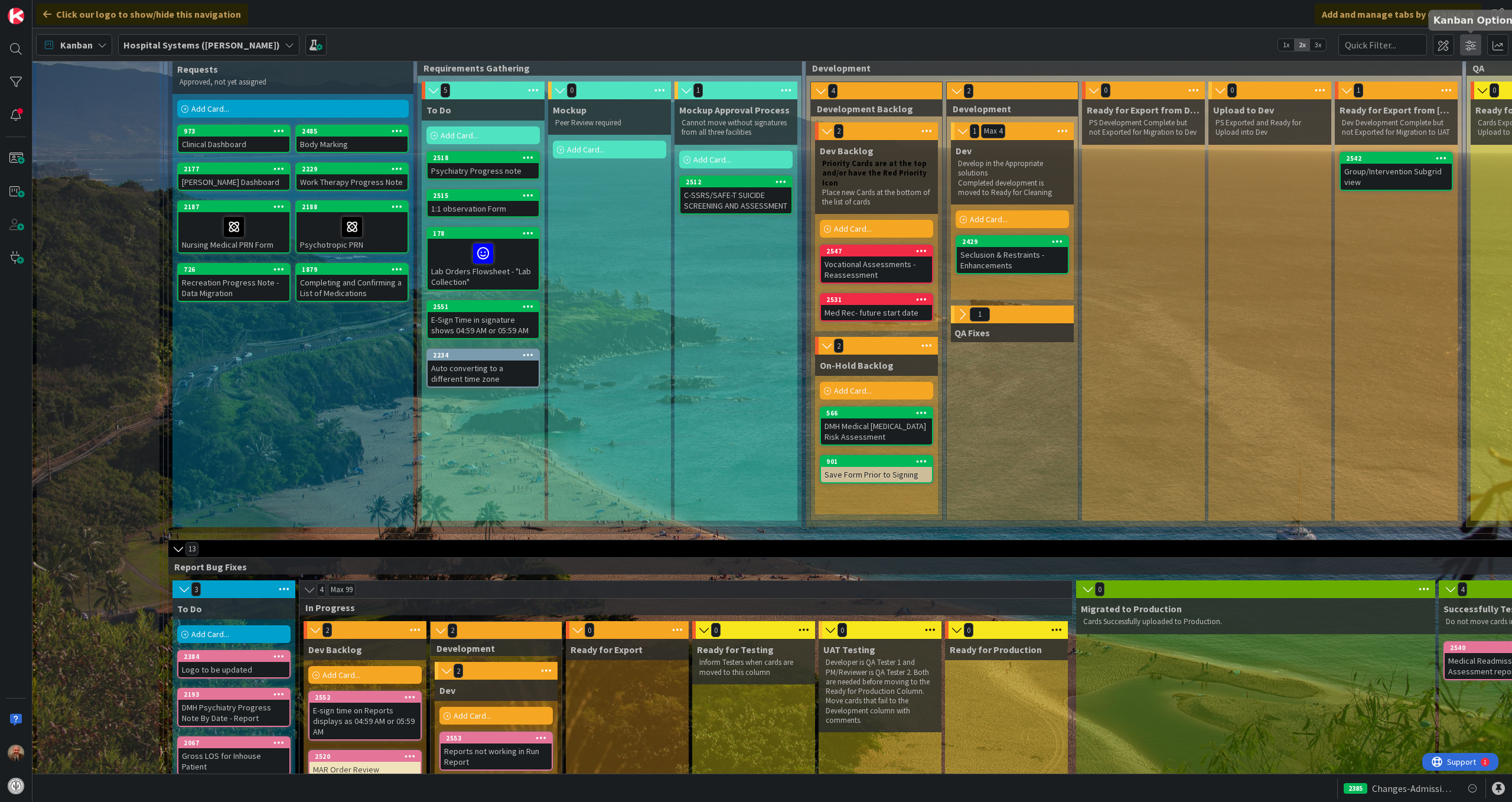
click at [1468, 50] on span at bounding box center [1470, 45] width 21 height 21
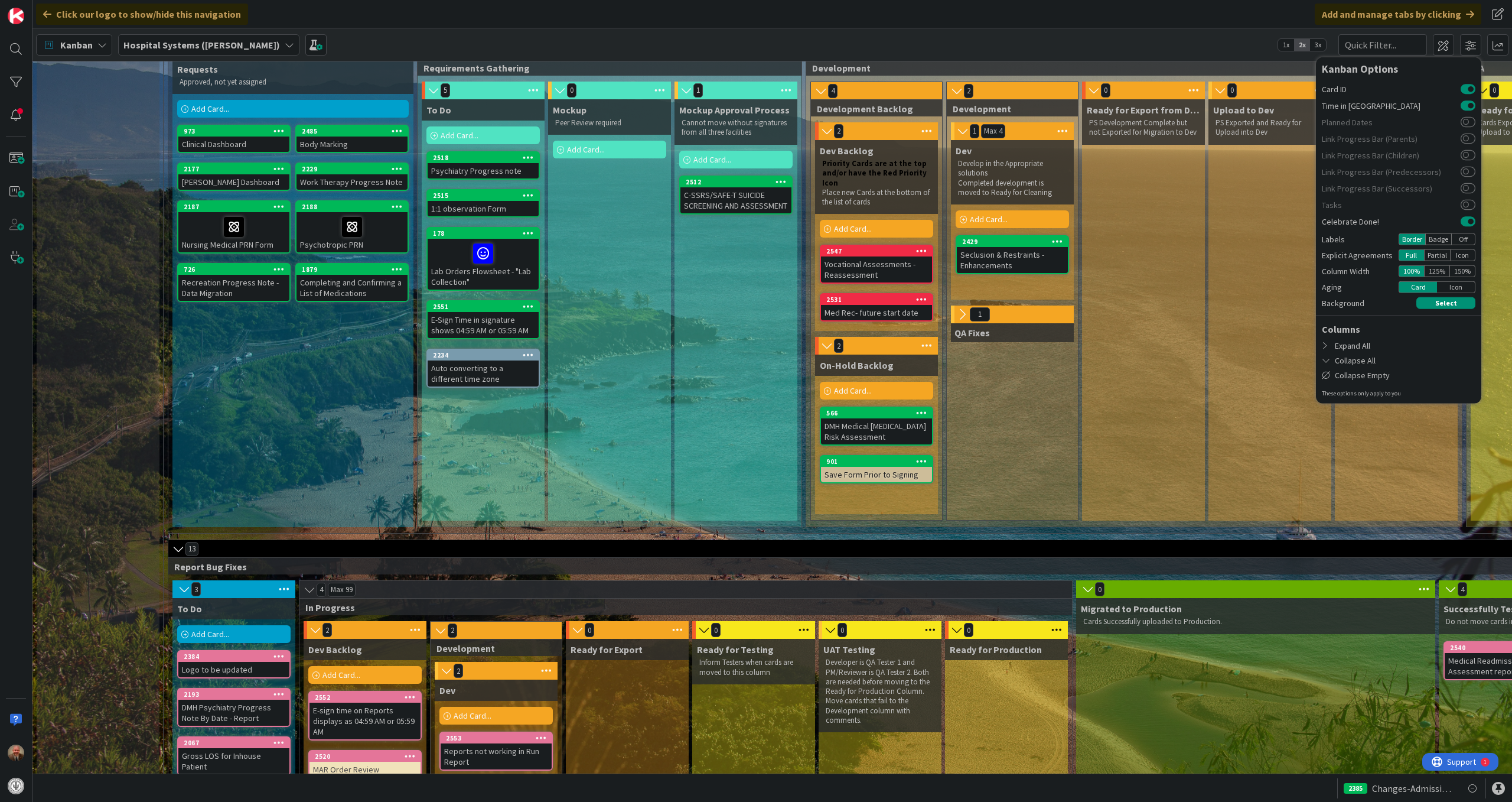
click at [1318, 42] on span "3x" at bounding box center [1318, 45] width 16 height 12
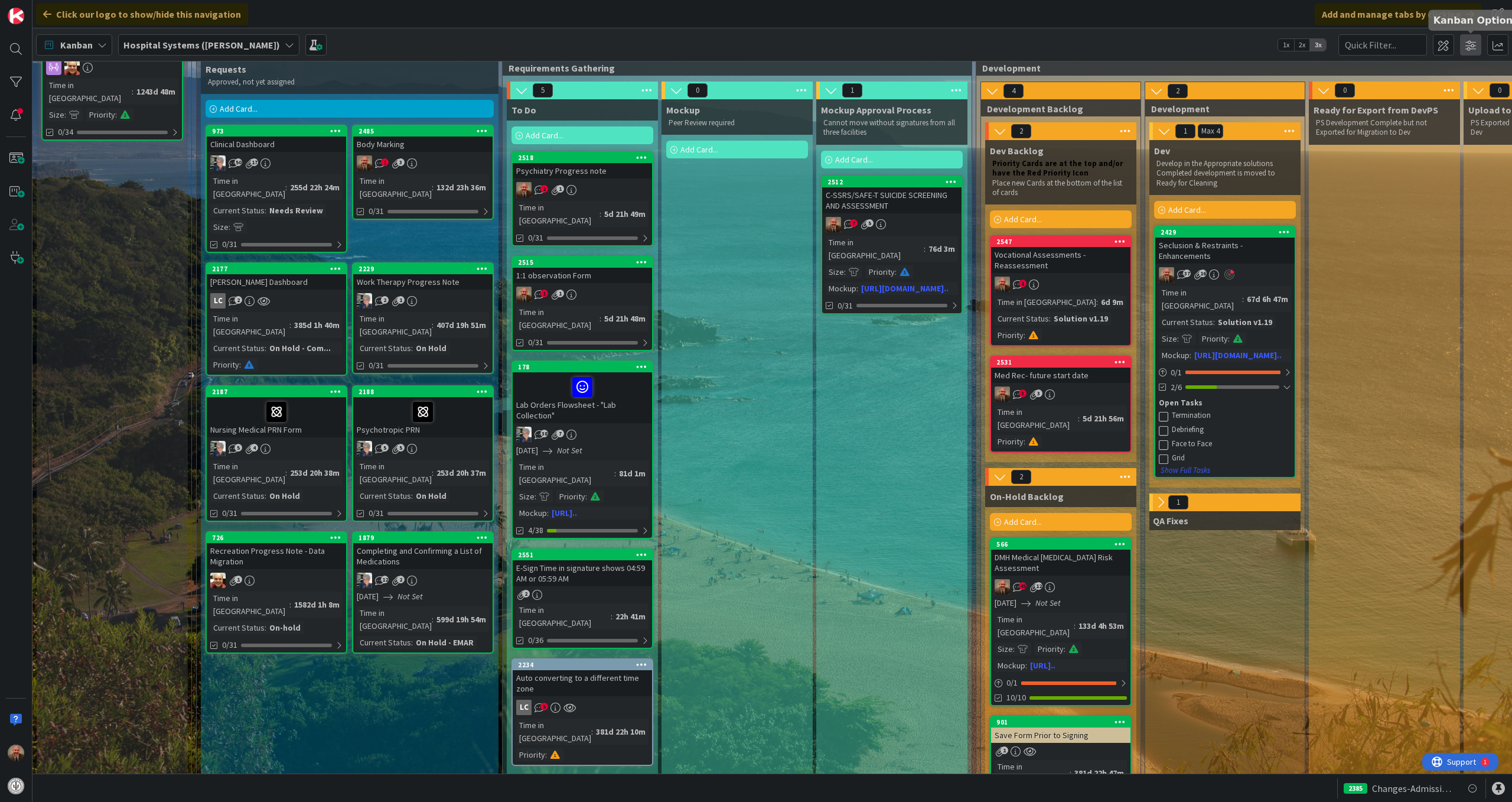
click at [1468, 45] on span at bounding box center [1470, 45] width 21 height 21
